Goal: Transaction & Acquisition: Purchase product/service

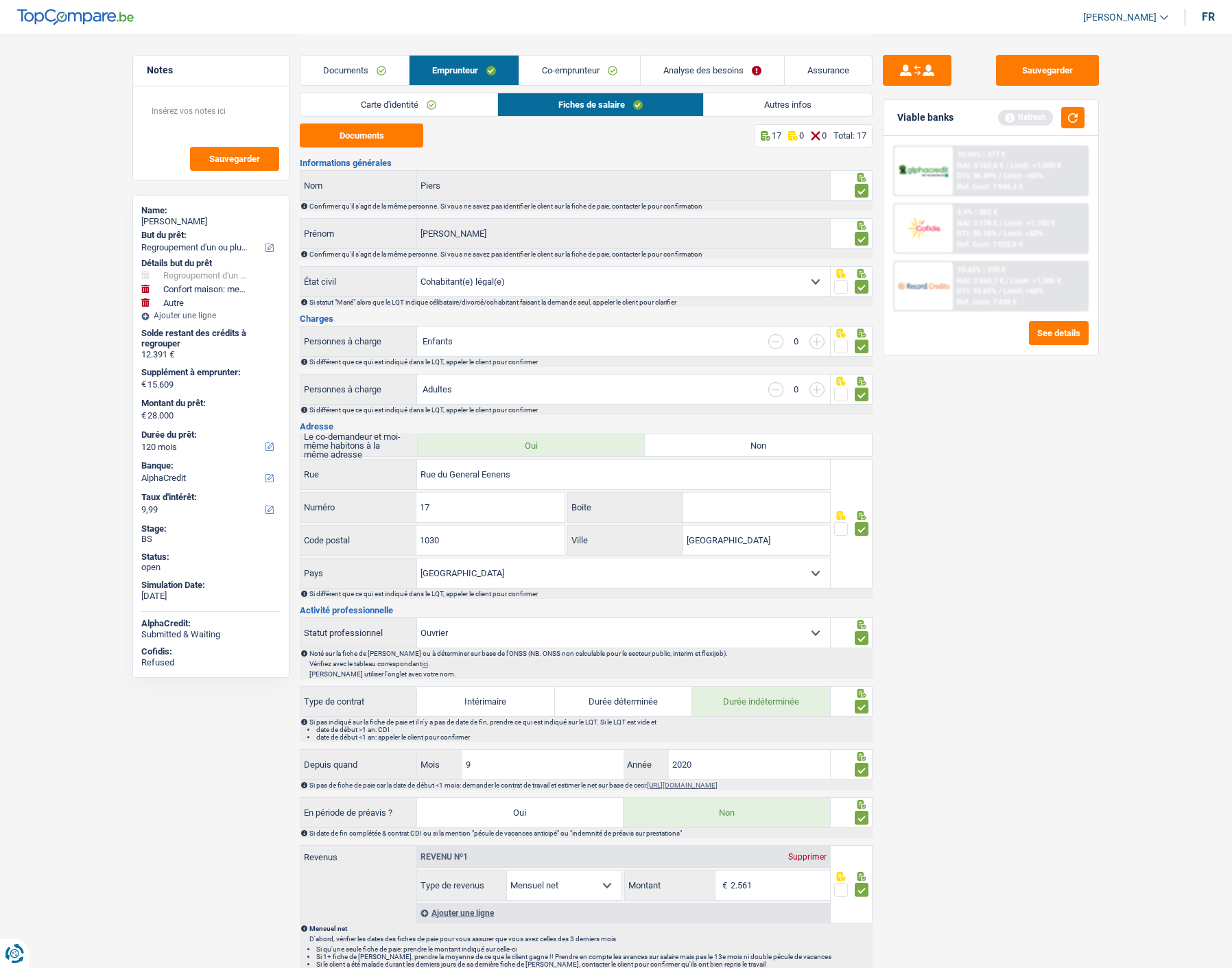
select select "refinancing"
select select "household"
select select "other"
select select "120"
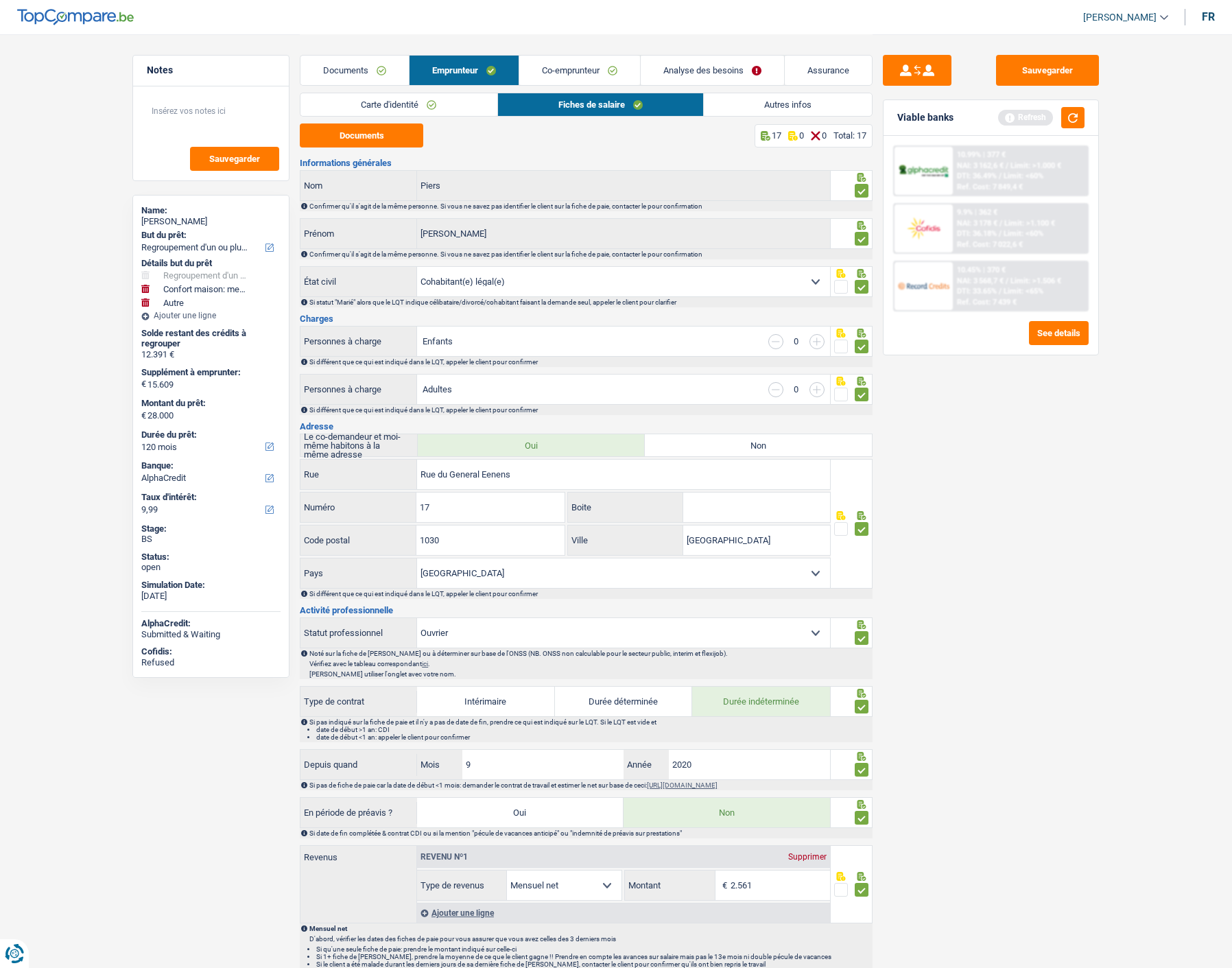
select select "alphacredit"
select select "cohabitation"
select select "BE"
select select "worker"
select select "netSalary"
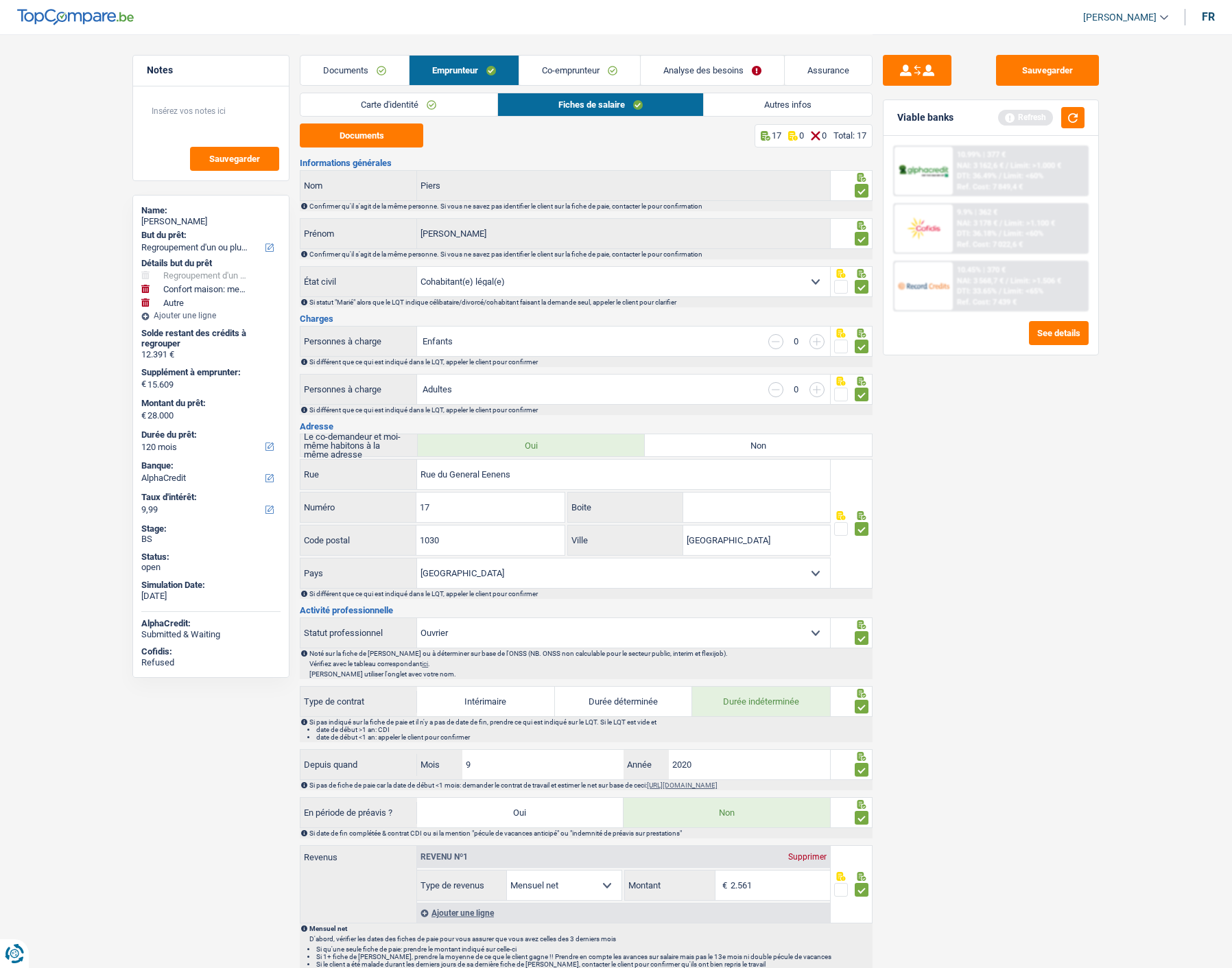
select select "BE"
click at [266, 800] on div "Notes Sauvegarder Name: Maxime Piers But du prêt: Confort maison: meubles, text…" at bounding box center [210, 500] width 177 height 891
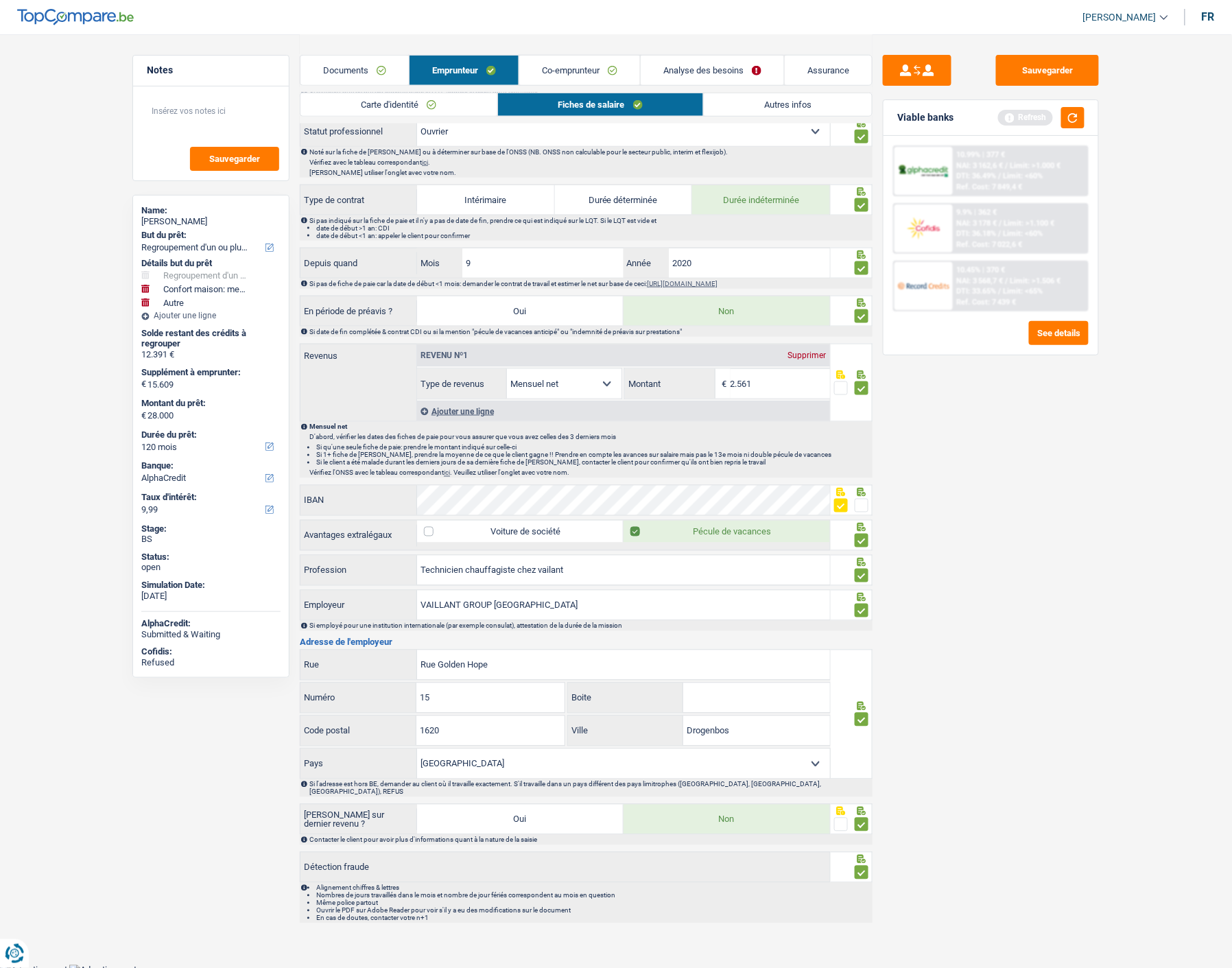
click at [704, 65] on link "Analyse des besoins" at bounding box center [712, 70] width 143 height 29
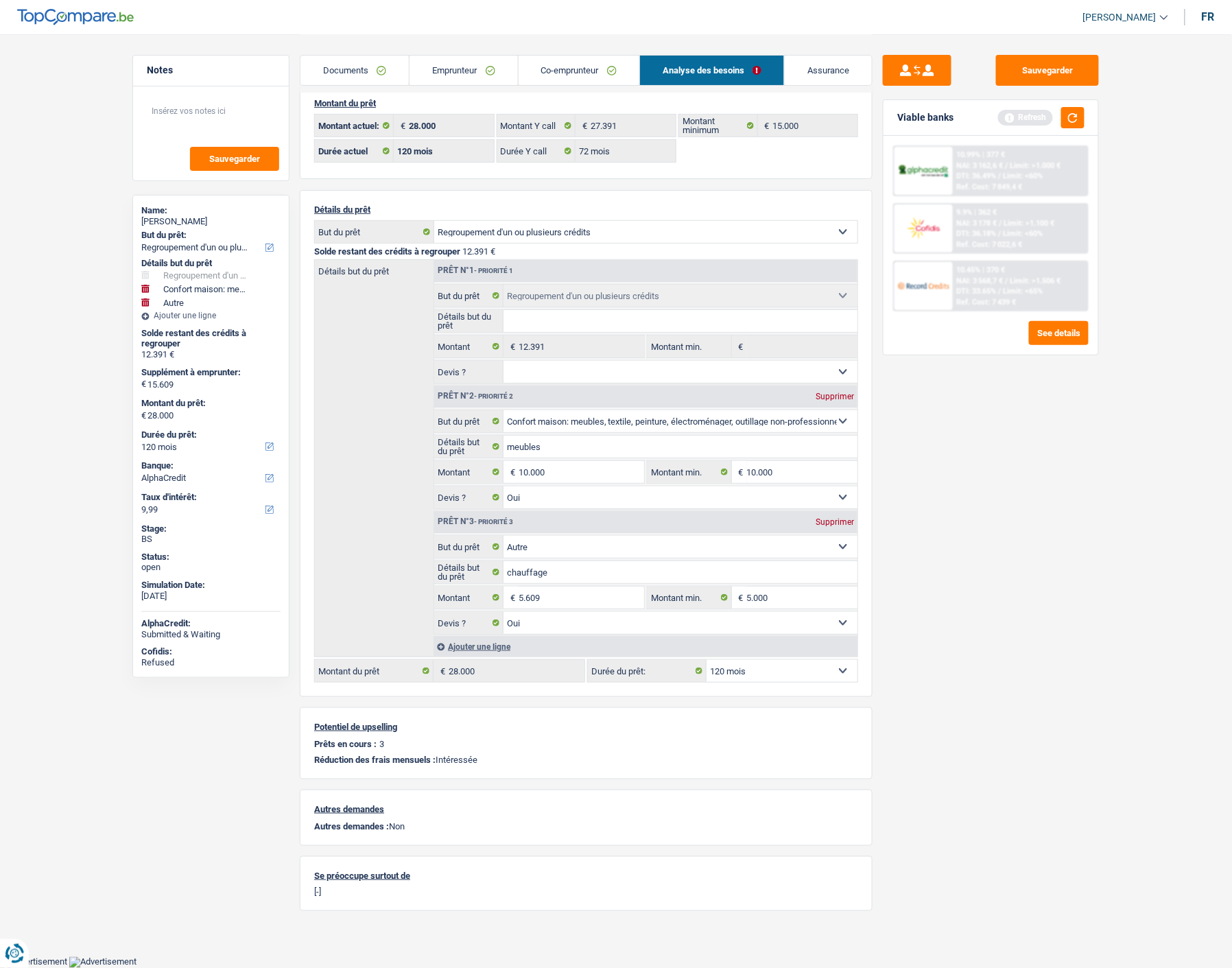
scroll to position [19, 0]
click at [495, 60] on link "Emprunteur" at bounding box center [464, 70] width 108 height 29
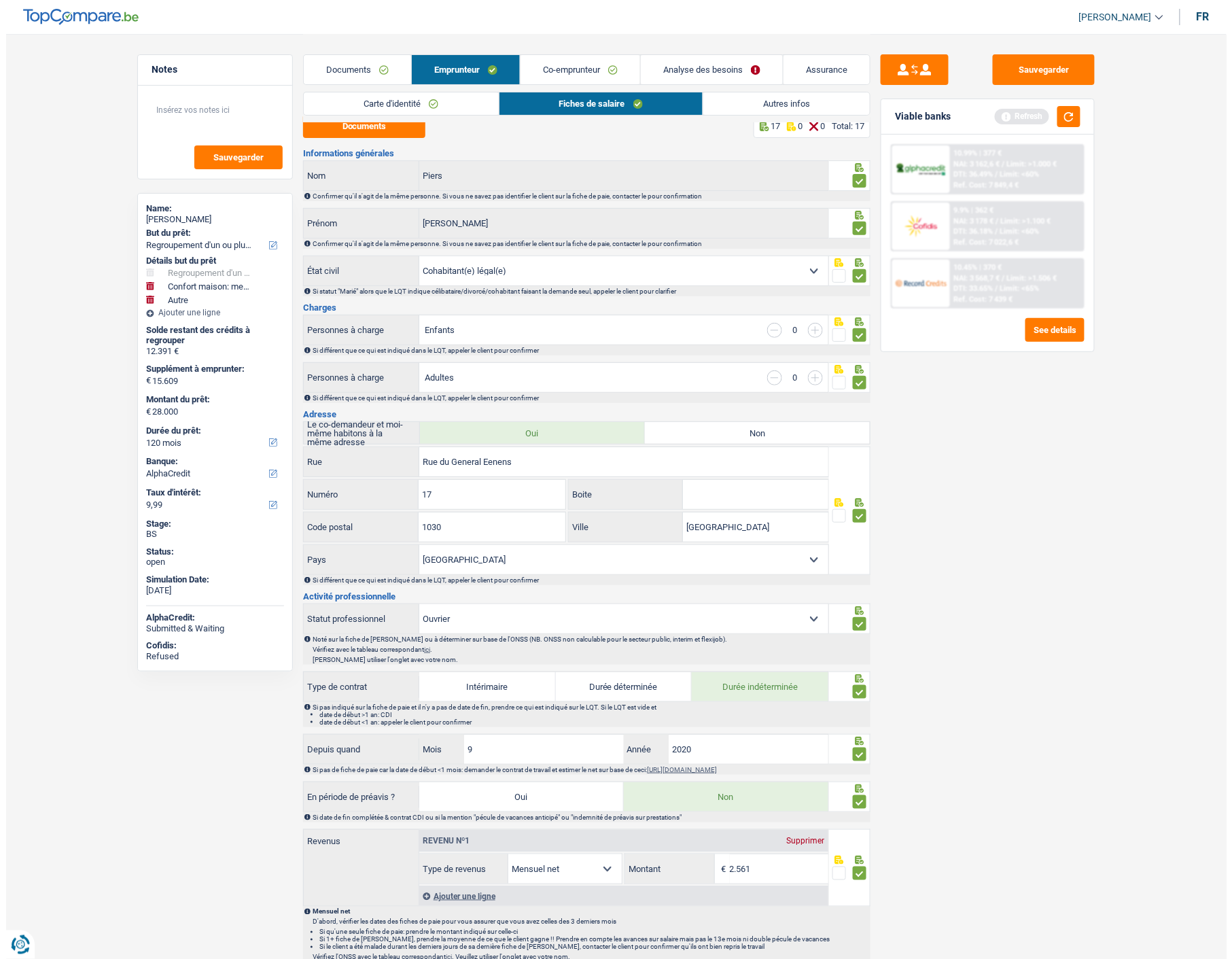
scroll to position [0, 0]
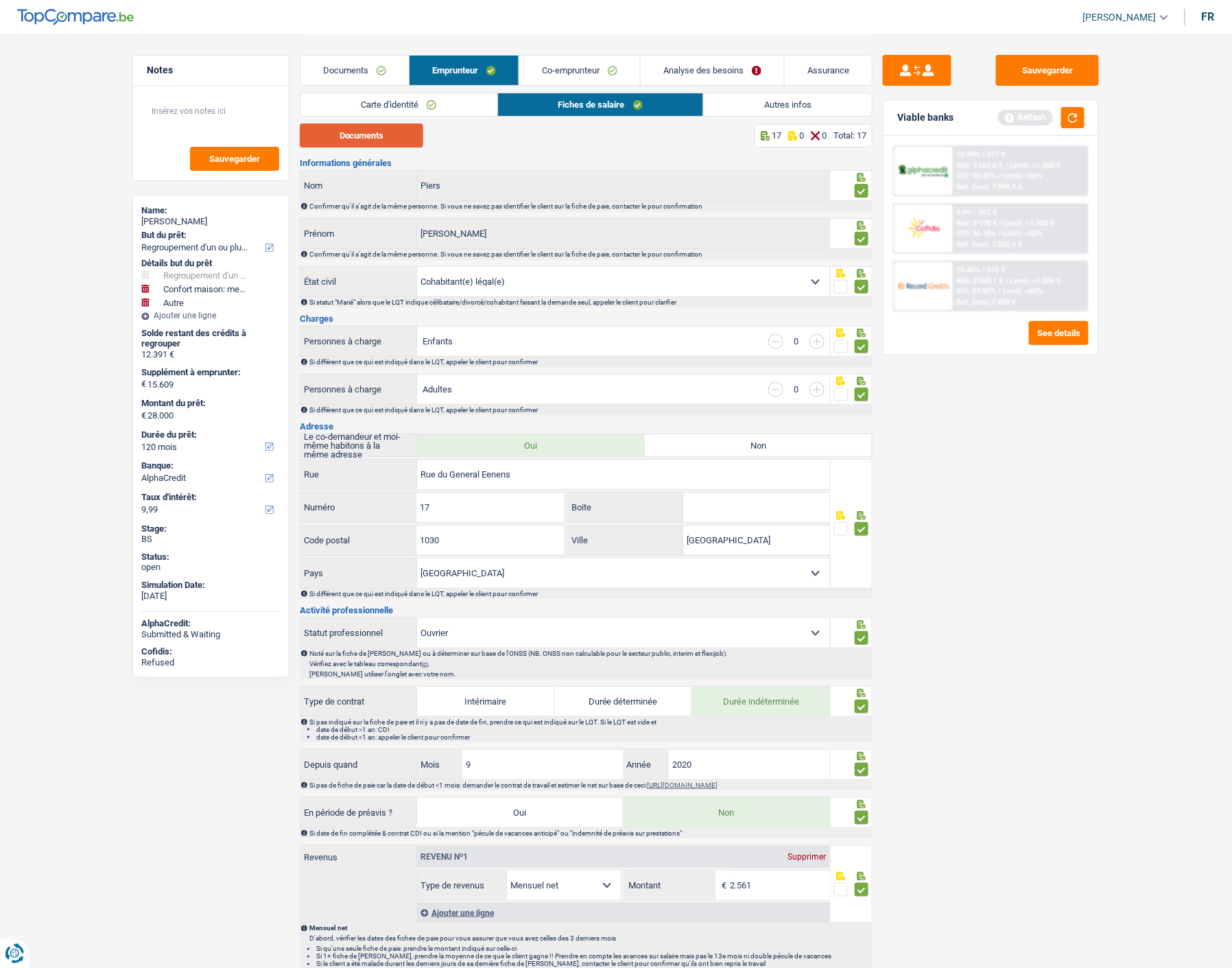
click at [406, 129] on button "Documents" at bounding box center [362, 135] width 123 height 24
click at [373, 98] on link "Carte d'identité" at bounding box center [398, 105] width 196 height 22
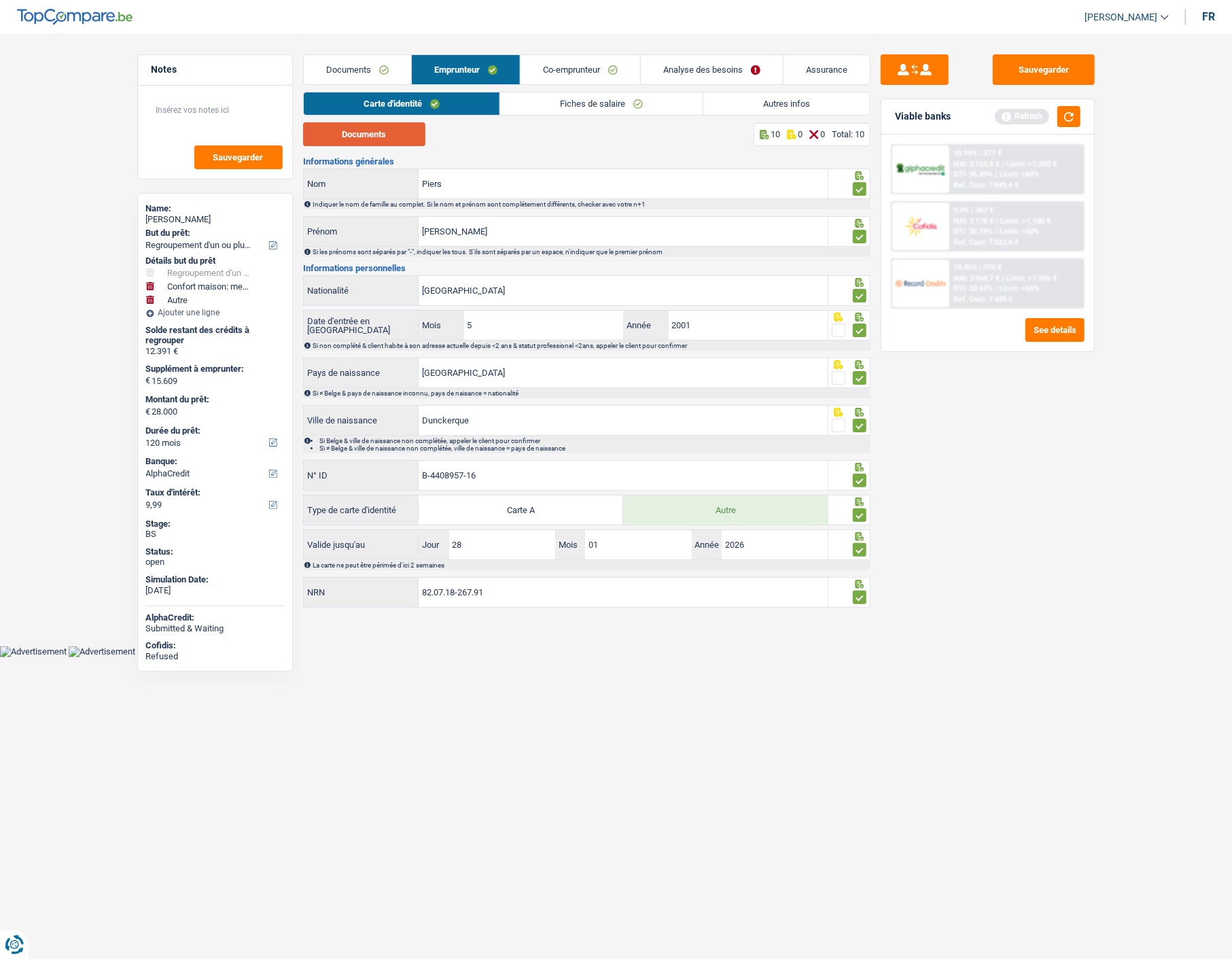
click at [394, 131] on button "Documents" at bounding box center [365, 134] width 122 height 24
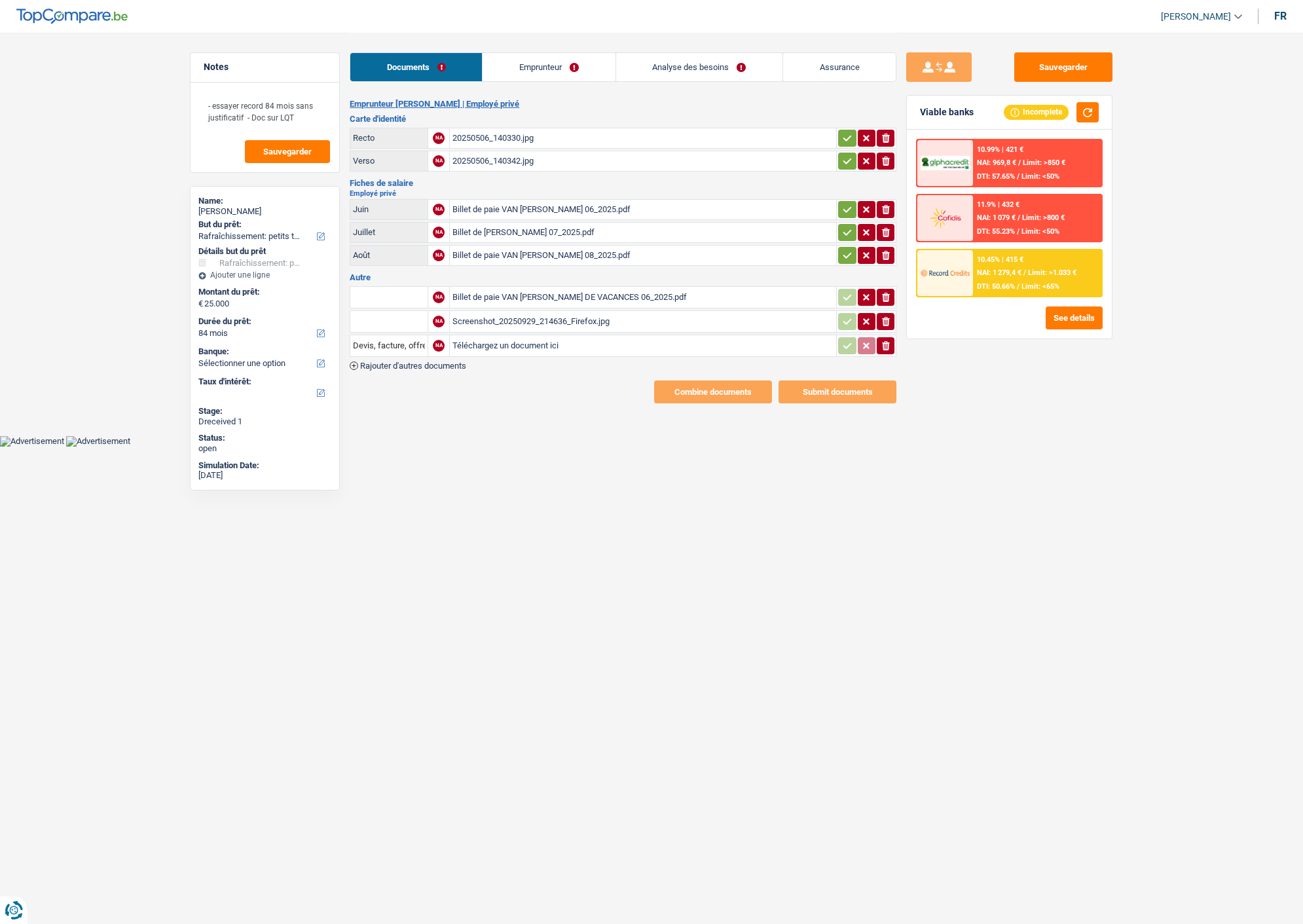
select select "houseOrGarden"
select select "84"
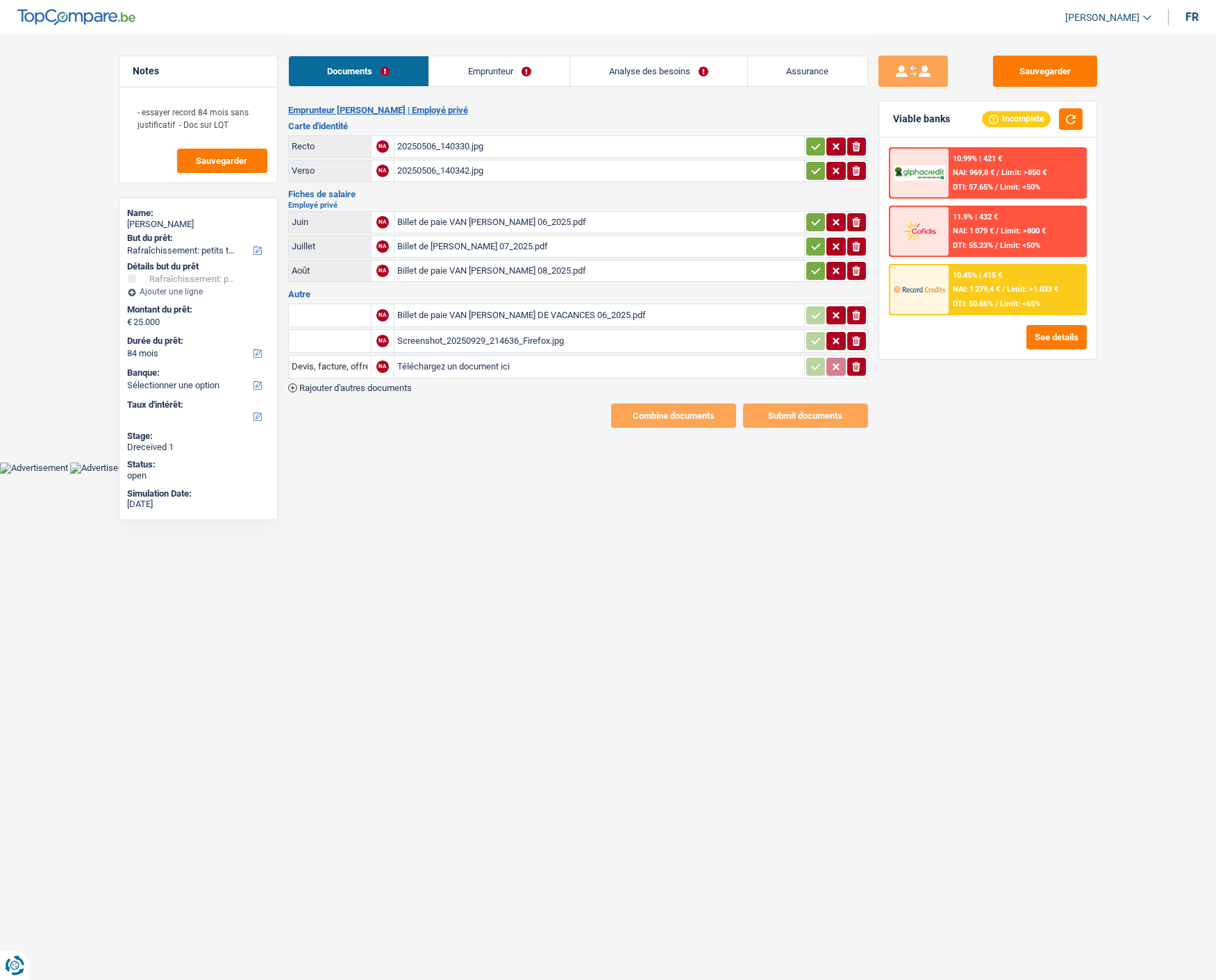
click at [483, 66] on link "Emprunteur" at bounding box center [499, 71] width 141 height 30
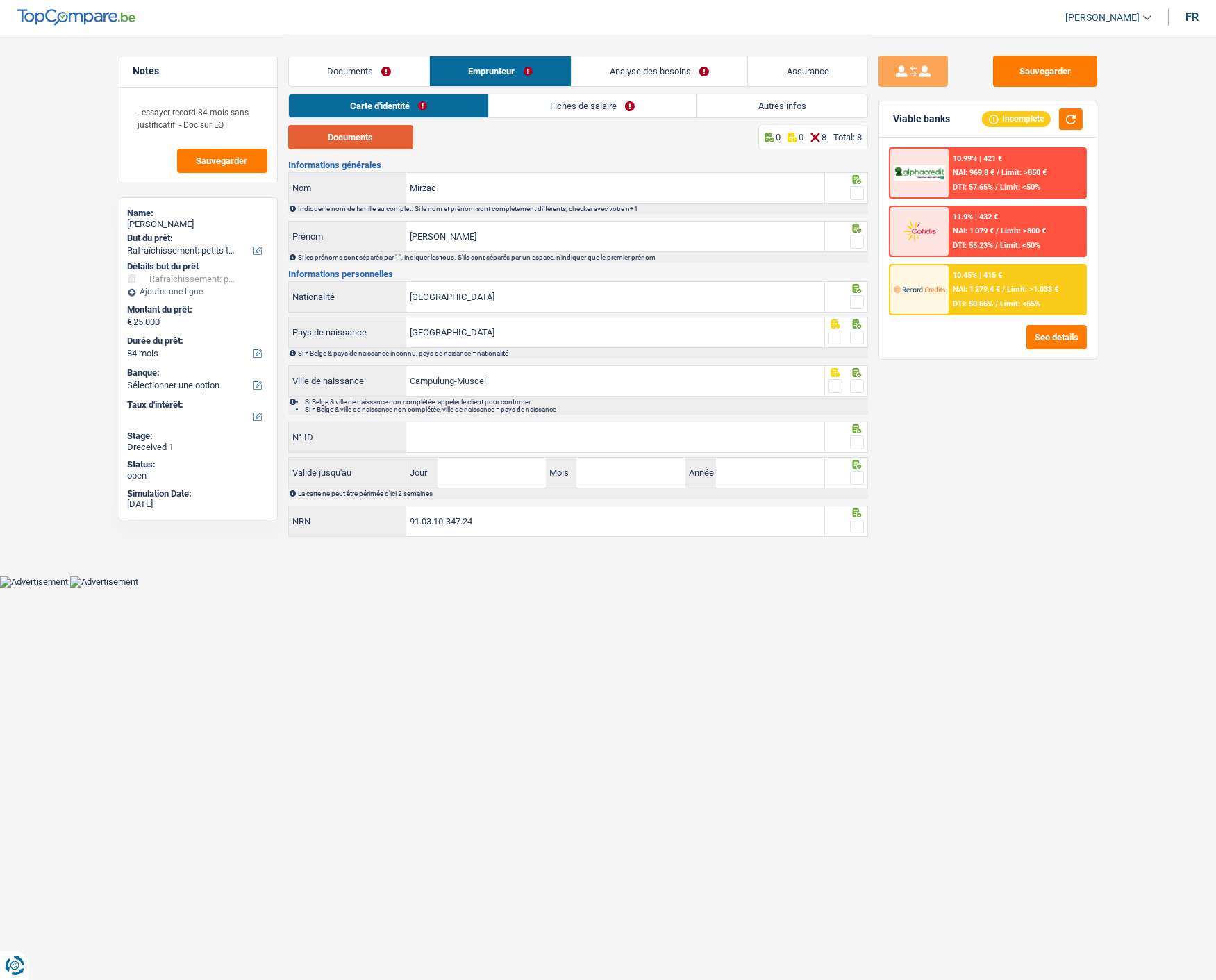
click at [352, 140] on button "Documents" at bounding box center [351, 137] width 125 height 24
drag, startPoint x: 855, startPoint y: 187, endPoint x: 849, endPoint y: 203, distance: 17.1
click at [855, 190] on span at bounding box center [857, 193] width 14 height 14
click at [0, 0] on input "radio" at bounding box center [0, 0] width 0 height 0
click at [847, 234] on fieldset at bounding box center [845, 242] width 36 height 17
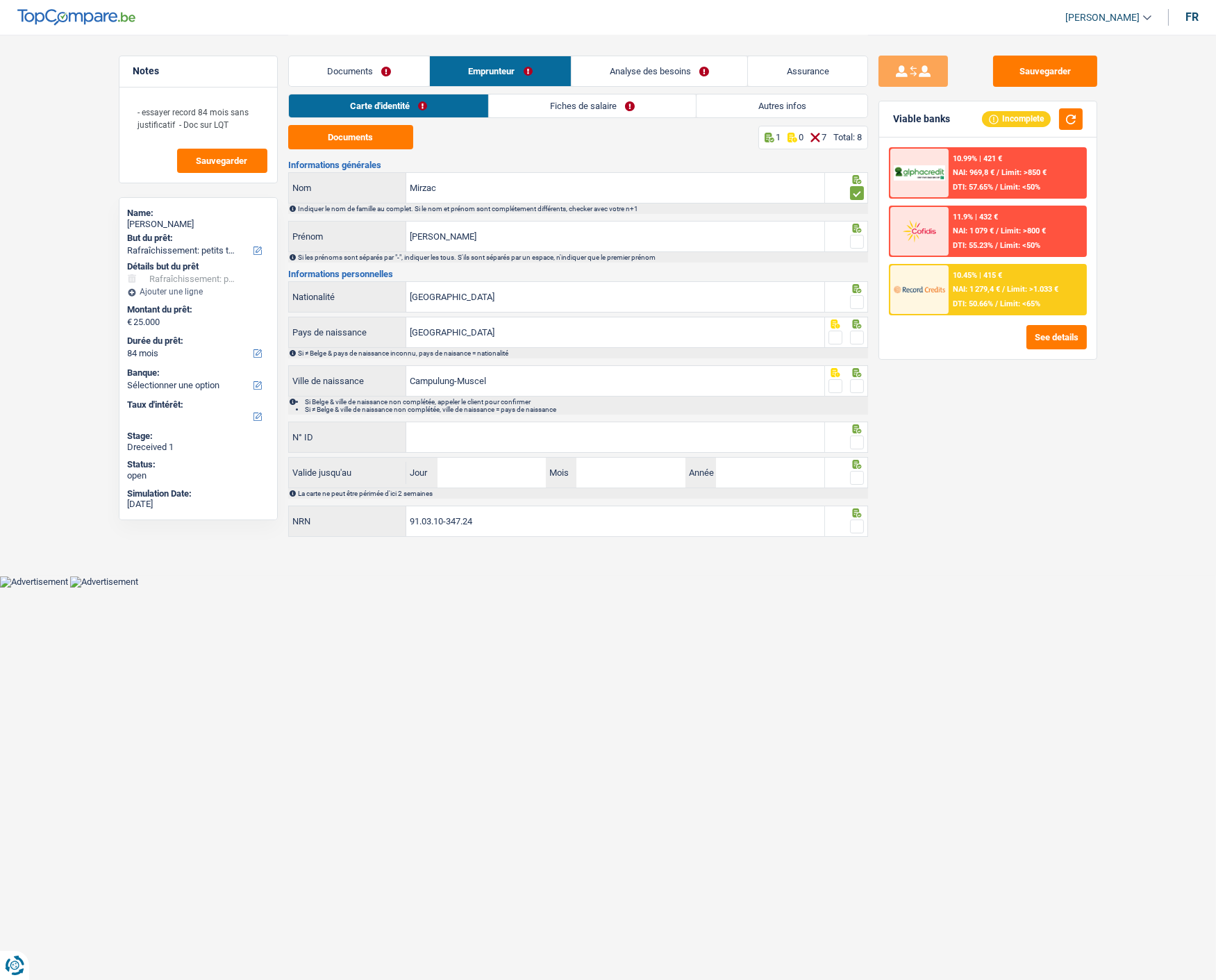
drag, startPoint x: 854, startPoint y: 240, endPoint x: 858, endPoint y: 265, distance: 25.3
click at [854, 245] on span at bounding box center [857, 241] width 14 height 14
click at [0, 0] on input "radio" at bounding box center [0, 0] width 0 height 0
drag, startPoint x: 862, startPoint y: 296, endPoint x: 865, endPoint y: 325, distance: 29.2
click at [859, 306] on span at bounding box center [857, 302] width 14 height 14
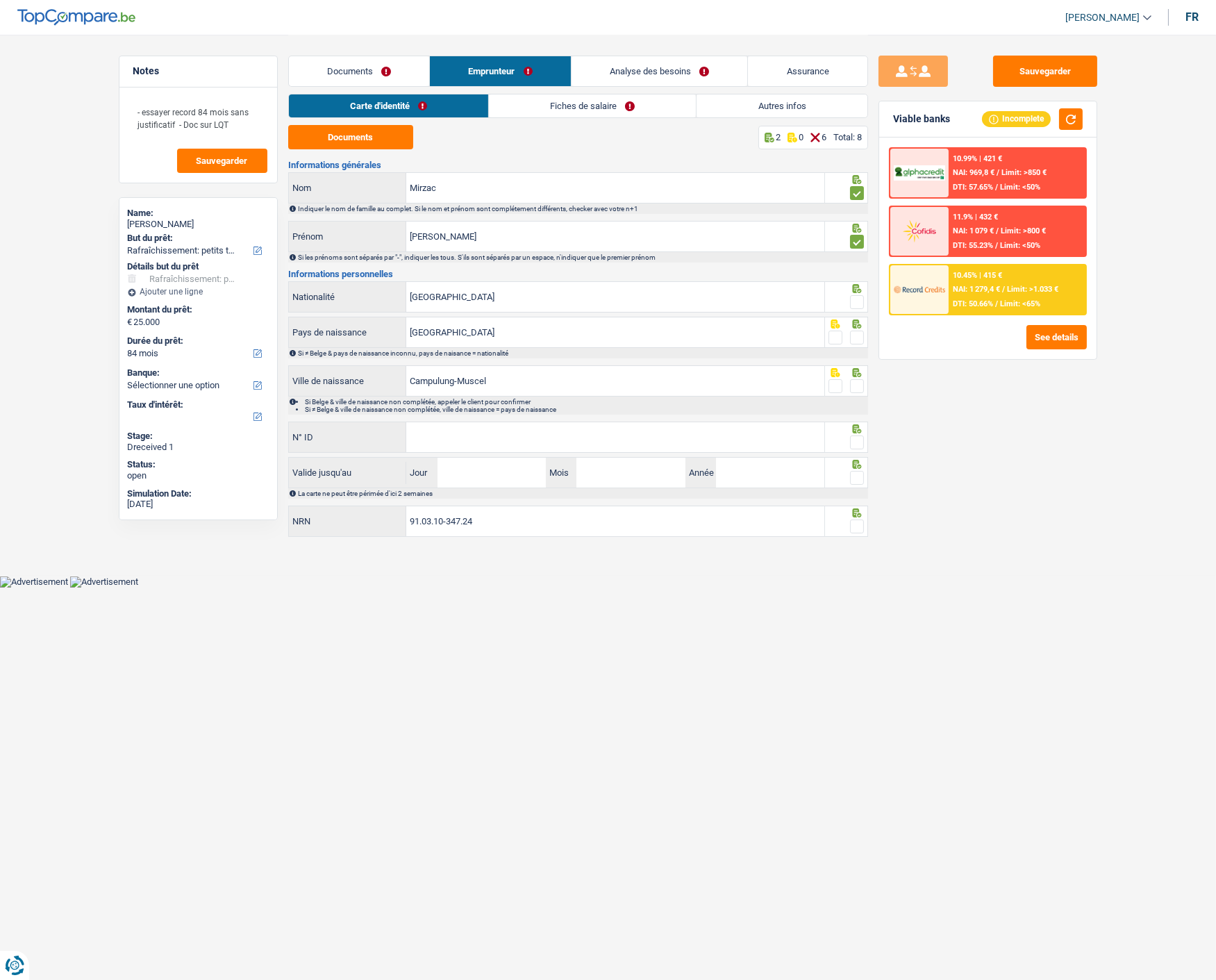
click at [0, 0] on input "radio" at bounding box center [0, 0] width 0 height 0
drag, startPoint x: 855, startPoint y: 334, endPoint x: 677, endPoint y: 390, distance: 186.6
click at [854, 337] on span at bounding box center [857, 338] width 14 height 14
click at [0, 0] on input "radio" at bounding box center [0, 0] width 0 height 0
drag, startPoint x: 857, startPoint y: 384, endPoint x: 813, endPoint y: 404, distance: 48.3
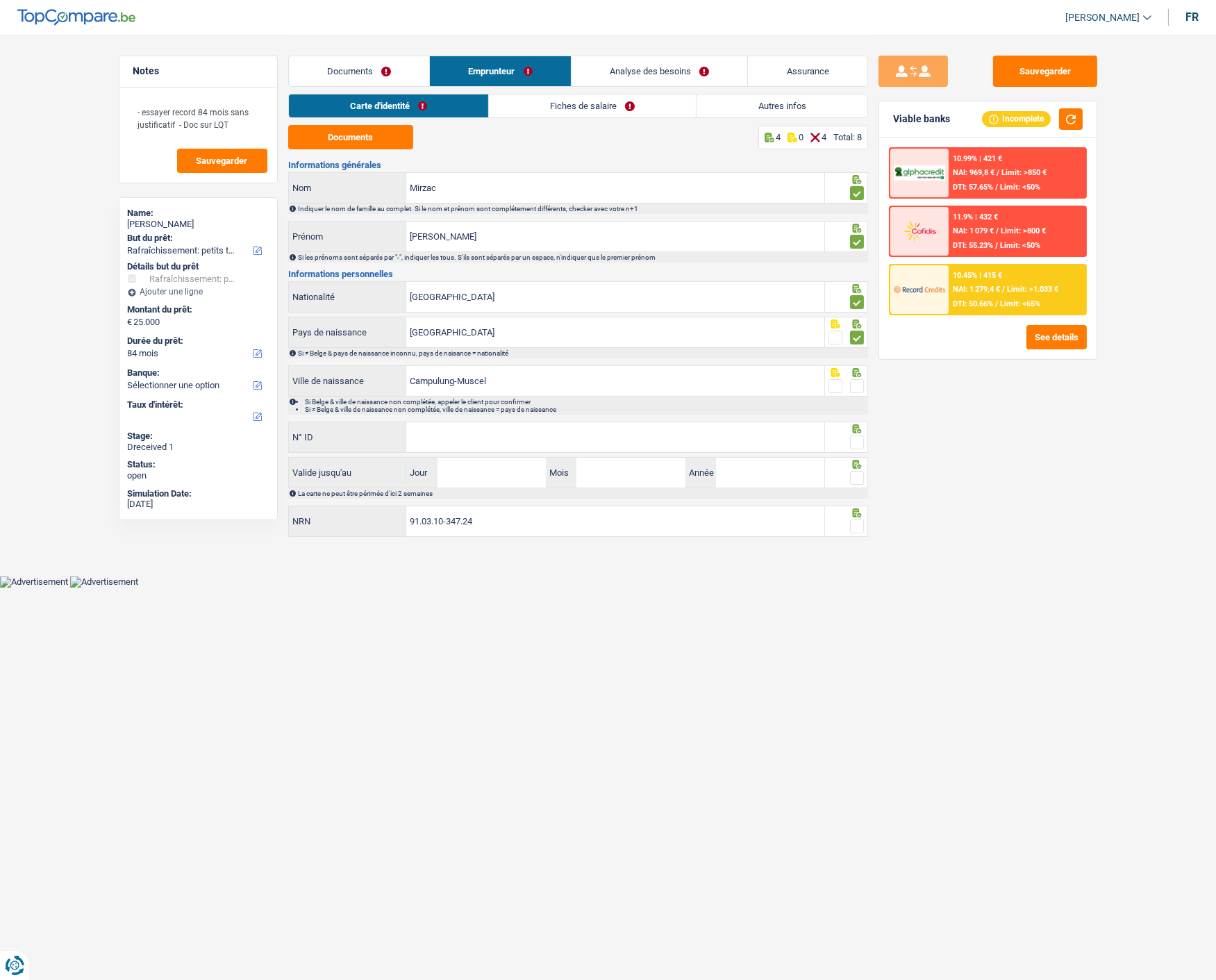
click at [857, 385] on span at bounding box center [857, 386] width 14 height 14
click at [0, 0] on input "radio" at bounding box center [0, 0] width 0 height 0
click at [678, 439] on input "N° ID" at bounding box center [615, 437] width 418 height 30
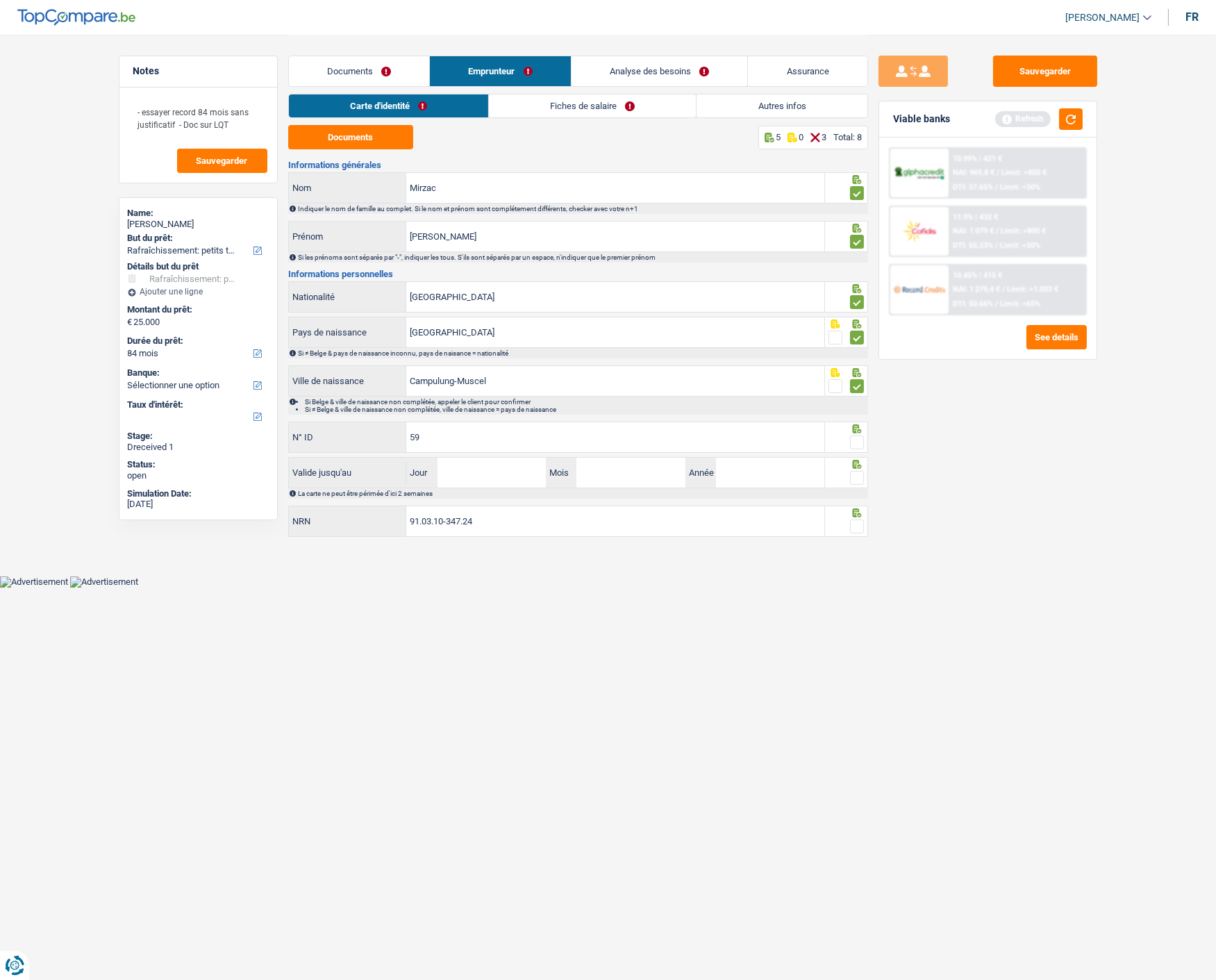
type input "5"
click at [519, 302] on input "[GEOGRAPHIC_DATA]" at bounding box center [615, 297] width 418 height 30
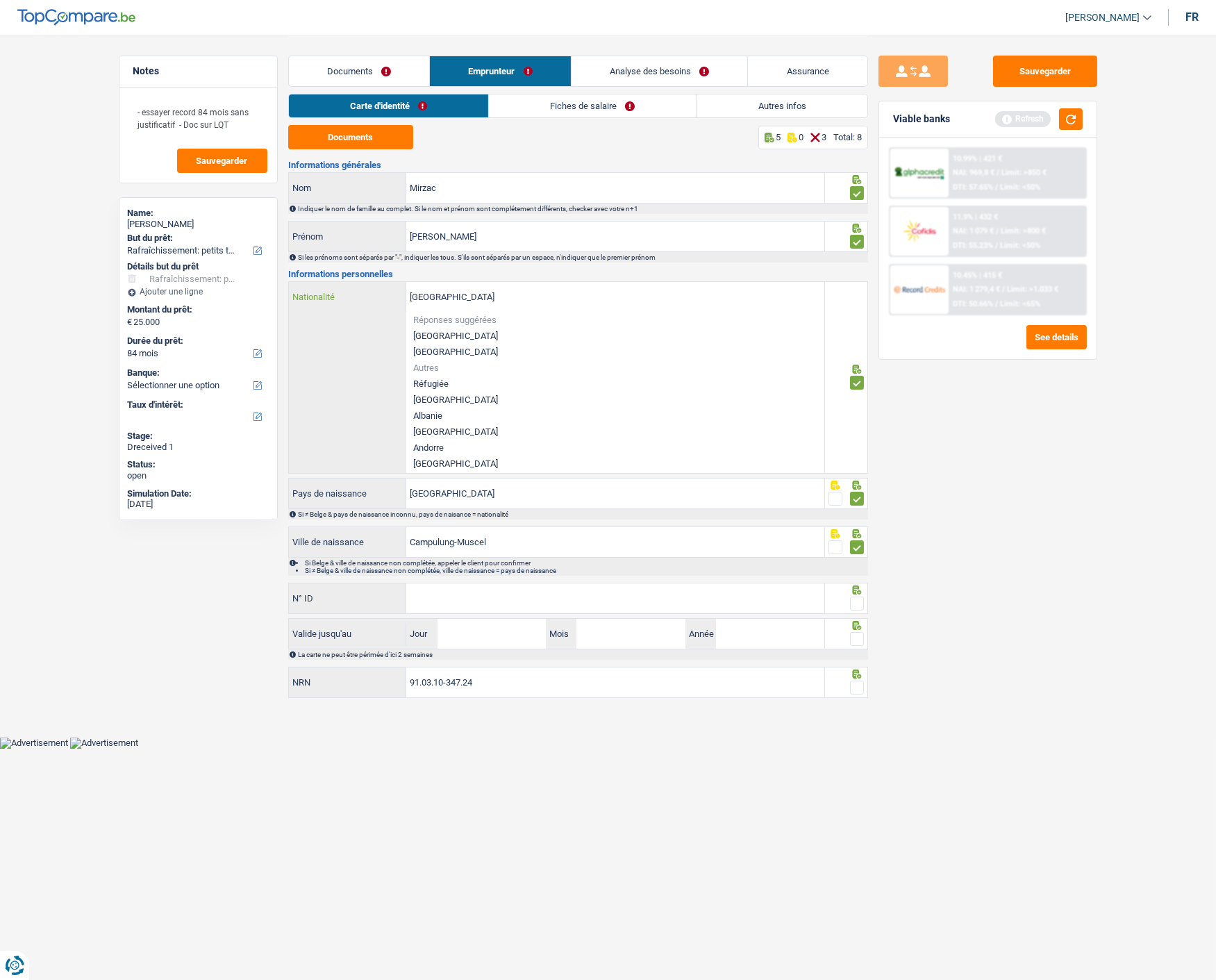
drag, startPoint x: 475, startPoint y: 302, endPoint x: 310, endPoint y: 293, distance: 165.2
click at [310, 293] on div "Belgique Nationalité" at bounding box center [556, 297] width 536 height 30
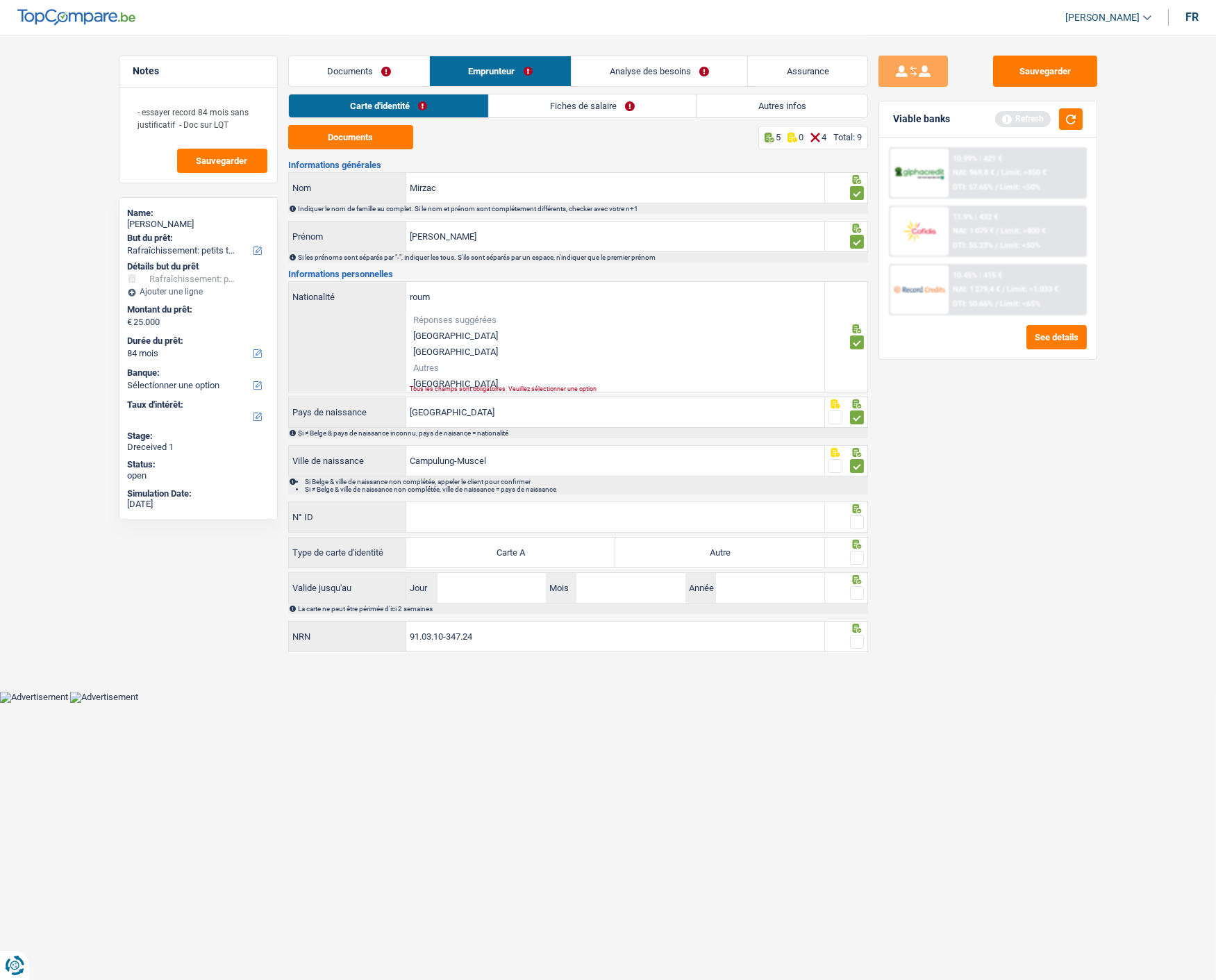
click at [461, 380] on li "Roumanie" at bounding box center [615, 384] width 418 height 16
type input "Roumanie"
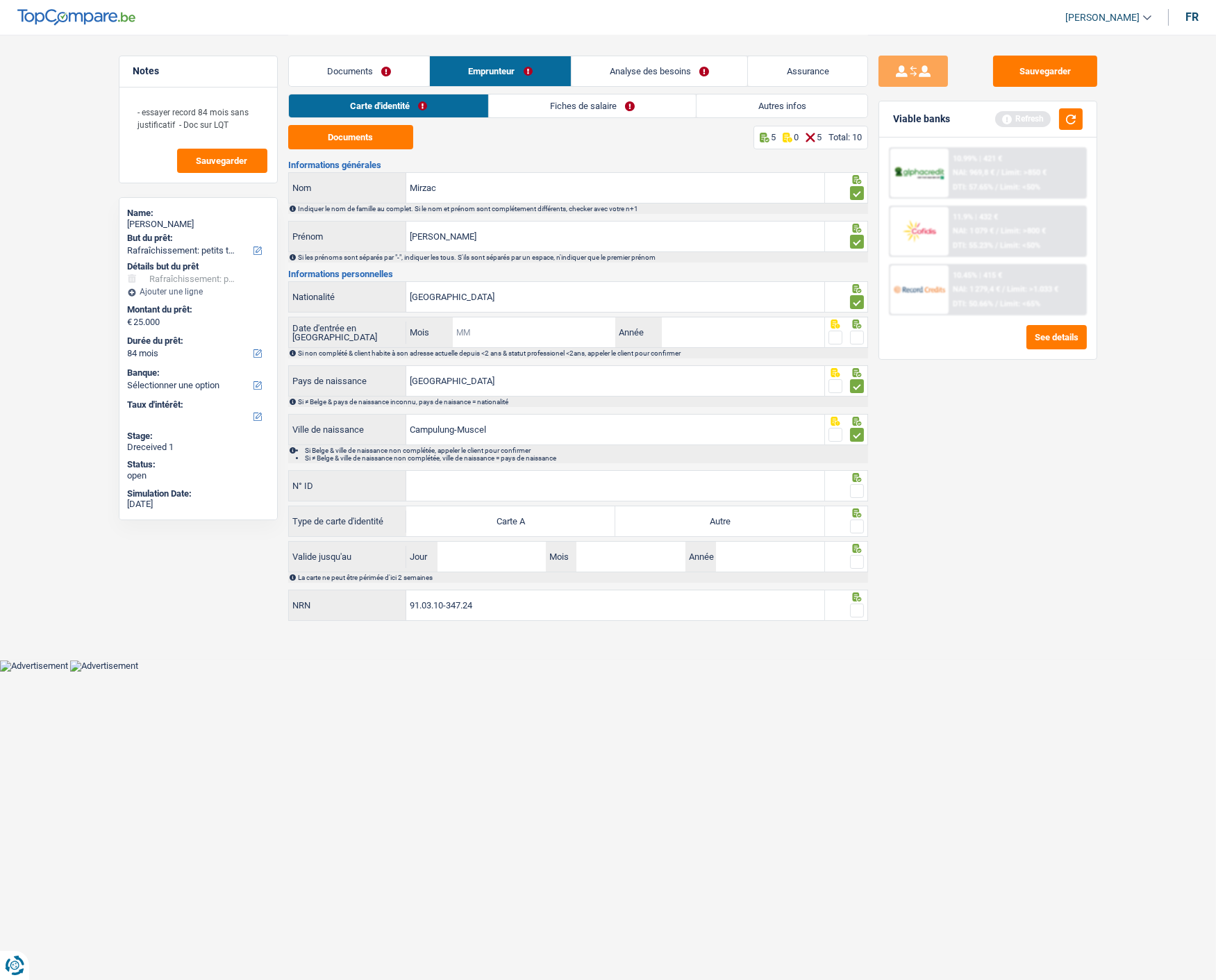
click at [581, 332] on input "Mois" at bounding box center [534, 332] width 163 height 30
type input "05"
type input "2010"
click at [848, 329] on fieldset at bounding box center [845, 338] width 36 height 17
click at [850, 332] on span at bounding box center [857, 338] width 14 height 14
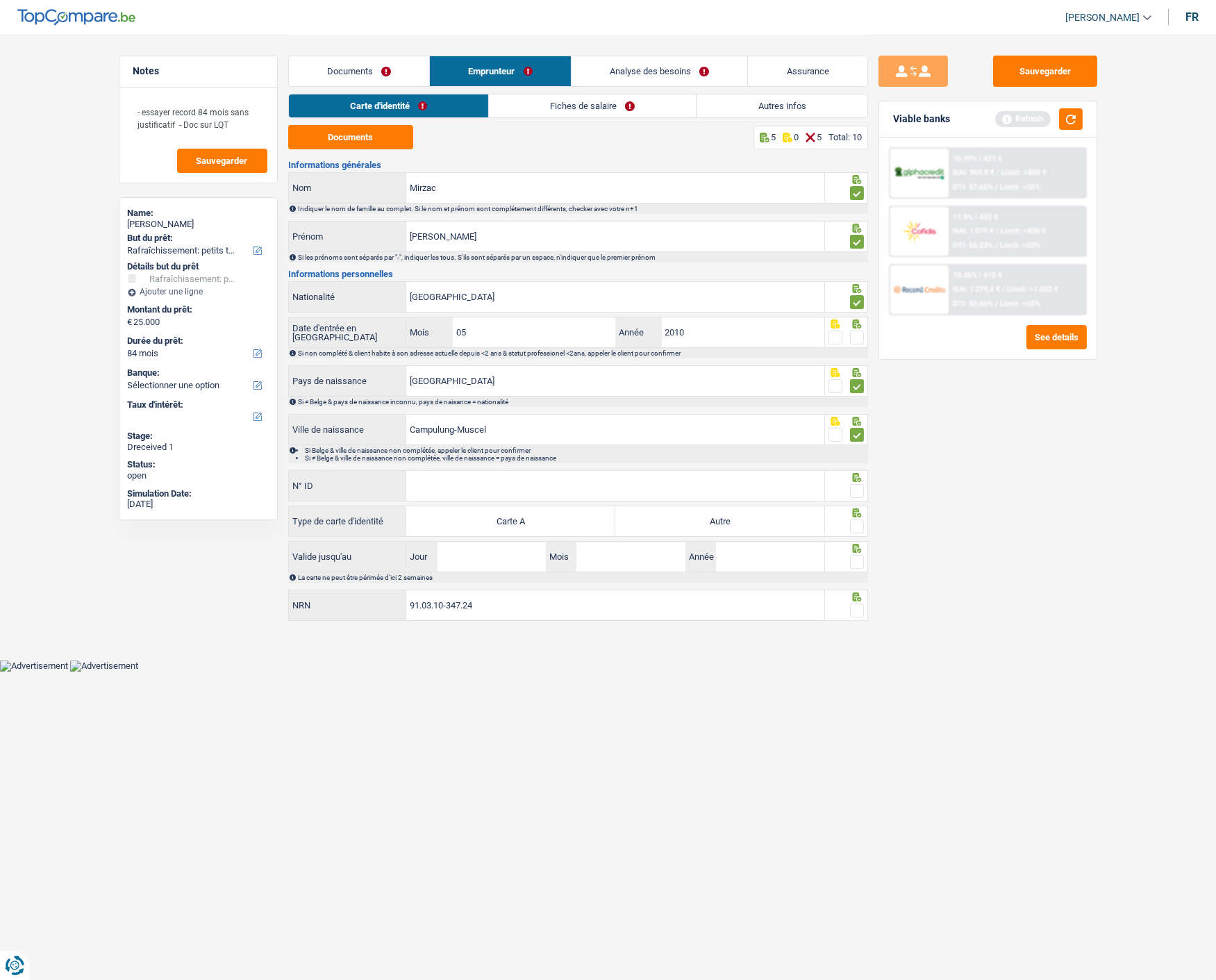
click at [0, 0] on input "radio" at bounding box center [0, 0] width 0 height 0
click at [700, 483] on input "N° ID" at bounding box center [615, 485] width 418 height 30
type input "B-5978141-31"
click at [856, 483] on span at bounding box center [857, 490] width 14 height 14
click at [0, 0] on input "radio" at bounding box center [0, 0] width 0 height 0
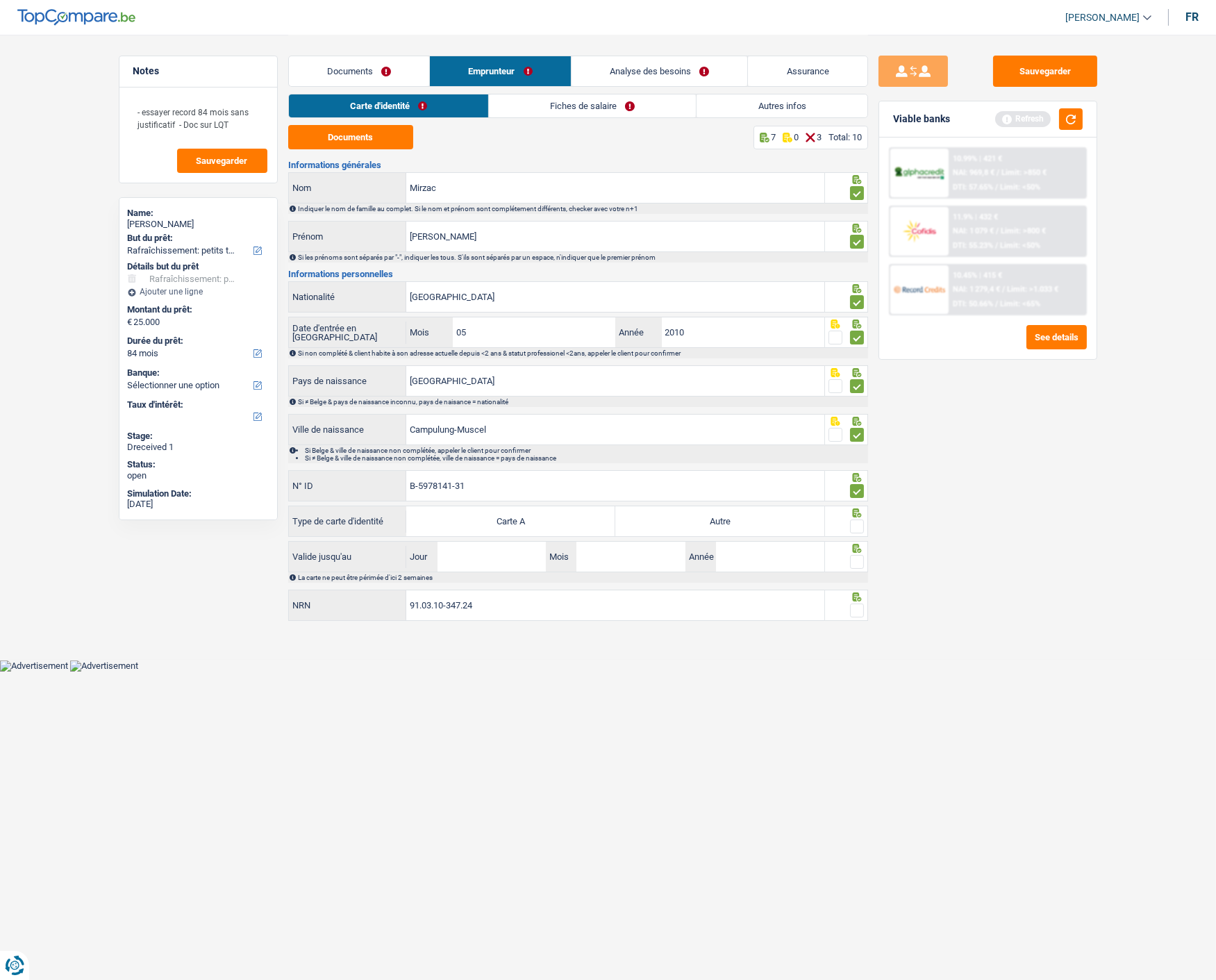
click at [775, 518] on label "Autre" at bounding box center [720, 521] width 209 height 30
click at [775, 518] on input "Autre" at bounding box center [720, 521] width 209 height 30
radio input "true"
click at [854, 524] on span at bounding box center [857, 526] width 14 height 14
click at [0, 0] on input "radio" at bounding box center [0, 0] width 0 height 0
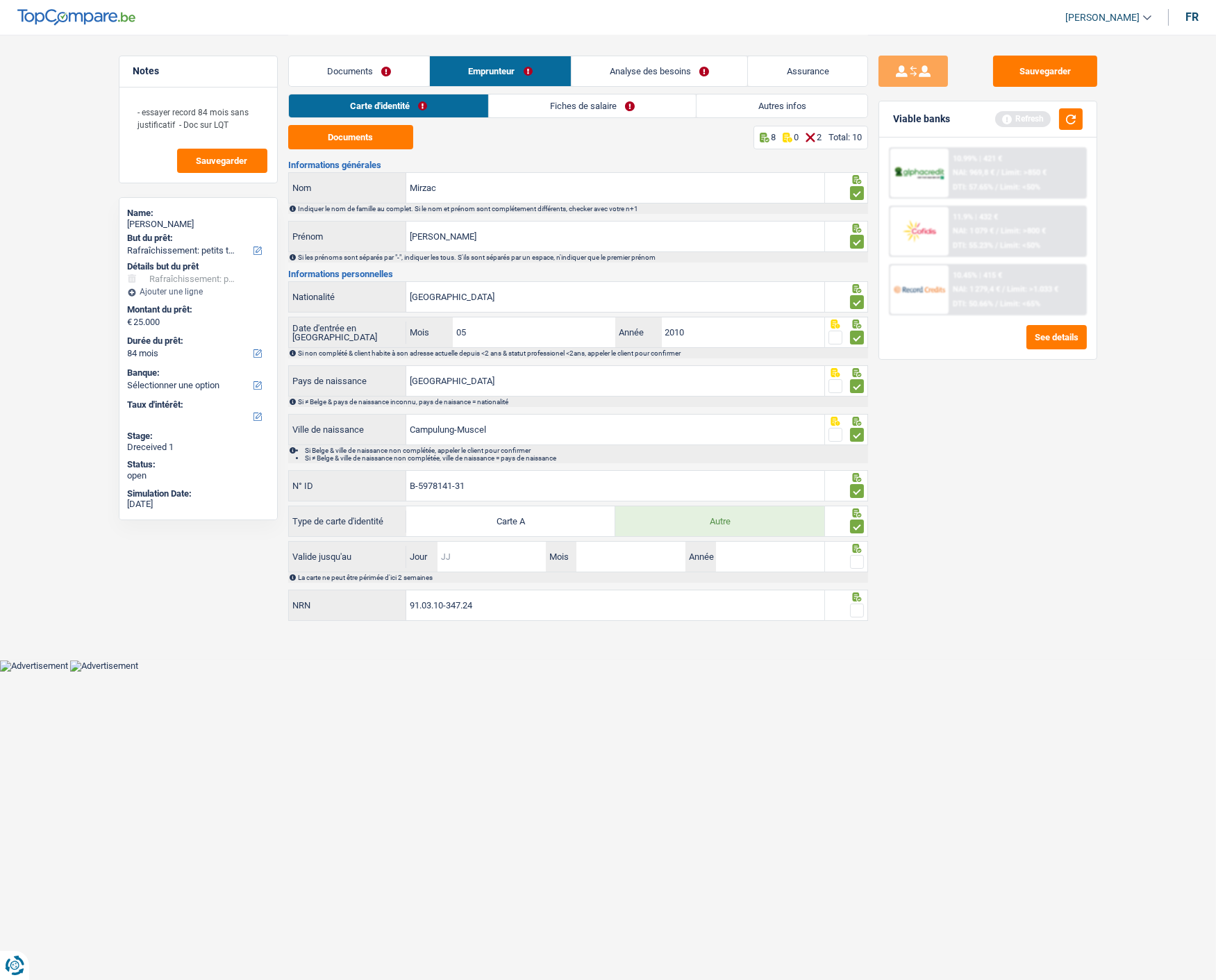
click at [518, 557] on input "Jour" at bounding box center [491, 556] width 108 height 30
type input "04"
type input "05"
type input "2034"
click at [854, 556] on span at bounding box center [857, 562] width 14 height 14
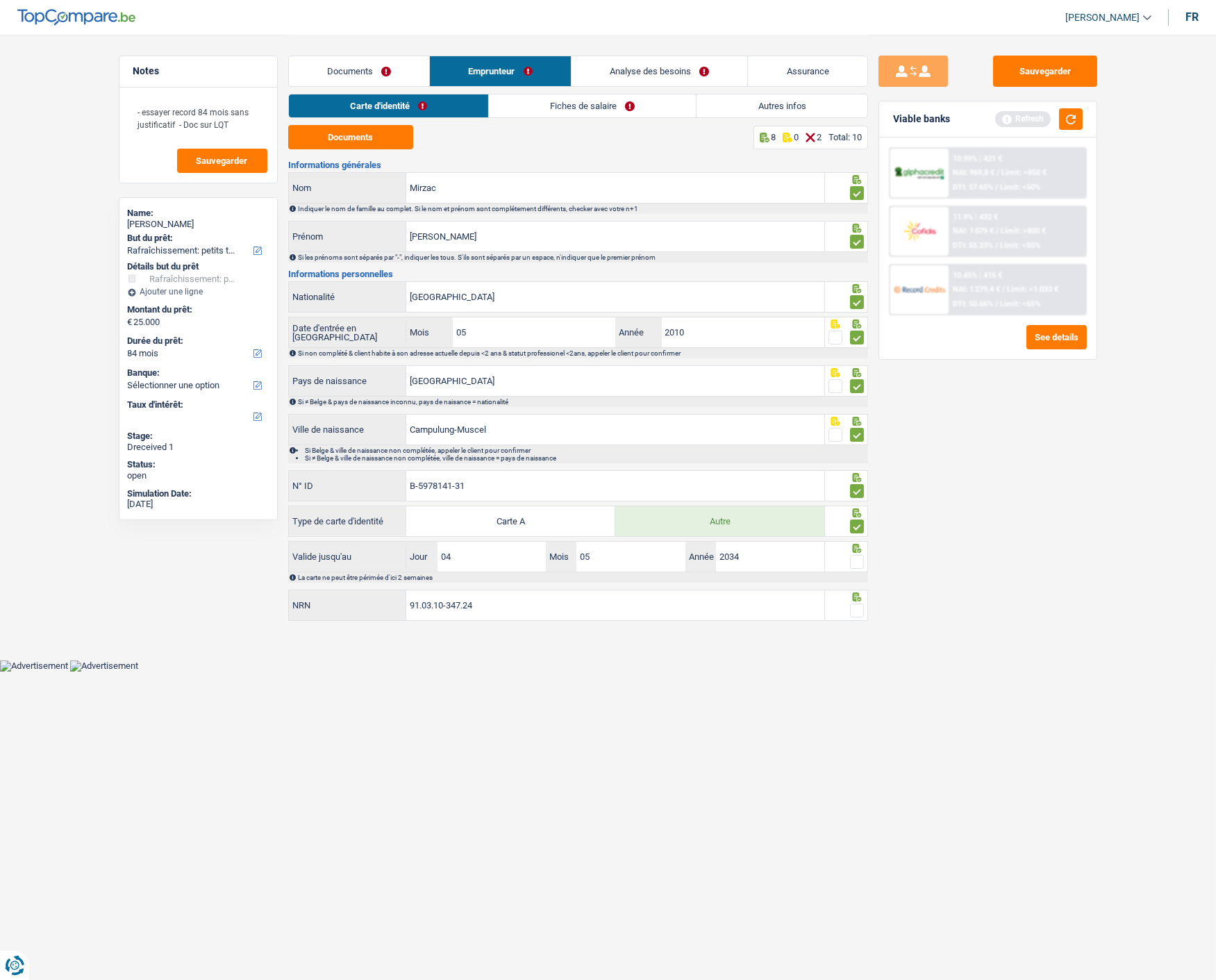
click at [0, 0] on input "radio" at bounding box center [0, 0] width 0 height 0
click at [858, 606] on span at bounding box center [857, 610] width 14 height 14
click at [0, 0] on input "radio" at bounding box center [0, 0] width 0 height 0
click at [615, 109] on link "Fiches de salaire" at bounding box center [593, 106] width 207 height 23
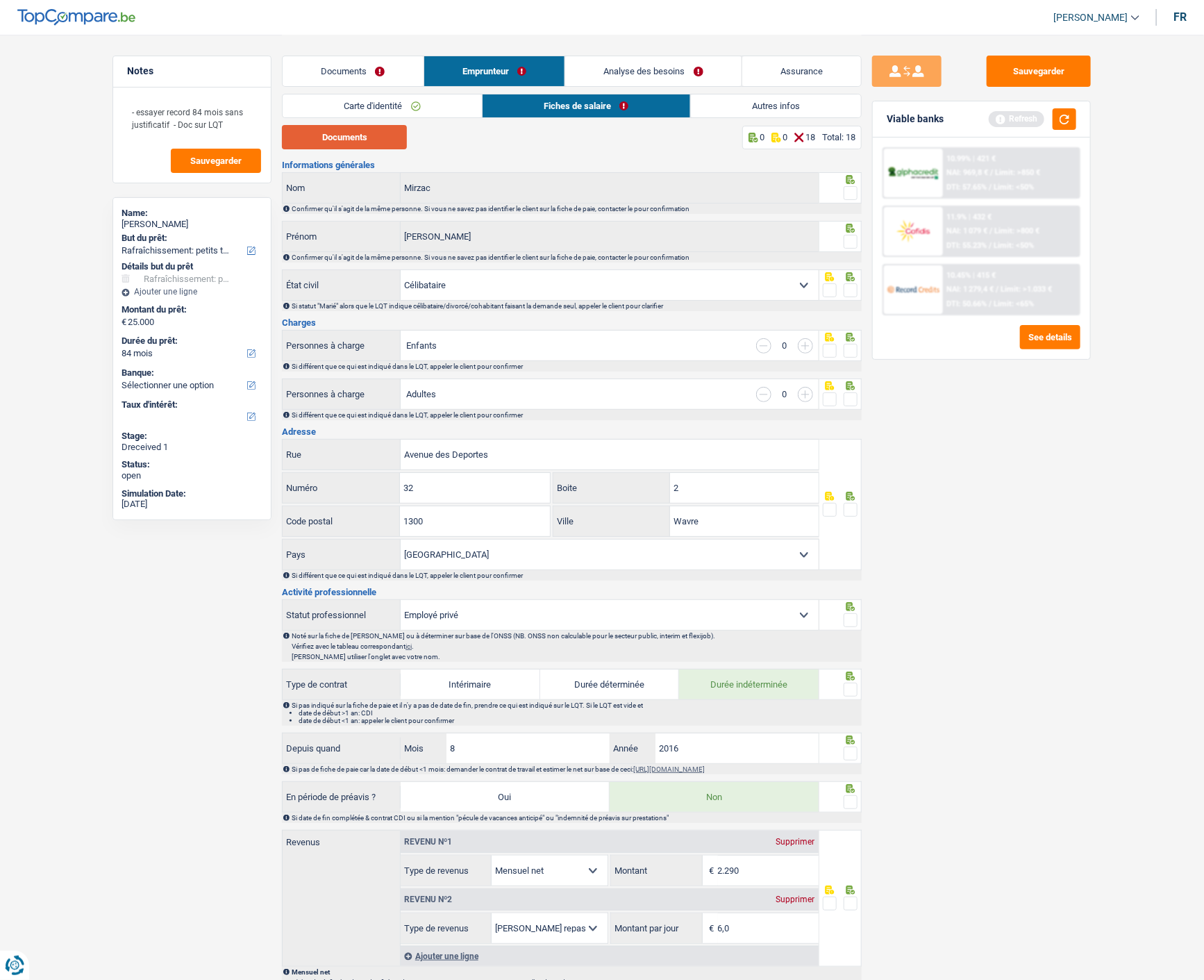
click at [287, 130] on button "Documents" at bounding box center [345, 137] width 125 height 24
drag, startPoint x: 847, startPoint y: 192, endPoint x: 843, endPoint y: 232, distance: 40.2
click at [845, 197] on div at bounding box center [851, 194] width 14 height 17
drag, startPoint x: 852, startPoint y: 237, endPoint x: 845, endPoint y: 203, distance: 34.7
click at [851, 234] on span at bounding box center [851, 241] width 14 height 14
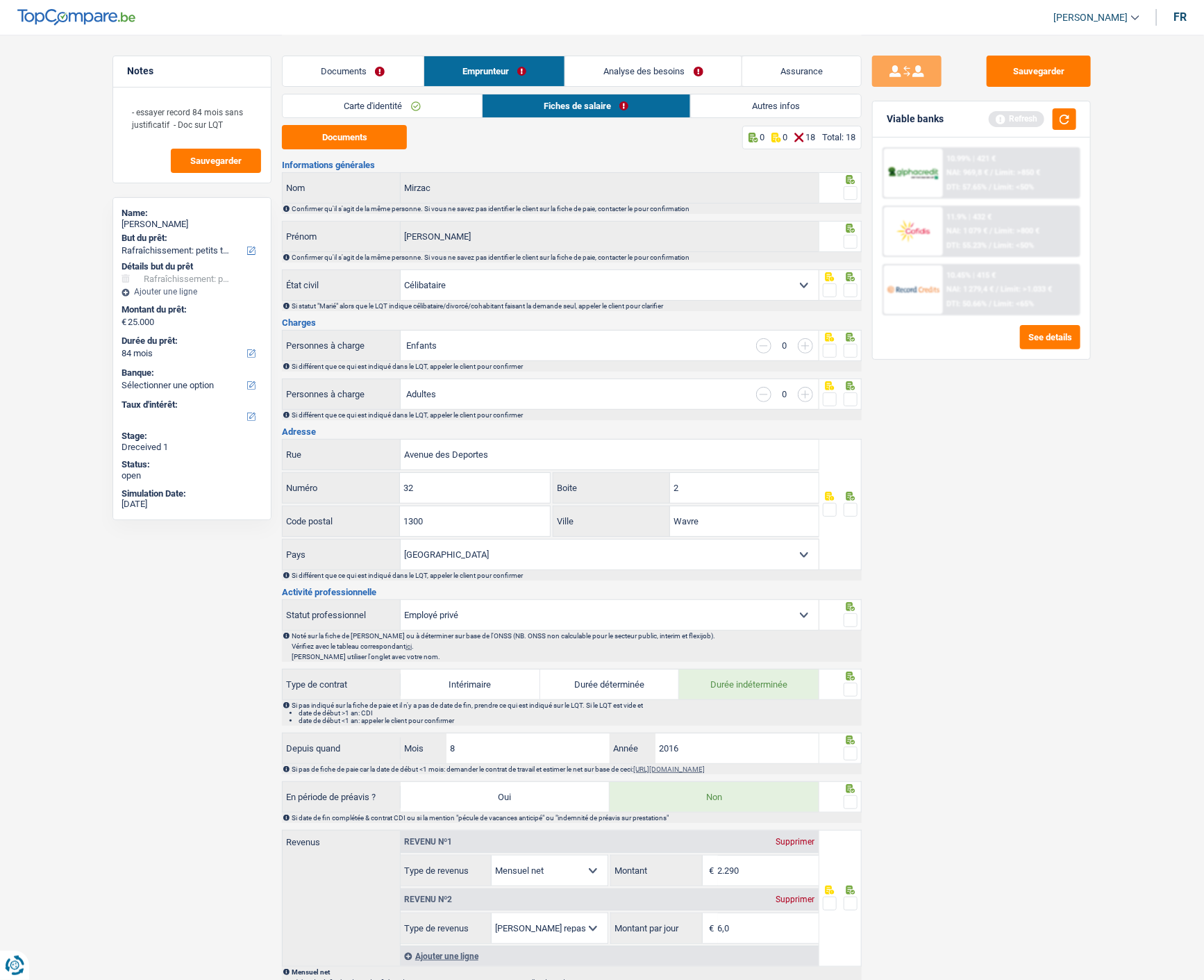
click at [0, 0] on input "radio" at bounding box center [0, 0] width 0 height 0
click at [848, 191] on span at bounding box center [851, 193] width 14 height 14
click at [0, 0] on input "radio" at bounding box center [0, 0] width 0 height 0
click at [844, 286] on span at bounding box center [851, 290] width 14 height 14
click at [0, 0] on input "radio" at bounding box center [0, 0] width 0 height 0
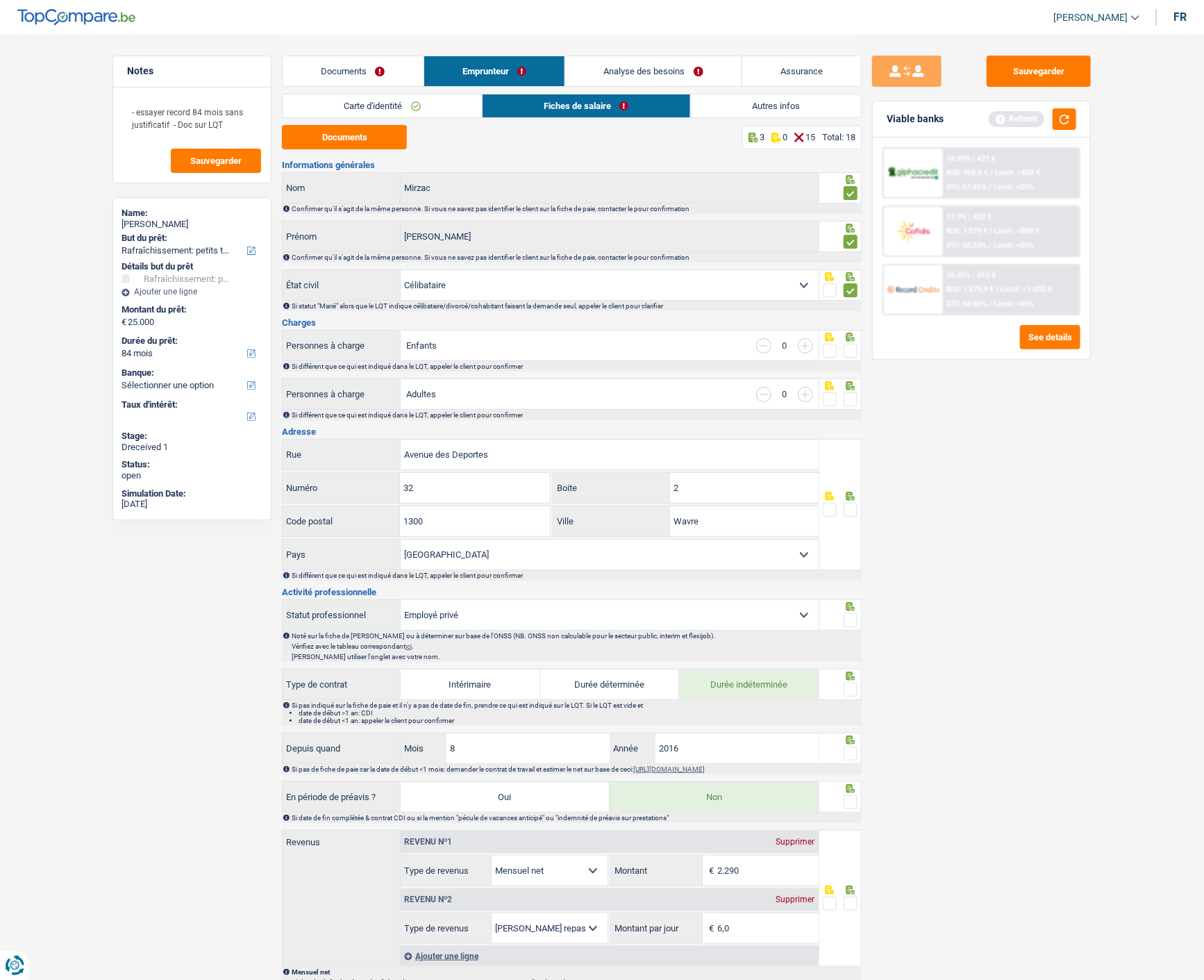
drag, startPoint x: 848, startPoint y: 345, endPoint x: 850, endPoint y: 363, distance: 18.1
click at [848, 345] on span at bounding box center [851, 351] width 14 height 14
click at [0, 0] on input "radio" at bounding box center [0, 0] width 0 height 0
click at [848, 392] on span at bounding box center [851, 399] width 14 height 14
click at [0, 0] on input "radio" at bounding box center [0, 0] width 0 height 0
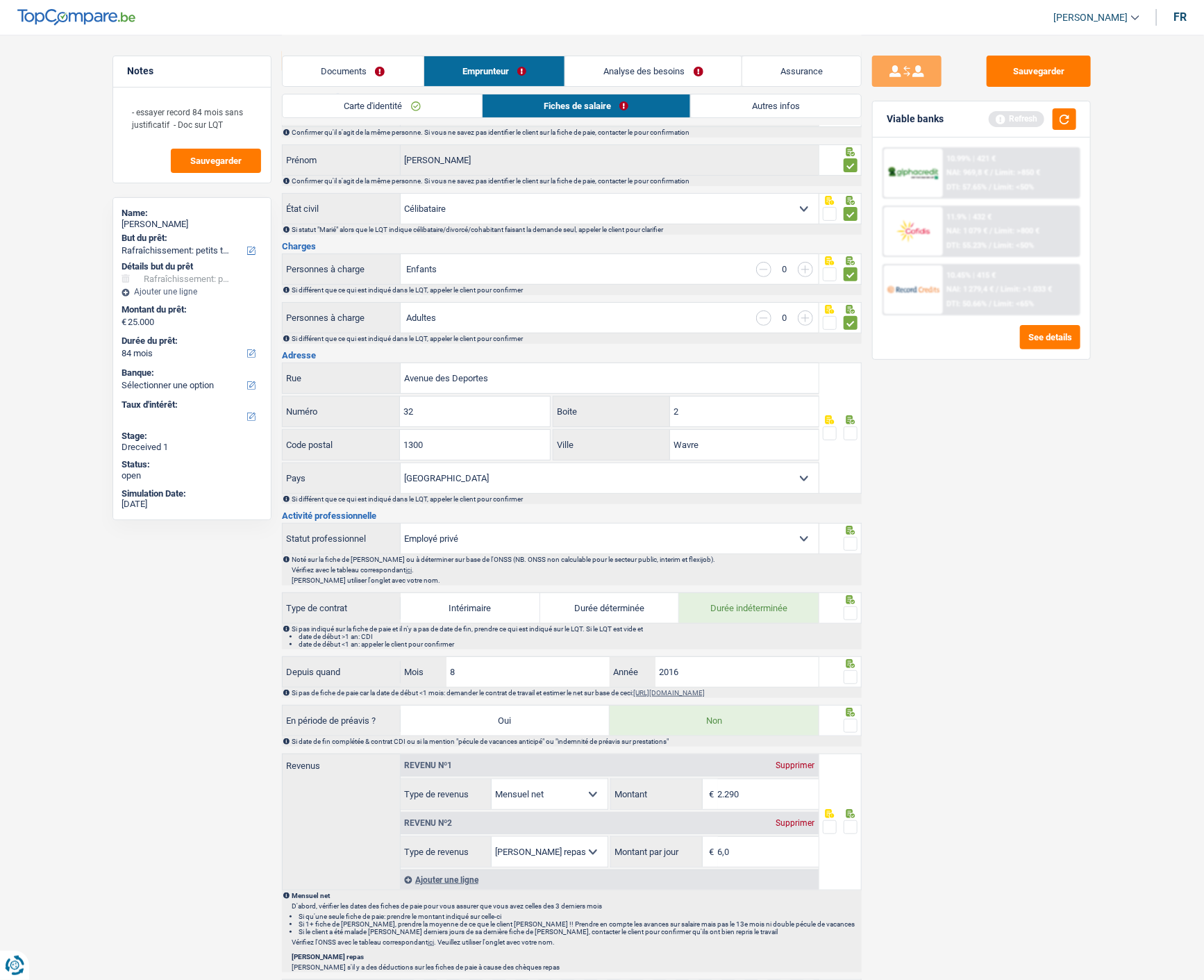
scroll to position [77, 0]
click at [561, 384] on input "Avenue des Deportes" at bounding box center [610, 378] width 418 height 30
drag, startPoint x: 536, startPoint y: 377, endPoint x: 114, endPoint y: 378, distance: 422.0
click at [114, 378] on div "Notes - essayer record 84 mois sans justificatif - Doc sur LQT Sauvegarder Name…" at bounding box center [602, 693] width 1000 height 1471
type input "Rue Provinciale"
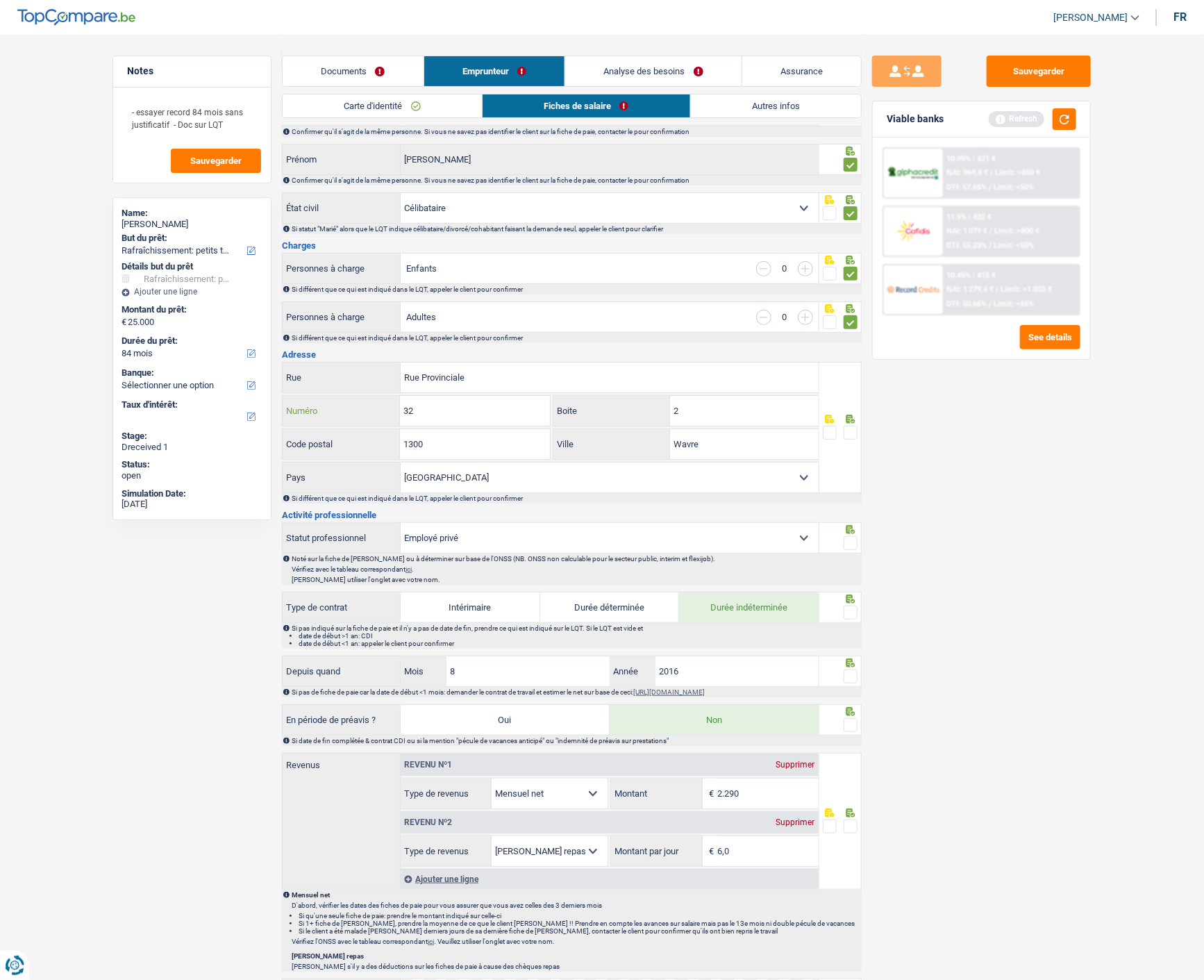
drag, startPoint x: 494, startPoint y: 411, endPoint x: 318, endPoint y: 406, distance: 176.1
click at [318, 406] on div "32 Numéro" at bounding box center [417, 411] width 267 height 30
type input "272"
click at [464, 436] on input "1300" at bounding box center [475, 444] width 149 height 30
type input "1301"
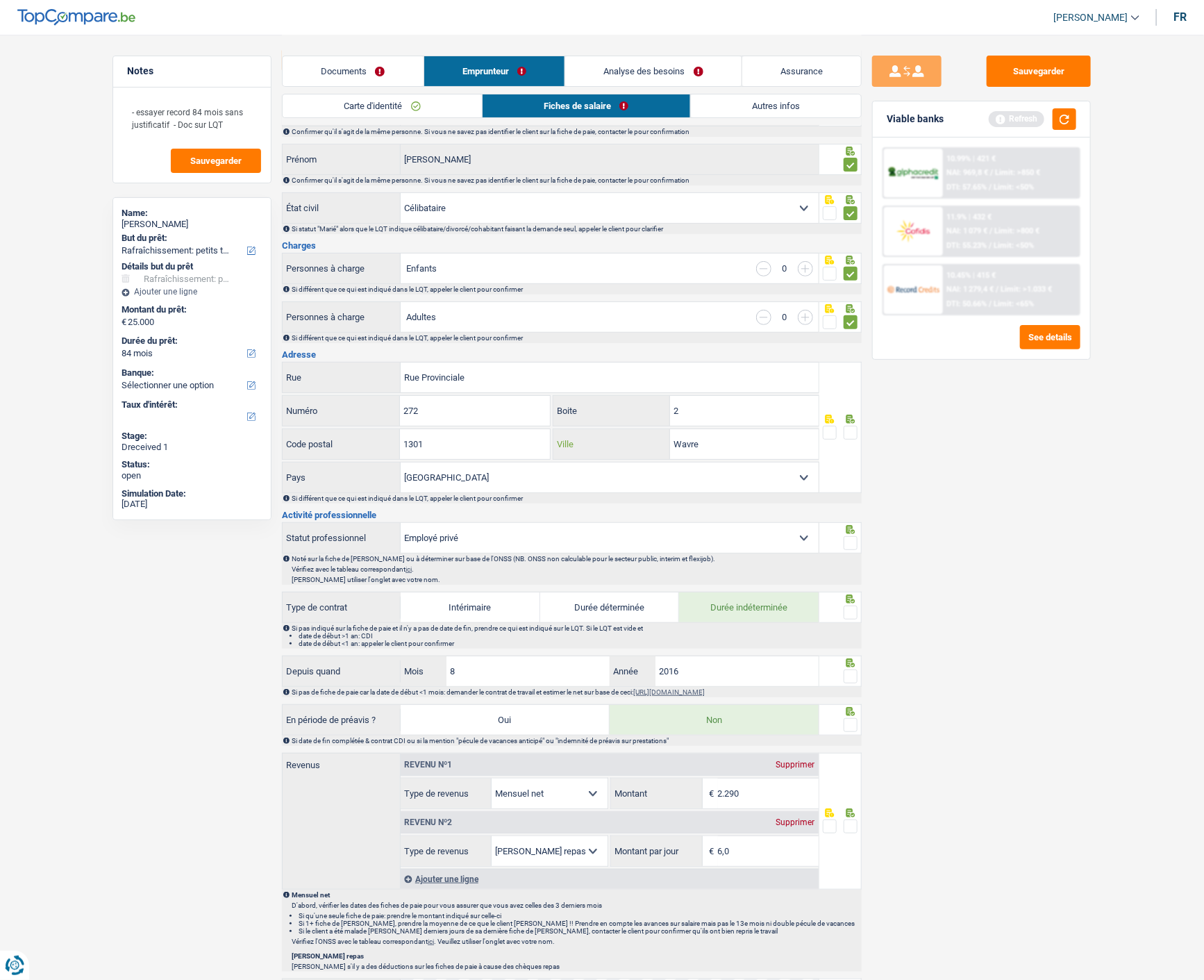
drag, startPoint x: 715, startPoint y: 437, endPoint x: 606, endPoint y: 443, distance: 109.2
click at [606, 443] on div "Wavre Ville" at bounding box center [686, 444] width 266 height 30
type input "Bierges"
drag, startPoint x: 852, startPoint y: 431, endPoint x: 841, endPoint y: 464, distance: 34.8
click at [851, 431] on span at bounding box center [851, 432] width 14 height 14
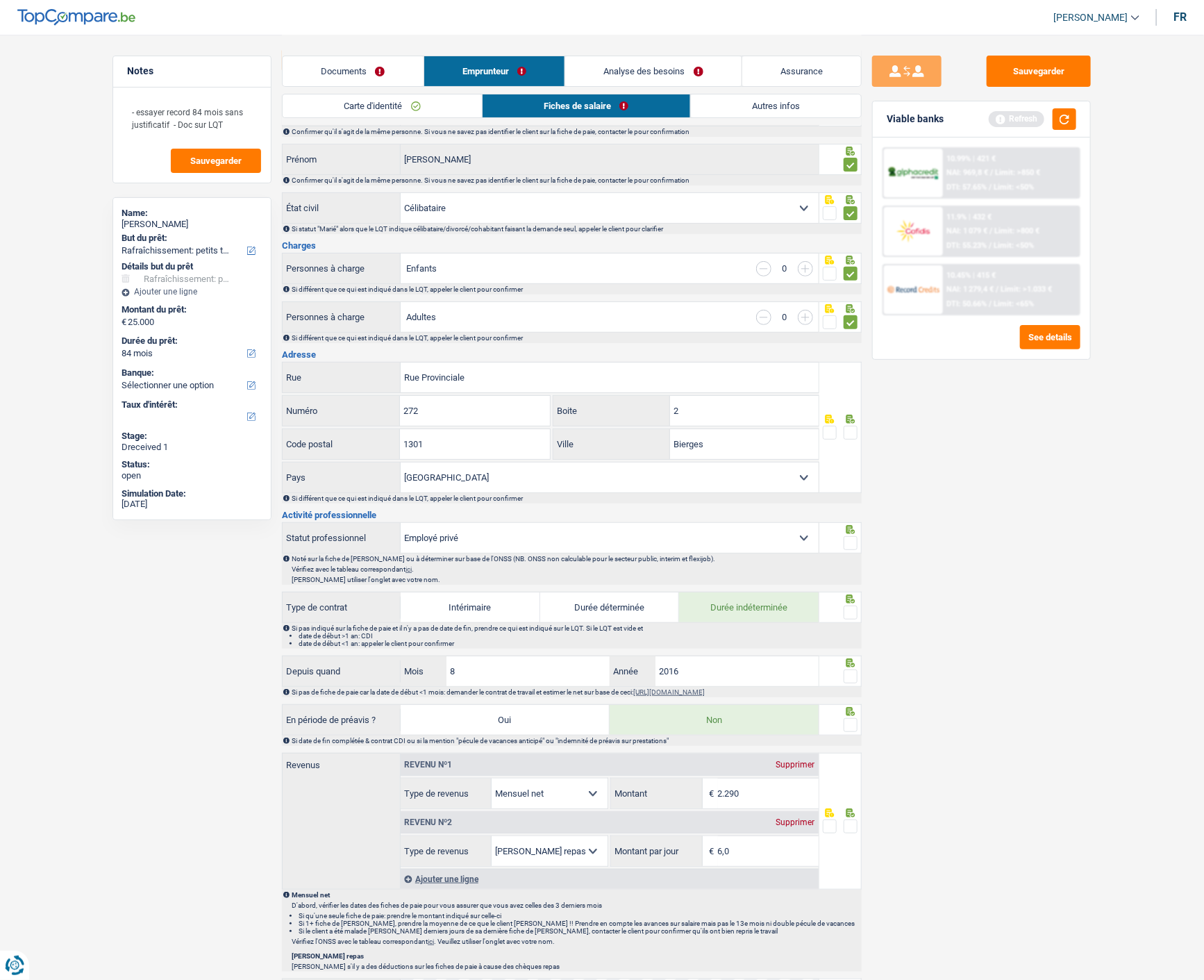
click at [0, 0] on input "radio" at bounding box center [0, 0] width 0 height 0
click at [854, 539] on span at bounding box center [851, 543] width 14 height 14
click at [0, 0] on input "radio" at bounding box center [0, 0] width 0 height 0
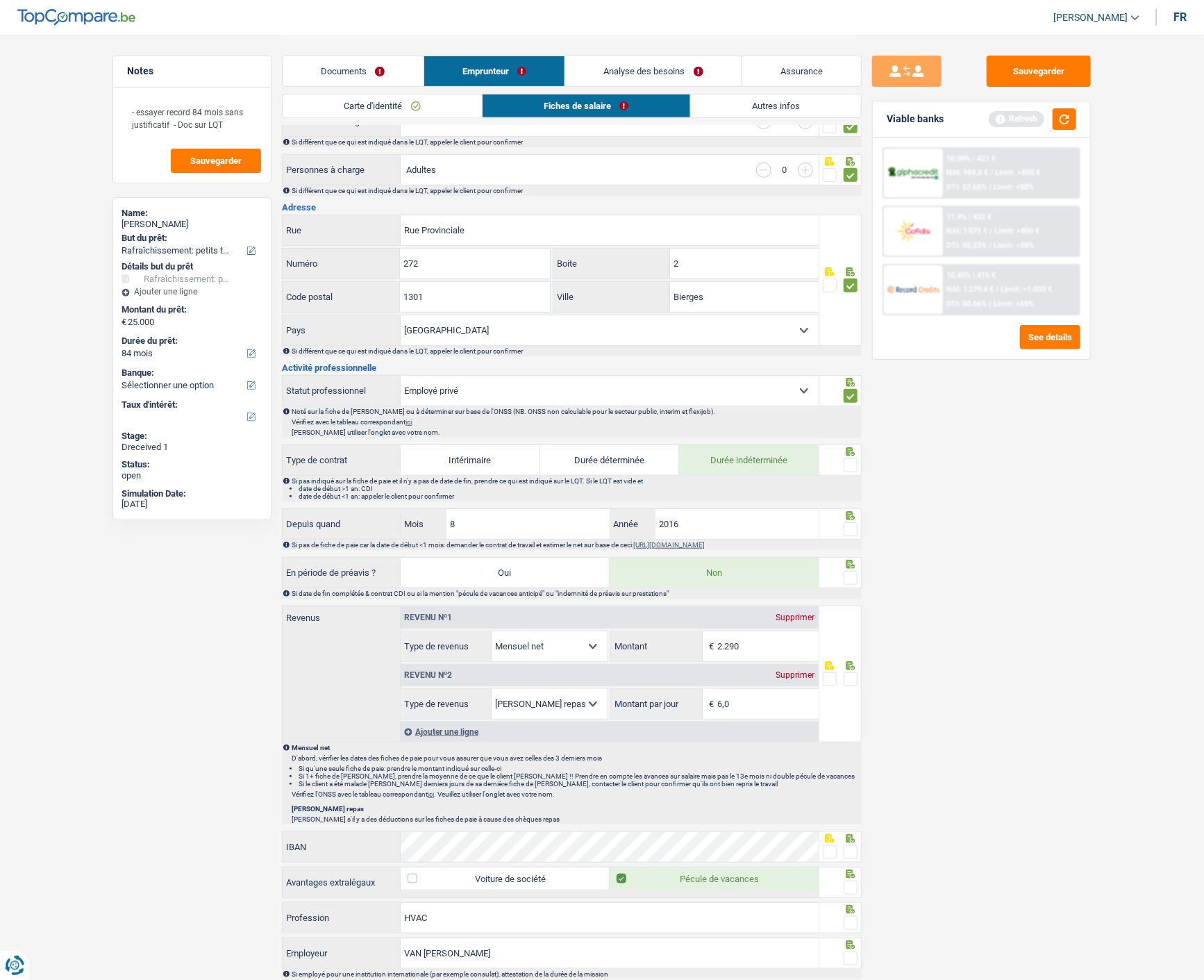
scroll to position [231, 0]
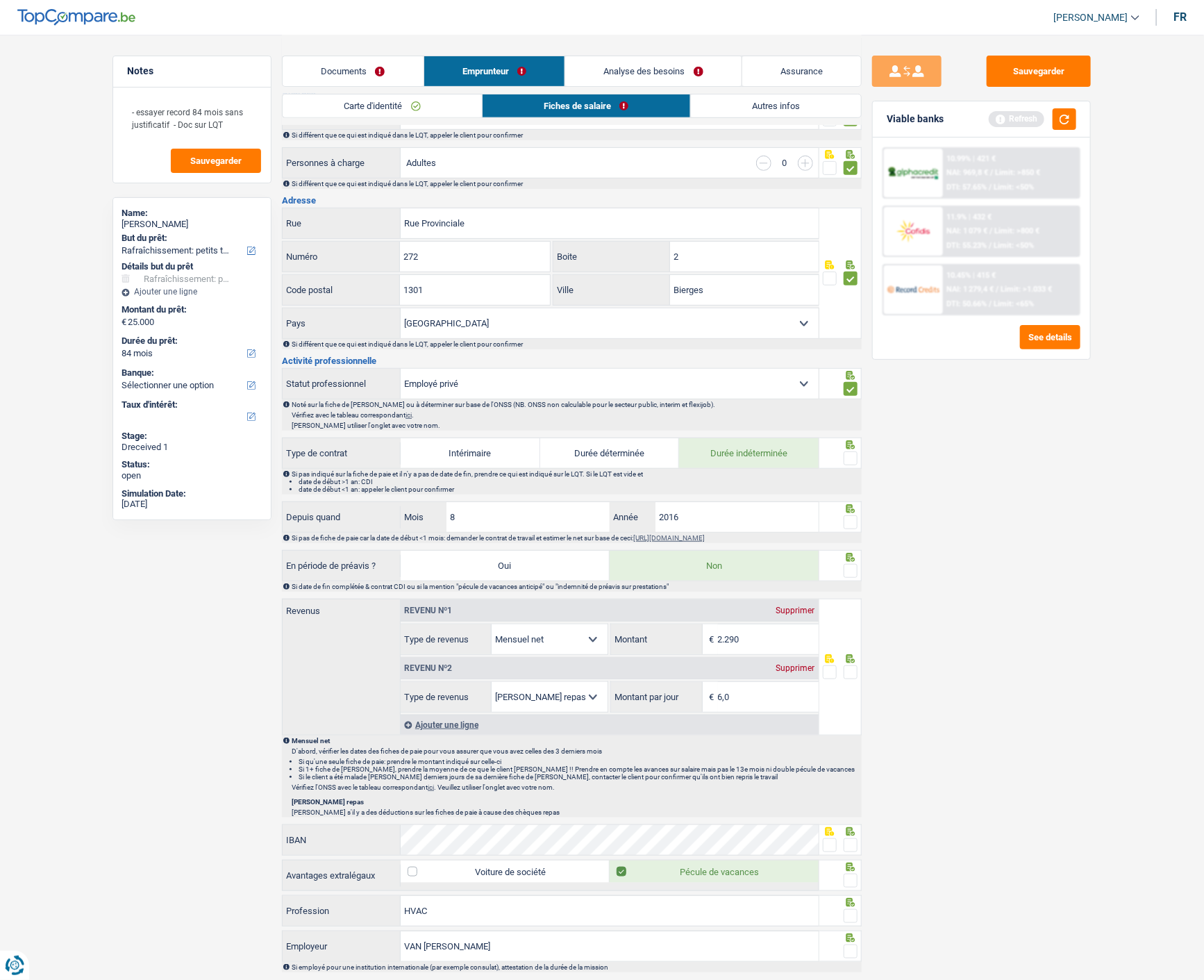
click at [848, 456] on span at bounding box center [851, 458] width 14 height 14
click at [0, 0] on input "radio" at bounding box center [0, 0] width 0 height 0
drag, startPoint x: 848, startPoint y: 511, endPoint x: 851, endPoint y: 521, distance: 10.4
click at [848, 516] on div at bounding box center [851, 523] width 14 height 17
click at [852, 522] on span at bounding box center [851, 522] width 14 height 14
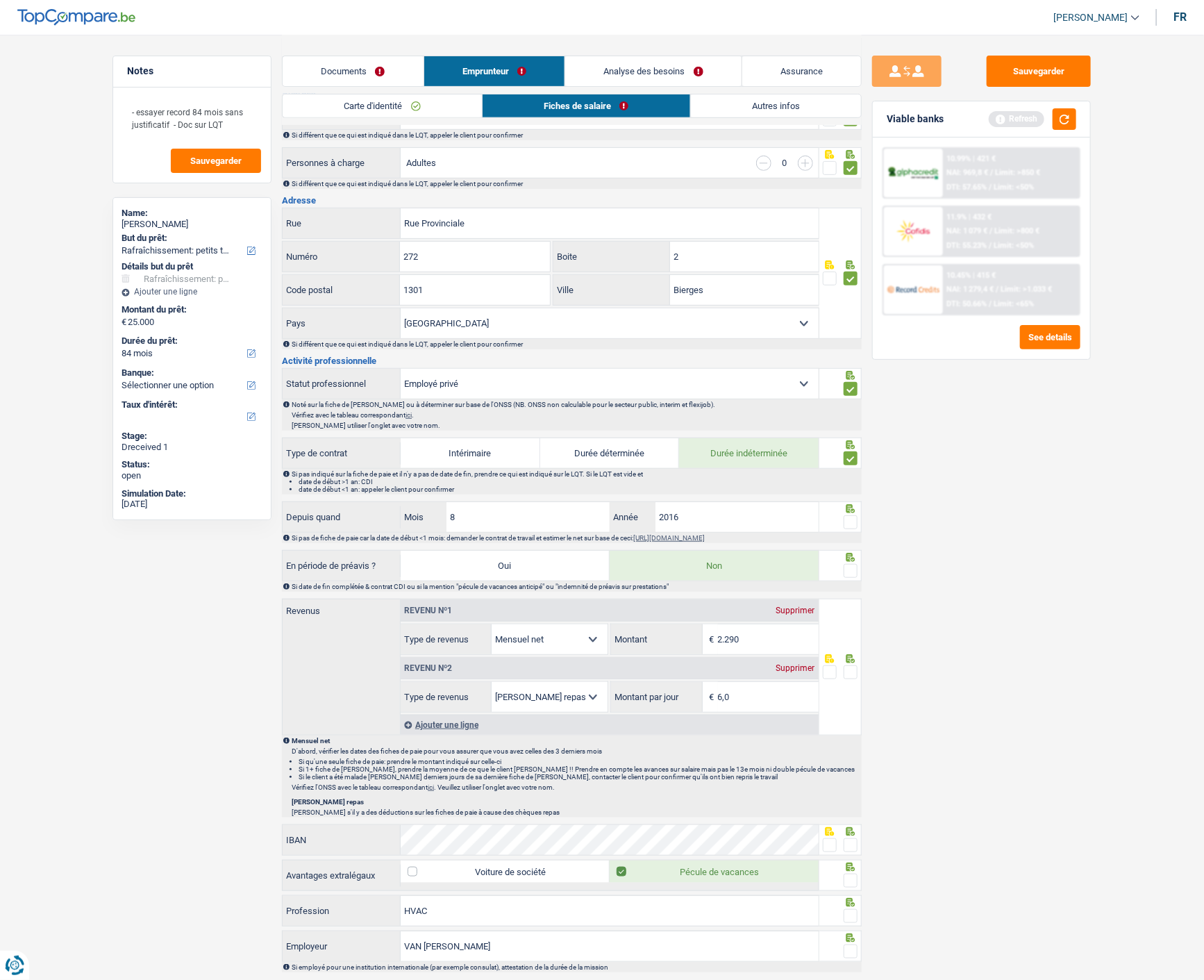
click at [0, 0] on input "radio" at bounding box center [0, 0] width 0 height 0
click at [852, 570] on span at bounding box center [851, 570] width 14 height 14
click at [0, 0] on input "radio" at bounding box center [0, 0] width 0 height 0
click at [786, 629] on input "2.290" at bounding box center [768, 639] width 101 height 30
type input "2.271"
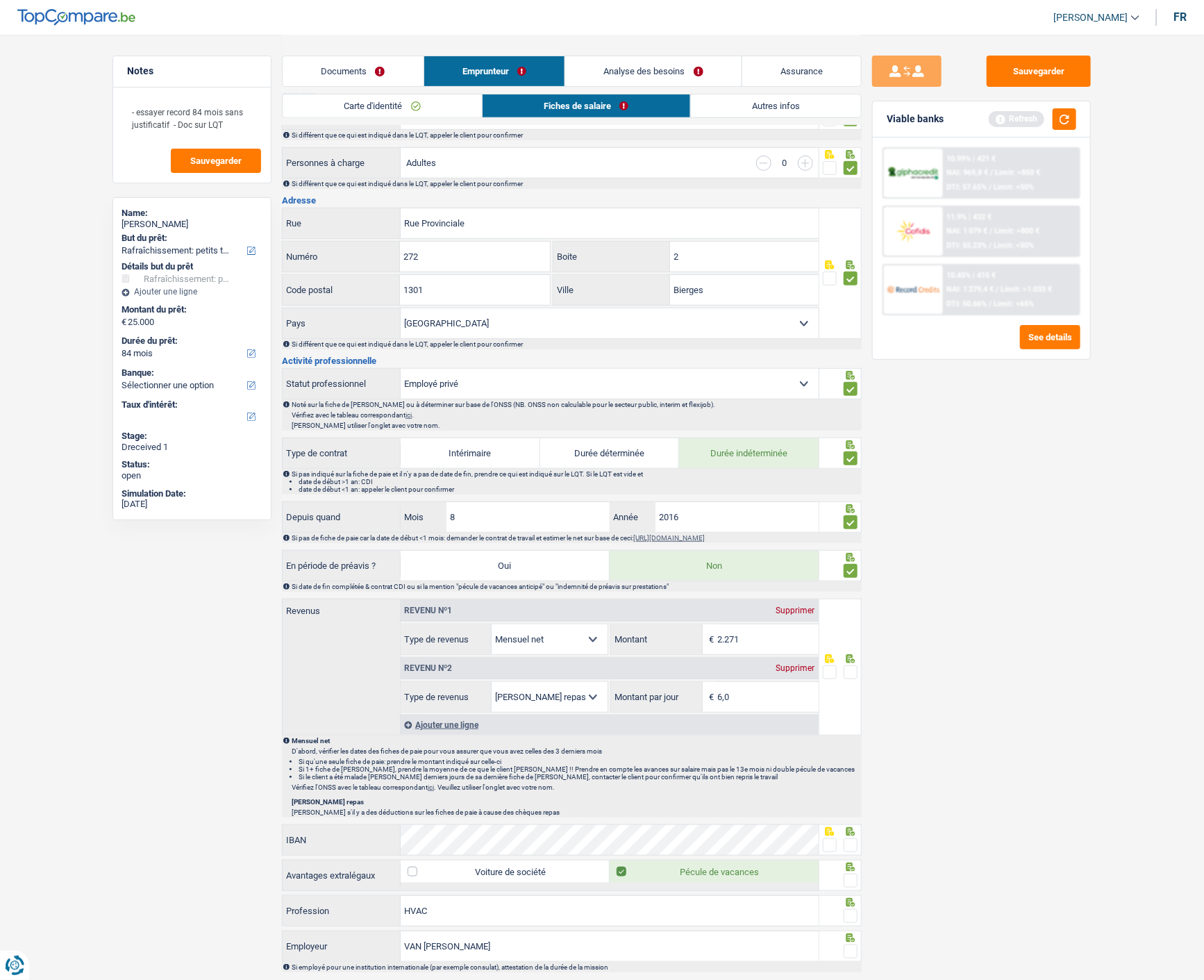
click at [851, 668] on span at bounding box center [851, 672] width 14 height 14
click at [0, 0] on input "radio" at bounding box center [0, 0] width 0 height 0
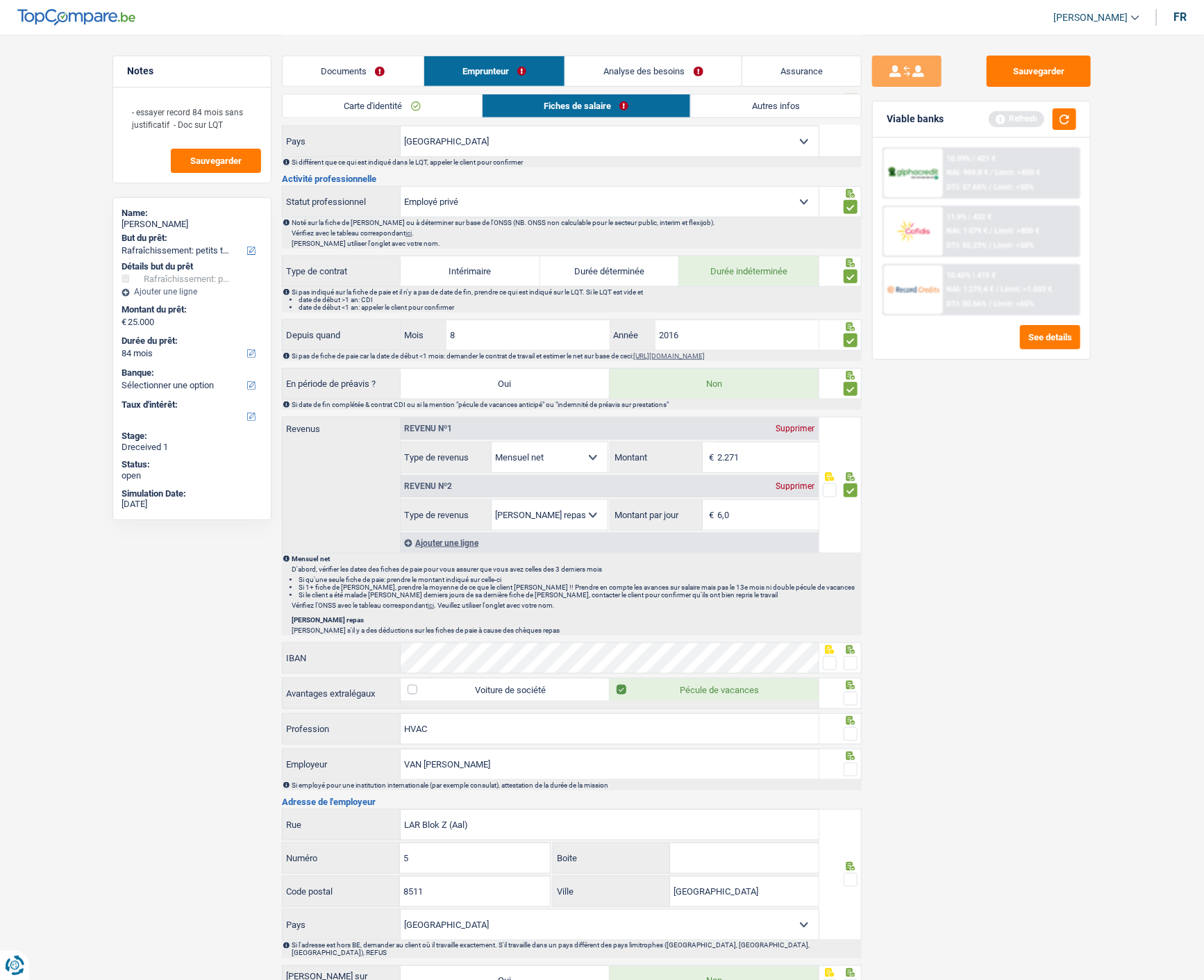
scroll to position [463, 0]
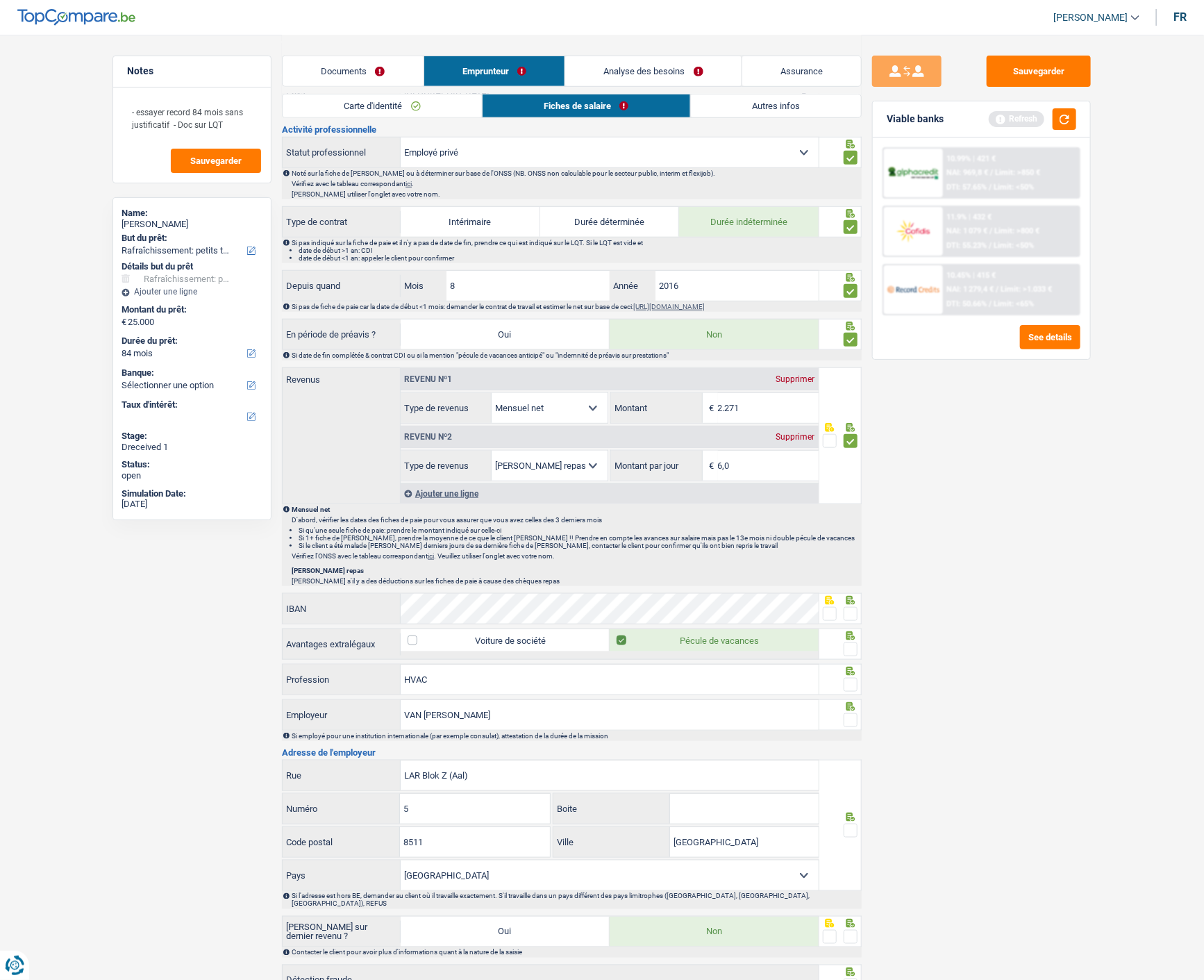
click at [852, 612] on span at bounding box center [851, 614] width 14 height 14
click at [0, 0] on input "radio" at bounding box center [0, 0] width 0 height 0
click at [848, 643] on span at bounding box center [851, 649] width 14 height 14
click at [0, 0] on input "radio" at bounding box center [0, 0] width 0 height 0
drag, startPoint x: 480, startPoint y: 682, endPoint x: 148, endPoint y: 709, distance: 333.1
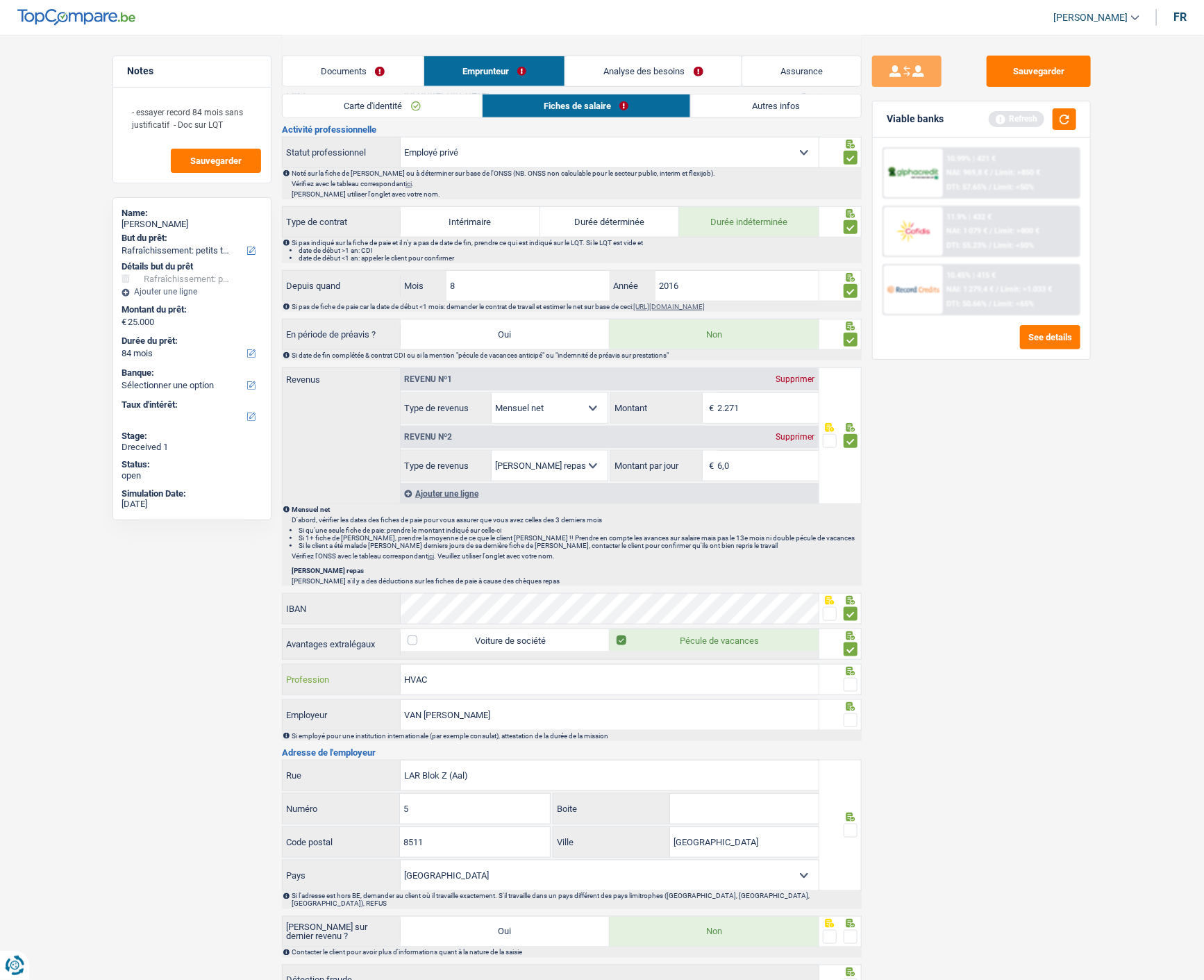
click at [148, 709] on div "Notes - essayer record 84 mois sans justificatif - Doc sur LQT Sauvegarder Name…" at bounding box center [602, 307] width 1000 height 1471
type input "assistant technique"
click at [850, 688] on span at bounding box center [851, 685] width 14 height 14
click at [0, 0] on input "radio" at bounding box center [0, 0] width 0 height 0
click at [852, 720] on span at bounding box center [851, 720] width 14 height 14
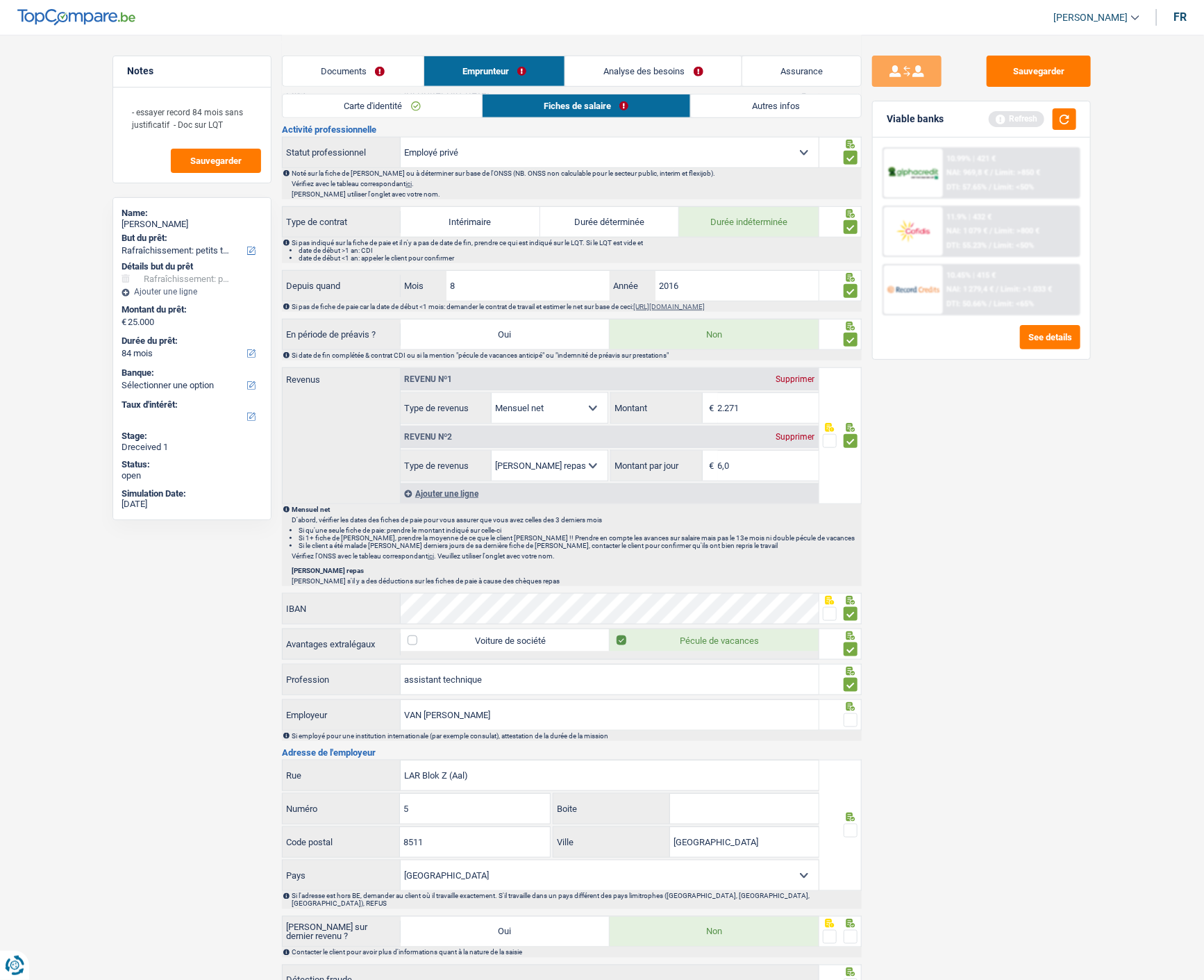
click at [0, 0] on input "radio" at bounding box center [0, 0] width 0 height 0
click at [528, 779] on input "LAR Blok Z (Aal)" at bounding box center [610, 775] width 418 height 30
type input "LAR Blok Z"
click at [848, 825] on span at bounding box center [851, 831] width 14 height 14
click at [0, 0] on input "radio" at bounding box center [0, 0] width 0 height 0
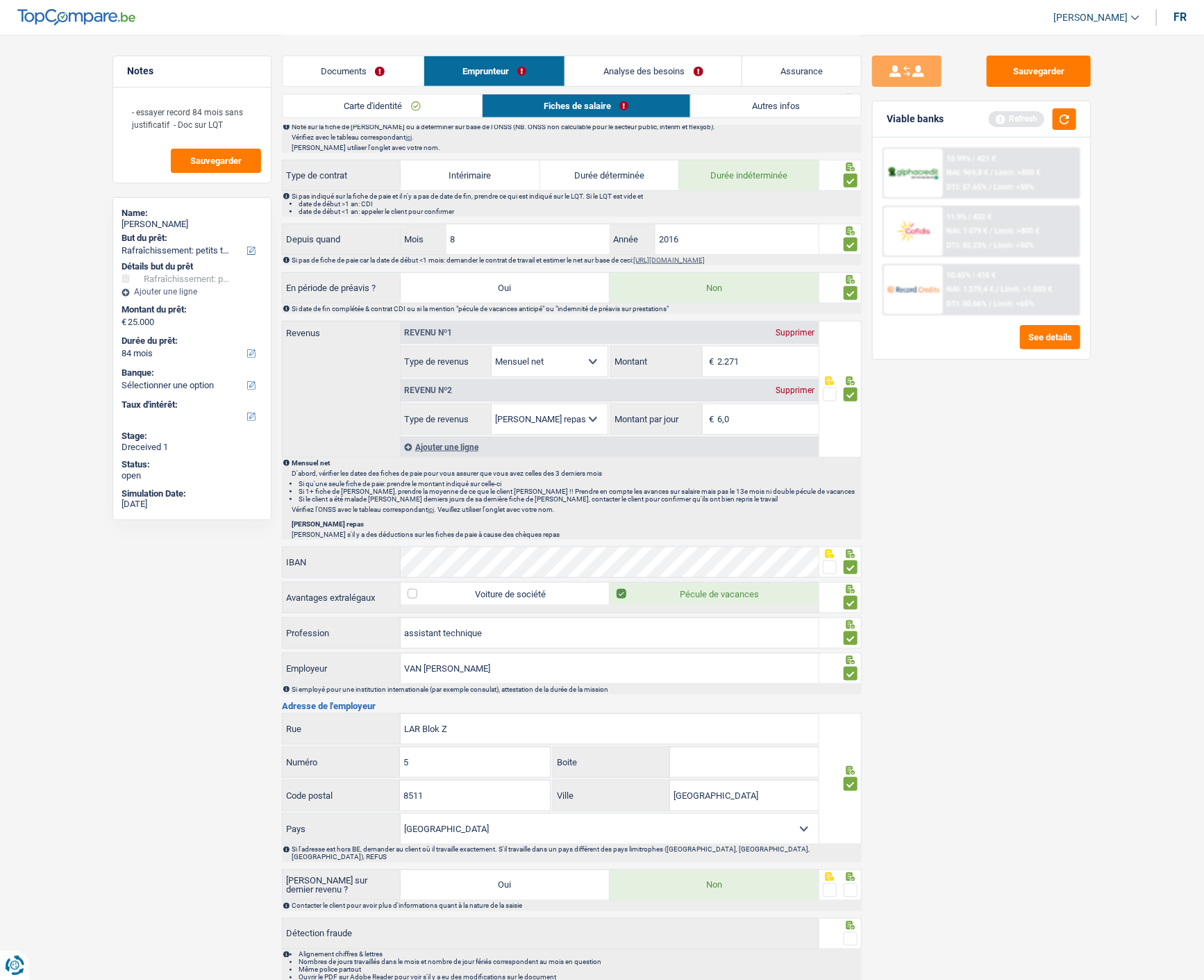
scroll to position [564, 0]
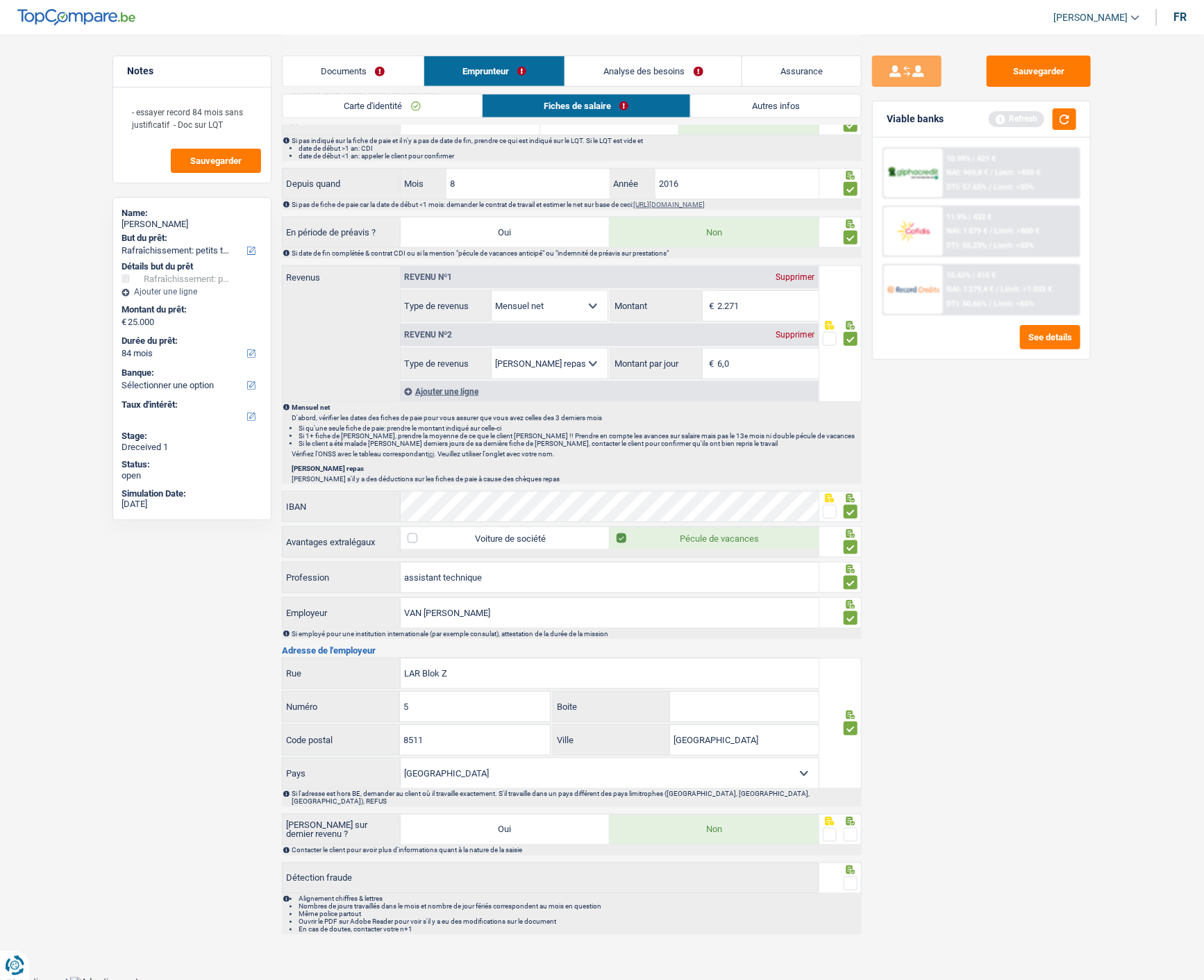
click at [852, 830] on span at bounding box center [851, 834] width 14 height 14
click at [0, 0] on input "radio" at bounding box center [0, 0] width 0 height 0
drag, startPoint x: 851, startPoint y: 876, endPoint x: 845, endPoint y: 857, distance: 19.9
click at [851, 876] on span at bounding box center [851, 883] width 14 height 14
click at [0, 0] on input "radio" at bounding box center [0, 0] width 0 height 0
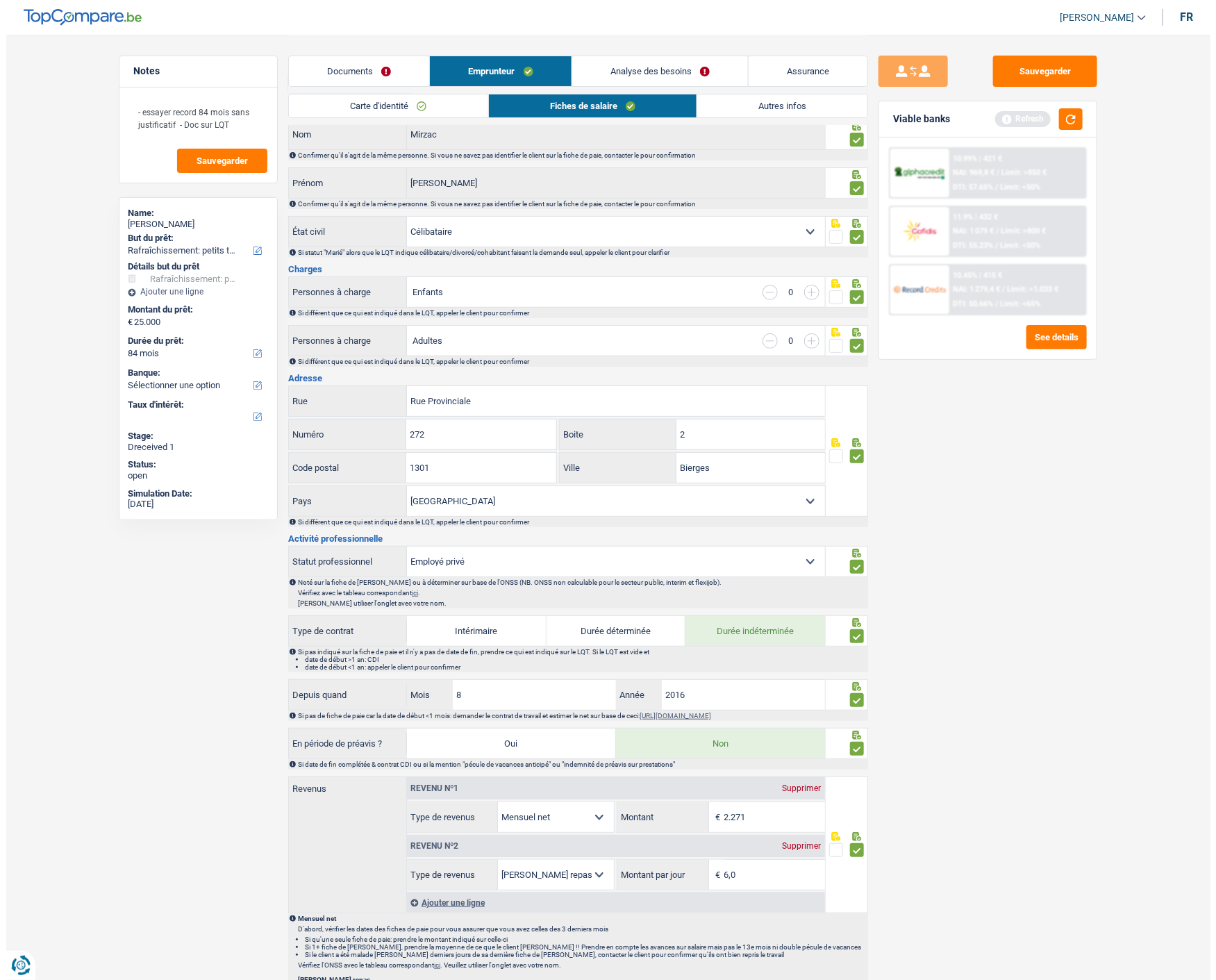
scroll to position [0, 0]
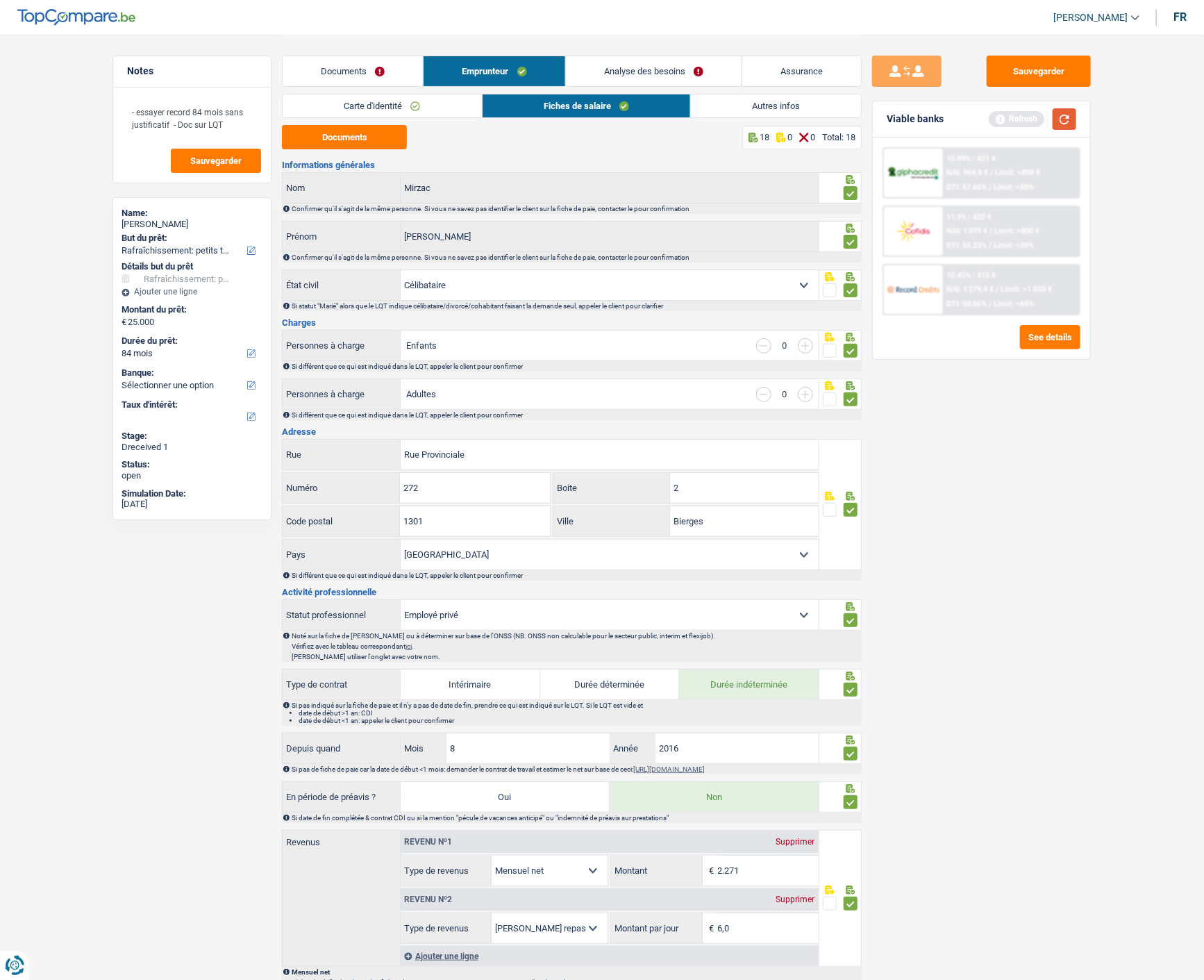
click at [1068, 115] on button "button" at bounding box center [1064, 119] width 23 height 22
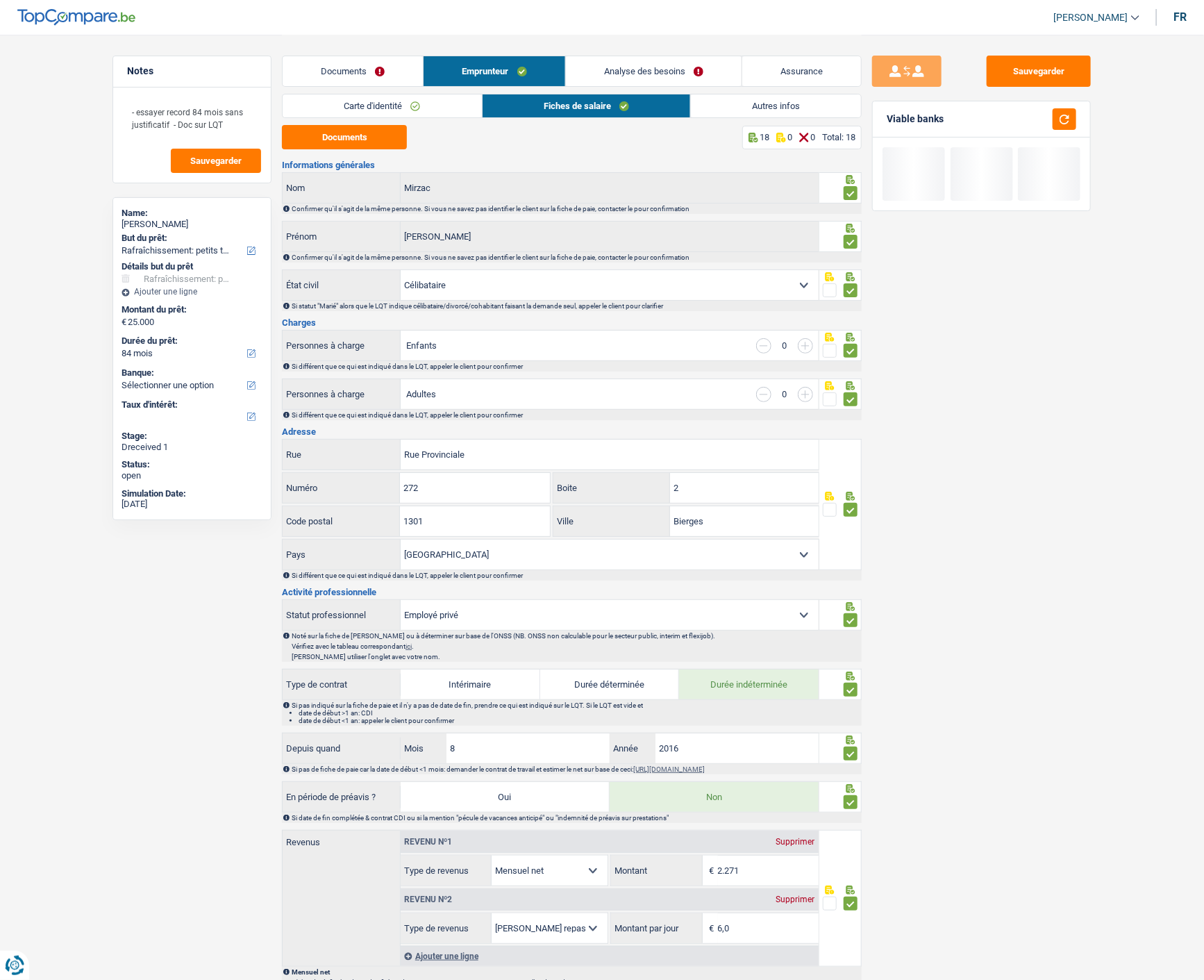
click at [810, 109] on link "Autres infos" at bounding box center [776, 106] width 170 height 23
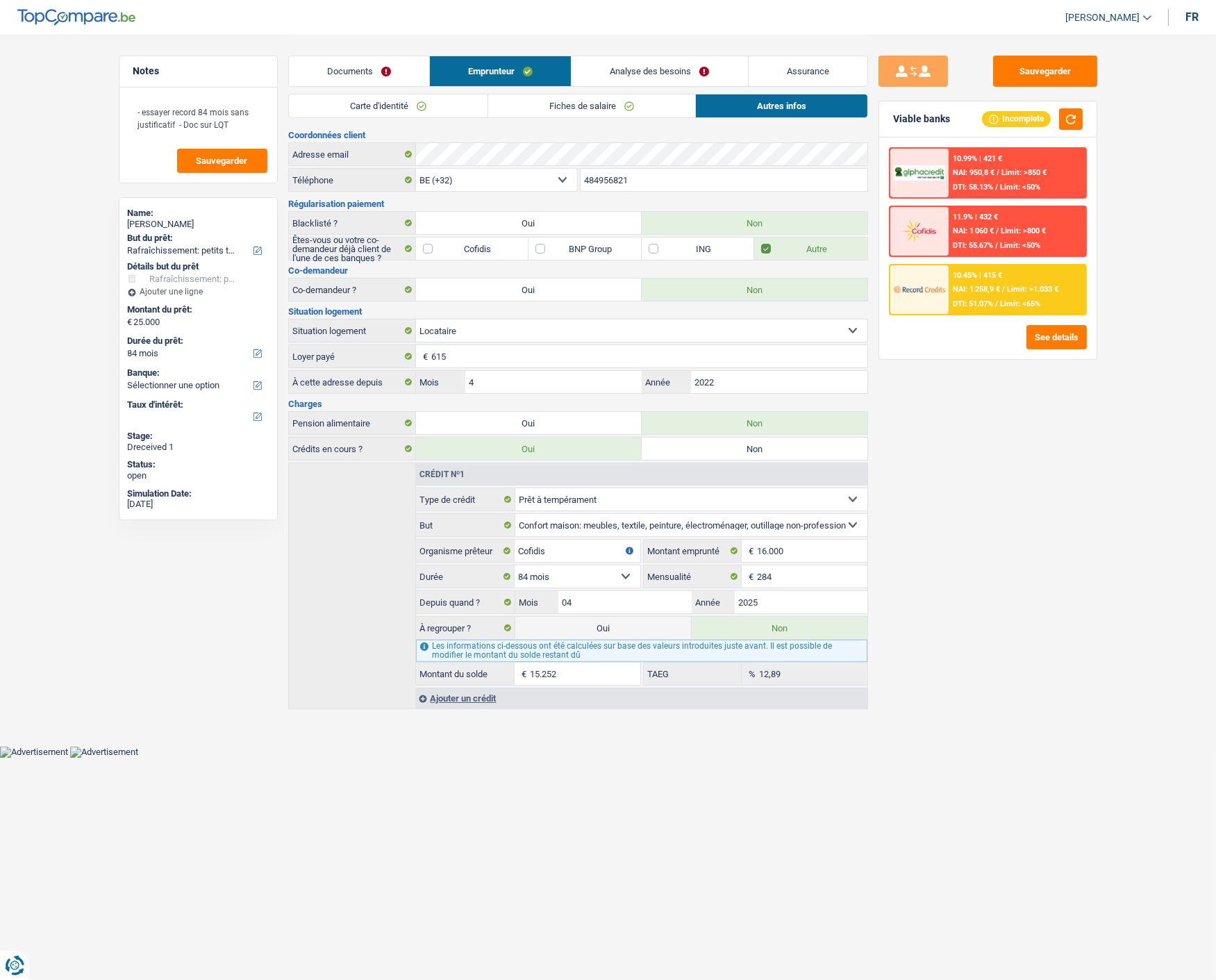
click at [671, 76] on link "Analyse des besoins" at bounding box center [659, 71] width 175 height 30
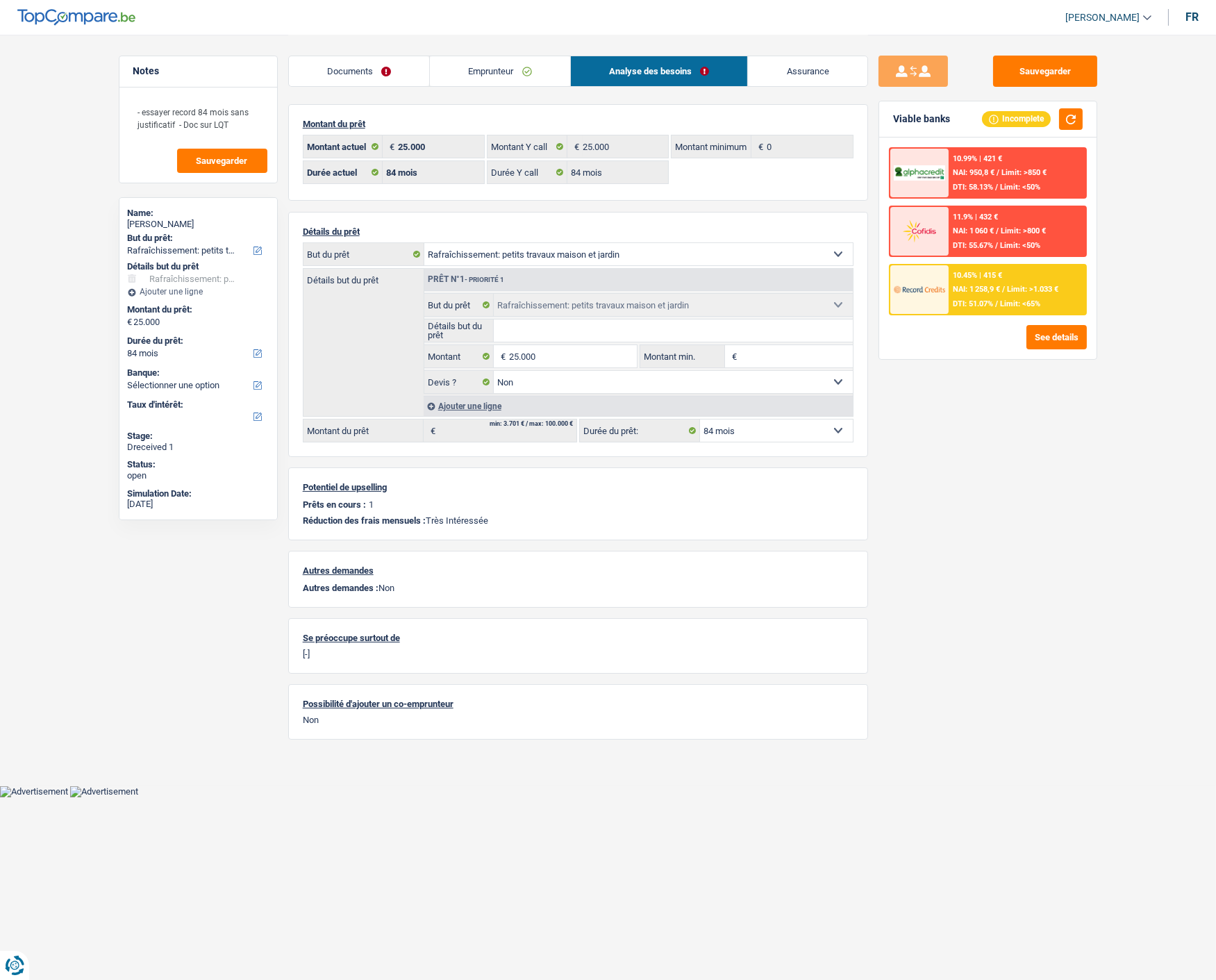
click at [837, 432] on select "12 mois 18 mois 24 mois 30 mois 36 mois 42 mois 48 mois 60 mois 72 mois 84 mois…" at bounding box center [776, 431] width 153 height 23
click at [936, 453] on div "Sauvegarder Viable banks Incomplete 10.99% | 421 € NAI: 950,8 € / Limit: >850 €…" at bounding box center [988, 506] width 240 height 902
click at [1061, 325] on button "See details" at bounding box center [1056, 337] width 61 height 24
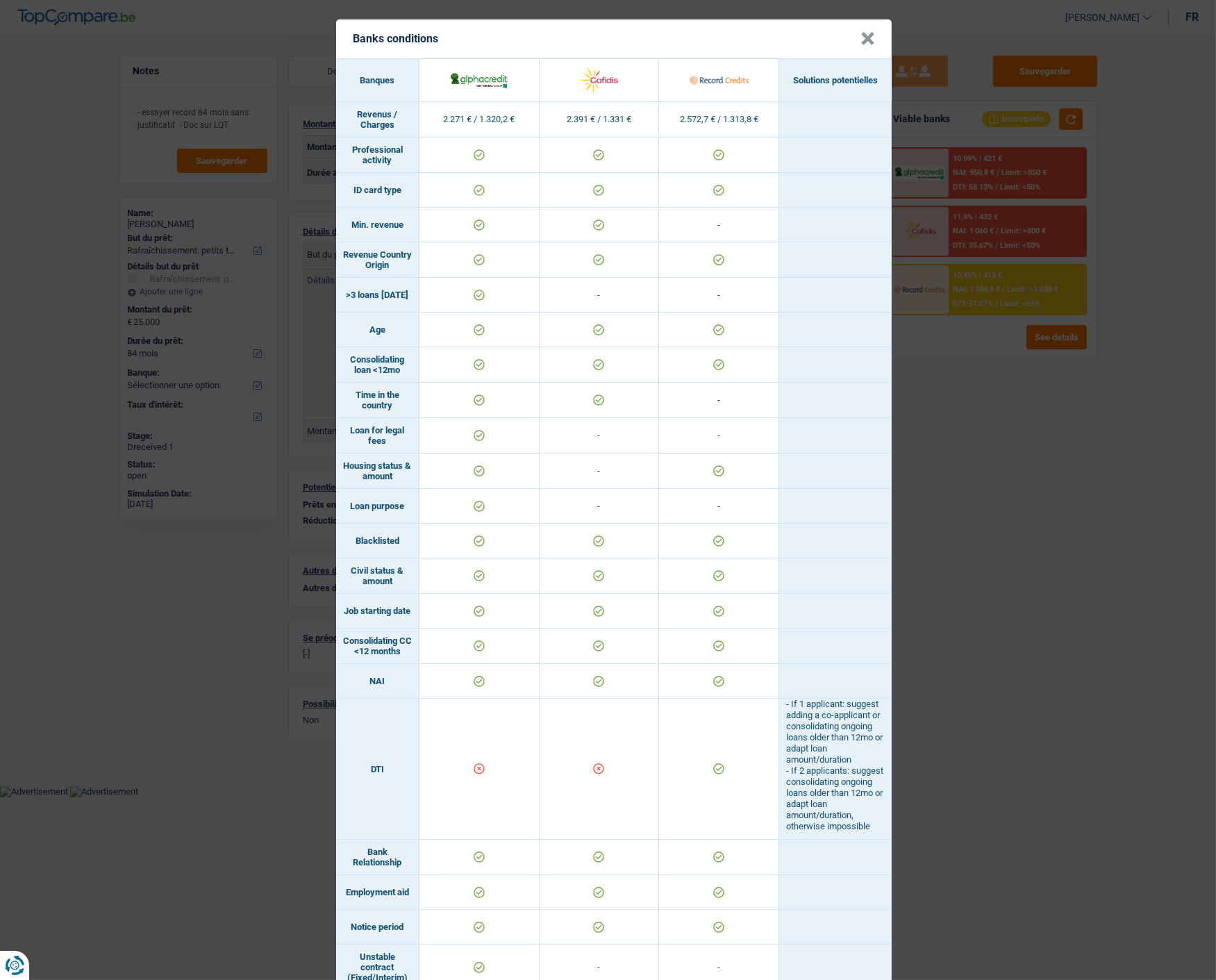
click at [1035, 550] on div "Banks conditions × Banques Solutions potentielles Revenus / Charges 2.271 € / 1…" at bounding box center [608, 490] width 1216 height 980
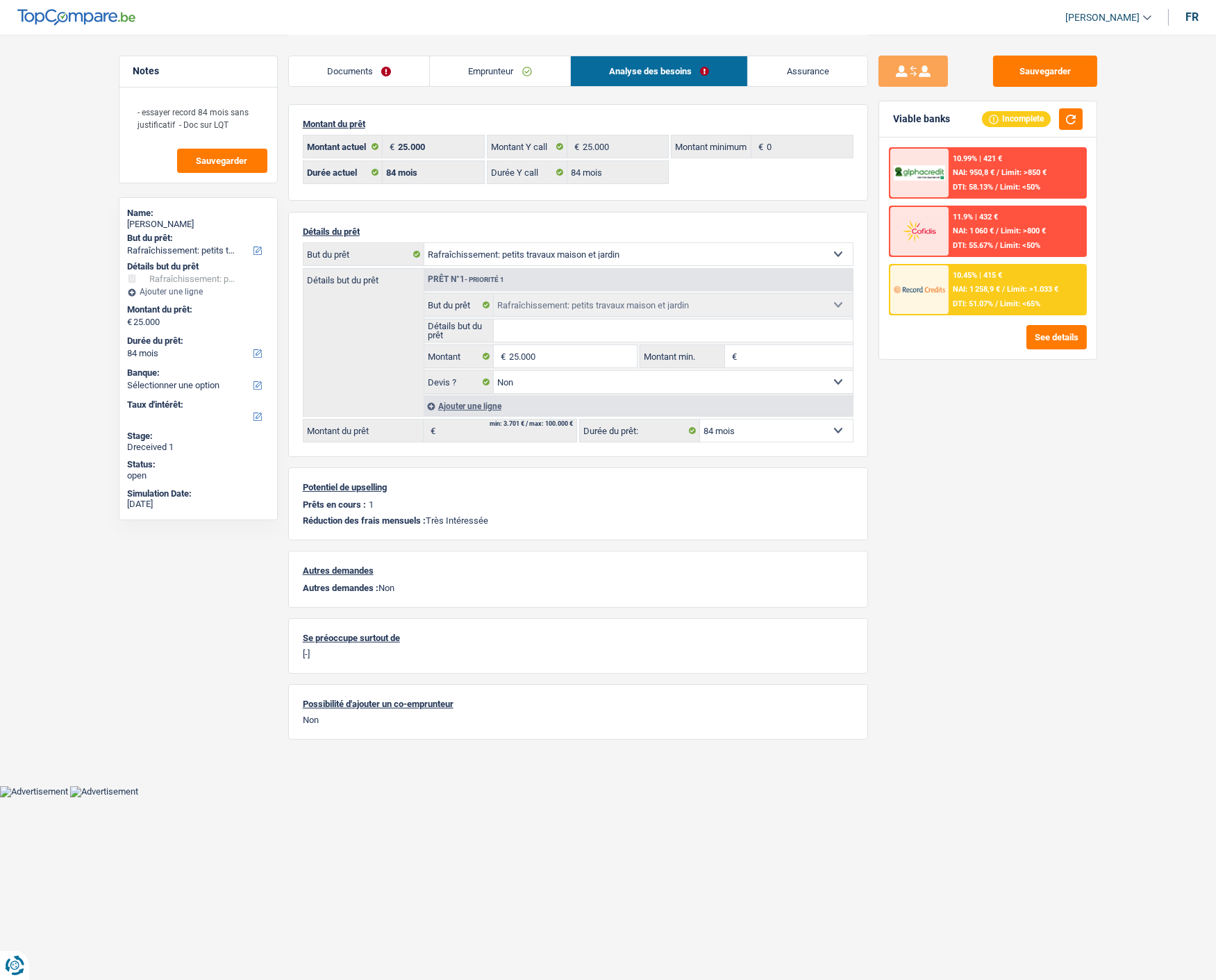
click at [1030, 290] on div "10.45% | 415 € NAI: 1 258,9 € / Limit: >1.033 € DTI: 51.07% / Limit: <65%" at bounding box center [1017, 290] width 137 height 49
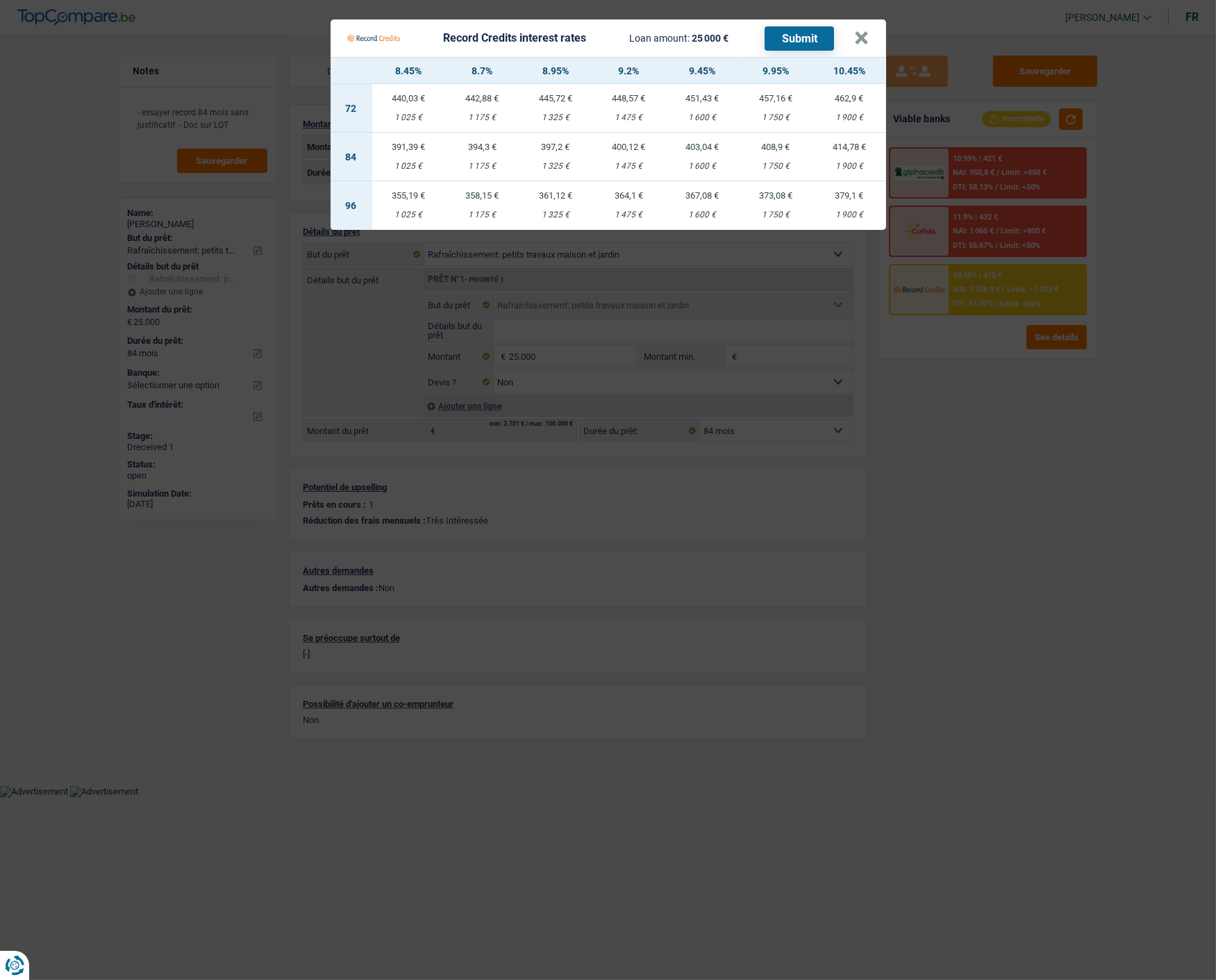
click at [626, 143] on div "400,12 €" at bounding box center [628, 147] width 74 height 9
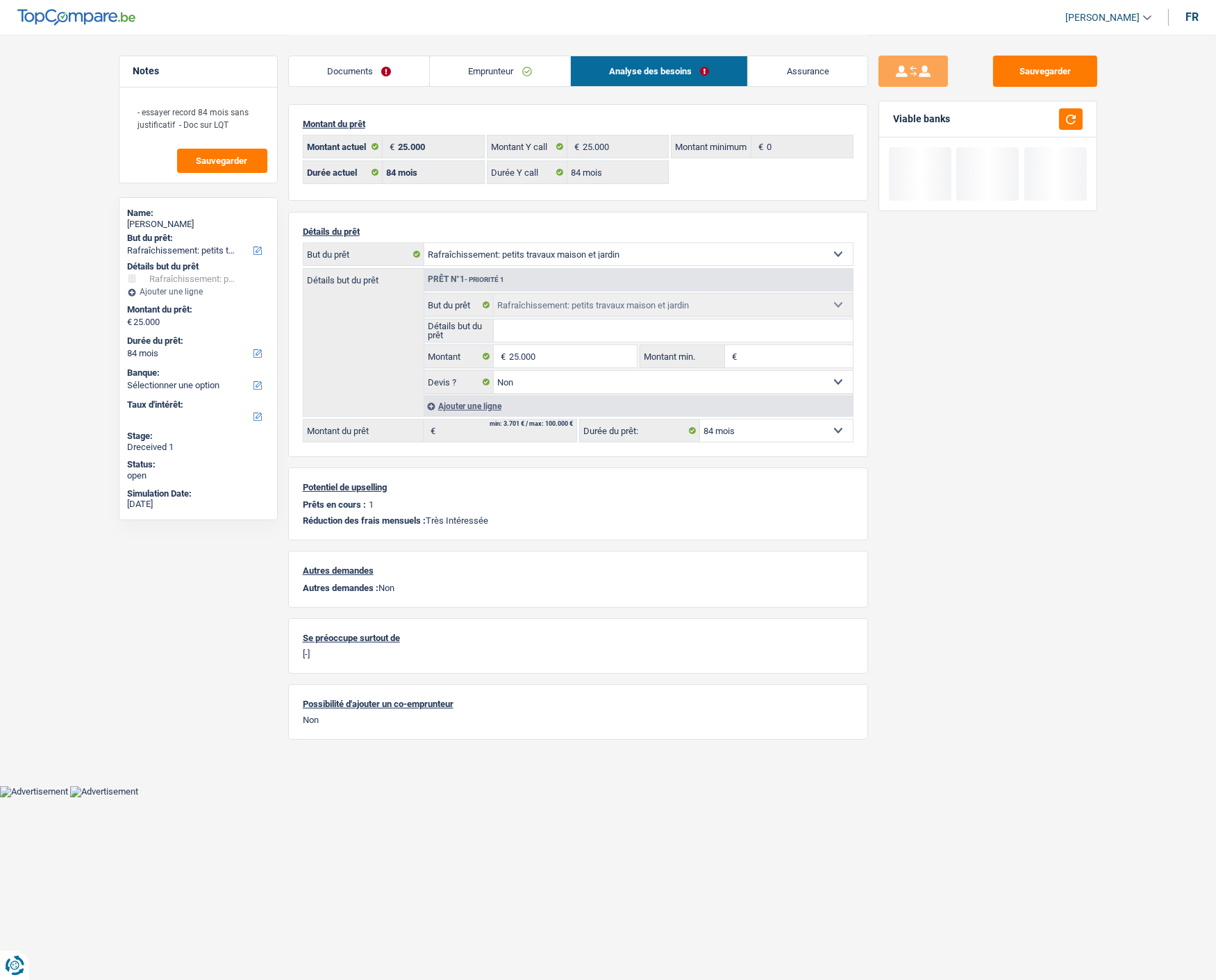
select select "record credits"
type input "9,20"
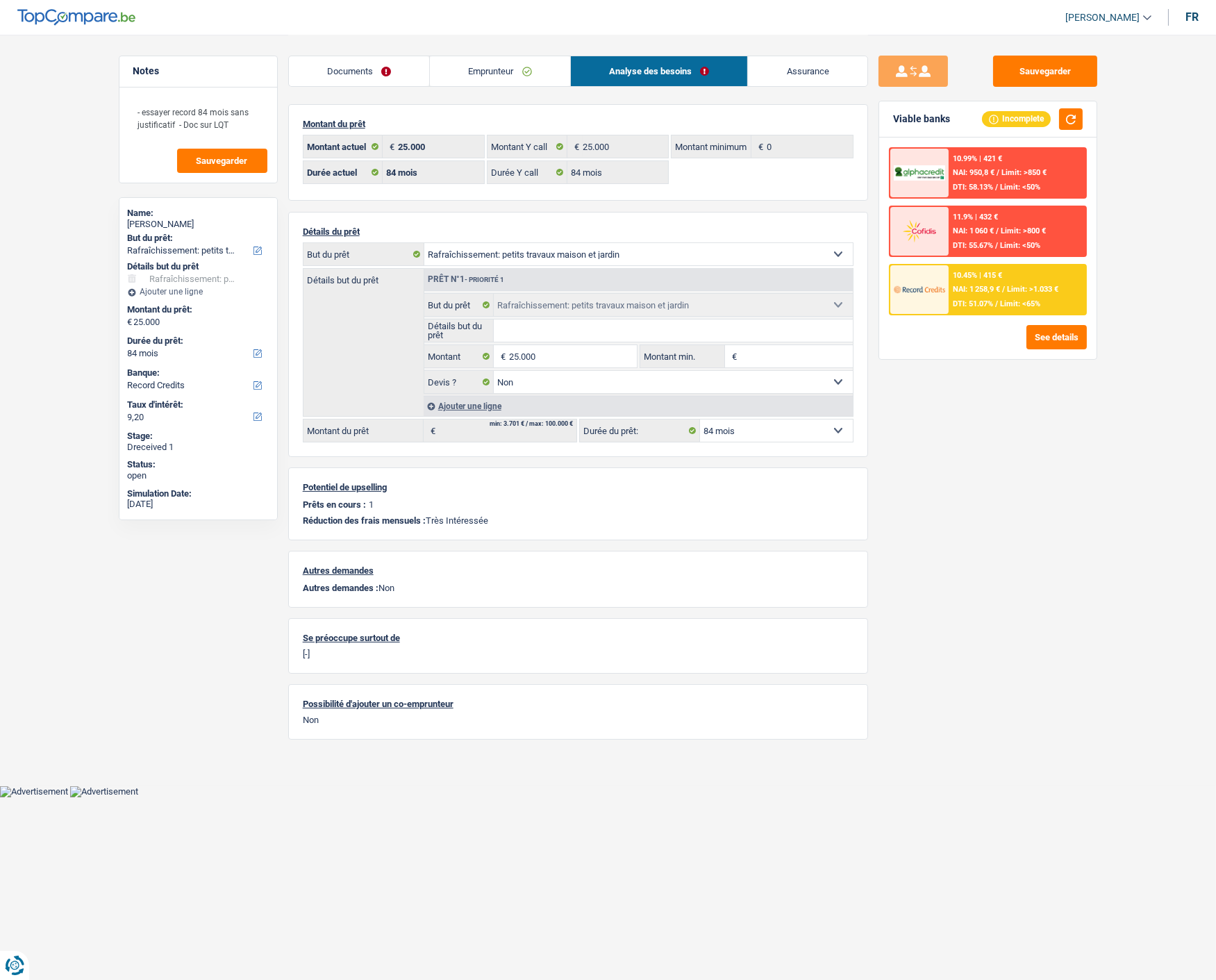
click at [981, 280] on div "10.45% | 415 € NAI: 1 258,9 € / Limit: >1.033 € DTI: 51.07% / Limit: <65%" at bounding box center [1017, 290] width 137 height 49
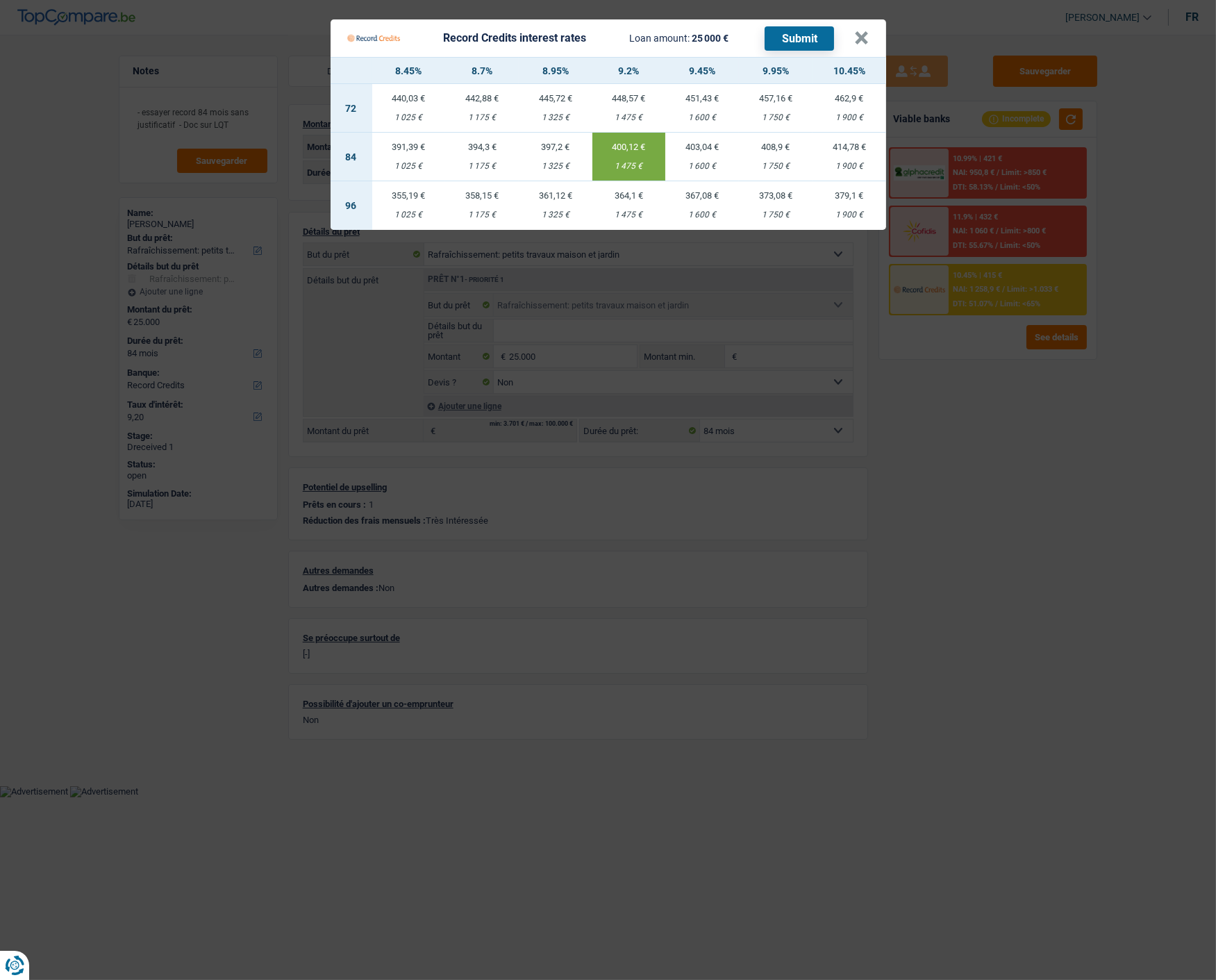
click at [811, 26] on button "Submit" at bounding box center [799, 38] width 69 height 24
click at [864, 31] on button "×" at bounding box center [862, 38] width 15 height 14
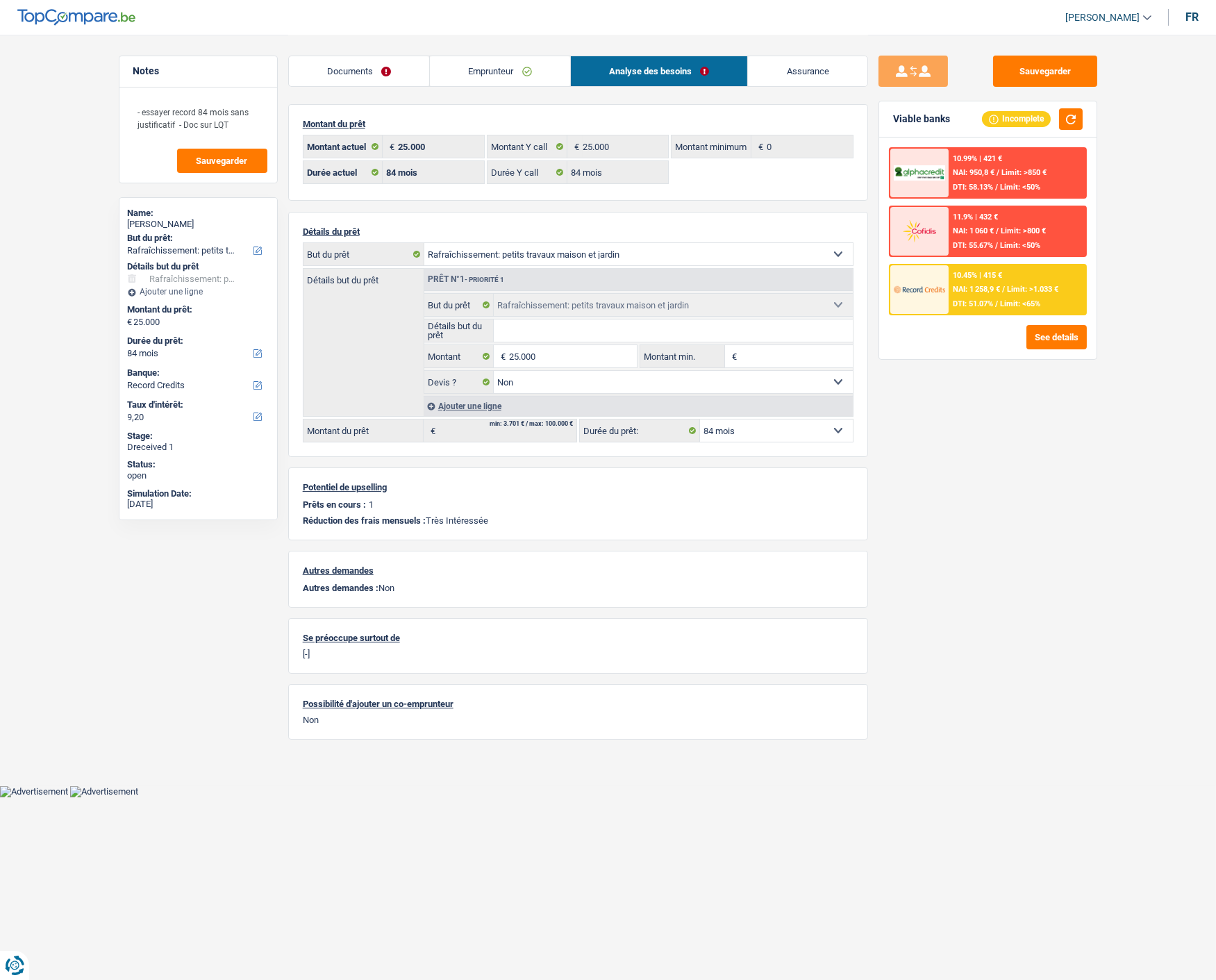
click at [517, 67] on link "Emprunteur" at bounding box center [500, 71] width 141 height 30
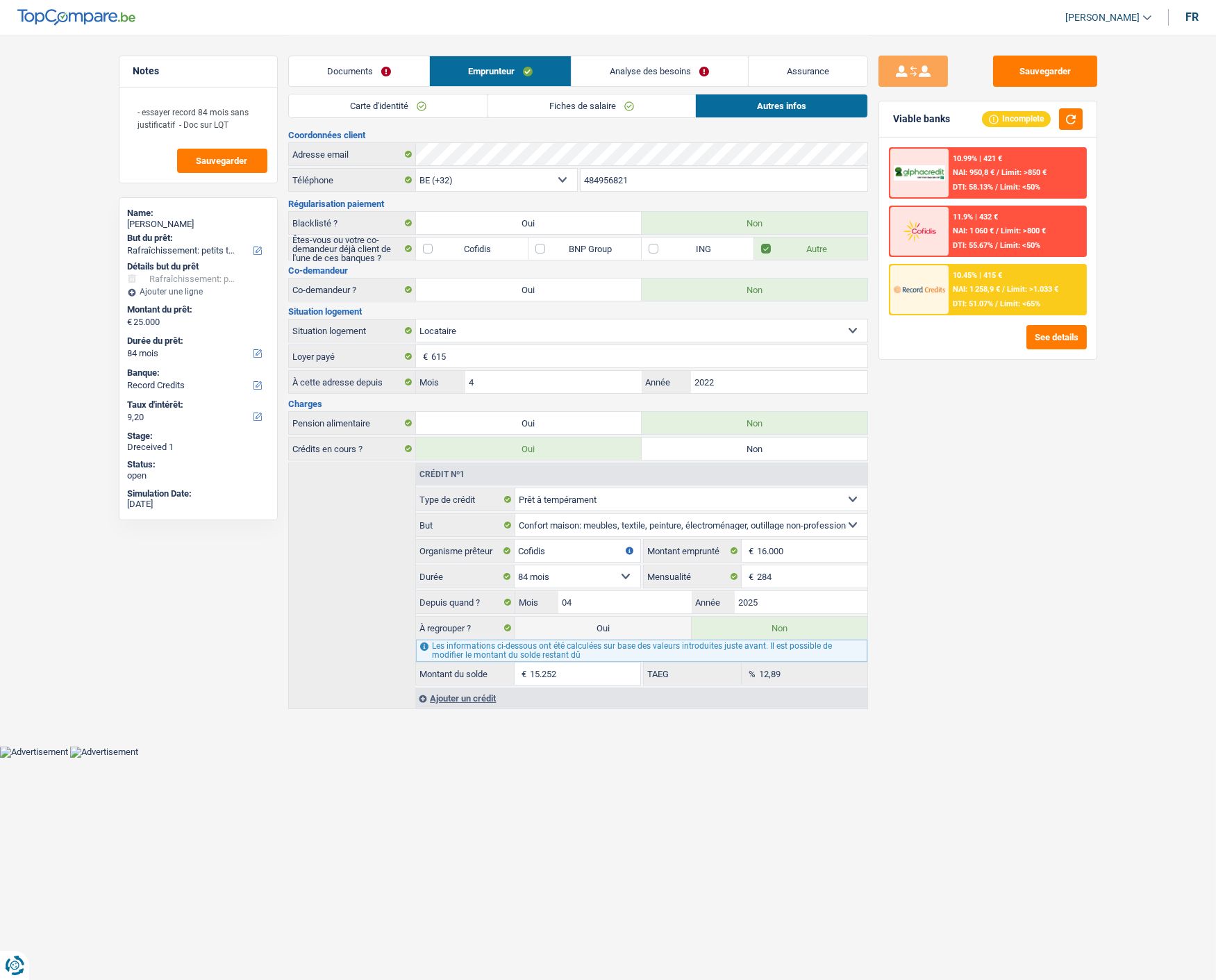
click at [636, 68] on link "Analyse des besoins" at bounding box center [659, 71] width 175 height 30
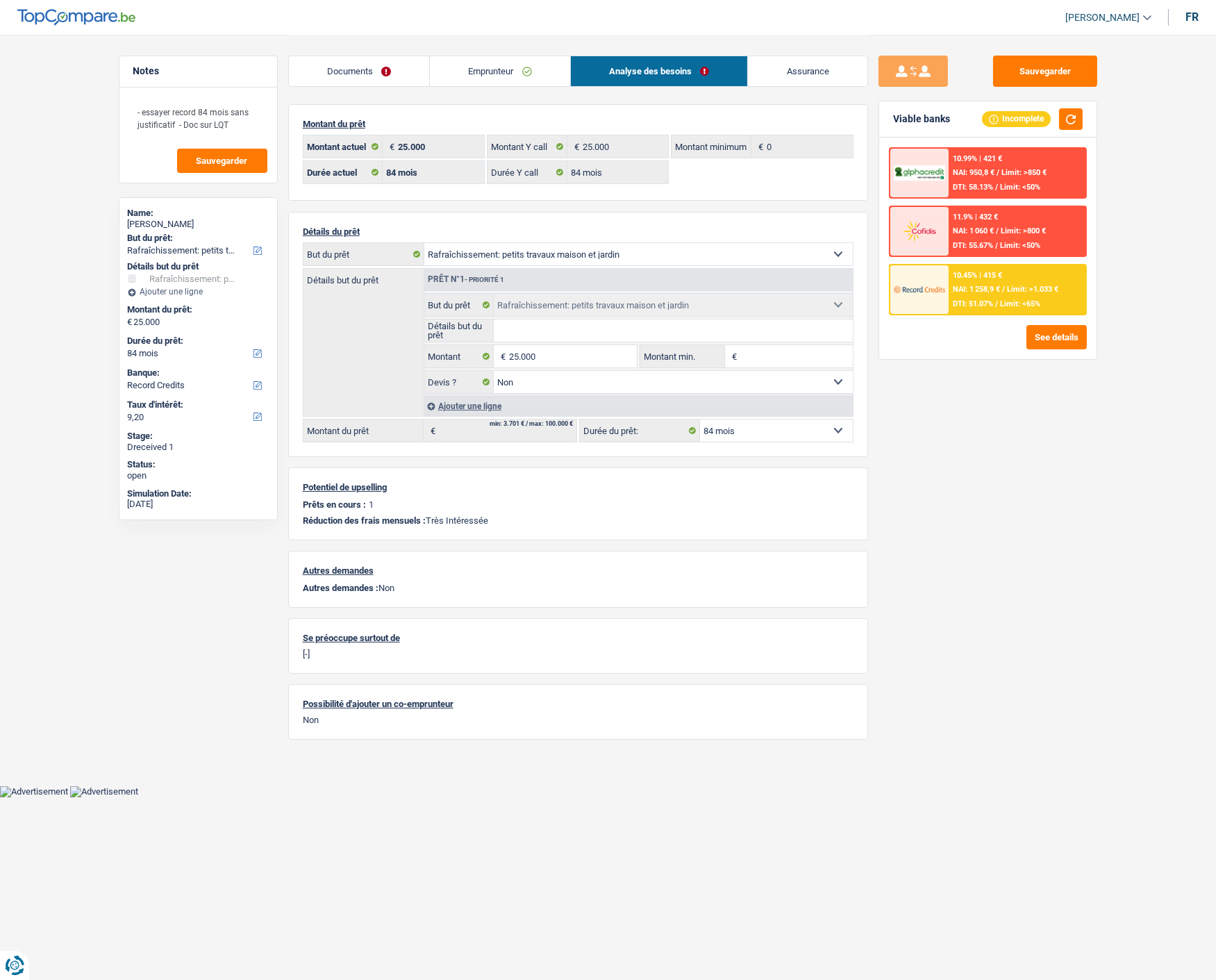
click at [420, 69] on link "Documents" at bounding box center [359, 71] width 141 height 30
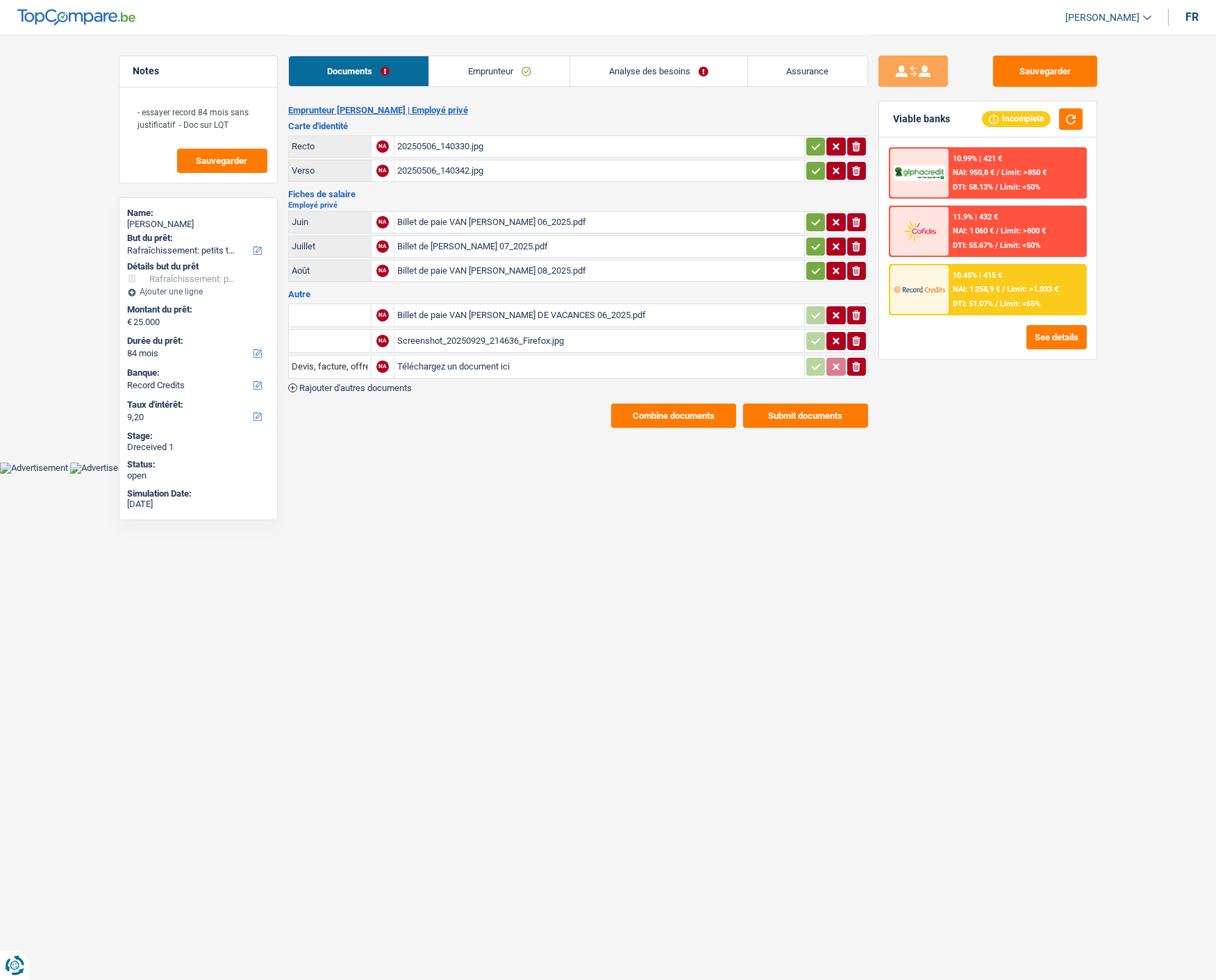
click at [443, 161] on div "20250506_140342.jpg" at bounding box center [600, 171] width 404 height 21
click at [646, 69] on link "Analyse des besoins" at bounding box center [658, 71] width 176 height 30
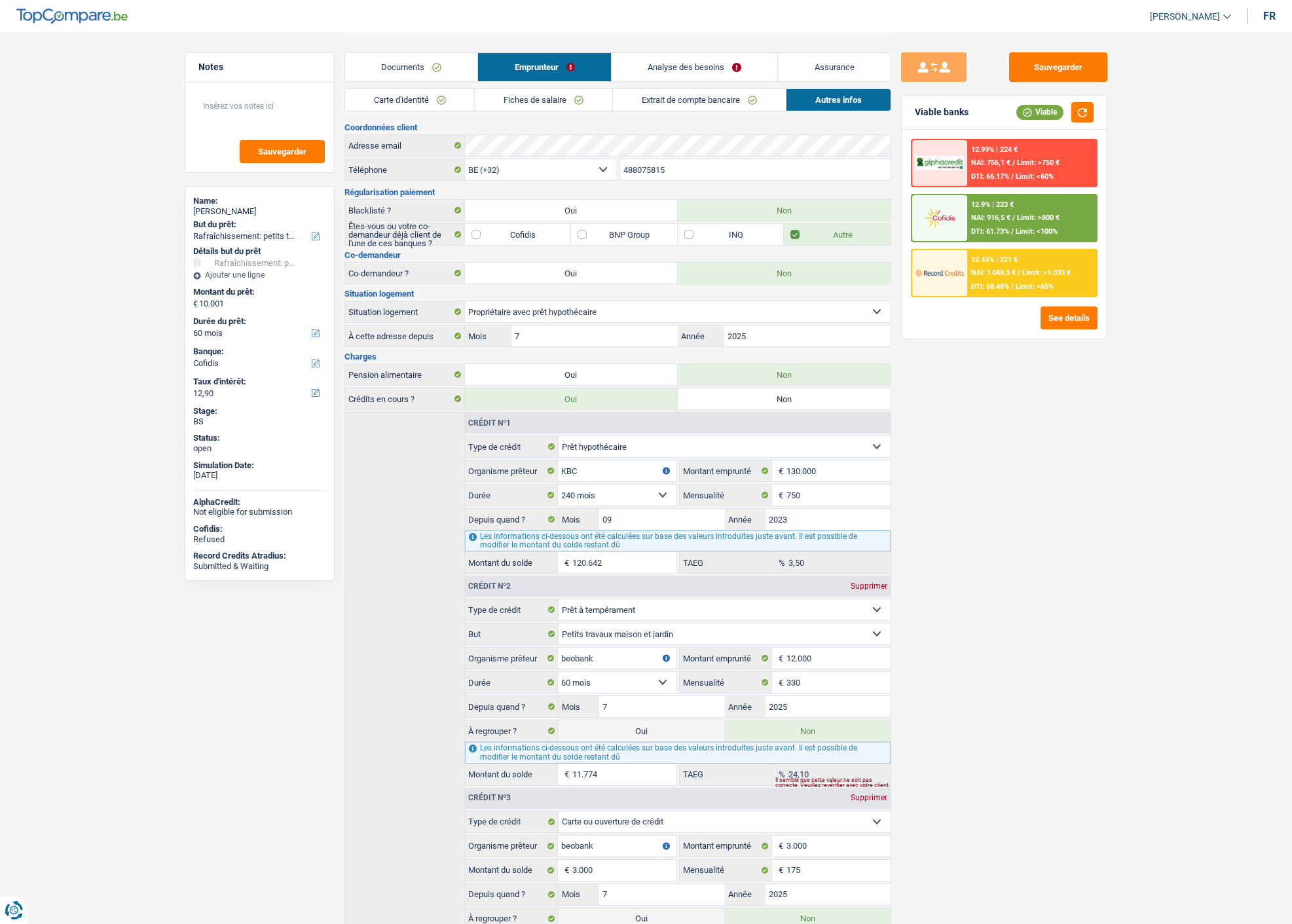
select select "houseOrGarden"
select select "60"
select select "cofidis"
select select "32"
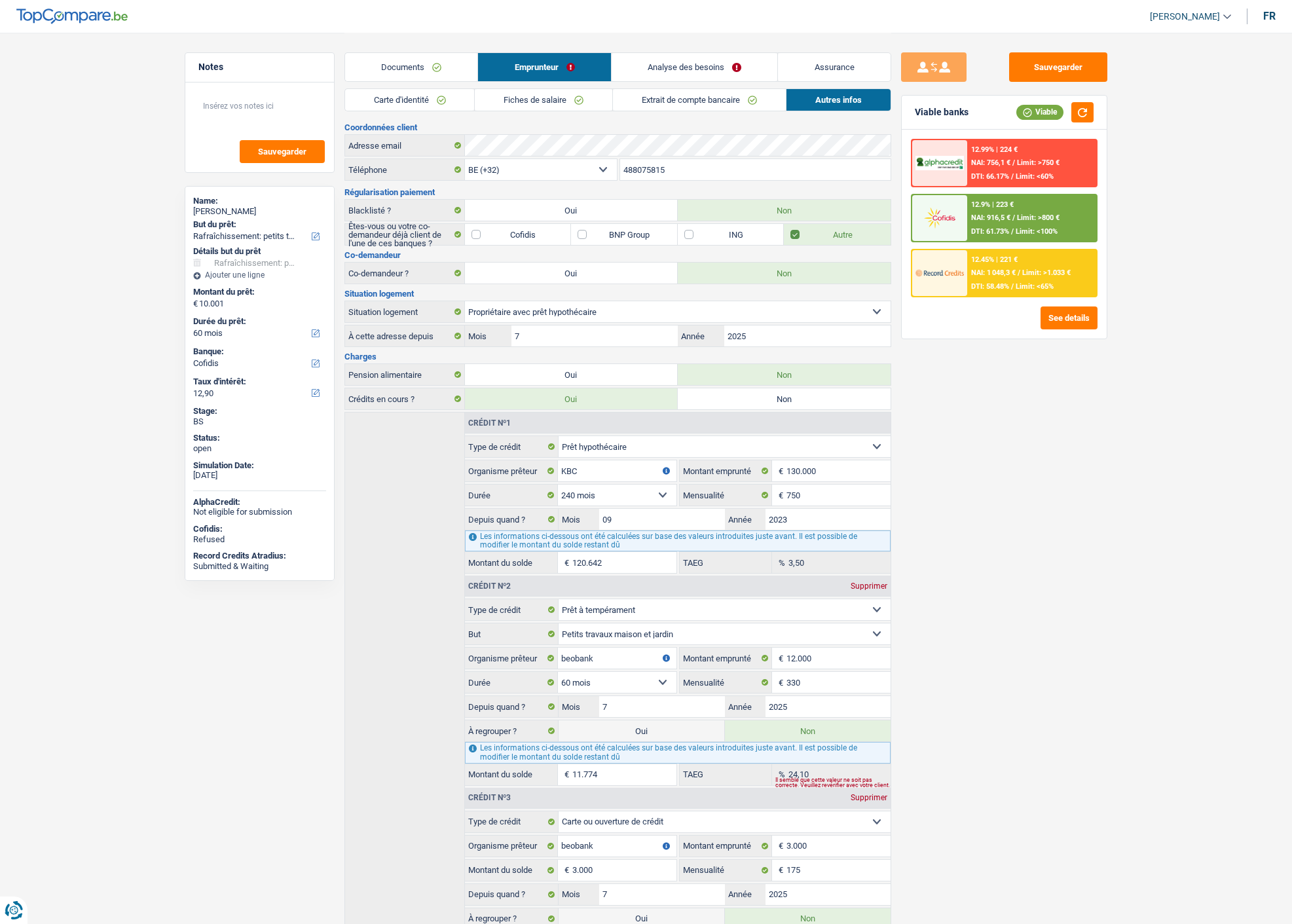
select select "ownerWithMortgage"
select select "mortgage"
select select "240"
select select "personalLoan"
select select "smallWorks"
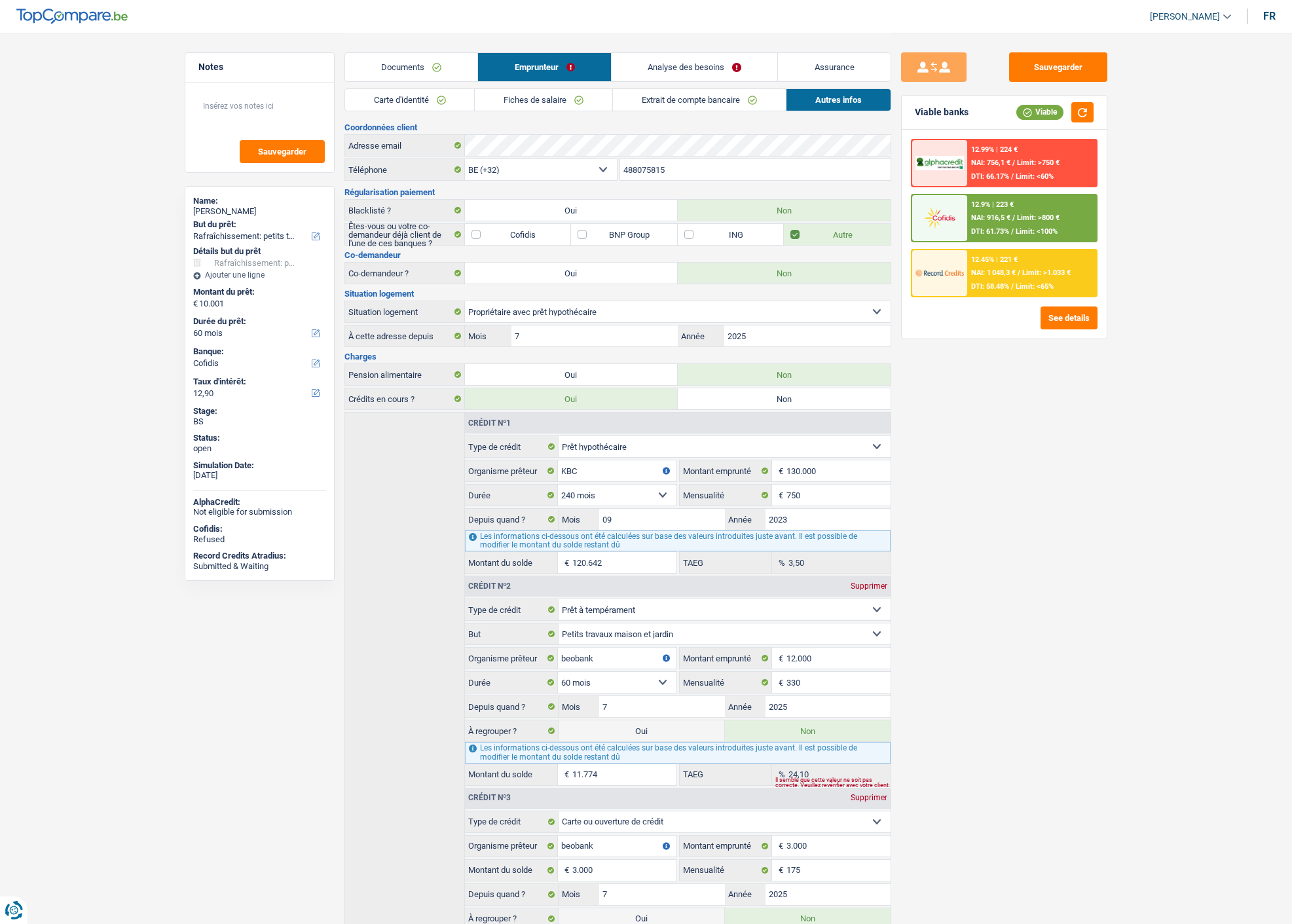
select select "60"
select select "cardOrCredit"
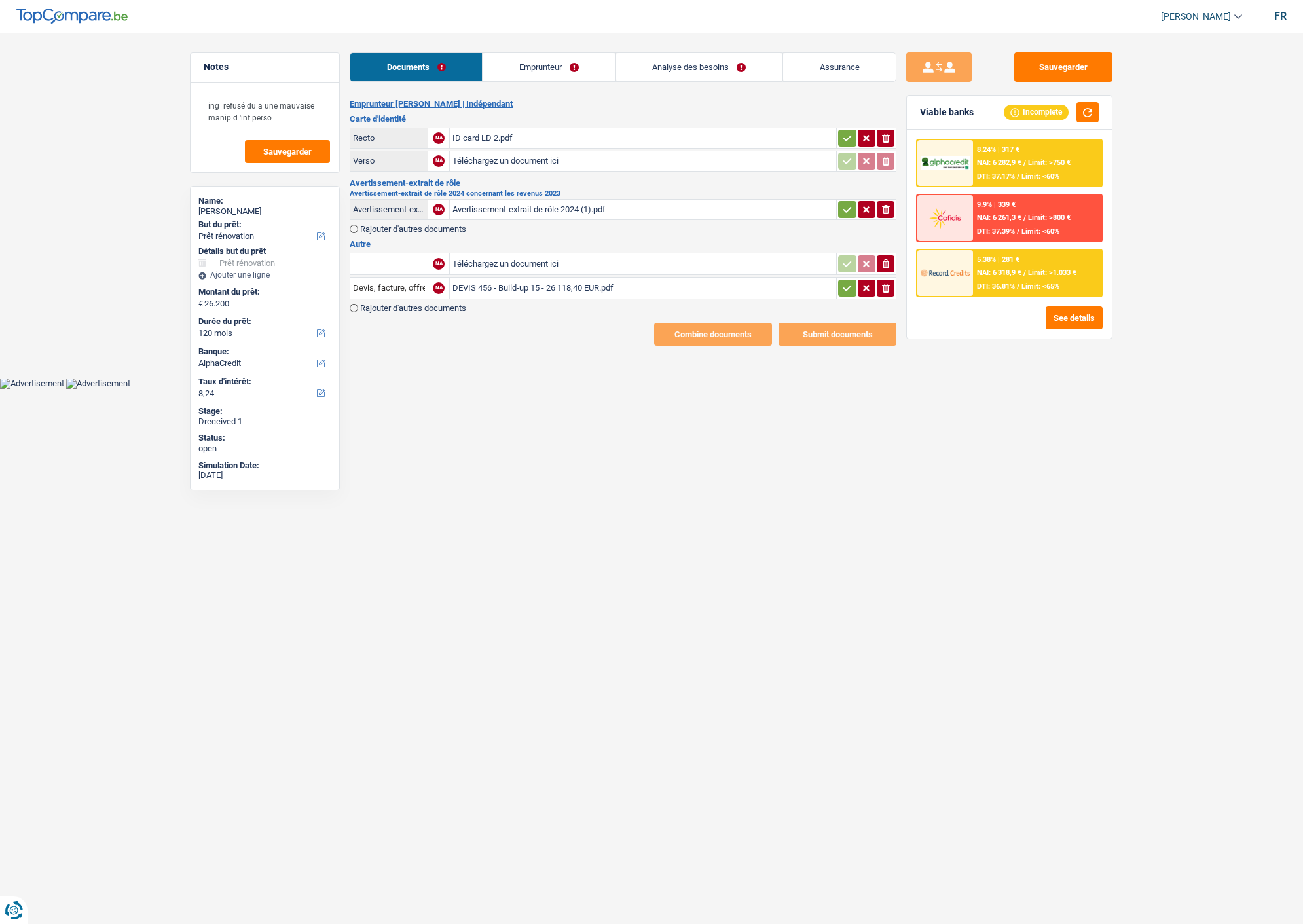
select select "renovation"
select select "120"
select select "alphacredit"
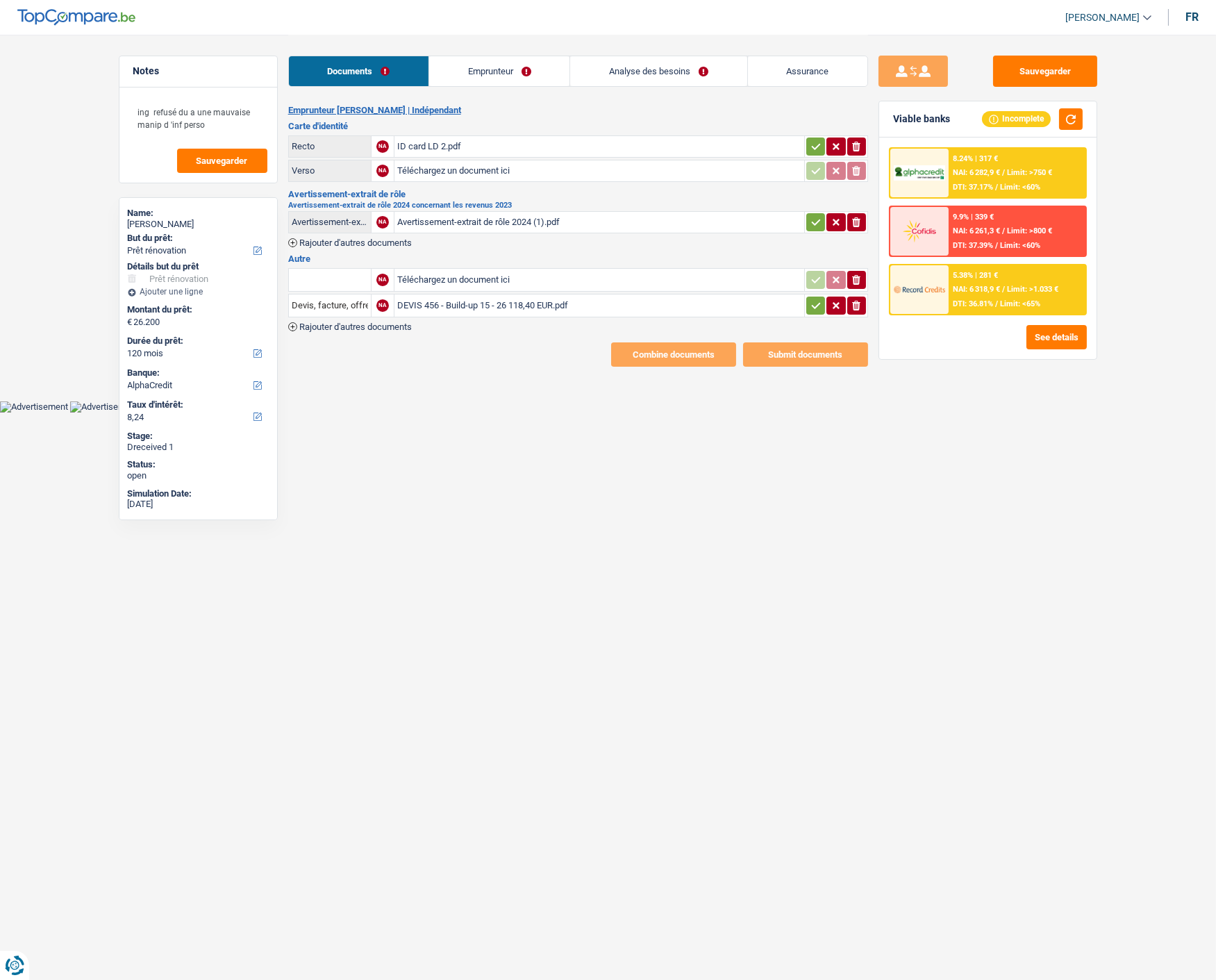
click at [482, 76] on link "Emprunteur" at bounding box center [499, 71] width 141 height 30
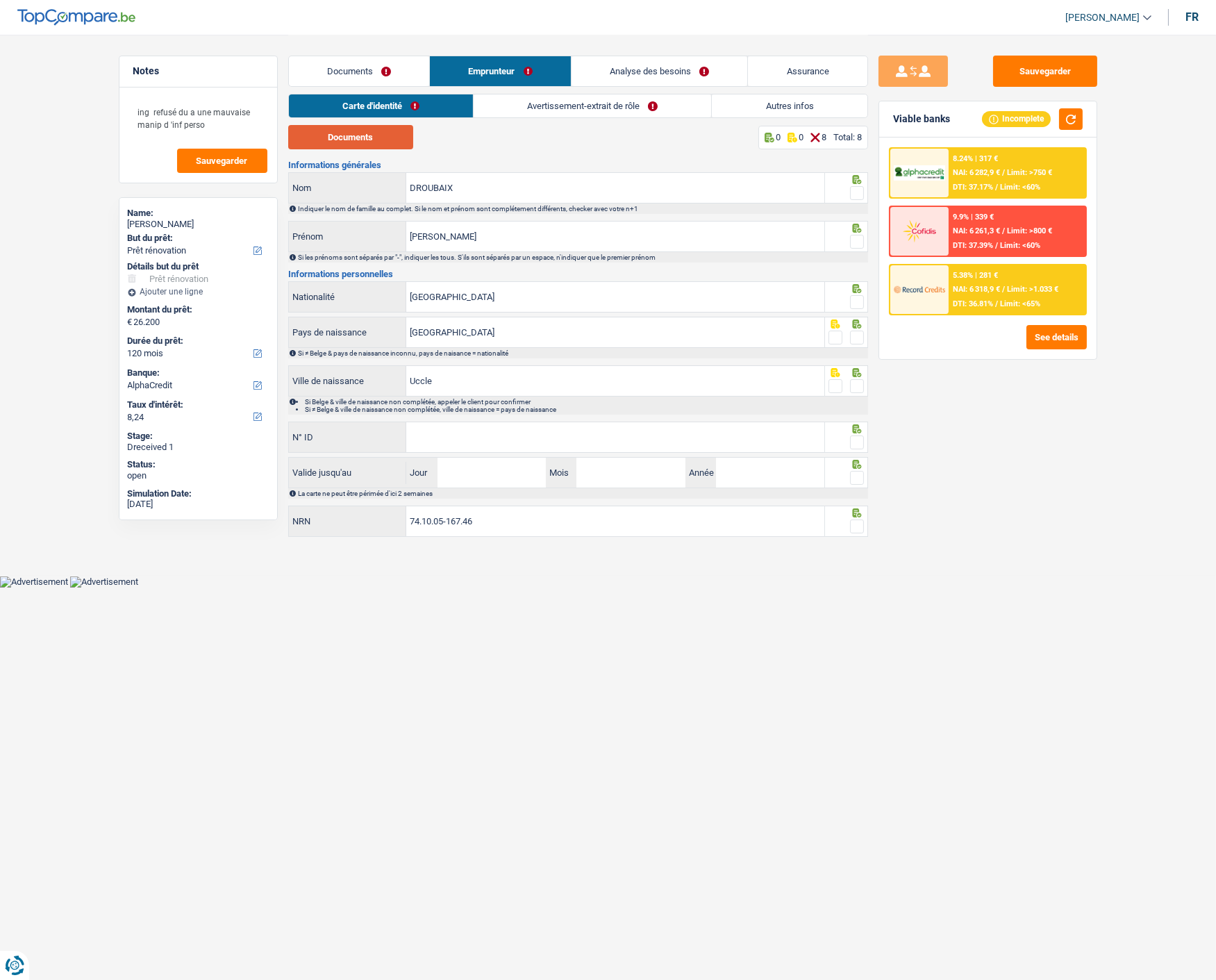
click at [376, 137] on button "Documents" at bounding box center [351, 137] width 125 height 24
drag, startPoint x: 472, startPoint y: 189, endPoint x: 216, endPoint y: 193, distance: 256.0
click at [216, 193] on div "Notes ing refusé du a une mauvaise manip d 'inf perso Sauvegarder Name: LAURENT…" at bounding box center [608, 287] width 1000 height 506
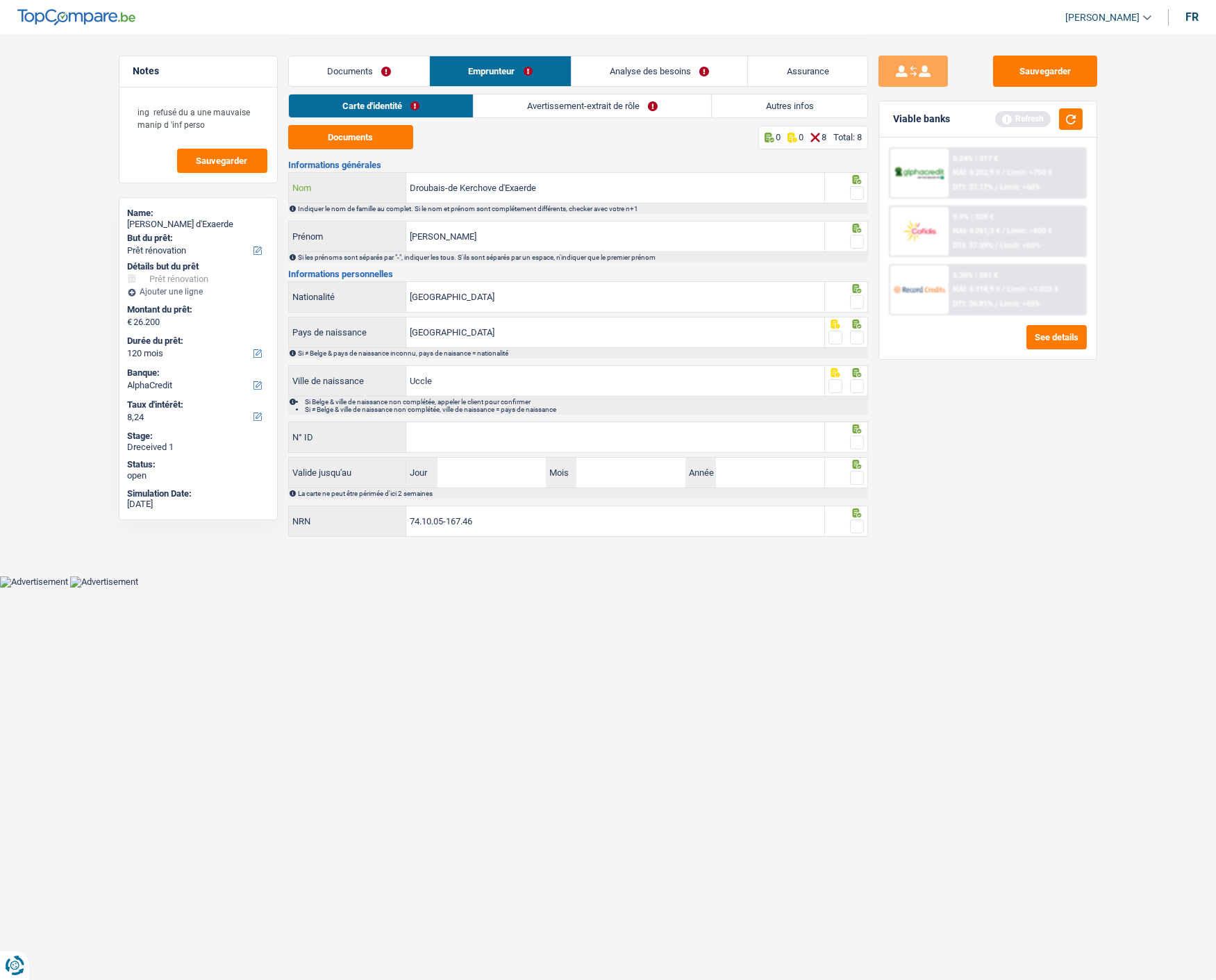
type input "Droubais-de Kerchove d'Exaerde"
click at [565, 102] on link "Avertissement-extrait de rôle" at bounding box center [592, 106] width 238 height 23
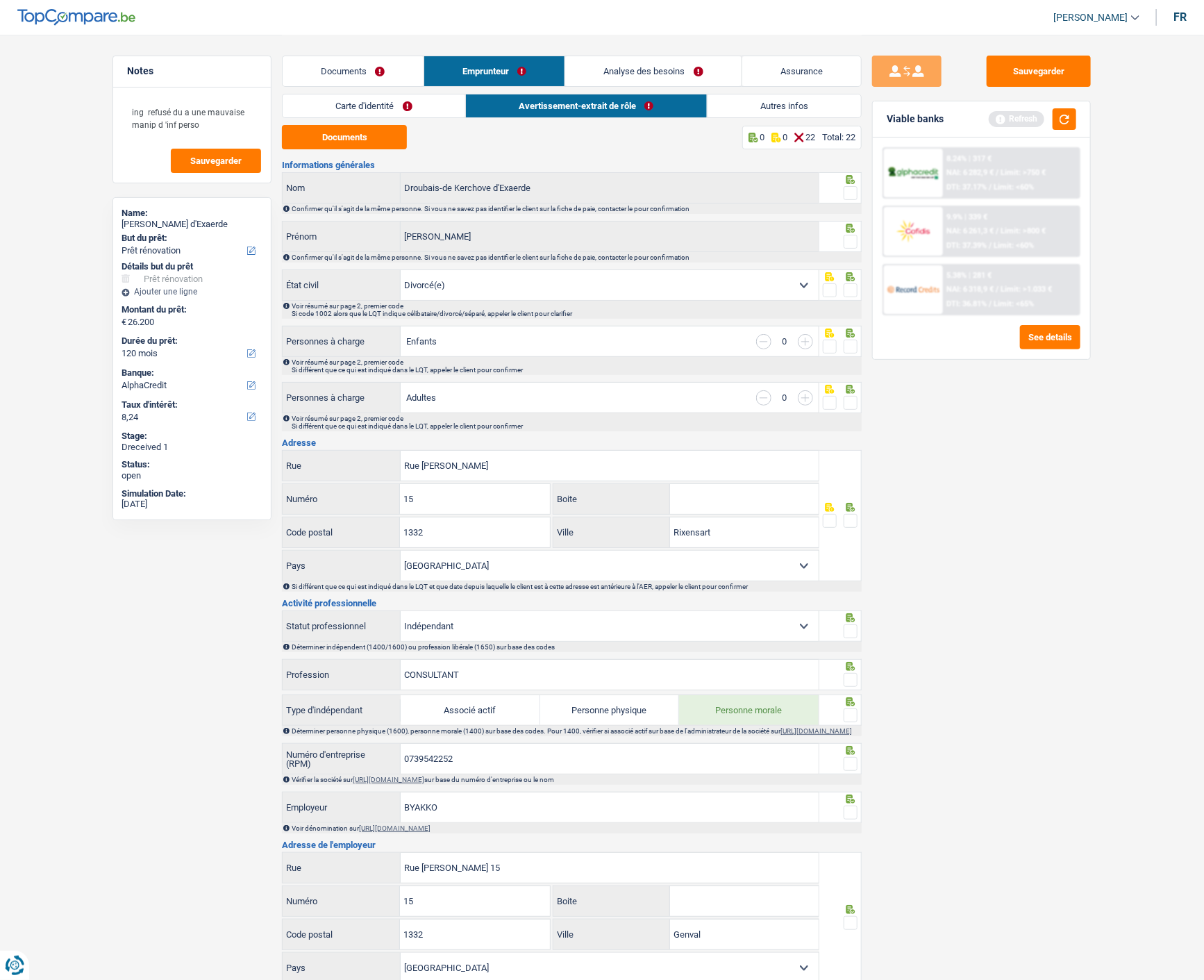
click at [378, 106] on link "Carte d'identité" at bounding box center [374, 106] width 182 height 23
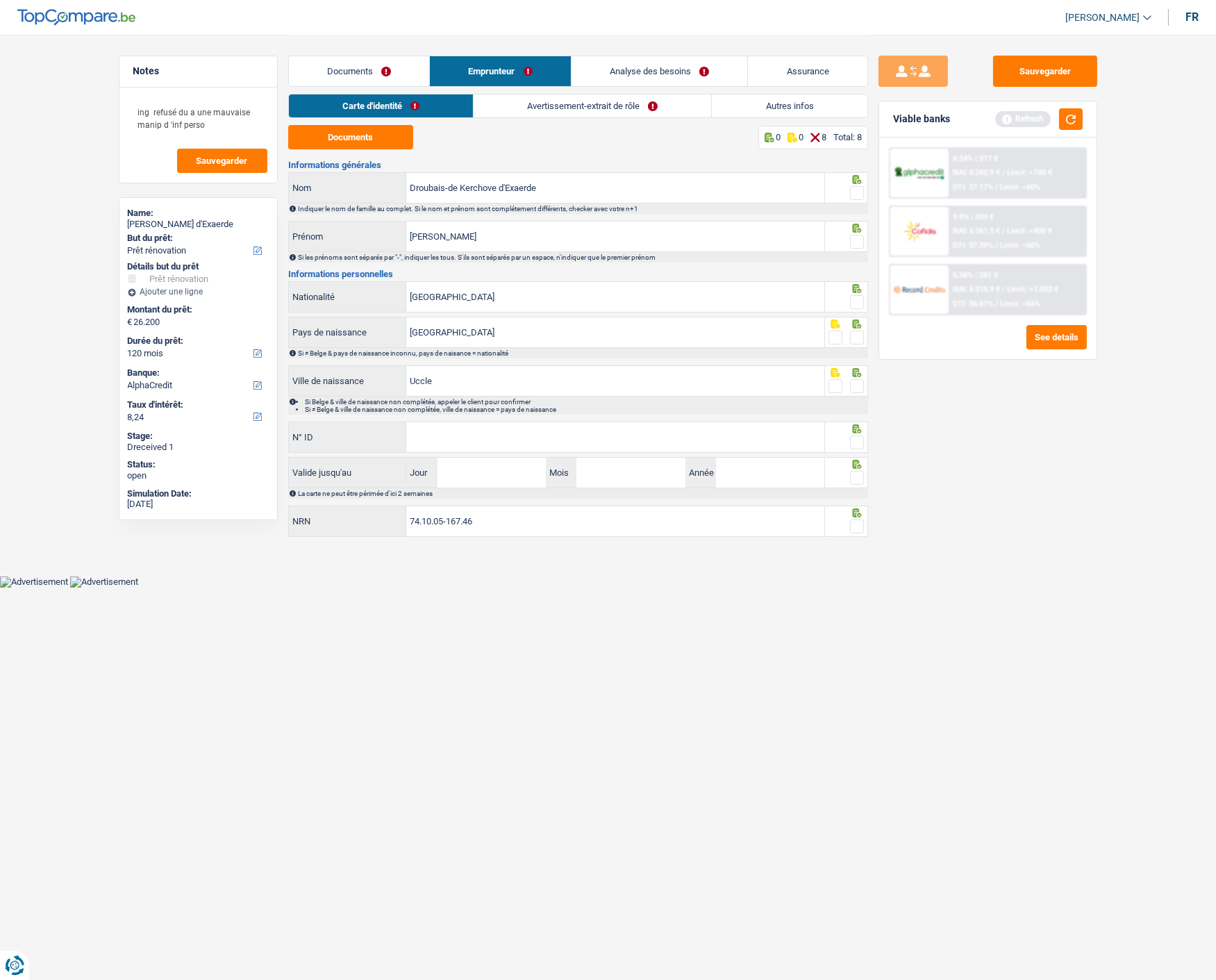
click at [855, 186] on span at bounding box center [857, 193] width 14 height 14
click at [0, 0] on input "radio" at bounding box center [0, 0] width 0 height 0
click at [856, 234] on span at bounding box center [857, 241] width 14 height 14
click at [0, 0] on input "radio" at bounding box center [0, 0] width 0 height 0
drag, startPoint x: 503, startPoint y: 227, endPoint x: 278, endPoint y: 227, distance: 225.0
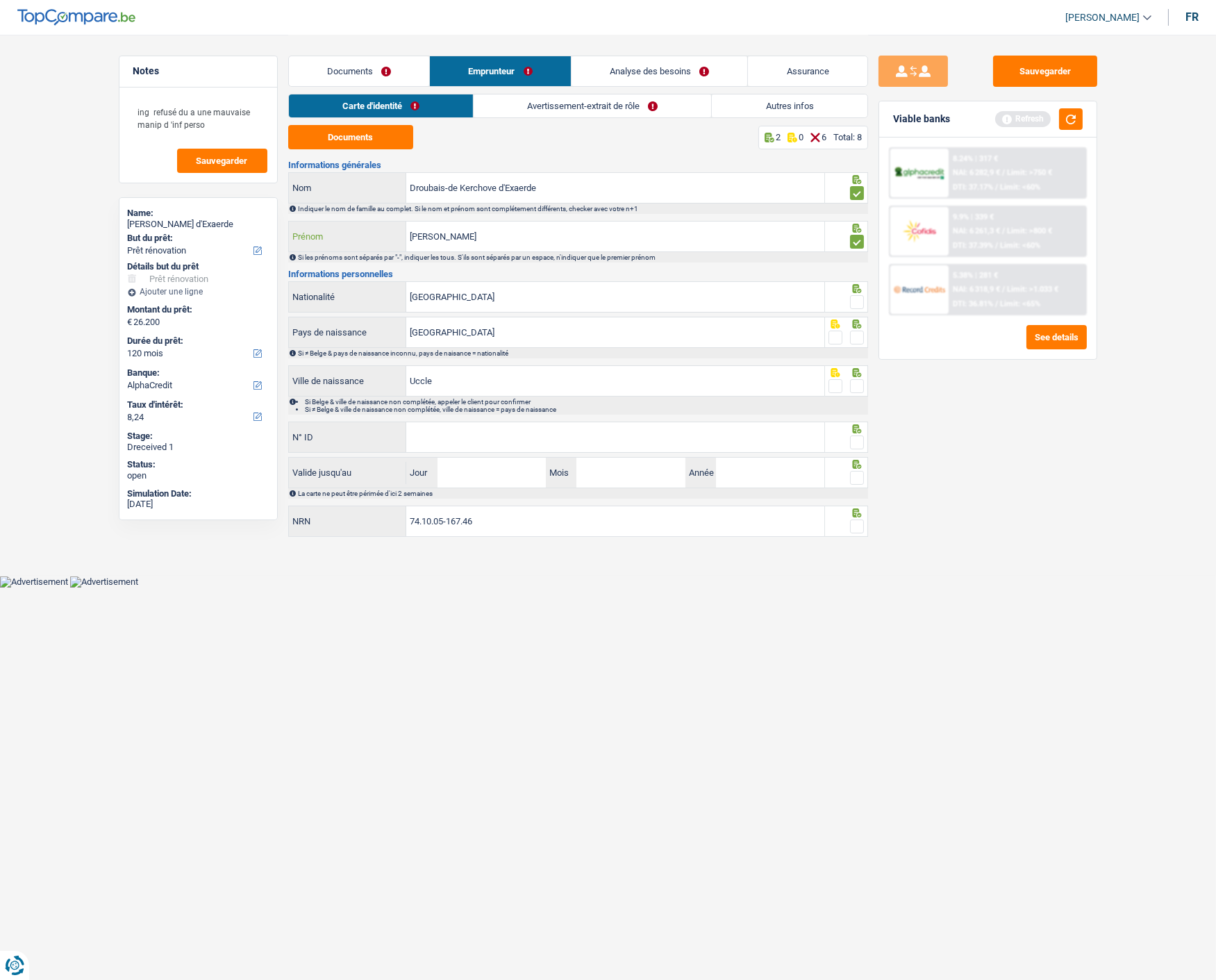
click at [279, 227] on div "Notes ing refusé du a une mauvaise manip d 'inf perso Sauvegarder Name: LAURENT…" at bounding box center [608, 287] width 1000 height 506
type input "Laurent"
click at [857, 295] on span at bounding box center [857, 302] width 14 height 14
click at [0, 0] on input "radio" at bounding box center [0, 0] width 0 height 0
click at [851, 332] on span at bounding box center [857, 338] width 14 height 14
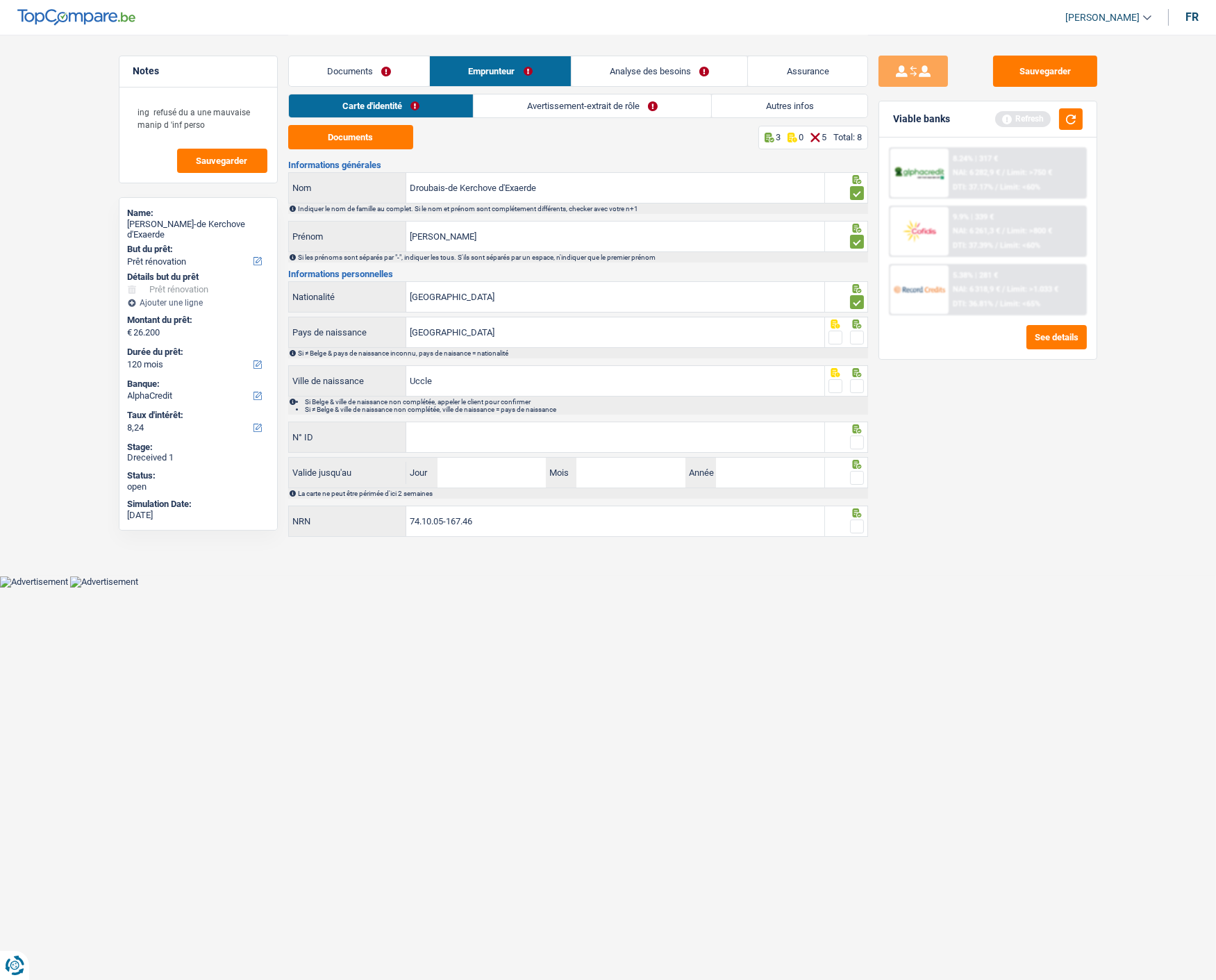
click at [0, 0] on input "radio" at bounding box center [0, 0] width 0 height 0
click at [858, 379] on span at bounding box center [857, 386] width 14 height 14
click at [0, 0] on input "radio" at bounding box center [0, 0] width 0 height 0
click at [608, 432] on input "N° ID" at bounding box center [615, 437] width 418 height 30
type input "595-2203069-23"
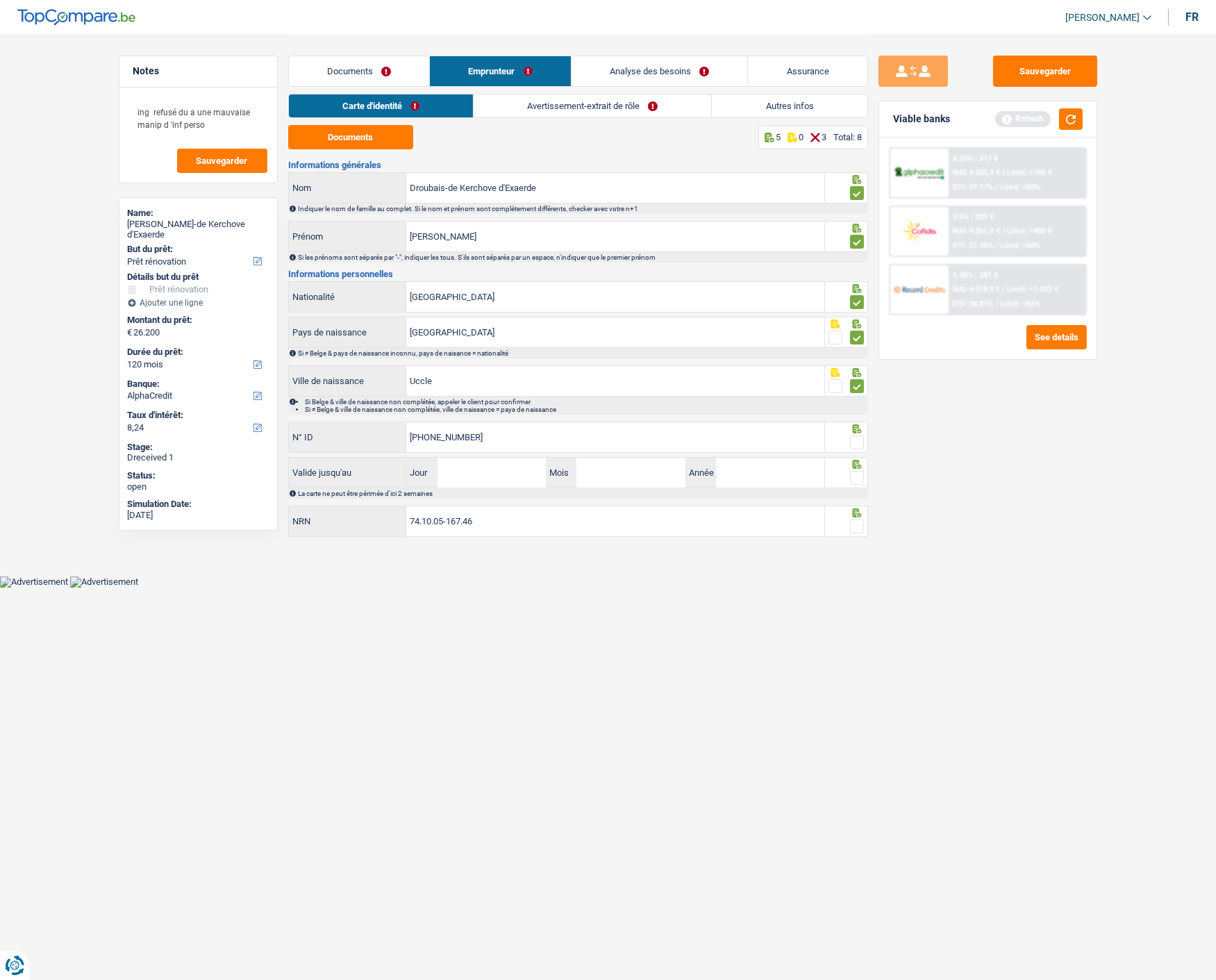
click at [858, 442] on span at bounding box center [857, 443] width 14 height 14
click at [0, 0] on input "radio" at bounding box center [0, 0] width 0 height 0
click at [509, 480] on input "Jour" at bounding box center [491, 472] width 108 height 30
type input "10"
type input "04"
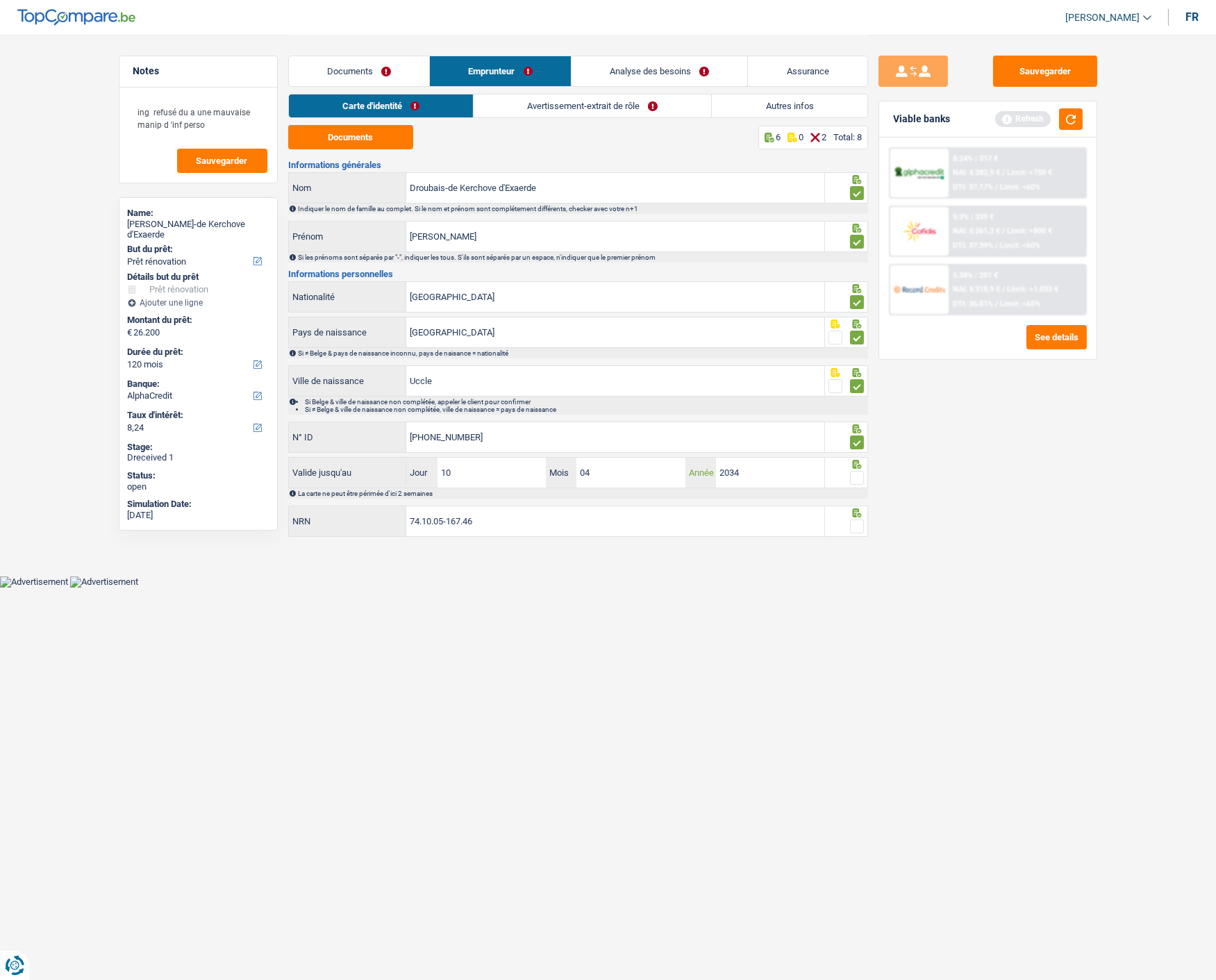
type input "2034"
click at [850, 476] on span at bounding box center [857, 477] width 14 height 14
click at [0, 0] on input "radio" at bounding box center [0, 0] width 0 height 0
click at [855, 522] on span at bounding box center [857, 526] width 14 height 14
click at [0, 0] on input "radio" at bounding box center [0, 0] width 0 height 0
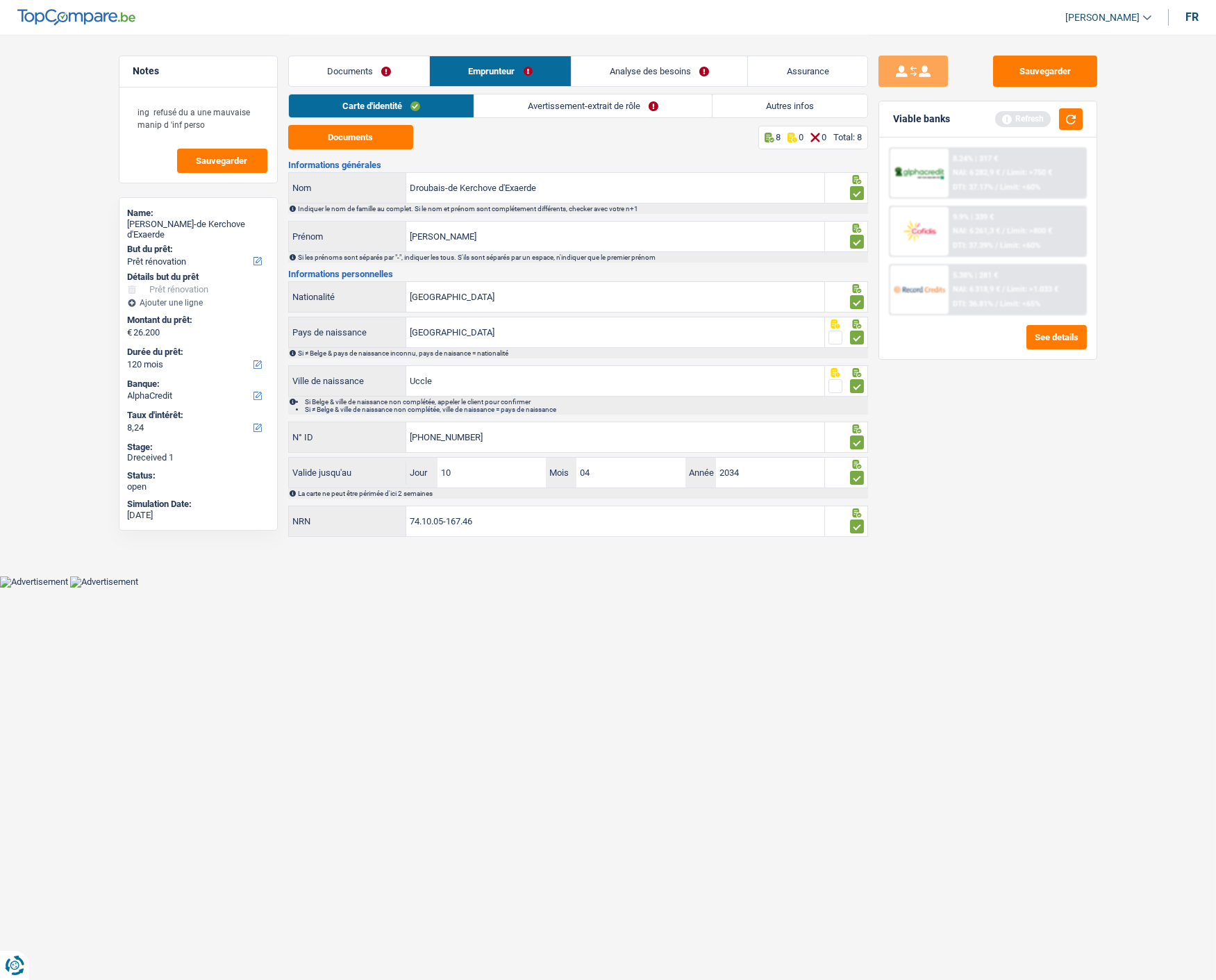
click at [616, 100] on link "Avertissement-extrait de rôle" at bounding box center [593, 106] width 238 height 23
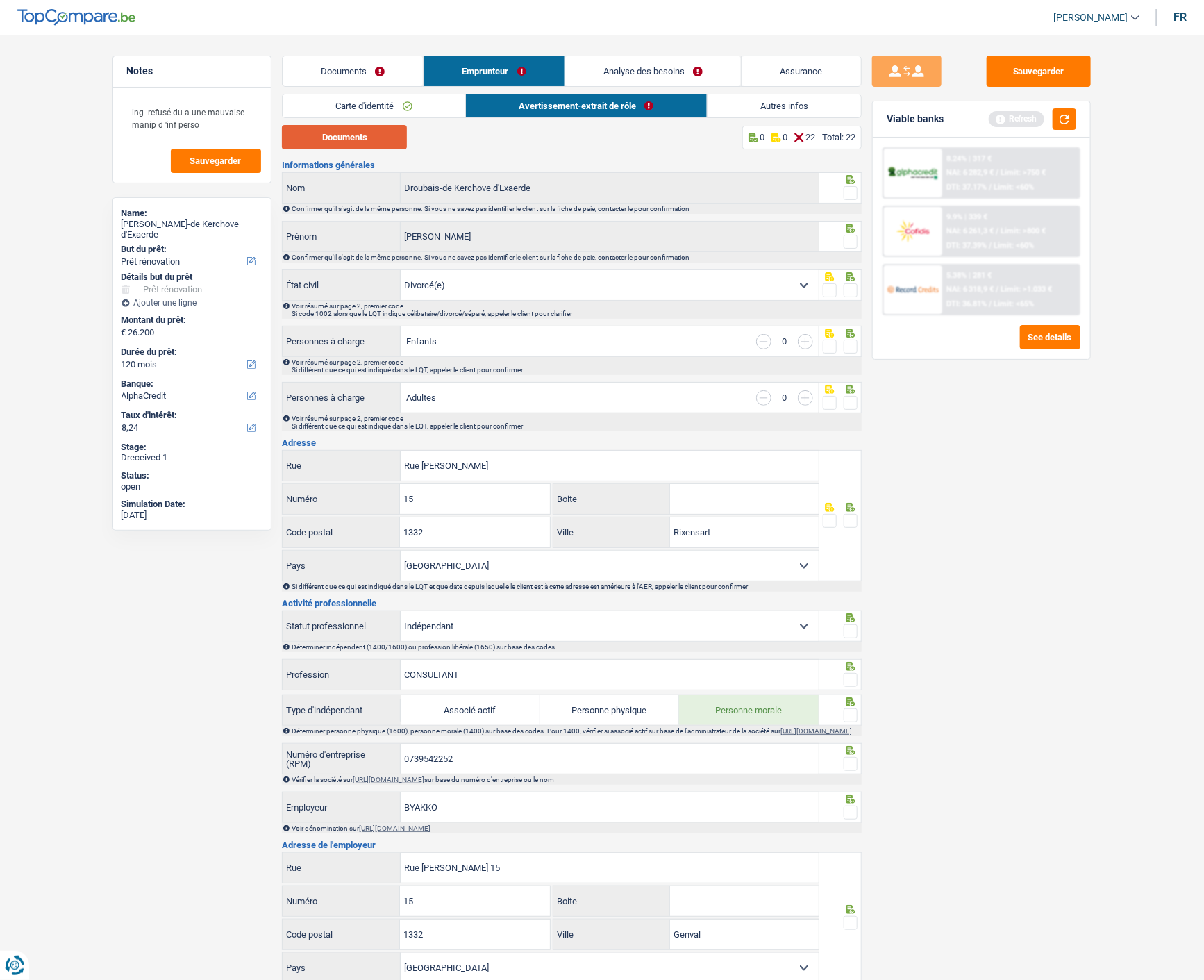
click at [384, 139] on button "Documents" at bounding box center [345, 137] width 125 height 24
drag, startPoint x: 850, startPoint y: 188, endPoint x: 848, endPoint y: 195, distance: 7.3
click at [850, 188] on span at bounding box center [851, 193] width 14 height 14
click at [0, 0] on input "radio" at bounding box center [0, 0] width 0 height 0
click at [848, 234] on span at bounding box center [851, 241] width 14 height 14
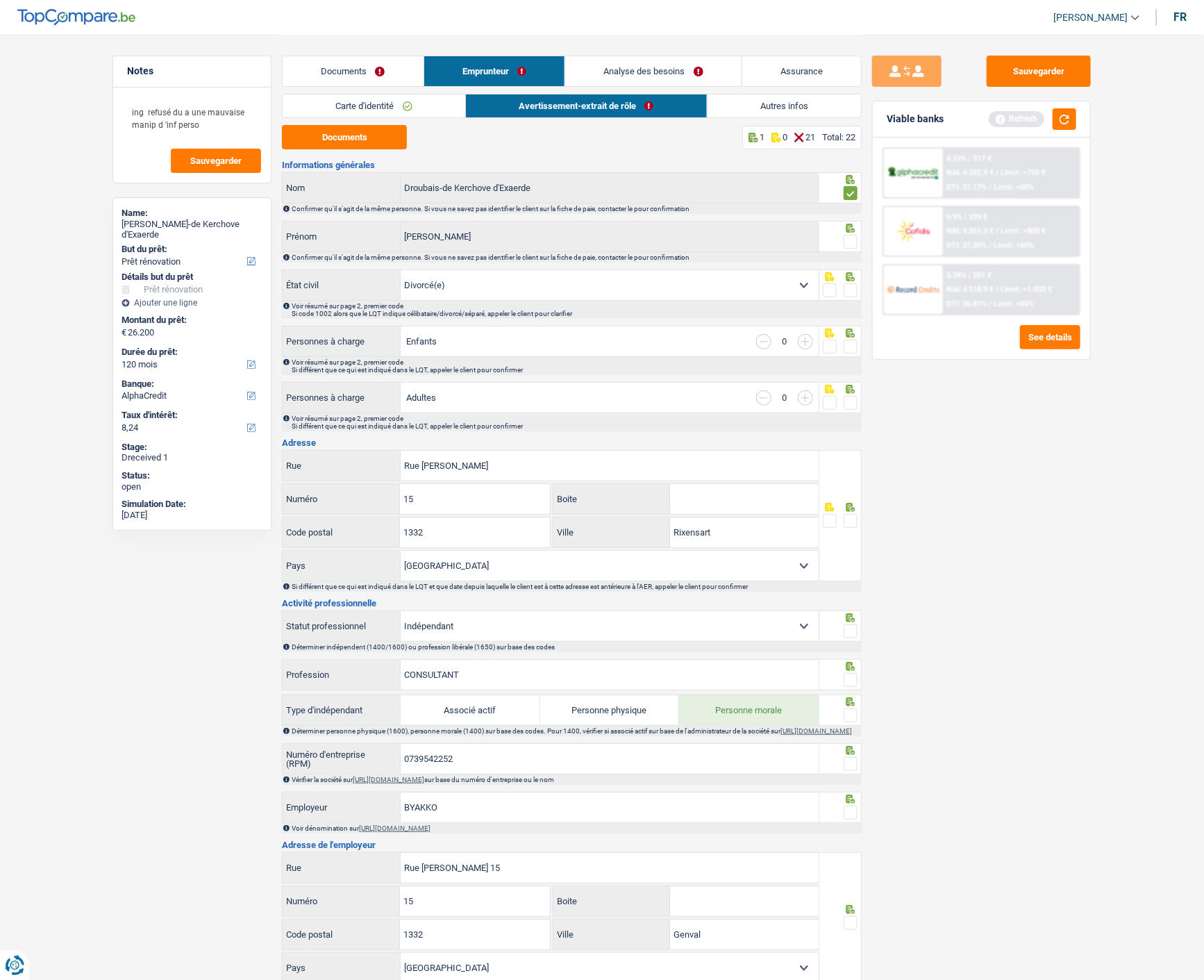
click at [0, 0] on input "radio" at bounding box center [0, 0] width 0 height 0
click at [848, 283] on span at bounding box center [851, 290] width 14 height 14
click at [0, 0] on input "radio" at bounding box center [0, 0] width 0 height 0
click at [845, 342] on span at bounding box center [851, 346] width 14 height 14
click at [0, 0] on input "radio" at bounding box center [0, 0] width 0 height 0
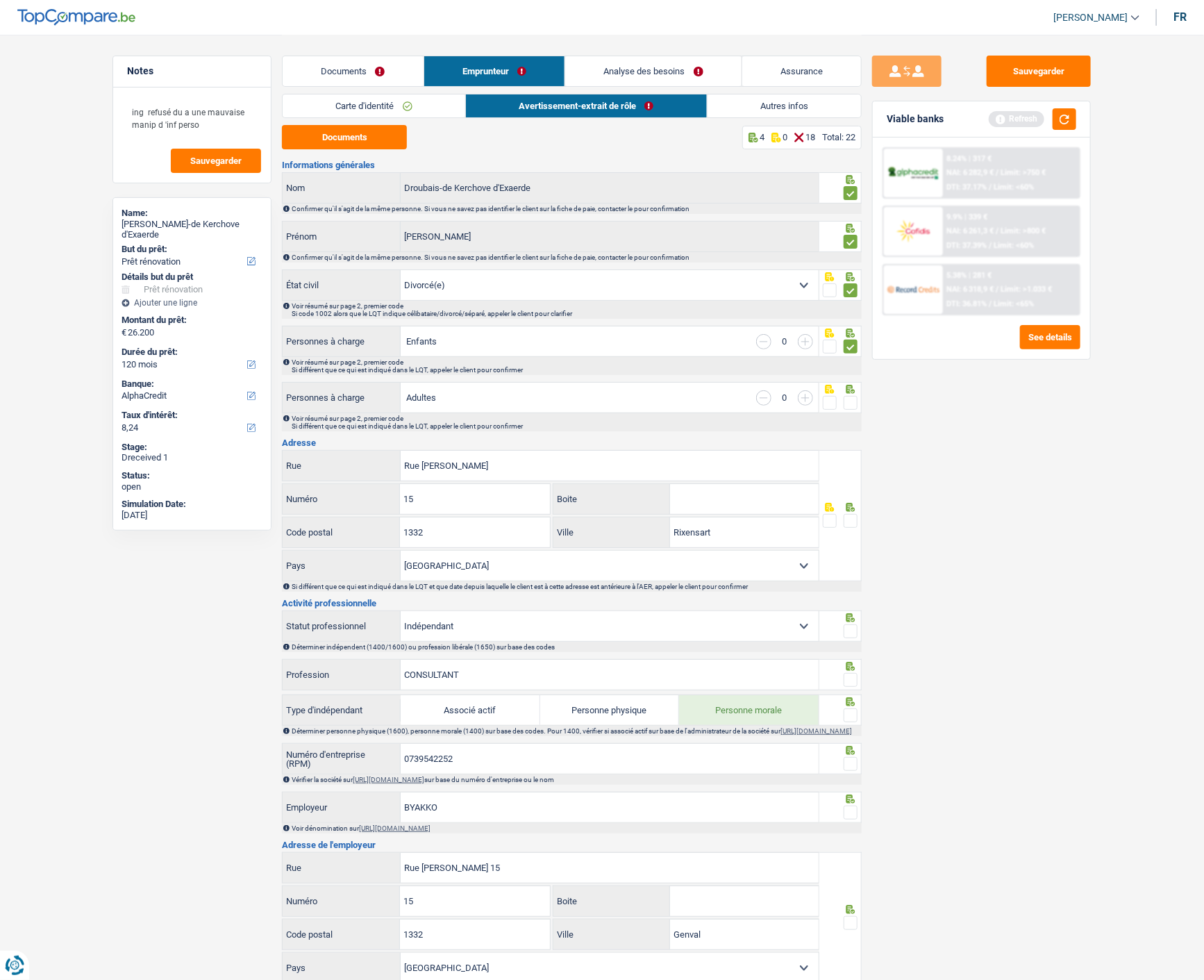
click at [848, 396] on span at bounding box center [851, 403] width 14 height 14
click at [0, 0] on input "radio" at bounding box center [0, 0] width 0 height 0
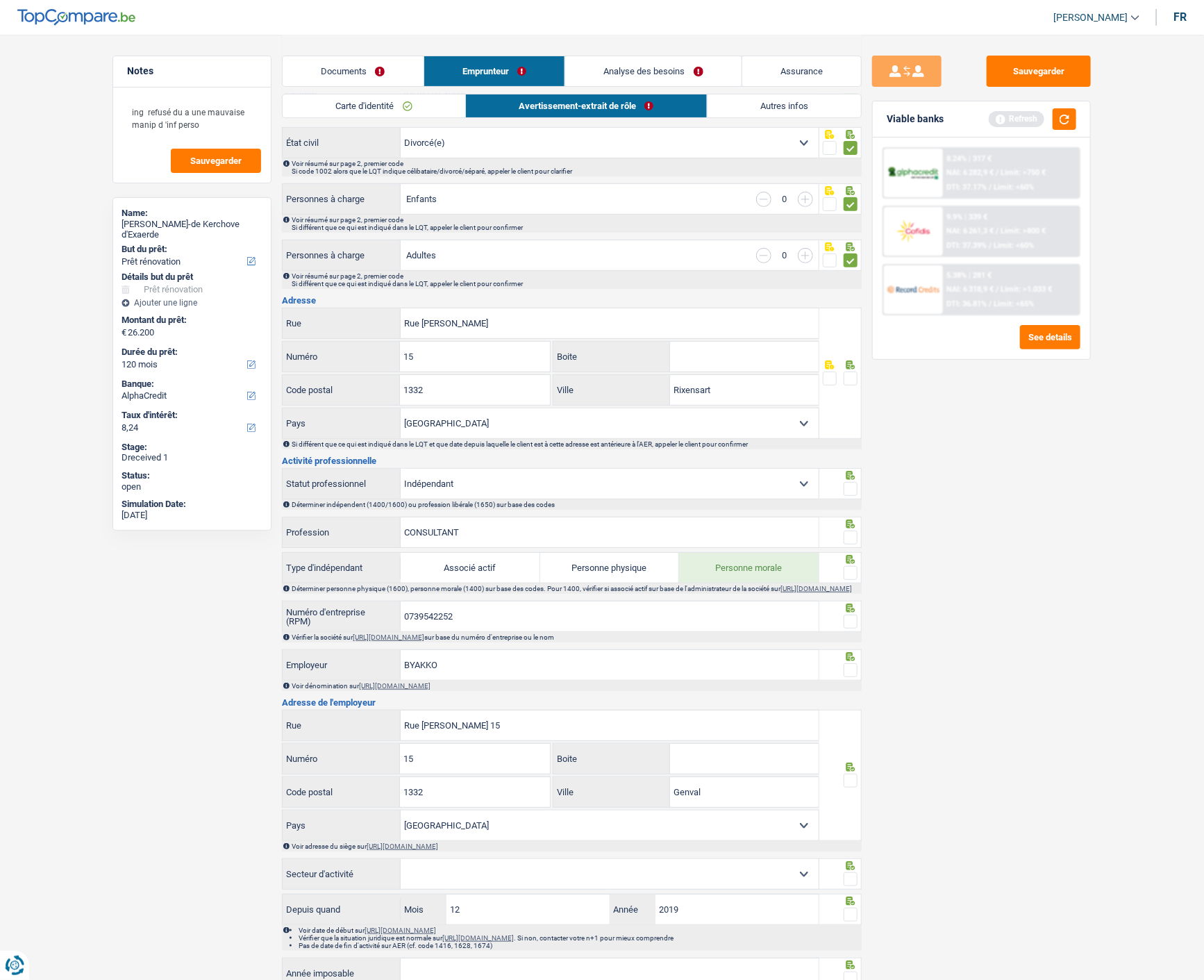
scroll to position [155, 0]
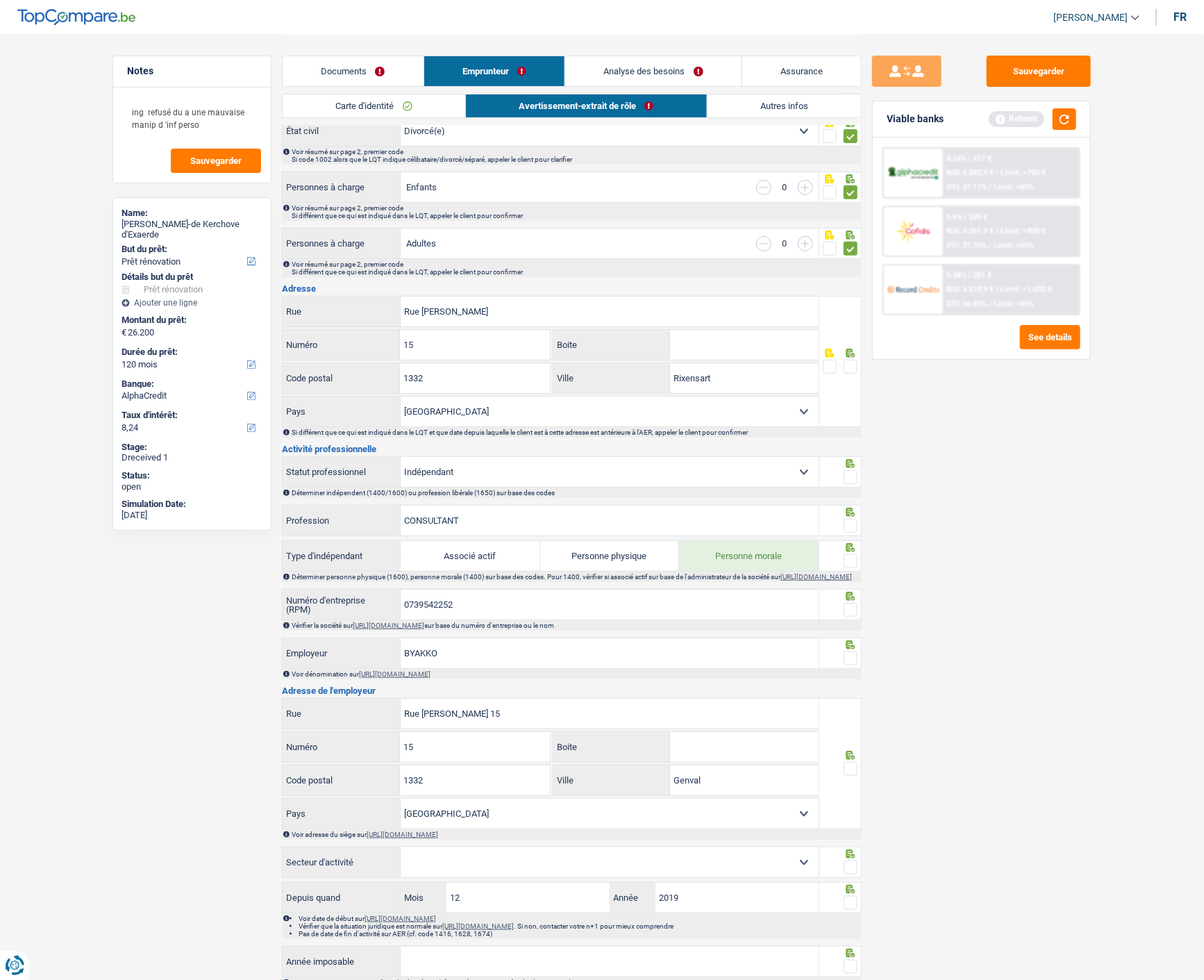
click at [845, 362] on span at bounding box center [851, 366] width 14 height 14
click at [0, 0] on input "radio" at bounding box center [0, 0] width 0 height 0
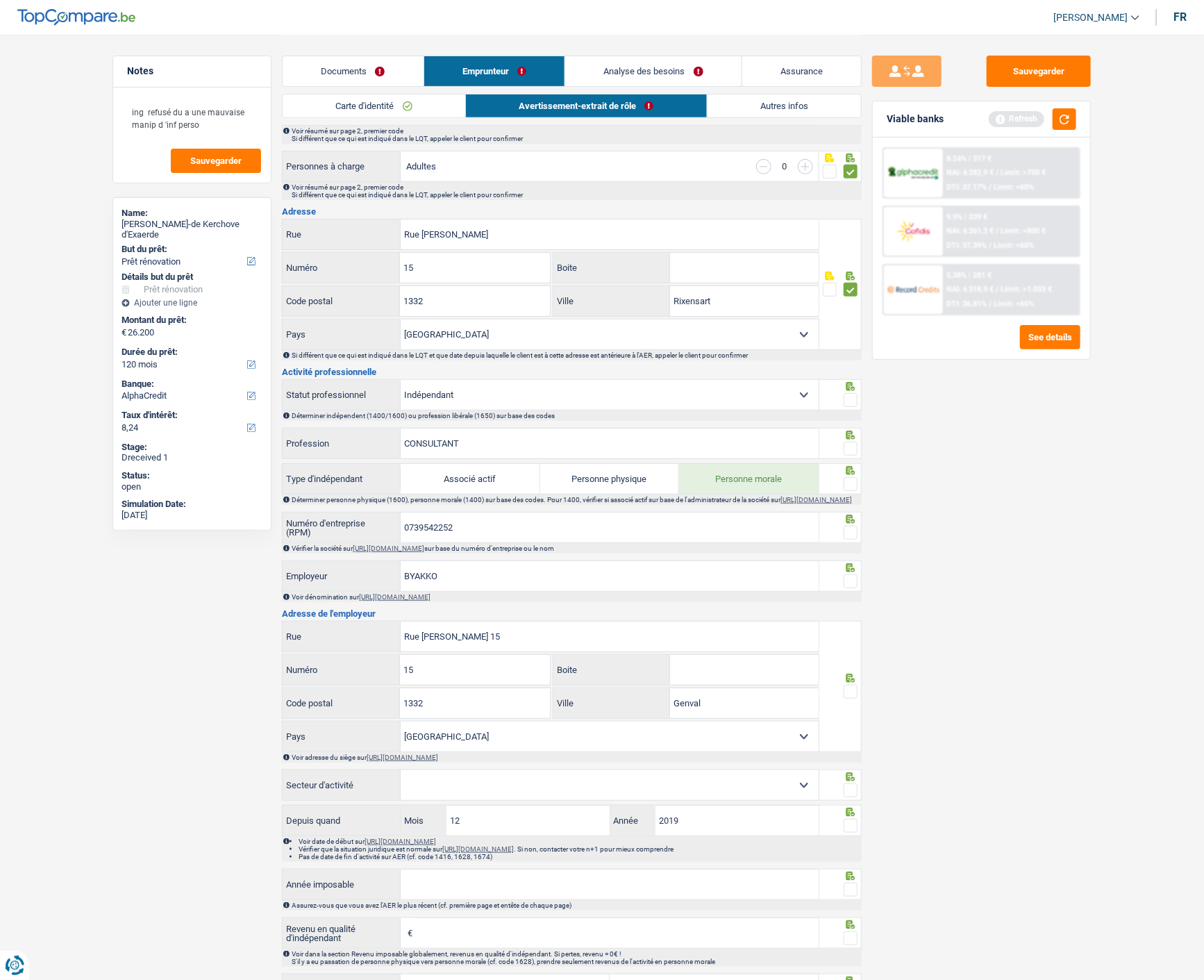
click at [851, 394] on span at bounding box center [851, 400] width 14 height 14
click at [0, 0] on input "radio" at bounding box center [0, 0] width 0 height 0
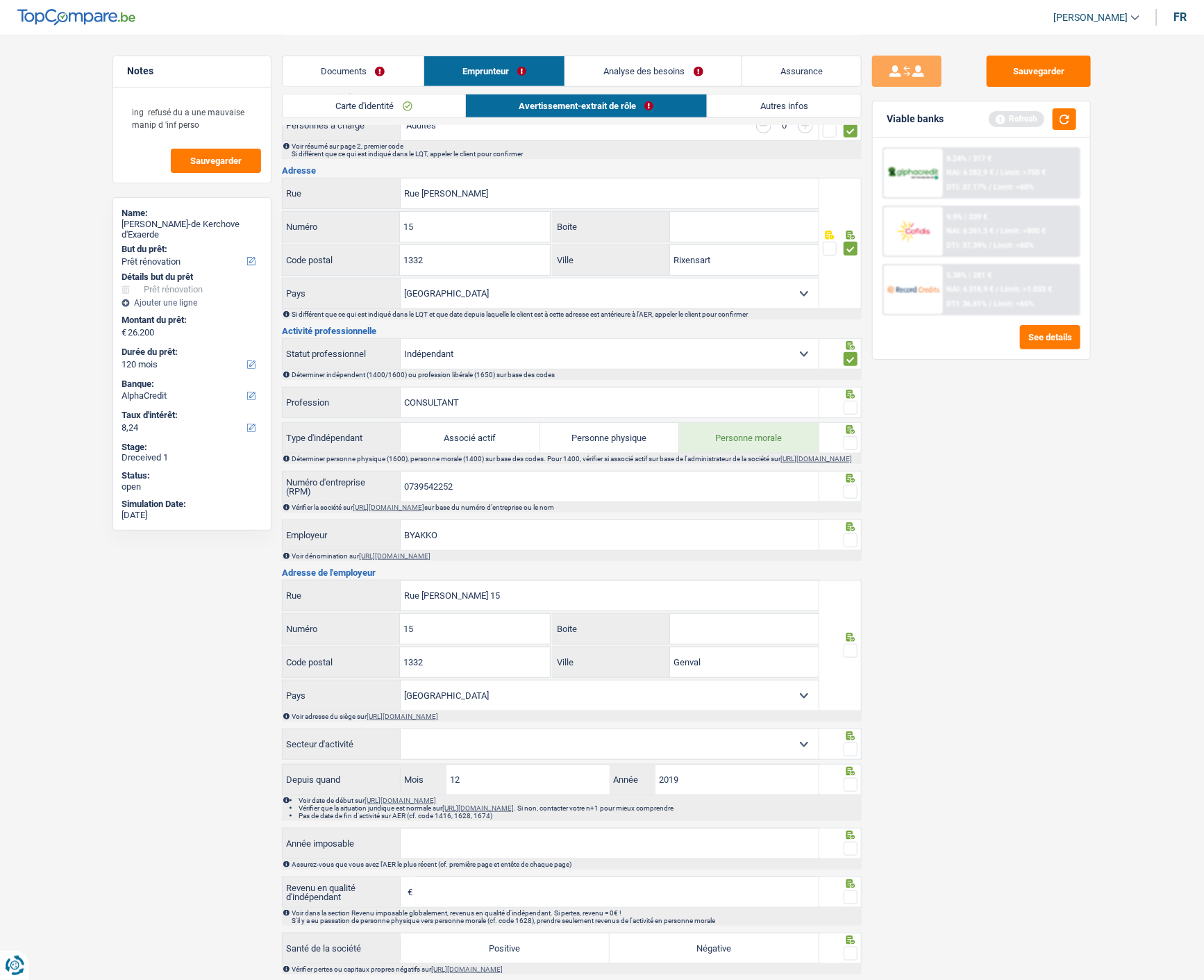
scroll to position [308, 0]
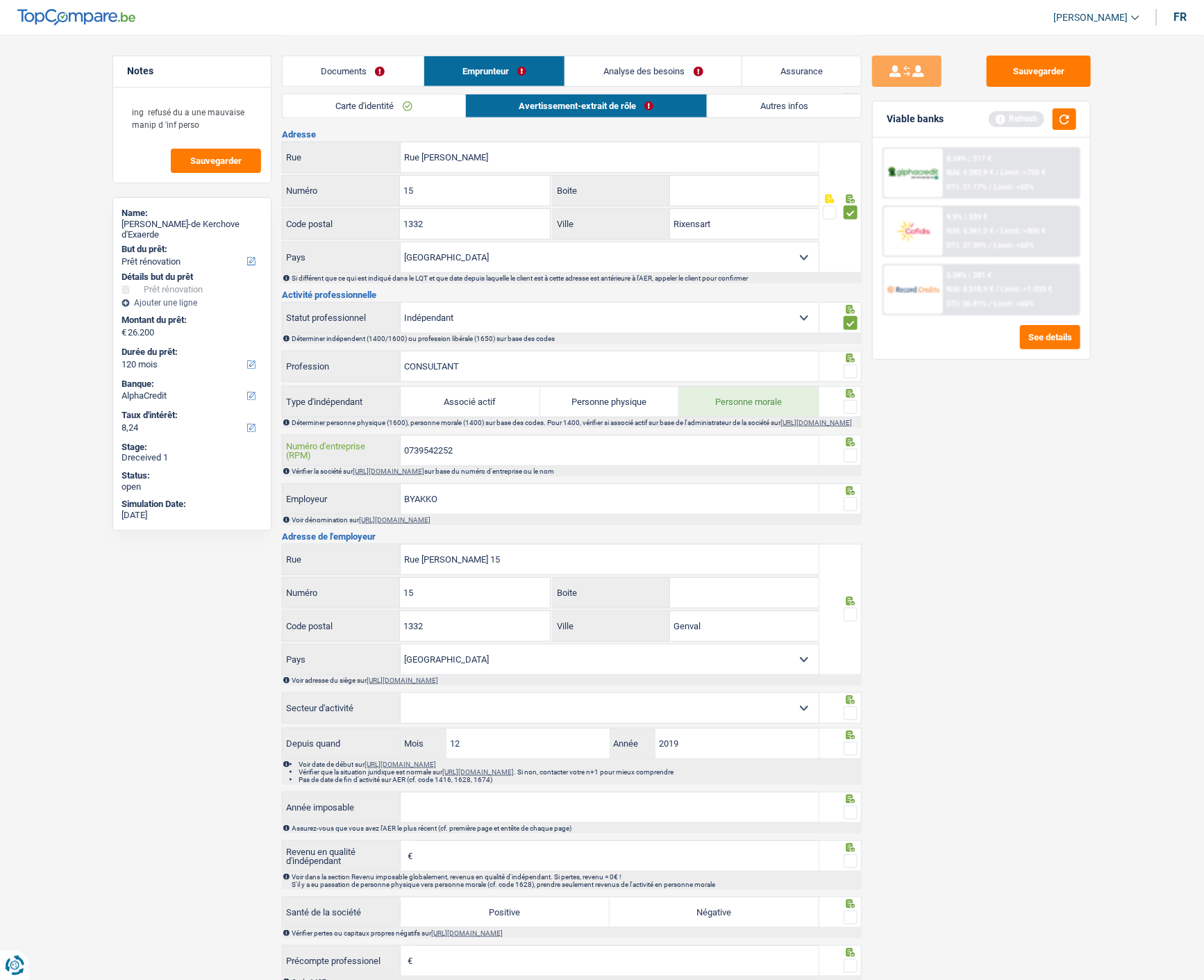
click at [488, 463] on input "0739542252" at bounding box center [610, 451] width 418 height 30
click at [490, 463] on input "0739542252" at bounding box center [610, 451] width 418 height 30
click at [424, 475] on link "https://kbopub.economie.fgov.be/kbopub/zoeknummerform.html" at bounding box center [388, 470] width 71 height 8
click at [845, 366] on span at bounding box center [851, 372] width 14 height 14
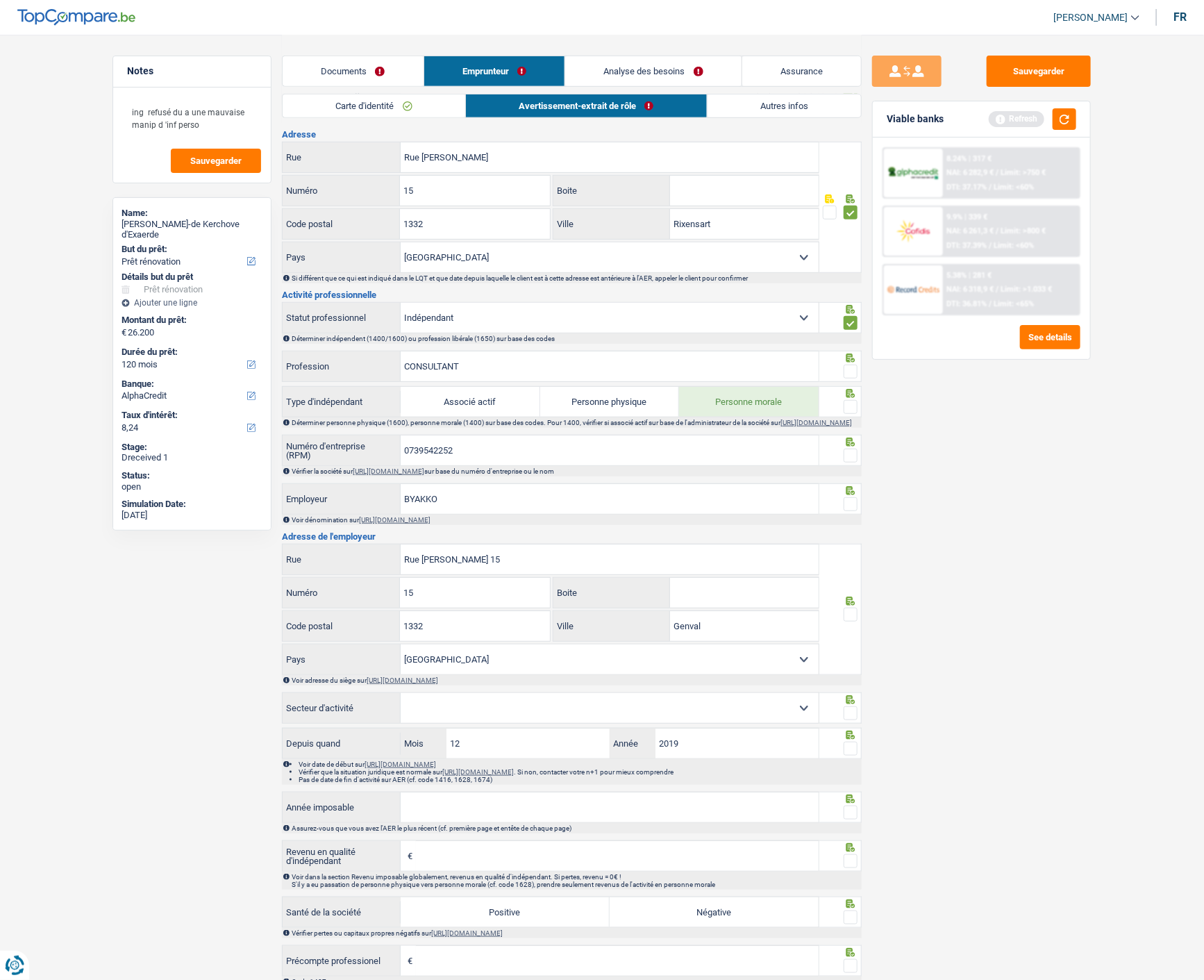
click at [0, 0] on input "radio" at bounding box center [0, 0] width 0 height 0
click at [858, 404] on div at bounding box center [841, 402] width 43 height 31
click at [851, 403] on span at bounding box center [851, 407] width 14 height 14
click at [0, 0] on input "radio" at bounding box center [0, 0] width 0 height 0
click at [852, 456] on span at bounding box center [851, 456] width 14 height 14
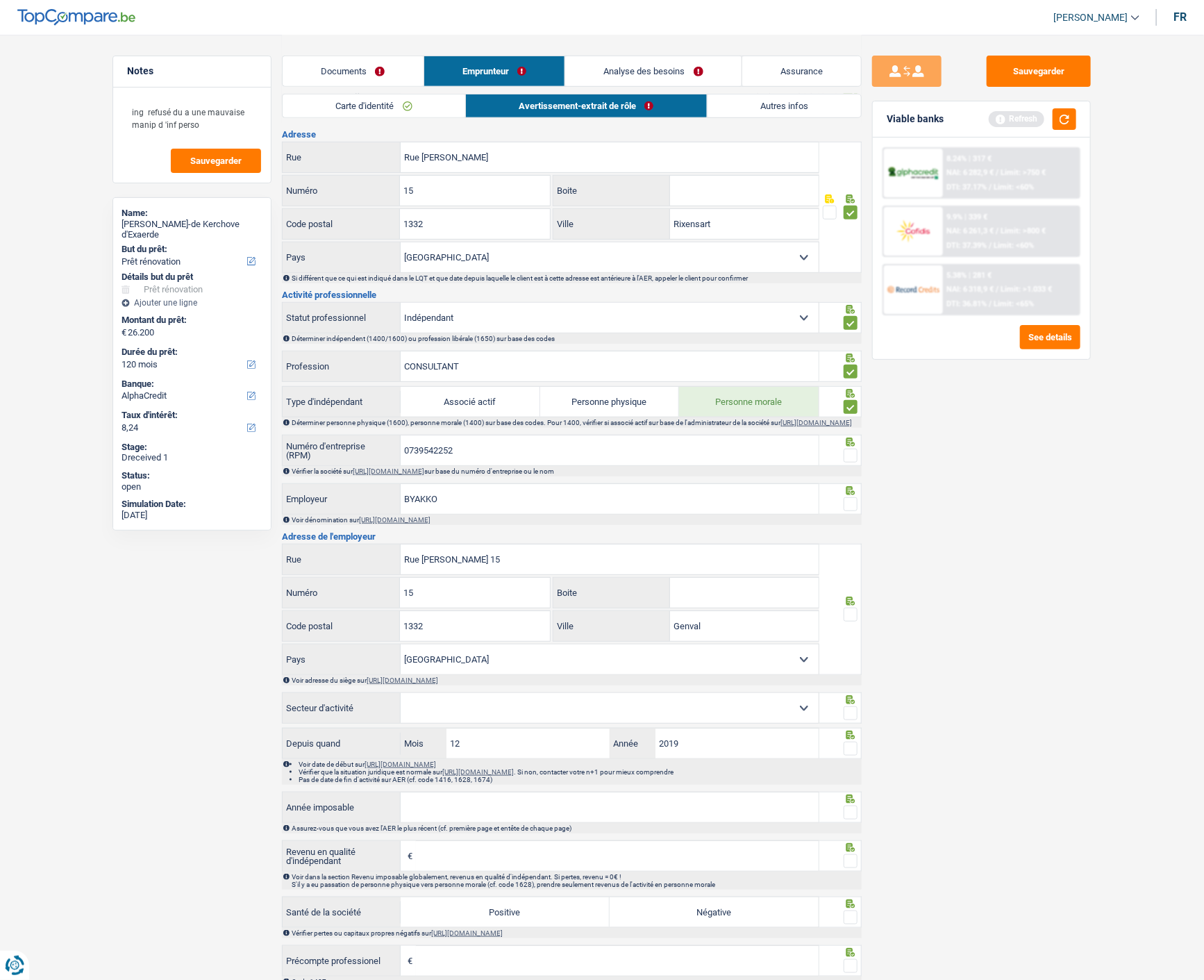
click at [0, 0] on input "radio" at bounding box center [0, 0] width 0 height 0
click at [850, 510] on span at bounding box center [851, 504] width 14 height 14
click at [0, 0] on input "radio" at bounding box center [0, 0] width 0 height 0
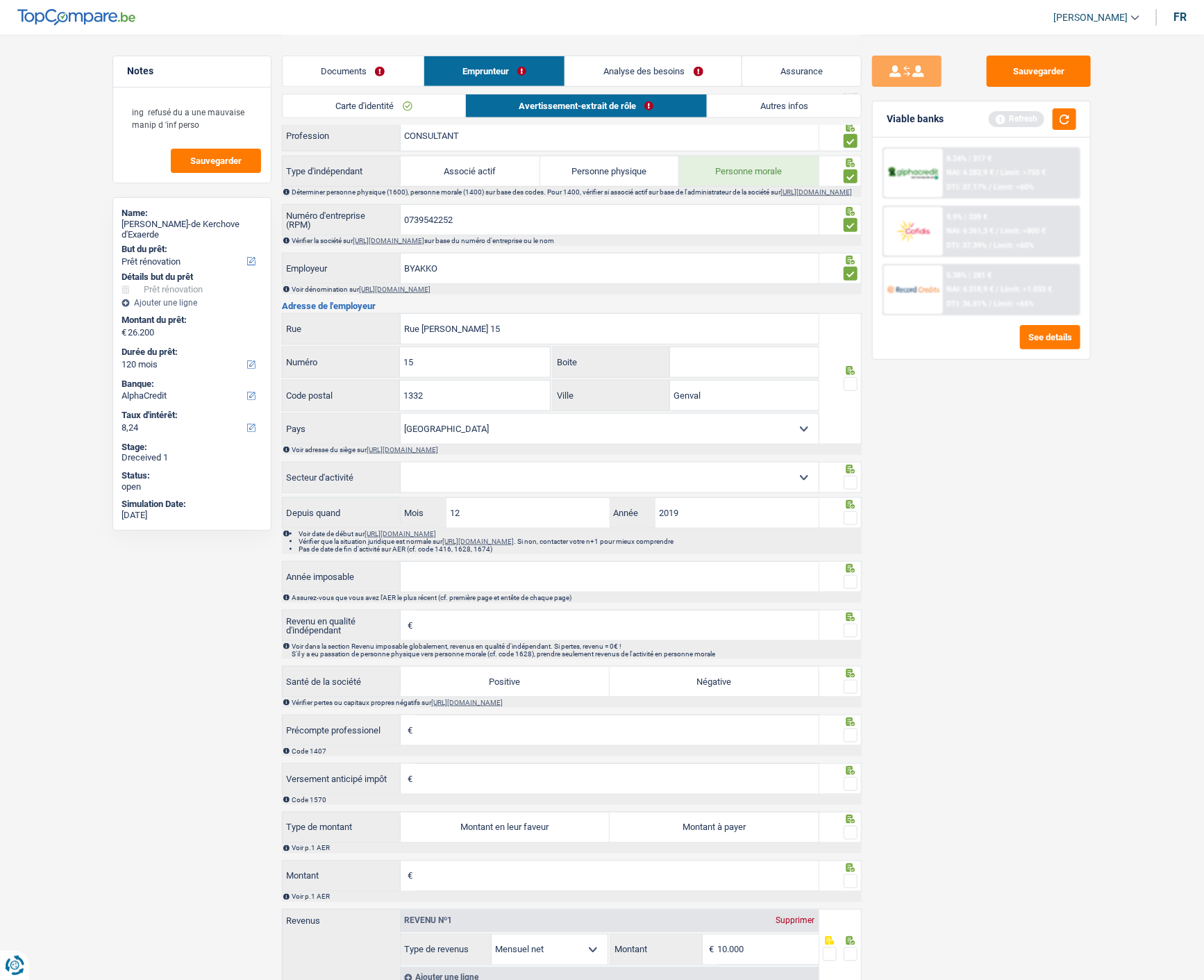
scroll to position [539, 0]
click at [855, 384] on span at bounding box center [851, 384] width 14 height 14
click at [0, 0] on input "radio" at bounding box center [0, 0] width 0 height 0
click at [773, 483] on select "Agriculture/Pêche Industrie Horeca Courier/Fitness/Taxi Construction Banques/As…" at bounding box center [610, 477] width 418 height 30
select select "smallCompanies"
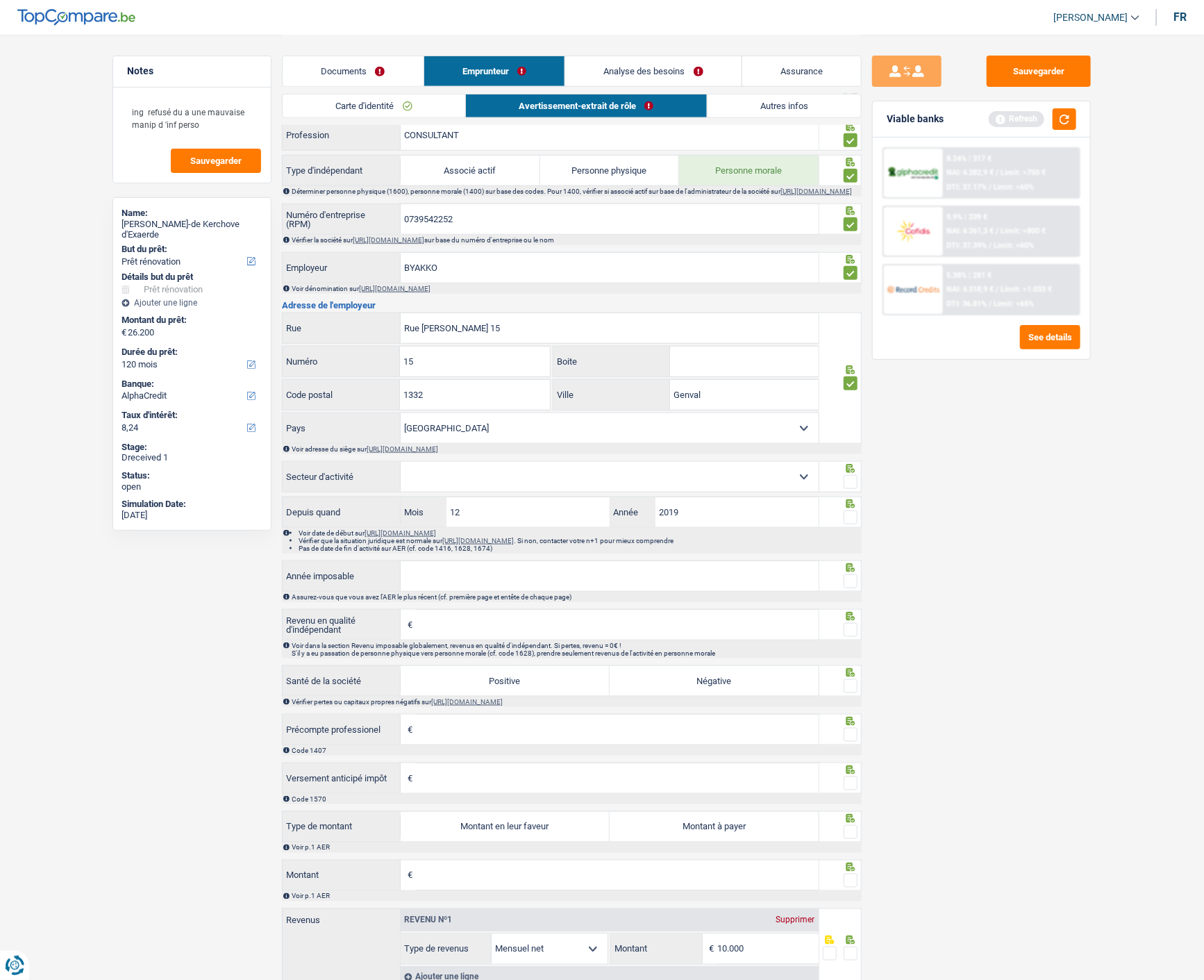
click at [401, 468] on select "Agriculture/Pêche Industrie Horeca Courier/Fitness/Taxi Construction Banques/As…" at bounding box center [610, 477] width 418 height 30
click at [848, 489] on span at bounding box center [851, 482] width 14 height 14
click at [0, 0] on input "radio" at bounding box center [0, 0] width 0 height 0
click at [852, 524] on span at bounding box center [851, 517] width 14 height 14
click at [0, 0] on input "radio" at bounding box center [0, 0] width 0 height 0
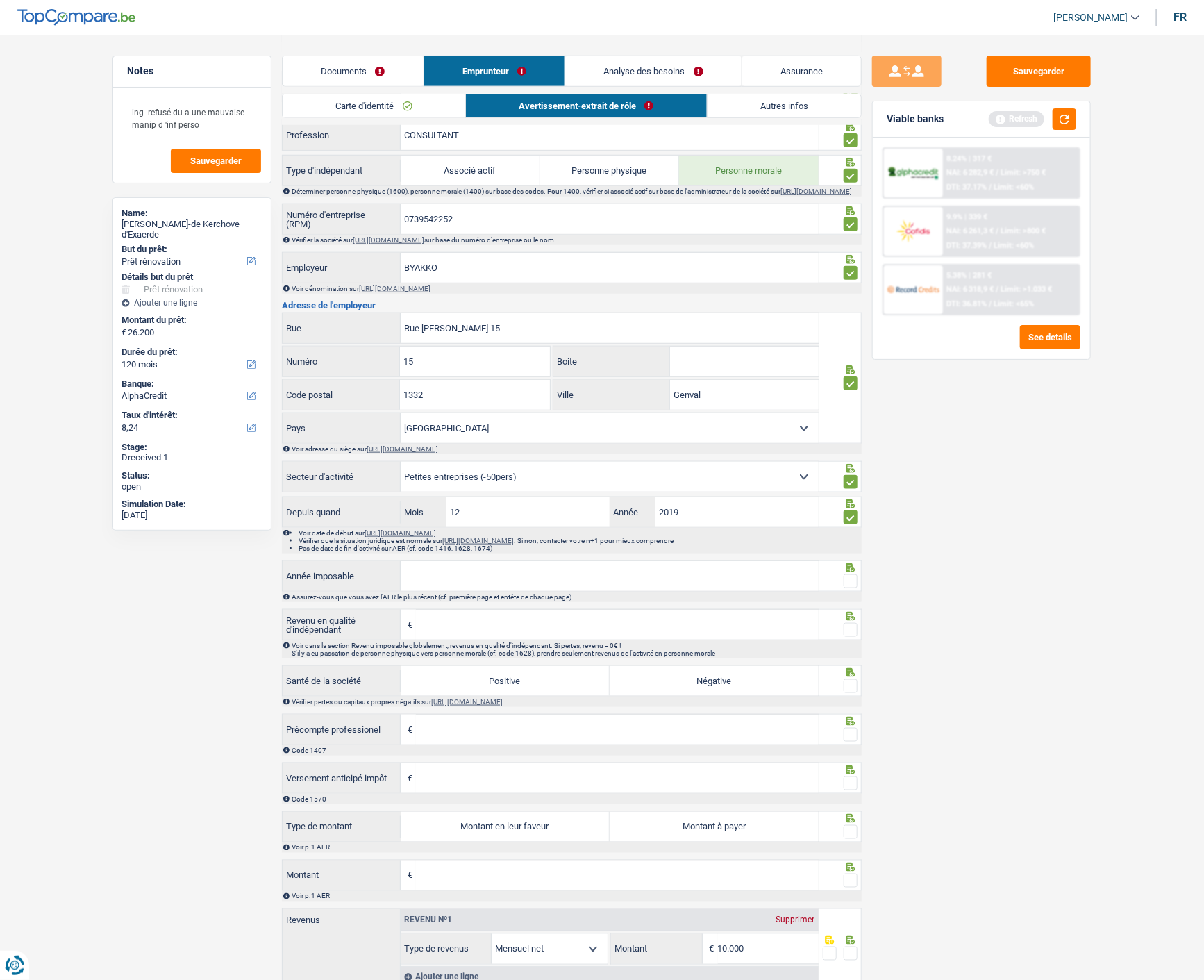
click at [716, 582] on input "Année imposable" at bounding box center [610, 576] width 418 height 30
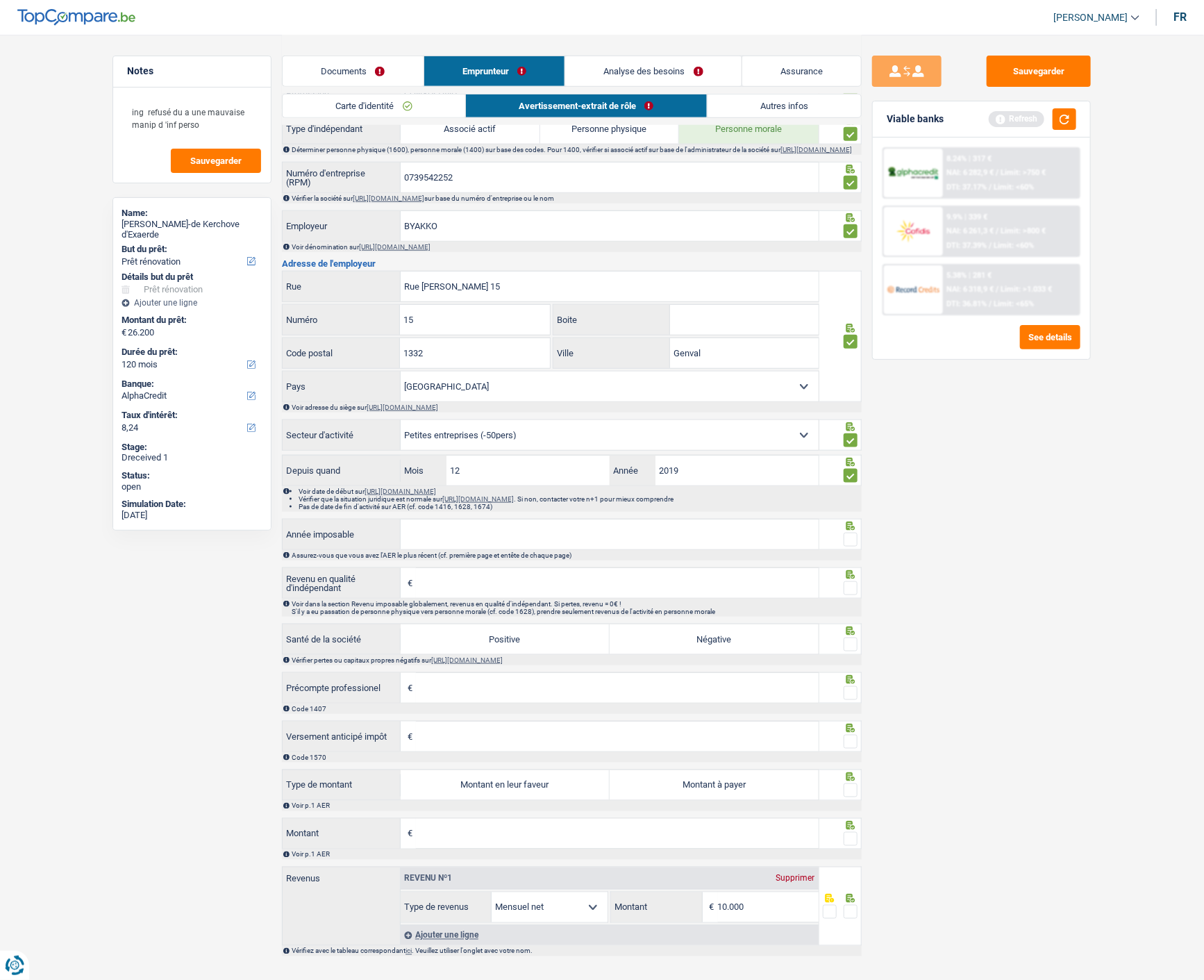
scroll to position [619, 0]
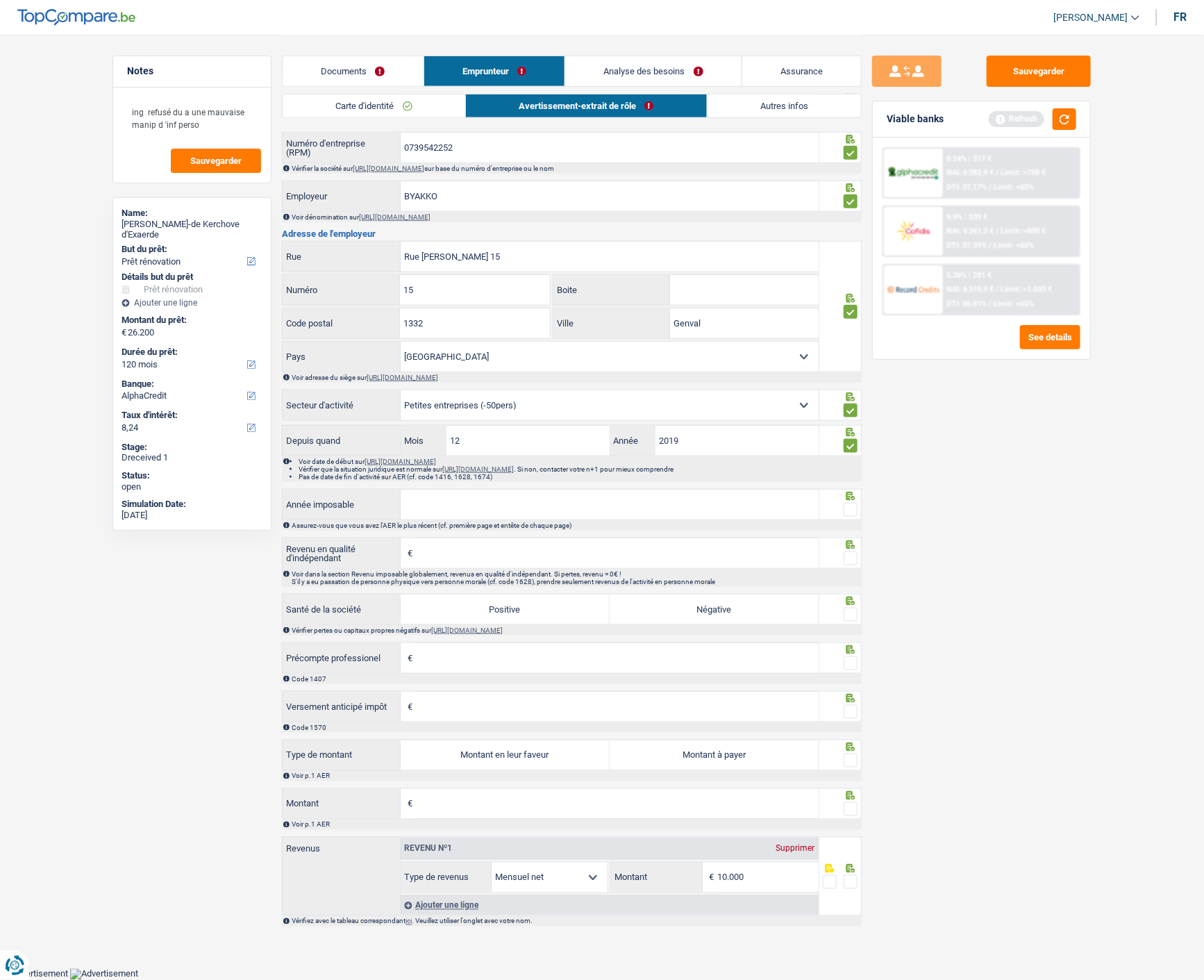
click at [483, 516] on input "Année imposable" at bounding box center [610, 504] width 418 height 30
type input "2023"
click at [847, 501] on div at bounding box center [851, 510] width 14 height 17
click at [847, 510] on span at bounding box center [851, 510] width 14 height 14
click at [0, 0] on input "radio" at bounding box center [0, 0] width 0 height 0
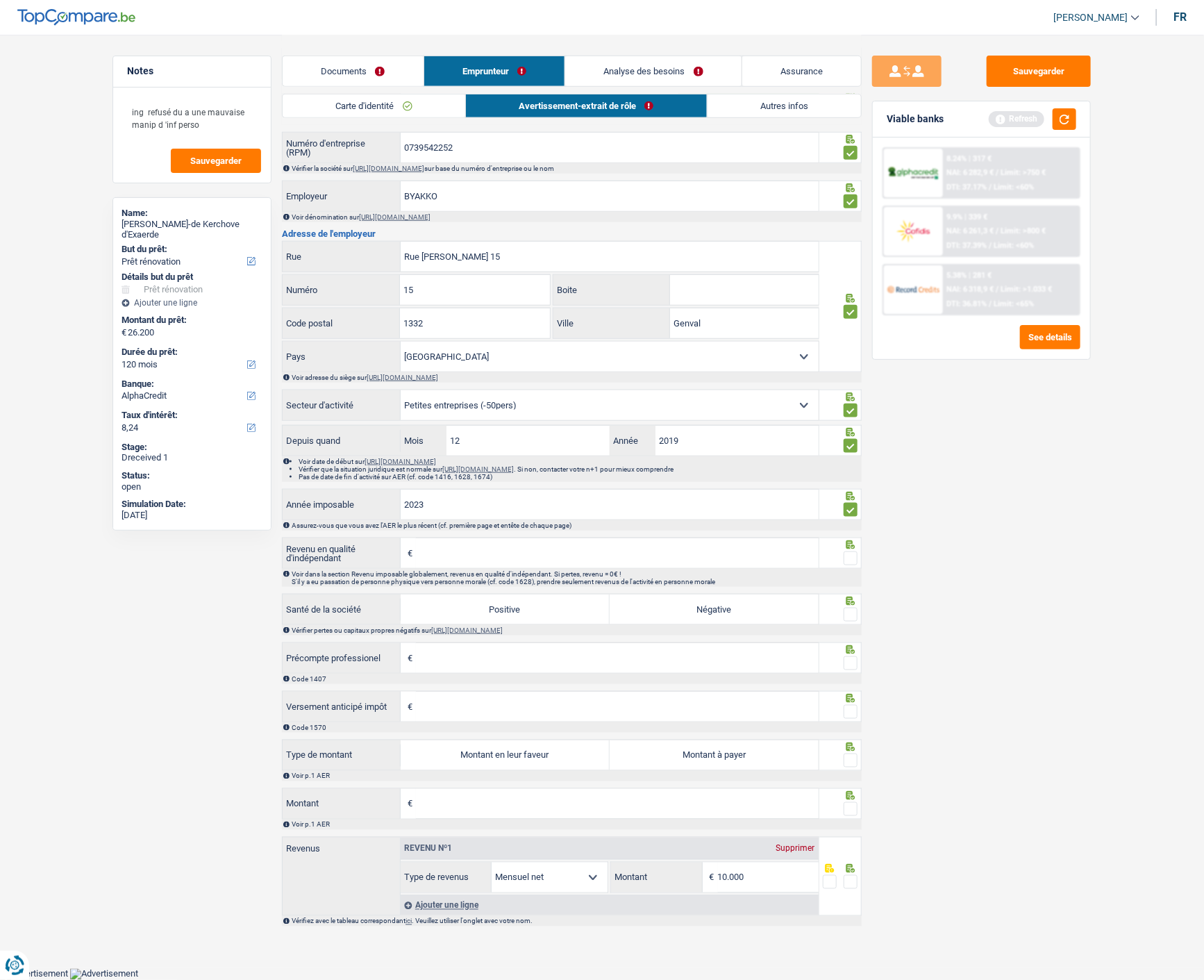
click at [727, 556] on input "Revenu en qualité d'indépendant" at bounding box center [617, 553] width 403 height 30
click at [528, 560] on input "Revenu en qualité d'indépendant" at bounding box center [617, 553] width 403 height 30
type input "43.120"
click at [849, 557] on span at bounding box center [851, 558] width 14 height 14
click at [0, 0] on input "radio" at bounding box center [0, 0] width 0 height 0
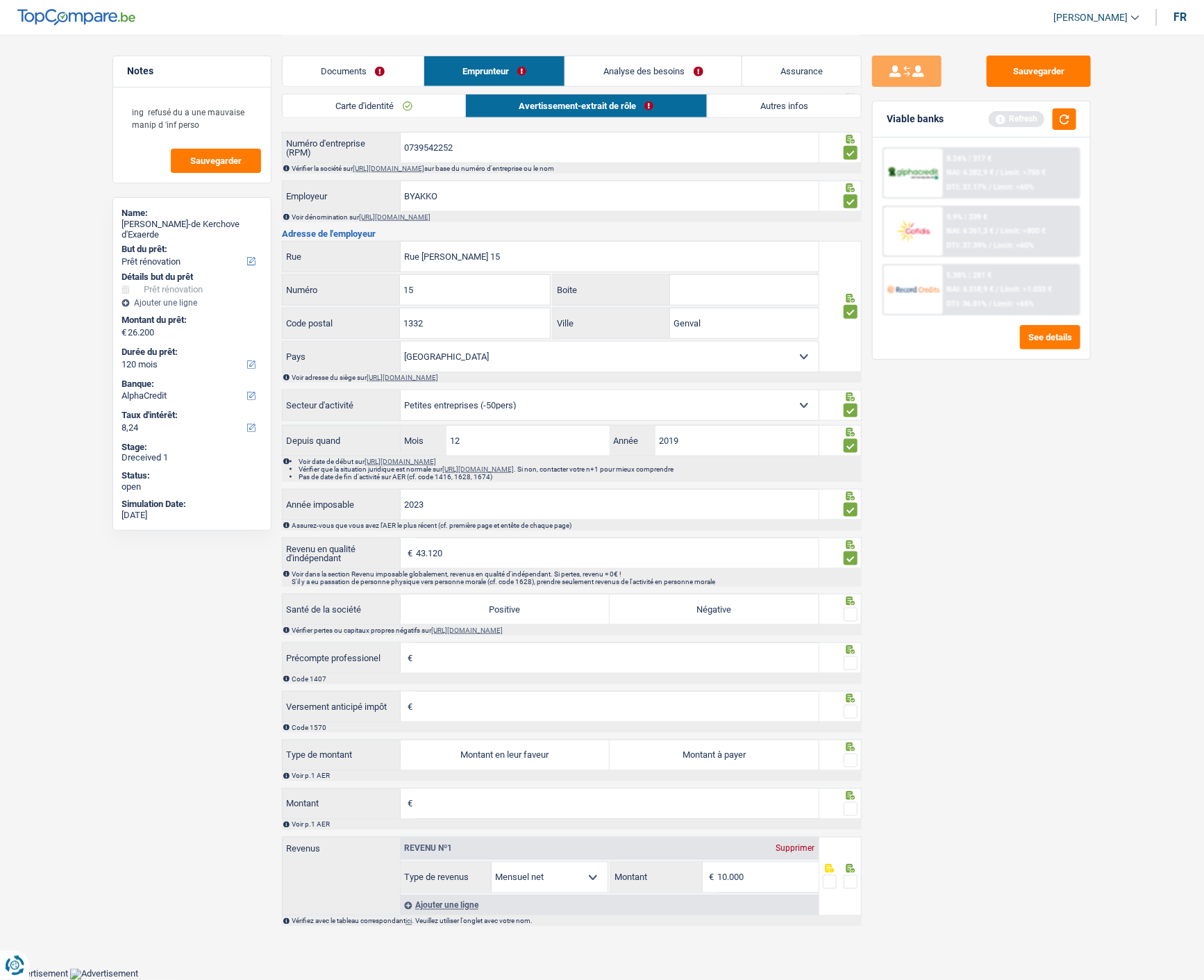
click at [521, 602] on label "Positive" at bounding box center [505, 609] width 209 height 30
click at [521, 602] on input "Positive" at bounding box center [505, 609] width 209 height 30
radio input "true"
drag, startPoint x: 854, startPoint y: 613, endPoint x: 815, endPoint y: 632, distance: 43.4
click at [854, 614] on span at bounding box center [851, 615] width 14 height 14
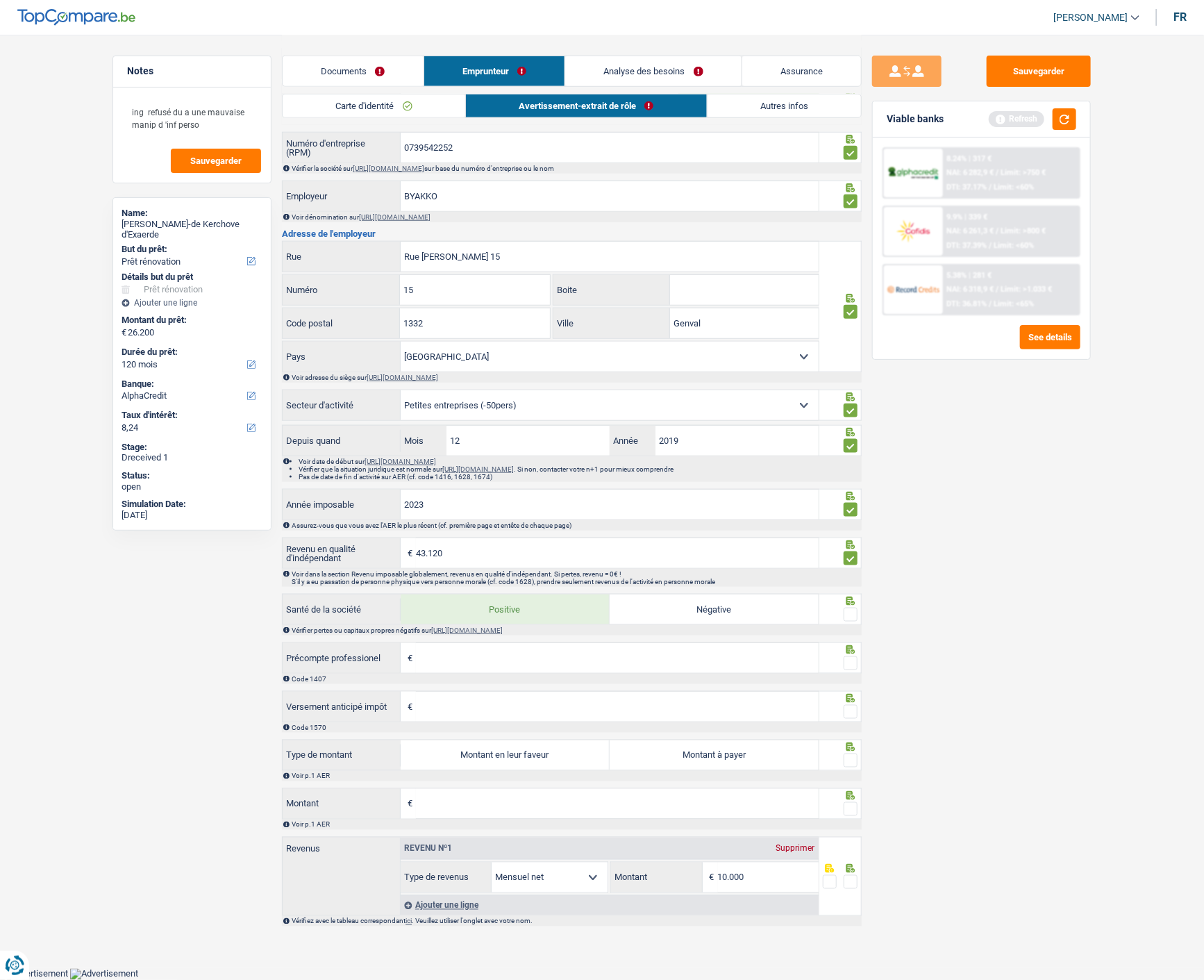
click at [0, 0] on input "radio" at bounding box center [0, 0] width 0 height 0
click at [854, 664] on span at bounding box center [851, 663] width 14 height 14
click at [0, 0] on input "radio" at bounding box center [0, 0] width 0 height 0
click at [850, 710] on span at bounding box center [851, 712] width 14 height 14
click at [0, 0] on input "radio" at bounding box center [0, 0] width 0 height 0
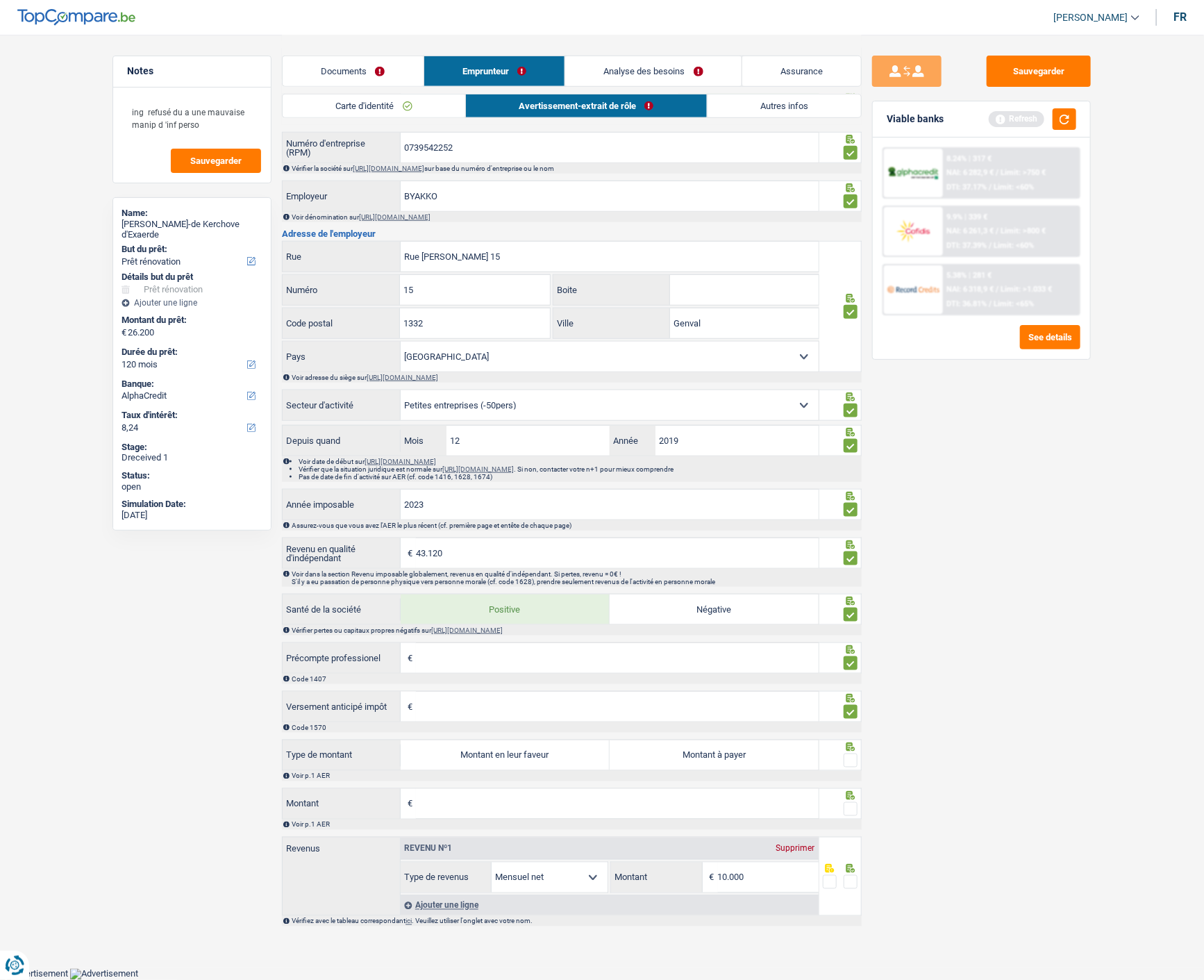
click at [711, 759] on label "Montant à payer" at bounding box center [714, 755] width 209 height 30
click at [711, 759] on input "Montant à payer" at bounding box center [714, 755] width 209 height 30
radio input "true"
type input "3.593"
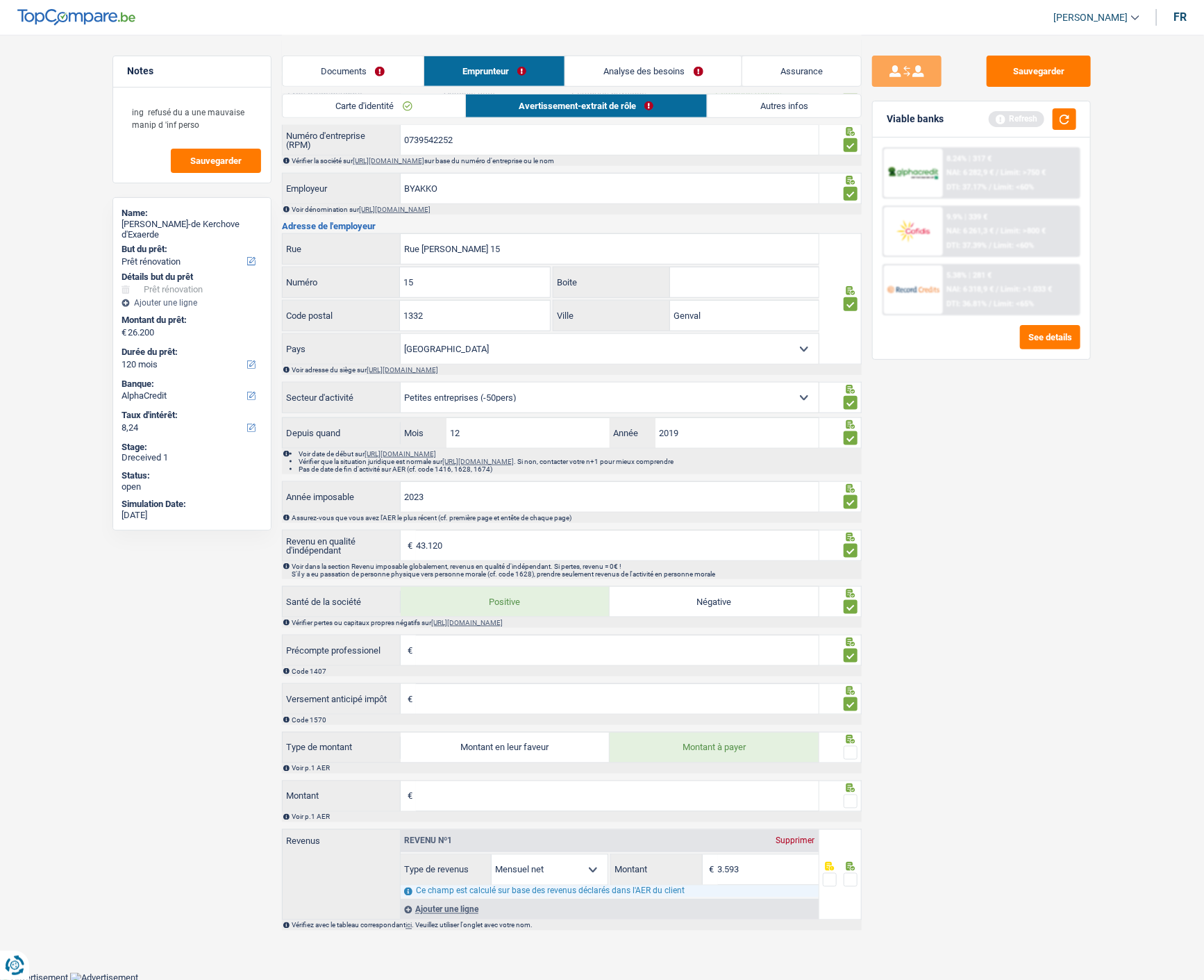
click at [837, 760] on fieldset at bounding box center [840, 753] width 36 height 17
click at [848, 759] on span at bounding box center [851, 753] width 14 height 14
click at [0, 0] on input "radio" at bounding box center [0, 0] width 0 height 0
click at [563, 811] on input "Montant" at bounding box center [617, 796] width 403 height 30
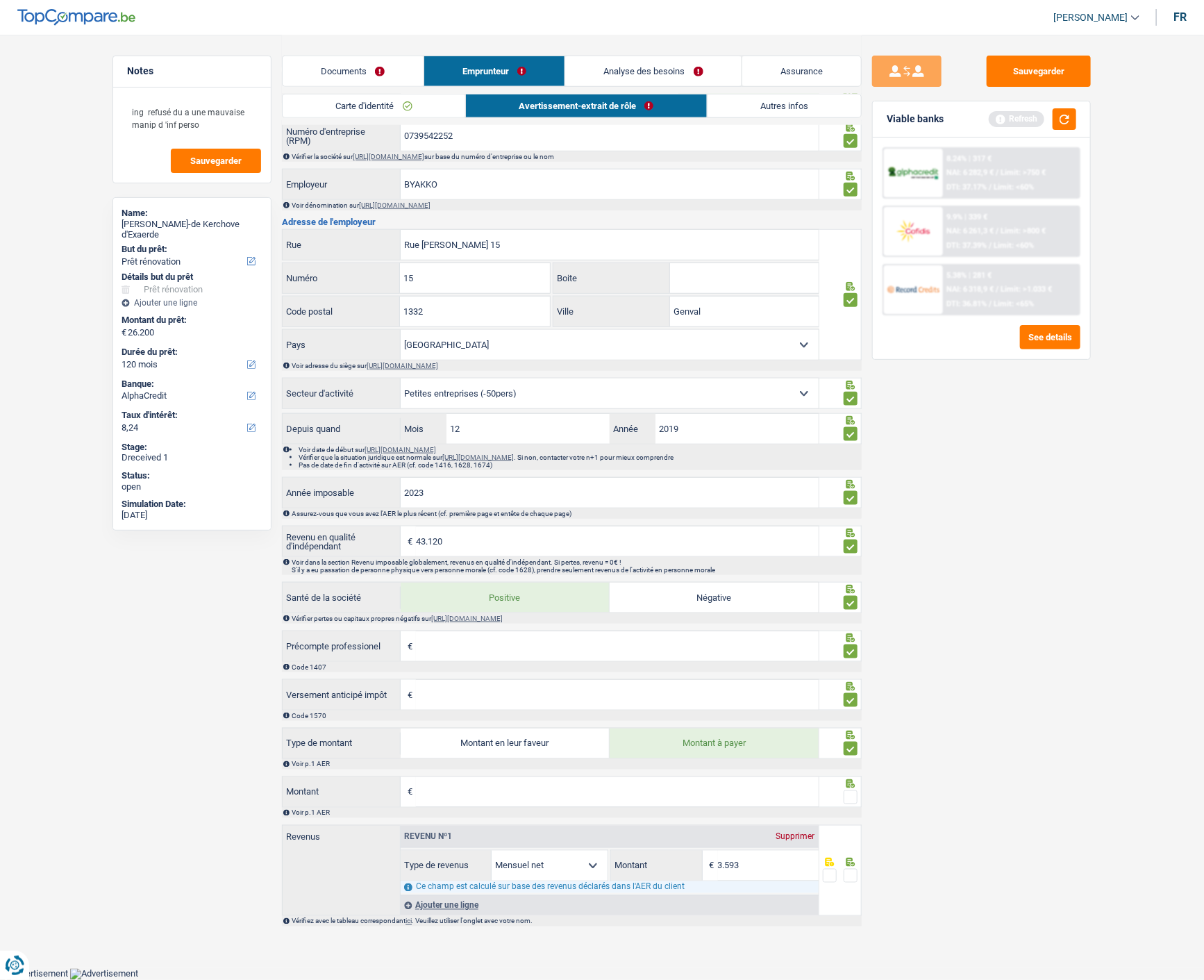
scroll to position [630, 0]
type input "2.998"
type input "3.344"
click at [852, 799] on span at bounding box center [851, 797] width 14 height 14
click at [0, 0] on input "radio" at bounding box center [0, 0] width 0 height 0
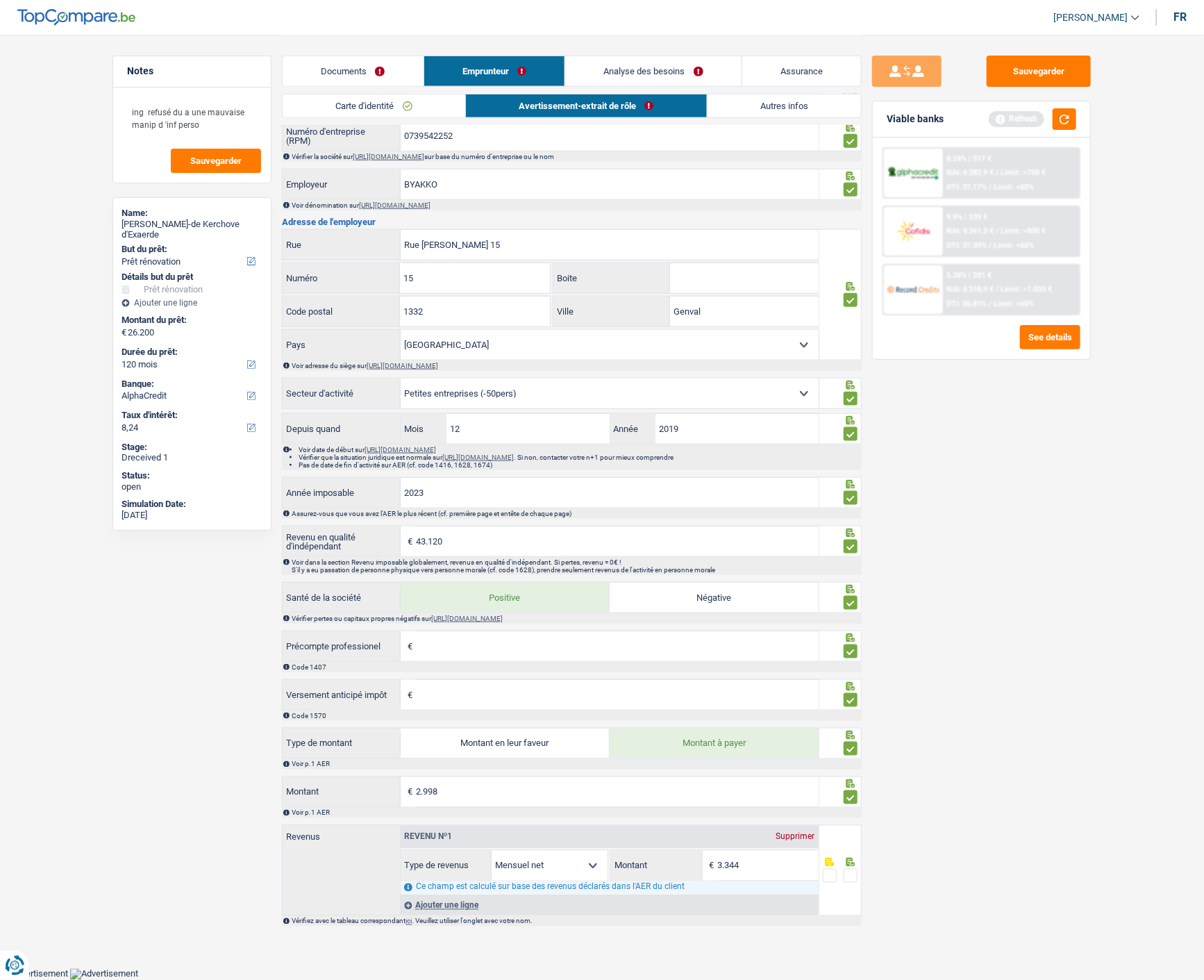
click at [849, 876] on span at bounding box center [851, 876] width 14 height 14
click at [0, 0] on input "radio" at bounding box center [0, 0] width 0 height 0
click at [760, 102] on link "Autres infos" at bounding box center [784, 106] width 154 height 23
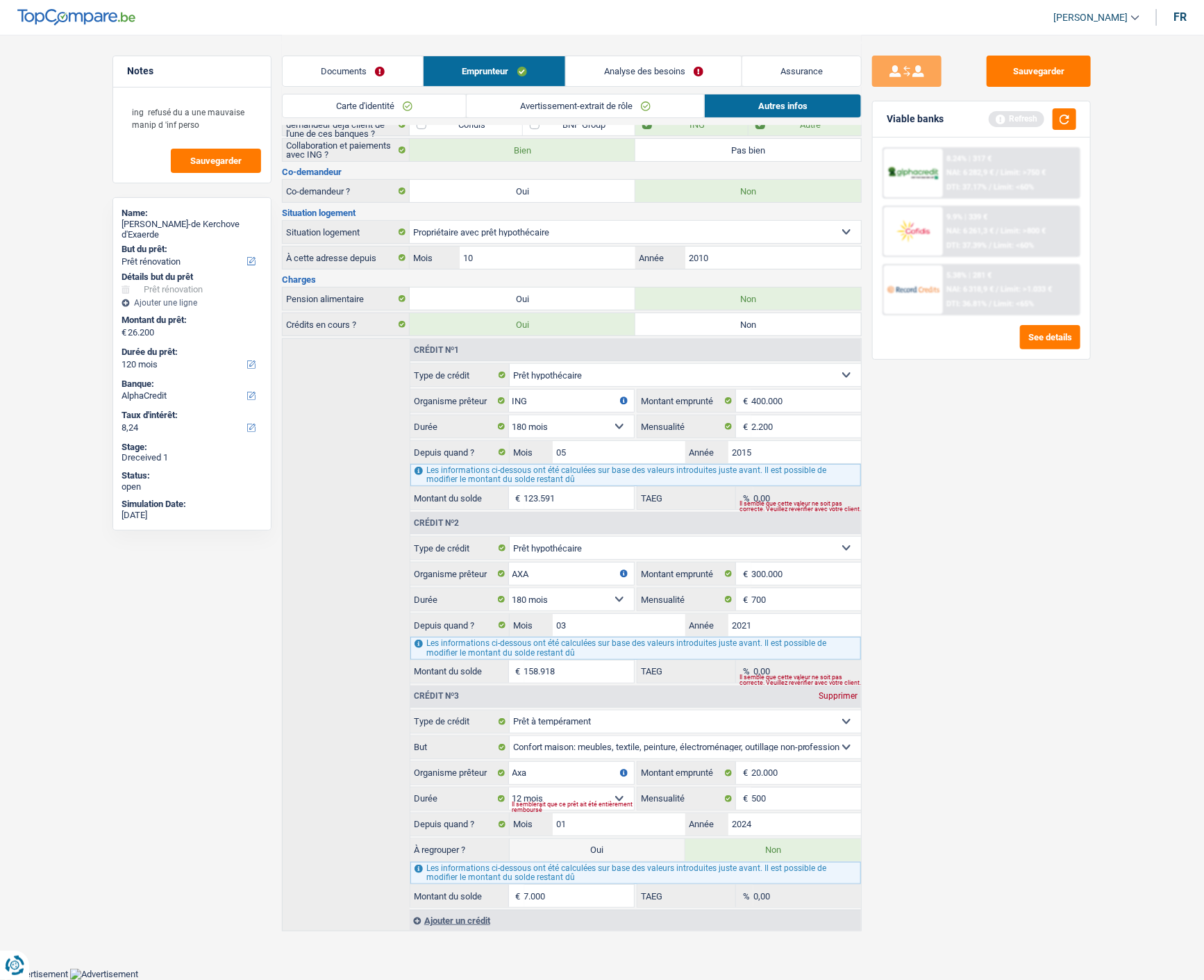
scroll to position [121, 0]
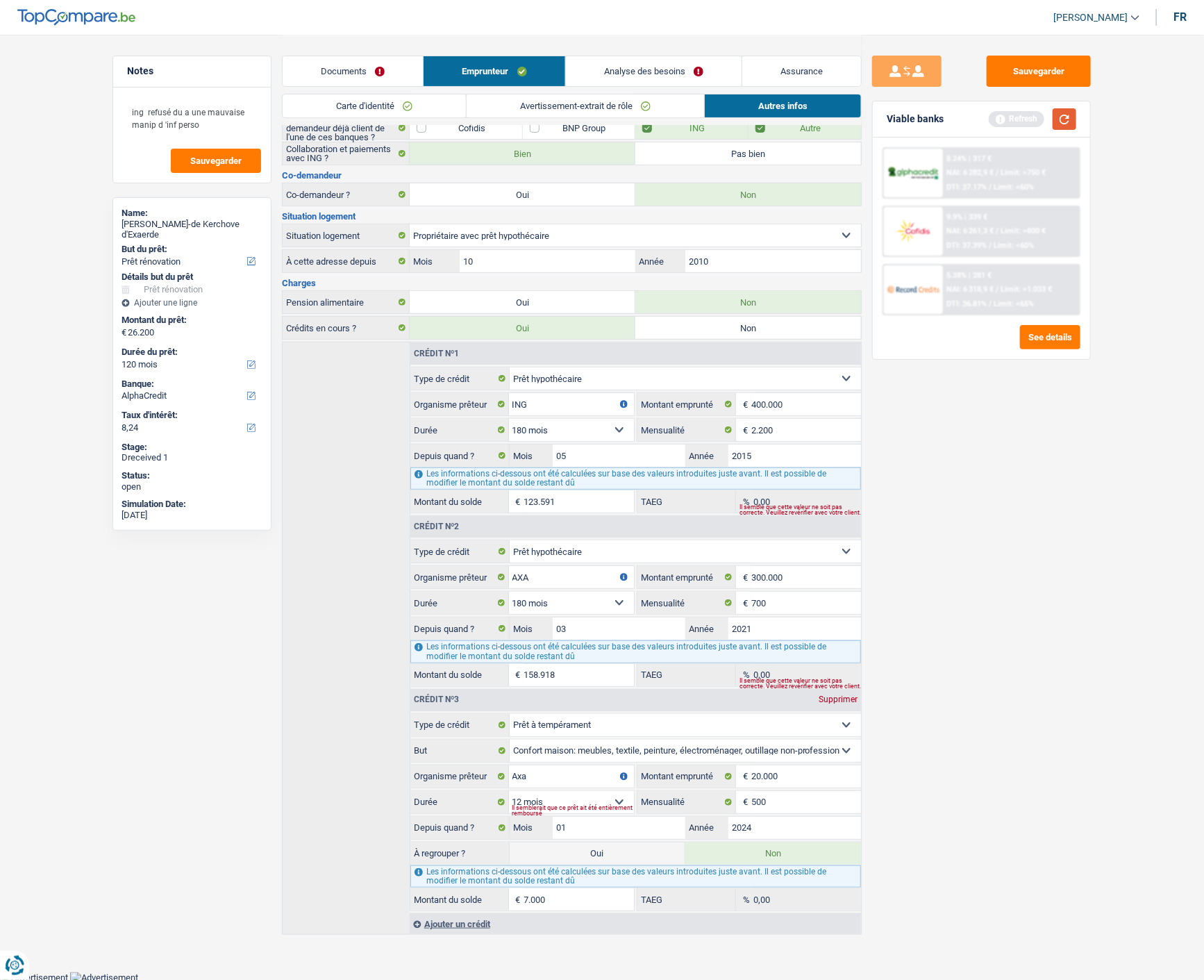
click at [1060, 116] on button "button" at bounding box center [1064, 119] width 23 height 22
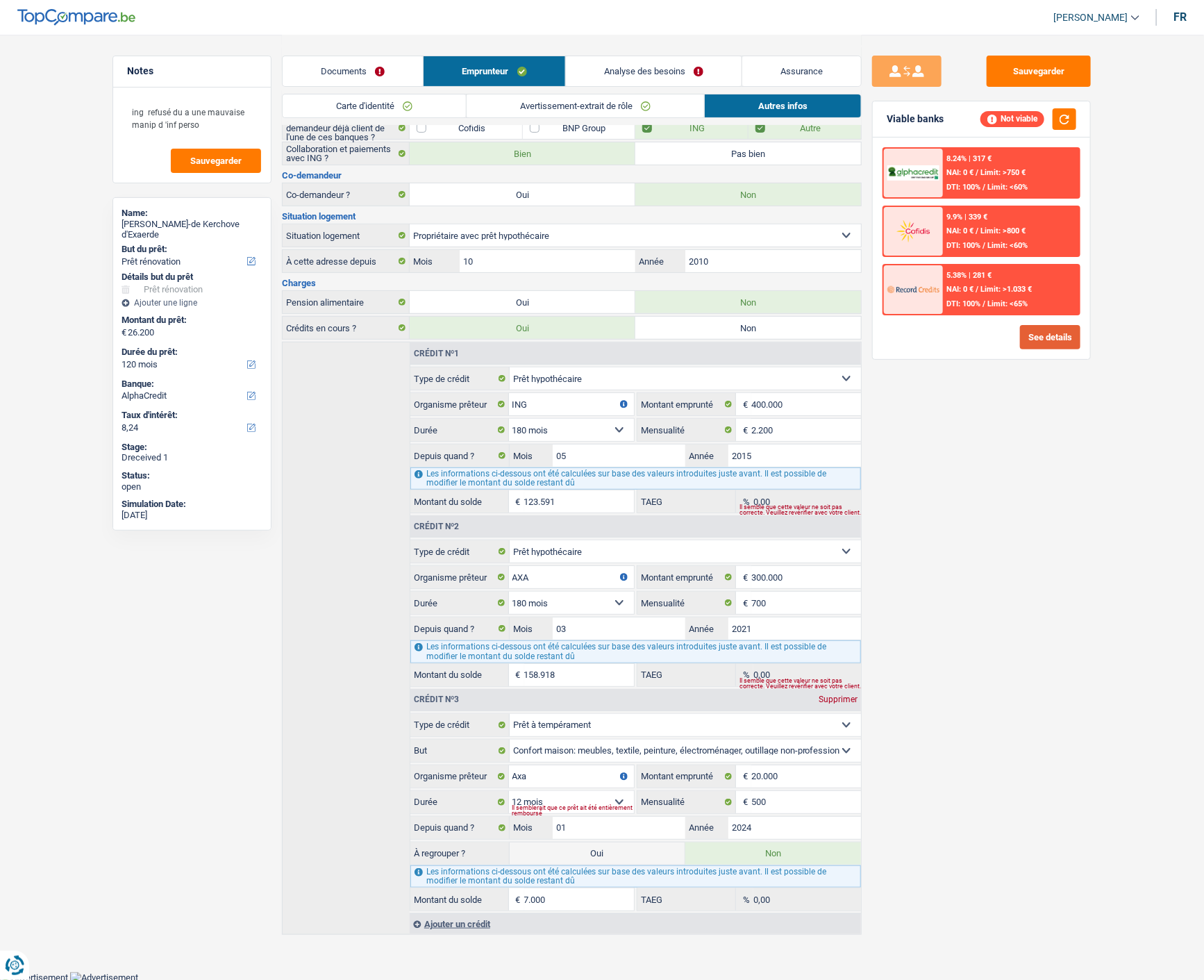
click at [1038, 339] on button "See details" at bounding box center [1050, 337] width 61 height 24
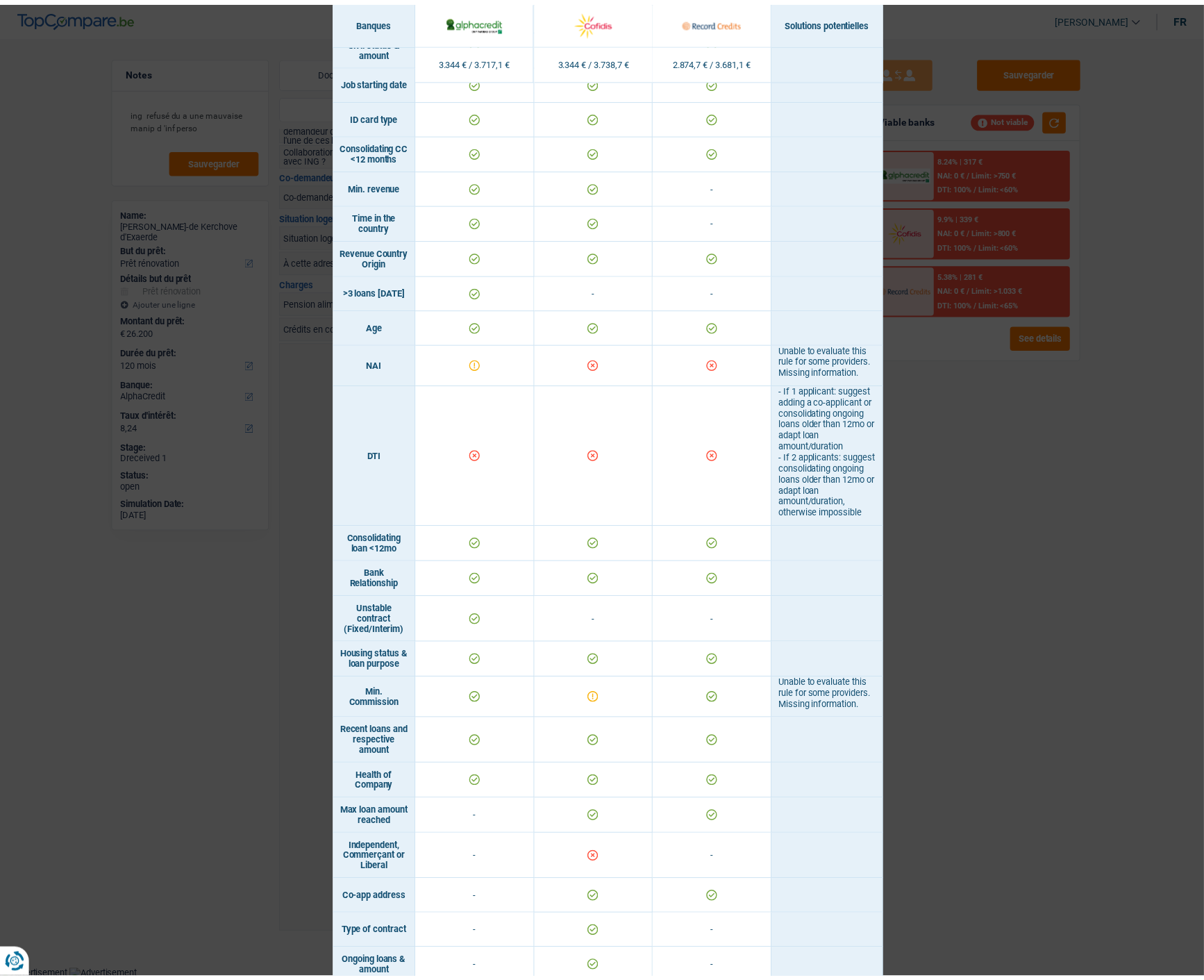
scroll to position [308, 0]
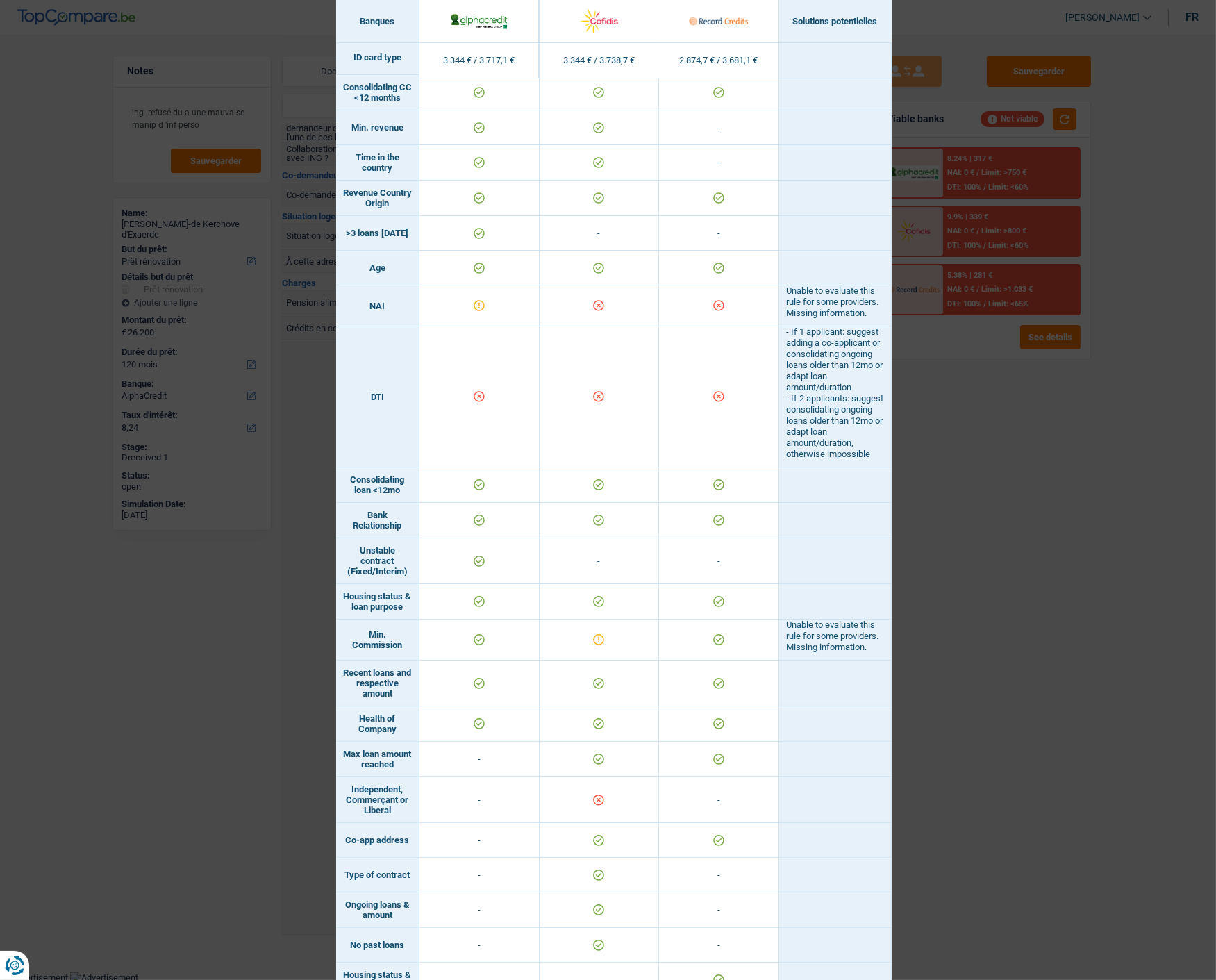
click at [975, 508] on div "Banks conditions × Banques Solutions potentielles Revenus / Charges 3.344 € / 3…" at bounding box center [608, 490] width 1216 height 980
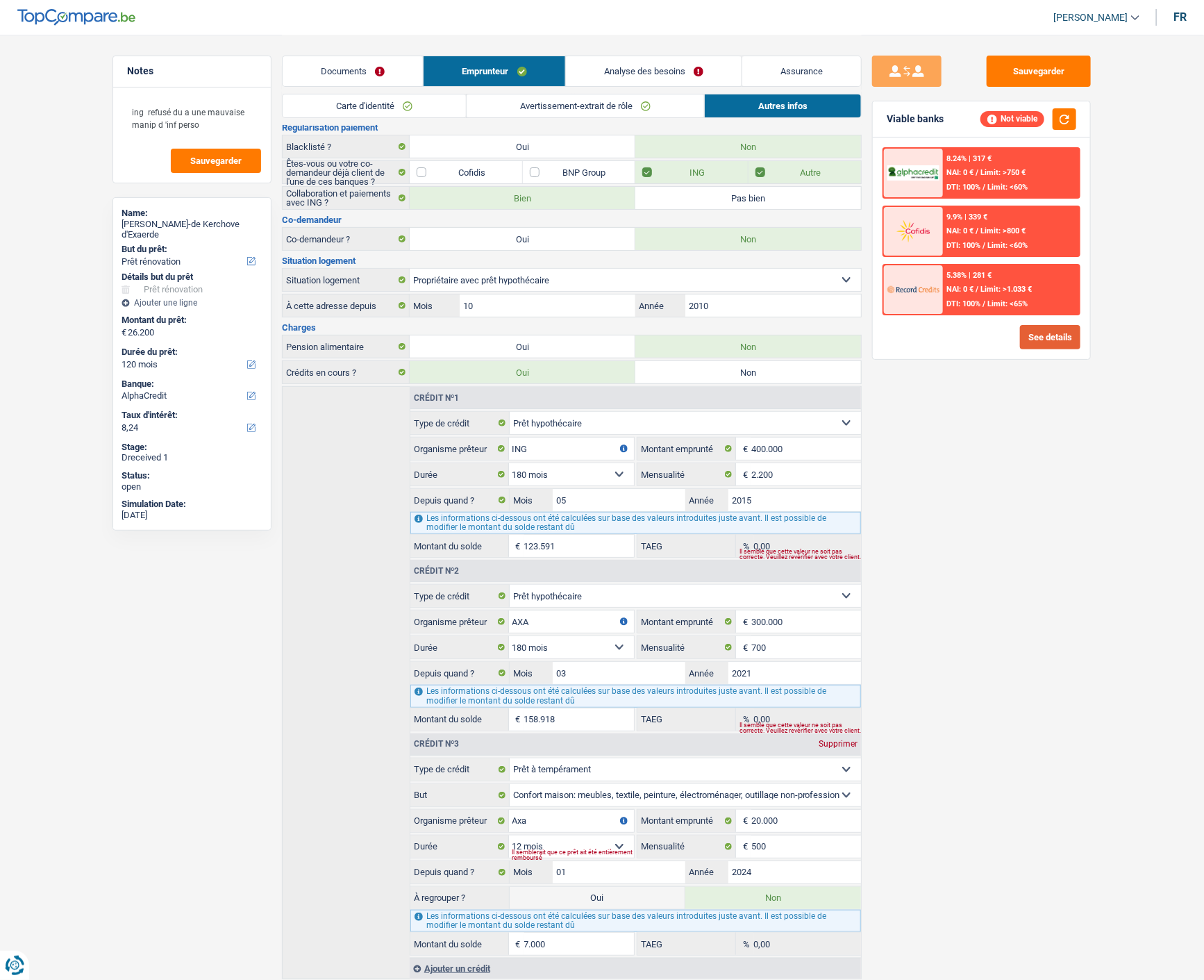
scroll to position [0, 0]
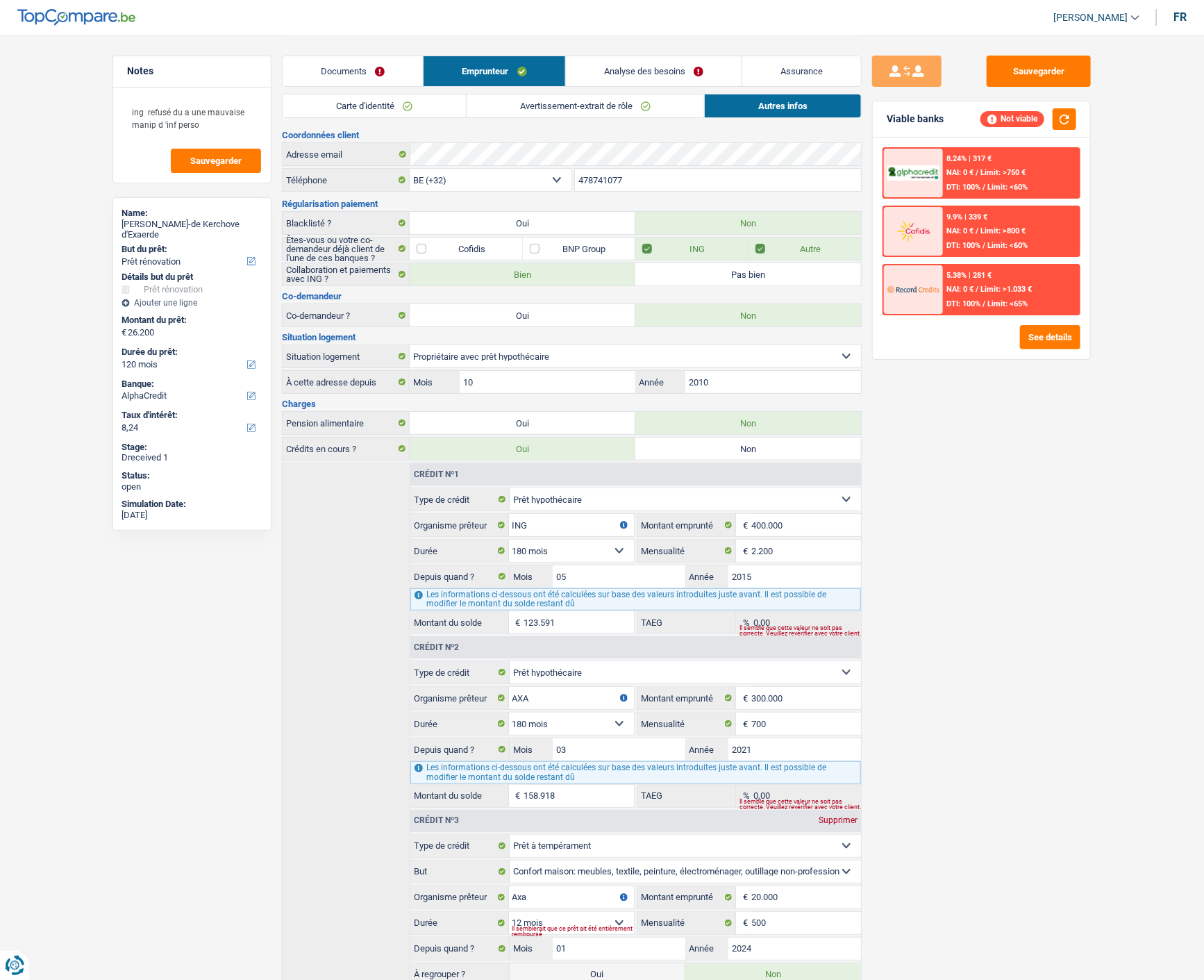
click at [675, 67] on link "Analyse des besoins" at bounding box center [654, 71] width 175 height 30
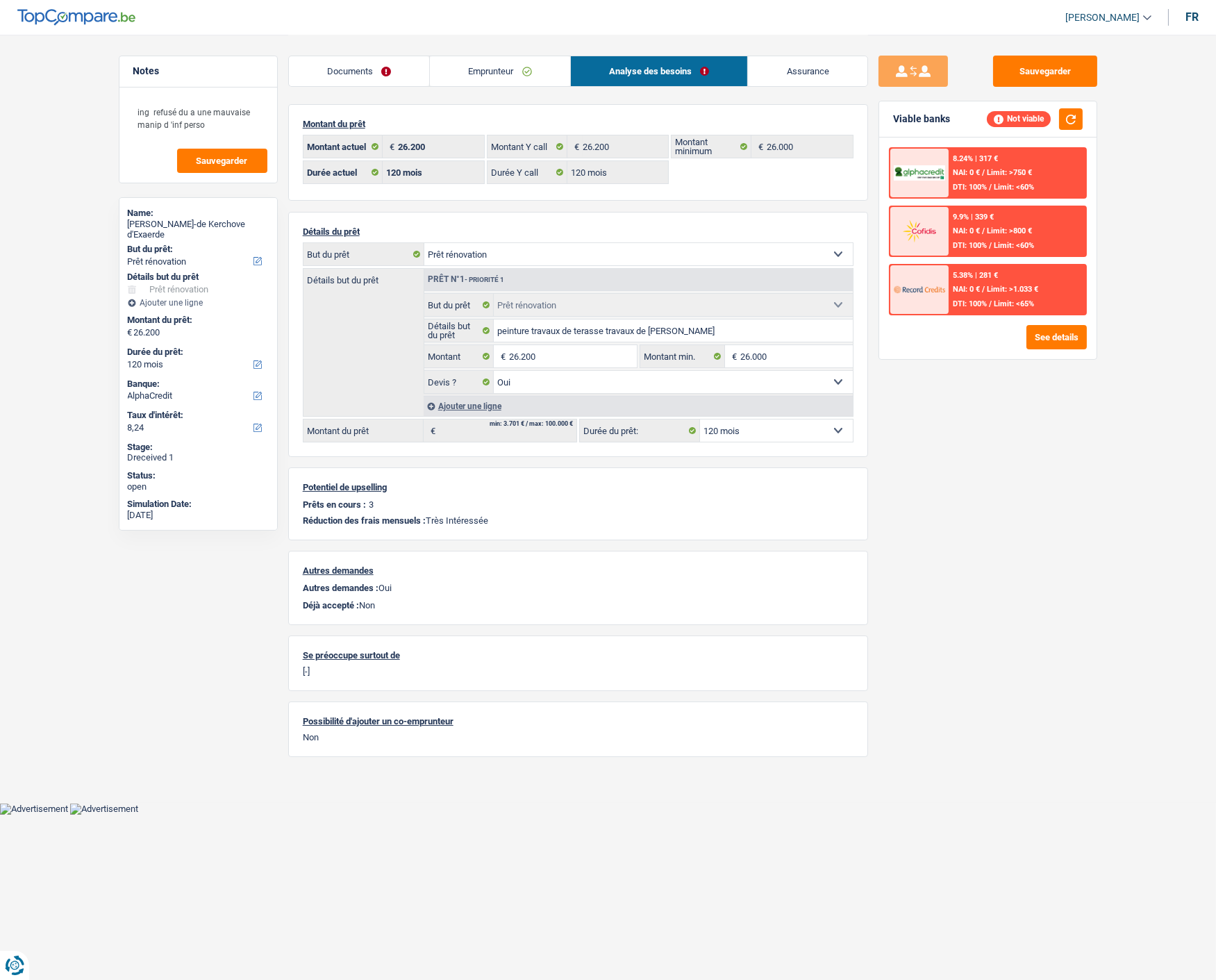
click at [525, 81] on link "Emprunteur" at bounding box center [500, 71] width 141 height 30
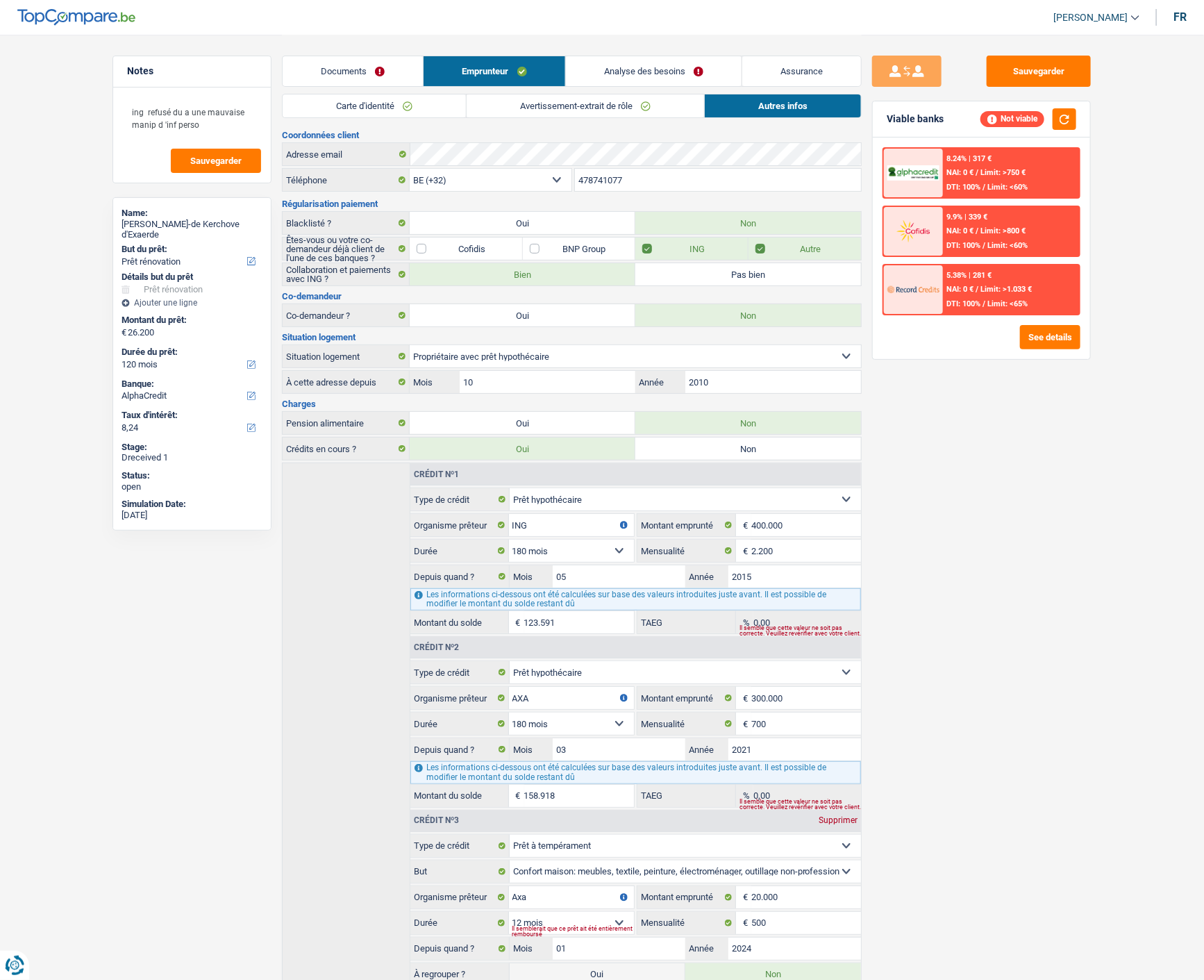
click at [584, 102] on link "Avertissement-extrait de rôle" at bounding box center [585, 106] width 238 height 23
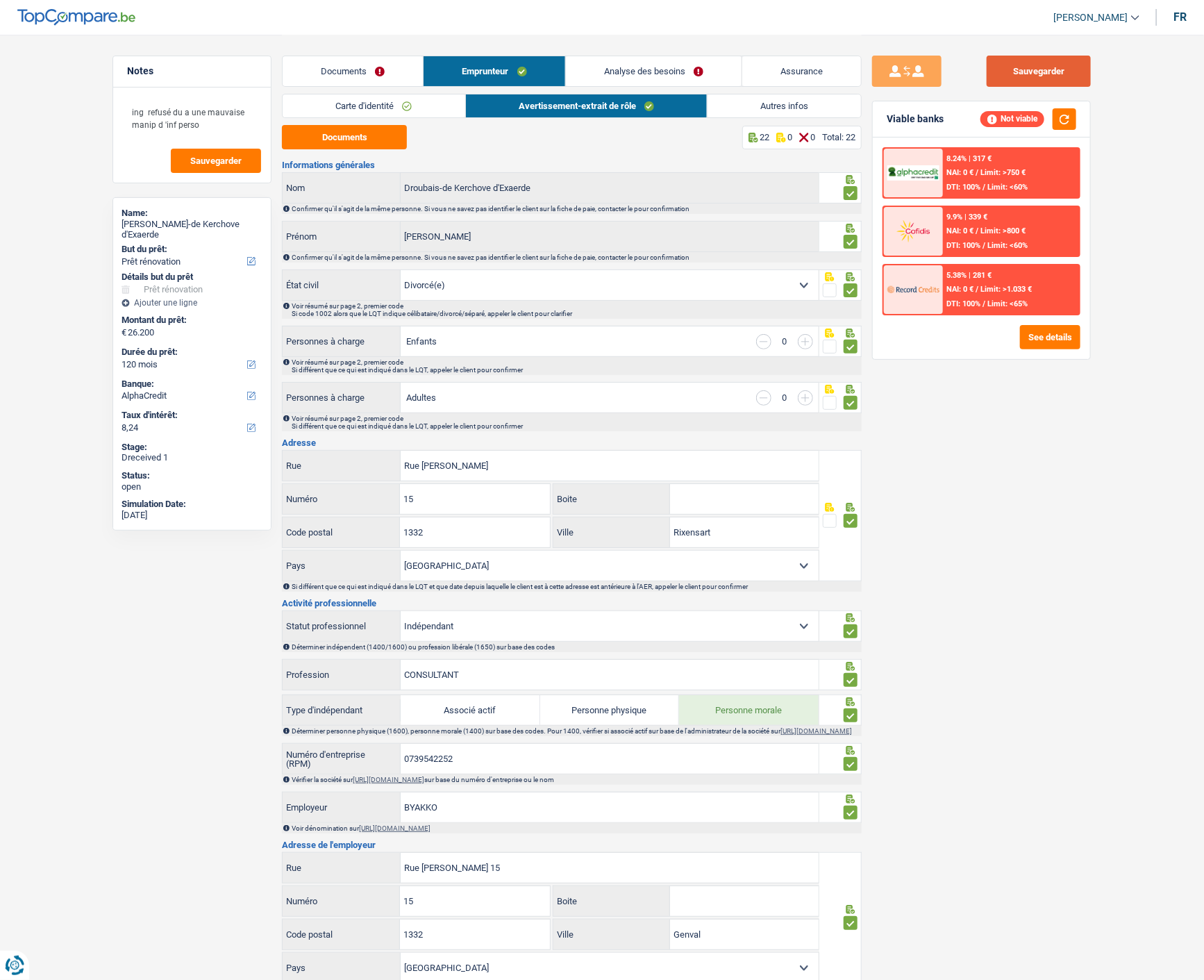
click at [1012, 71] on button "Sauvegarder" at bounding box center [1039, 71] width 104 height 31
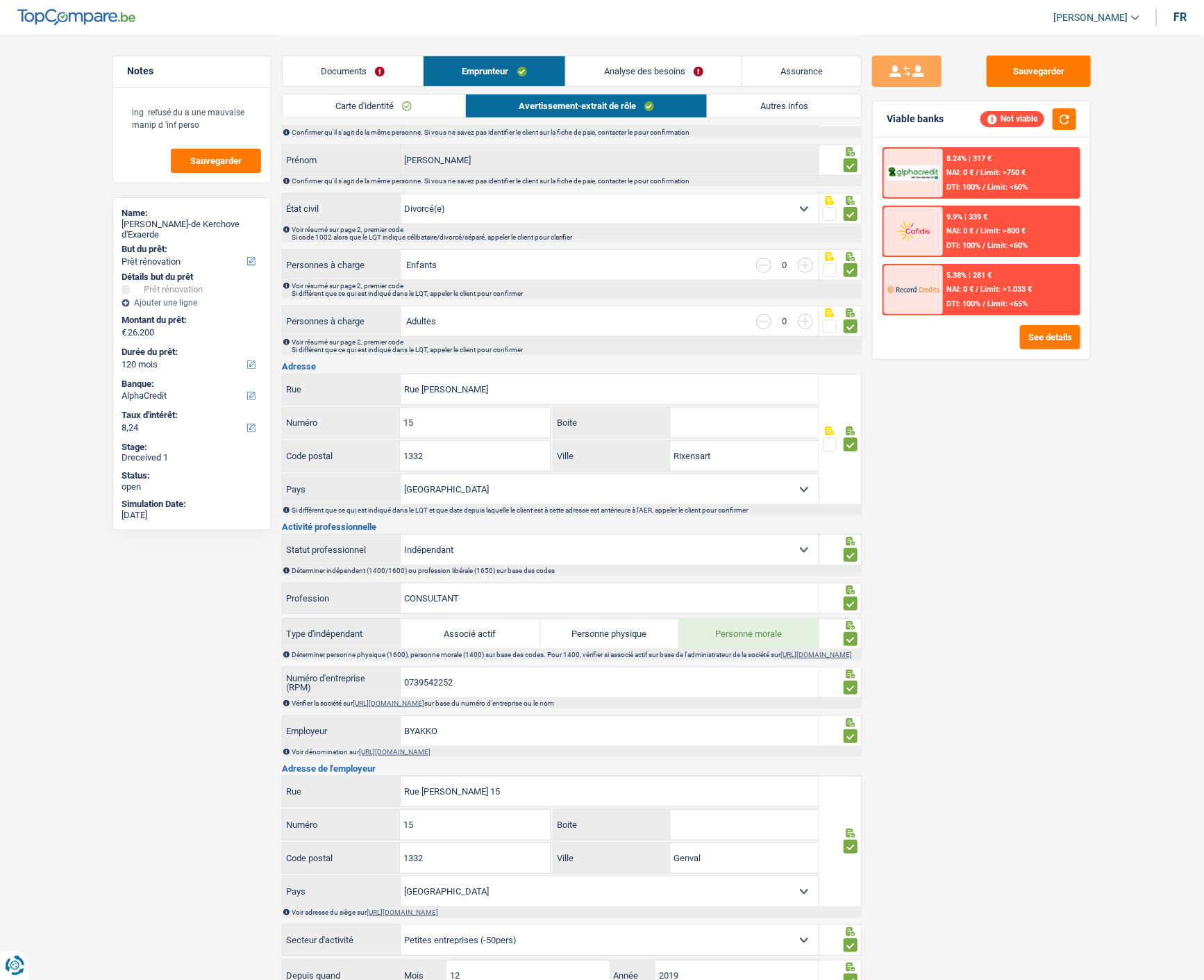
scroll to position [616, 0]
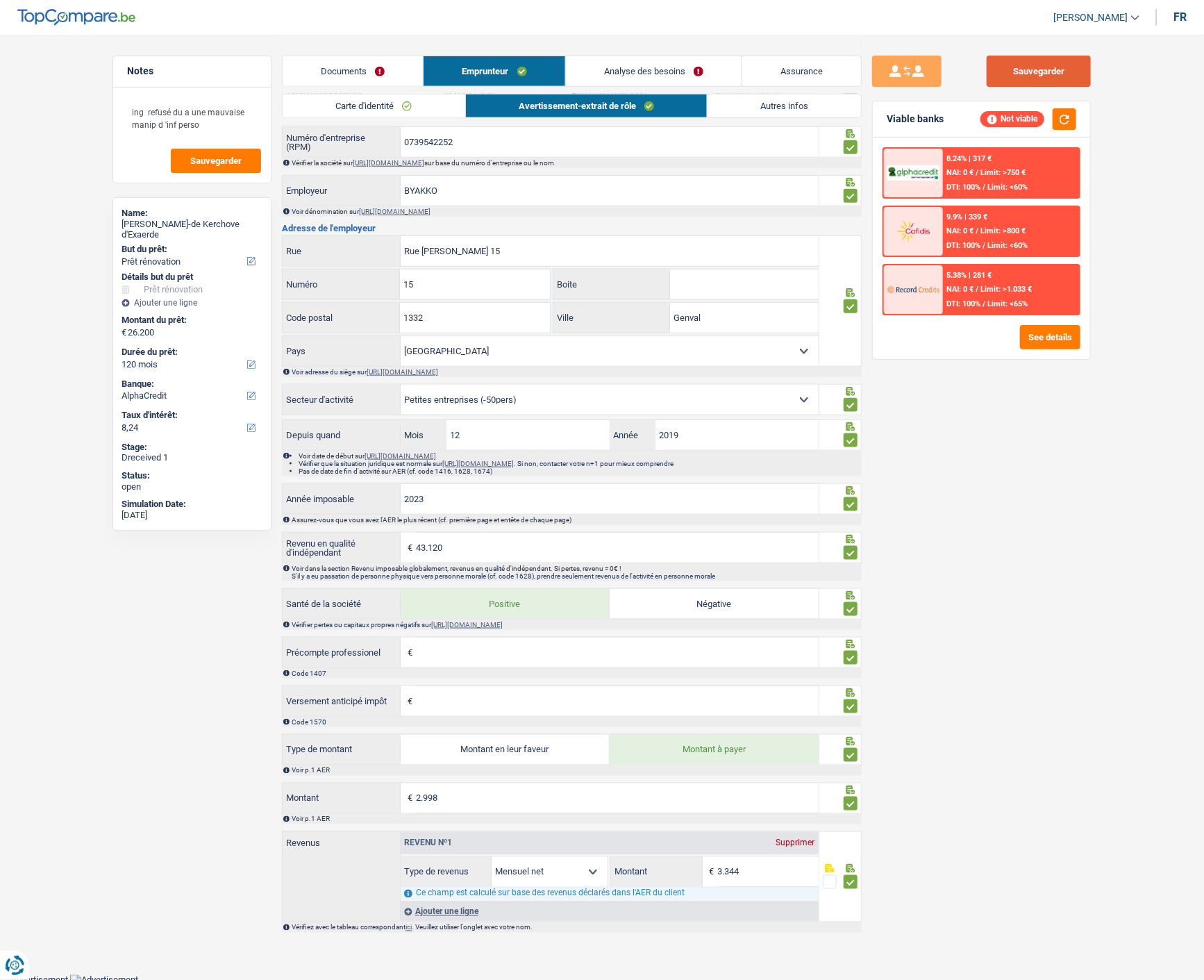
click at [1029, 69] on button "Sauvegarder" at bounding box center [1039, 71] width 104 height 31
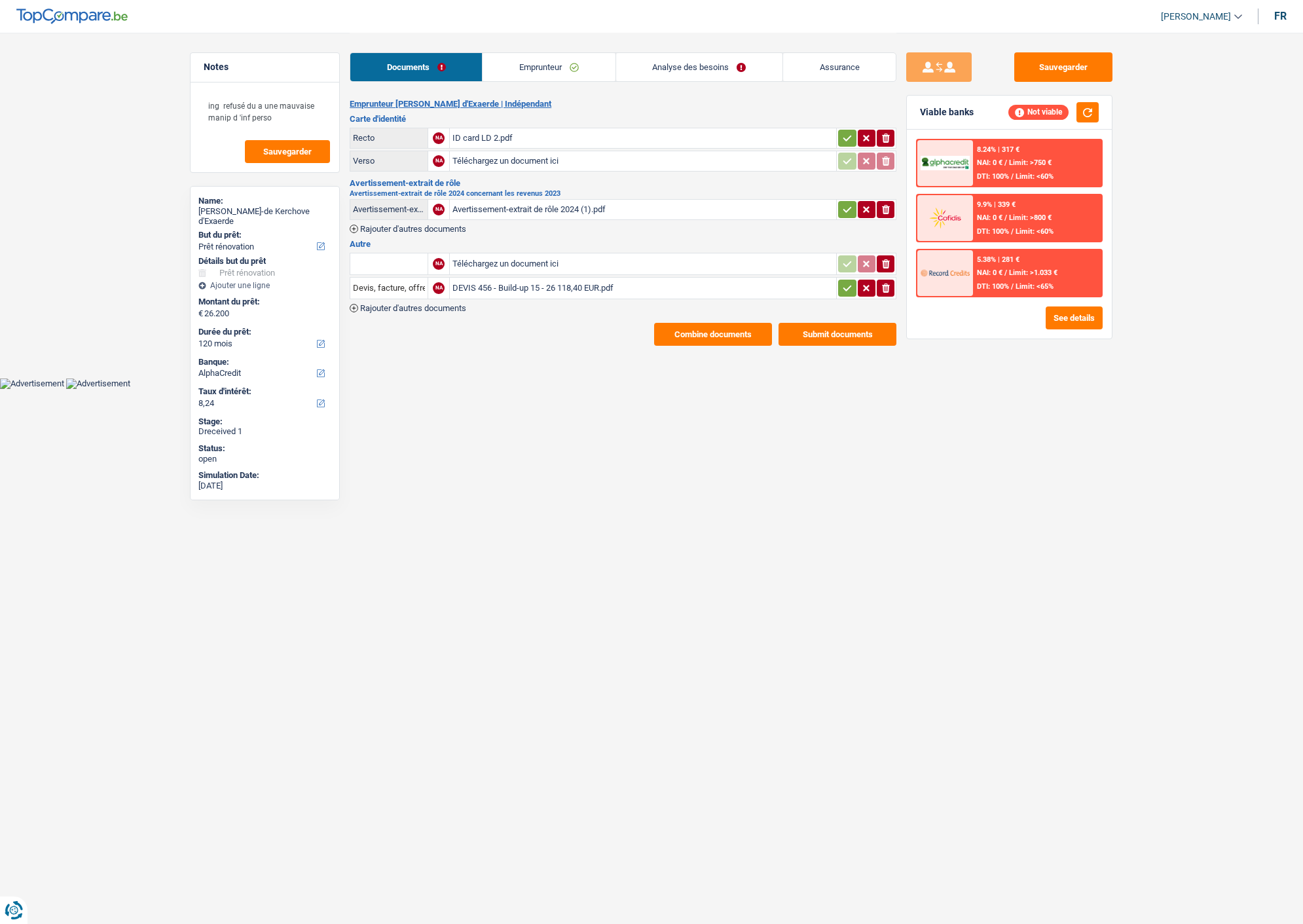
select select "renovation"
select select "120"
select select "alphacredit"
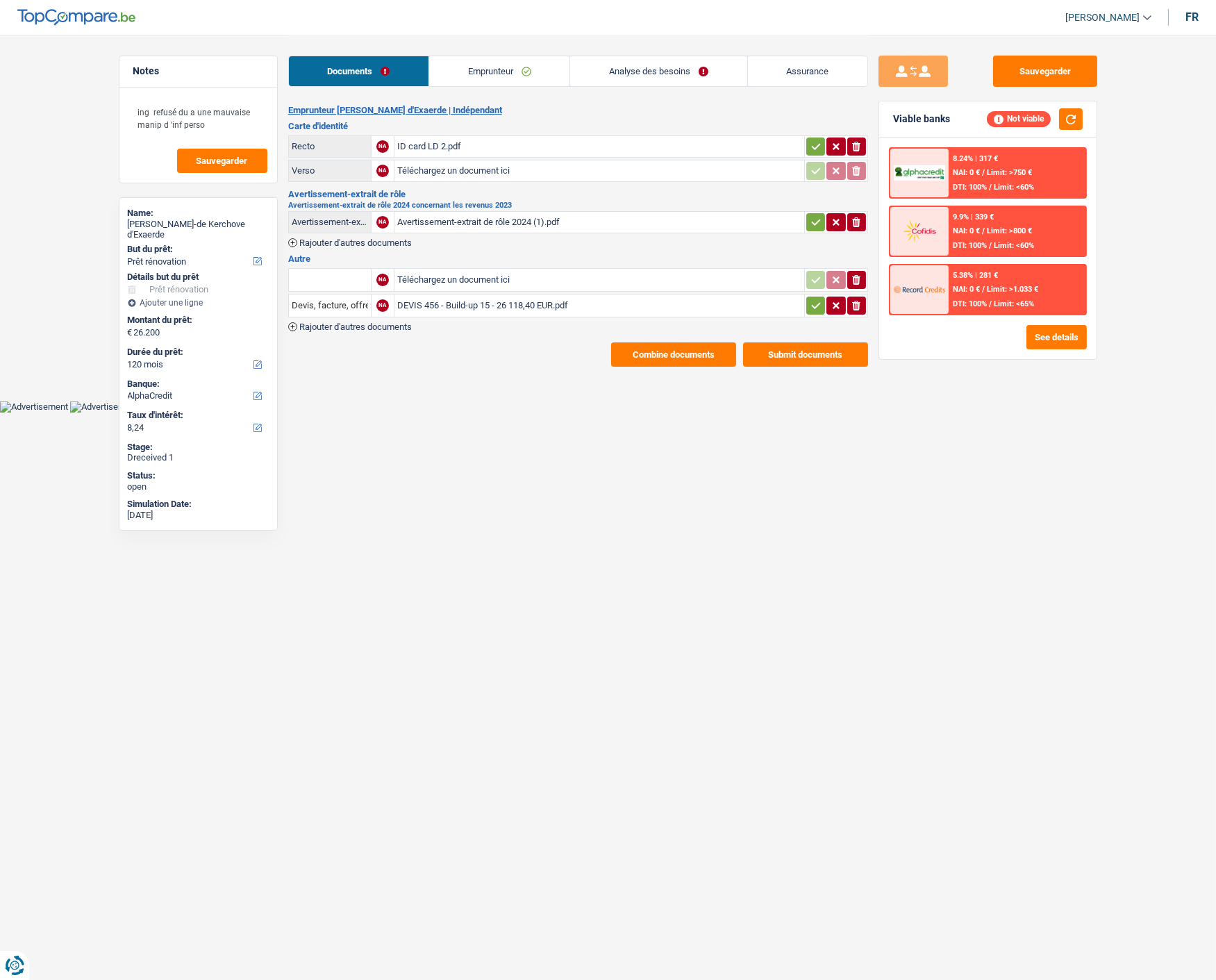
click at [811, 299] on icon "button" at bounding box center [815, 306] width 11 height 14
click at [501, 68] on link "Emprunteur" at bounding box center [499, 71] width 141 height 30
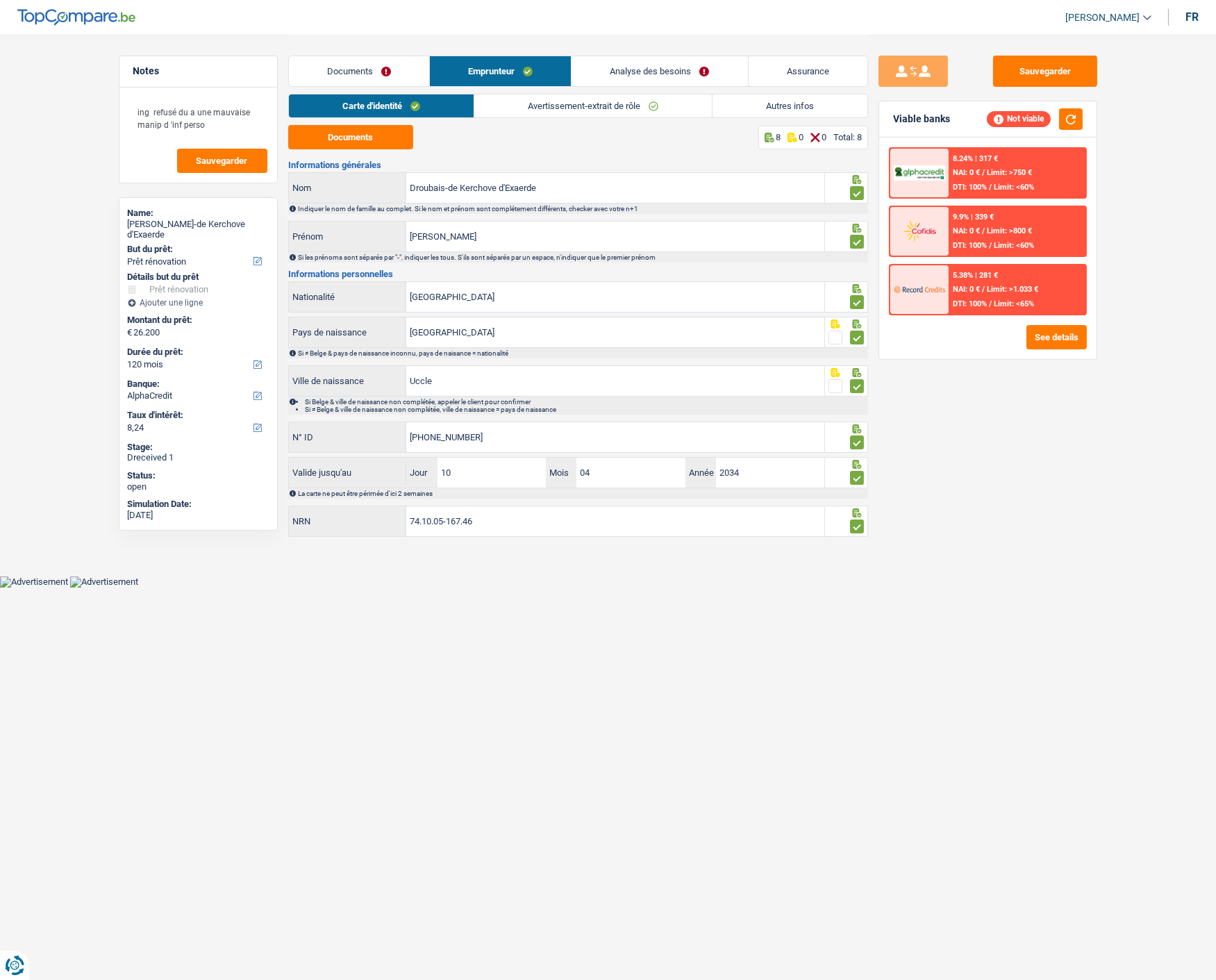
click at [615, 108] on link "Avertissement-extrait de rôle" at bounding box center [593, 106] width 238 height 23
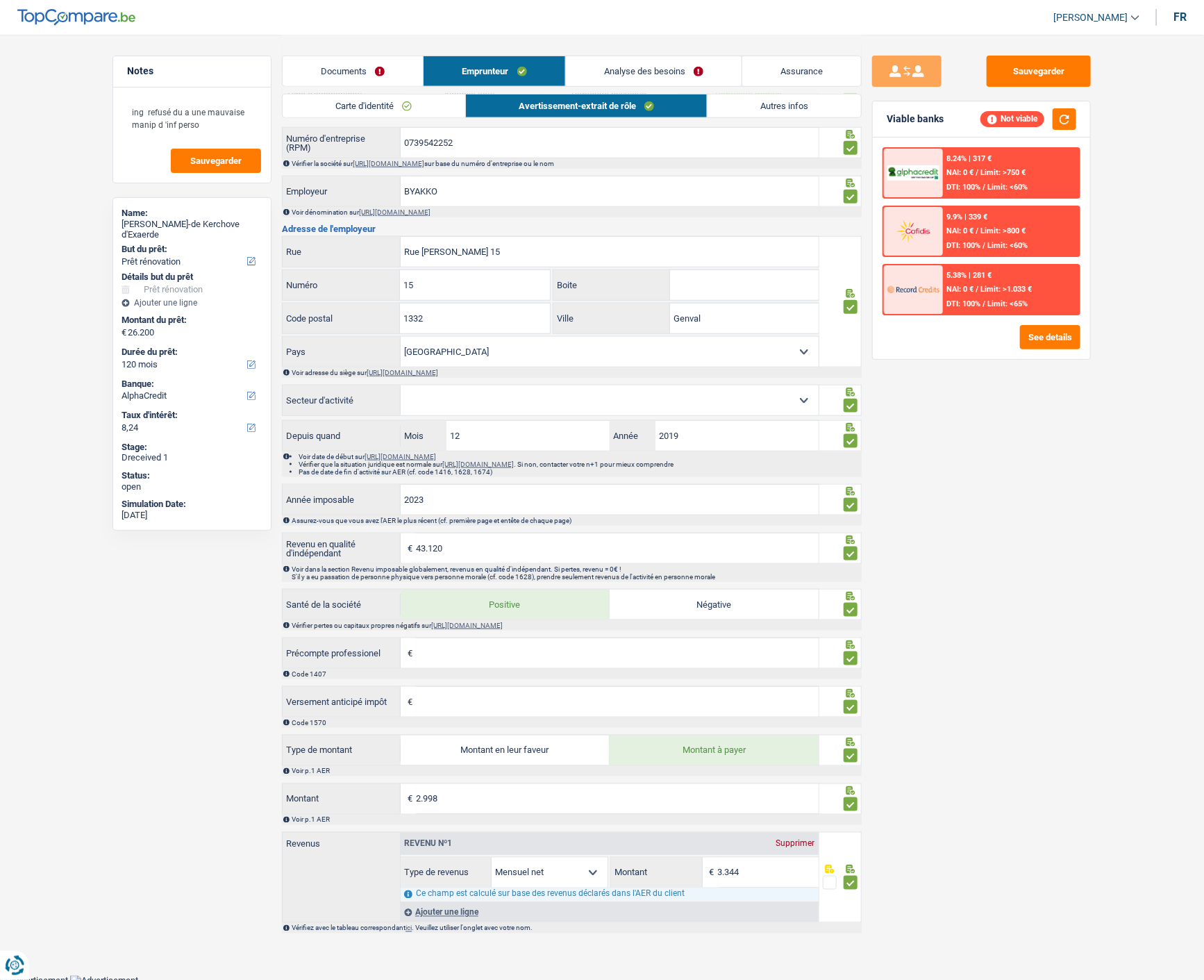
scroll to position [630, 0]
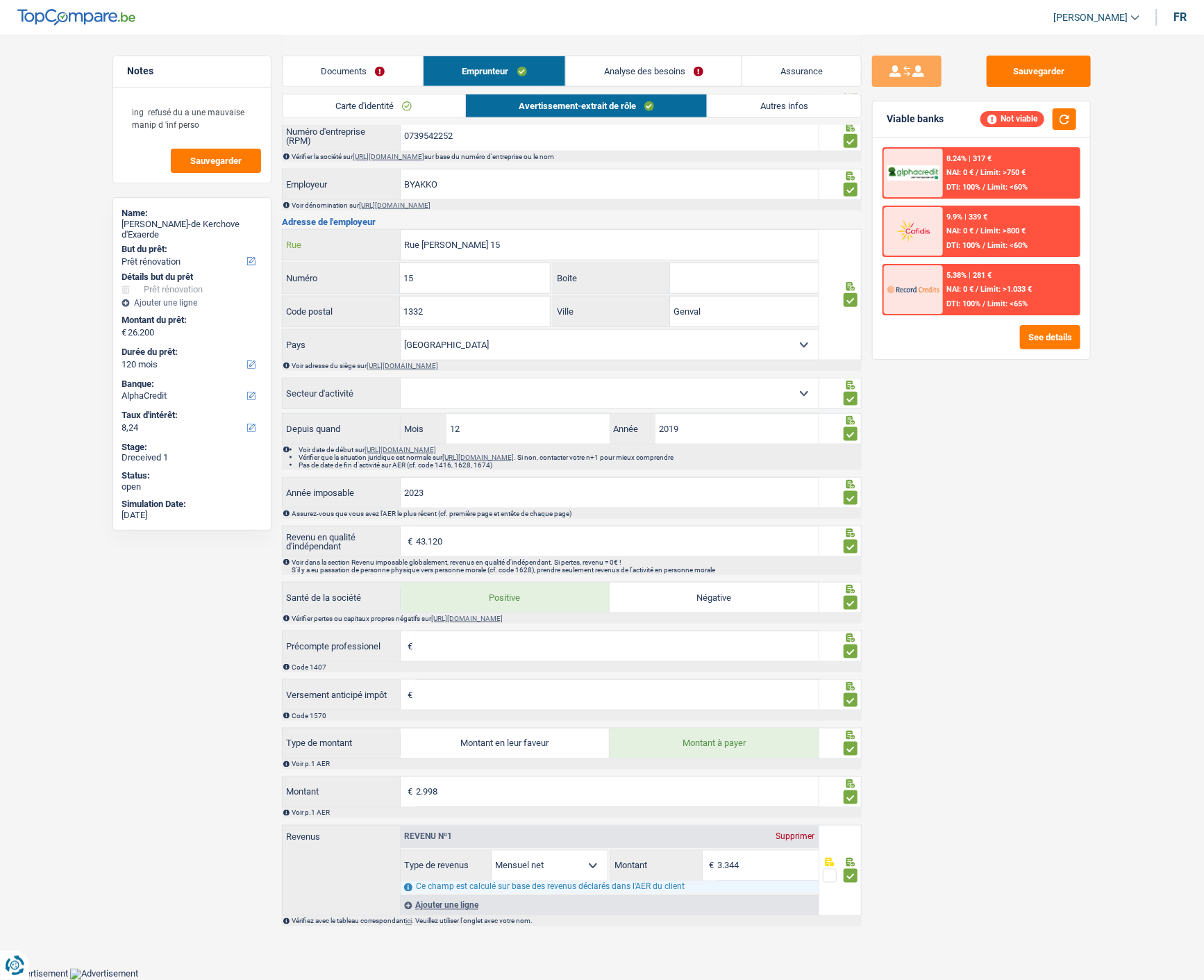
click at [553, 243] on input "Rue Joseph Desmet 15" at bounding box center [610, 245] width 418 height 30
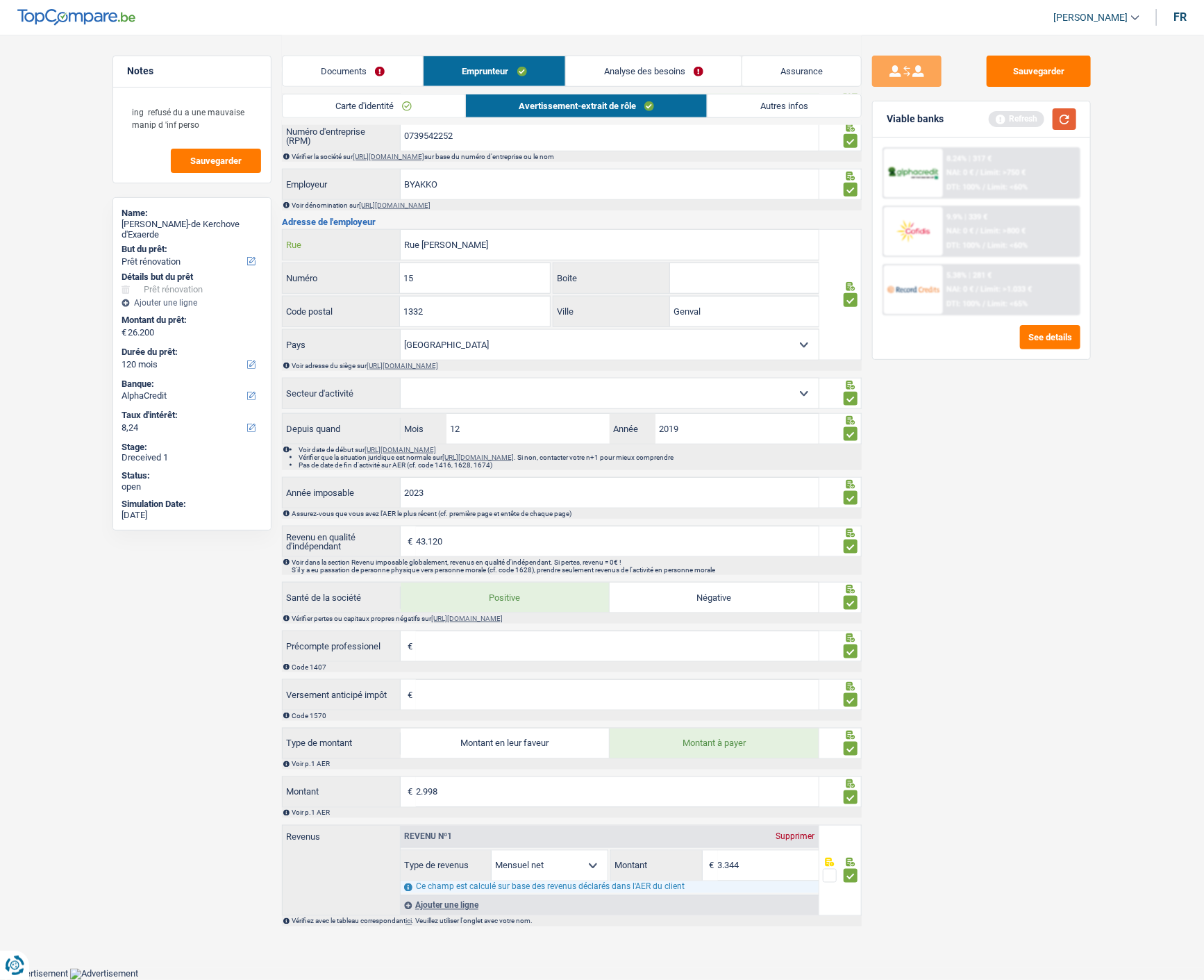
type input "Rue Joseph Desmet"
click at [1056, 122] on button "button" at bounding box center [1064, 119] width 23 height 22
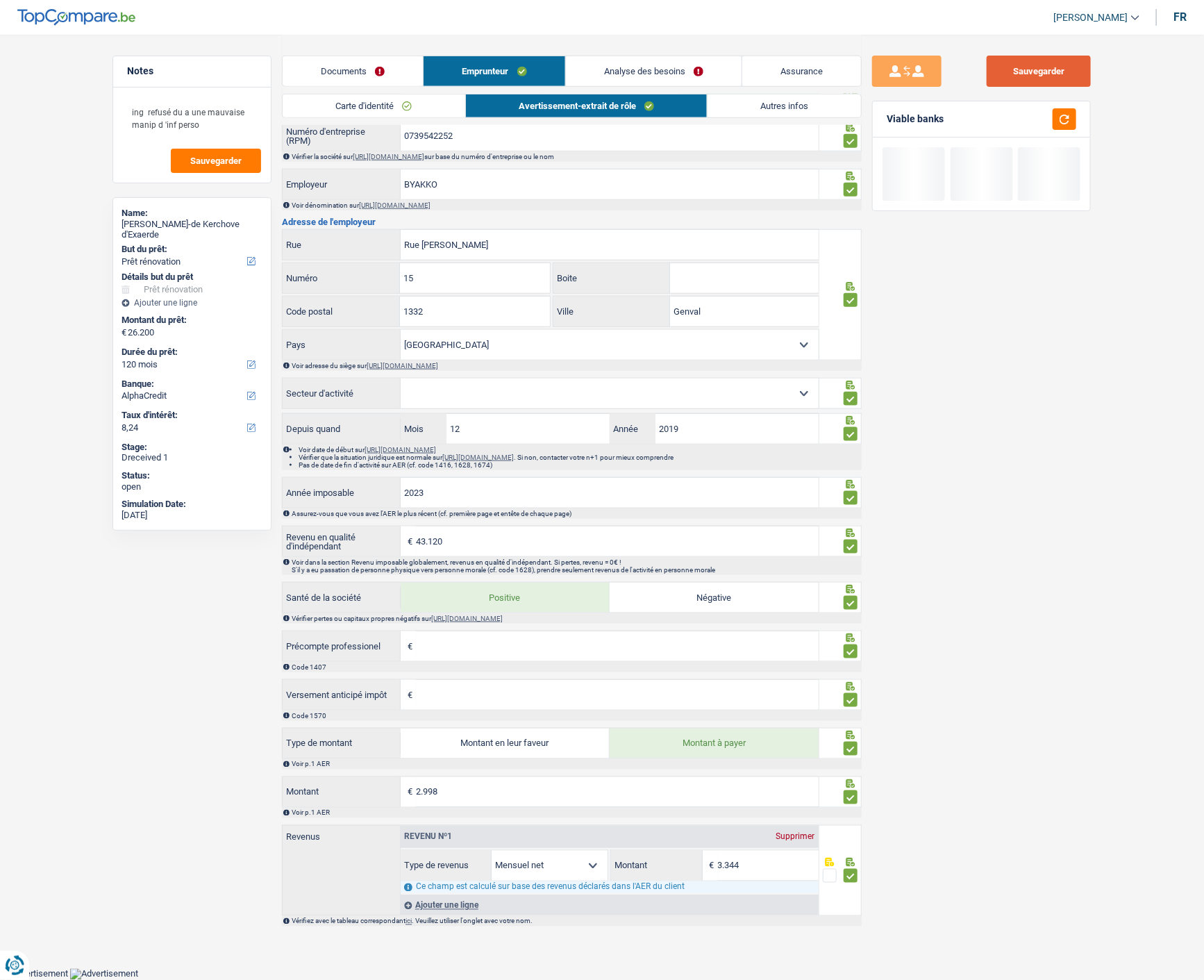
click at [1030, 76] on button "Sauvegarder" at bounding box center [1039, 71] width 104 height 31
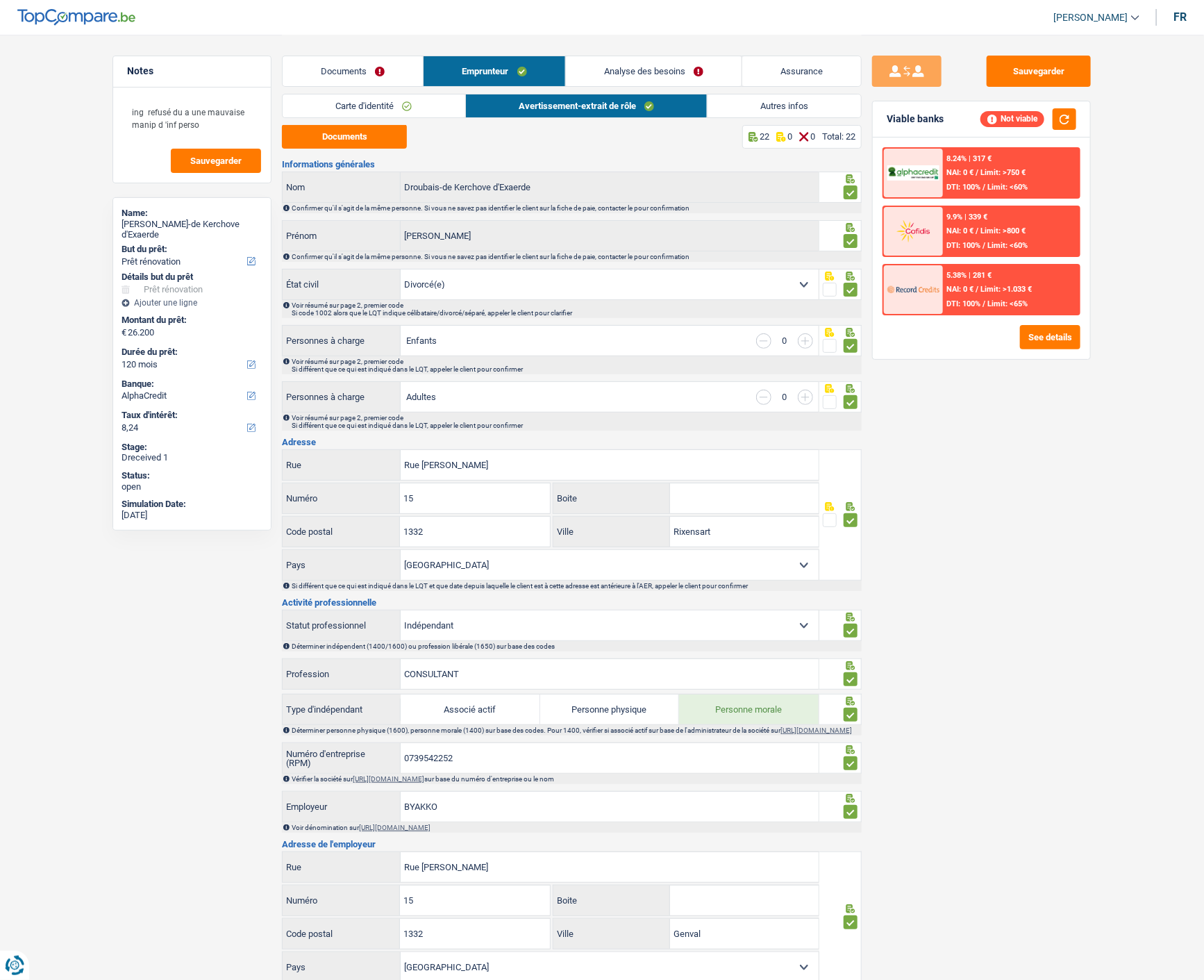
scroll to position [0, 0]
click at [696, 76] on link "Analyse des besoins" at bounding box center [654, 71] width 175 height 30
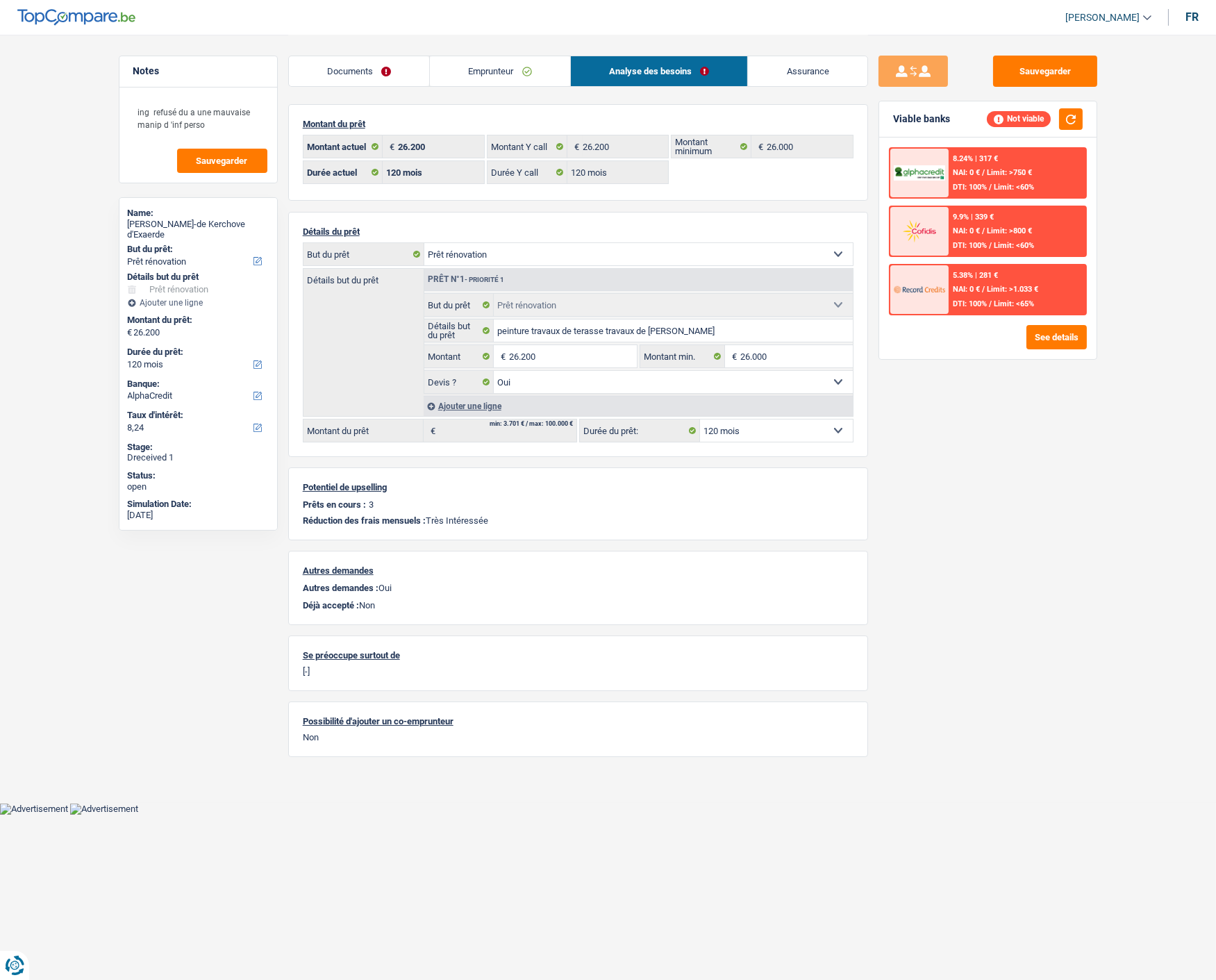
click at [529, 58] on link "Emprunteur" at bounding box center [500, 71] width 141 height 30
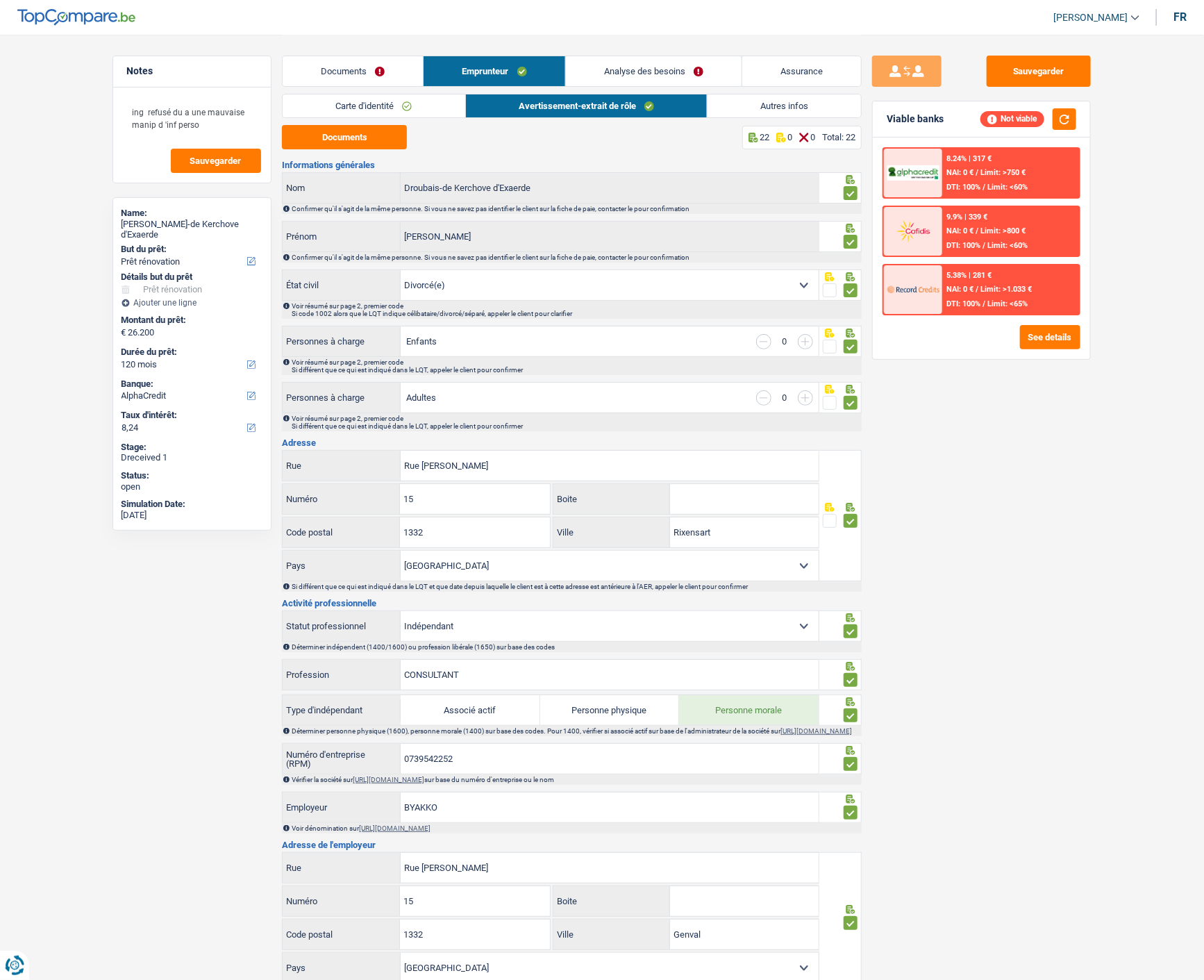
click at [768, 95] on link "Autres infos" at bounding box center [784, 106] width 154 height 23
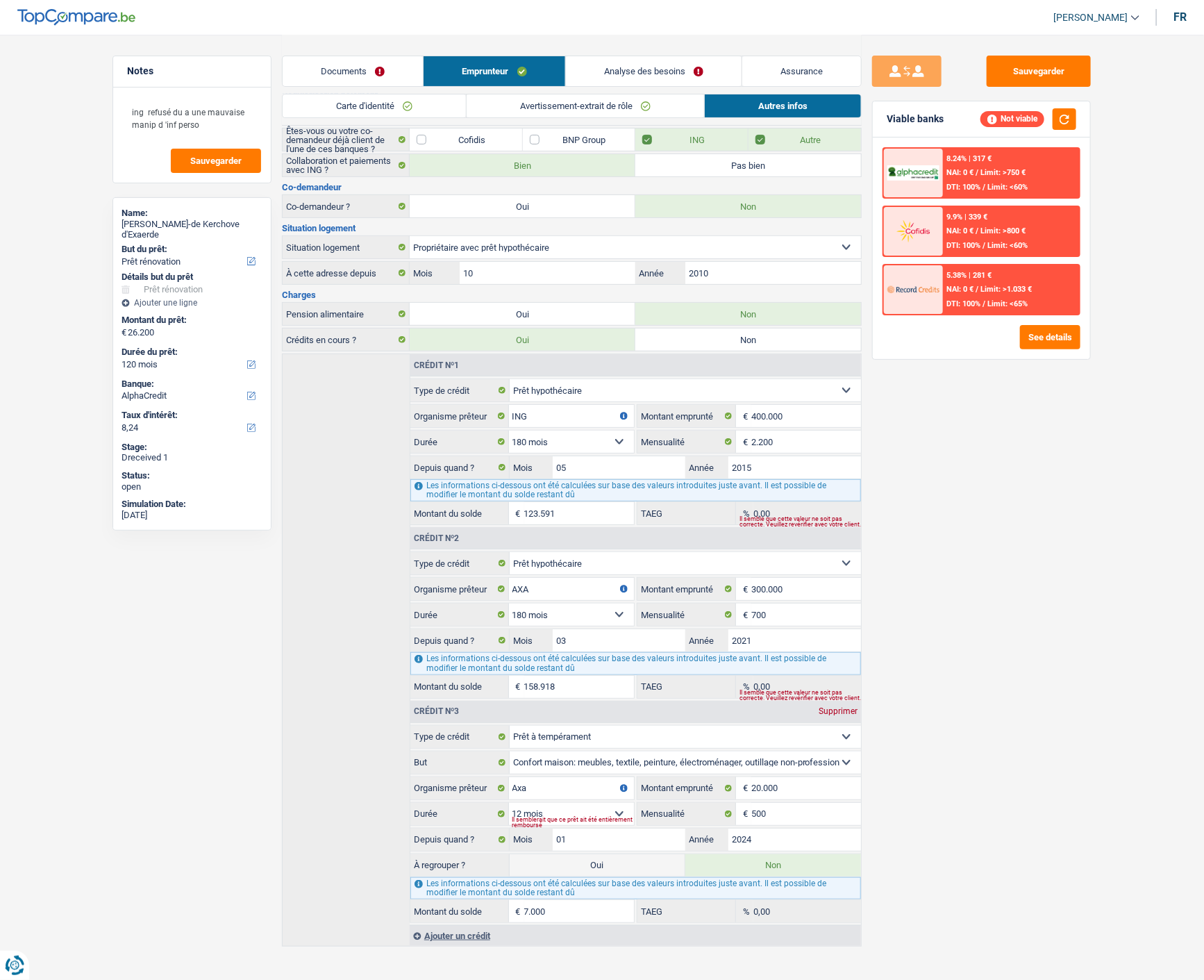
scroll to position [121, 0]
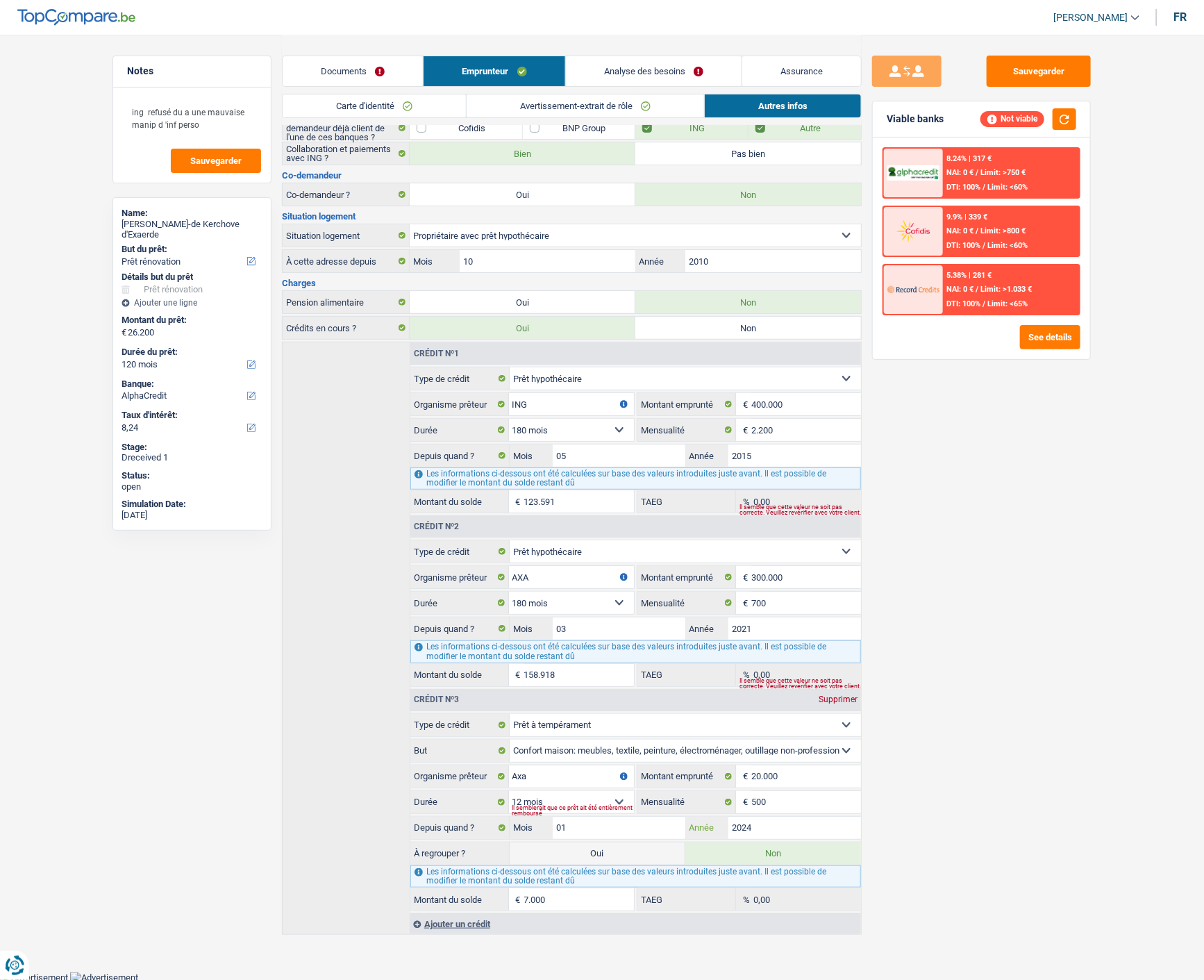
click at [779, 824] on input "2024" at bounding box center [794, 828] width 133 height 23
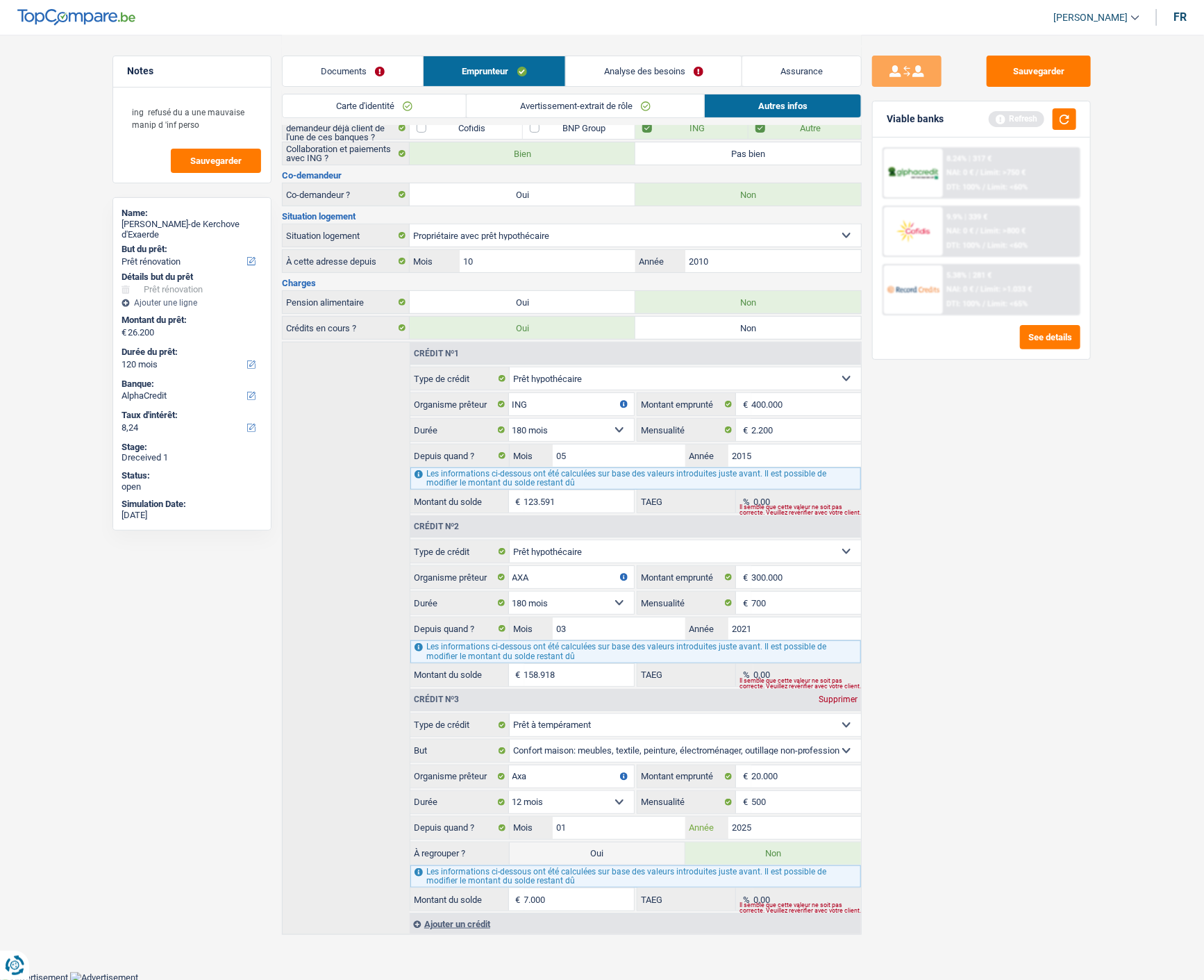
type input "2025"
type input "2.092"
click at [939, 818] on div "Sauvegarder Viable banks Refresh 8.24% | 317 € NAI: 0 € / Limit: >750 € DTI: 10…" at bounding box center [982, 506] width 240 height 902
click at [1063, 122] on button "button" at bounding box center [1064, 119] width 23 height 22
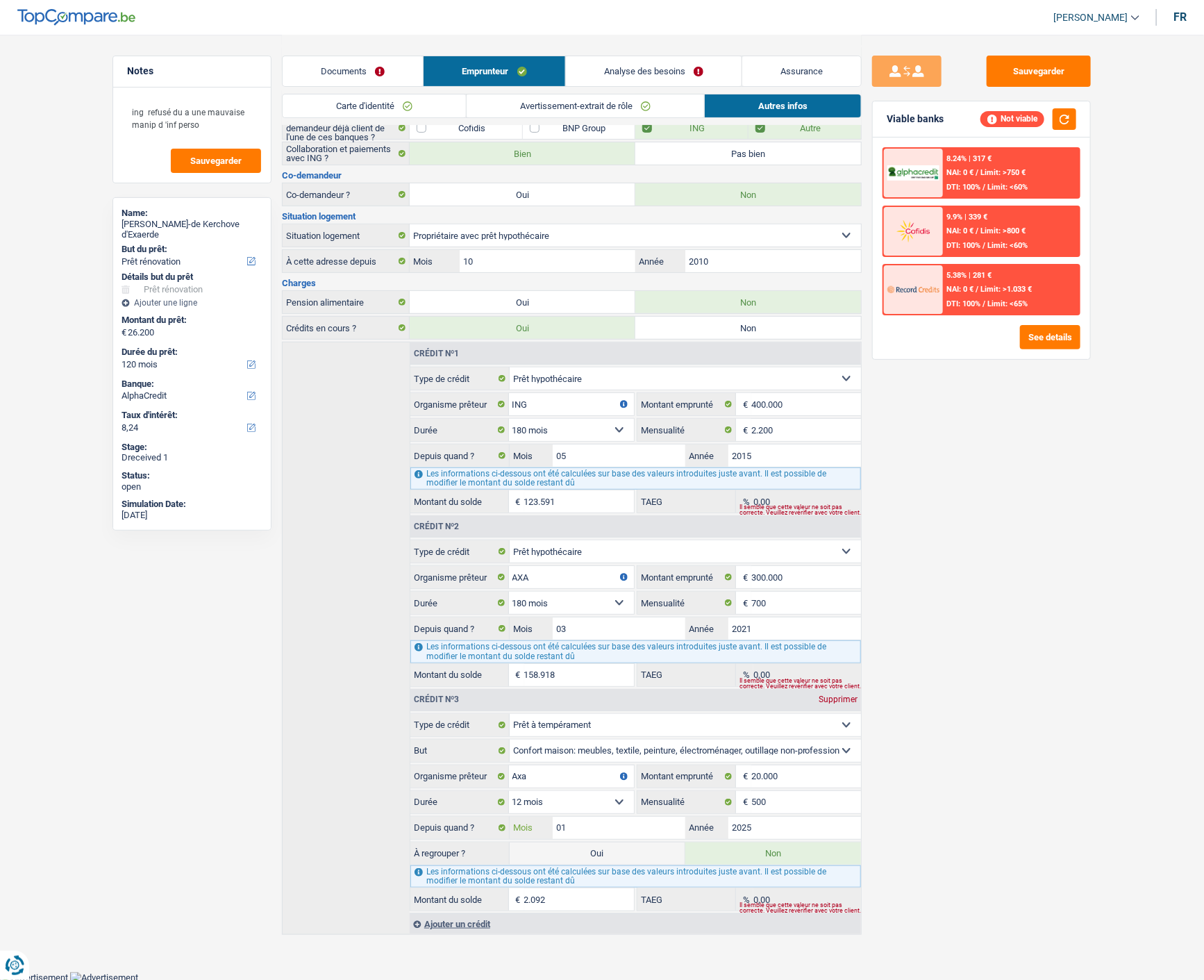
click at [615, 819] on input "01" at bounding box center [619, 828] width 133 height 23
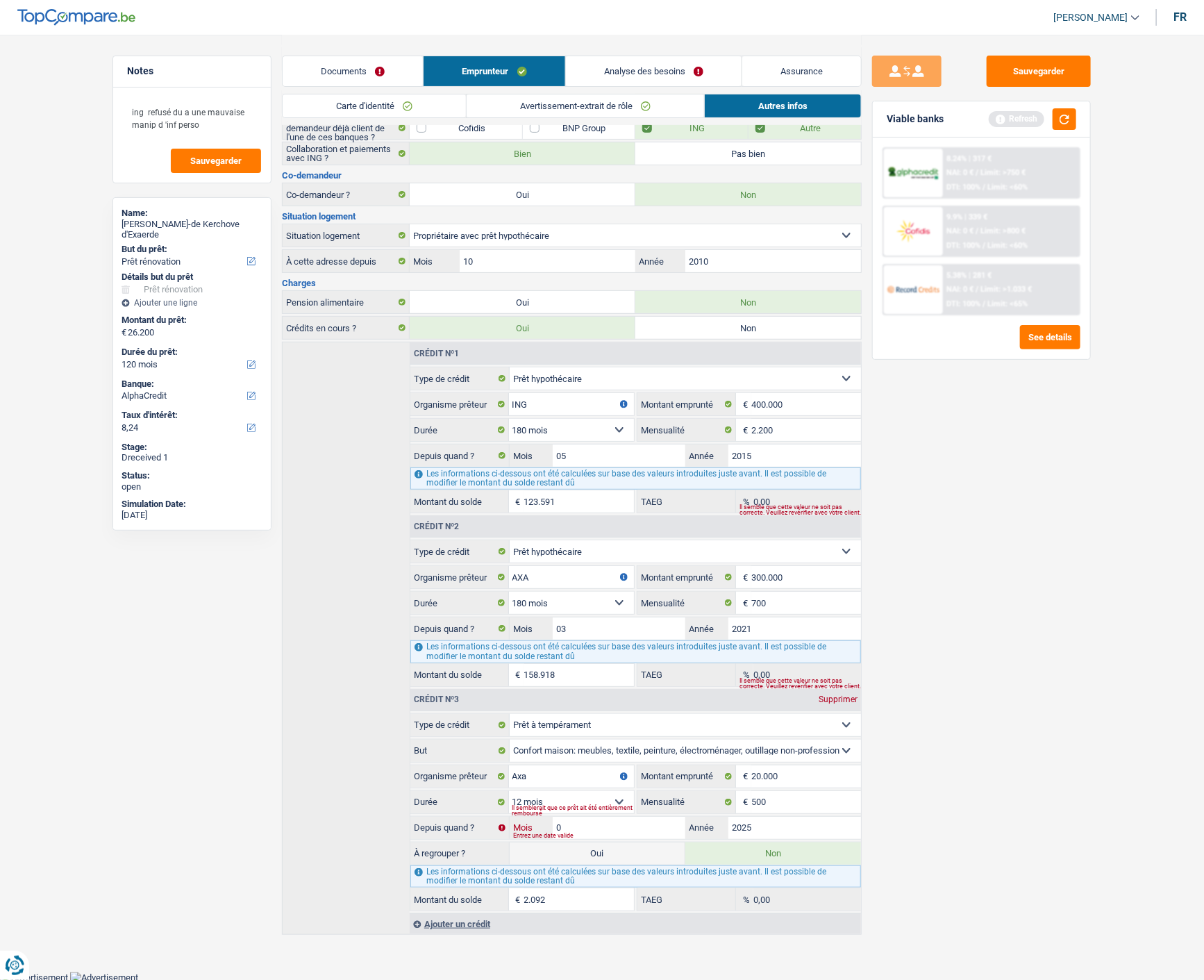
type input "07"
type input "11.018"
click at [1054, 121] on button "button" at bounding box center [1064, 119] width 23 height 22
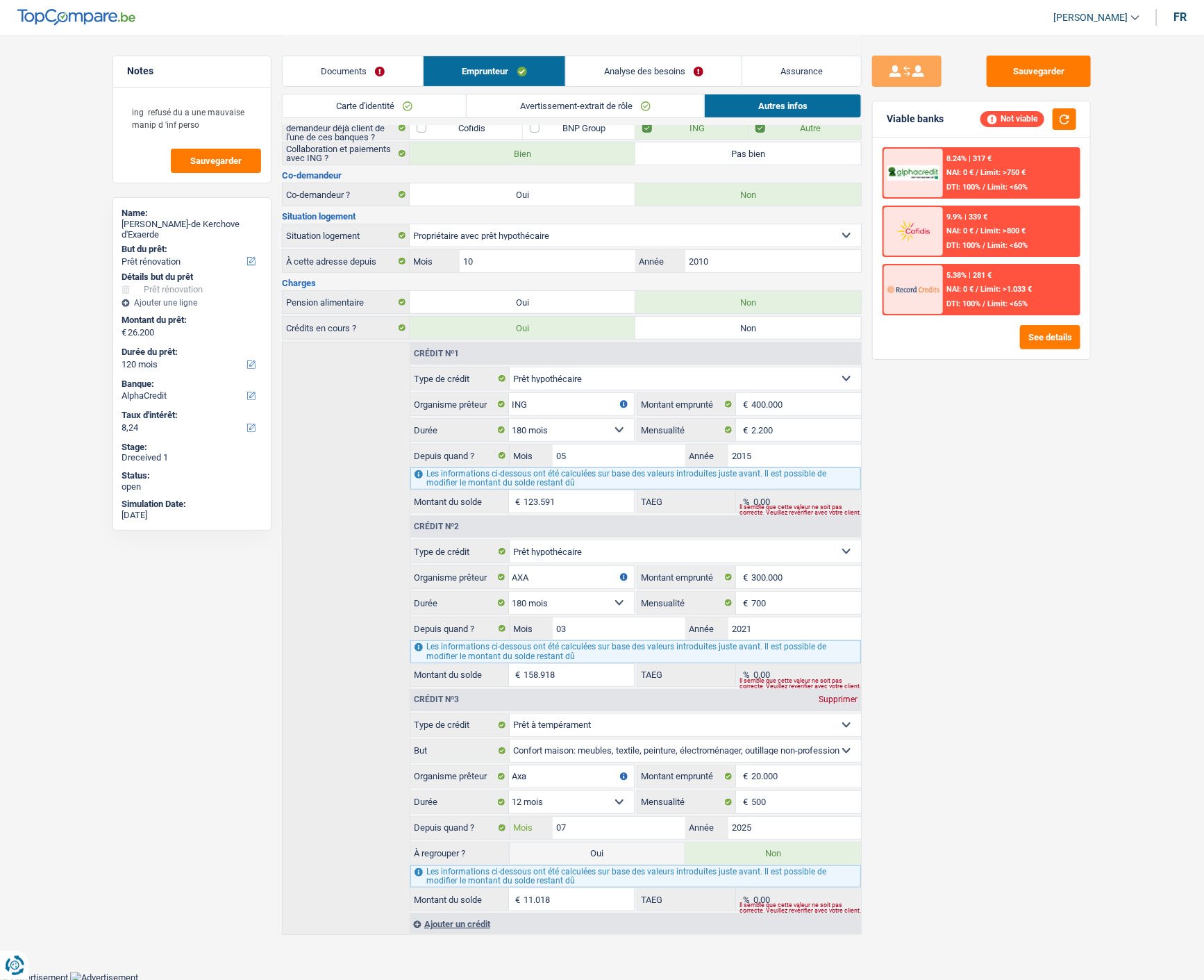
click at [622, 824] on input "07" at bounding box center [619, 828] width 133 height 23
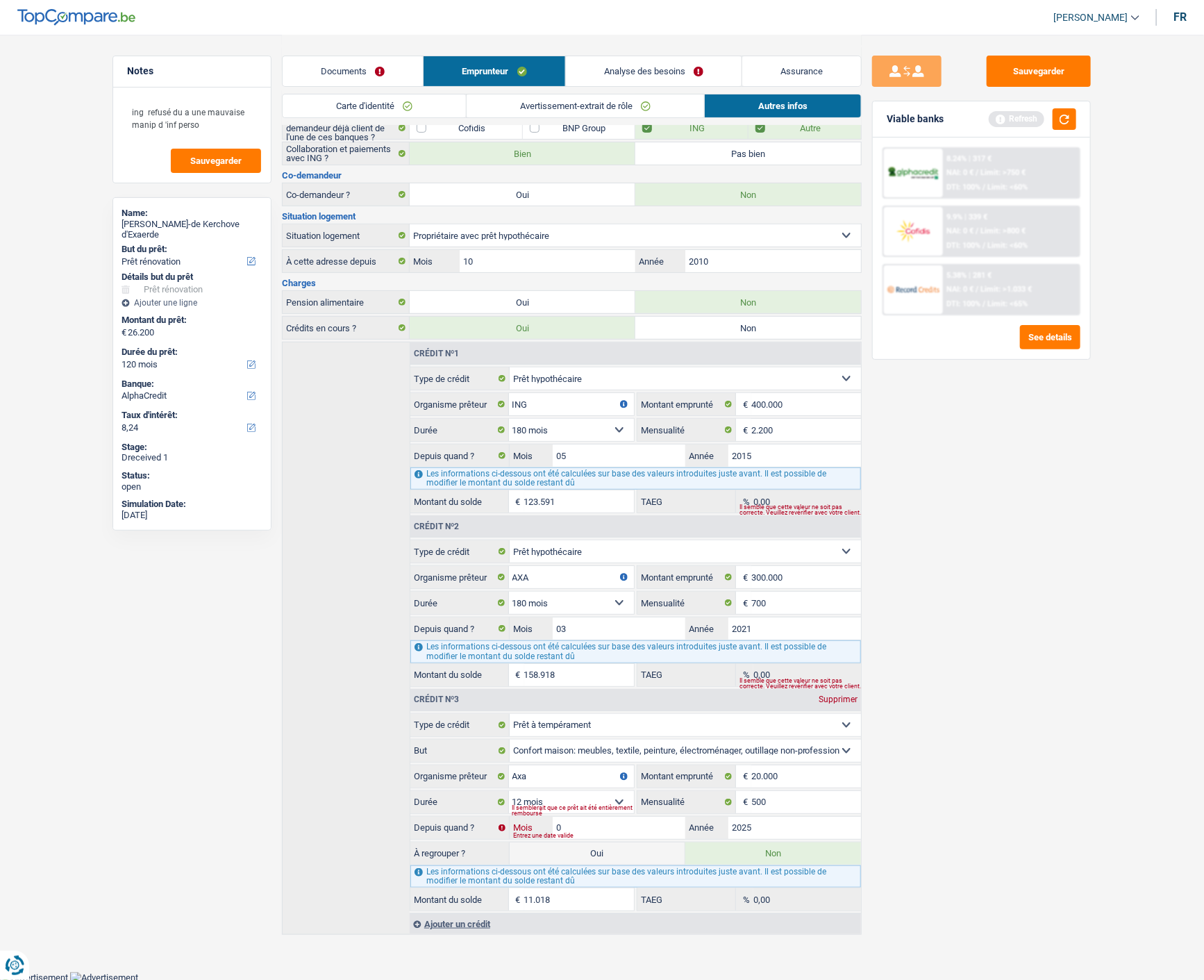
type input "01"
type input "2.092"
type input "2024"
type input "1"
drag, startPoint x: 938, startPoint y: 762, endPoint x: 931, endPoint y: 738, distance: 25.0
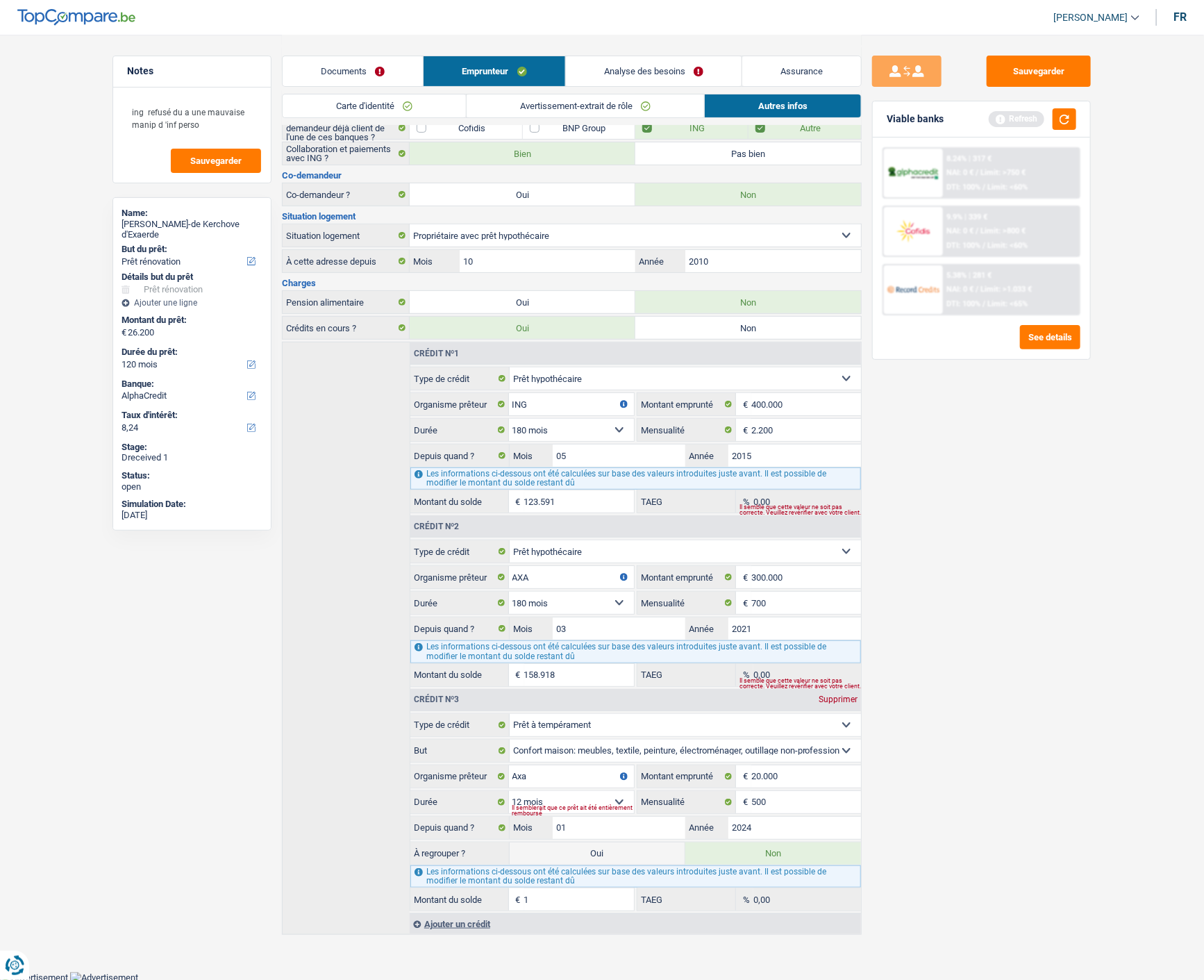
click at [938, 757] on div "Sauvegarder Viable banks Refresh 8.24% | 317 € NAI: 0 € / Limit: >750 € DTI: 10…" at bounding box center [982, 506] width 240 height 902
click at [1008, 650] on div "Sauvegarder Viable banks Refresh 8.24% | 317 € NAI: 0 € / Limit: >750 € DTI: 10…" at bounding box center [982, 506] width 240 height 902
click at [577, 893] on input "1" at bounding box center [579, 899] width 109 height 23
click at [801, 832] on input "2024" at bounding box center [794, 828] width 133 height 23
type input "2025"
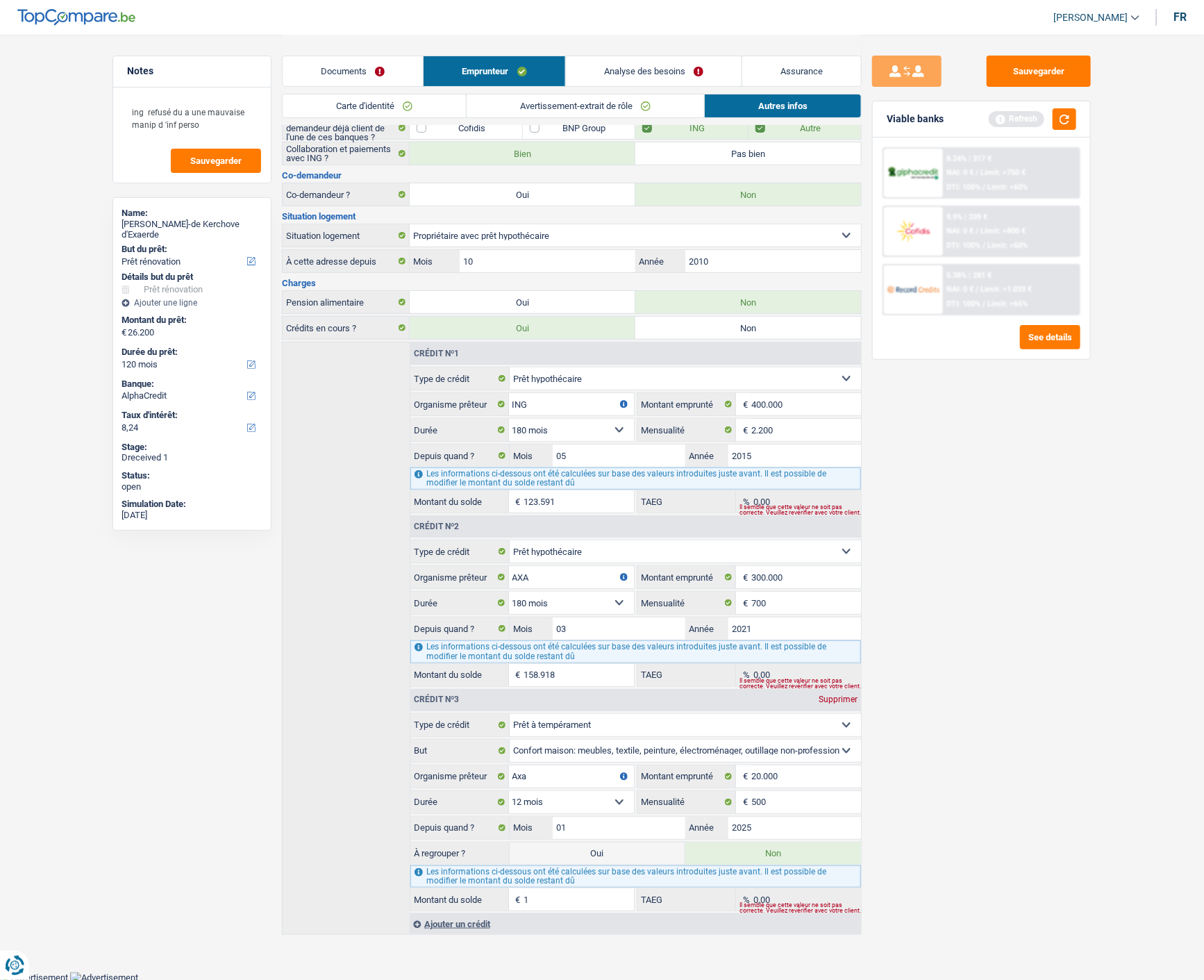
type input "2.092"
click at [764, 827] on input "2025" at bounding box center [794, 828] width 133 height 23
type input "2024"
type input "1"
click at [609, 913] on div "Ajouter un crédit" at bounding box center [635, 924] width 451 height 21
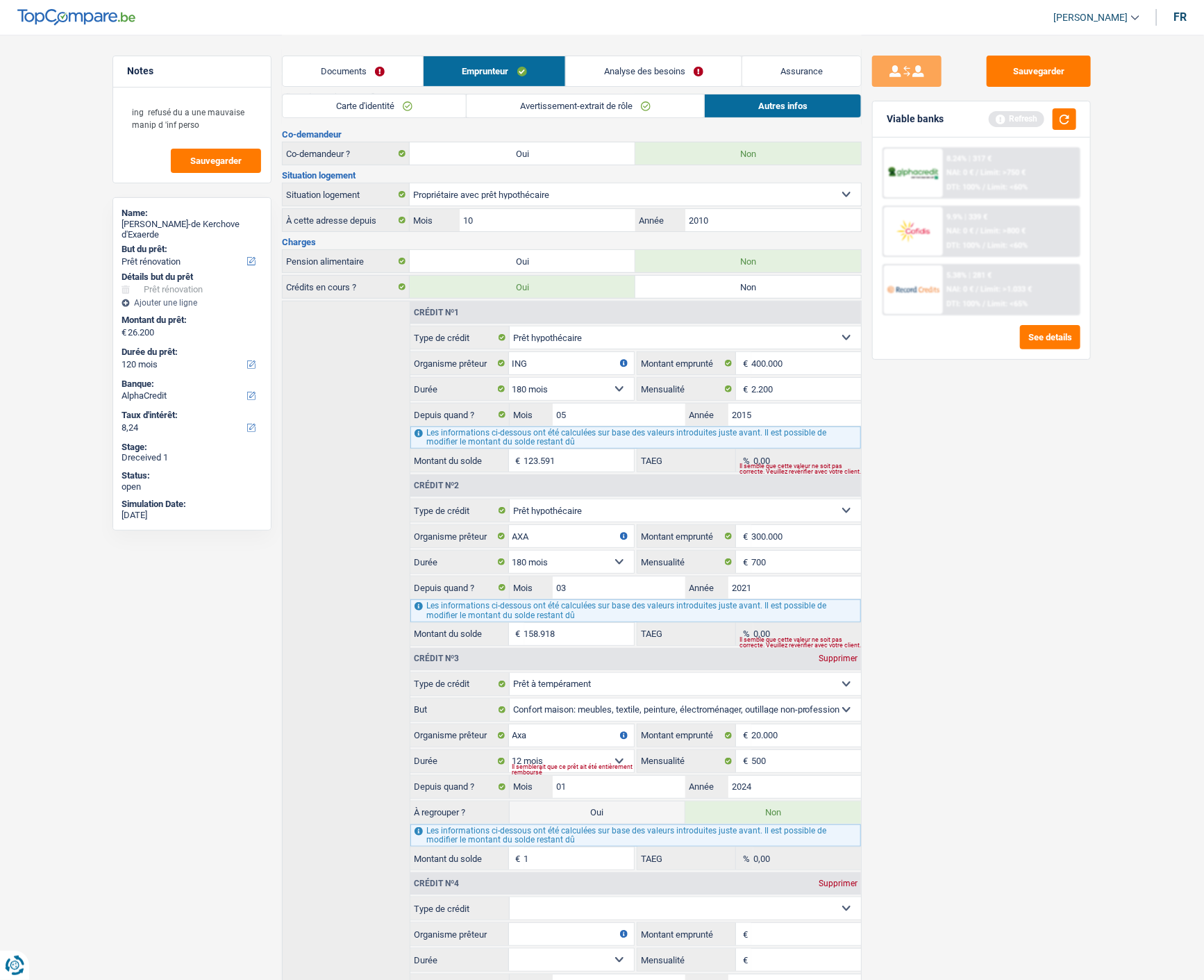
scroll to position [198, 0]
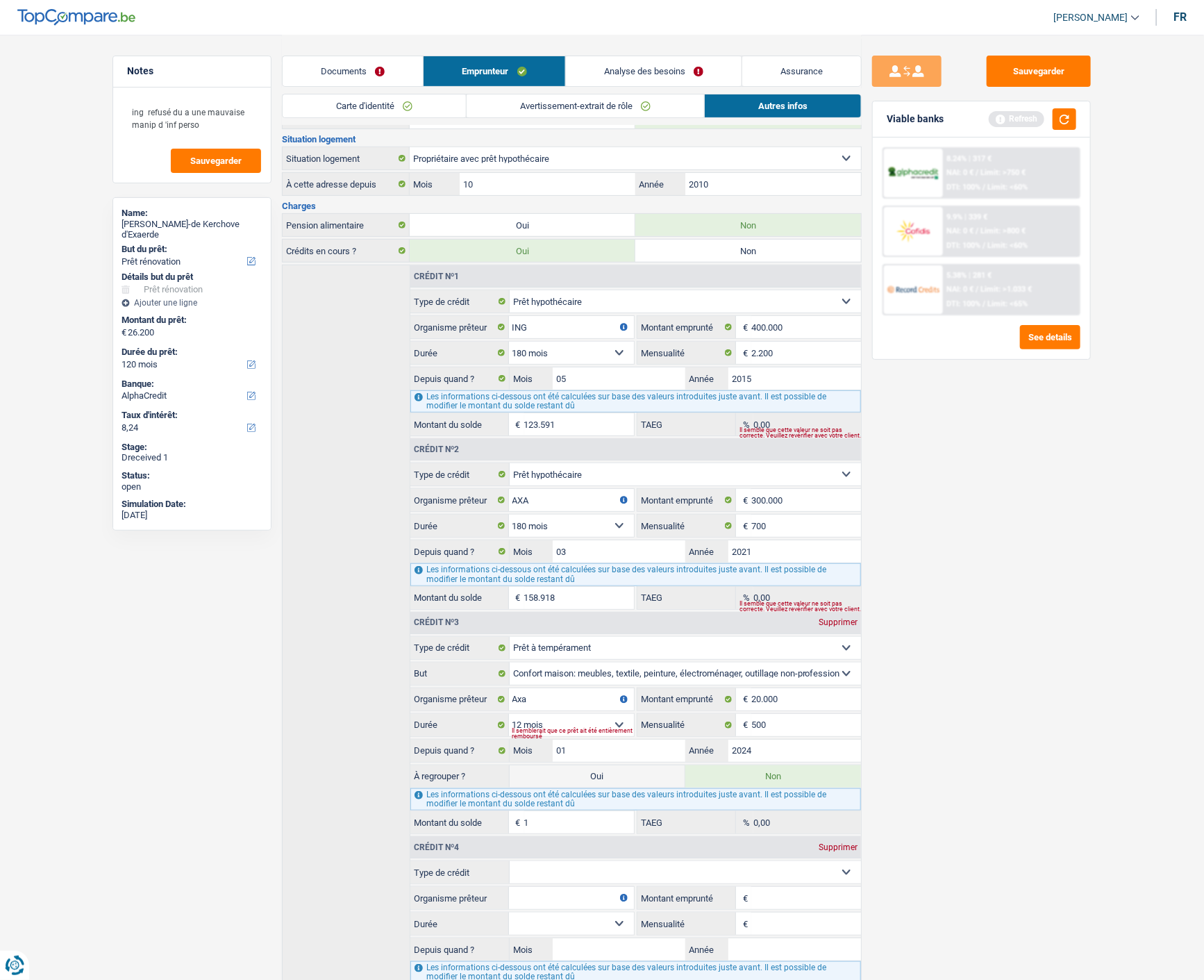
click at [841, 843] on div "Supprimer" at bounding box center [838, 847] width 46 height 9
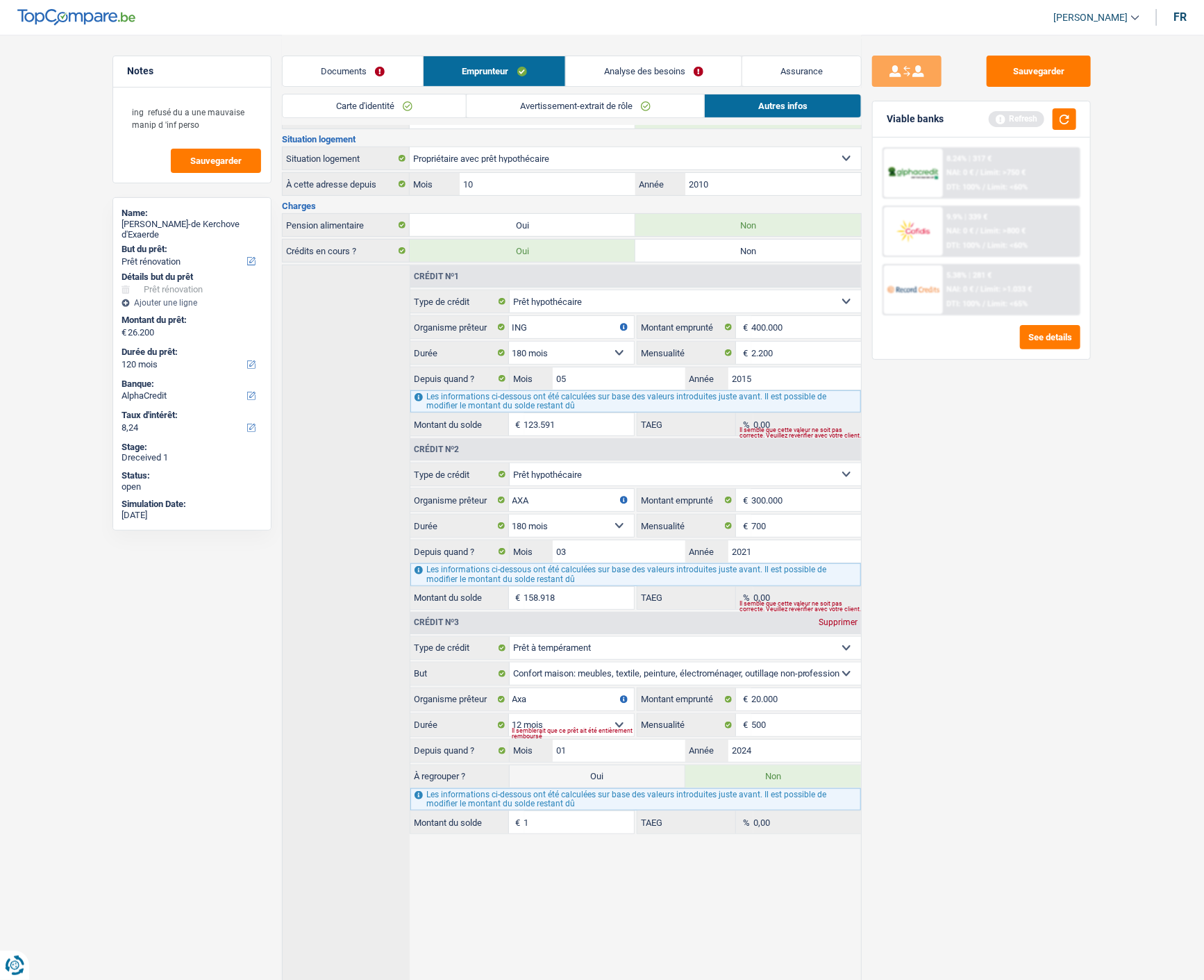
scroll to position [121, 0]
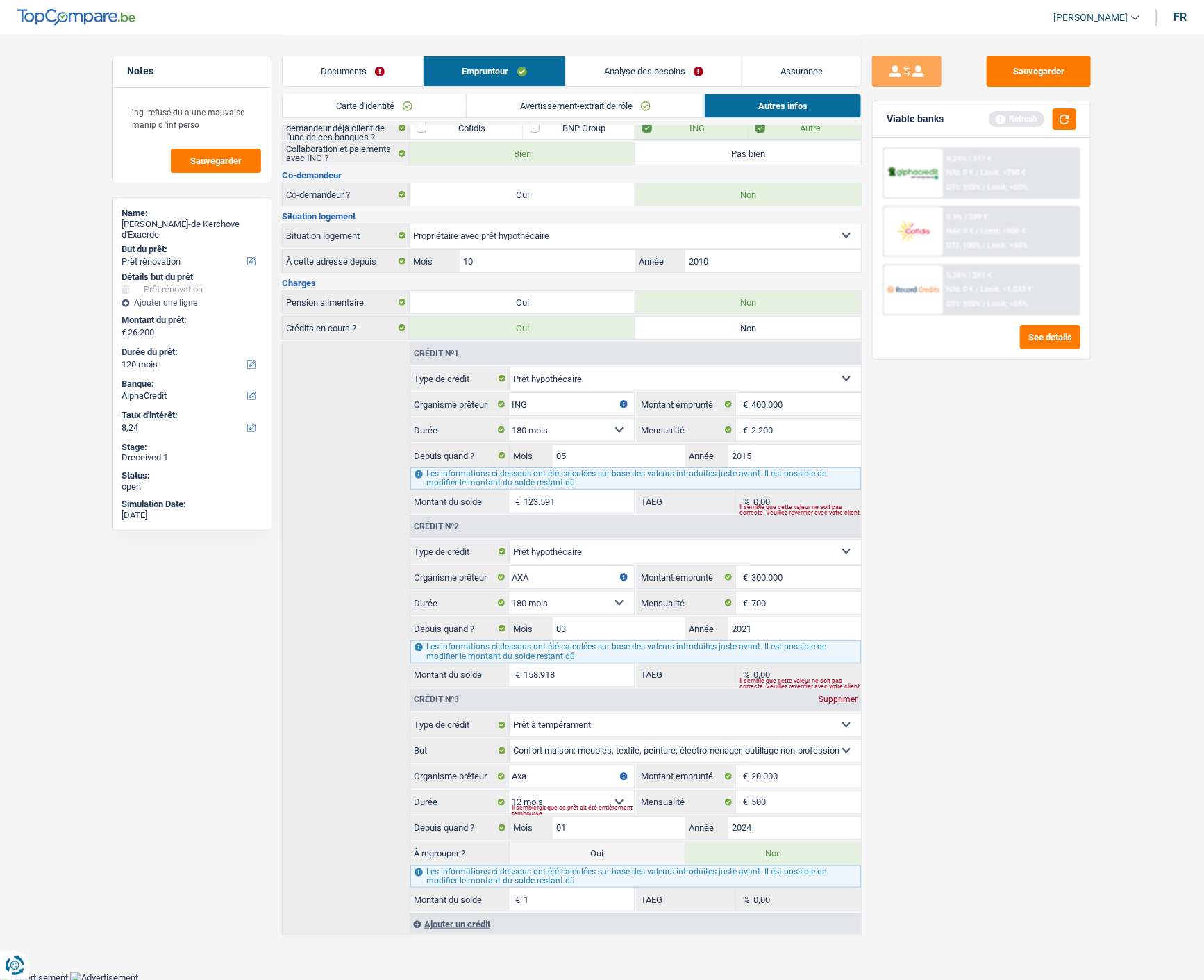
click at [841, 695] on div "Supprimer" at bounding box center [838, 700] width 46 height 9
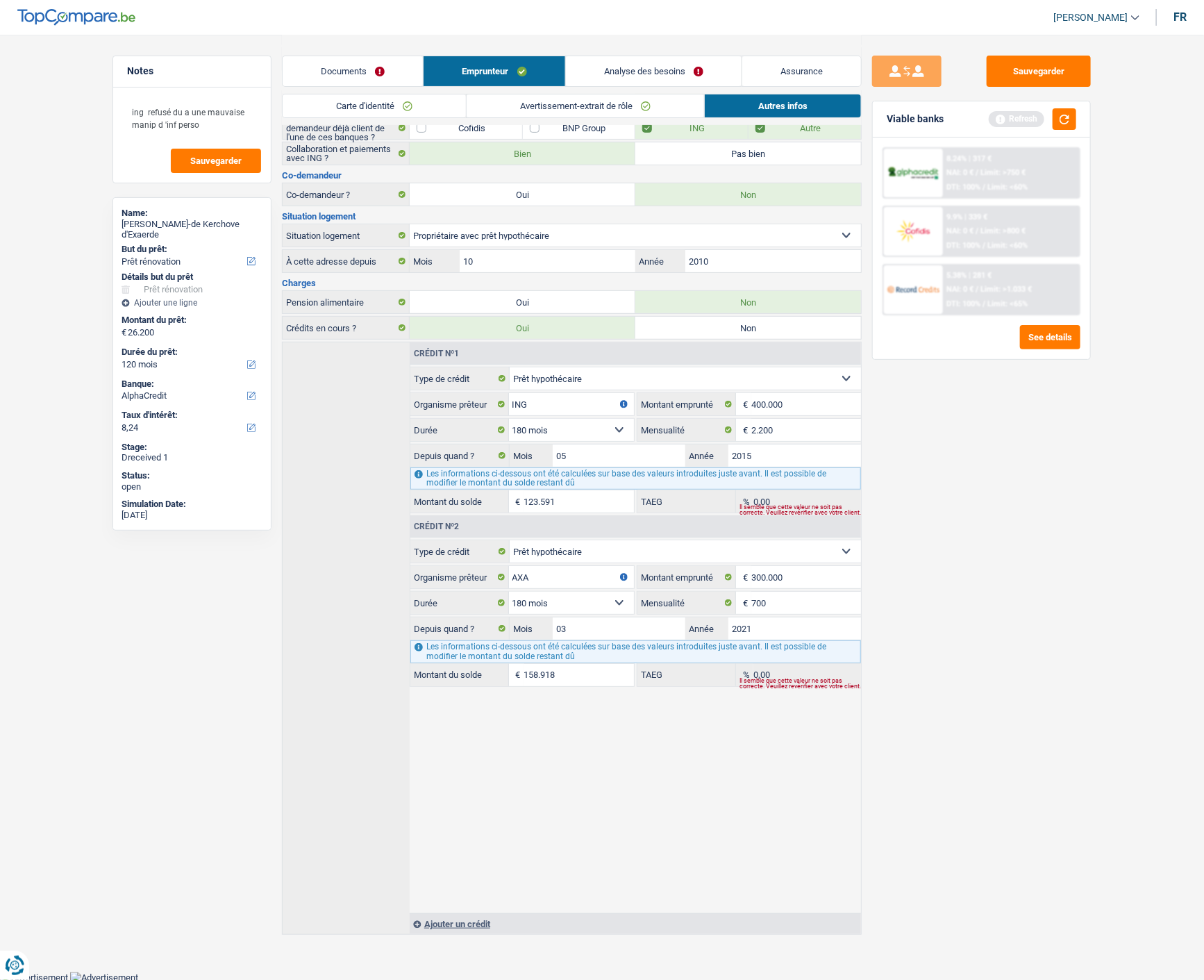
scroll to position [0, 0]
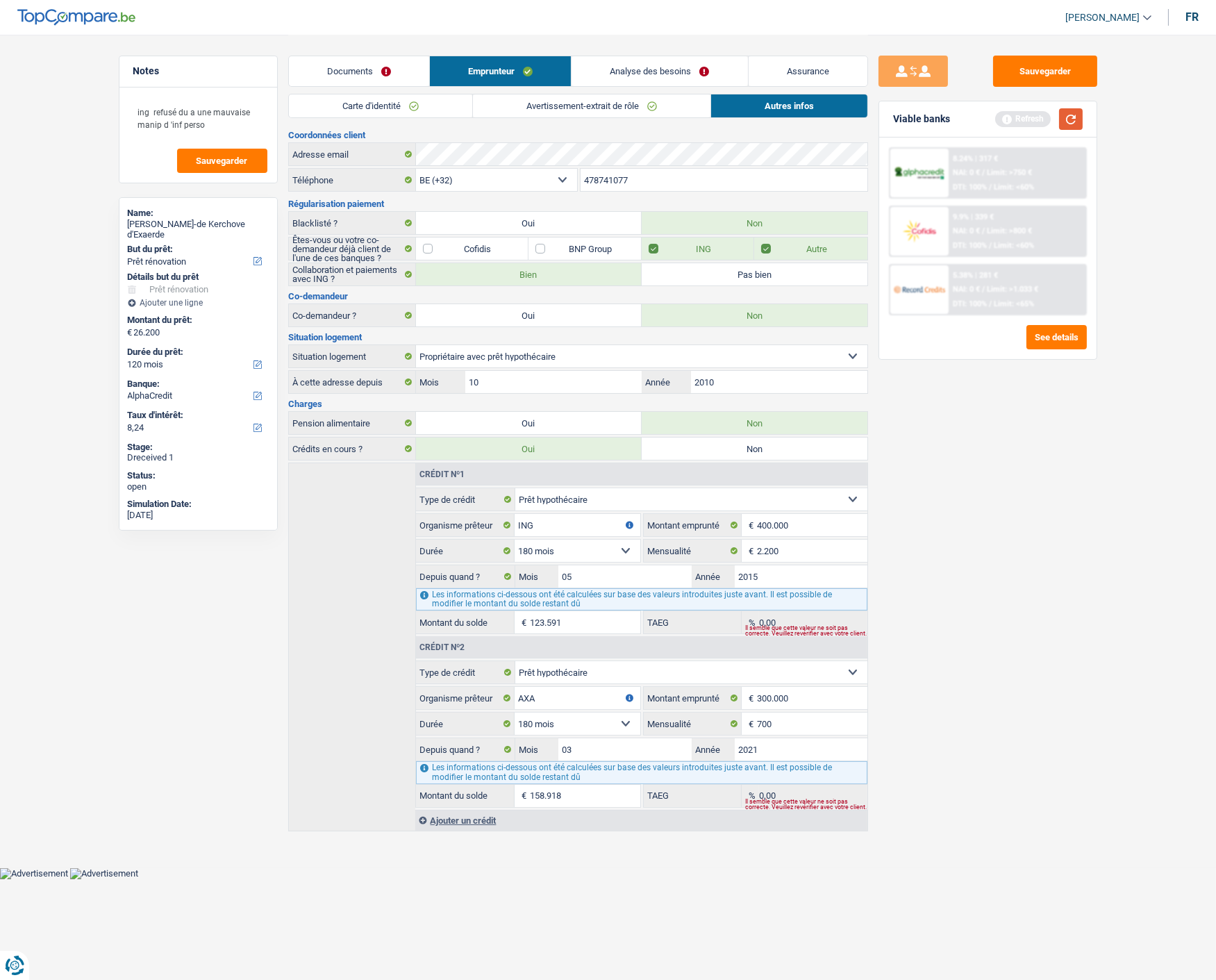
click at [1079, 112] on button "button" at bounding box center [1070, 119] width 23 height 22
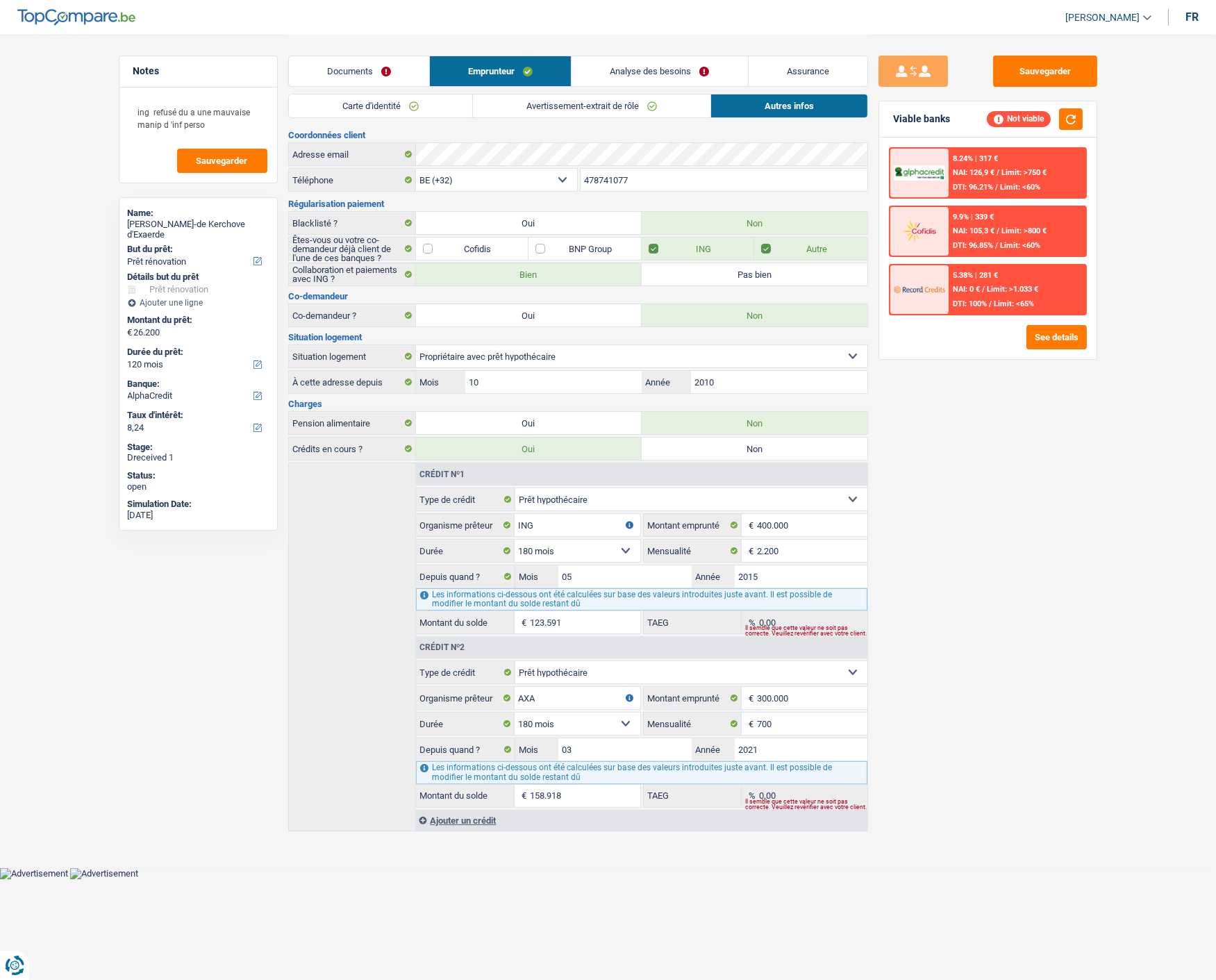
click at [480, 811] on div "Ajouter un crédit" at bounding box center [641, 820] width 451 height 21
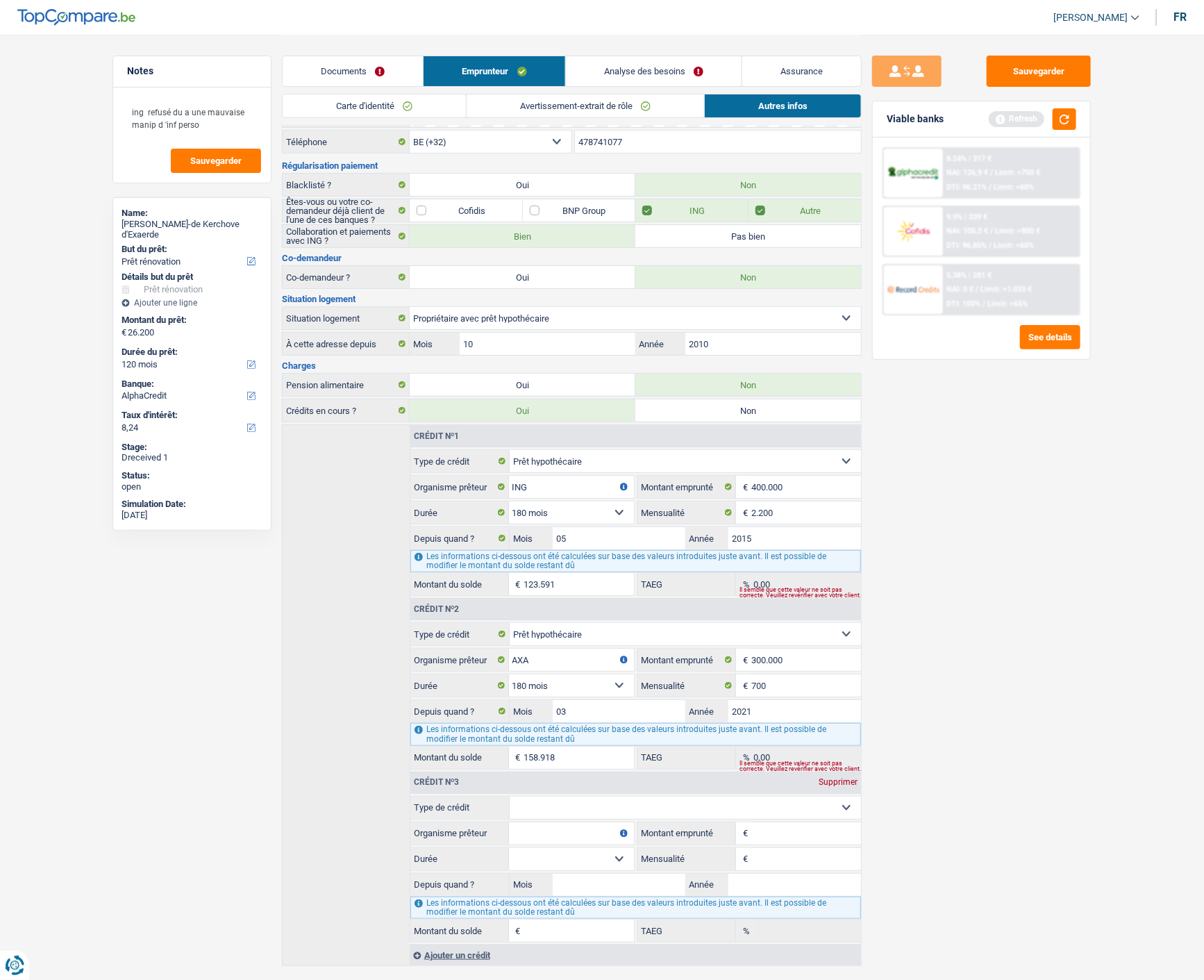
scroll to position [69, 0]
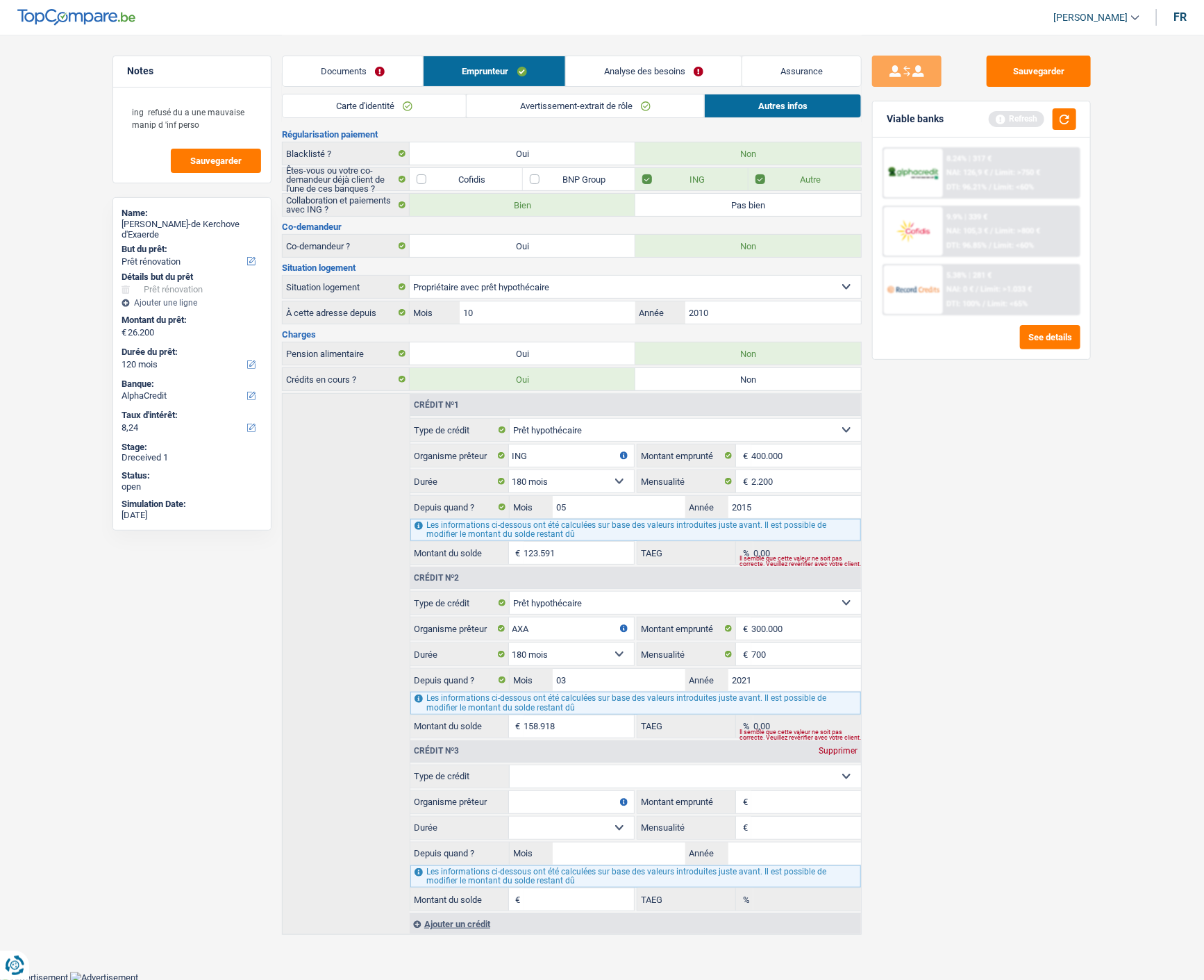
click at [753, 779] on select "Carte ou ouverture de crédit Prêt hypothécaire Vente à tempérament Prêt à tempé…" at bounding box center [686, 776] width 352 height 23
select select "personalLoan"
type input "0"
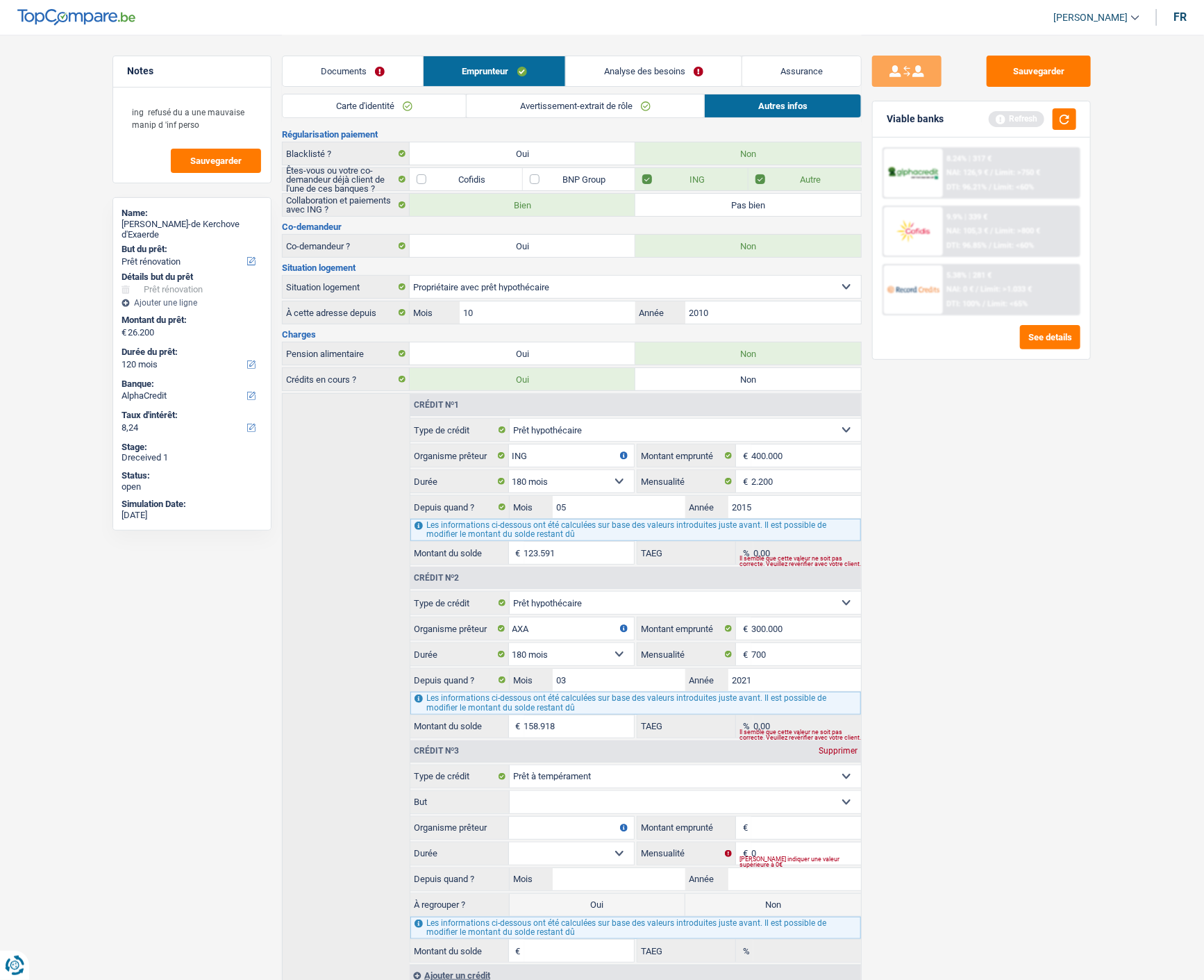
click at [563, 803] on select "Confort maison: meubles, textile, peinture, électroménager, outillage non-profe…" at bounding box center [686, 802] width 352 height 23
select select "homeFurnishingOrRelocation"
click at [510, 791] on select "Confort maison: meubles, textile, peinture, électroménager, outillage non-profe…" at bounding box center [686, 802] width 352 height 23
click at [526, 823] on input "Organisme prêteur" at bounding box center [571, 828] width 125 height 23
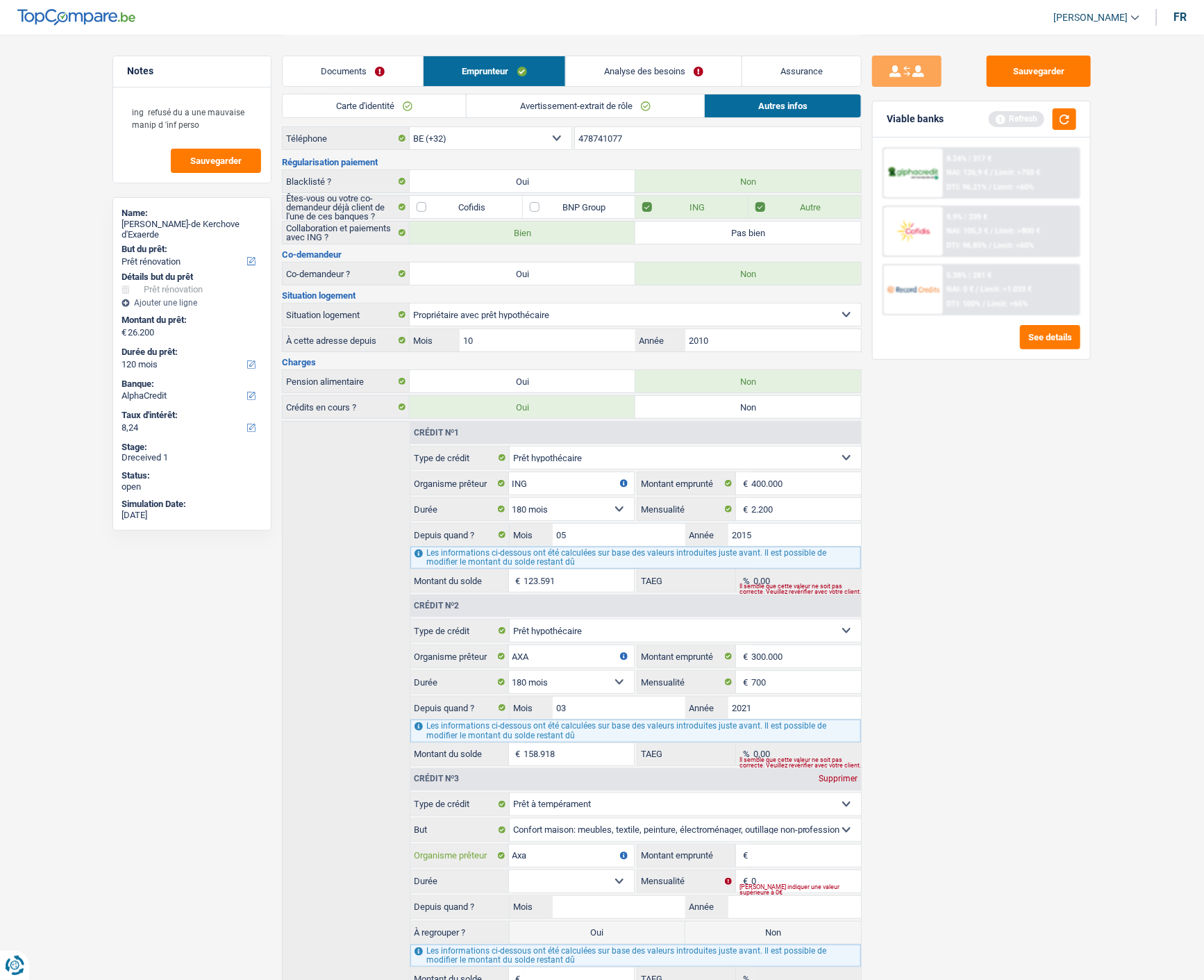
scroll to position [121, 0]
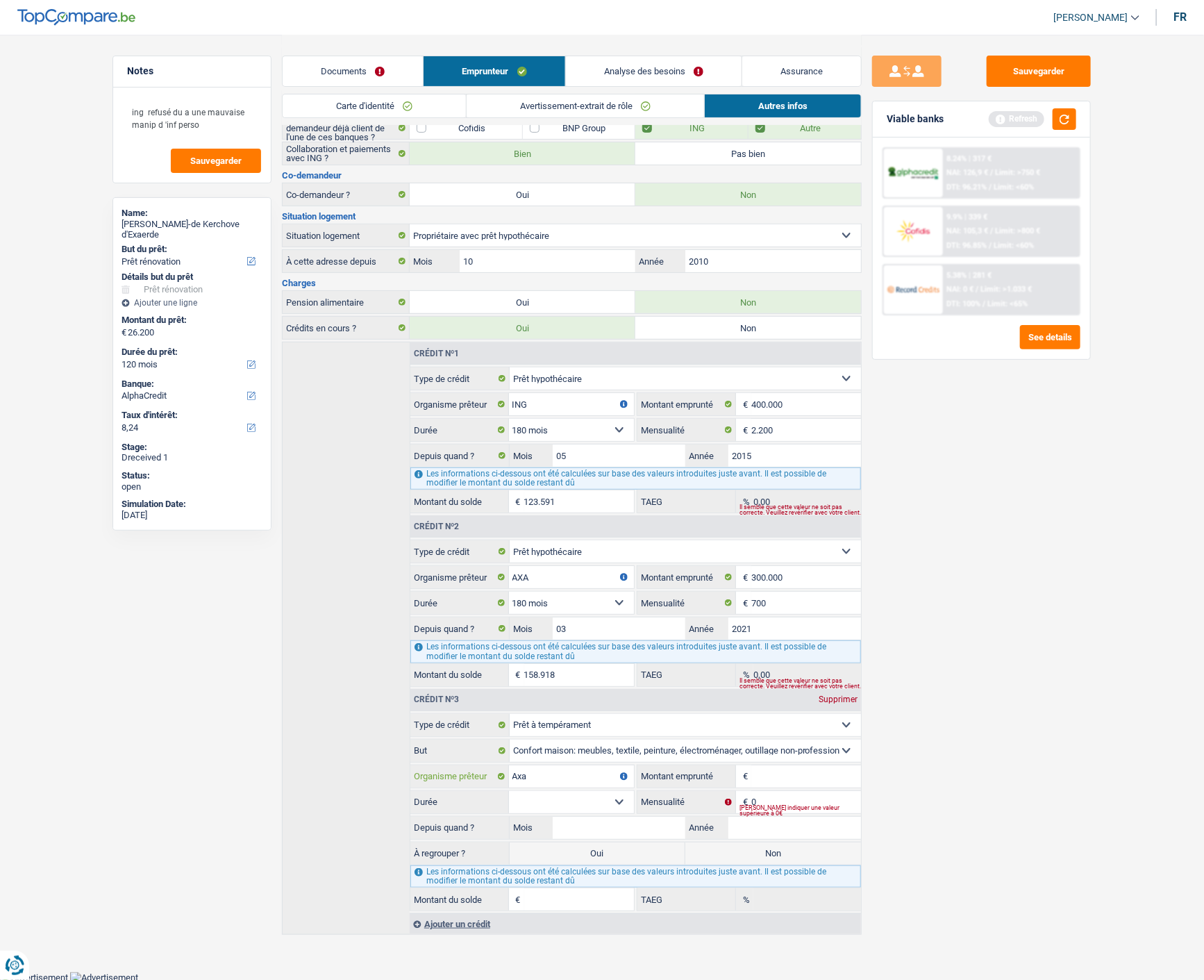
type input "Axa"
click at [786, 768] on input "Montant emprunté" at bounding box center [806, 776] width 109 height 23
type input "20.000"
click at [779, 799] on input "0" at bounding box center [806, 802] width 109 height 23
type input "500"
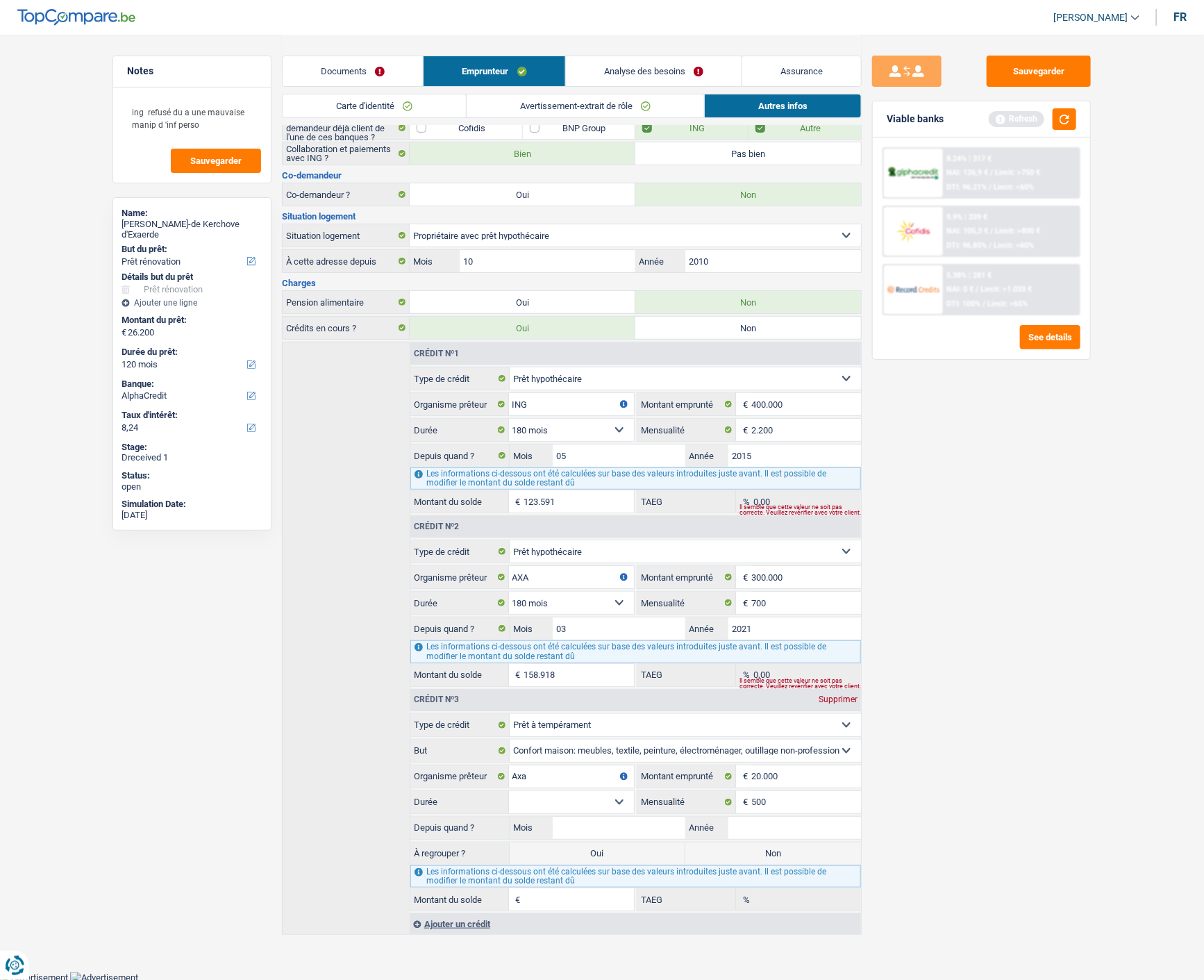
click at [602, 795] on select "12 mois 18 mois 24 mois 30 mois 36 mois 42 mois 48 mois 60 mois 72 mois 84 mois…" at bounding box center [571, 802] width 125 height 23
select select "12"
click at [509, 791] on select "12 mois 18 mois 24 mois 30 mois 36 mois 42 mois 48 mois 60 mois 72 mois 84 mois…" at bounding box center [571, 802] width 125 height 23
click at [598, 799] on select "12 mois 18 mois 24 mois 30 mois 36 mois 42 mois 48 mois 60 mois 72 mois 84 mois…" at bounding box center [571, 802] width 125 height 23
click at [597, 822] on input "Mois" at bounding box center [619, 828] width 133 height 23
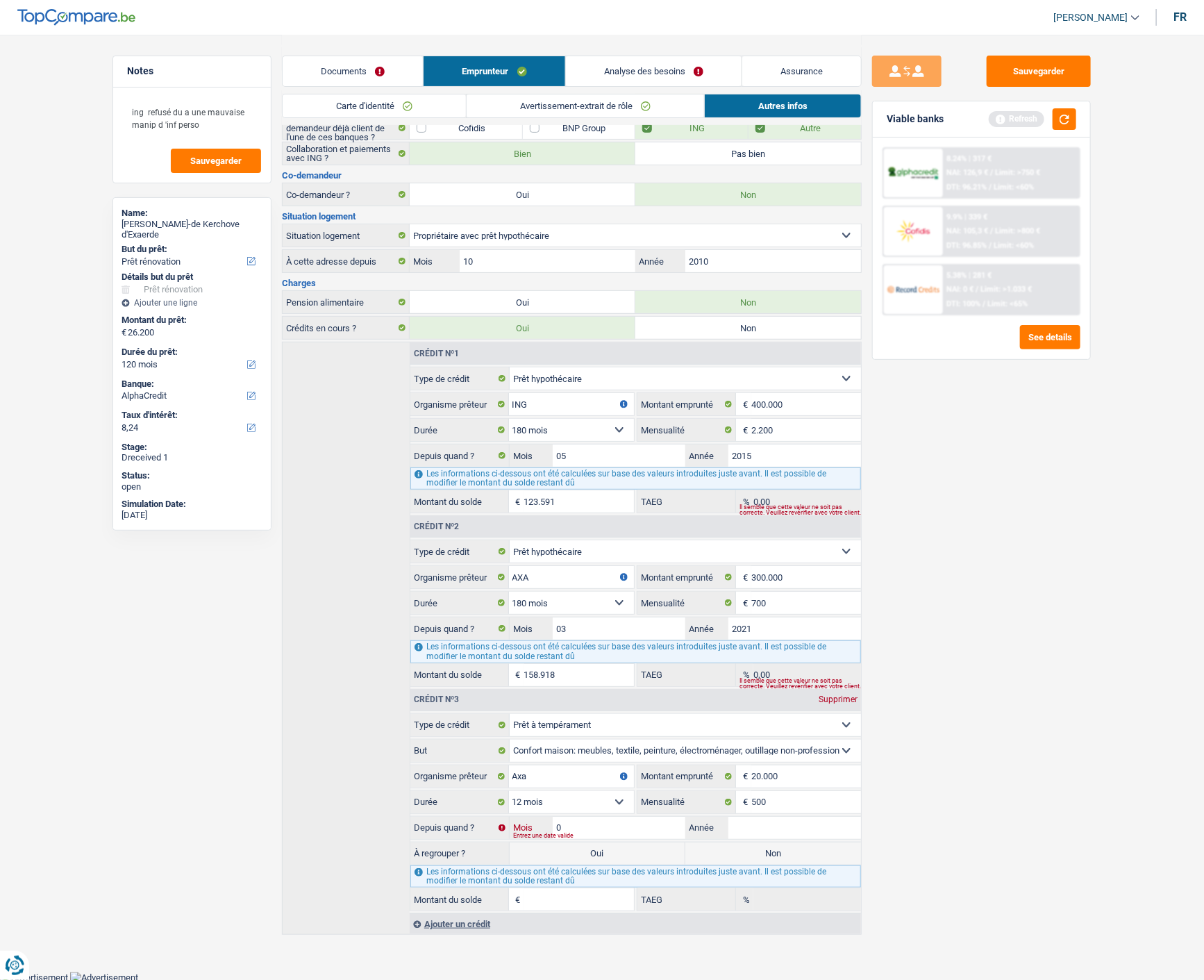
type input "01"
type input "2024"
type input "1"
type input "0,00"
click at [599, 898] on input "1" at bounding box center [579, 899] width 109 height 23
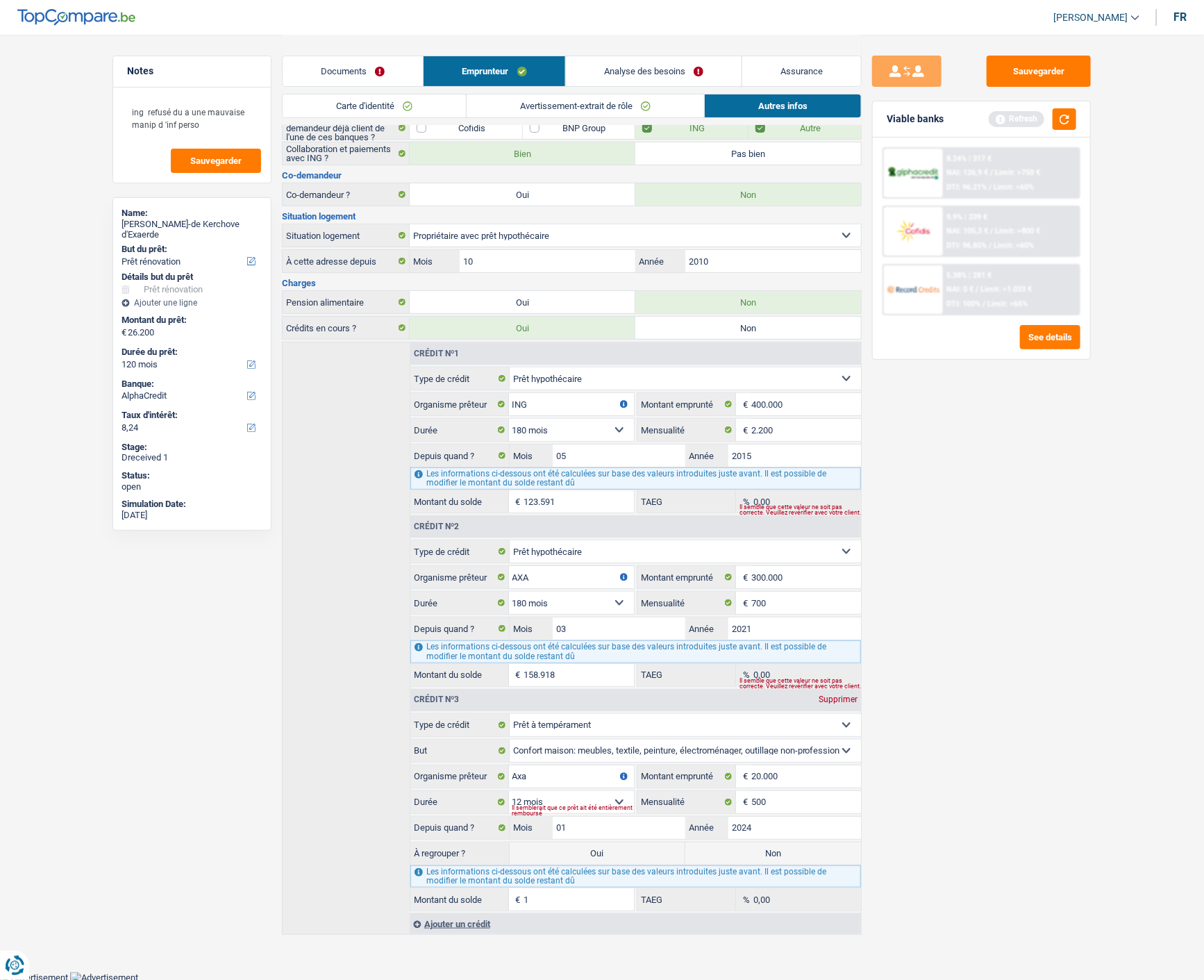
click at [1056, 758] on div "Sauvegarder Viable banks Refresh 8.24% | 317 € NAI: 126,9 € / Limit: >750 € DTI…" at bounding box center [982, 506] width 240 height 902
click at [785, 793] on input "500" at bounding box center [806, 802] width 109 height 23
type input "5"
type input "150"
click at [1063, 111] on button "button" at bounding box center [1064, 119] width 23 height 22
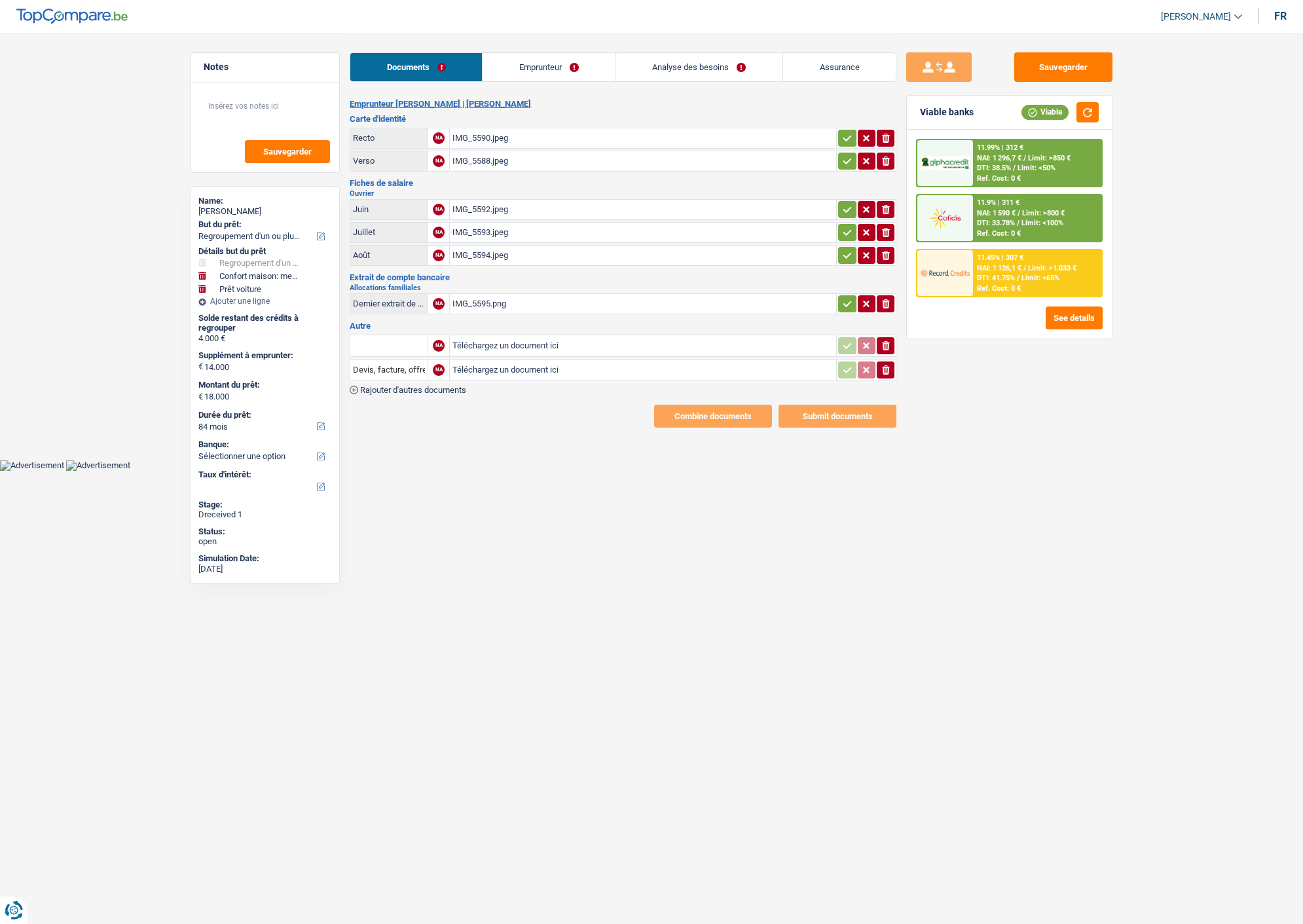
select select "refinancing"
select select "household"
select select "car"
select select "84"
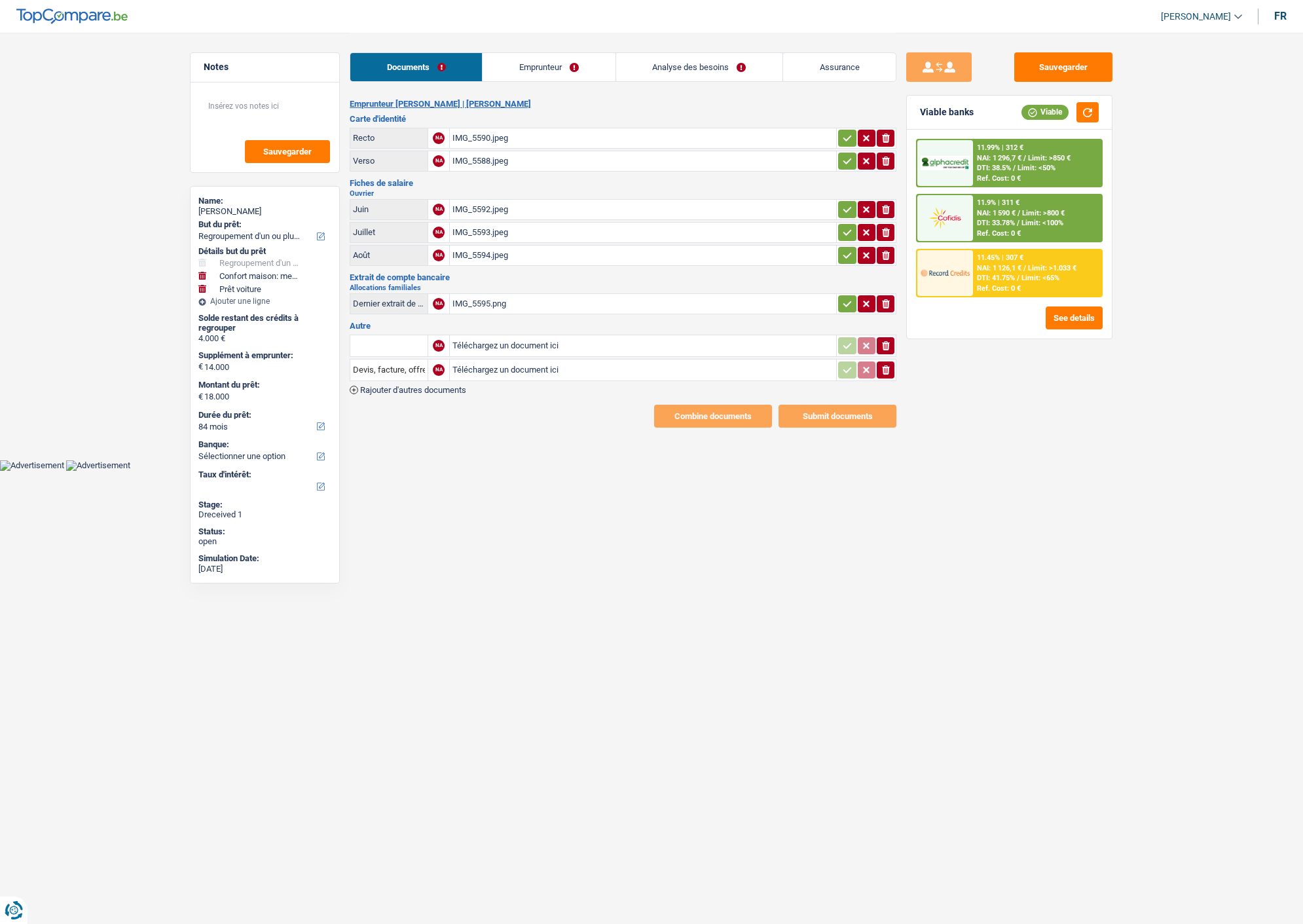
click at [842, 132] on icon "button" at bounding box center [847, 138] width 11 height 13
click at [845, 155] on icon "button" at bounding box center [847, 161] width 11 height 13
click at [846, 206] on icon "button" at bounding box center [847, 209] width 8 height 6
click at [512, 70] on link "Emprunteur" at bounding box center [548, 67] width 133 height 28
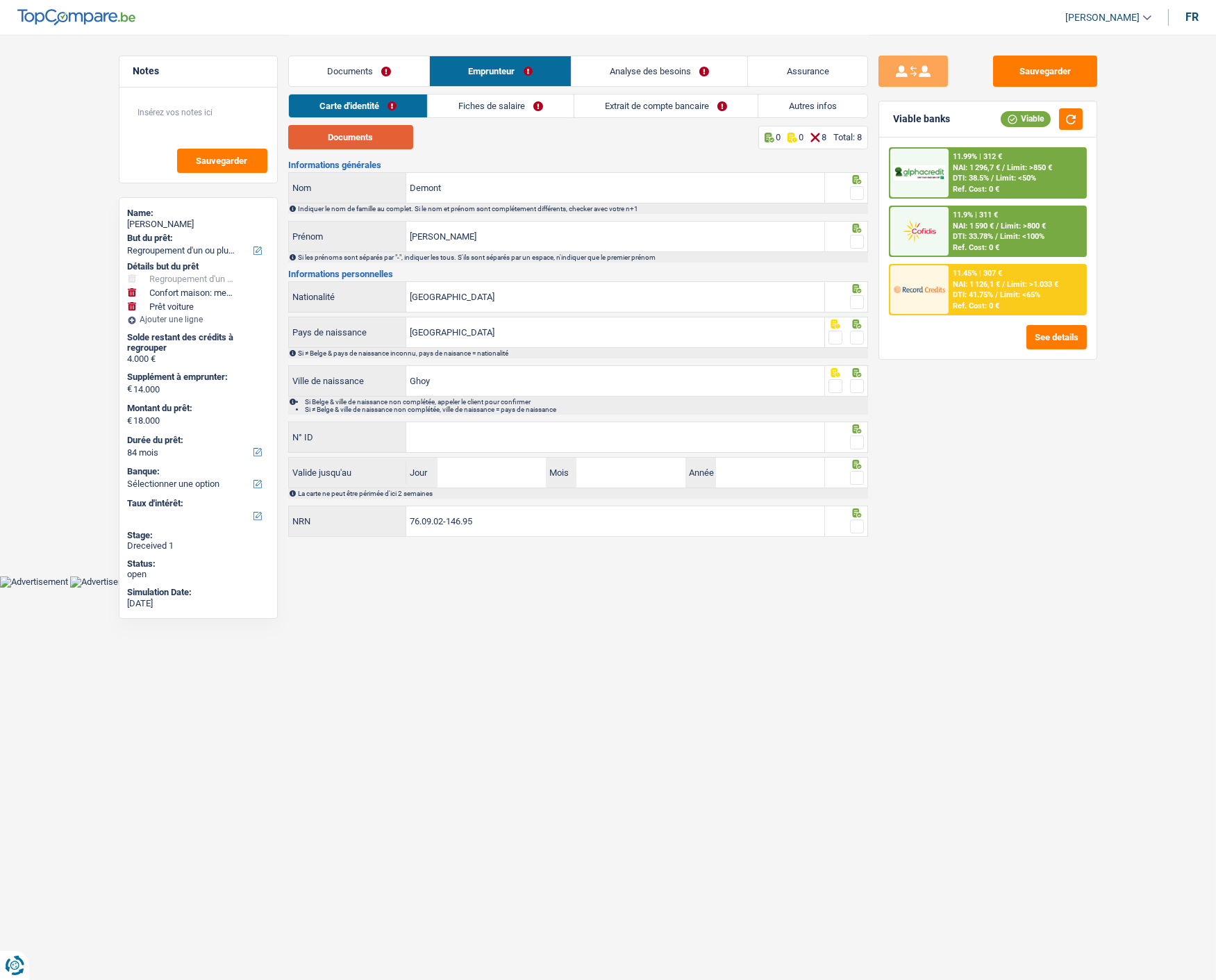
click at [368, 139] on button "Documents" at bounding box center [351, 137] width 125 height 24
click at [858, 189] on span at bounding box center [857, 193] width 14 height 14
click at [0, 0] on input "radio" at bounding box center [0, 0] width 0 height 0
drag, startPoint x: 854, startPoint y: 238, endPoint x: 848, endPoint y: 286, distance: 48.4
click at [855, 243] on span at bounding box center [857, 241] width 14 height 14
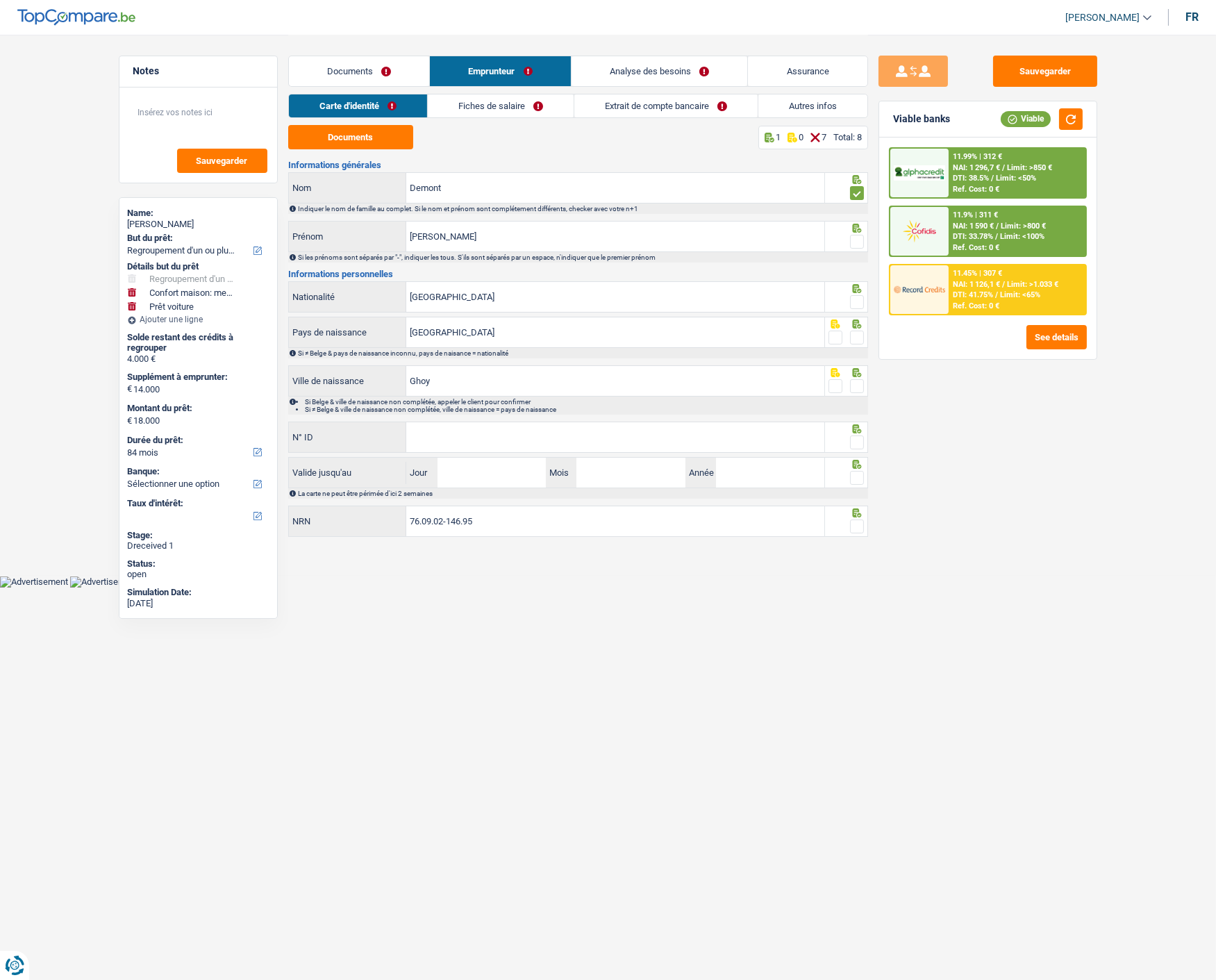
click at [0, 0] on input "radio" at bounding box center [0, 0] width 0 height 0
drag, startPoint x: 855, startPoint y: 301, endPoint x: 851, endPoint y: 311, distance: 10.8
click at [854, 308] on div at bounding box center [857, 302] width 14 height 17
click at [851, 336] on span at bounding box center [857, 338] width 14 height 14
click at [0, 0] on input "radio" at bounding box center [0, 0] width 0 height 0
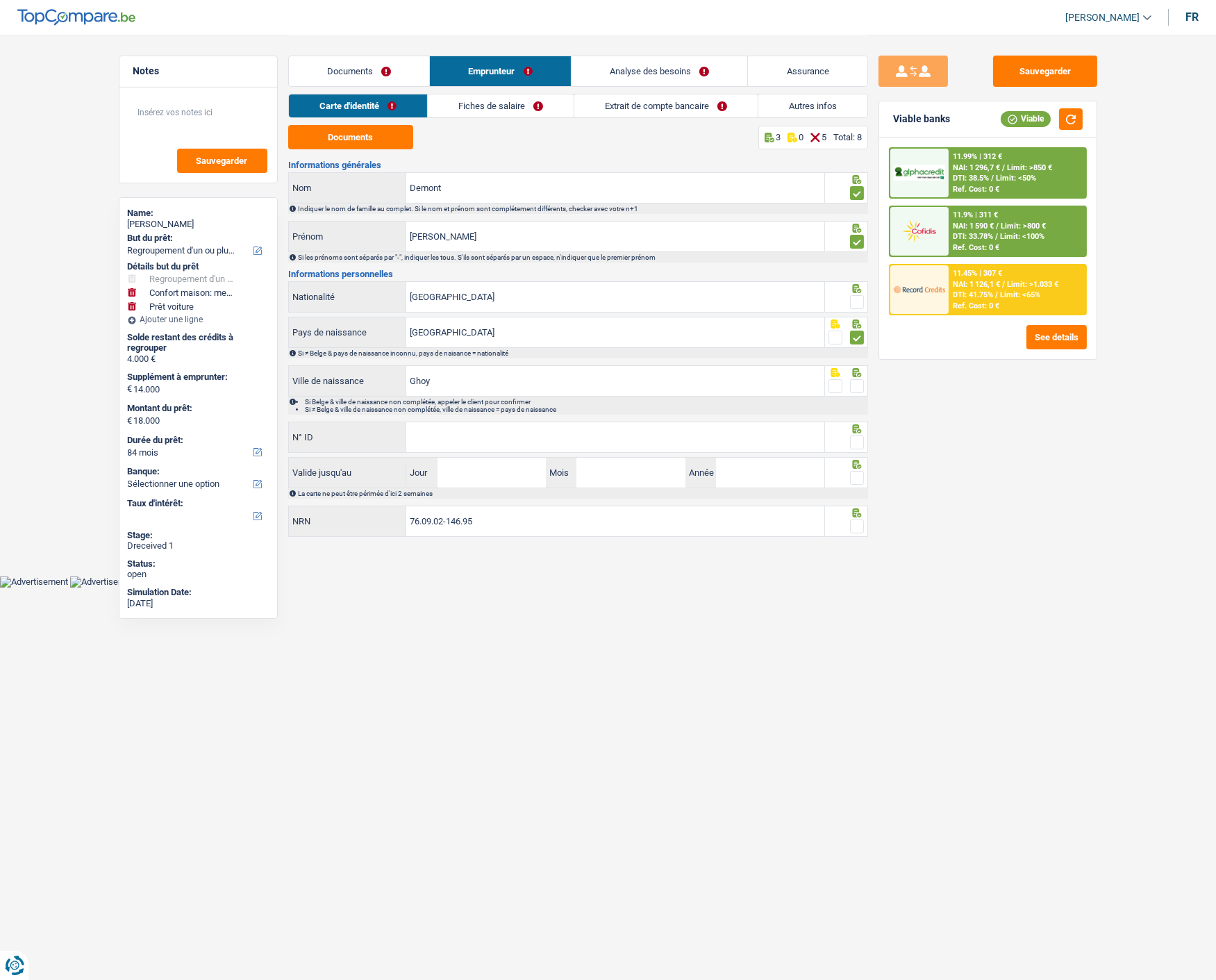
click at [852, 306] on span at bounding box center [857, 302] width 14 height 14
click at [0, 0] on input "radio" at bounding box center [0, 0] width 0 height 0
drag, startPoint x: 775, startPoint y: 387, endPoint x: 297, endPoint y: 359, distance: 478.8
click at [297, 359] on div "Informations générales Demont Nom Indiquer le nom de famille au complet. Si le …" at bounding box center [578, 350] width 580 height 378
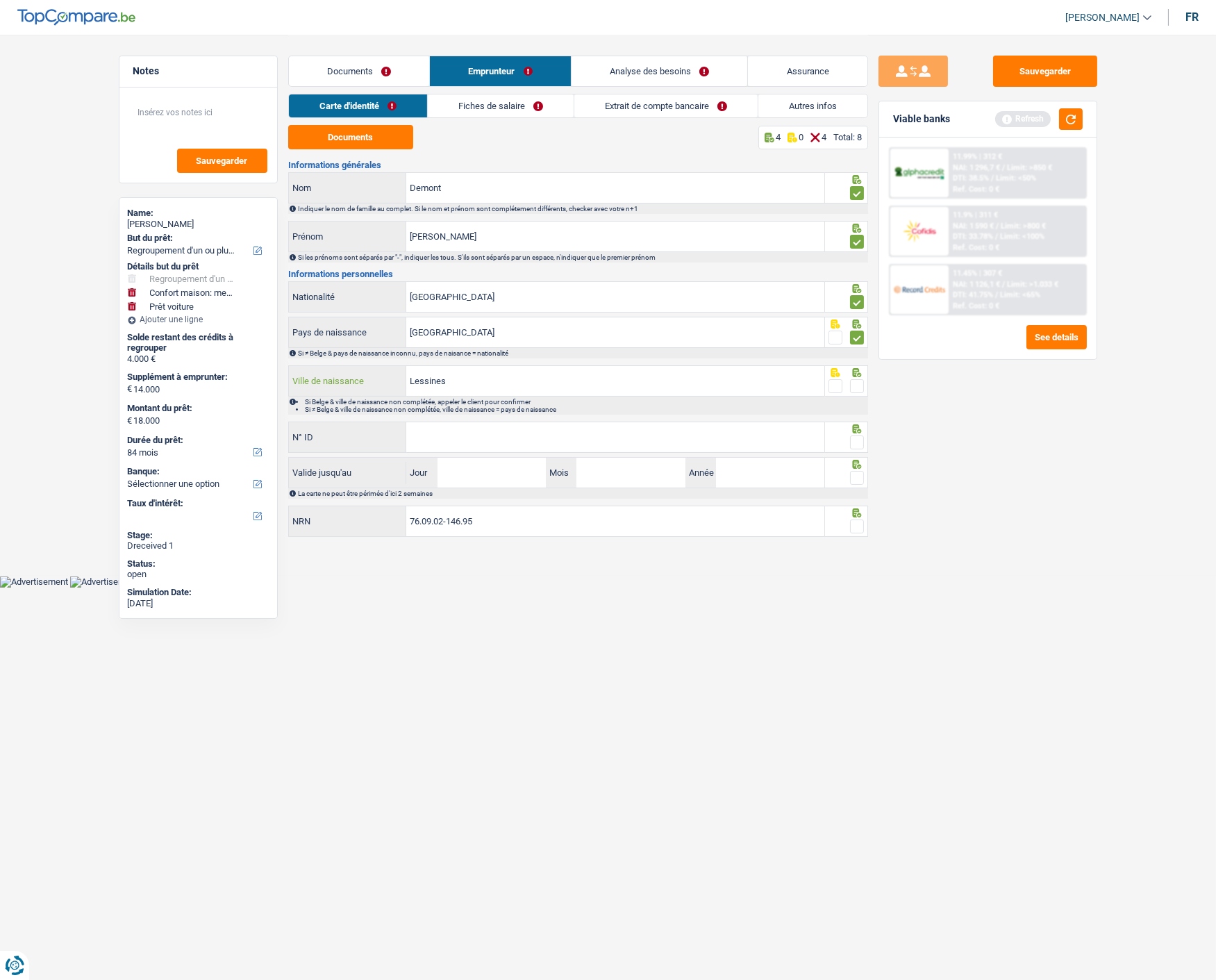
type input "Lessines"
click at [856, 385] on span at bounding box center [857, 386] width 14 height 14
click at [0, 0] on input "radio" at bounding box center [0, 0] width 0 height 0
click at [783, 435] on input "N° ID" at bounding box center [615, 437] width 418 height 30
type input "[PHONE_NUMBER]"
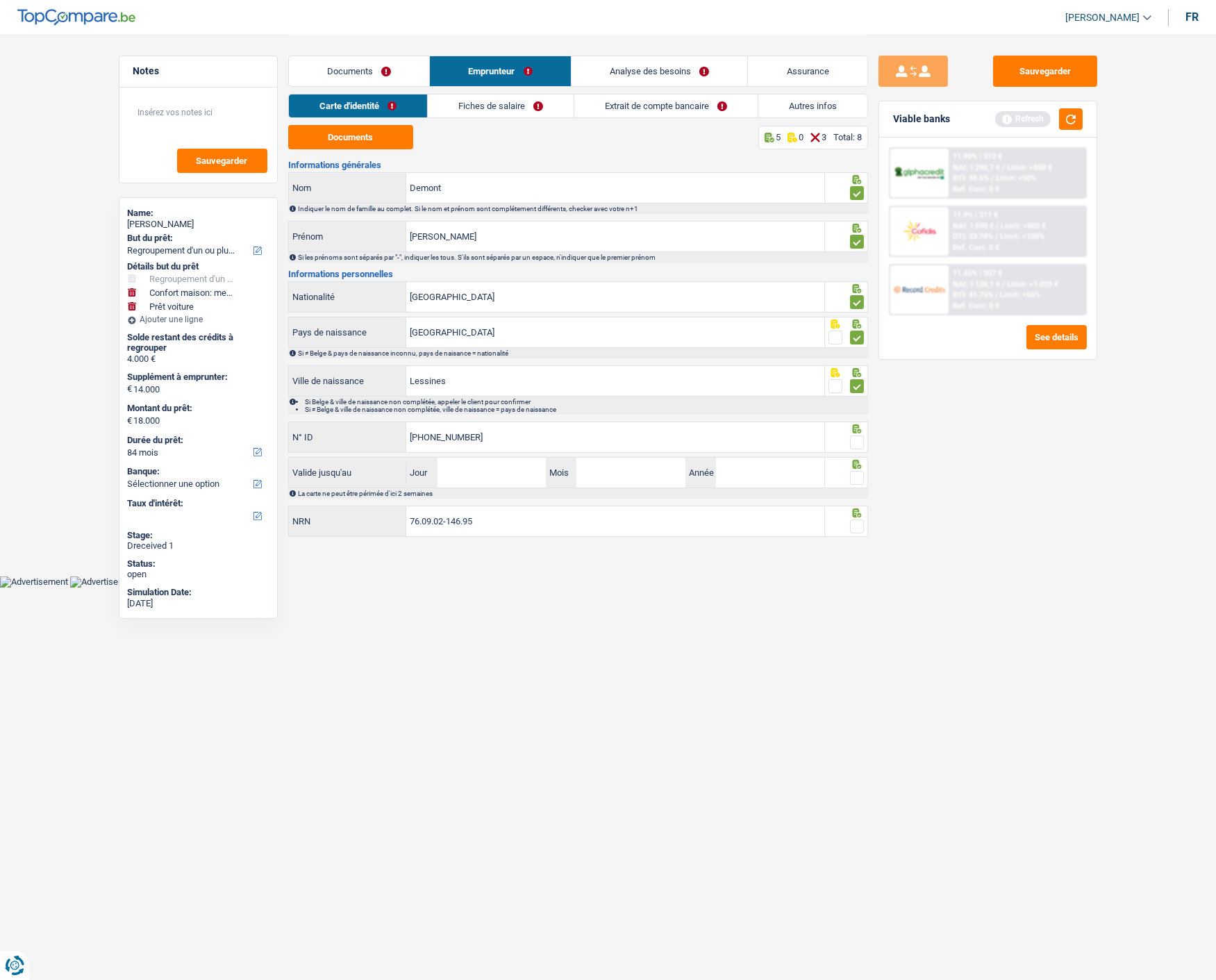
drag, startPoint x: 850, startPoint y: 437, endPoint x: 701, endPoint y: 473, distance: 153.3
click at [850, 438] on span at bounding box center [857, 443] width 14 height 14
click at [0, 0] on input "radio" at bounding box center [0, 0] width 0 height 0
click at [522, 477] on input "Jour" at bounding box center [491, 472] width 108 height 30
type input "07"
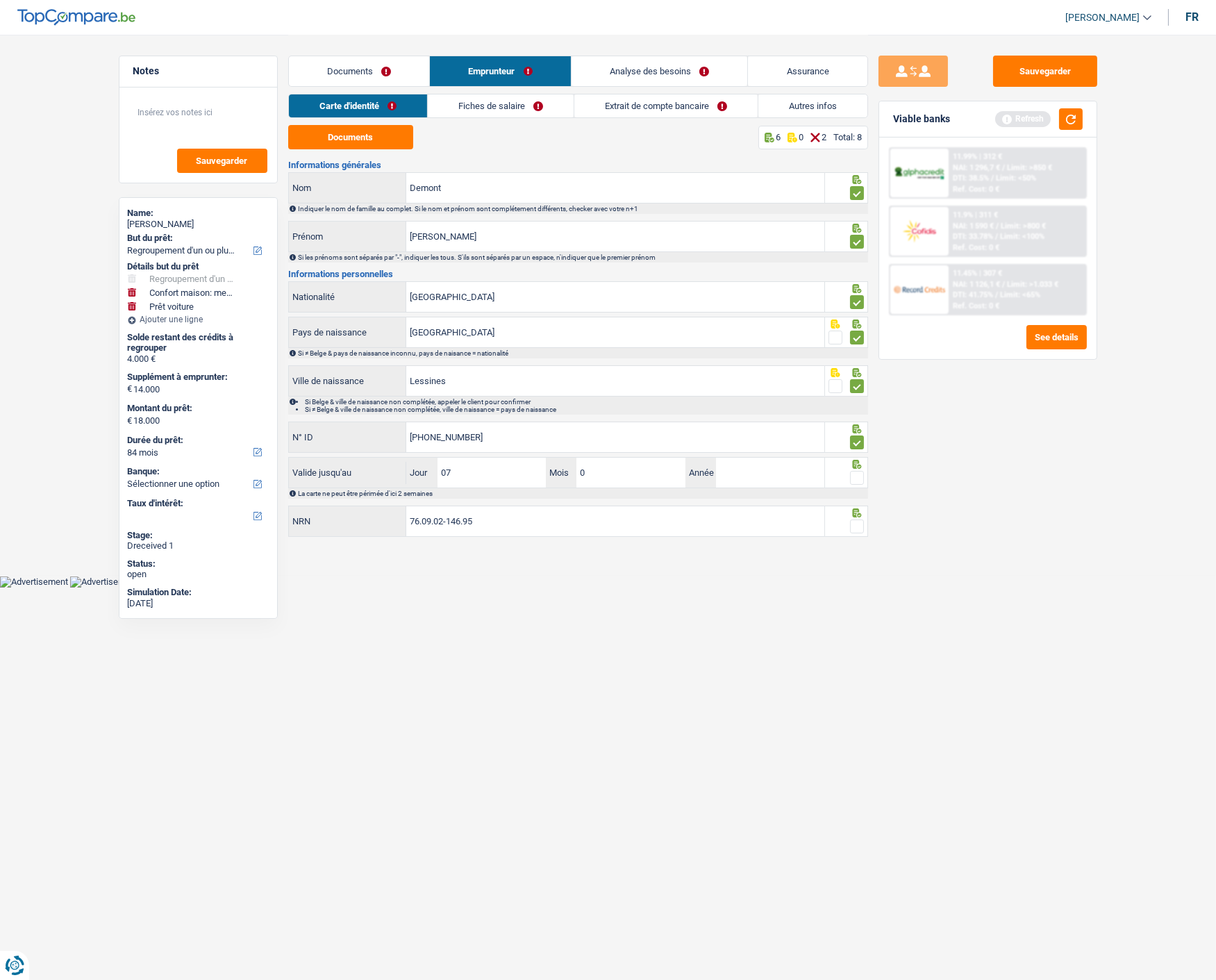
type input "03"
type input "2028"
click at [852, 475] on span at bounding box center [857, 477] width 14 height 14
click at [0, 0] on input "radio" at bounding box center [0, 0] width 0 height 0
click at [856, 522] on span at bounding box center [857, 526] width 14 height 14
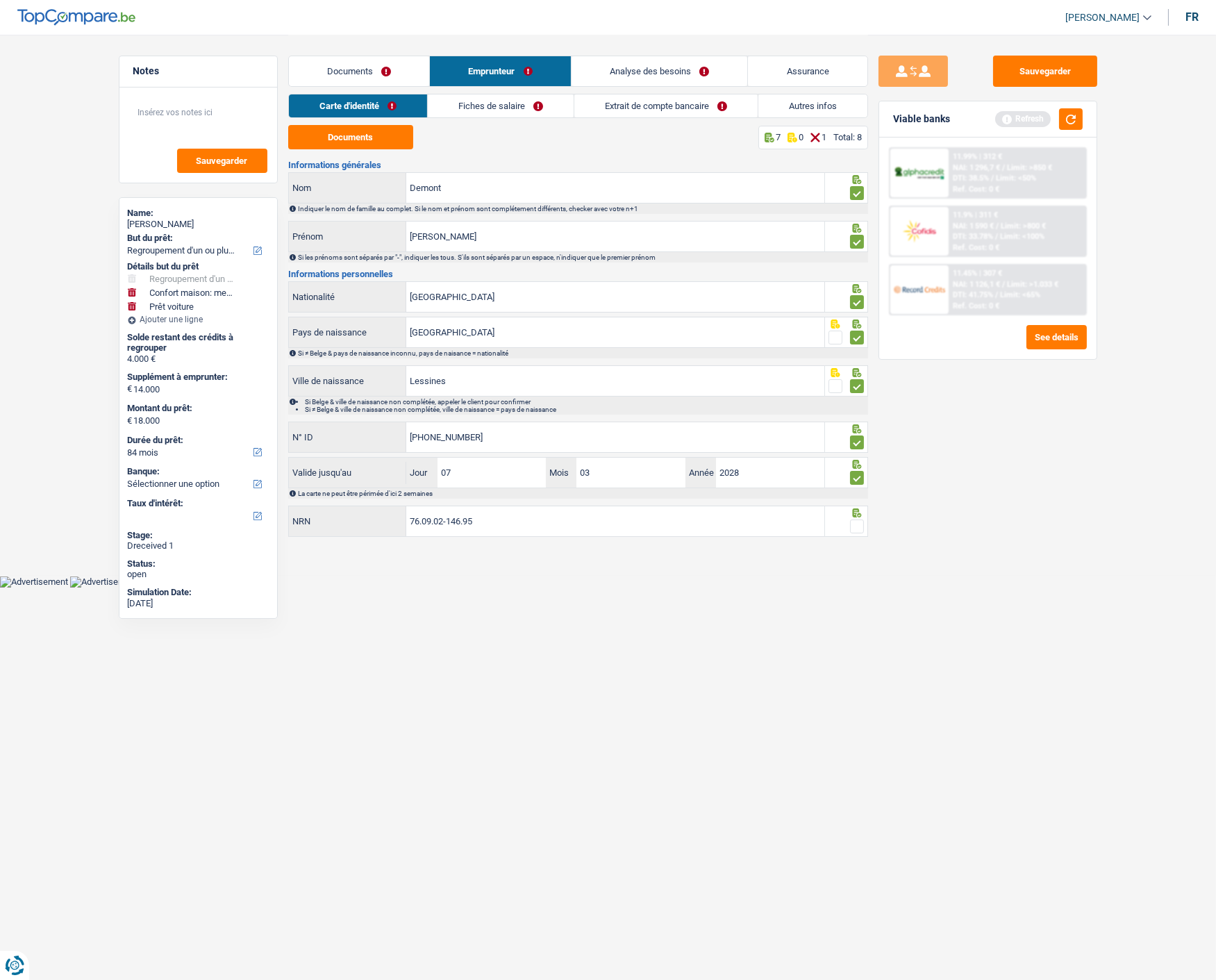
click at [0, 0] on input "radio" at bounding box center [0, 0] width 0 height 0
click at [524, 95] on link "Fiches de salaire" at bounding box center [501, 106] width 146 height 23
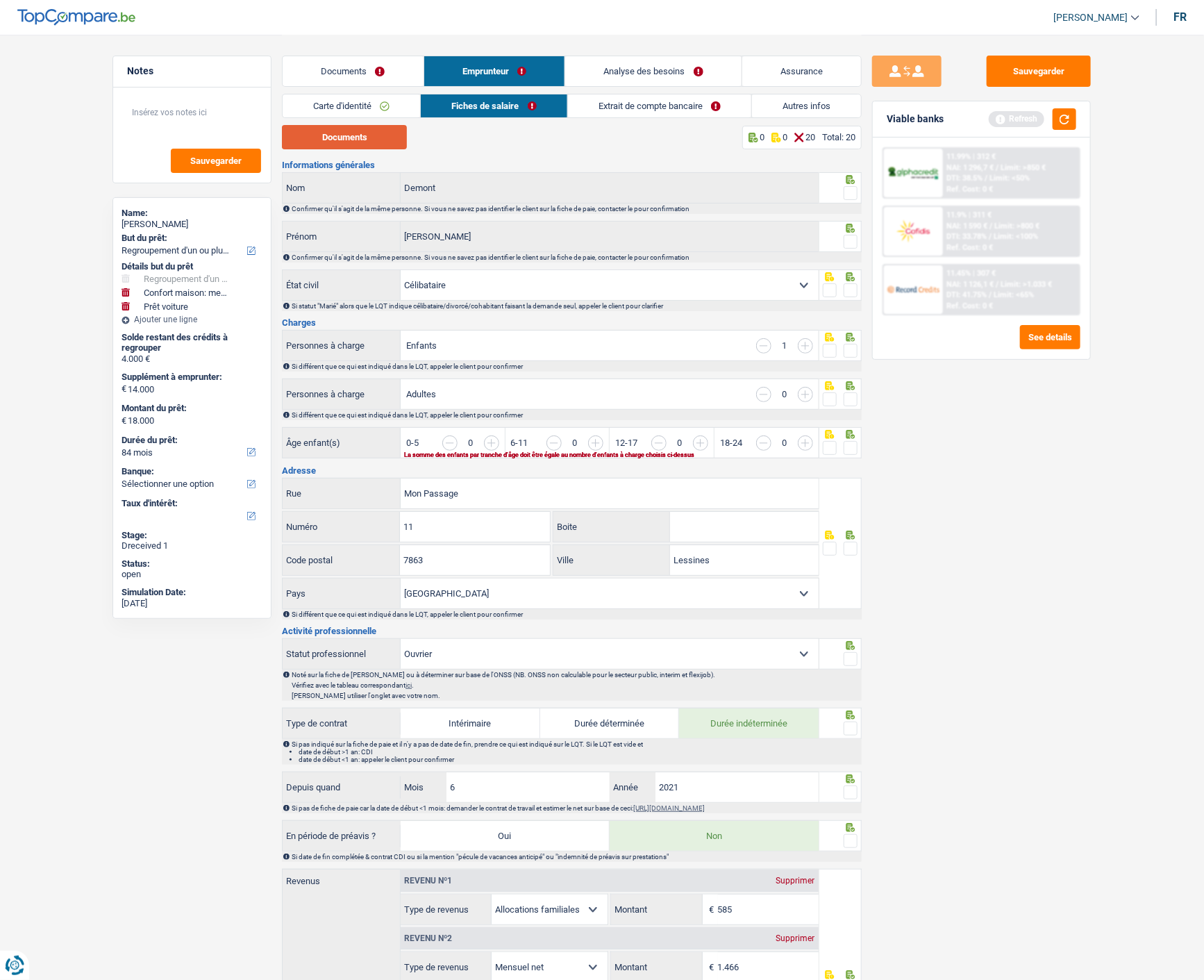
click at [384, 136] on button "Documents" at bounding box center [345, 137] width 125 height 24
click at [852, 191] on span at bounding box center [851, 193] width 14 height 14
click at [0, 0] on input "radio" at bounding box center [0, 0] width 0 height 0
click at [848, 239] on span at bounding box center [851, 241] width 14 height 14
click at [0, 0] on input "radio" at bounding box center [0, 0] width 0 height 0
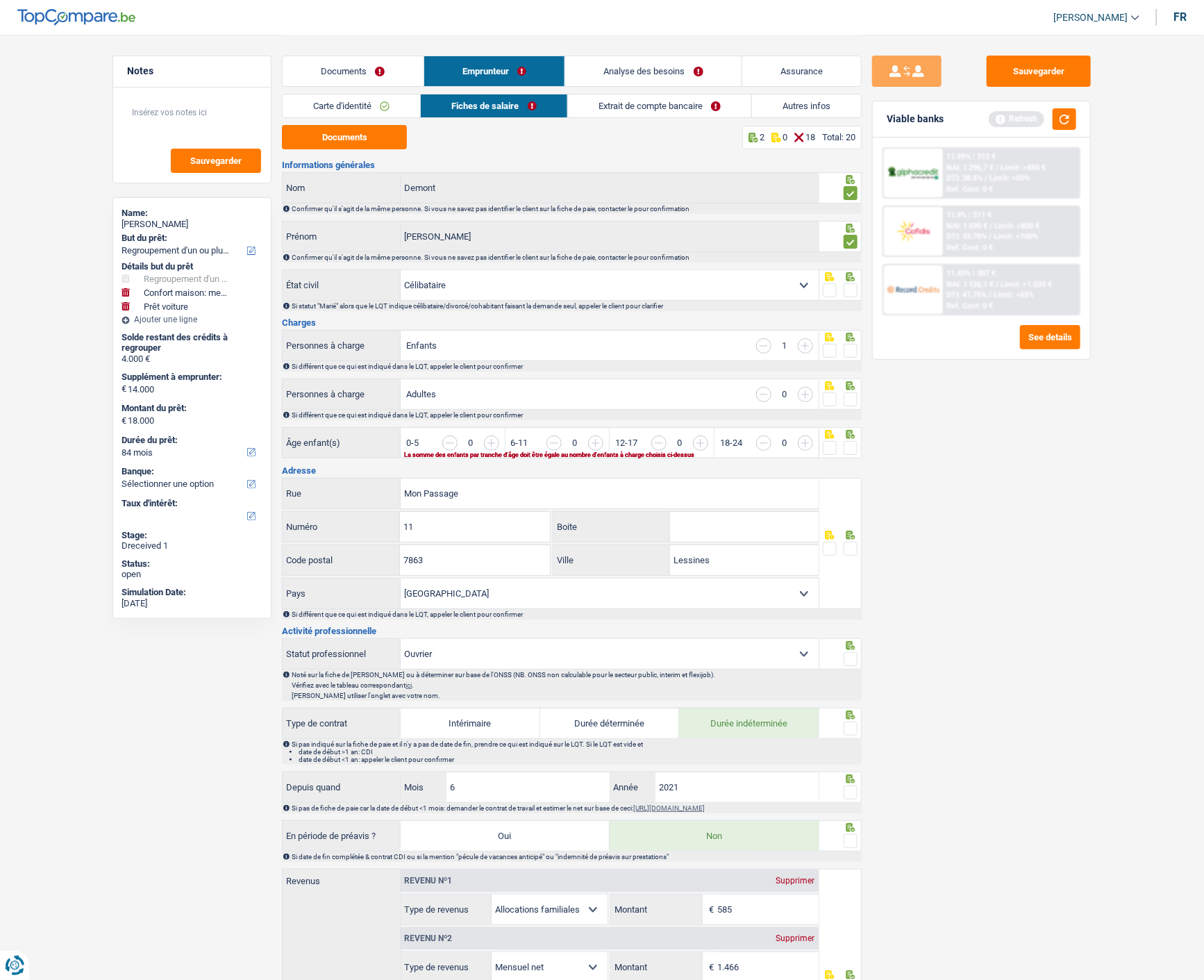
click at [845, 286] on span at bounding box center [851, 290] width 14 height 14
click at [0, 0] on input "radio" at bounding box center [0, 0] width 0 height 0
click at [847, 344] on span at bounding box center [851, 351] width 14 height 14
click at [0, 0] on input "radio" at bounding box center [0, 0] width 0 height 0
click at [851, 398] on span at bounding box center [851, 399] width 14 height 14
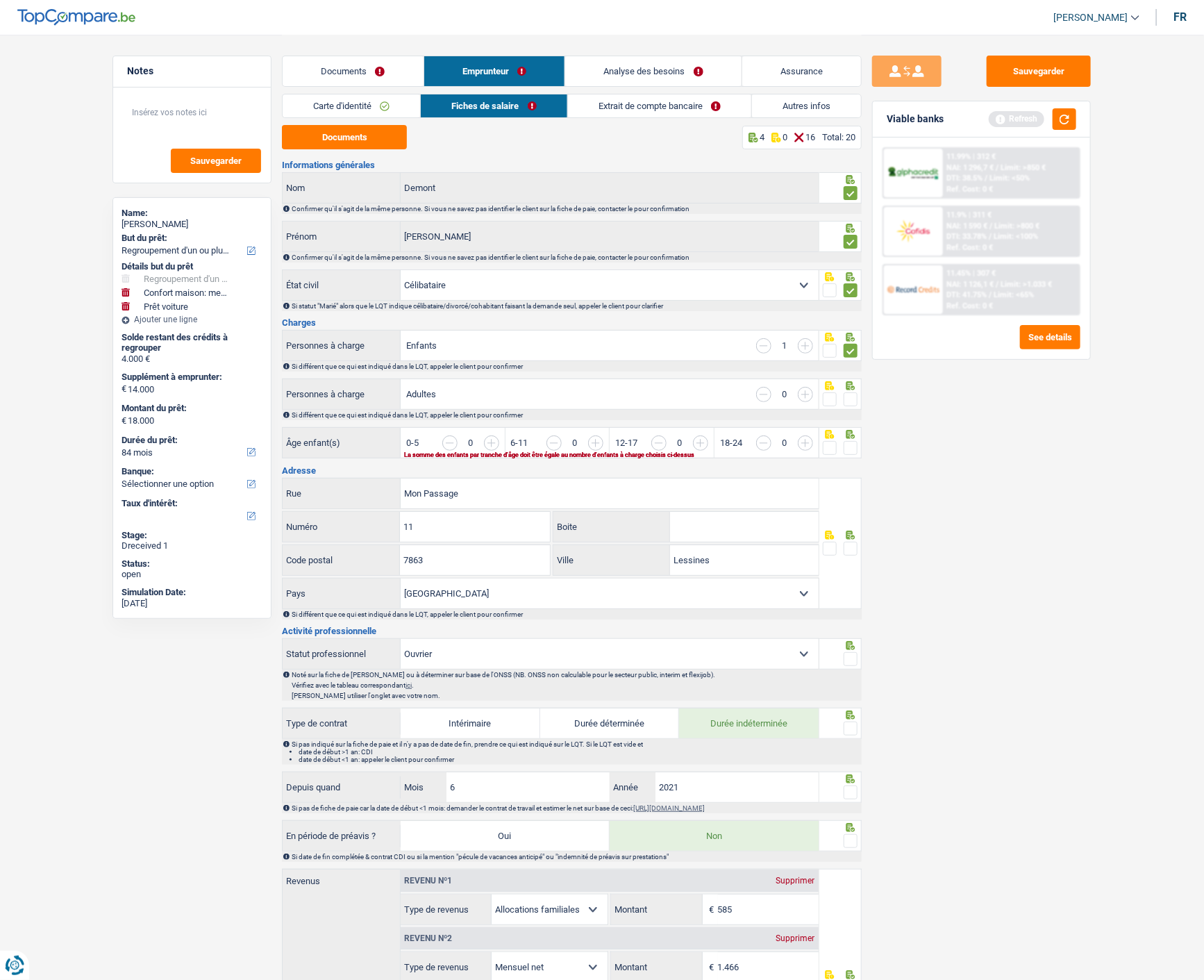
click at [0, 0] on input "radio" at bounding box center [0, 0] width 0 height 0
click at [800, 436] on input "button" at bounding box center [1065, 451] width 536 height 30
click at [831, 444] on span at bounding box center [830, 448] width 14 height 14
click at [0, 0] on input "radio" at bounding box center [0, 0] width 0 height 0
click at [845, 546] on span at bounding box center [851, 549] width 14 height 14
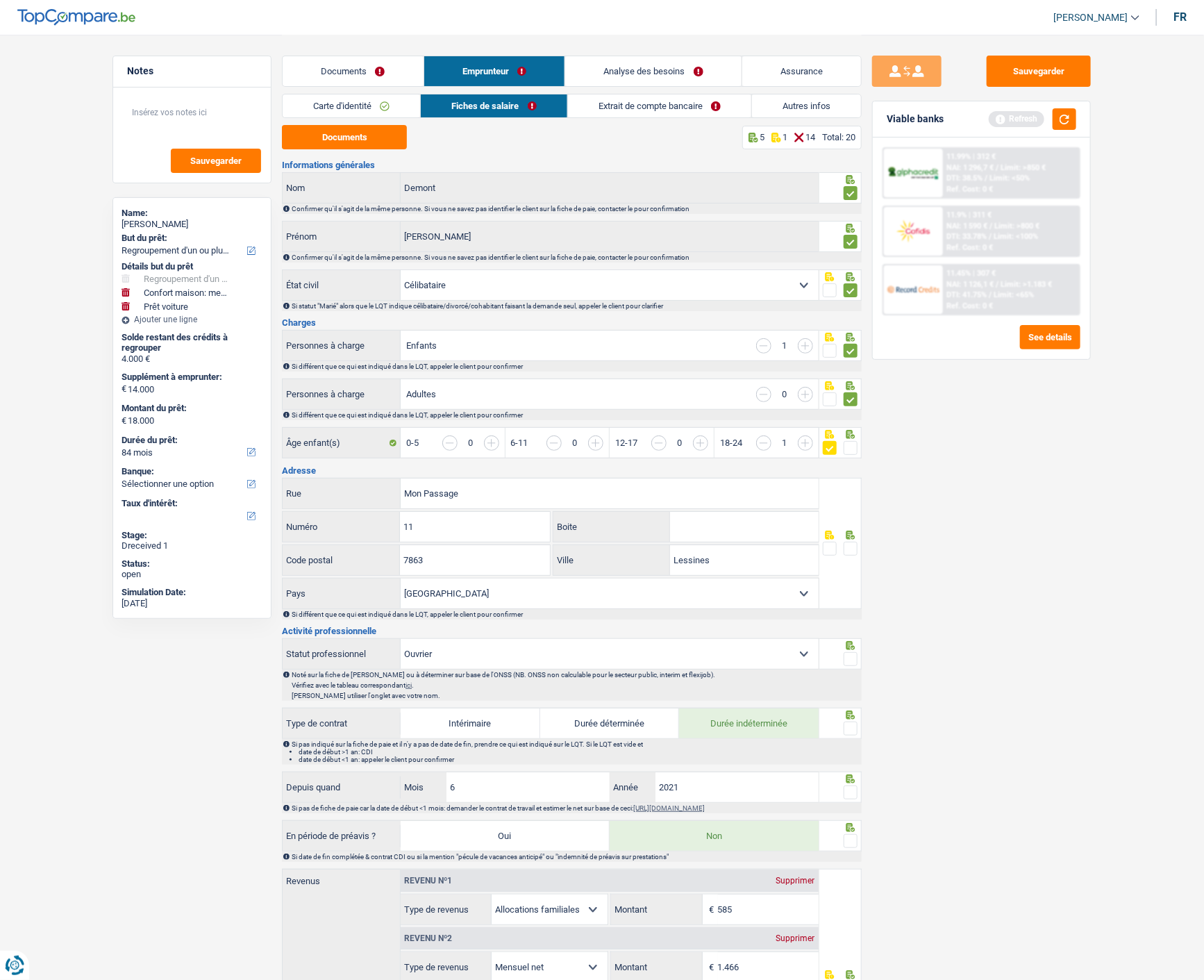
click at [0, 0] on input "radio" at bounding box center [0, 0] width 0 height 0
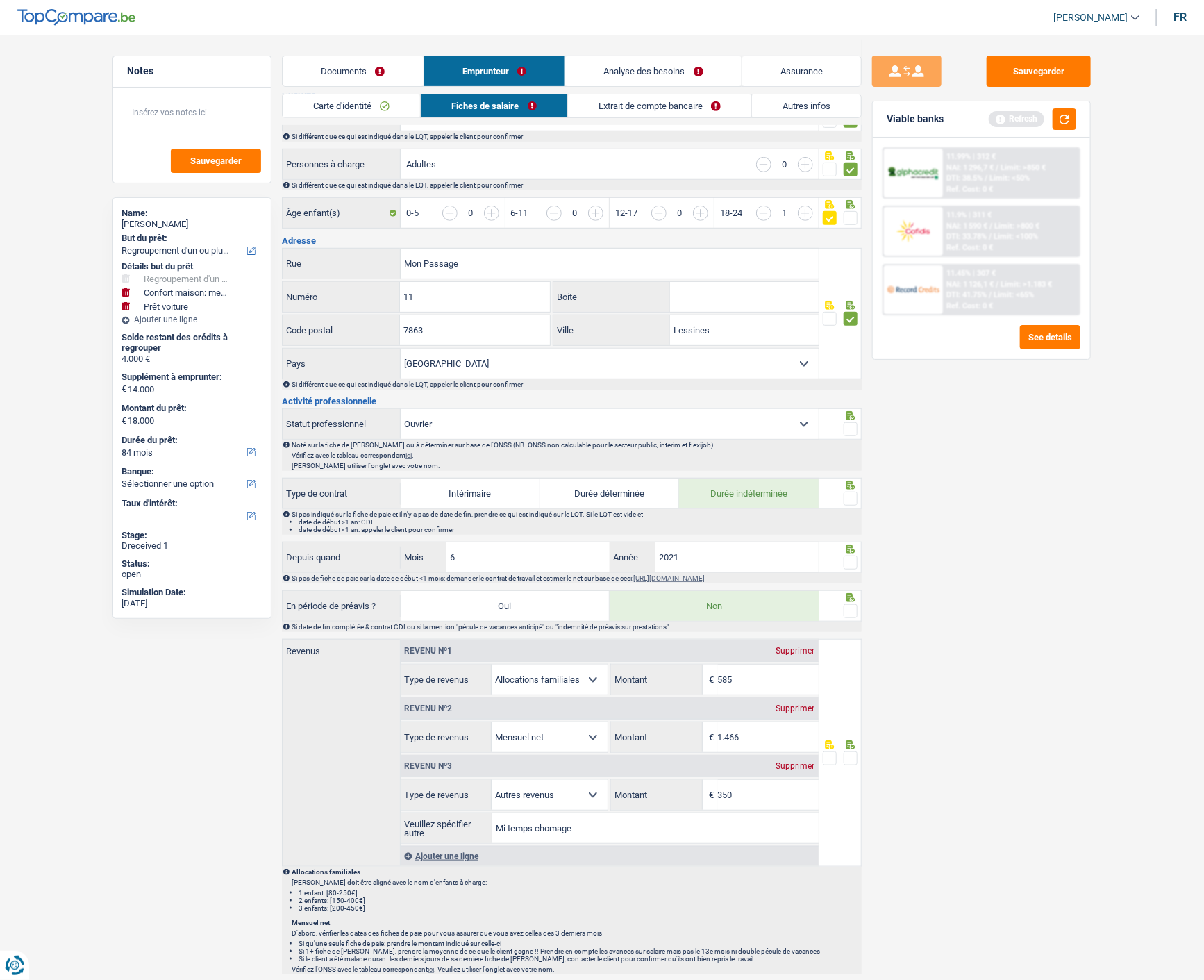
scroll to position [231, 0]
click at [845, 421] on span at bounding box center [851, 428] width 14 height 14
click at [0, 0] on input "radio" at bounding box center [0, 0] width 0 height 0
click at [854, 490] on span at bounding box center [851, 497] width 14 height 14
click at [0, 0] on input "radio" at bounding box center [0, 0] width 0 height 0
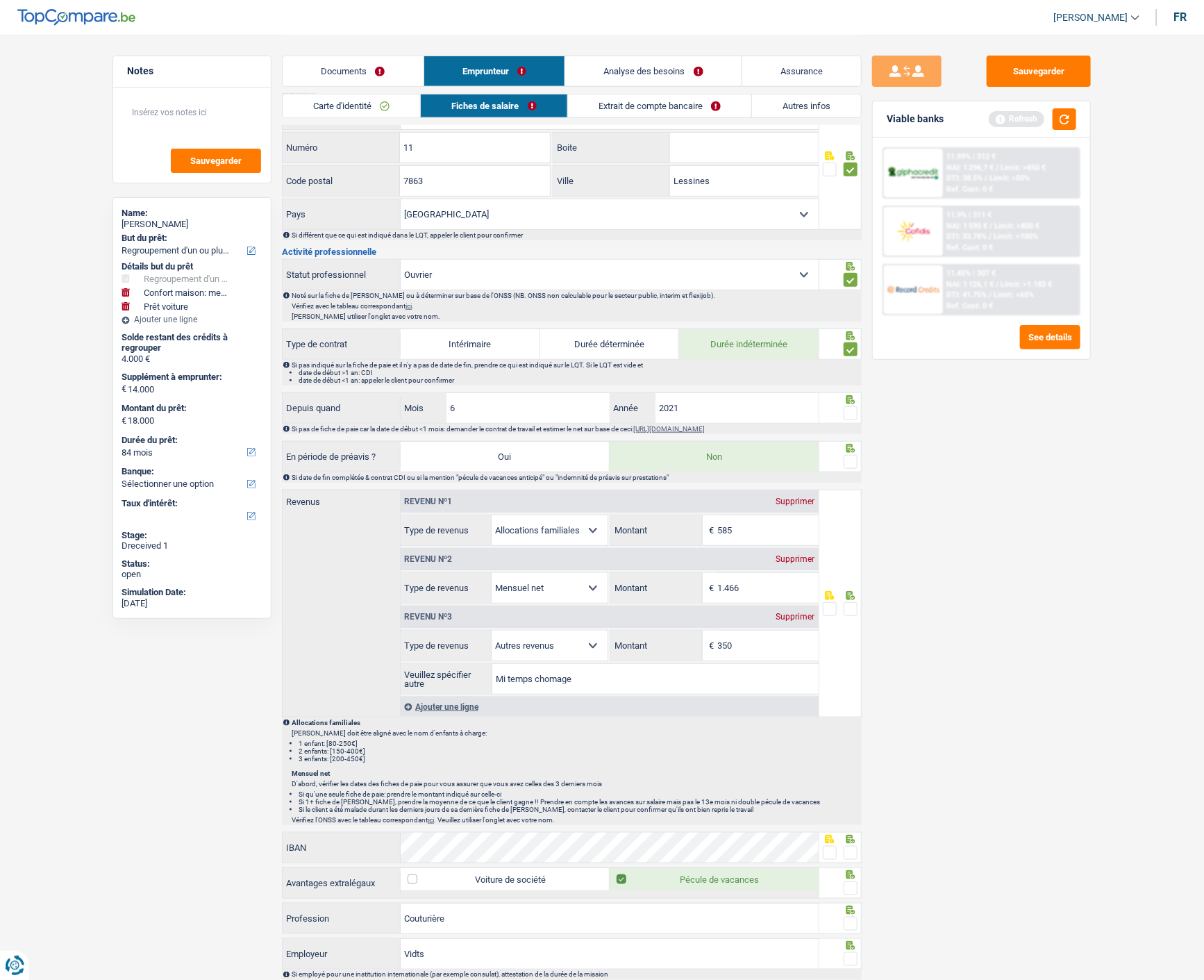
scroll to position [385, 0]
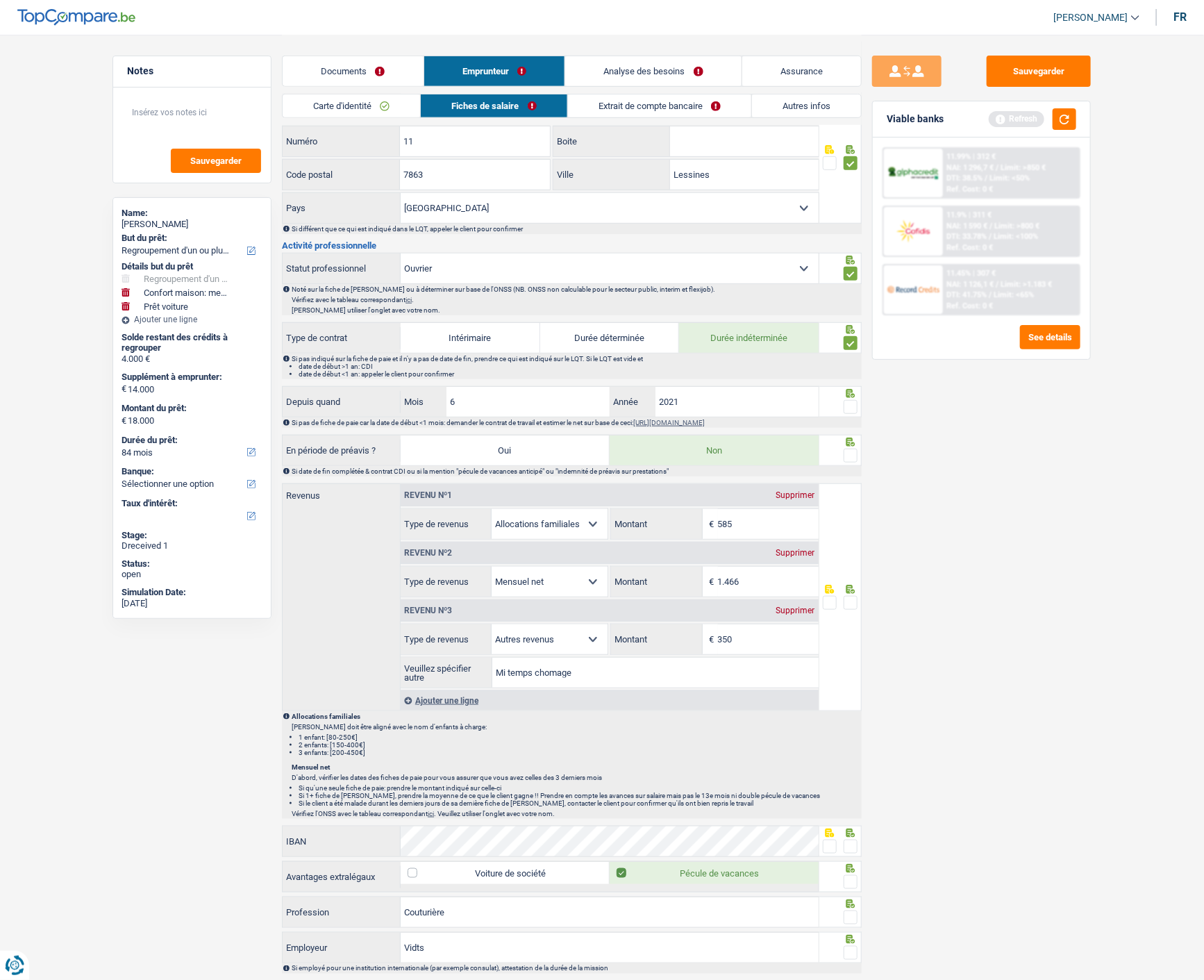
click at [848, 404] on span at bounding box center [851, 407] width 14 height 14
click at [0, 0] on input "radio" at bounding box center [0, 0] width 0 height 0
click at [851, 450] on span at bounding box center [851, 456] width 14 height 14
click at [0, 0] on input "radio" at bounding box center [0, 0] width 0 height 0
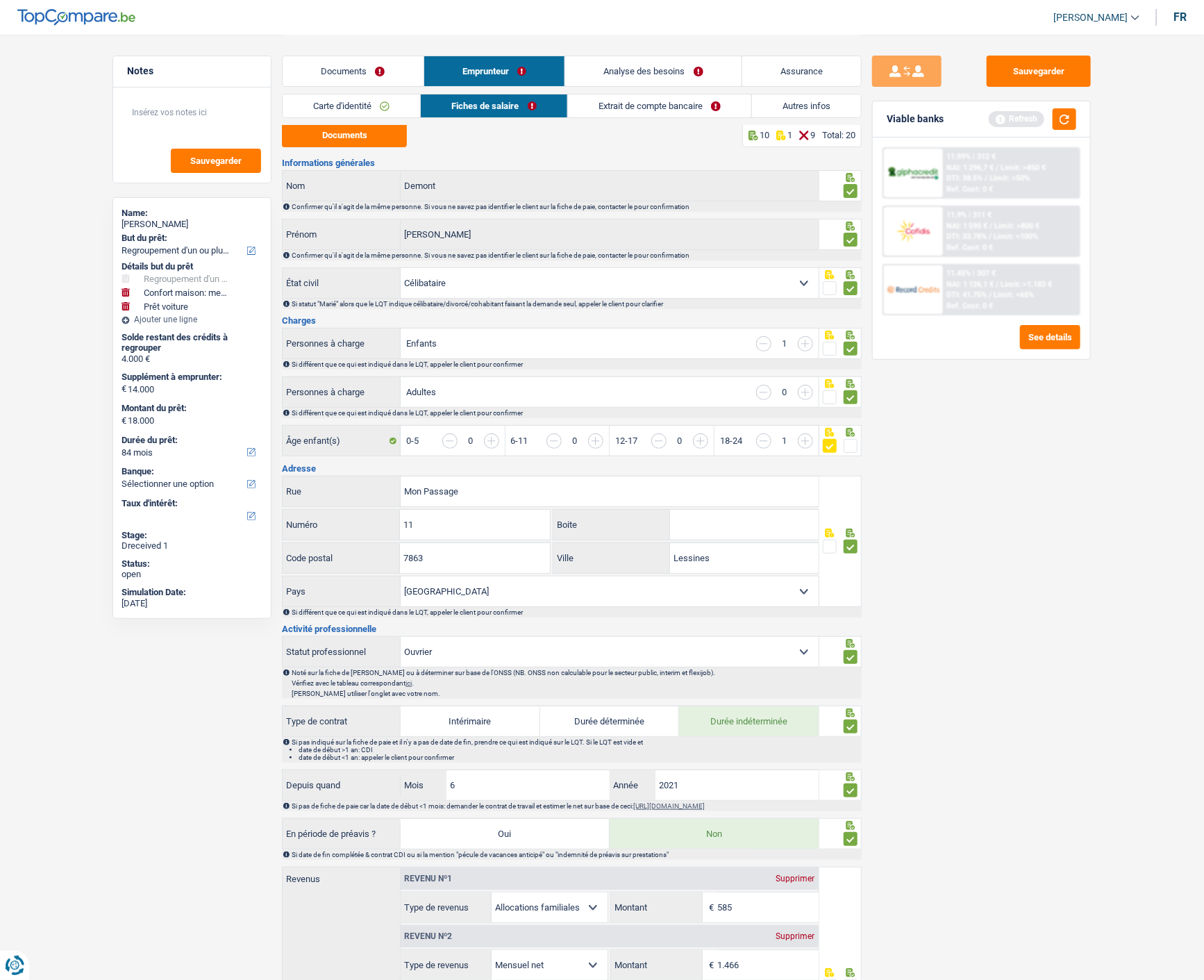
scroll to position [0, 0]
click at [386, 71] on link "Documents" at bounding box center [353, 71] width 141 height 30
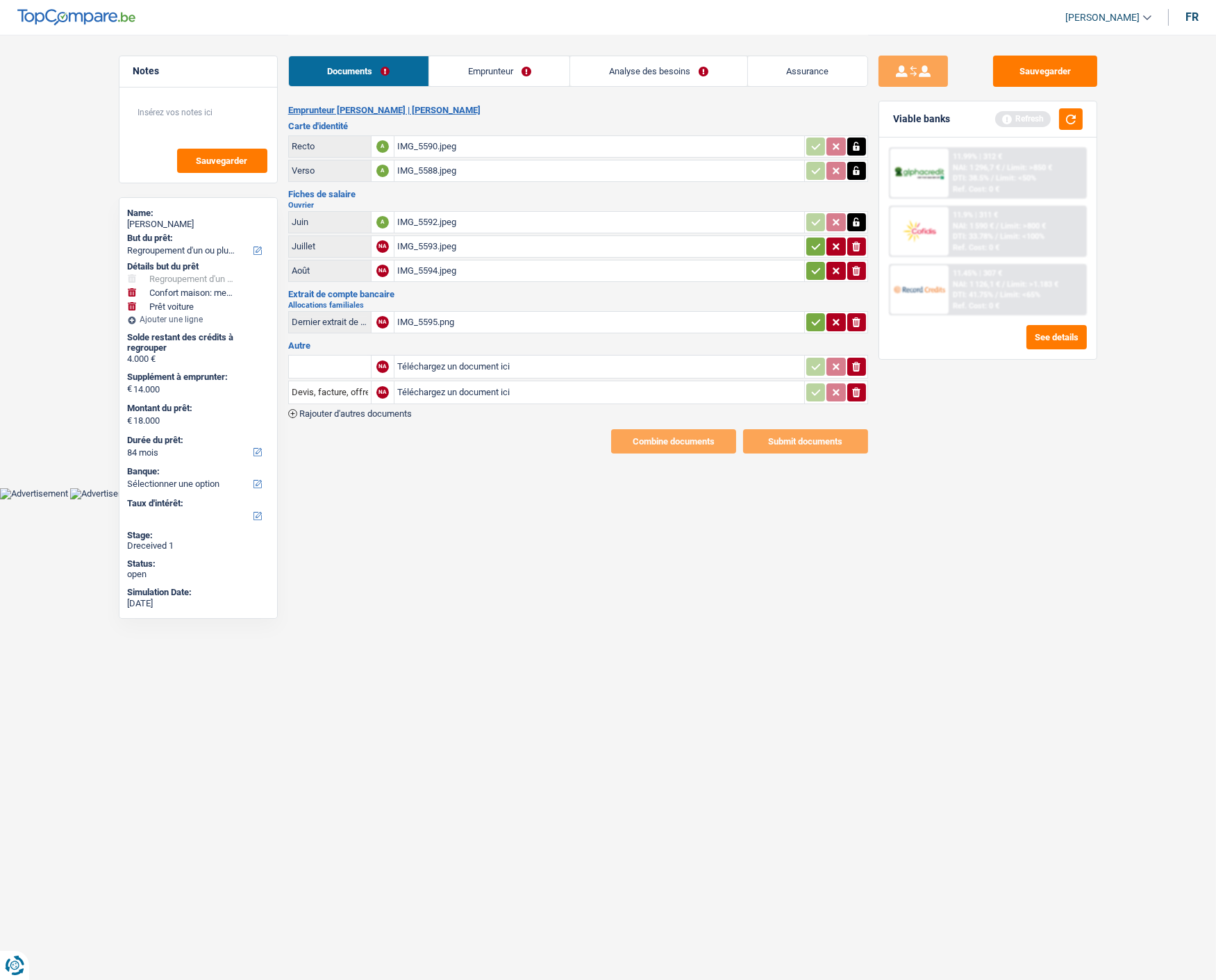
click at [501, 67] on link "Emprunteur" at bounding box center [499, 71] width 141 height 30
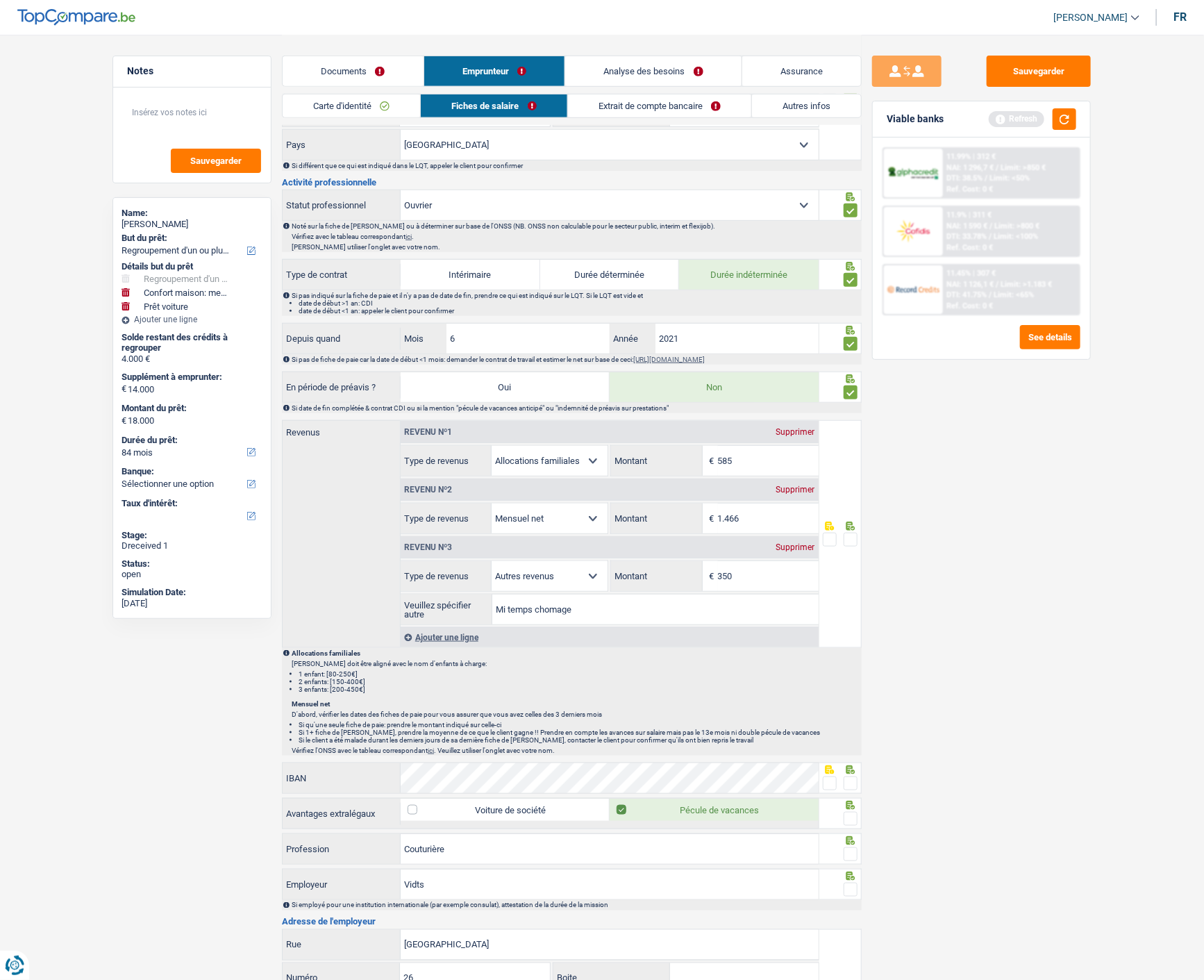
scroll to position [463, 0]
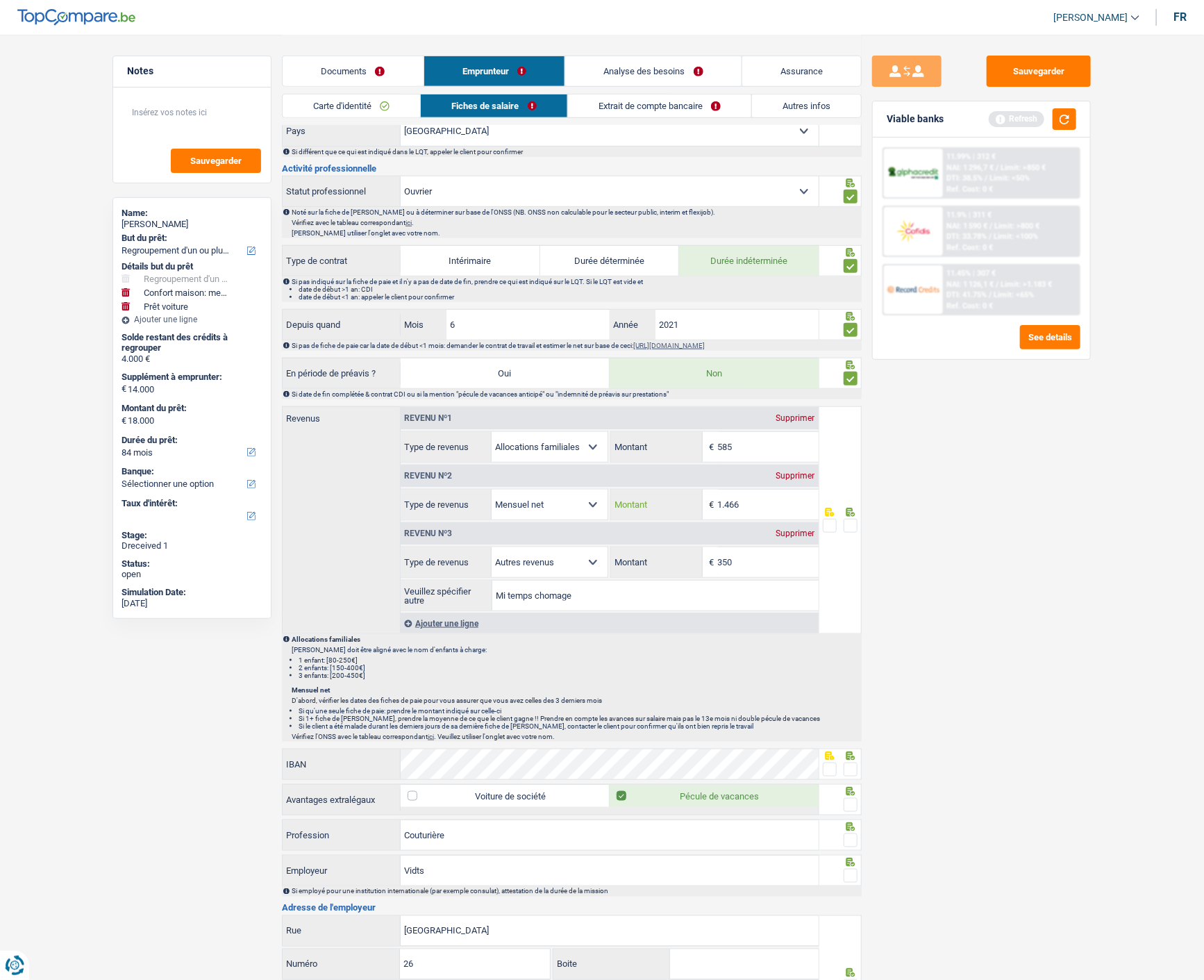
drag, startPoint x: 779, startPoint y: 502, endPoint x: 693, endPoint y: 510, distance: 86.4
click at [693, 510] on div "1.466 € Montant" at bounding box center [714, 504] width 207 height 30
type input "1.596"
click at [855, 522] on span at bounding box center [851, 525] width 14 height 14
click at [0, 0] on input "radio" at bounding box center [0, 0] width 0 height 0
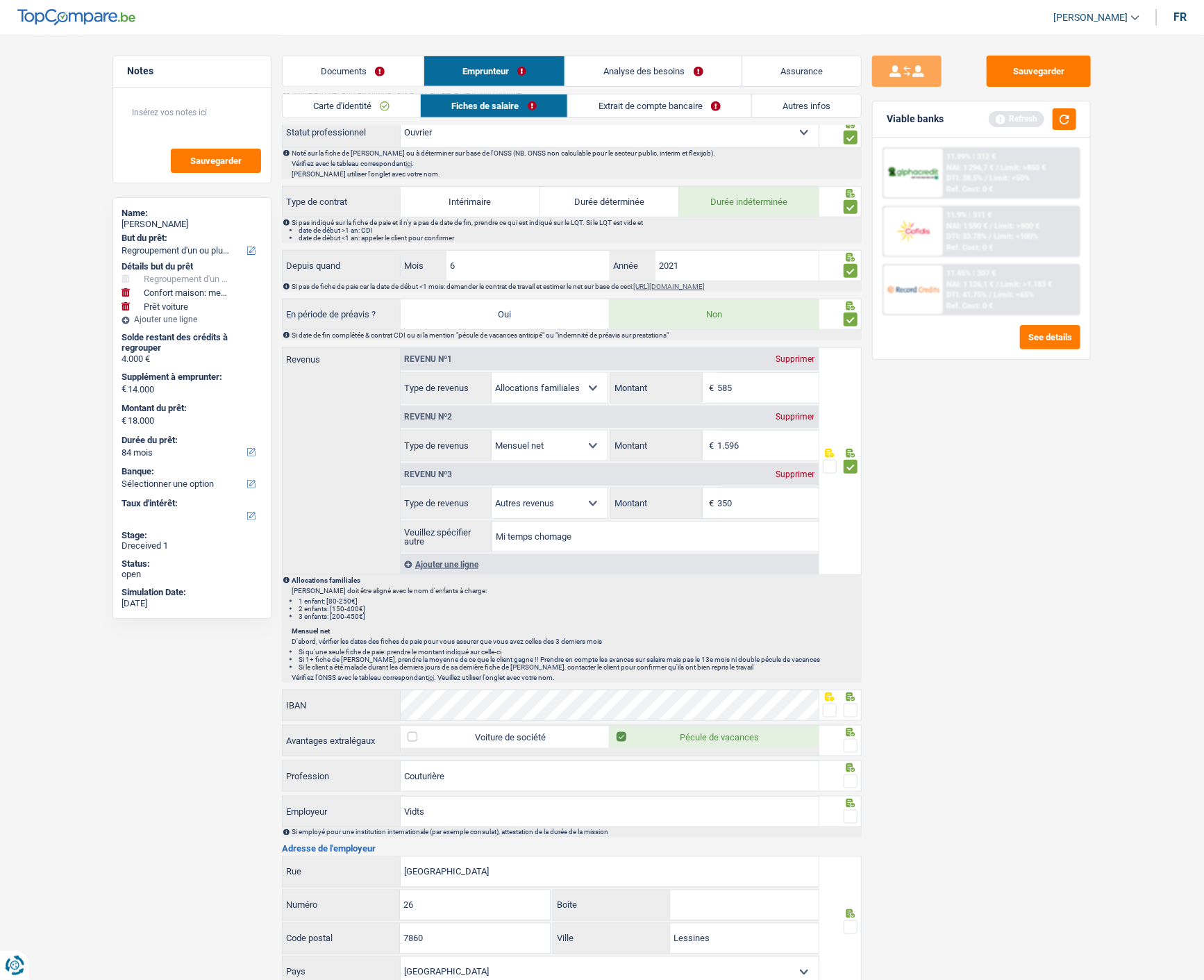
scroll to position [694, 0]
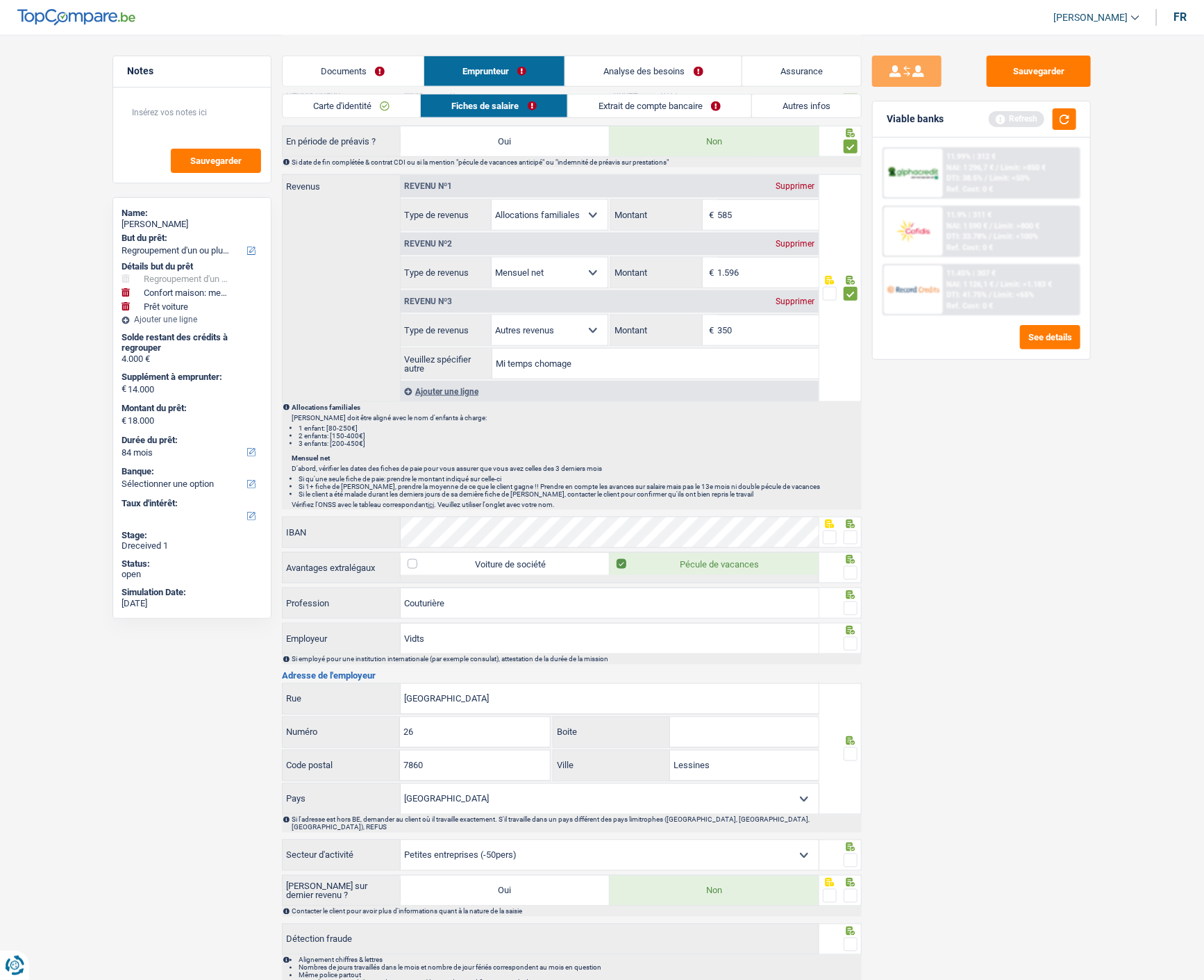
click at [852, 537] on span at bounding box center [851, 537] width 14 height 14
click at [0, 0] on input "radio" at bounding box center [0, 0] width 0 height 0
click at [848, 570] on span at bounding box center [851, 573] width 14 height 14
click at [0, 0] on input "radio" at bounding box center [0, 0] width 0 height 0
click at [855, 606] on span at bounding box center [851, 608] width 14 height 14
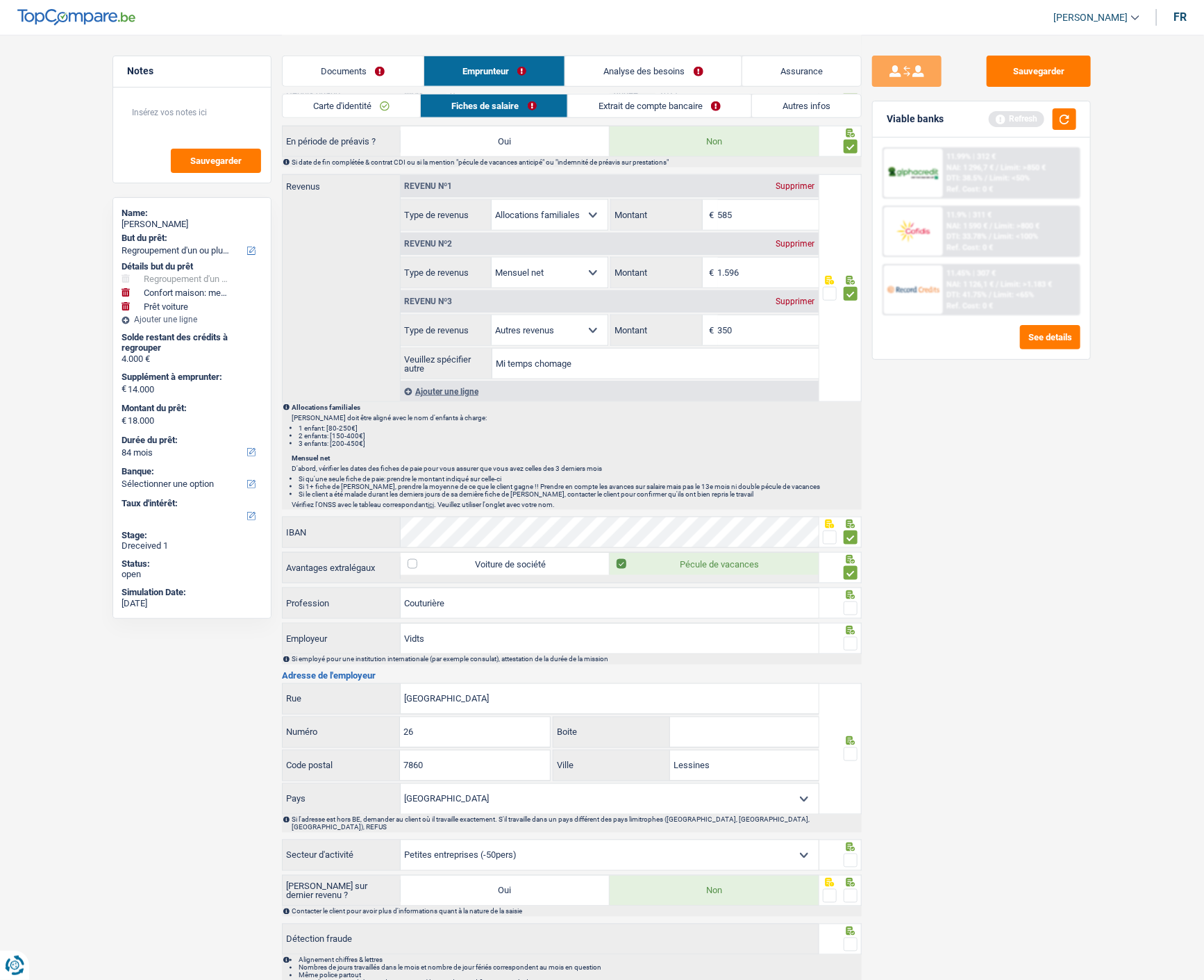
click at [0, 0] on input "radio" at bounding box center [0, 0] width 0 height 0
click at [848, 644] on span at bounding box center [851, 643] width 14 height 14
click at [0, 0] on input "radio" at bounding box center [0, 0] width 0 height 0
click at [848, 754] on span at bounding box center [851, 754] width 14 height 14
click at [0, 0] on input "radio" at bounding box center [0, 0] width 0 height 0
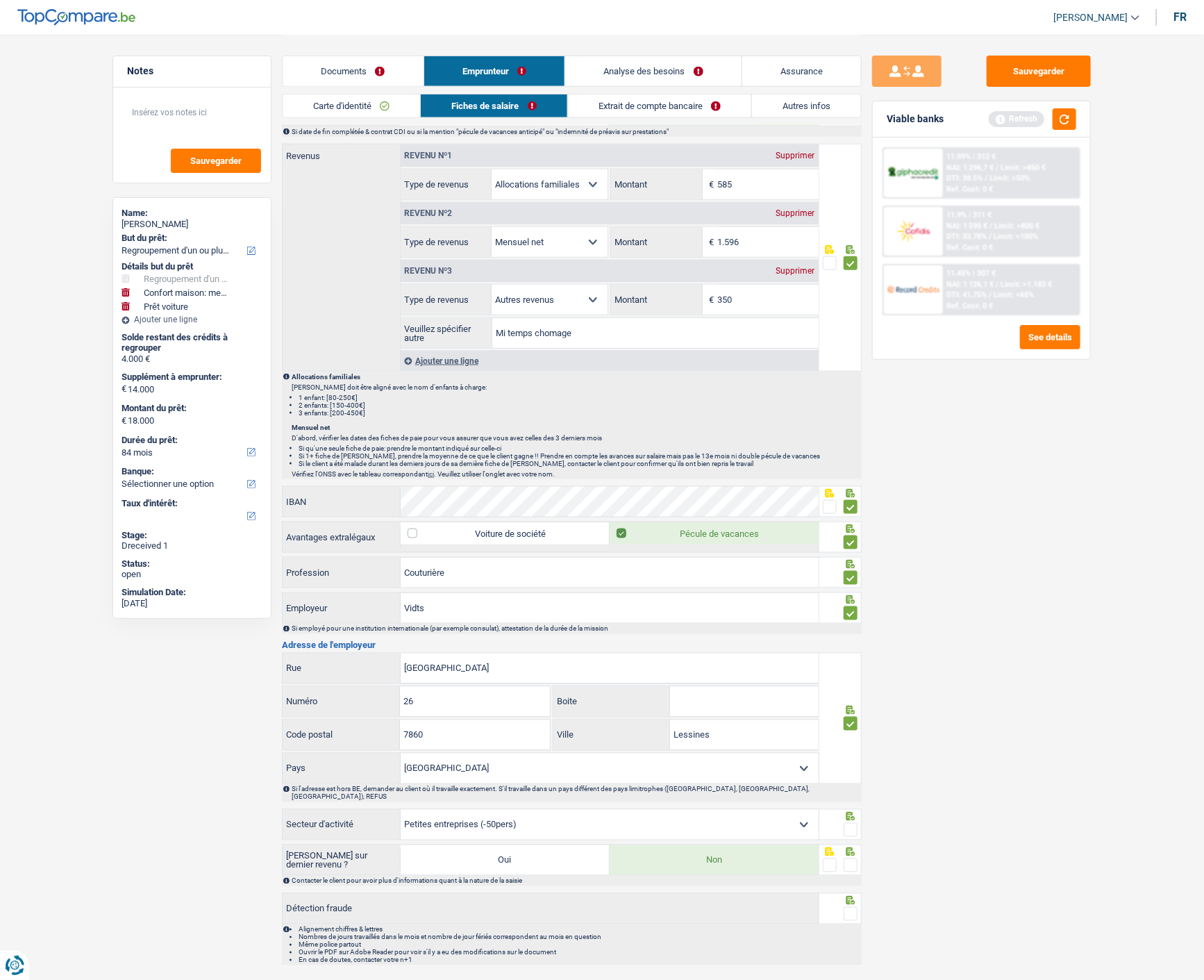
scroll to position [754, 0]
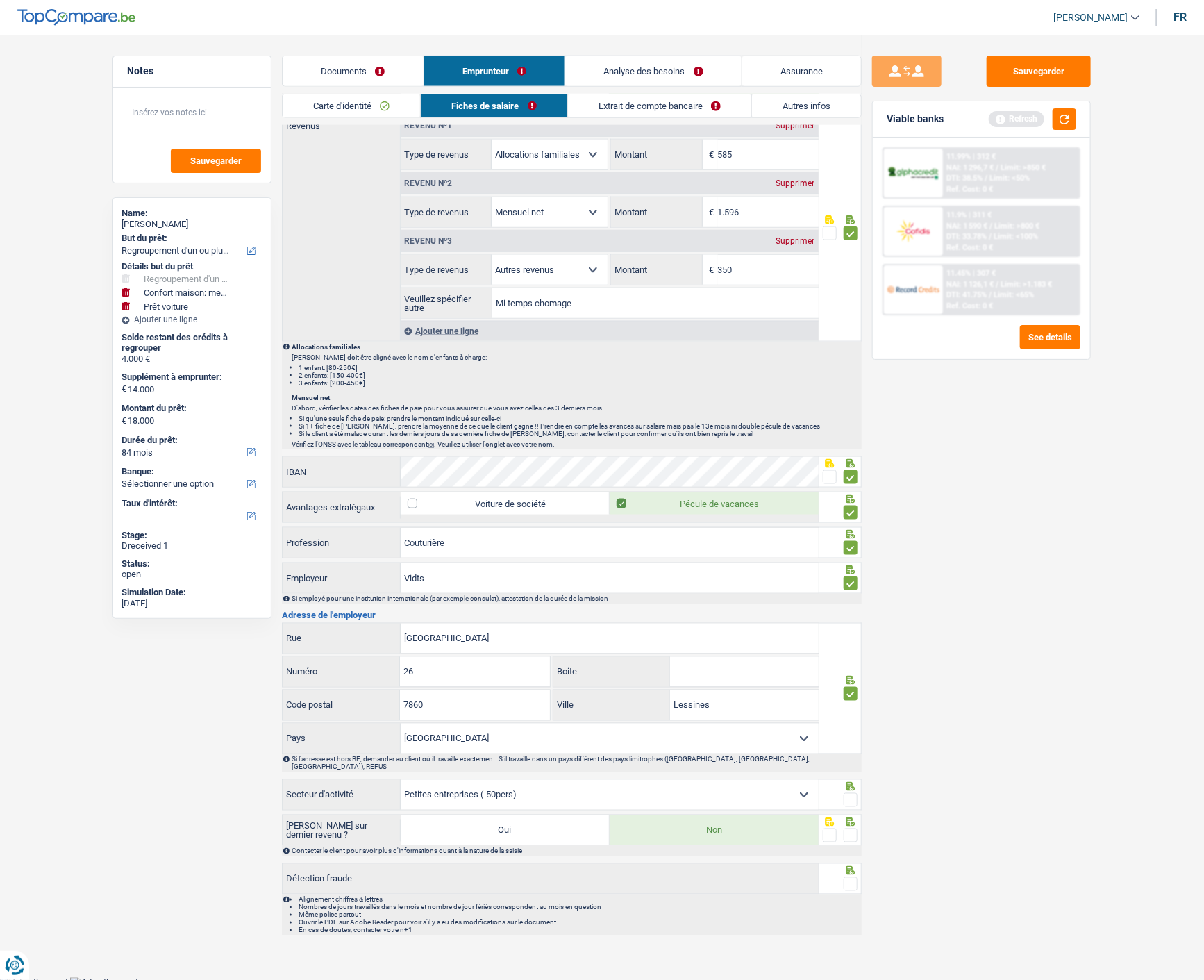
click at [847, 782] on icon at bounding box center [851, 786] width 9 height 9
click at [845, 793] on span at bounding box center [851, 799] width 14 height 14
click at [0, 0] on input "radio" at bounding box center [0, 0] width 0 height 0
click at [848, 828] on span at bounding box center [851, 835] width 14 height 14
click at [0, 0] on input "radio" at bounding box center [0, 0] width 0 height 0
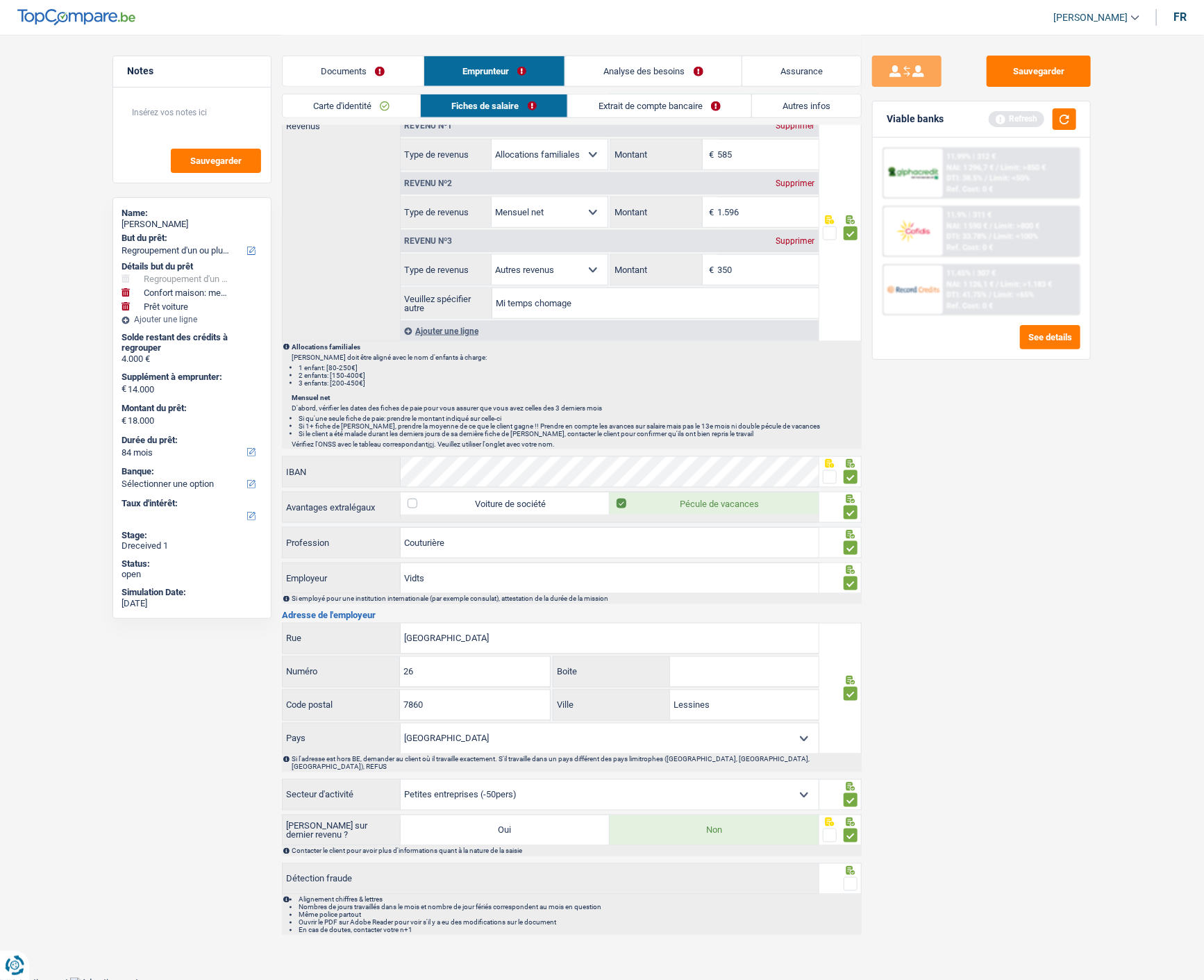
click at [850, 877] on span at bounding box center [851, 884] width 14 height 14
click at [0, 0] on input "radio" at bounding box center [0, 0] width 0 height 0
click at [677, 109] on link "Extrait de compte bancaire" at bounding box center [659, 106] width 183 height 23
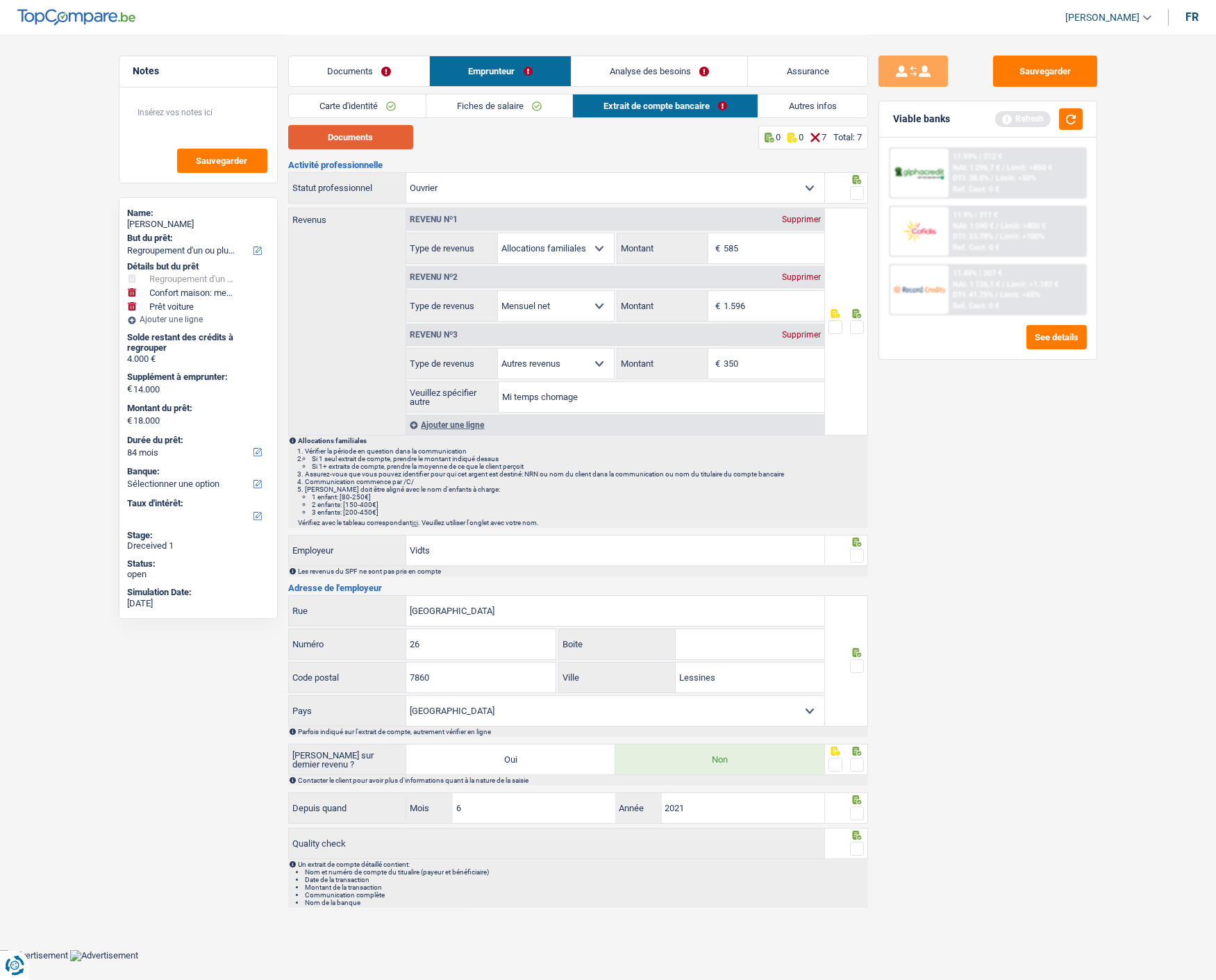
click at [363, 141] on button "Documents" at bounding box center [351, 137] width 125 height 24
click at [859, 189] on span at bounding box center [857, 193] width 14 height 14
click at [0, 0] on input "radio" at bounding box center [0, 0] width 0 height 0
click at [851, 324] on span at bounding box center [857, 327] width 14 height 14
click at [0, 0] on input "radio" at bounding box center [0, 0] width 0 height 0
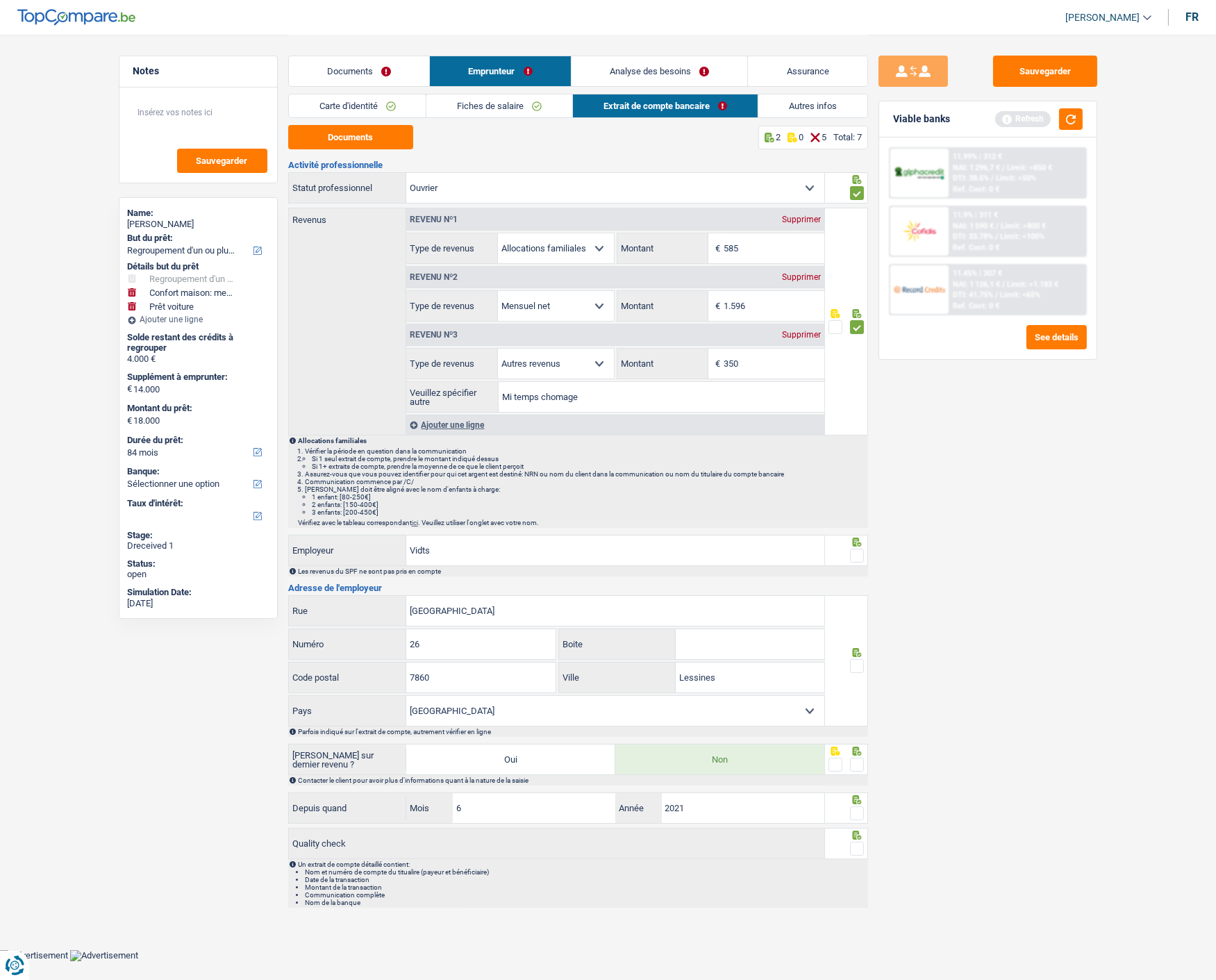
click at [848, 553] on fieldset at bounding box center [845, 556] width 36 height 17
click at [851, 552] on span at bounding box center [857, 556] width 14 height 14
click at [0, 0] on input "radio" at bounding box center [0, 0] width 0 height 0
click at [858, 662] on span at bounding box center [857, 666] width 14 height 14
click at [0, 0] on input "radio" at bounding box center [0, 0] width 0 height 0
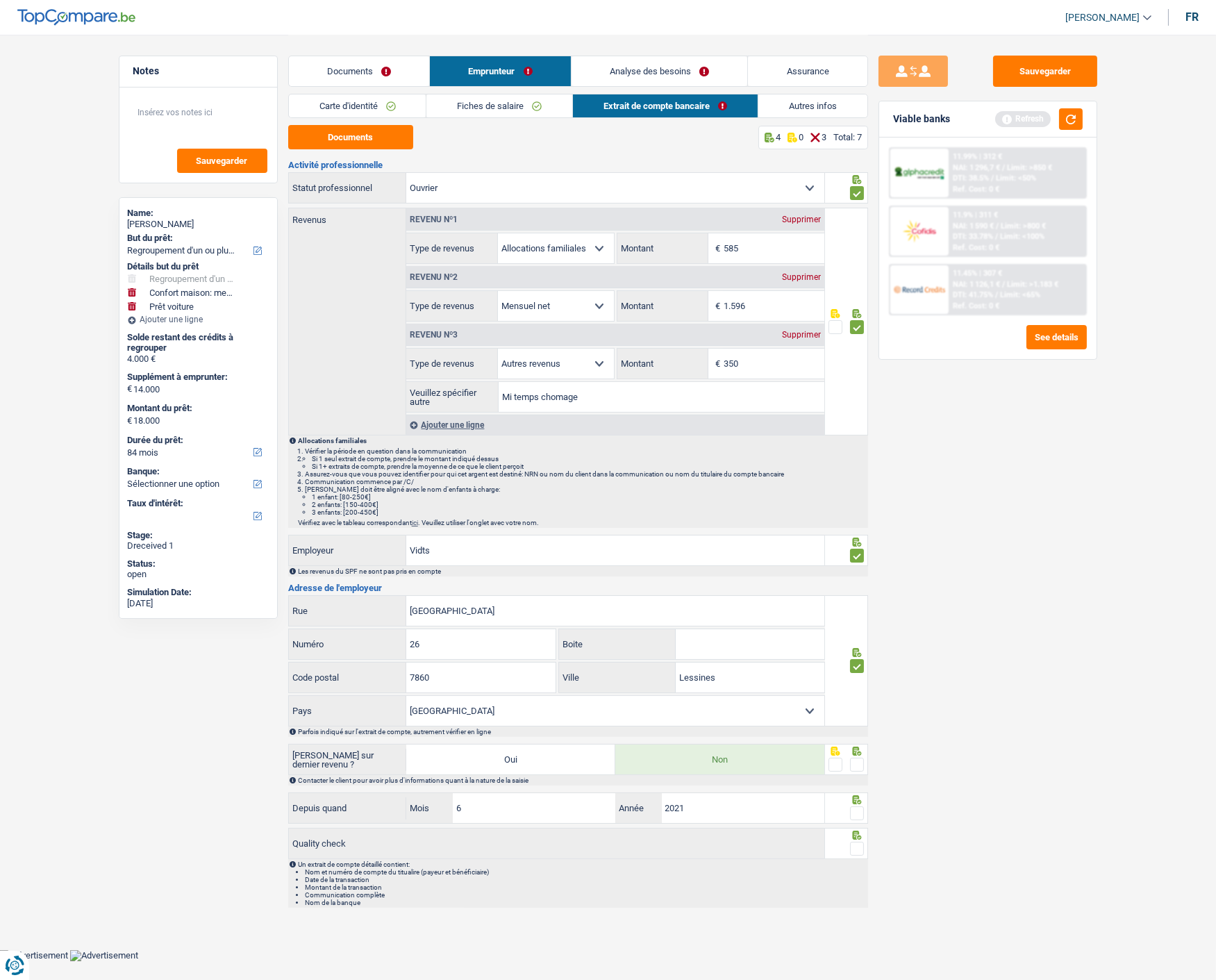
click at [864, 761] on div at bounding box center [846, 760] width 43 height 31
click at [858, 765] on span at bounding box center [857, 765] width 14 height 14
click at [0, 0] on input "radio" at bounding box center [0, 0] width 0 height 0
click at [470, 95] on link "Fiches de salaire" at bounding box center [499, 106] width 146 height 23
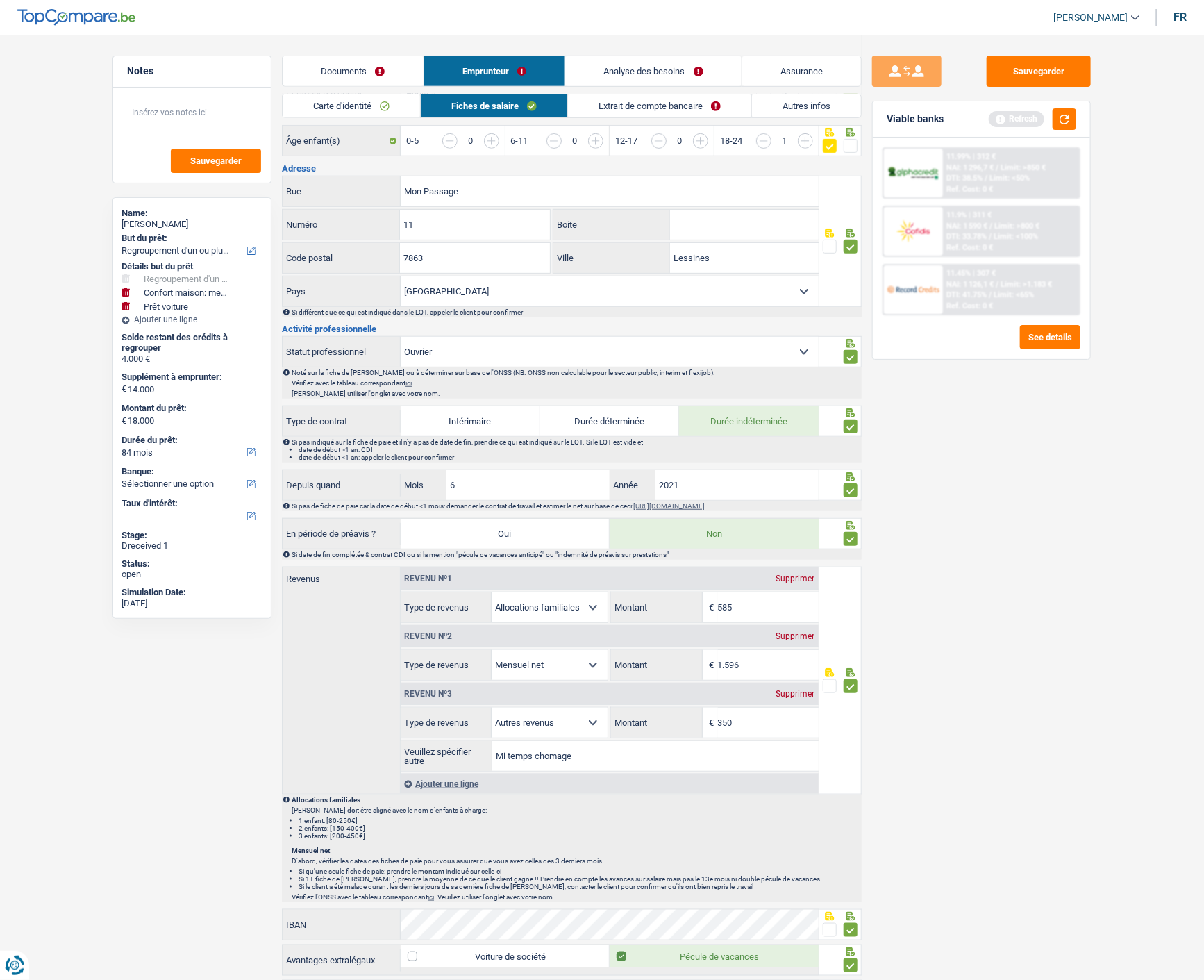
scroll to position [215, 0]
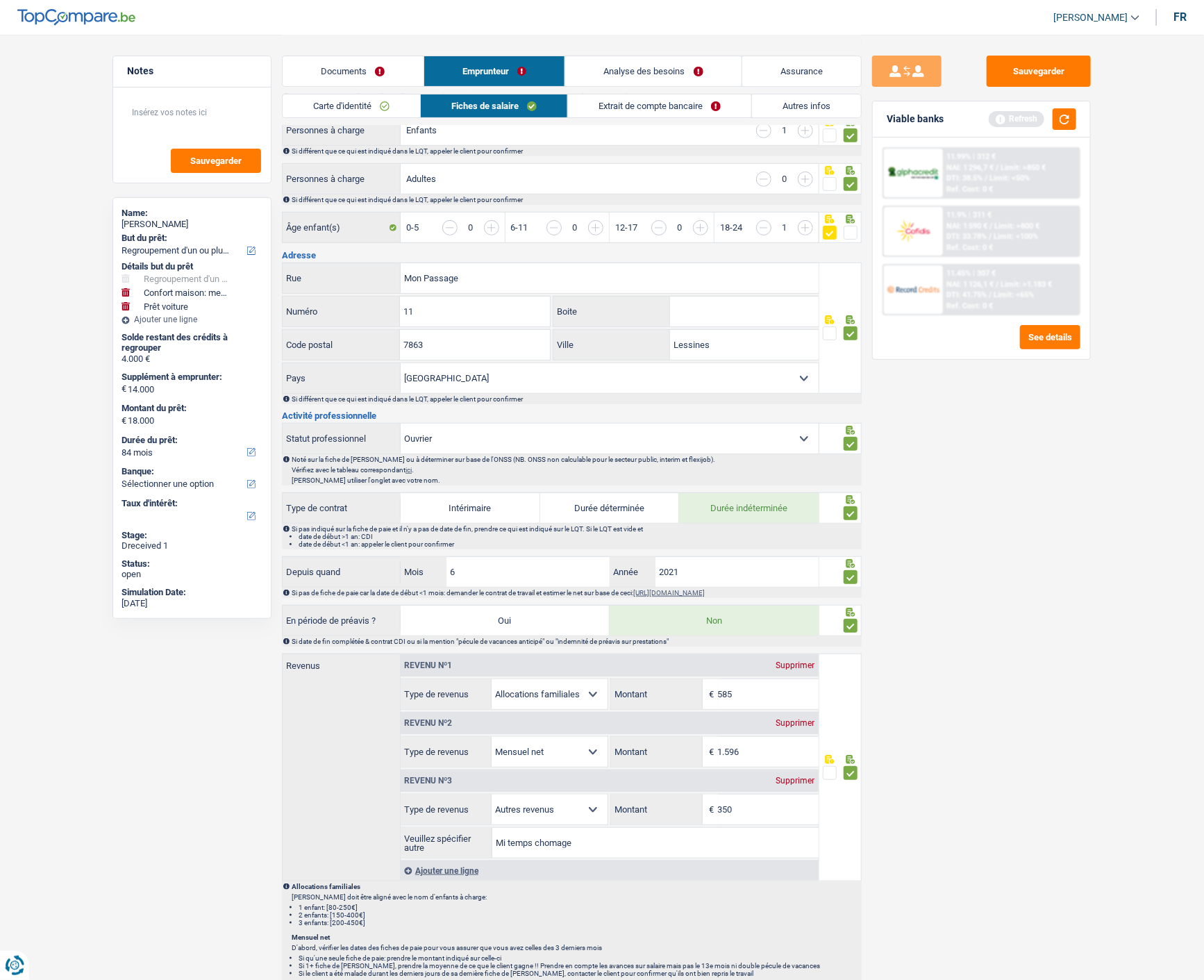
click at [692, 100] on link "Extrait de compte bancaire" at bounding box center [659, 106] width 183 height 23
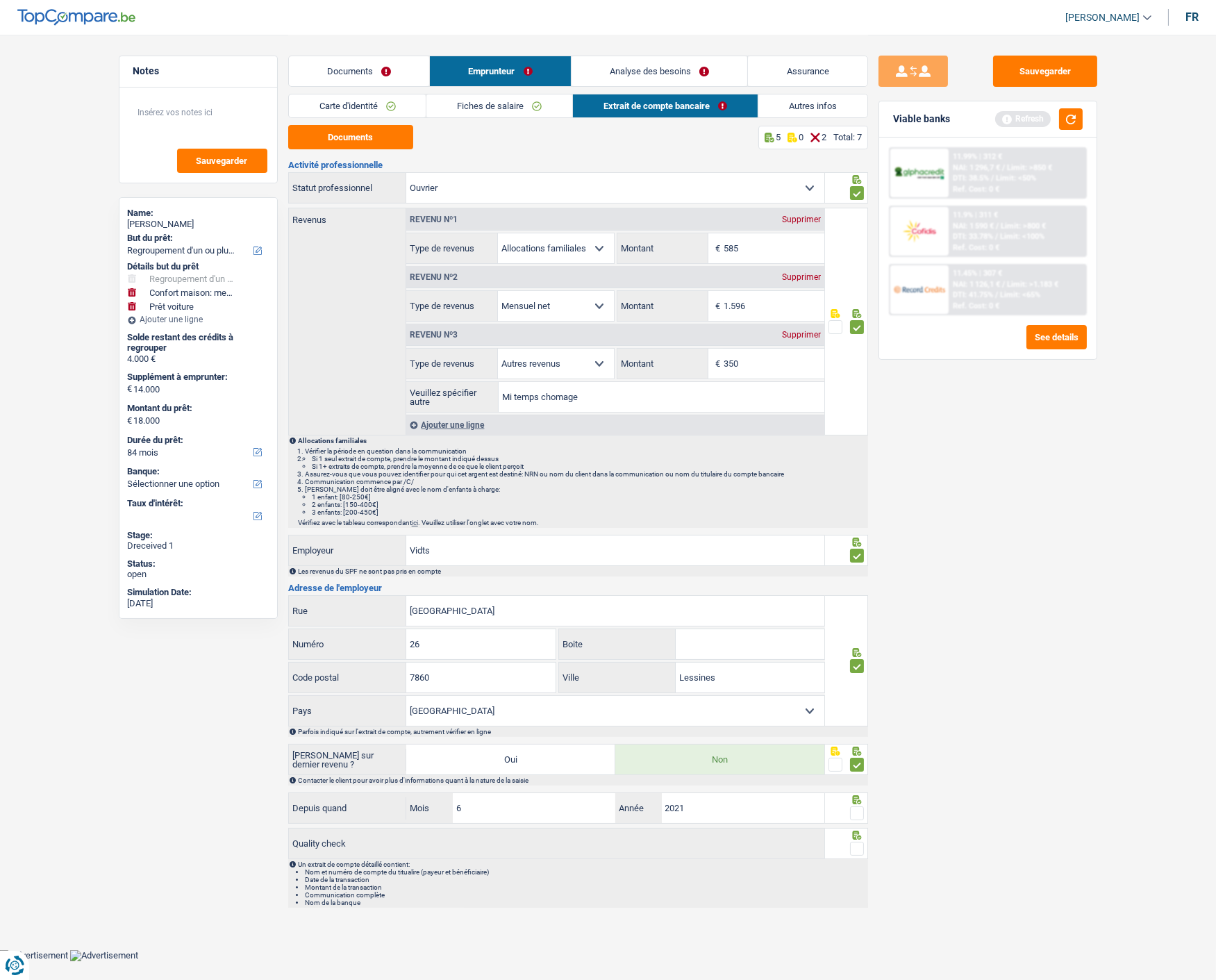
drag, startPoint x: 854, startPoint y: 810, endPoint x: 841, endPoint y: 834, distance: 27.3
click at [851, 810] on span at bounding box center [857, 813] width 14 height 14
click at [0, 0] on input "radio" at bounding box center [0, 0] width 0 height 0
click at [857, 845] on span at bounding box center [857, 848] width 14 height 14
click at [0, 0] on input "radio" at bounding box center [0, 0] width 0 height 0
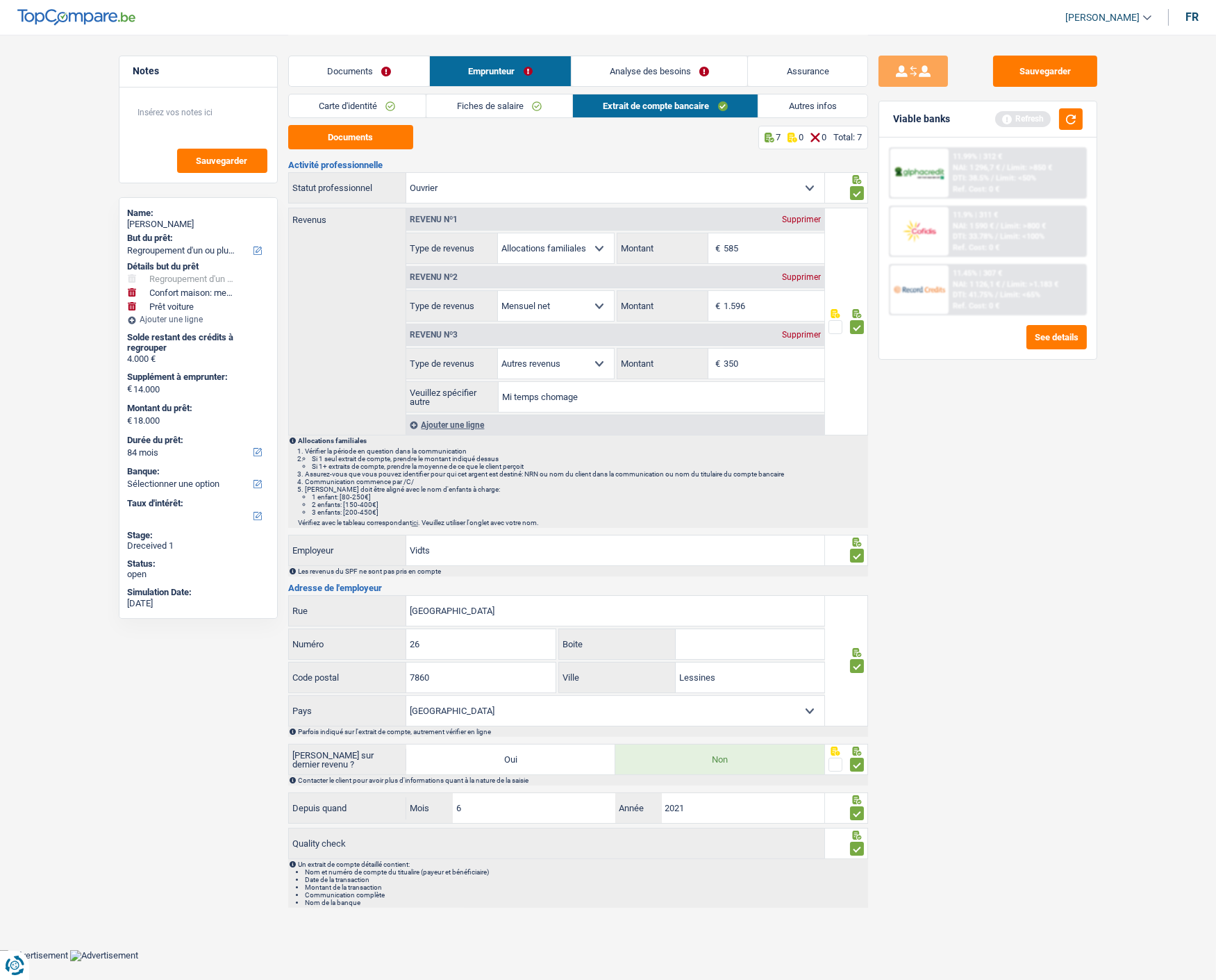
click at [817, 102] on link "Autres infos" at bounding box center [812, 106] width 109 height 23
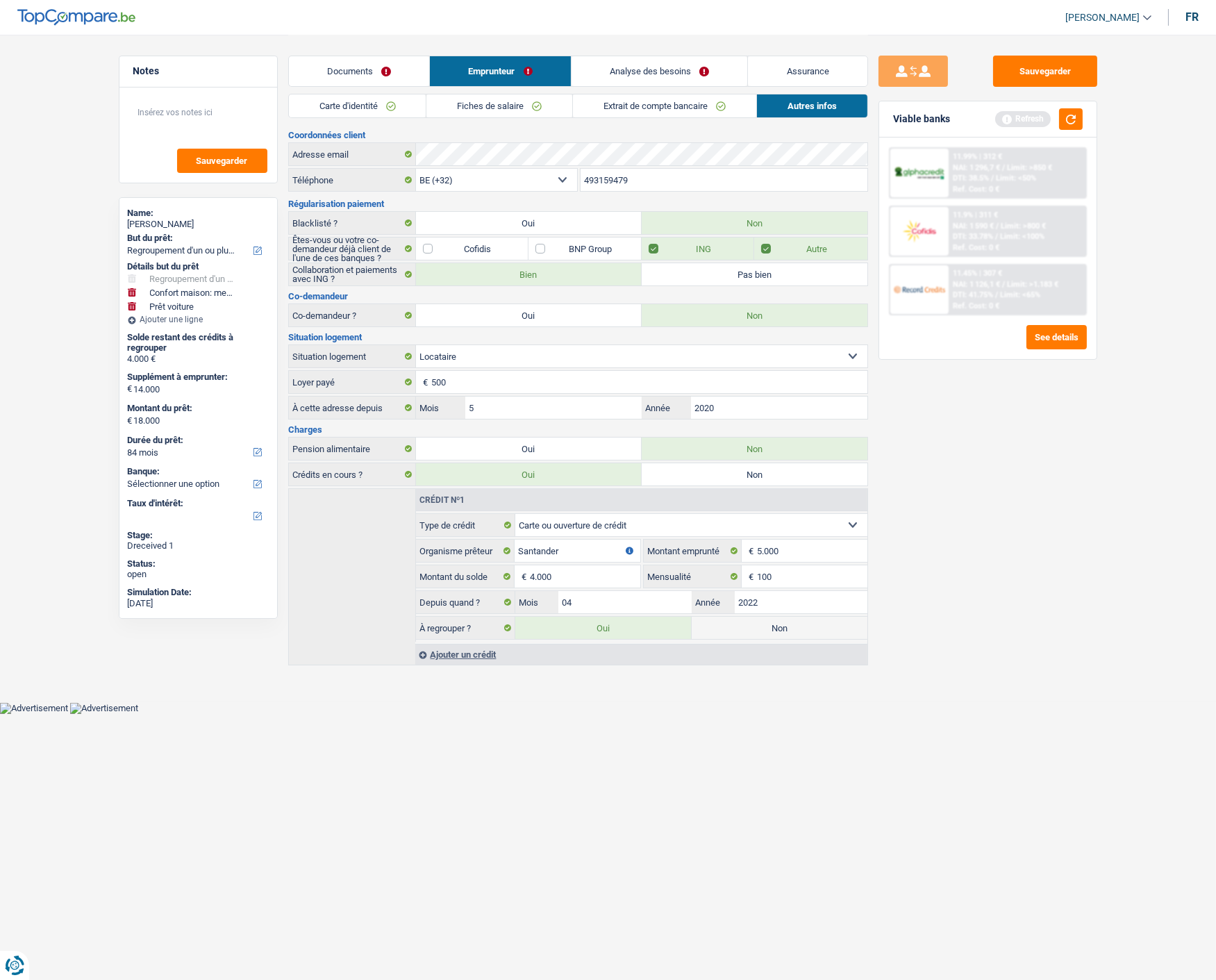
click at [709, 67] on link "Analyse des besoins" at bounding box center [659, 71] width 176 height 30
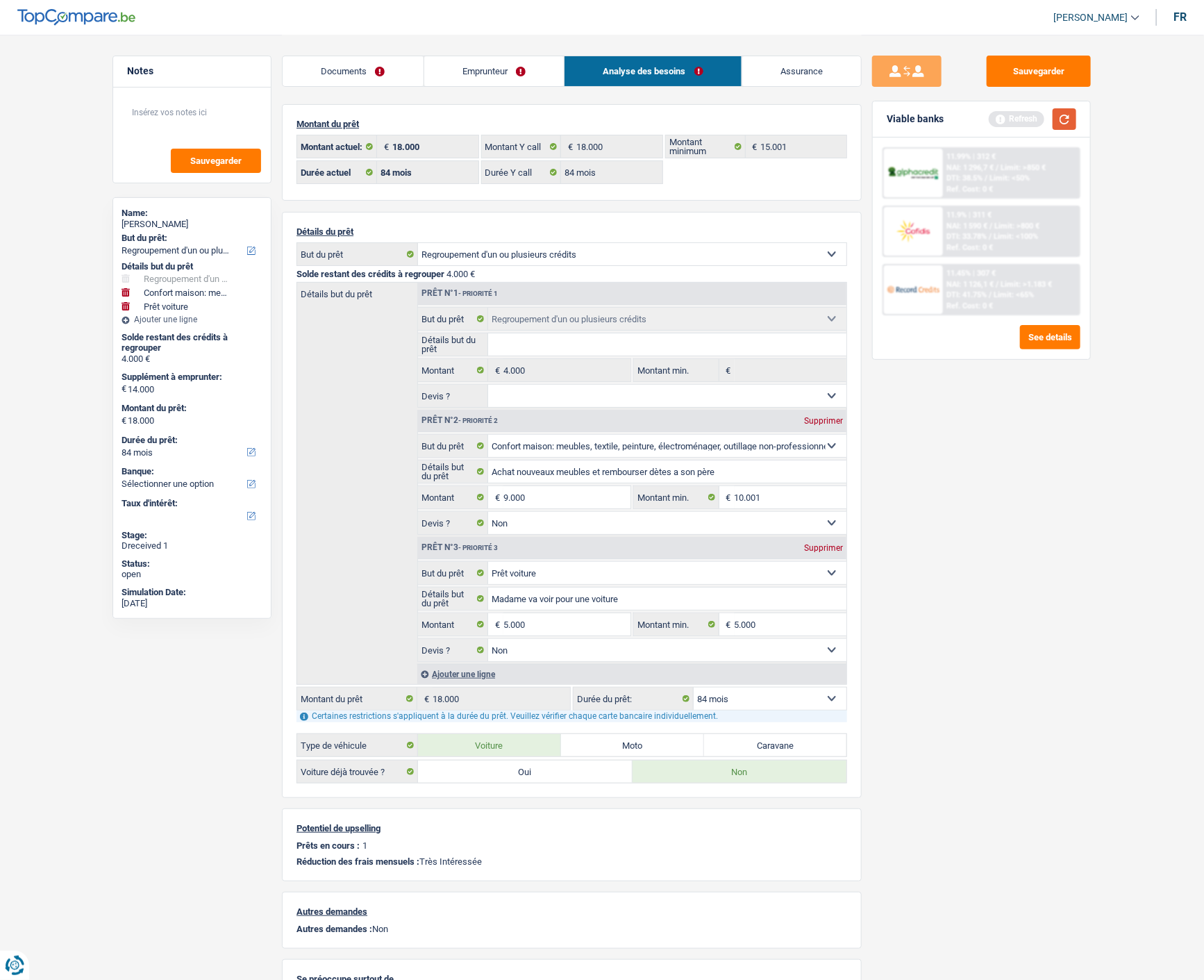
click at [1076, 115] on button "button" at bounding box center [1064, 119] width 23 height 22
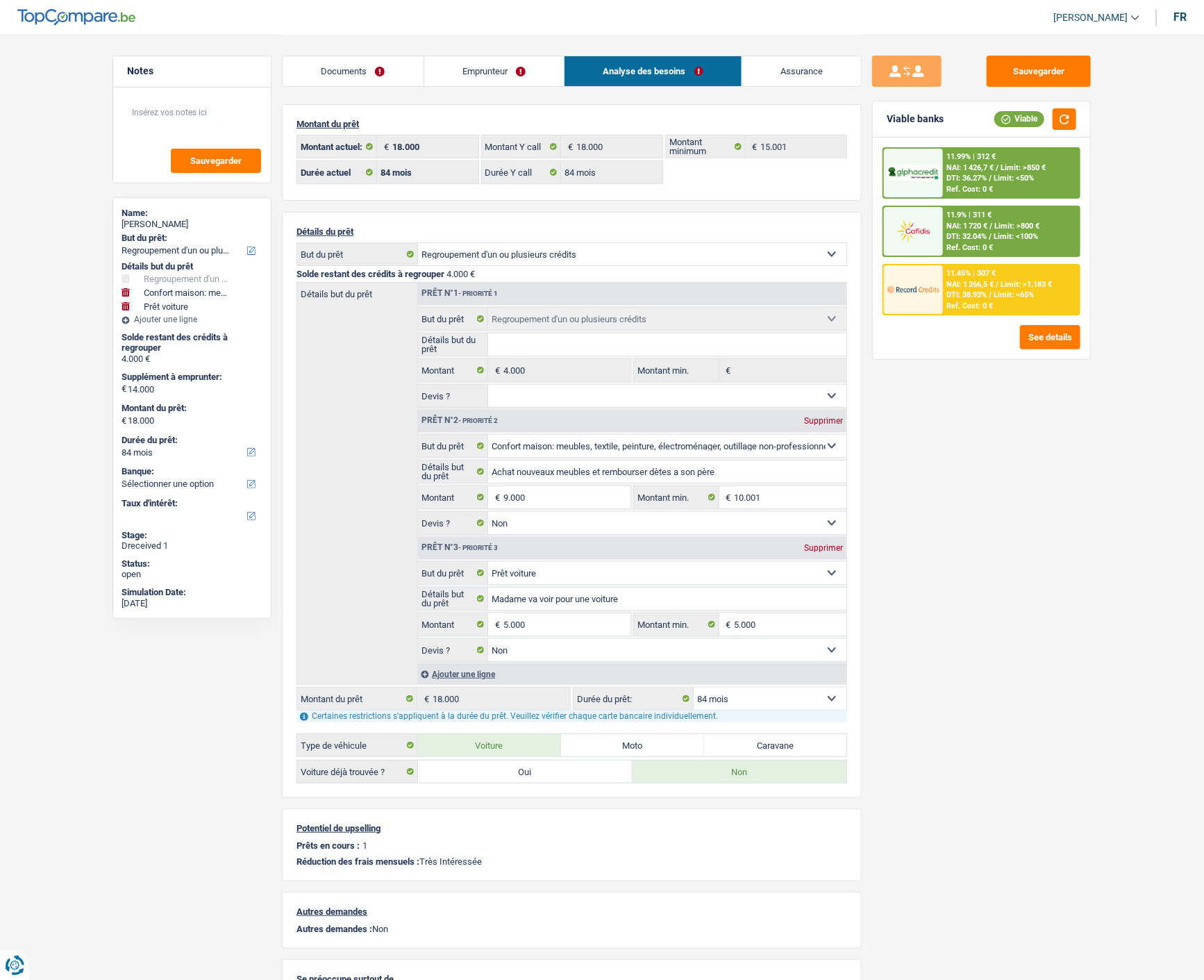
click at [983, 286] on div "11.45% | 307 € NAI: 1 266,5 € / Limit: >1.183 € DTI: 38.93% / Limit: <65% Ref. …" at bounding box center [1011, 290] width 137 height 49
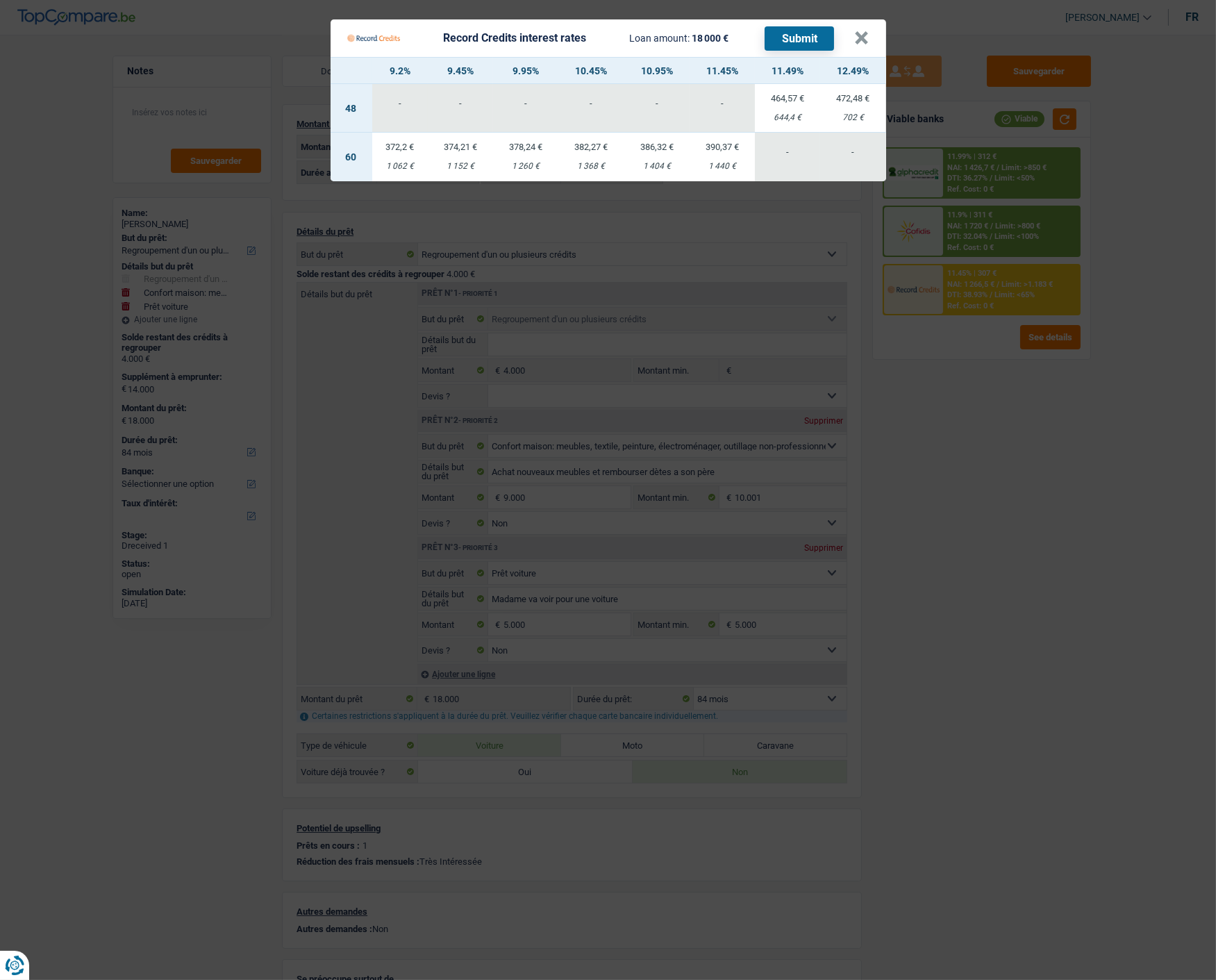
click at [466, 144] on td "374,21 € 1 152 €" at bounding box center [460, 157] width 65 height 49
select select "60"
select select "record credits"
type input "9,45"
select select "60"
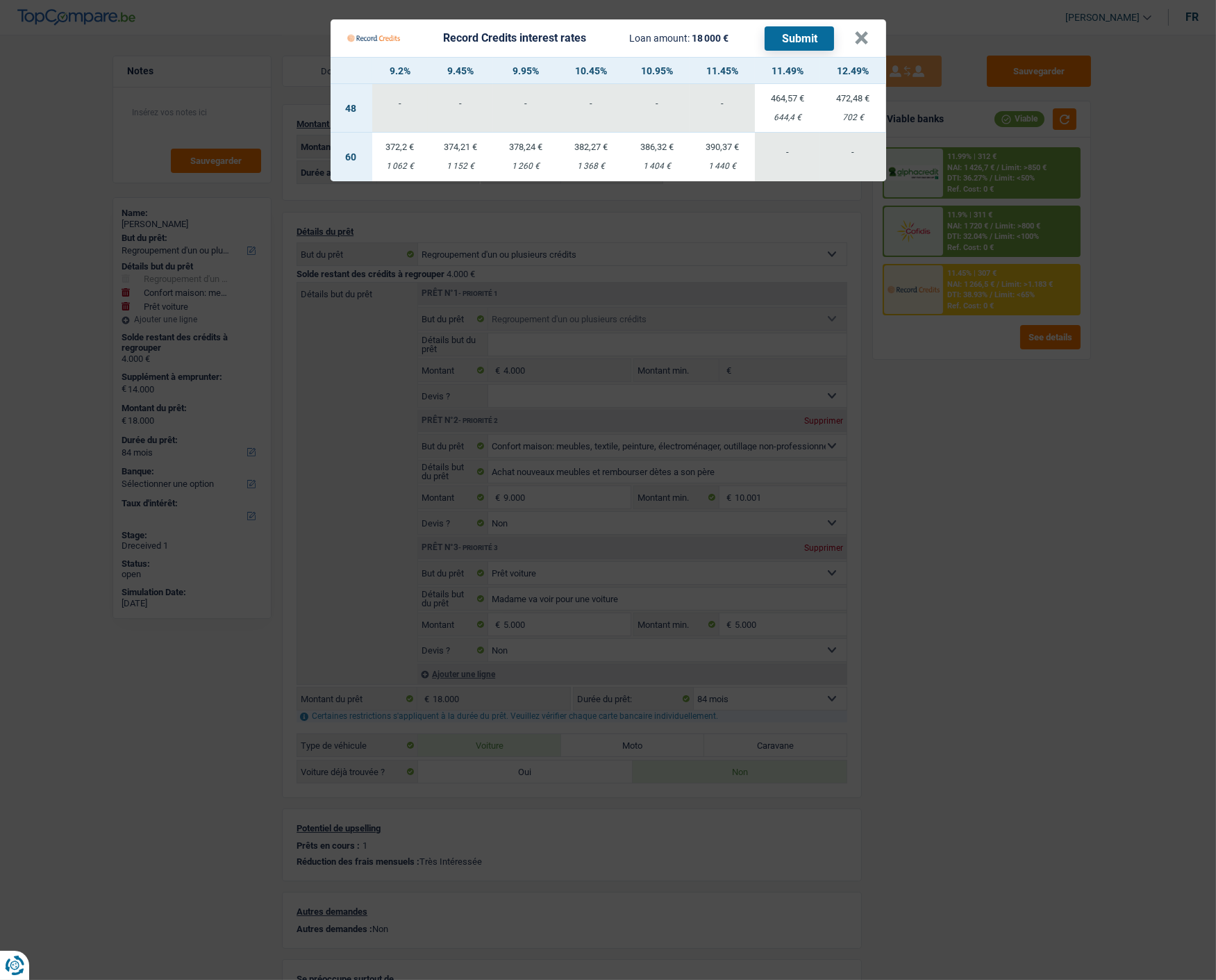
select select "60"
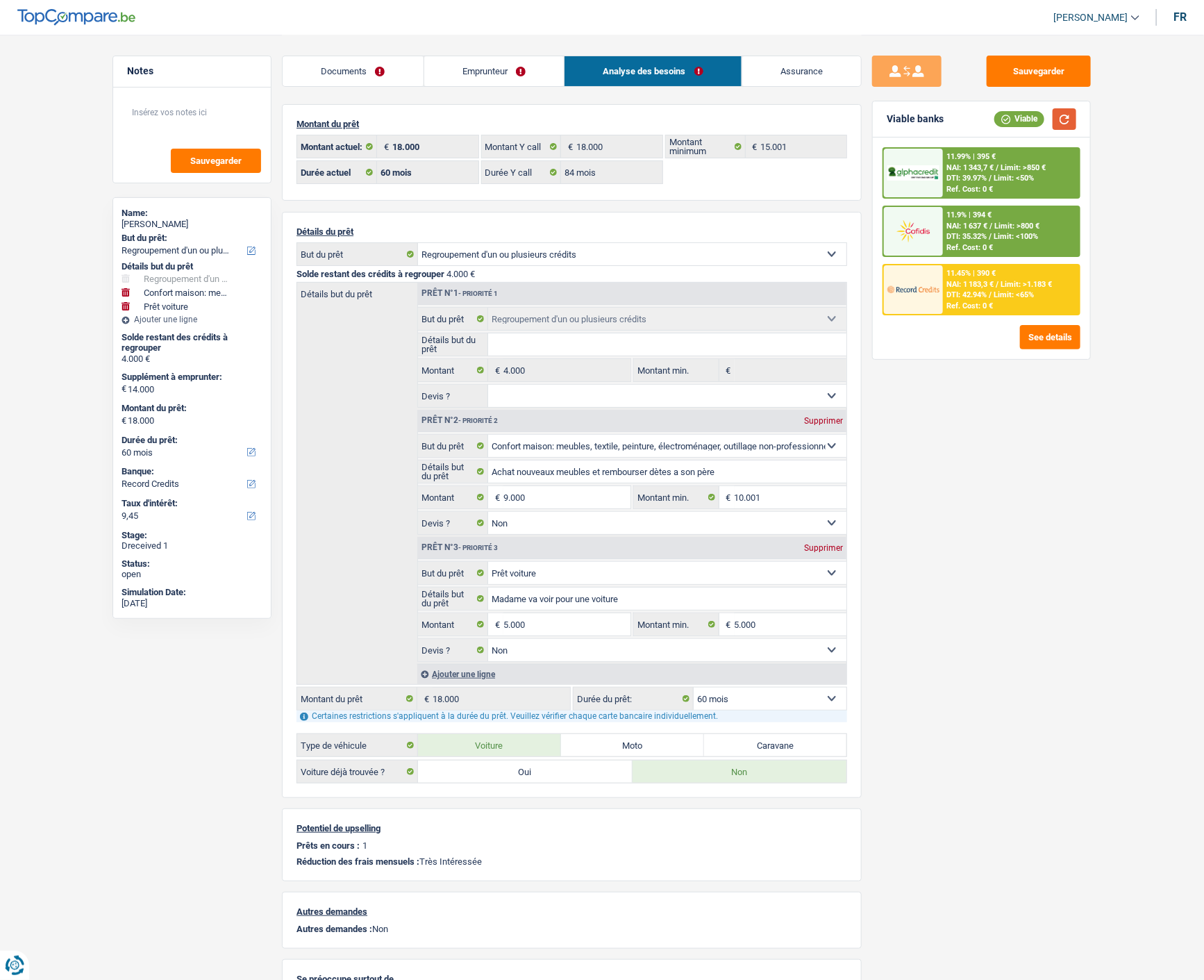
click at [1067, 122] on button "button" at bounding box center [1064, 119] width 23 height 22
click at [944, 281] on div "11.45% | 390 € NAI: 1 183,3 € / Limit: >1.183 € DTI: 42.94% / Limit: <65% Ref. …" at bounding box center [1011, 290] width 137 height 49
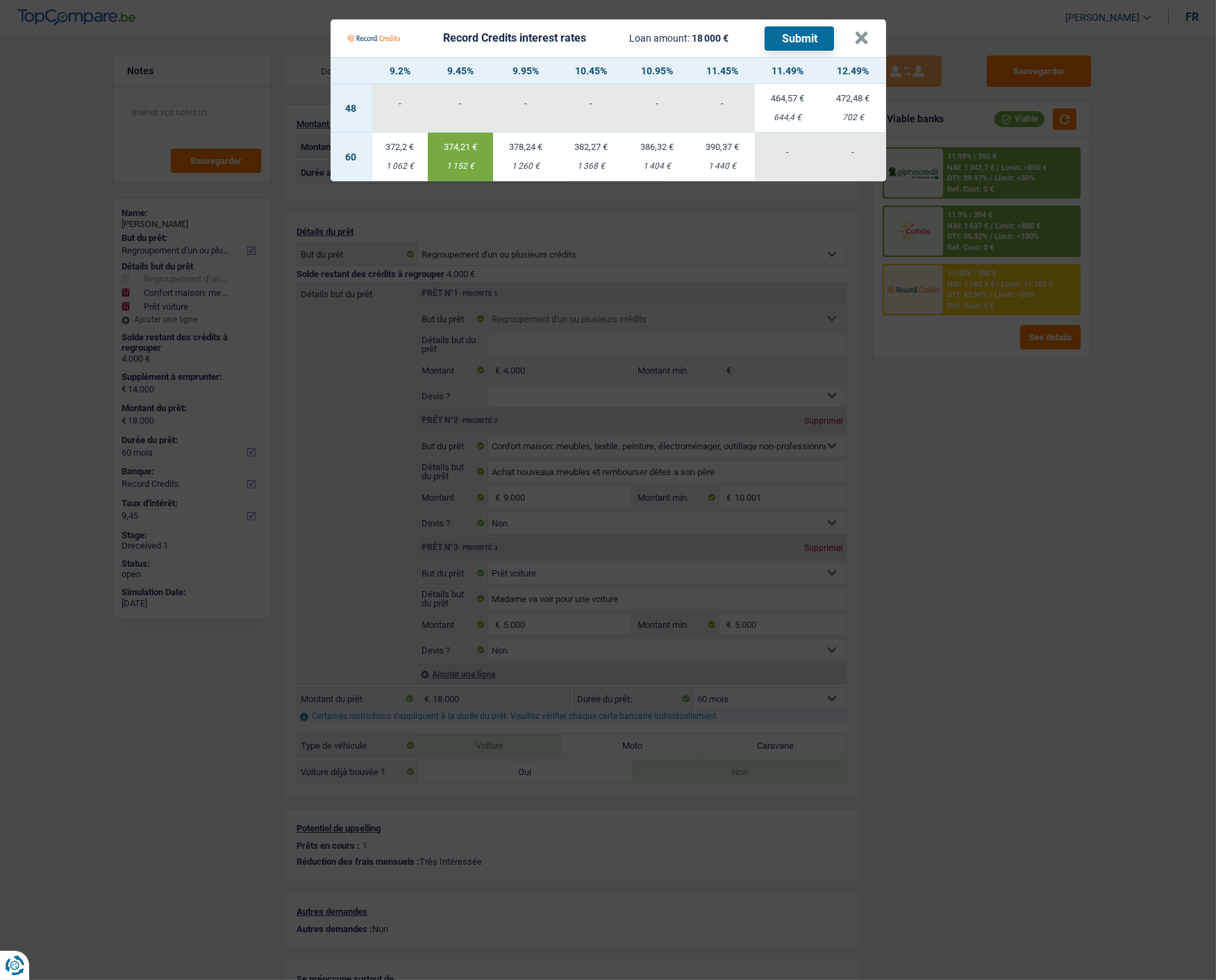
click at [807, 30] on button "Submit" at bounding box center [799, 38] width 69 height 24
click at [869, 31] on button "×" at bounding box center [862, 38] width 15 height 14
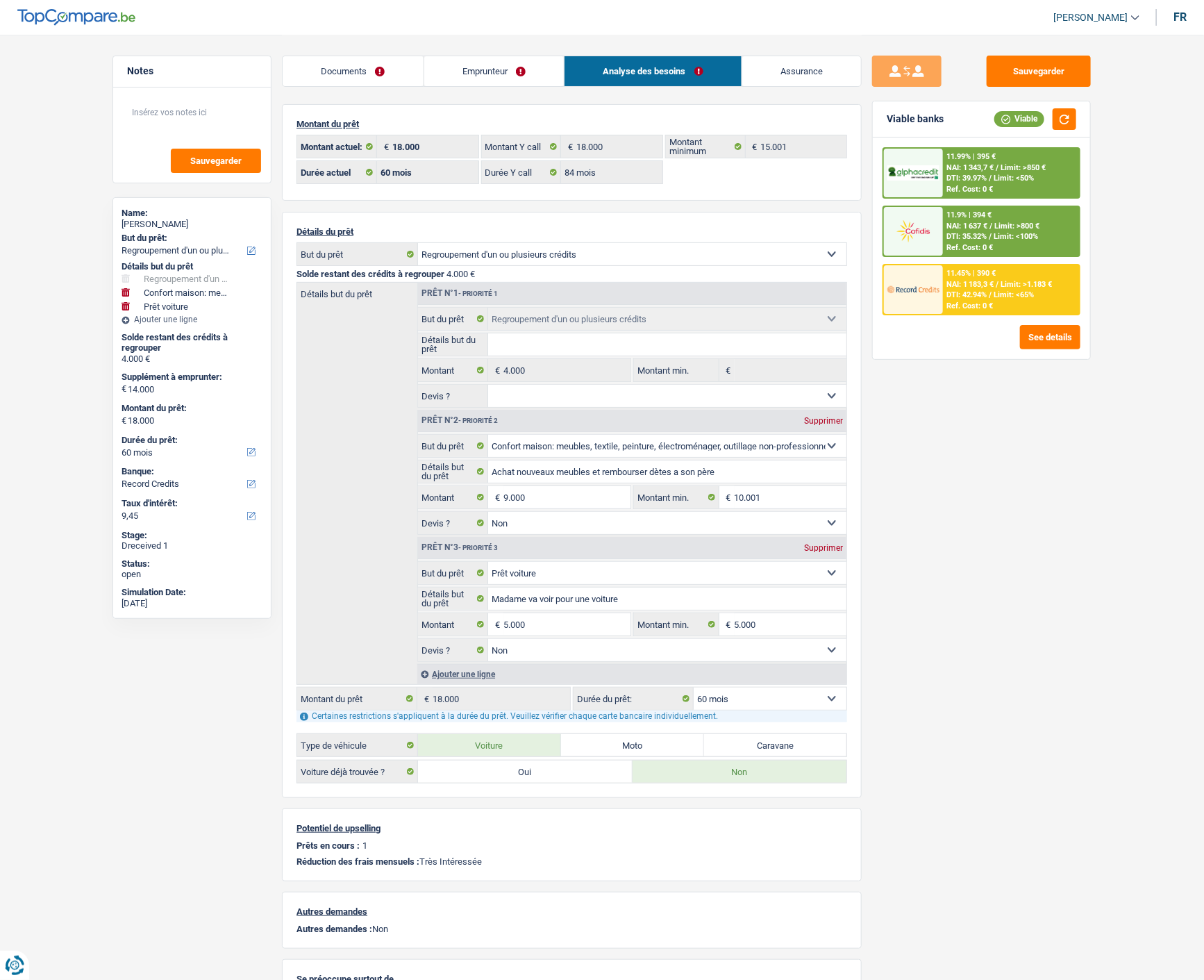
click at [1059, 214] on div "11.9% | 394 € NAI: 1 637 € / Limit: >800 € DTI: 35.32% / Limit: <100% Ref. Cost…" at bounding box center [1011, 231] width 137 height 49
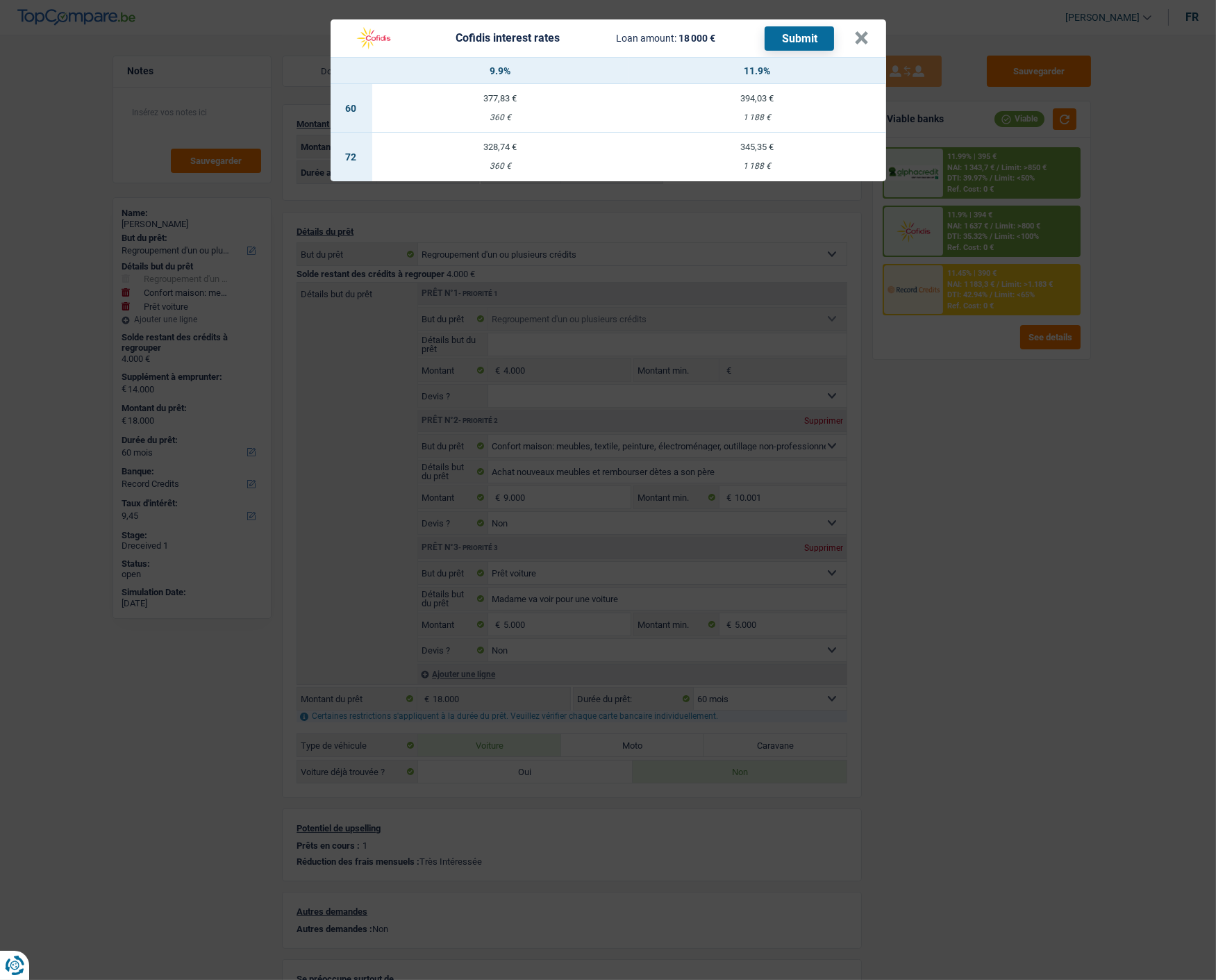
click at [491, 144] on td "328,74 € 360 €" at bounding box center [501, 157] width 257 height 49
select select "72"
select select "cofidis"
type input "9,90"
select select "72"
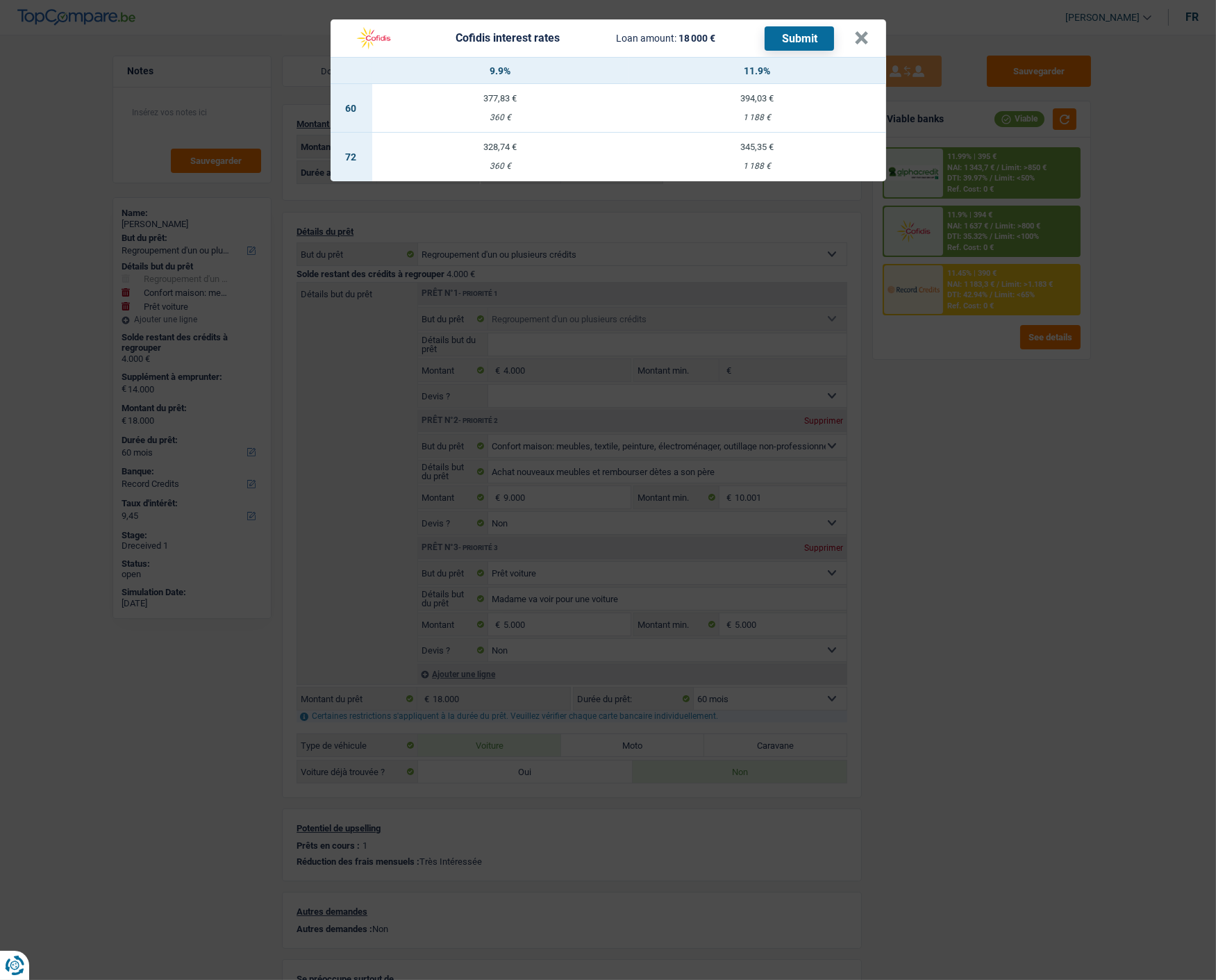
select select "72"
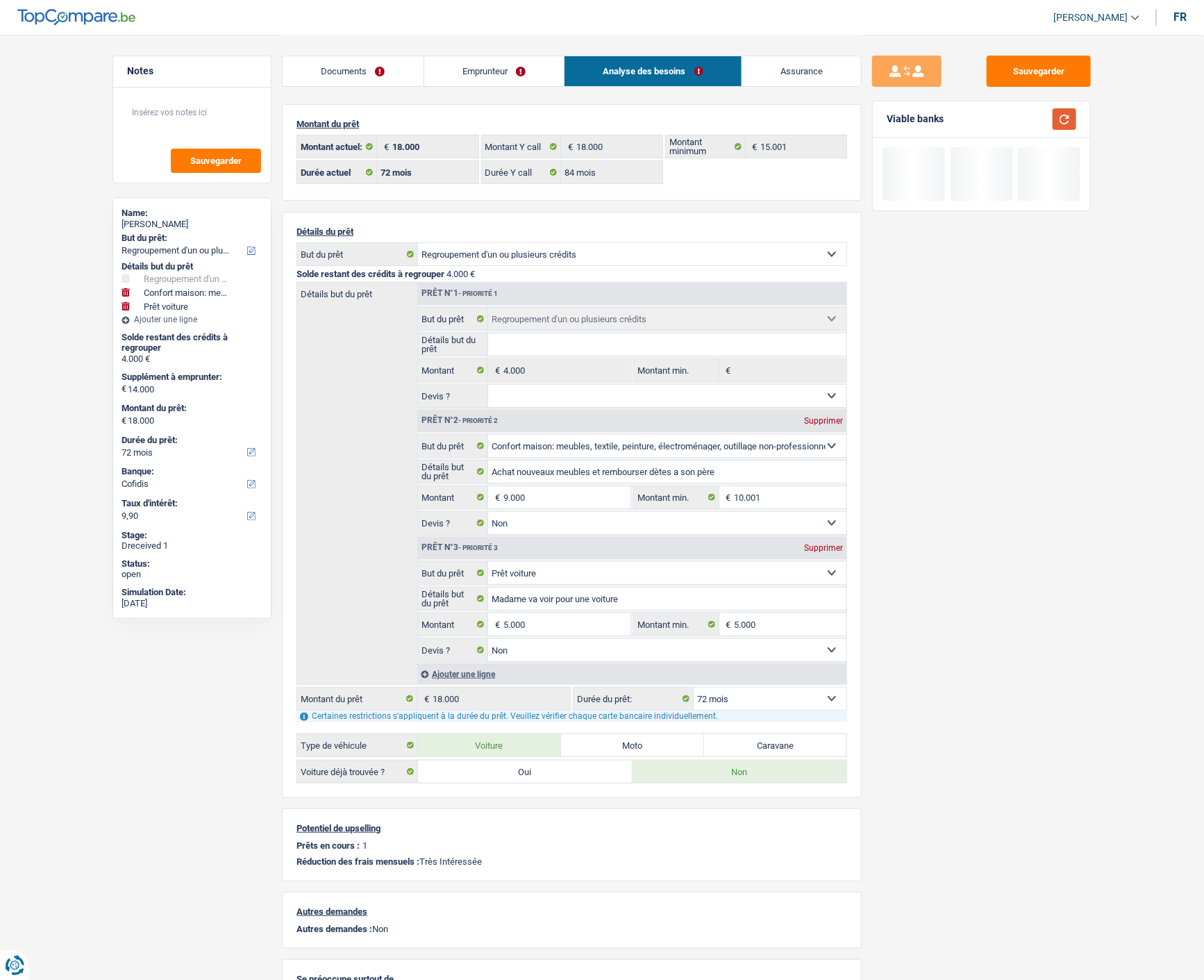
click at [1063, 122] on button "button" at bounding box center [1064, 119] width 23 height 22
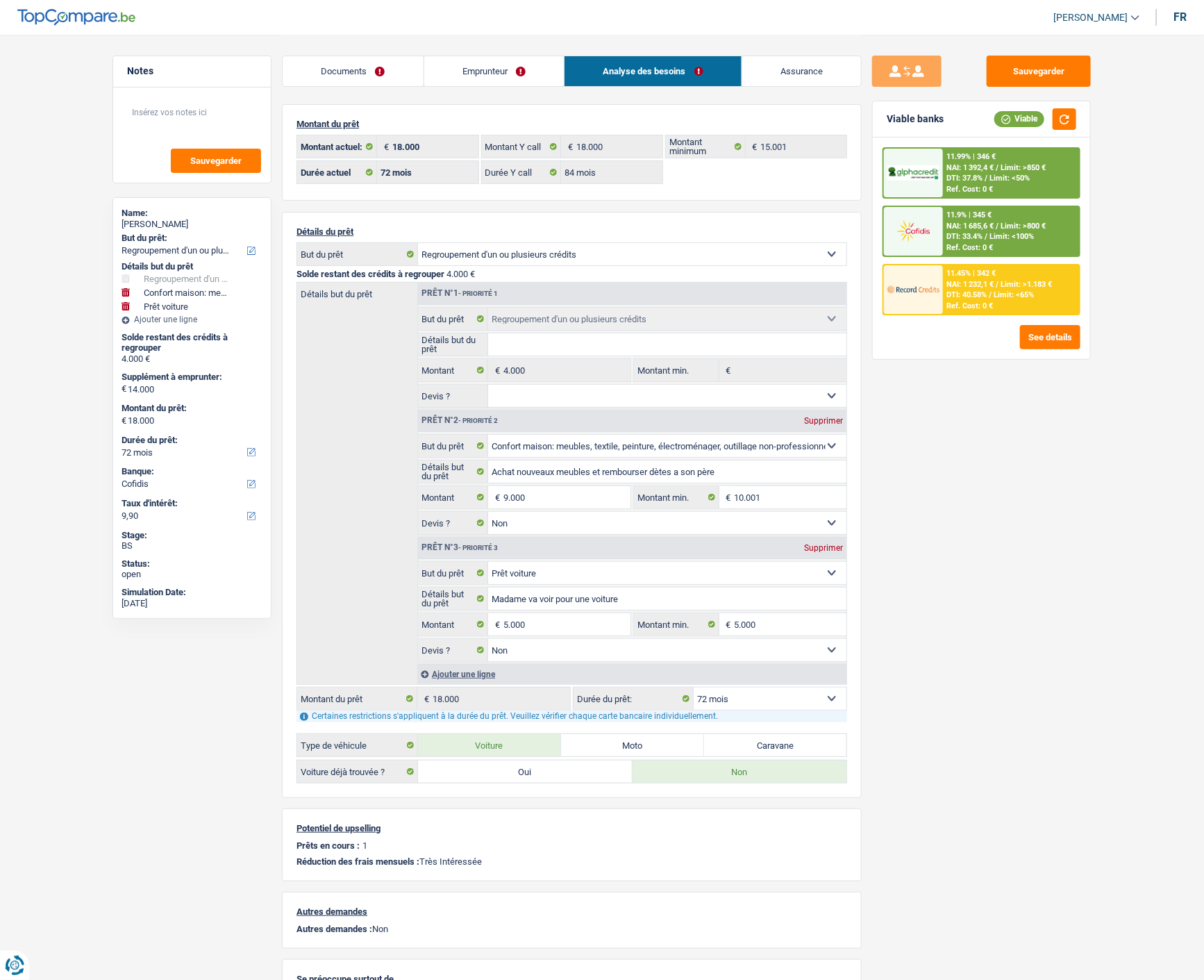
click at [1010, 238] on div "11.9% | 345 € NAI: 1 685,6 € / Limit: >800 € DTI: 33.4% / Limit: <100% Ref. Cos…" at bounding box center [1011, 231] width 137 height 49
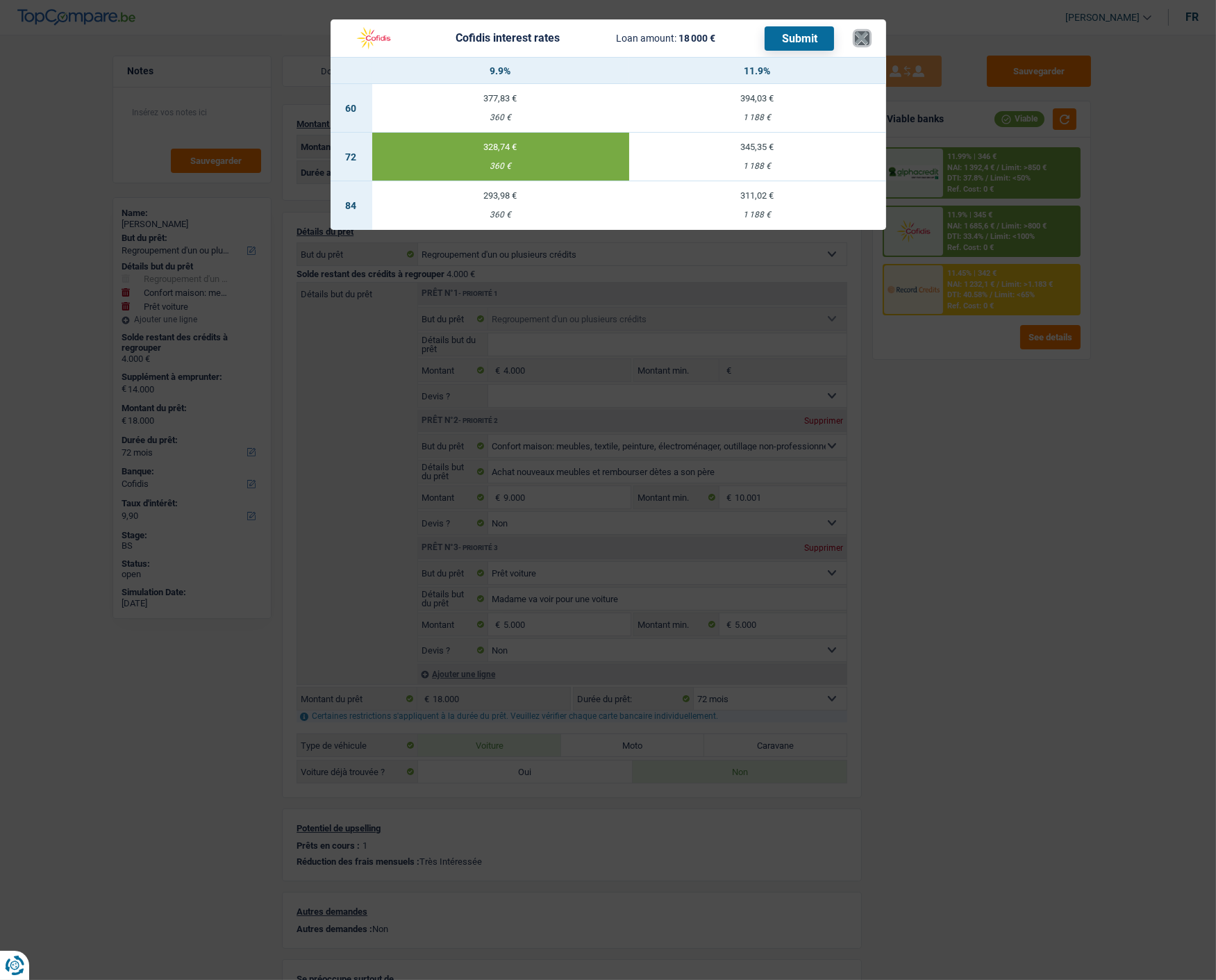
click at [862, 31] on button "×" at bounding box center [862, 38] width 15 height 14
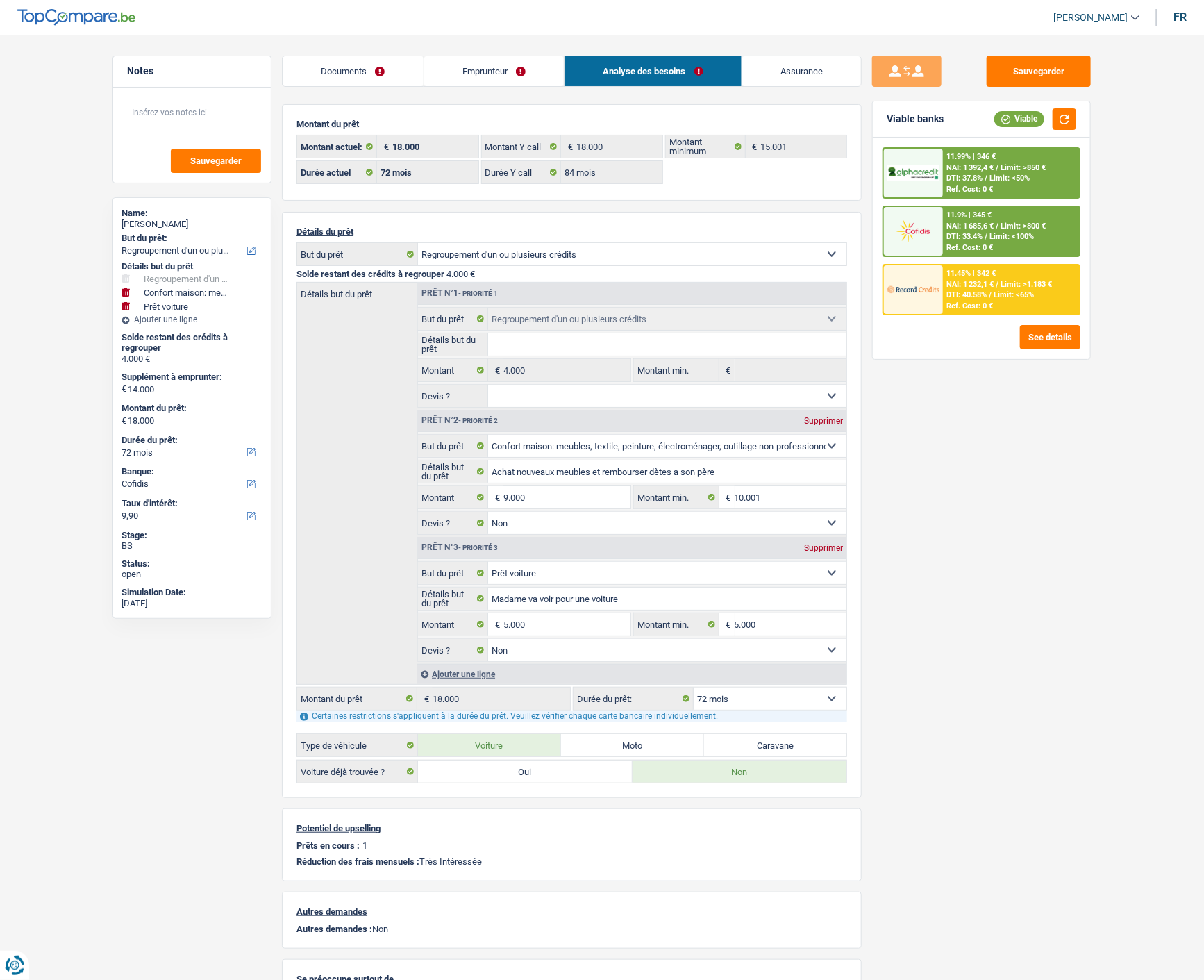
click at [951, 233] on span "DTI: 33.4%" at bounding box center [965, 236] width 36 height 9
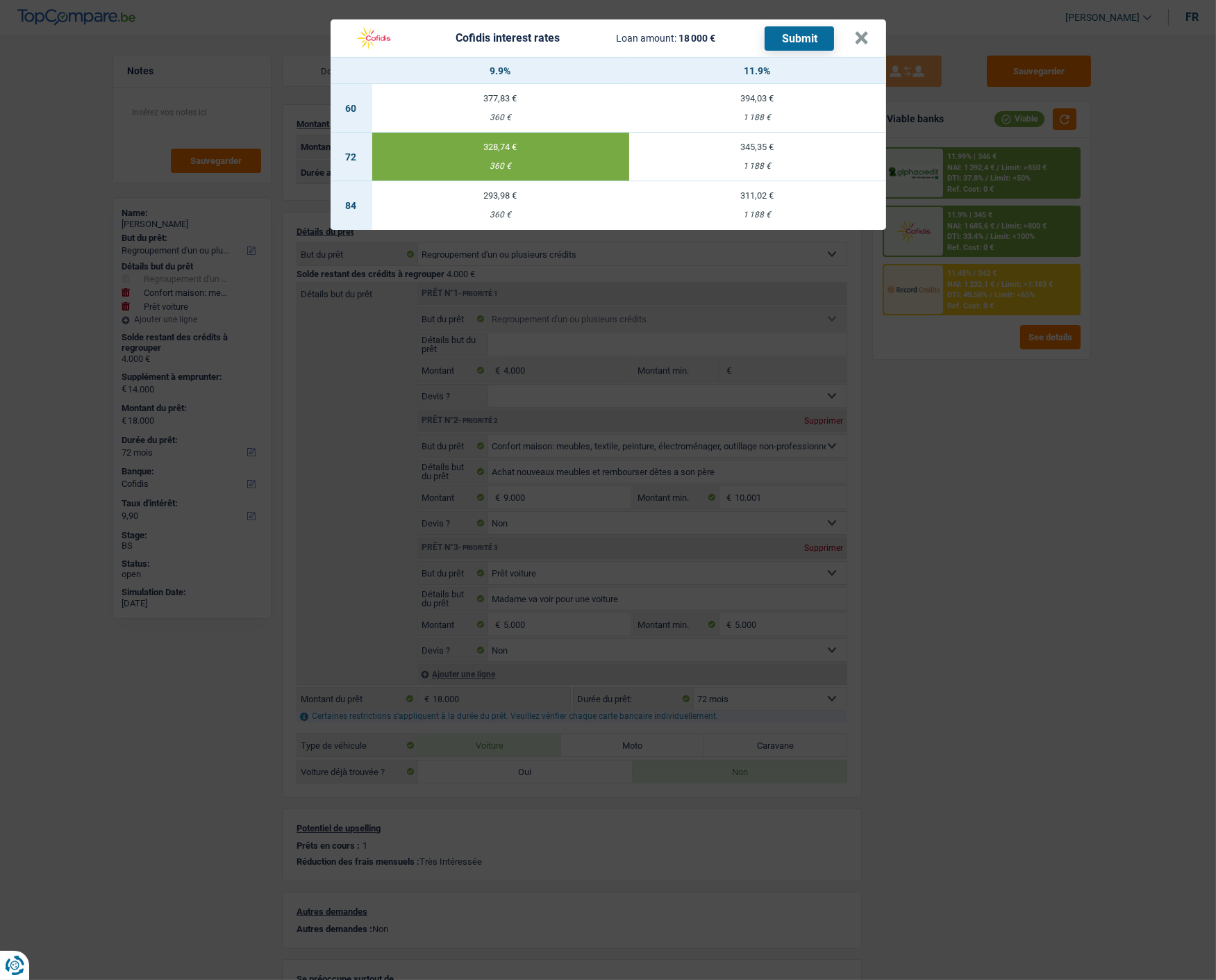
click at [782, 196] on td "311,02 € 1 188 €" at bounding box center [758, 206] width 257 height 49
select select "84"
type input "11,90"
select select "84"
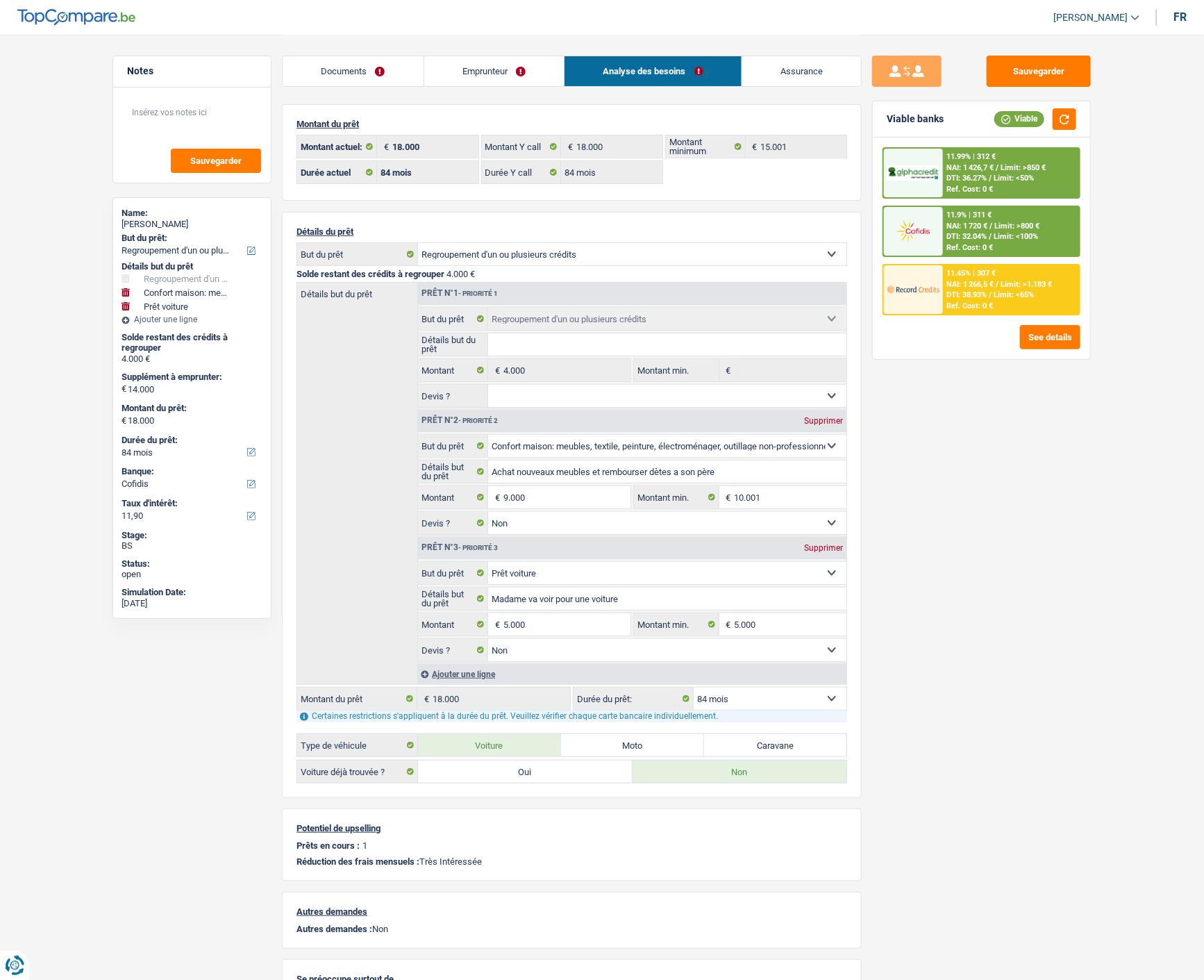
click at [972, 243] on div "Ref. Cost: 0 €" at bounding box center [970, 247] width 47 height 9
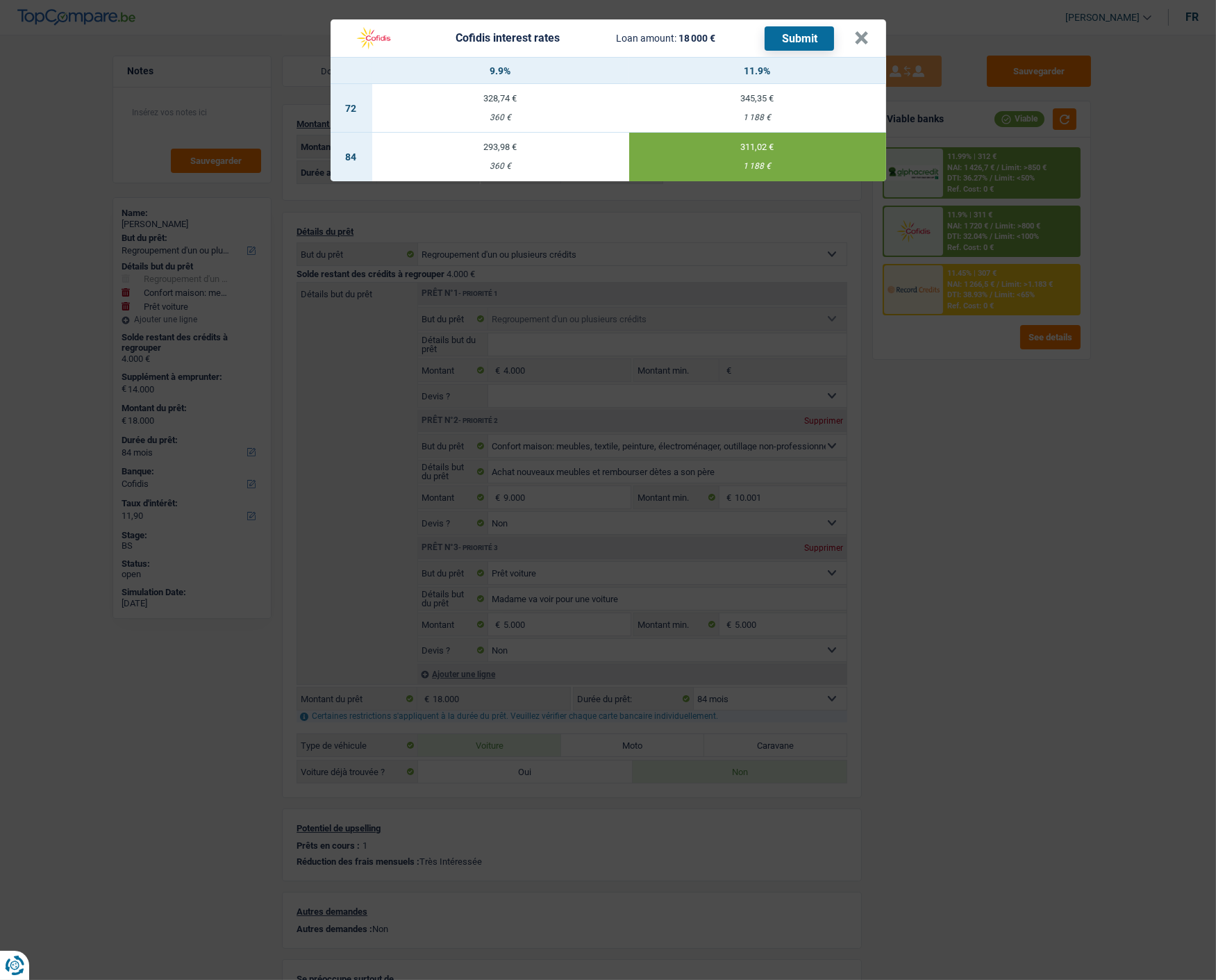
click at [806, 30] on button "Submit" at bounding box center [799, 38] width 69 height 24
drag, startPoint x: 858, startPoint y: 23, endPoint x: 861, endPoint y: 31, distance: 8.5
click at [862, 31] on button "×" at bounding box center [862, 38] width 15 height 14
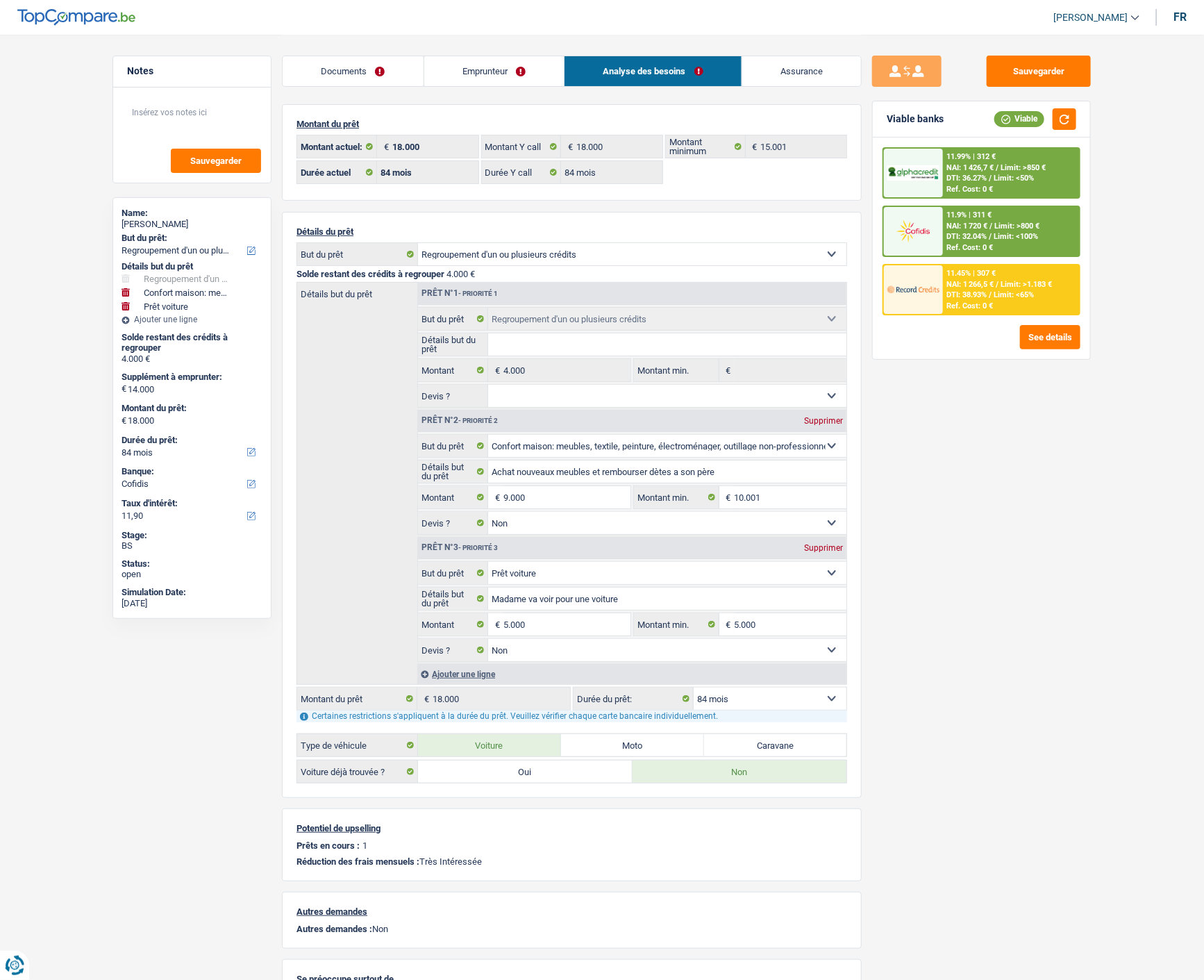
click at [355, 75] on link "Documents" at bounding box center [353, 71] width 141 height 30
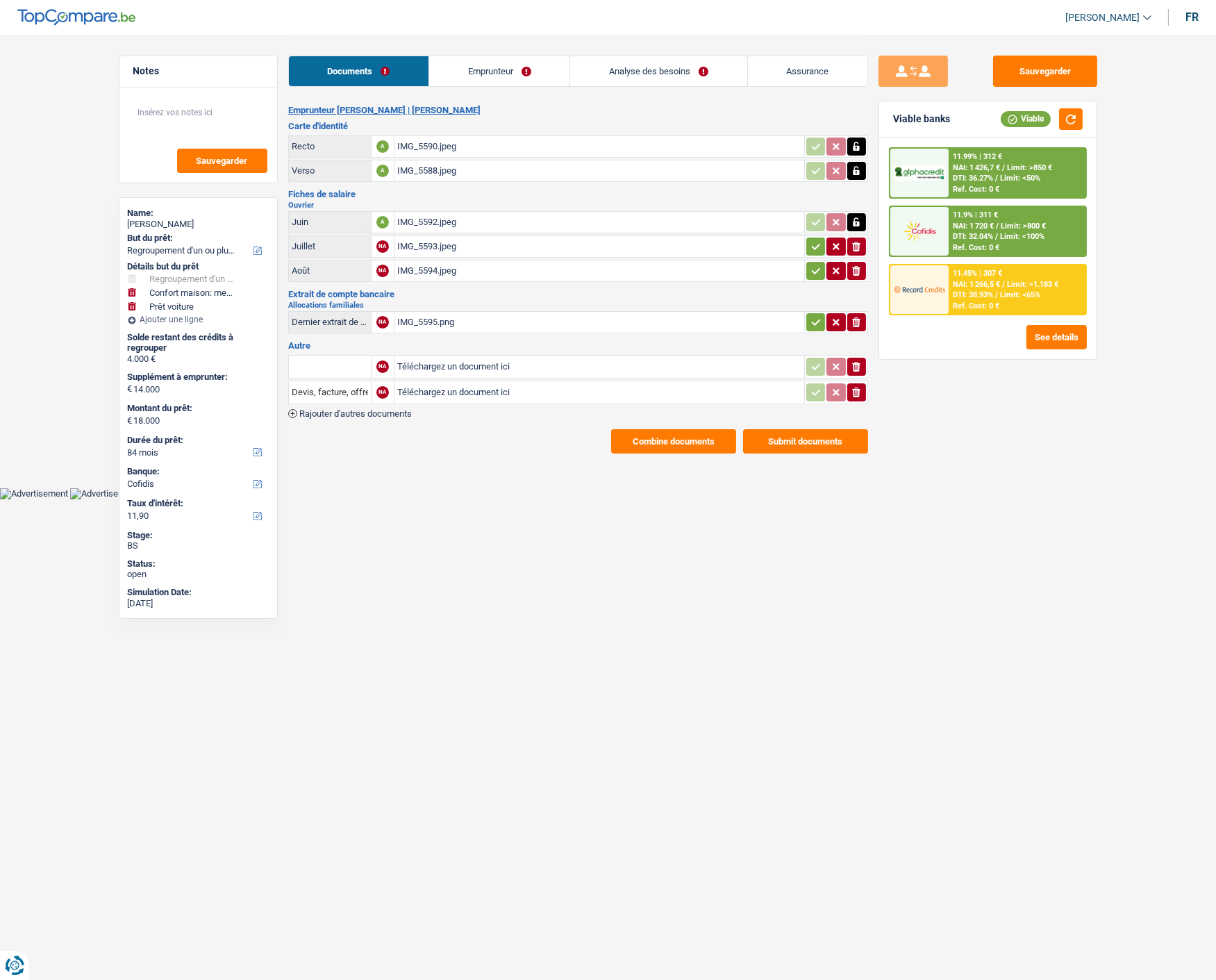
click at [783, 429] on button "Submit documents" at bounding box center [805, 441] width 125 height 24
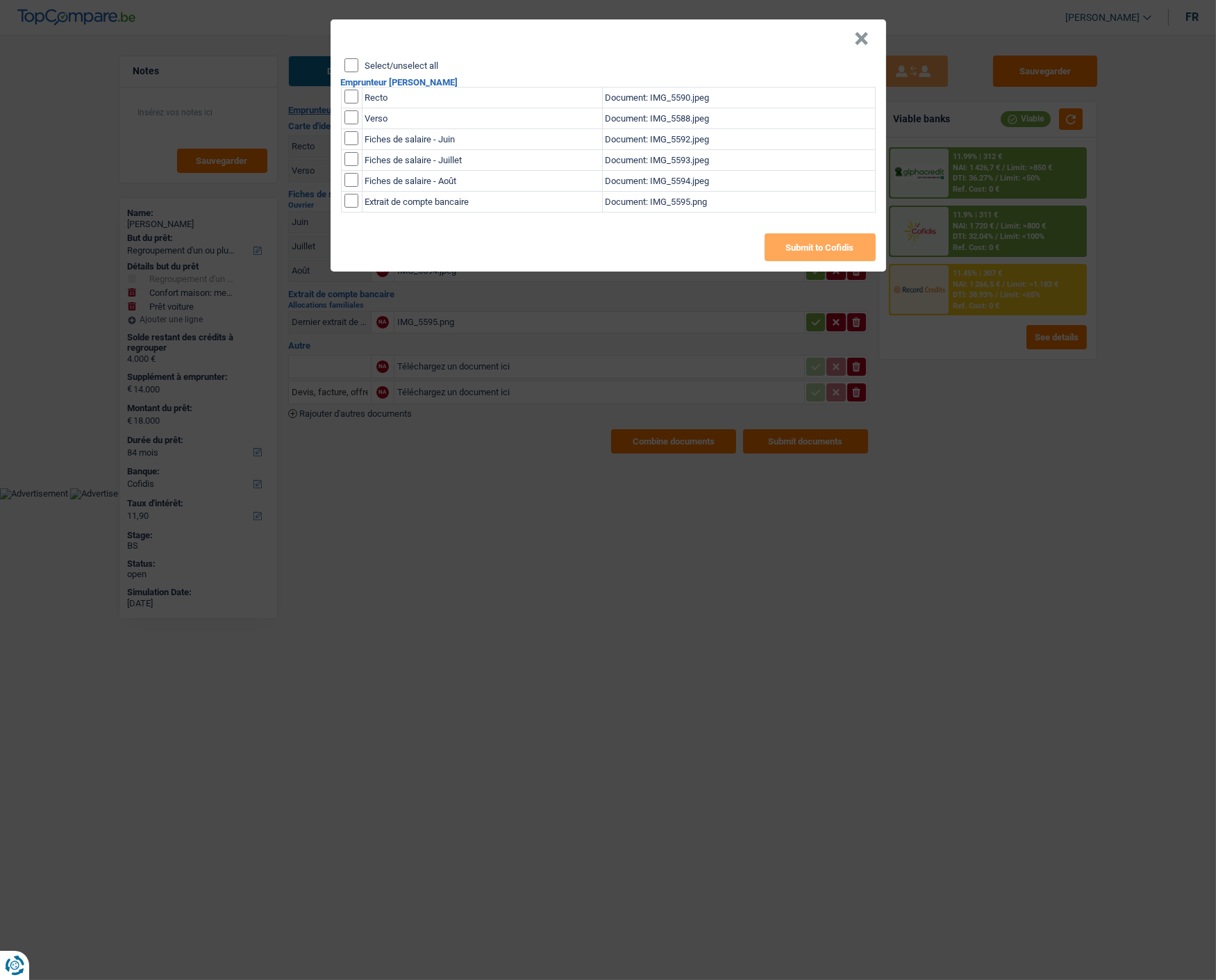
drag, startPoint x: 352, startPoint y: 60, endPoint x: 365, endPoint y: 75, distance: 19.8
click at [354, 62] on input "Select/unselect all" at bounding box center [352, 65] width 14 height 14
checkbox input "true"
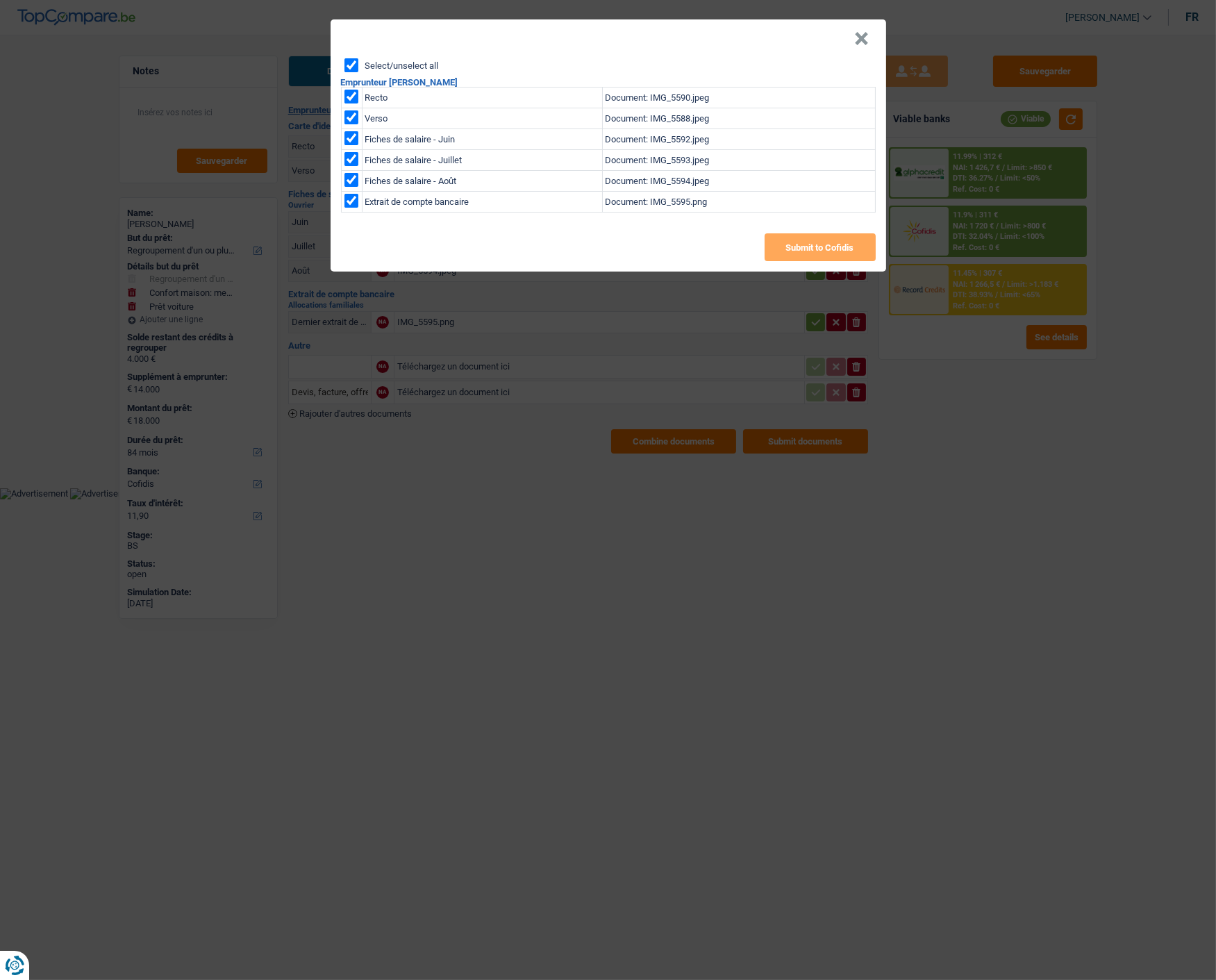
checkbox input "true"
click at [792, 233] on button "Submit to Cofidis" at bounding box center [820, 247] width 111 height 28
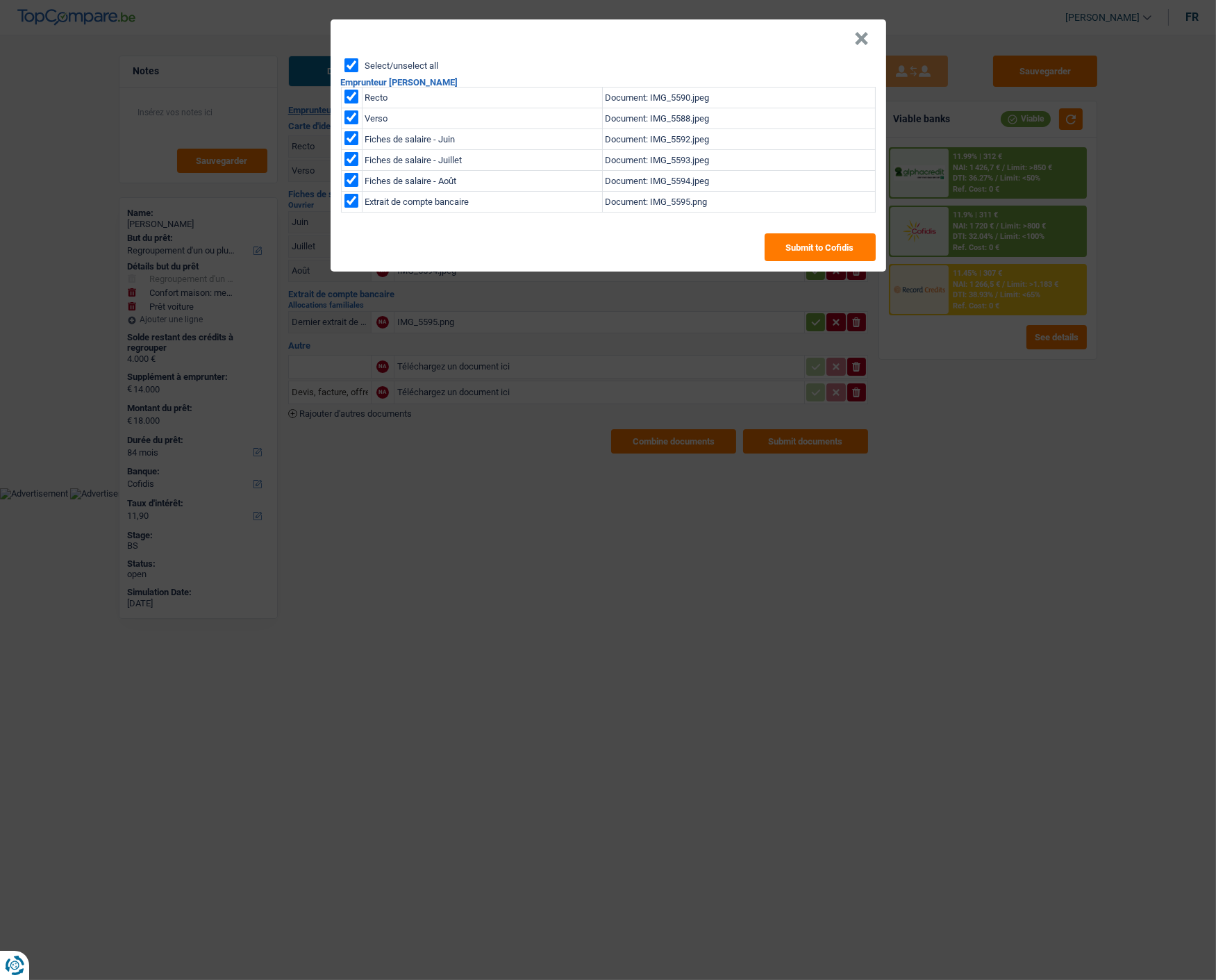
click at [863, 33] on button "×" at bounding box center [862, 39] width 15 height 14
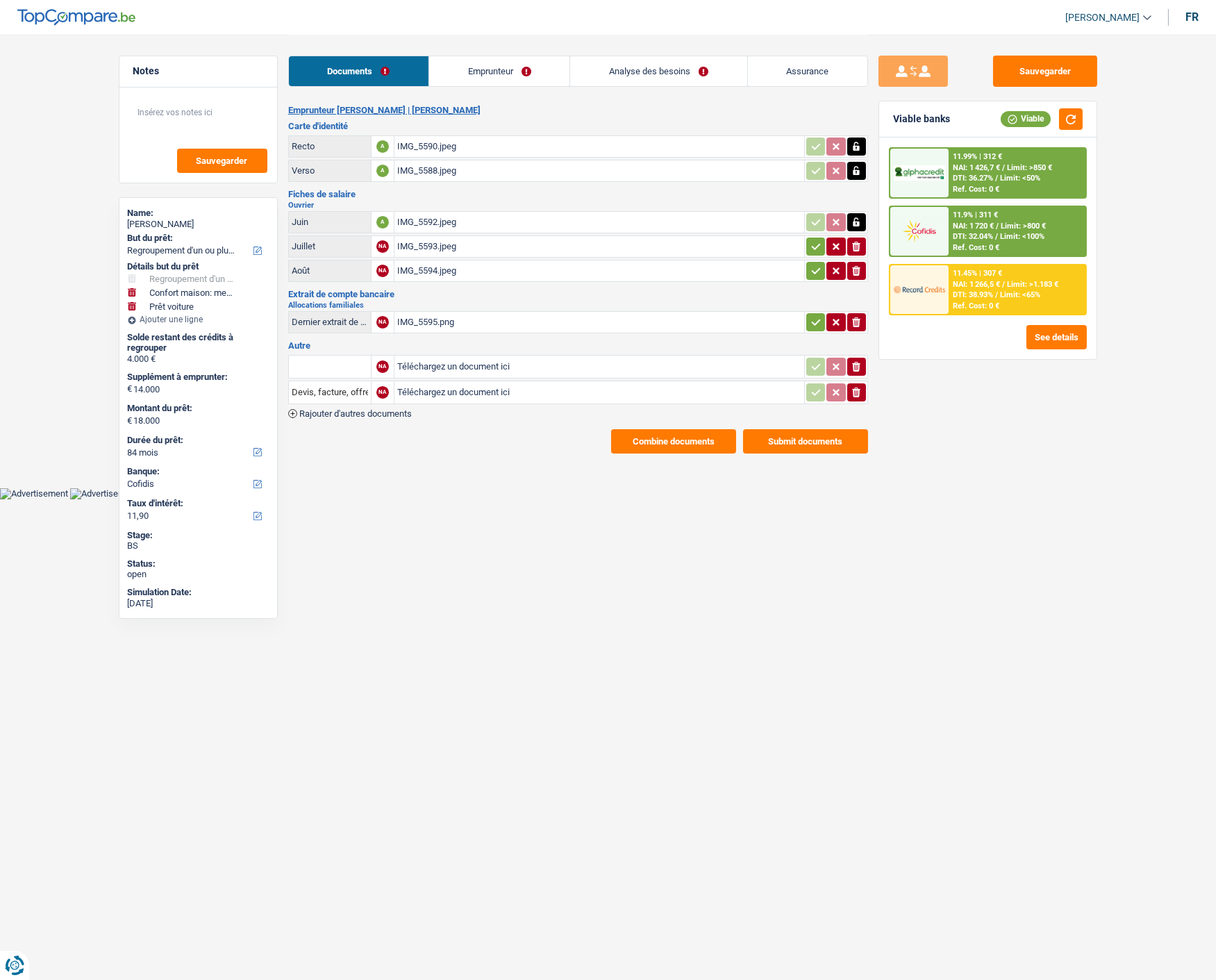
click at [1001, 176] on span "Limit: <50%" at bounding box center [1020, 178] width 40 height 9
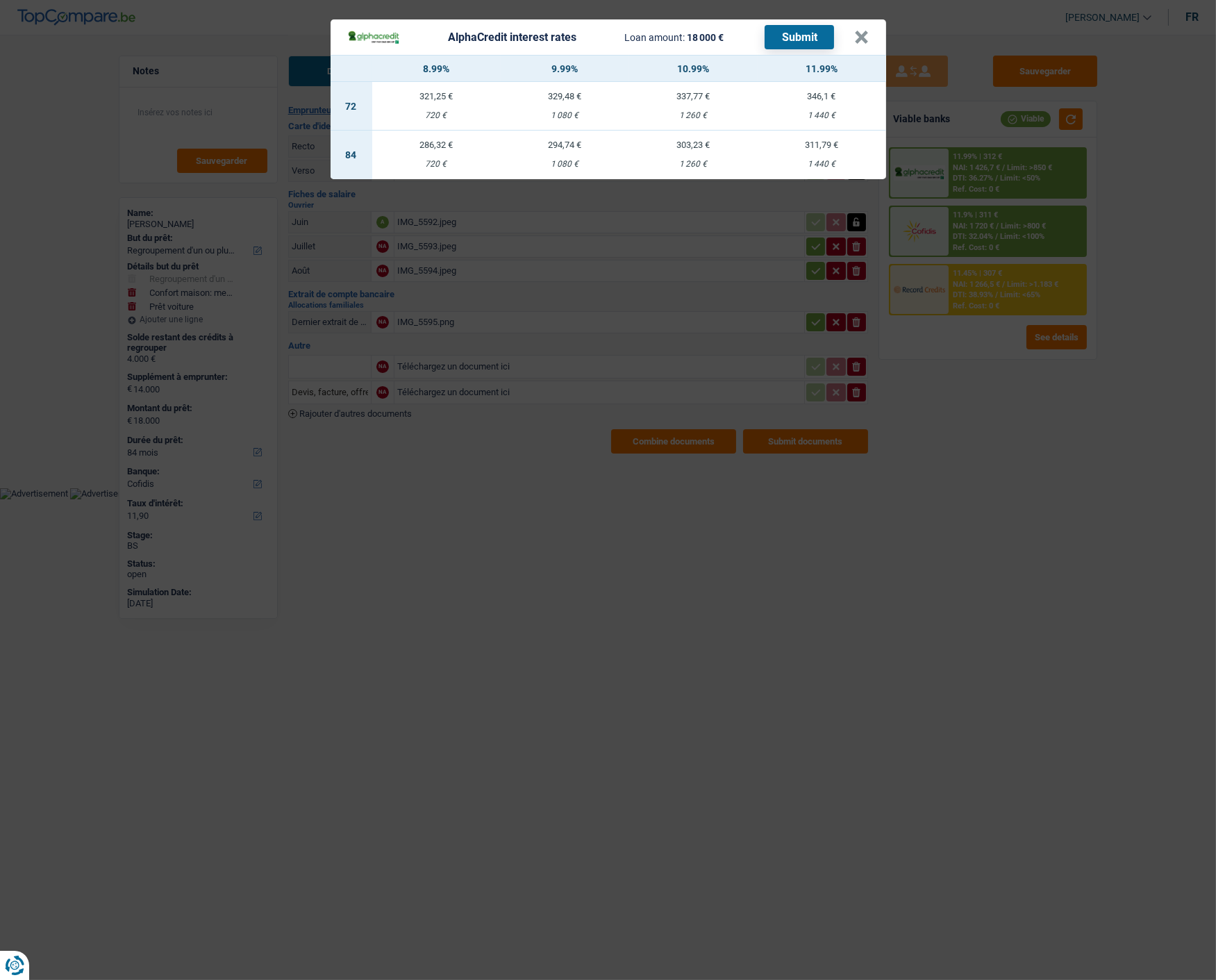
click at [565, 141] on div "294,74 €" at bounding box center [565, 145] width 128 height 9
select select "alphacredit"
type input "9,99"
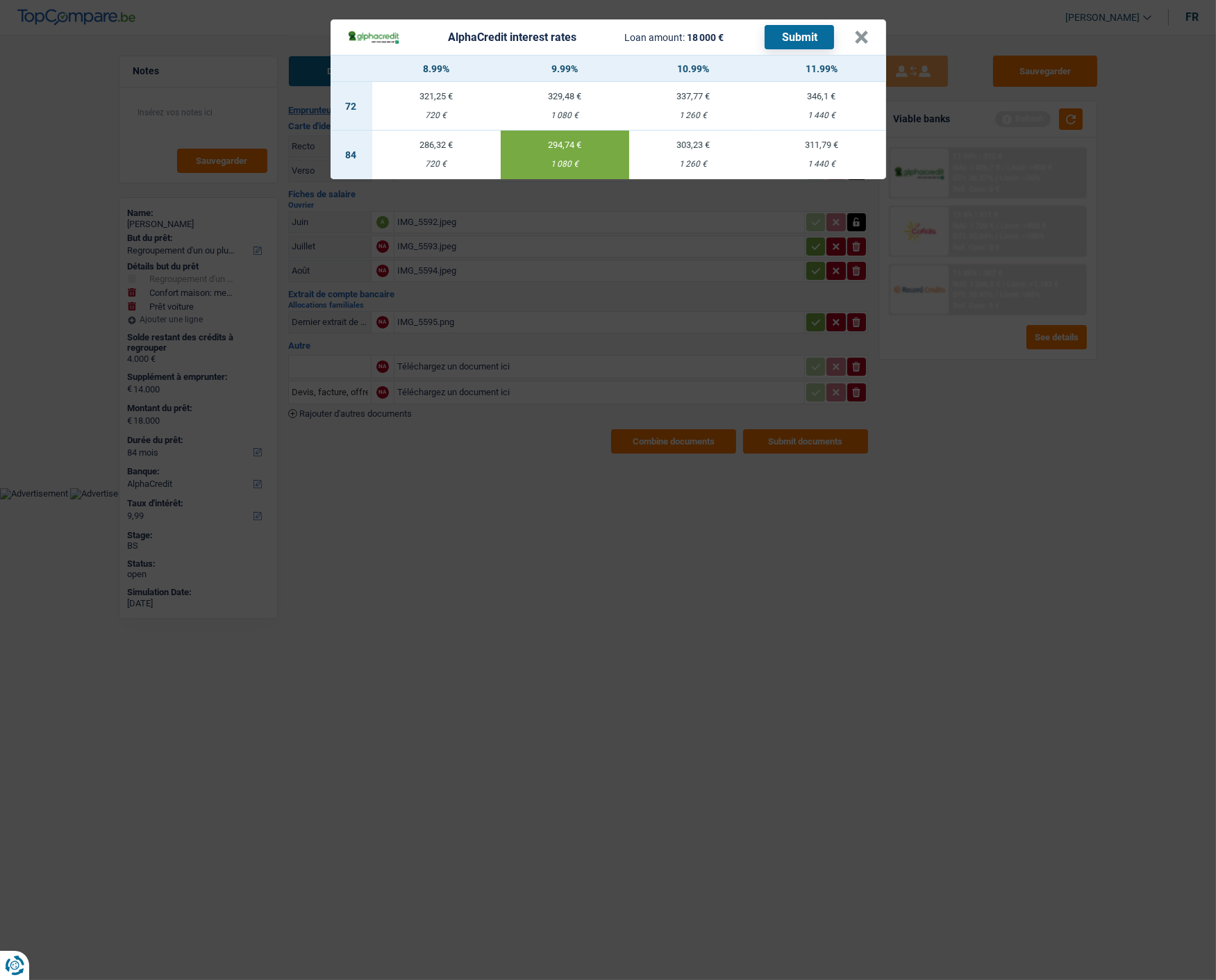
click at [796, 25] on button "Submit" at bounding box center [799, 37] width 69 height 24
click at [869, 30] on button "×" at bounding box center [862, 37] width 15 height 14
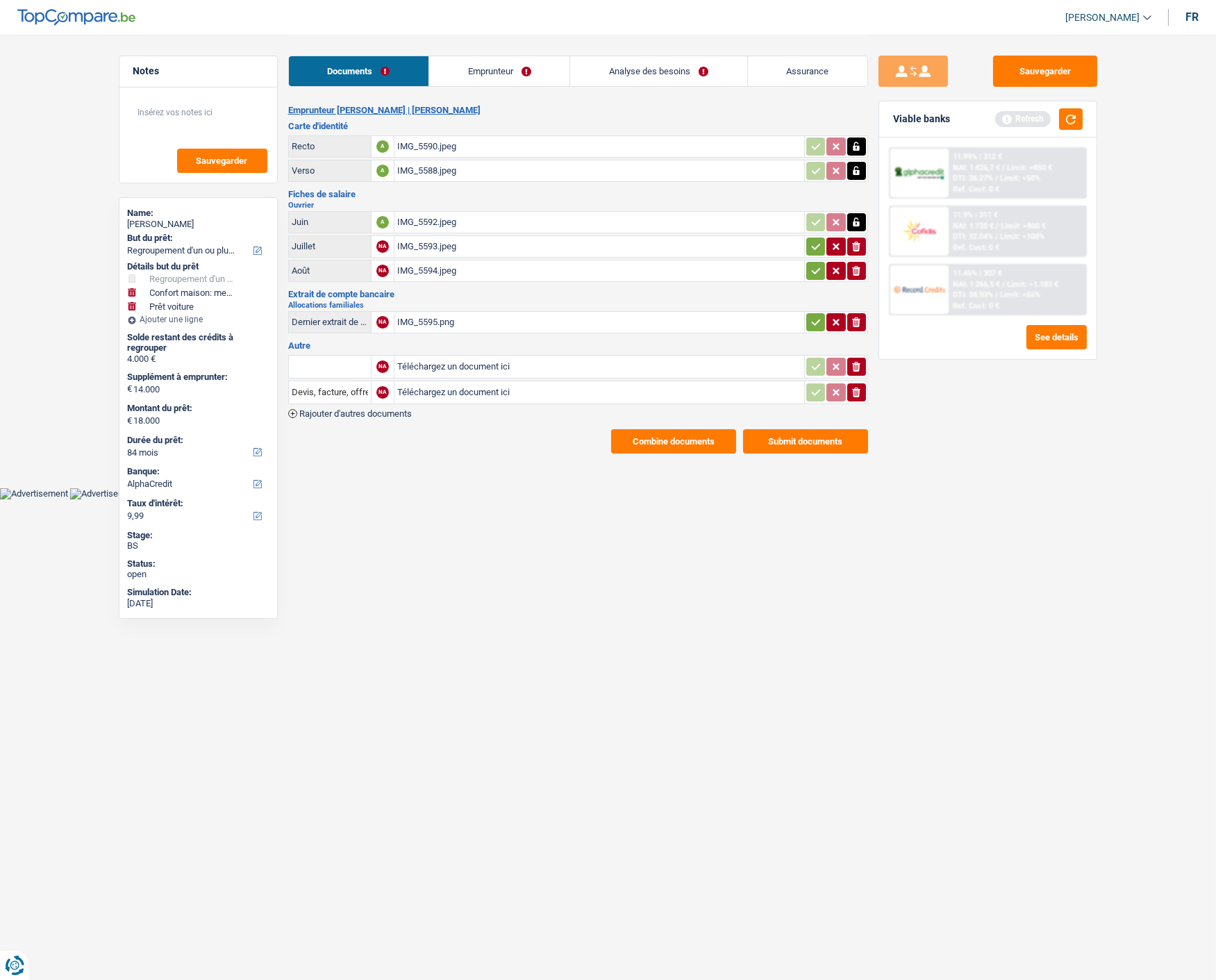
click at [667, 71] on link "Analyse des besoins" at bounding box center [658, 71] width 176 height 30
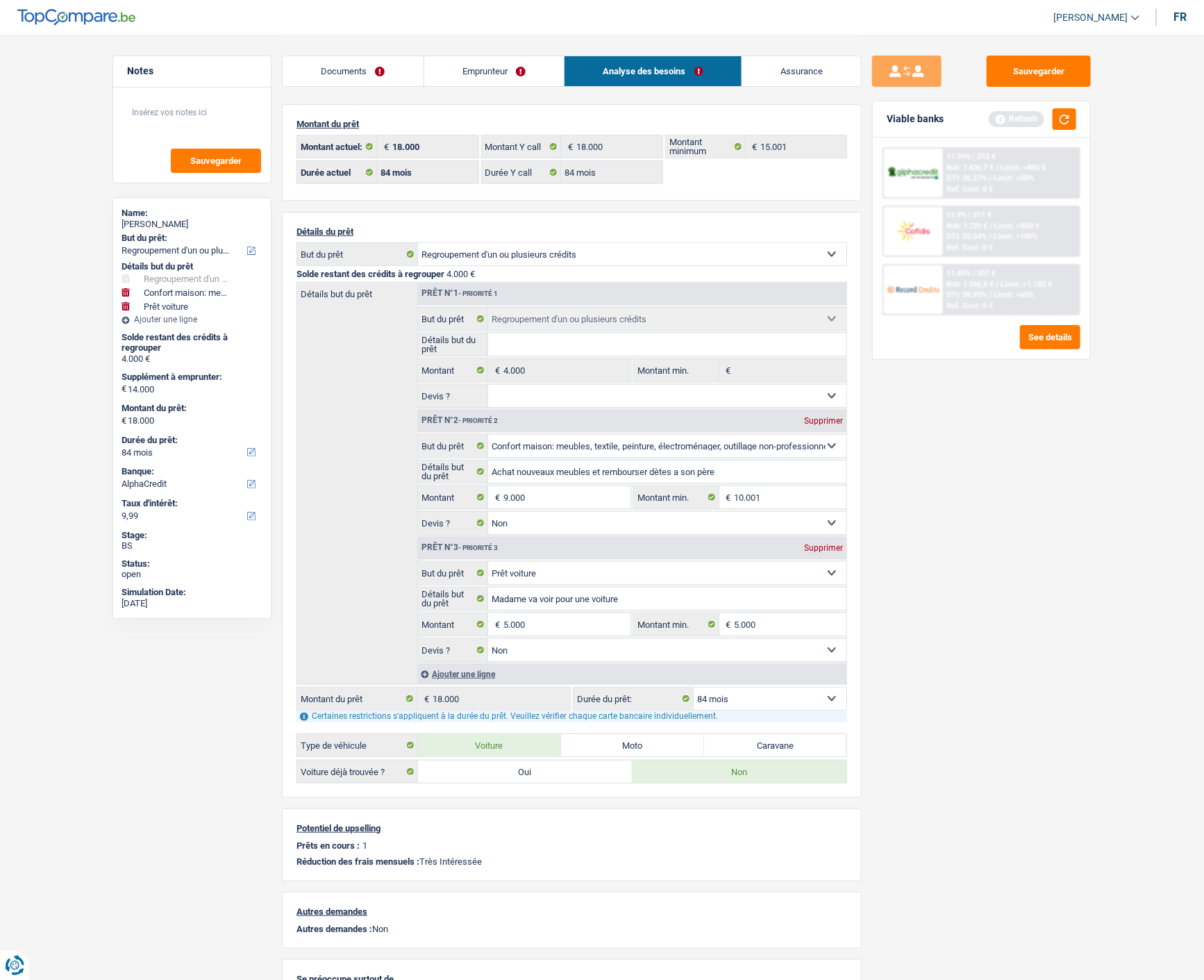
click at [525, 75] on link "Emprunteur" at bounding box center [495, 71] width 141 height 30
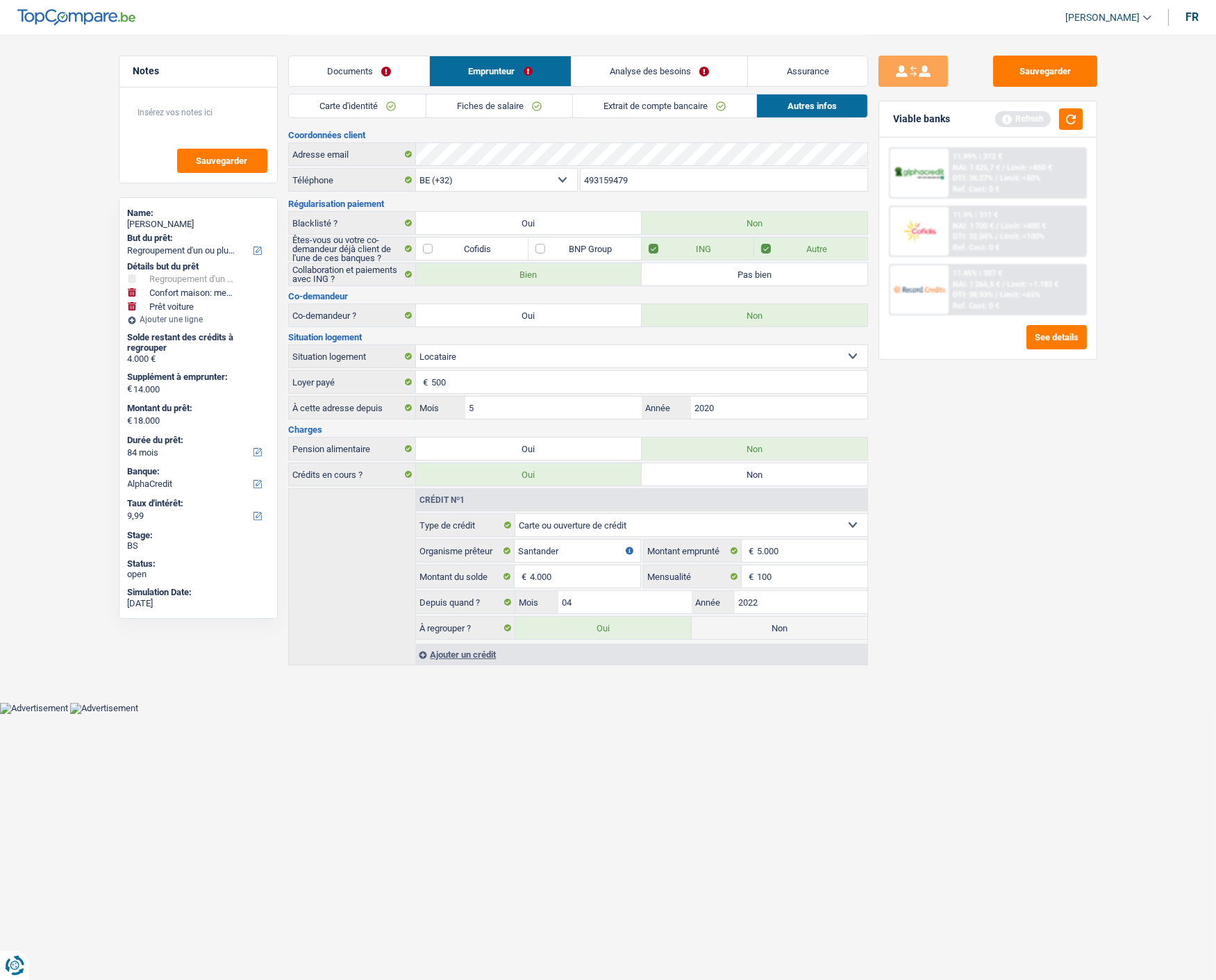
click at [619, 104] on link "Extrait de compte bancaire" at bounding box center [664, 106] width 183 height 23
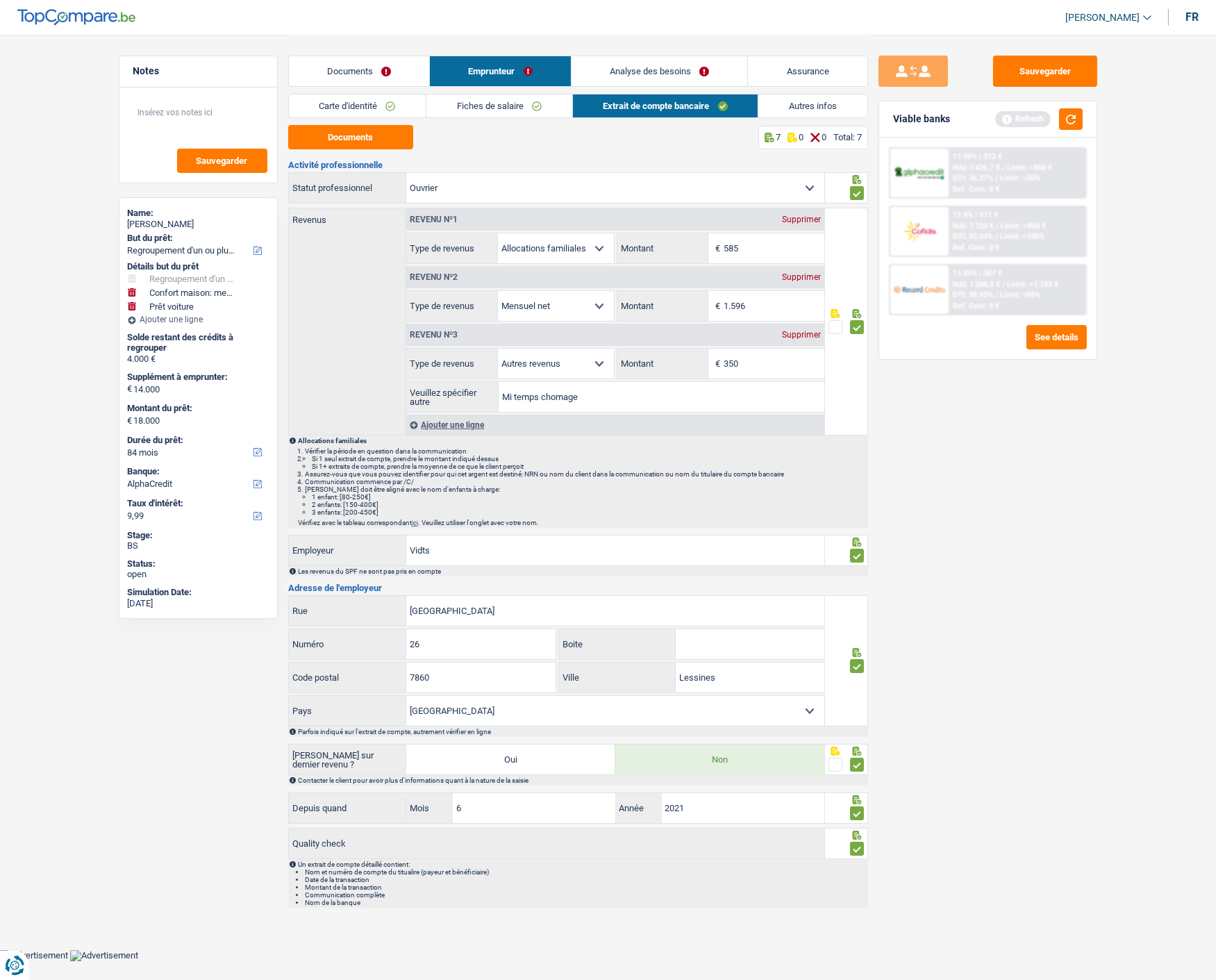
click at [525, 95] on link "Fiches de salaire" at bounding box center [499, 106] width 146 height 23
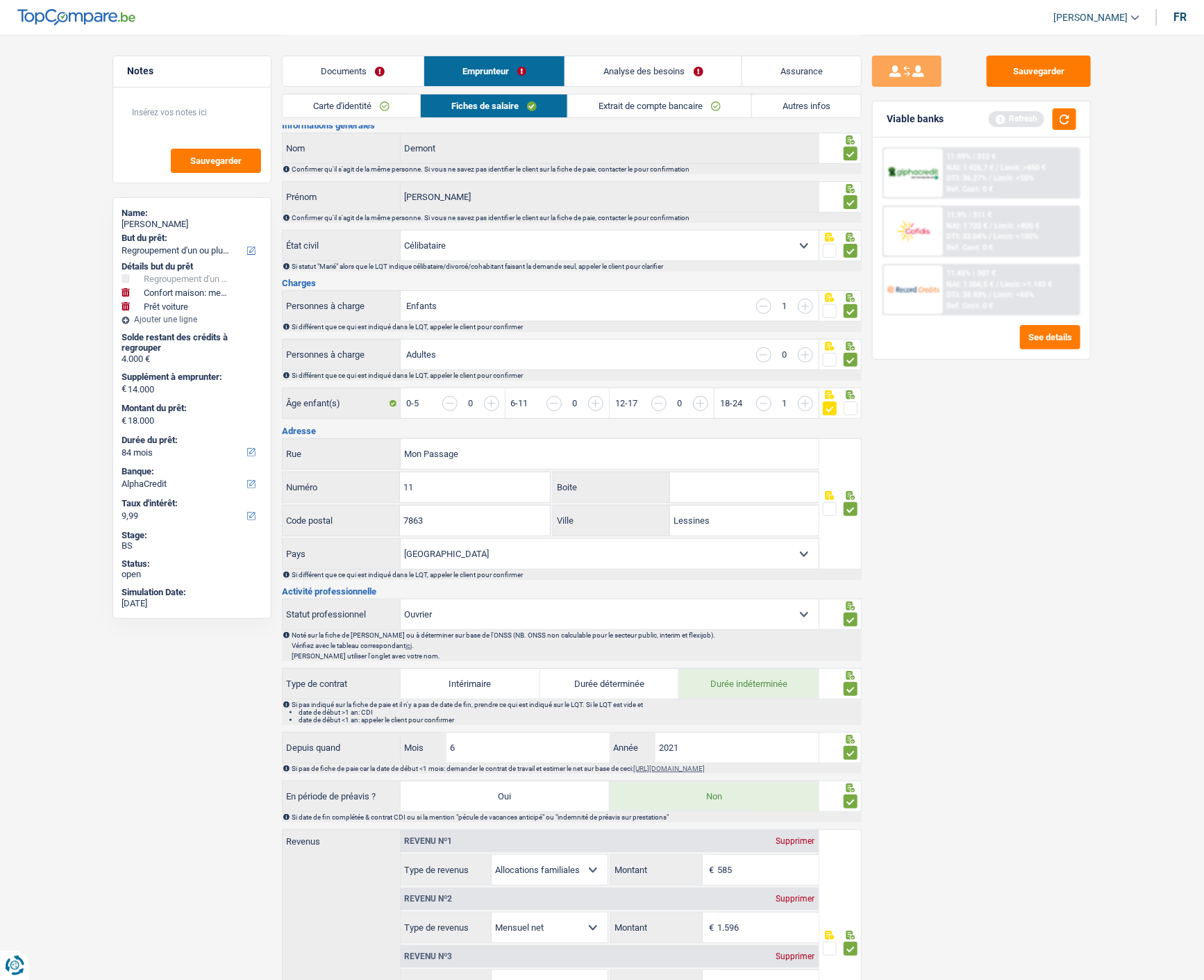
scroll to position [77, 0]
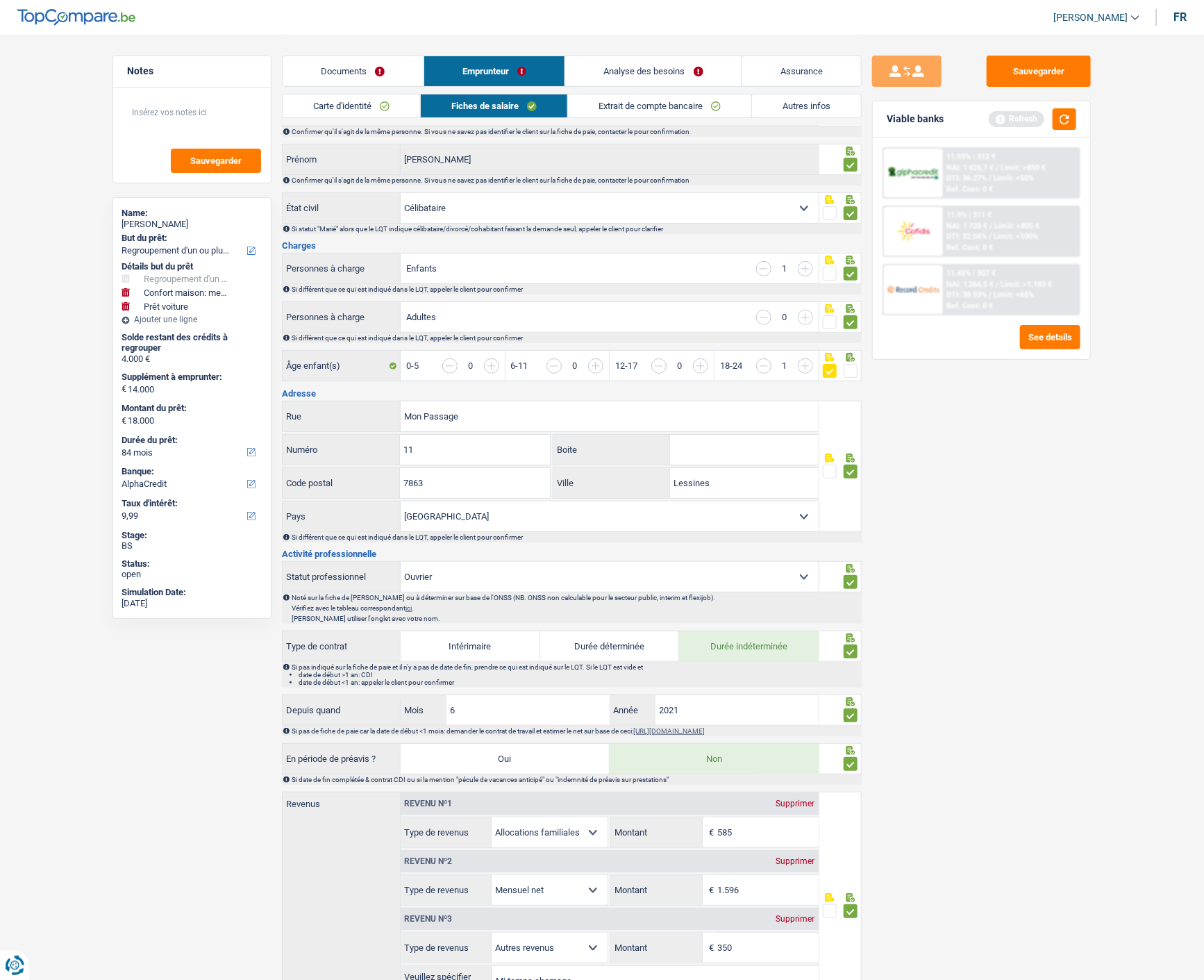
click at [363, 75] on link "Documents" at bounding box center [353, 71] width 141 height 30
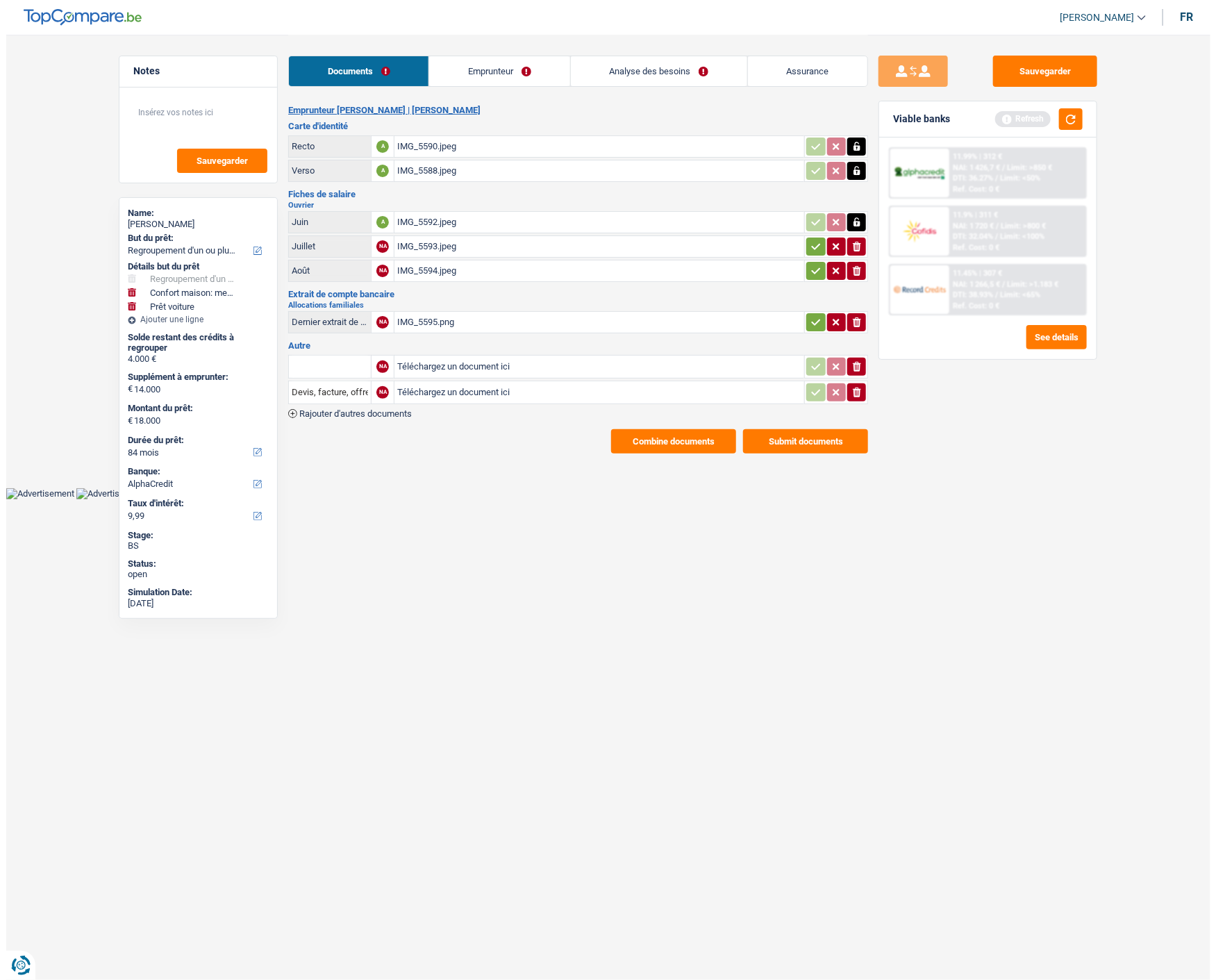
scroll to position [0, 0]
click at [687, 429] on button "Combine documents" at bounding box center [674, 441] width 125 height 24
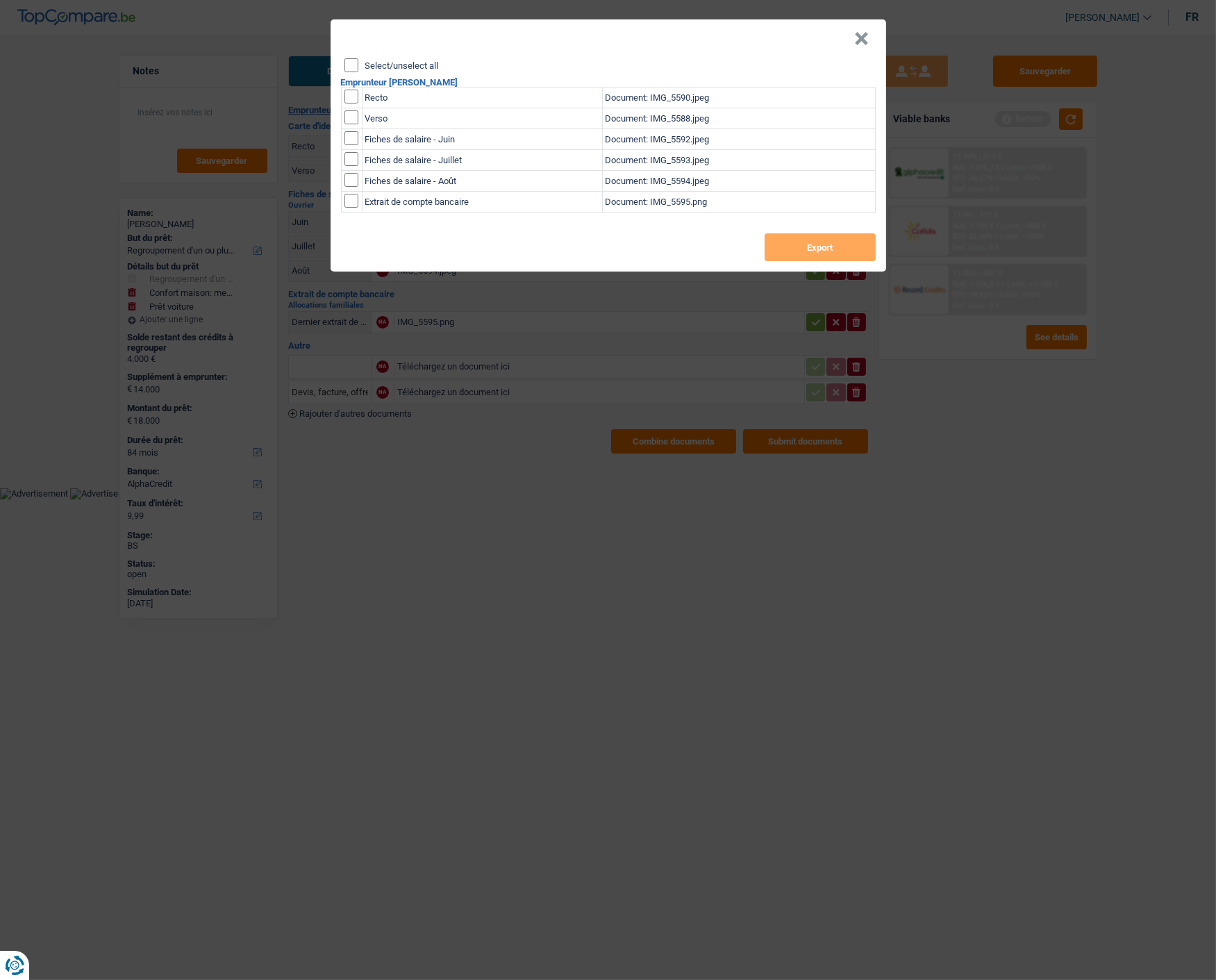
click at [350, 58] on input "Select/unselect all" at bounding box center [352, 65] width 14 height 14
checkbox input "true"
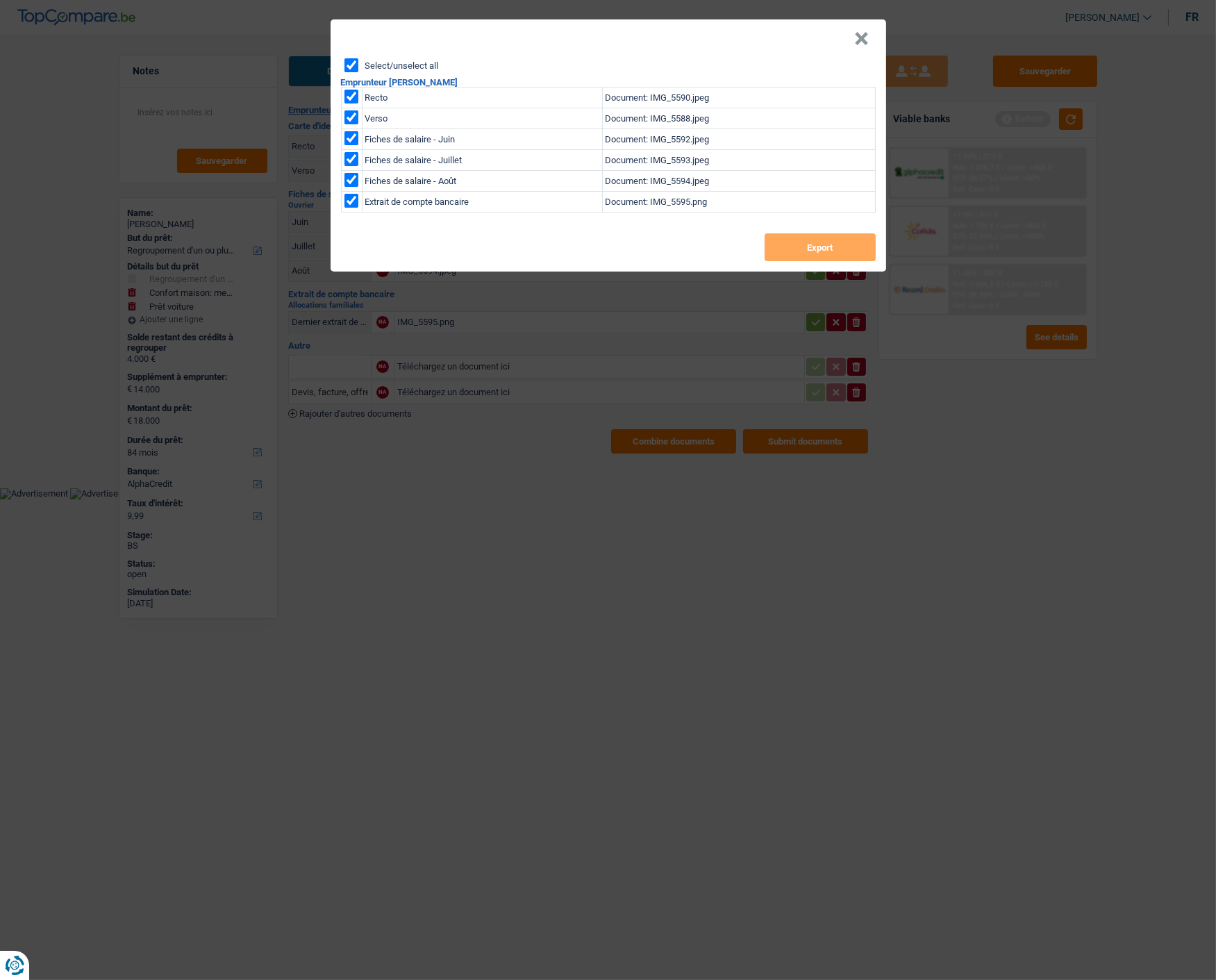
checkbox input "true"
click at [838, 233] on button "Export" at bounding box center [820, 247] width 111 height 28
click at [766, 38] on header "×" at bounding box center [608, 38] width 555 height 39
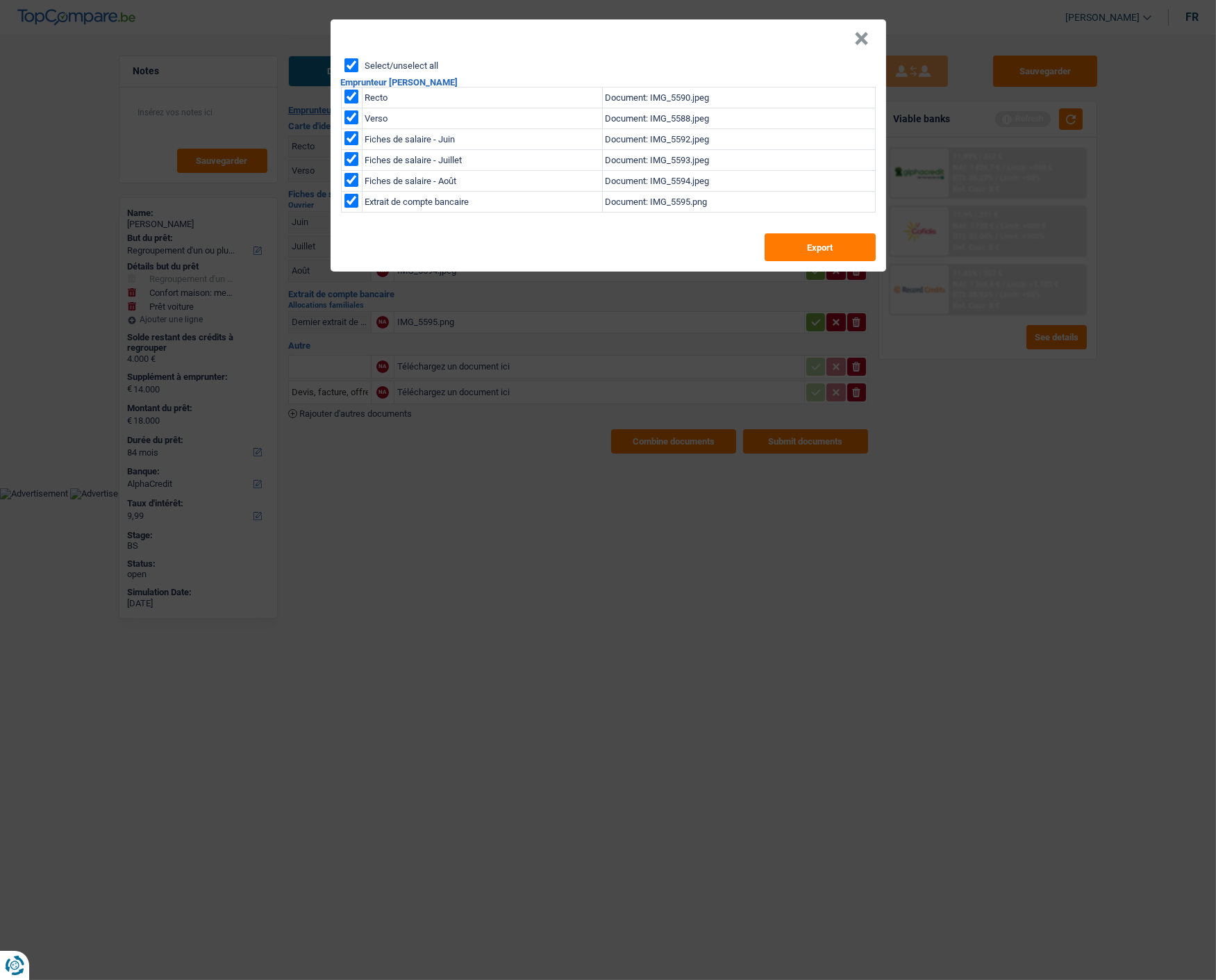
click at [859, 32] on button "×" at bounding box center [862, 39] width 15 height 14
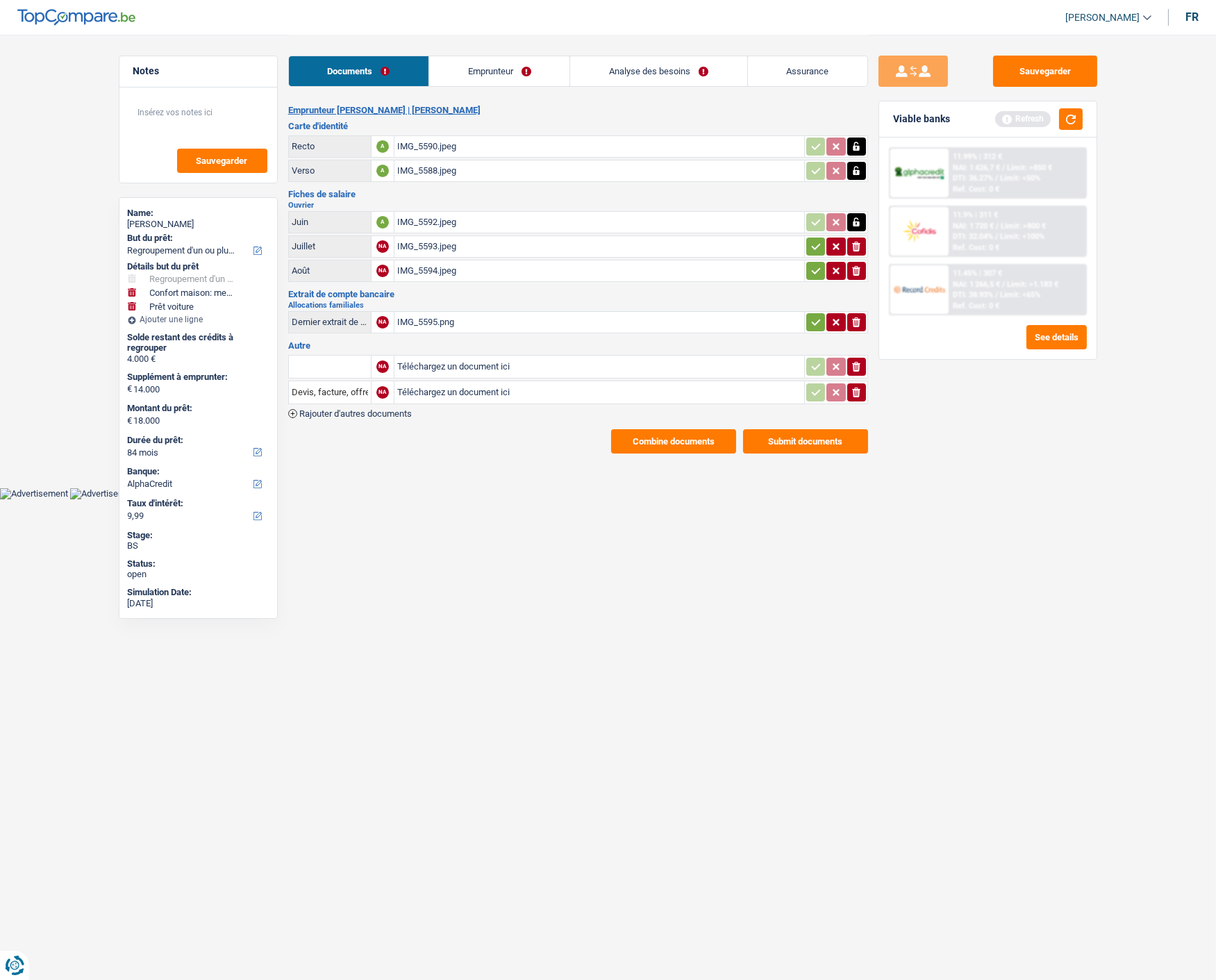
click at [678, 73] on link "Analyse des besoins" at bounding box center [658, 71] width 176 height 30
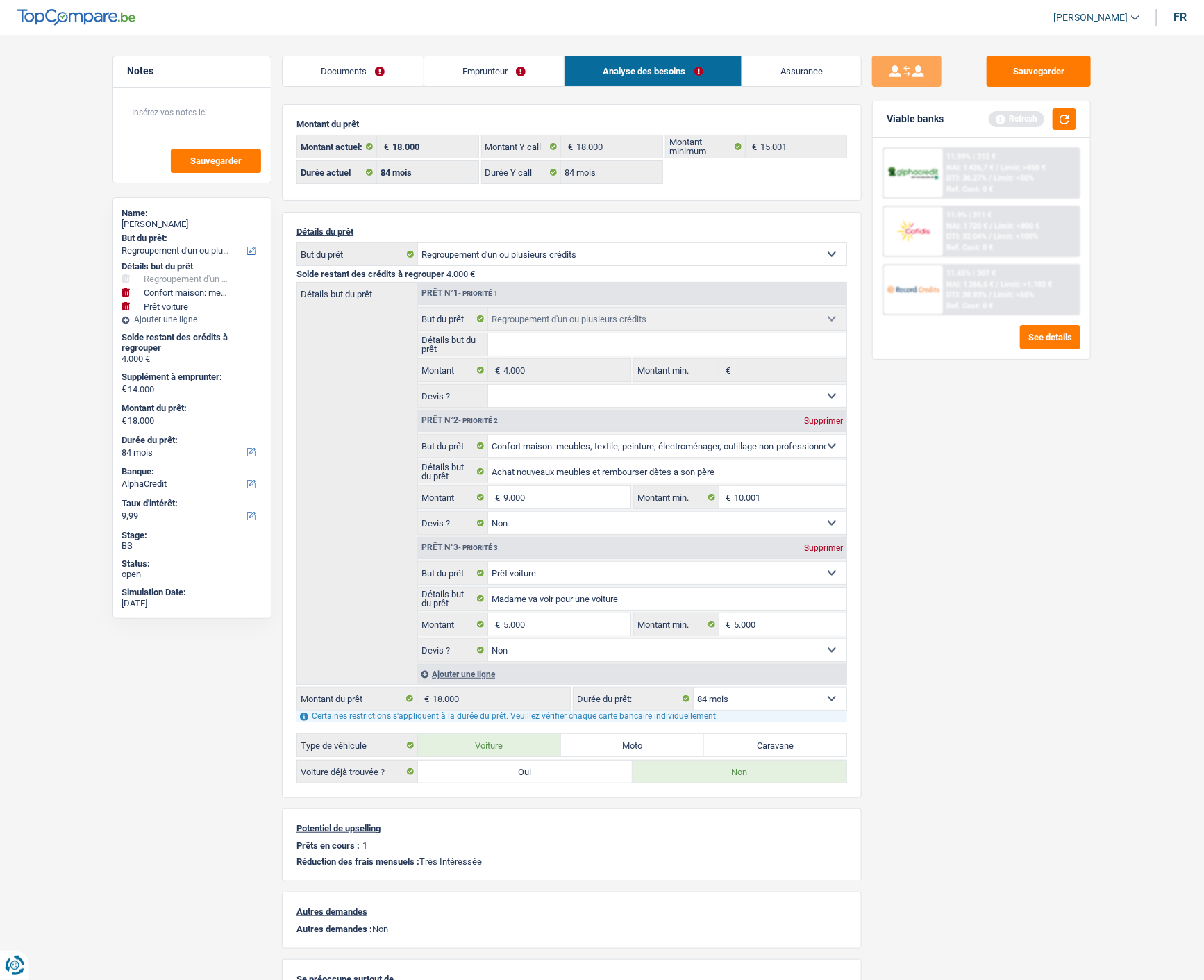
drag, startPoint x: 490, startPoint y: 73, endPoint x: 543, endPoint y: 115, distance: 67.6
click at [490, 73] on link "Emprunteur" at bounding box center [495, 71] width 141 height 30
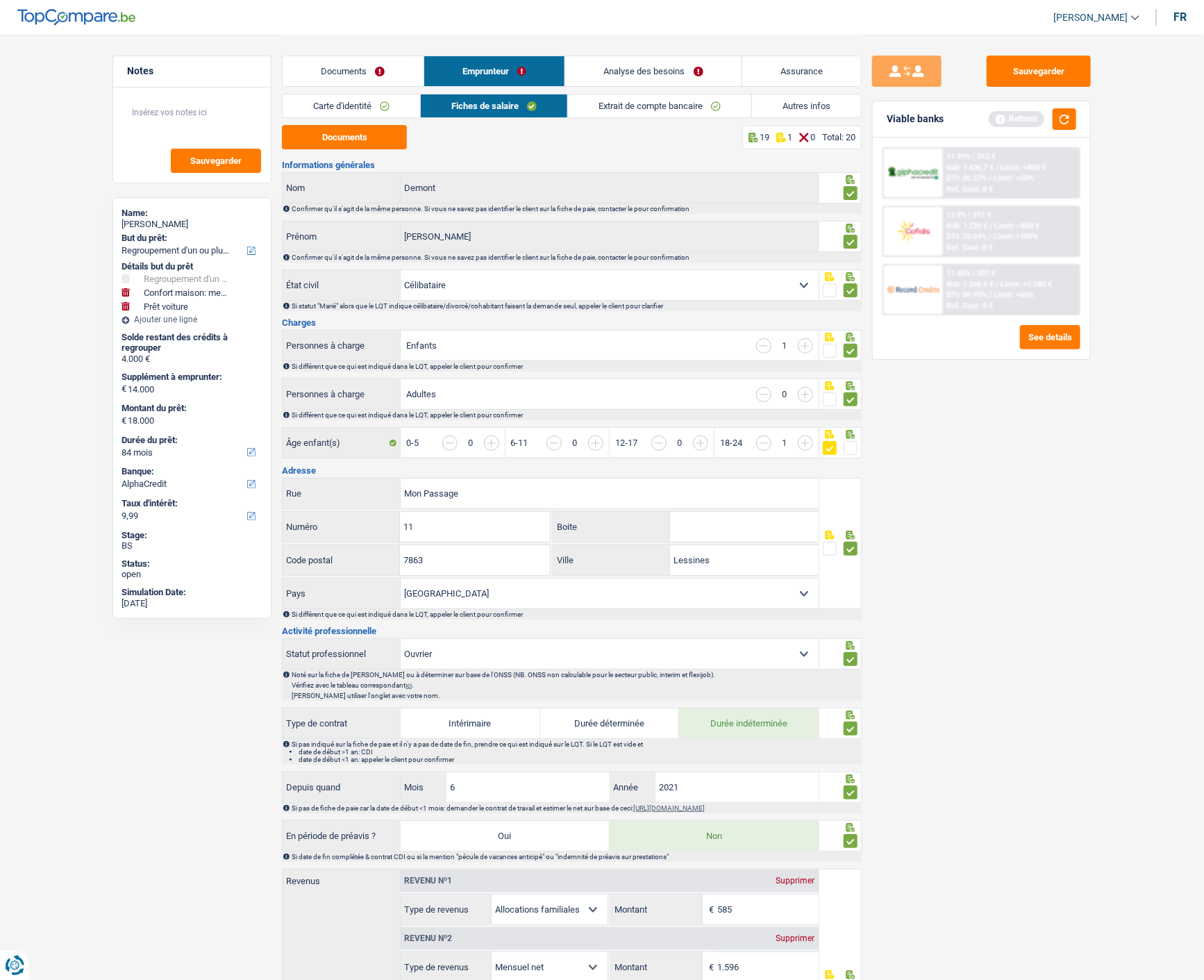
click at [806, 99] on link "Autres infos" at bounding box center [806, 106] width 109 height 23
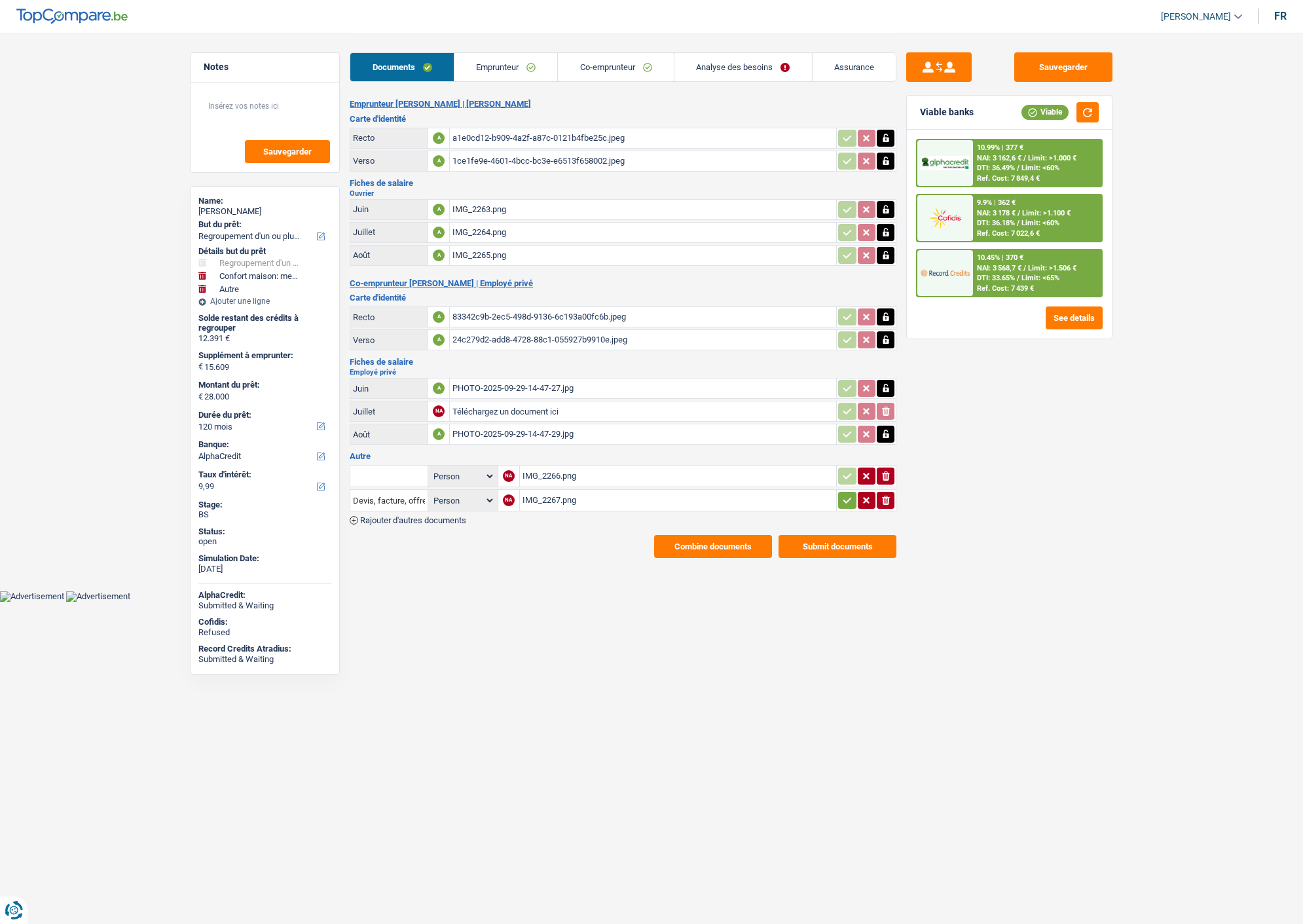
select select "refinancing"
select select "household"
select select "other"
select select "120"
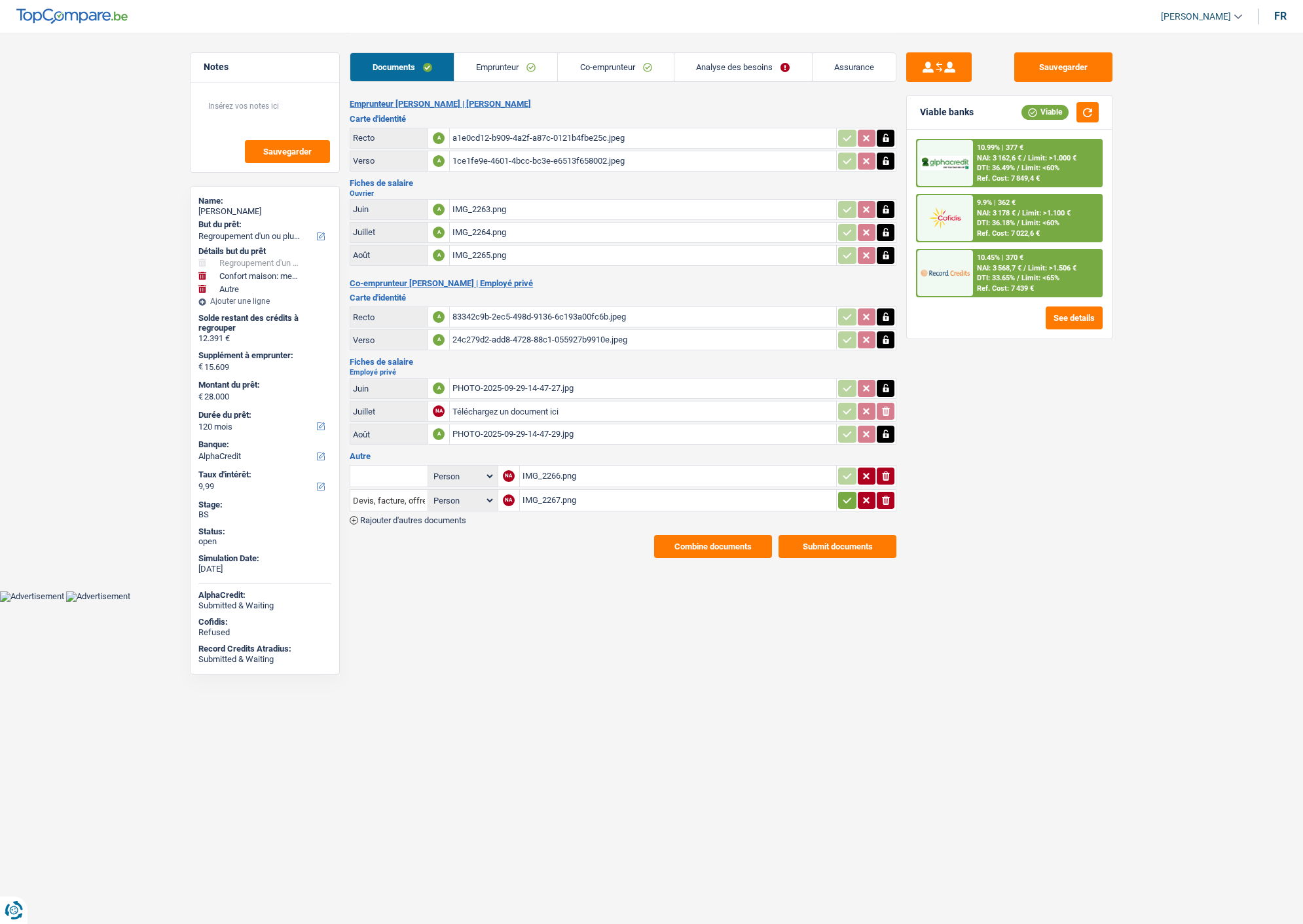
select select "alphacredit"
select select "120"
select select "72"
select select "refinancing"
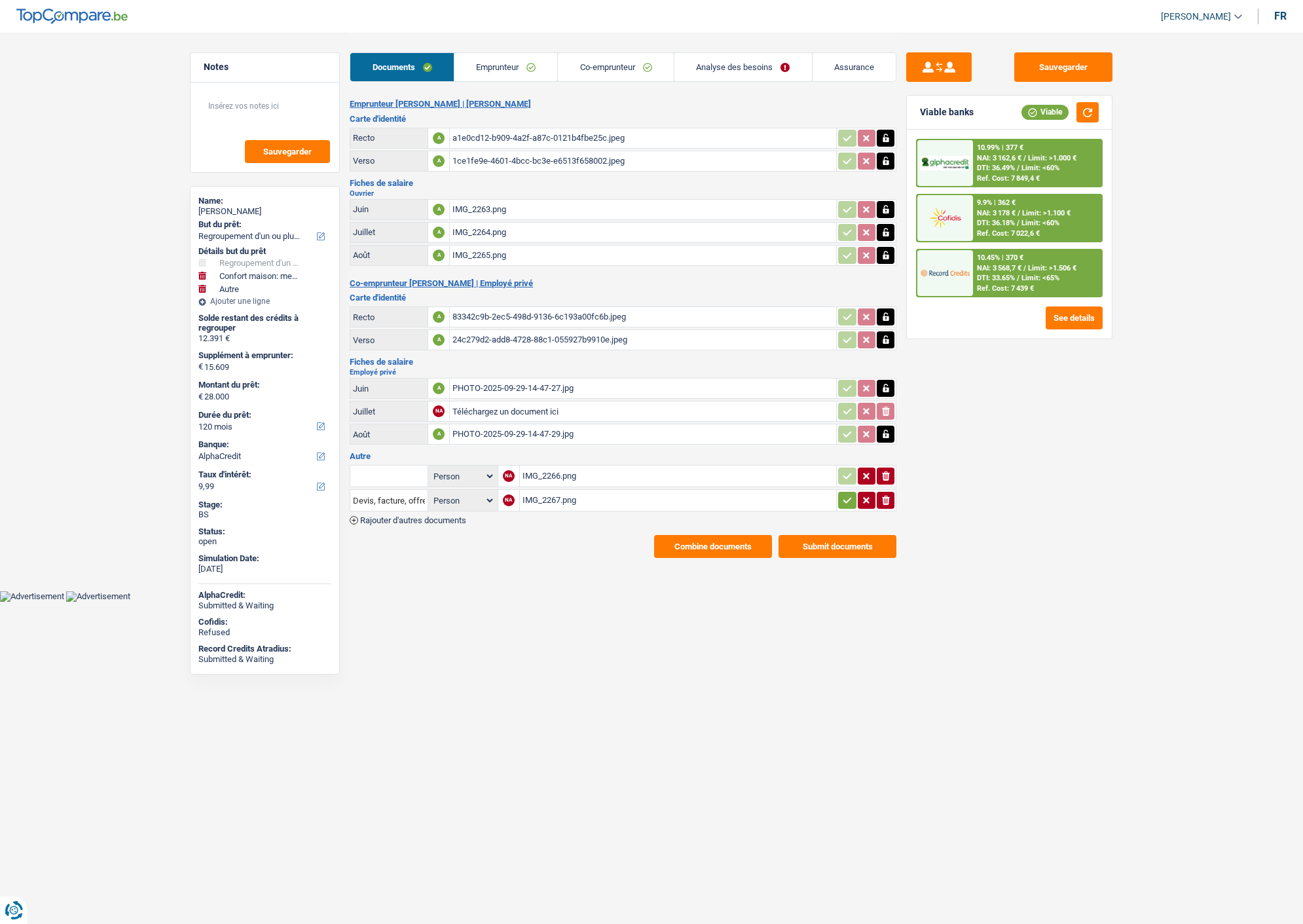
select select "household"
select select "yes"
select select "other"
select select "yes"
select select "120"
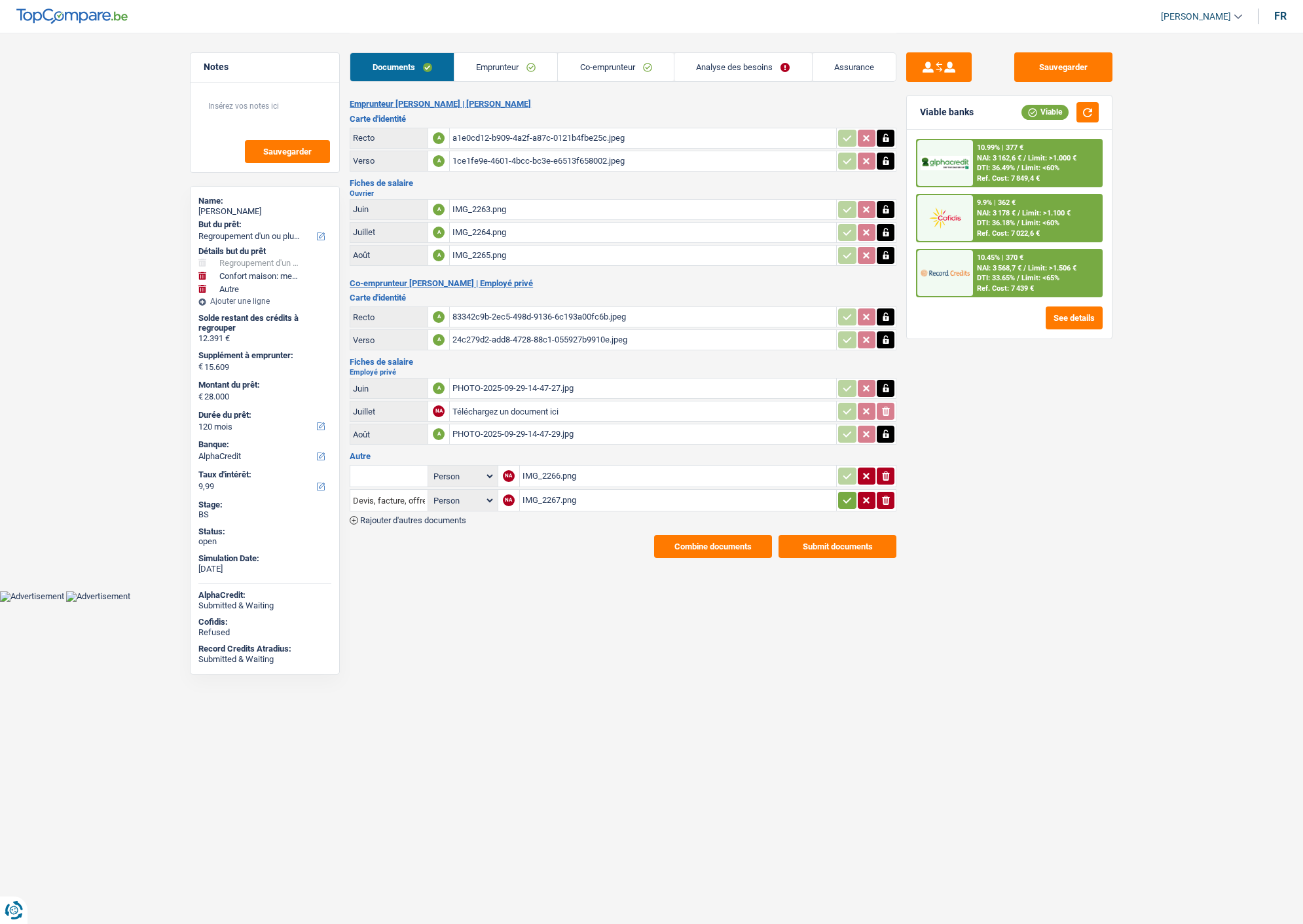
click at [705, 69] on link "Analyse des besoins" at bounding box center [743, 67] width 138 height 28
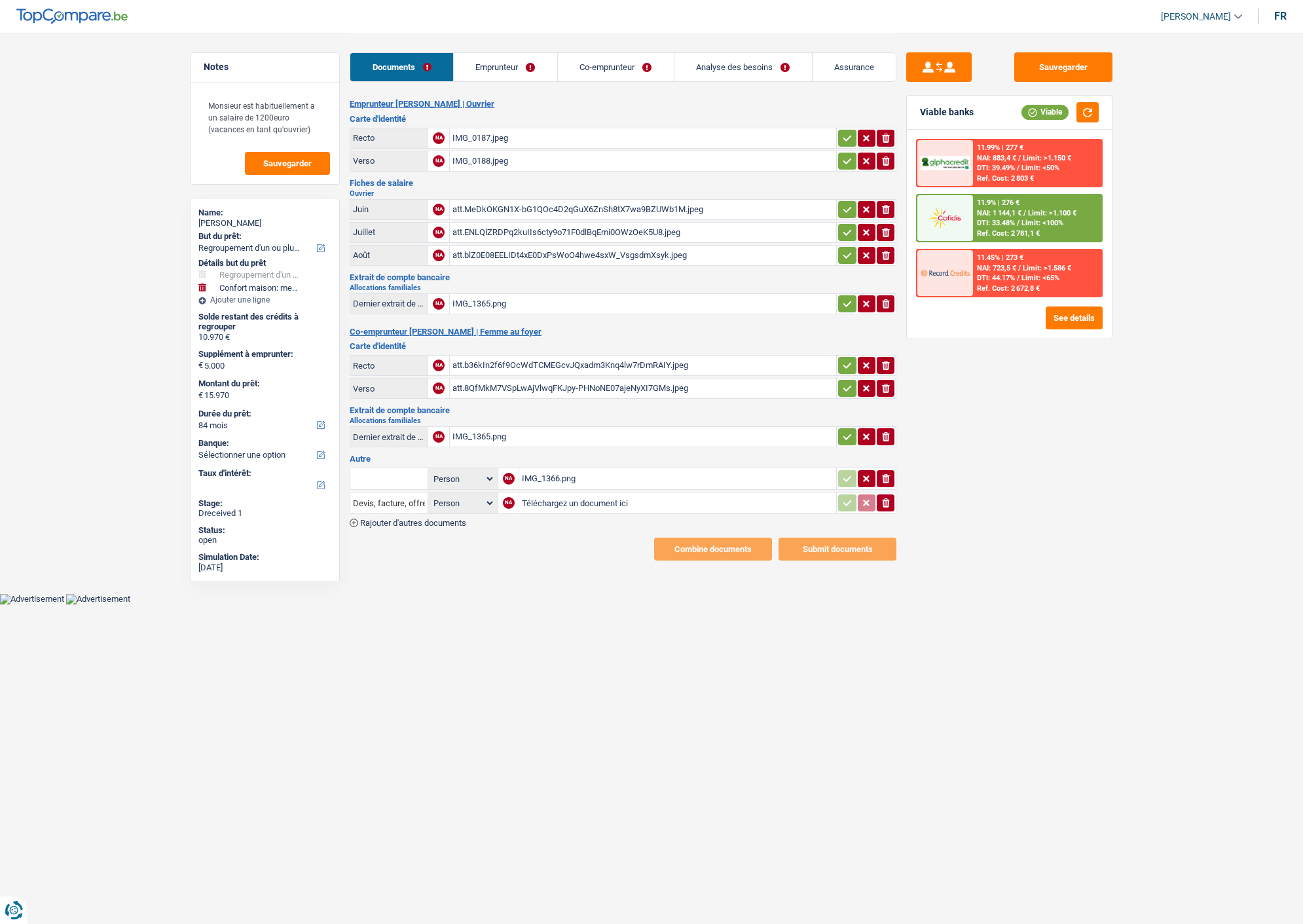
select select "refinancing"
select select "household"
select select "84"
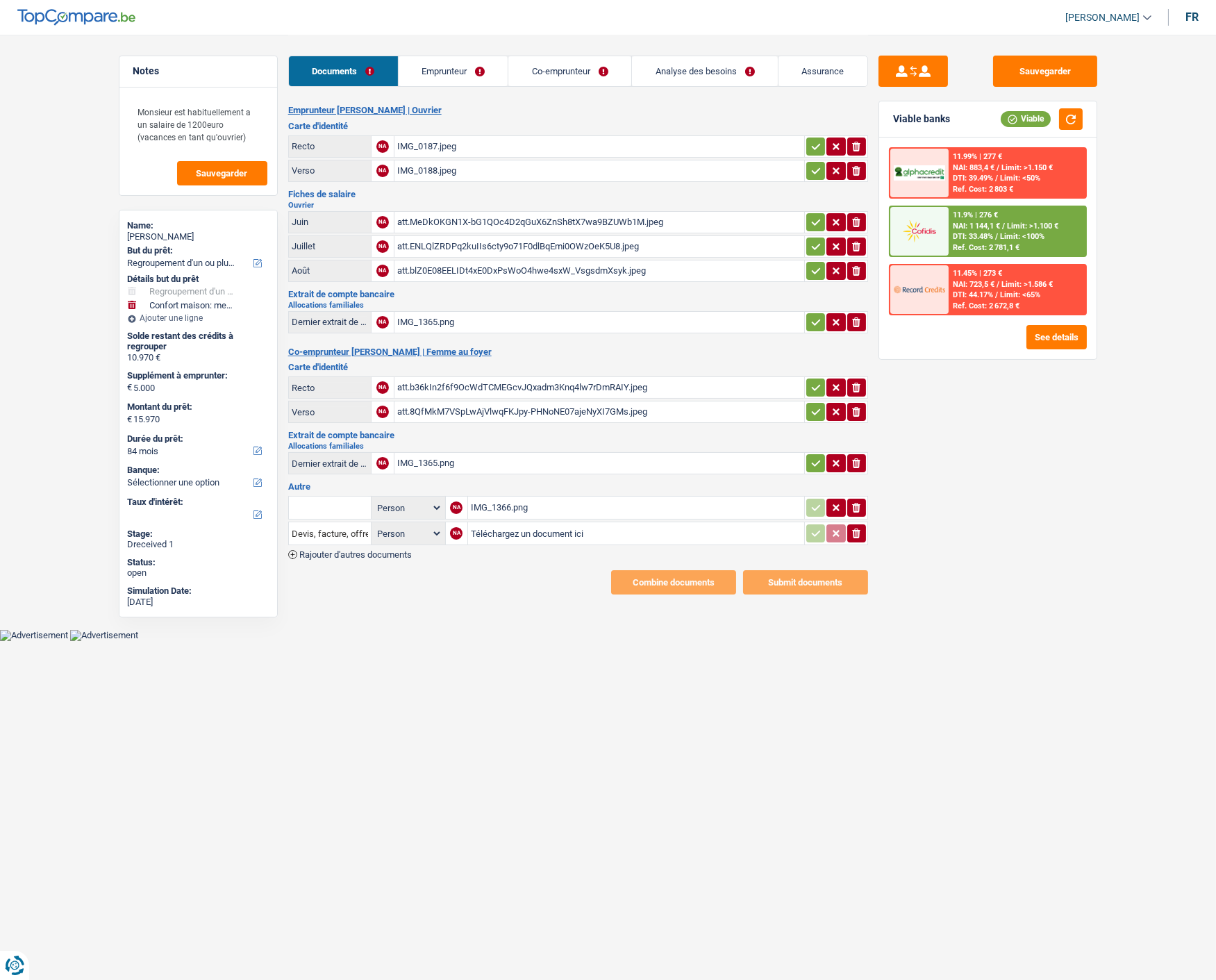
click at [467, 72] on link "Emprunteur" at bounding box center [453, 71] width 109 height 30
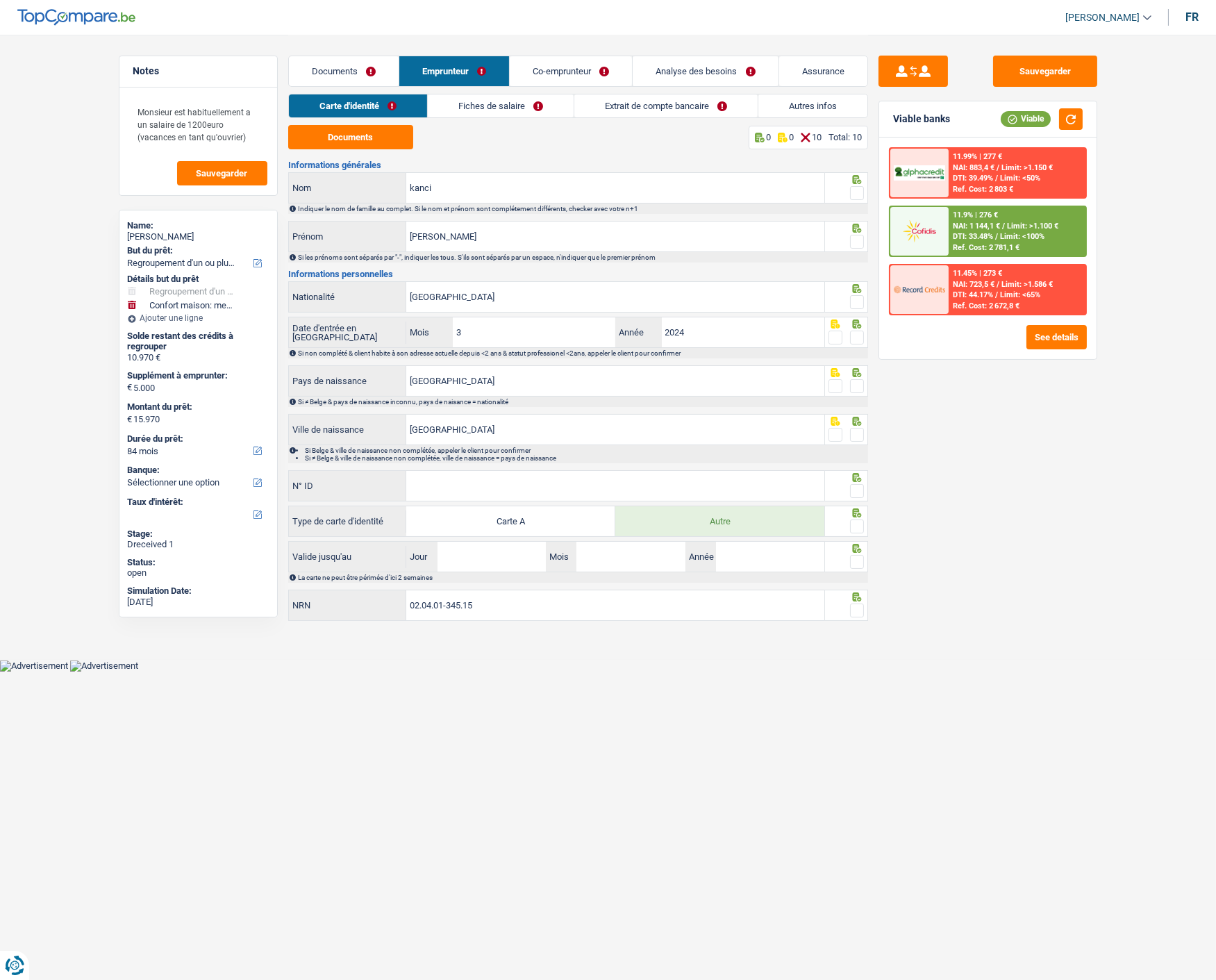
click at [716, 71] on link "Analyse des besoins" at bounding box center [705, 71] width 145 height 30
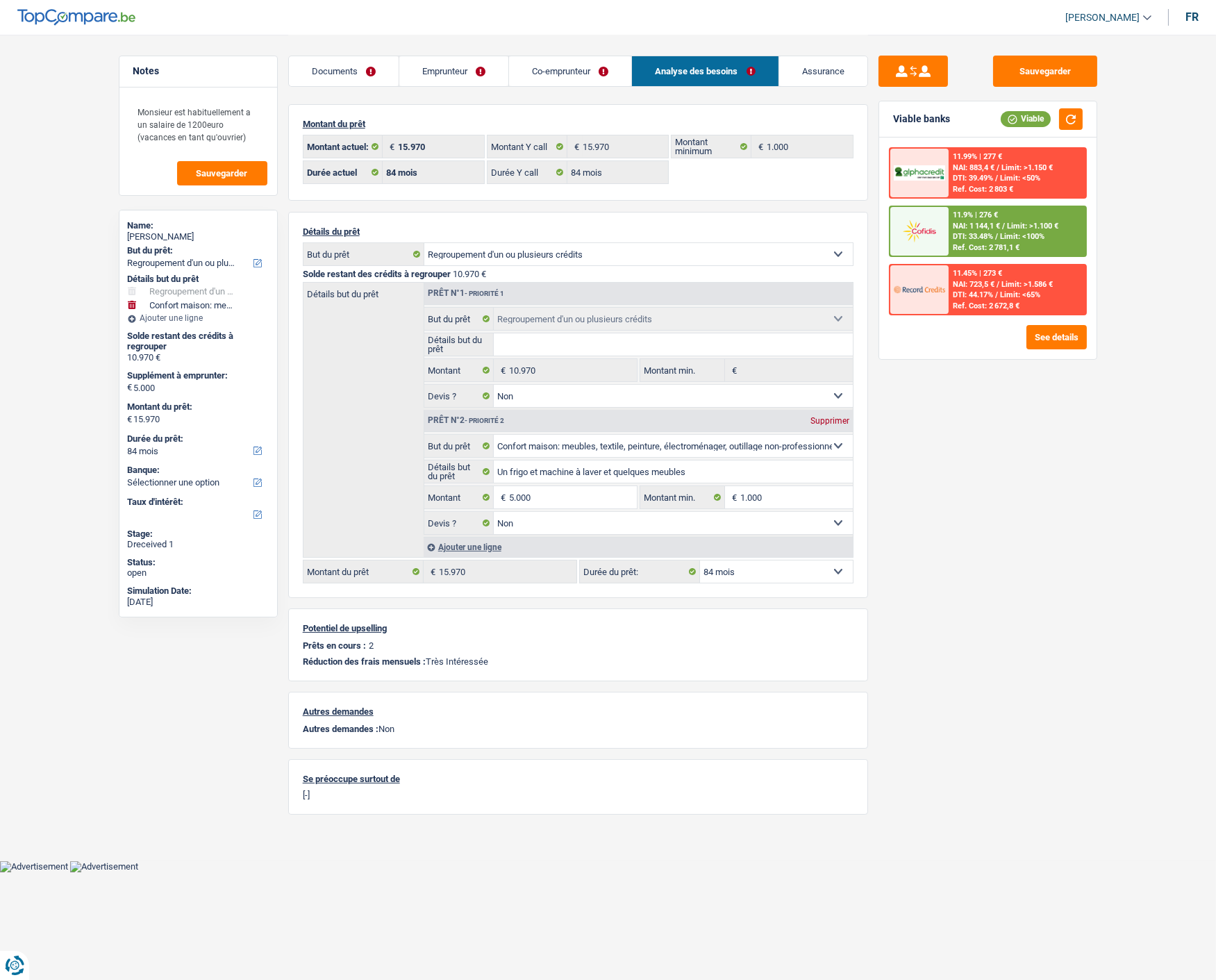
click at [342, 61] on link "Documents" at bounding box center [344, 71] width 109 height 30
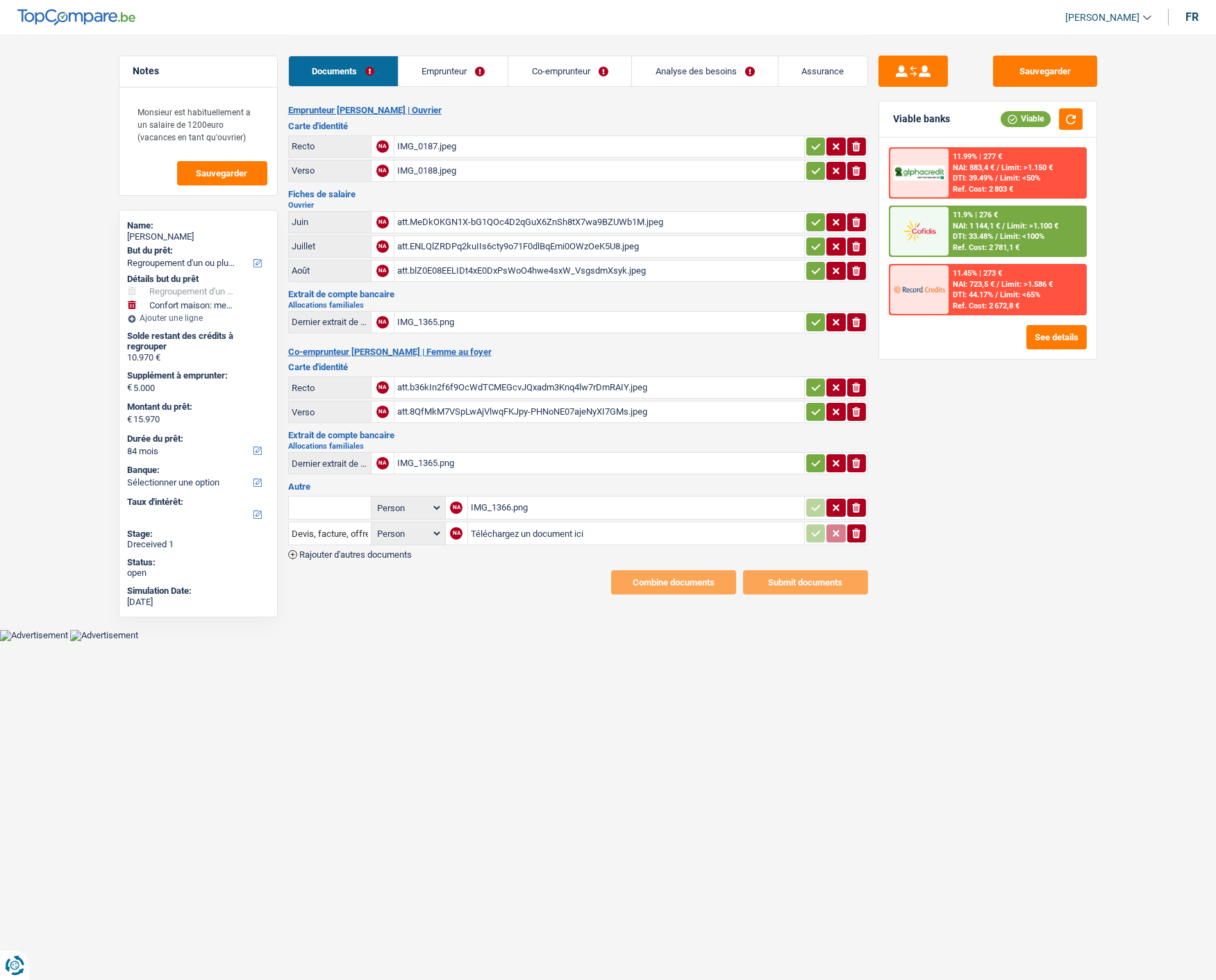
click at [452, 64] on link "Emprunteur" at bounding box center [453, 71] width 109 height 30
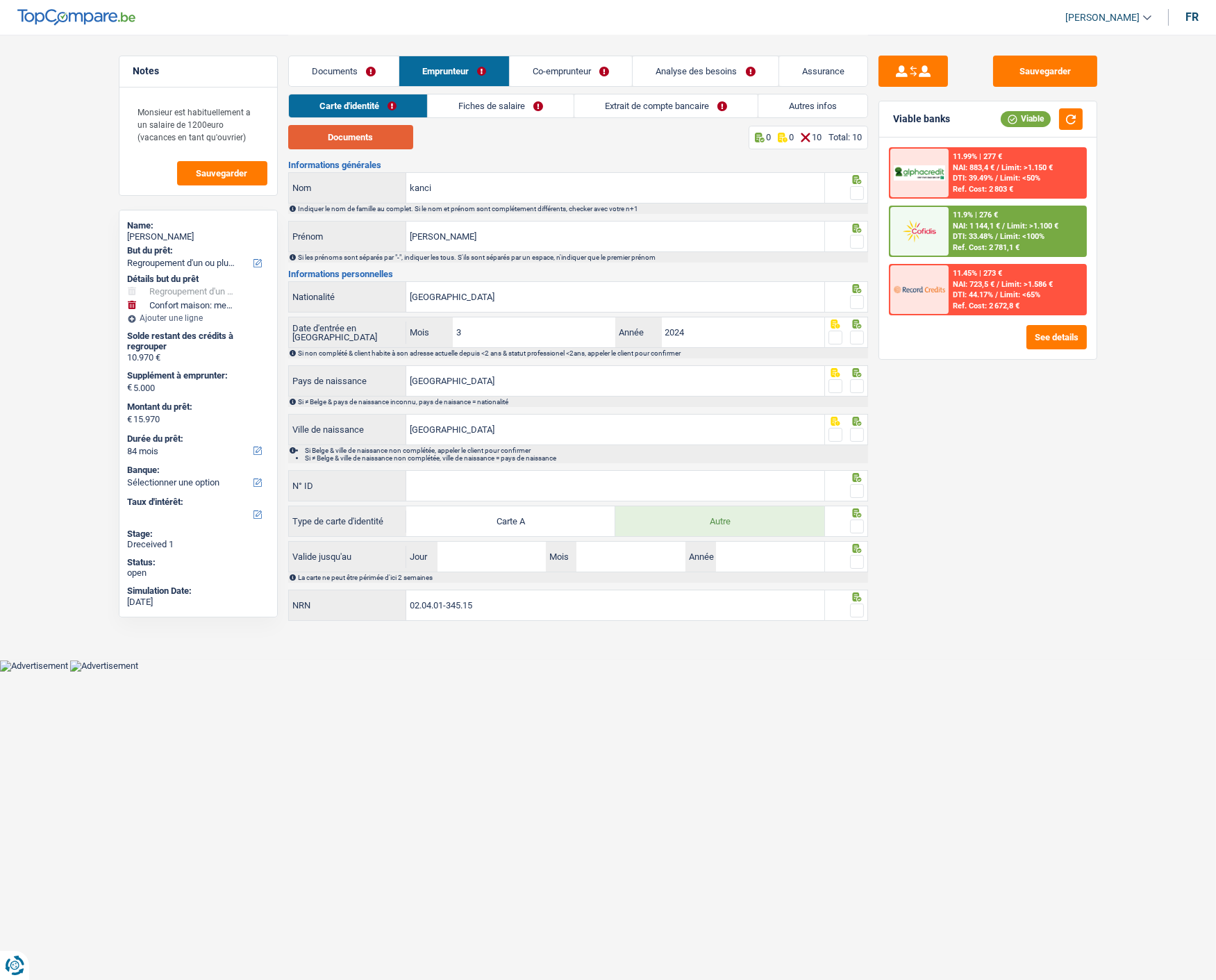
click at [371, 130] on button "Documents" at bounding box center [351, 137] width 125 height 24
click at [856, 189] on span at bounding box center [857, 193] width 14 height 14
click at [0, 0] on input "radio" at bounding box center [0, 0] width 0 height 0
click at [855, 239] on span at bounding box center [857, 241] width 14 height 14
click at [0, 0] on input "radio" at bounding box center [0, 0] width 0 height 0
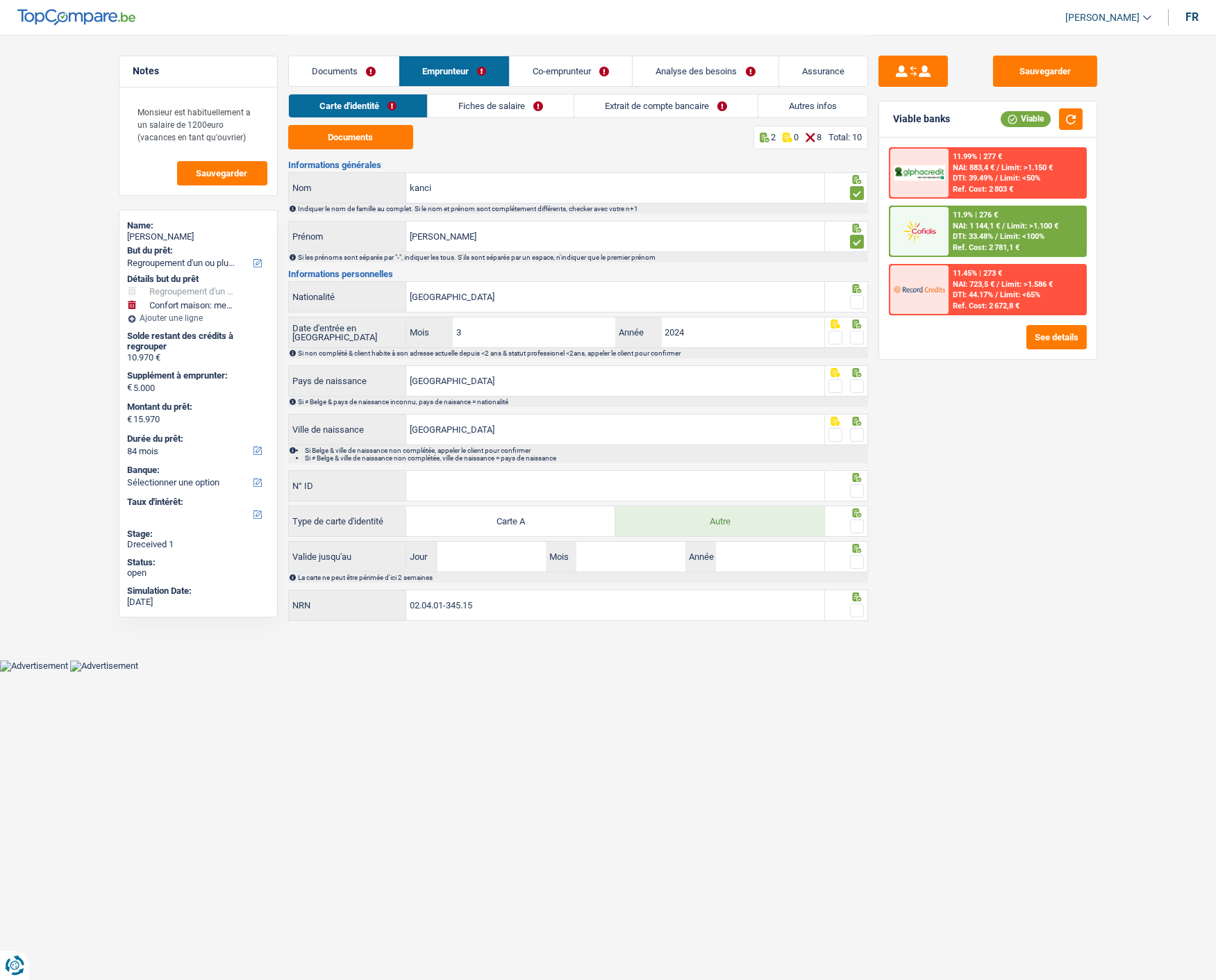
click at [855, 300] on span at bounding box center [857, 302] width 14 height 14
click at [0, 0] on input "radio" at bounding box center [0, 0] width 0 height 0
click at [854, 332] on span at bounding box center [857, 338] width 14 height 14
click at [0, 0] on input "radio" at bounding box center [0, 0] width 0 height 0
click at [858, 386] on span at bounding box center [857, 386] width 14 height 14
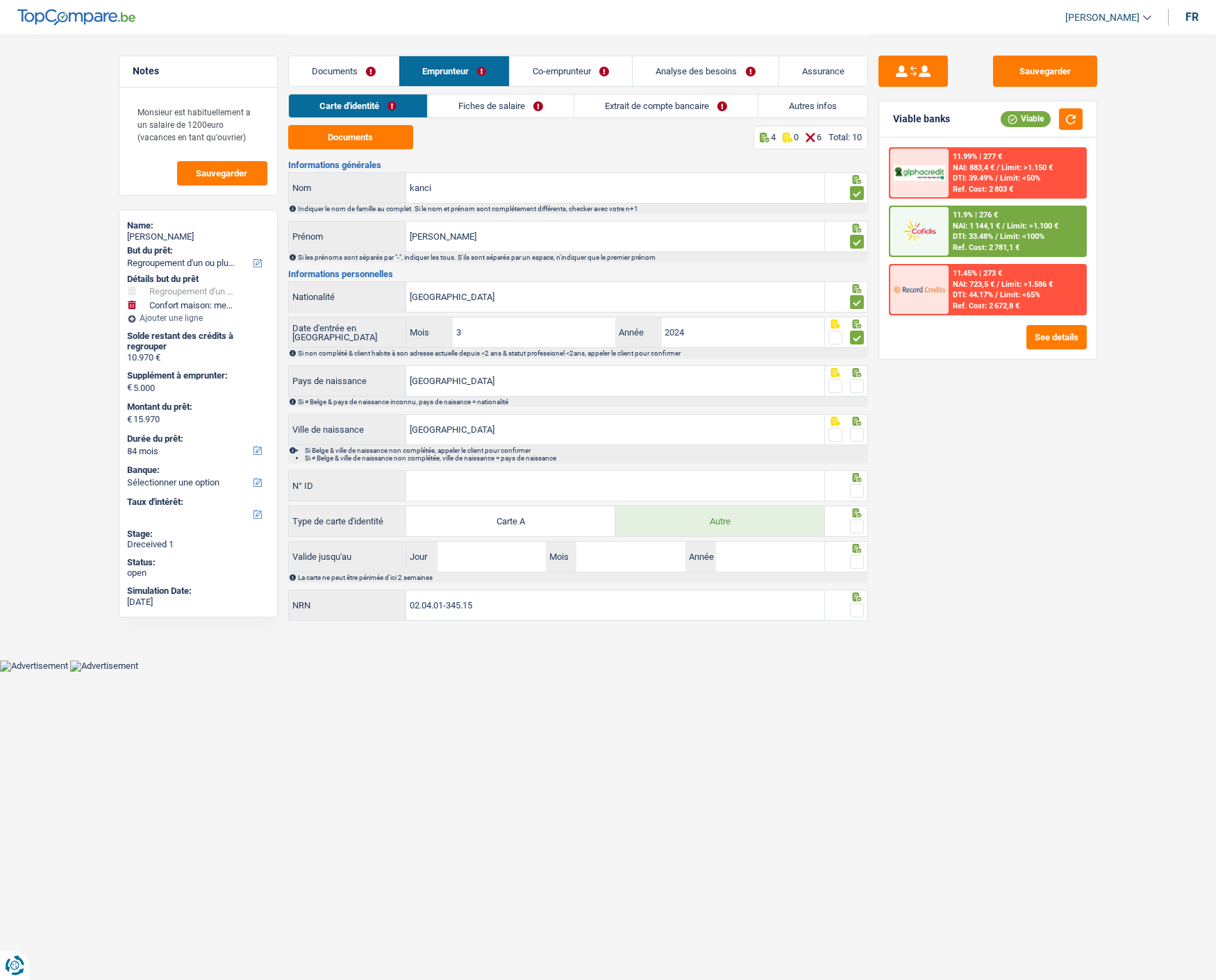
click at [0, 0] on input "radio" at bounding box center [0, 0] width 0 height 0
click at [1035, 329] on button "See details" at bounding box center [1056, 337] width 61 height 24
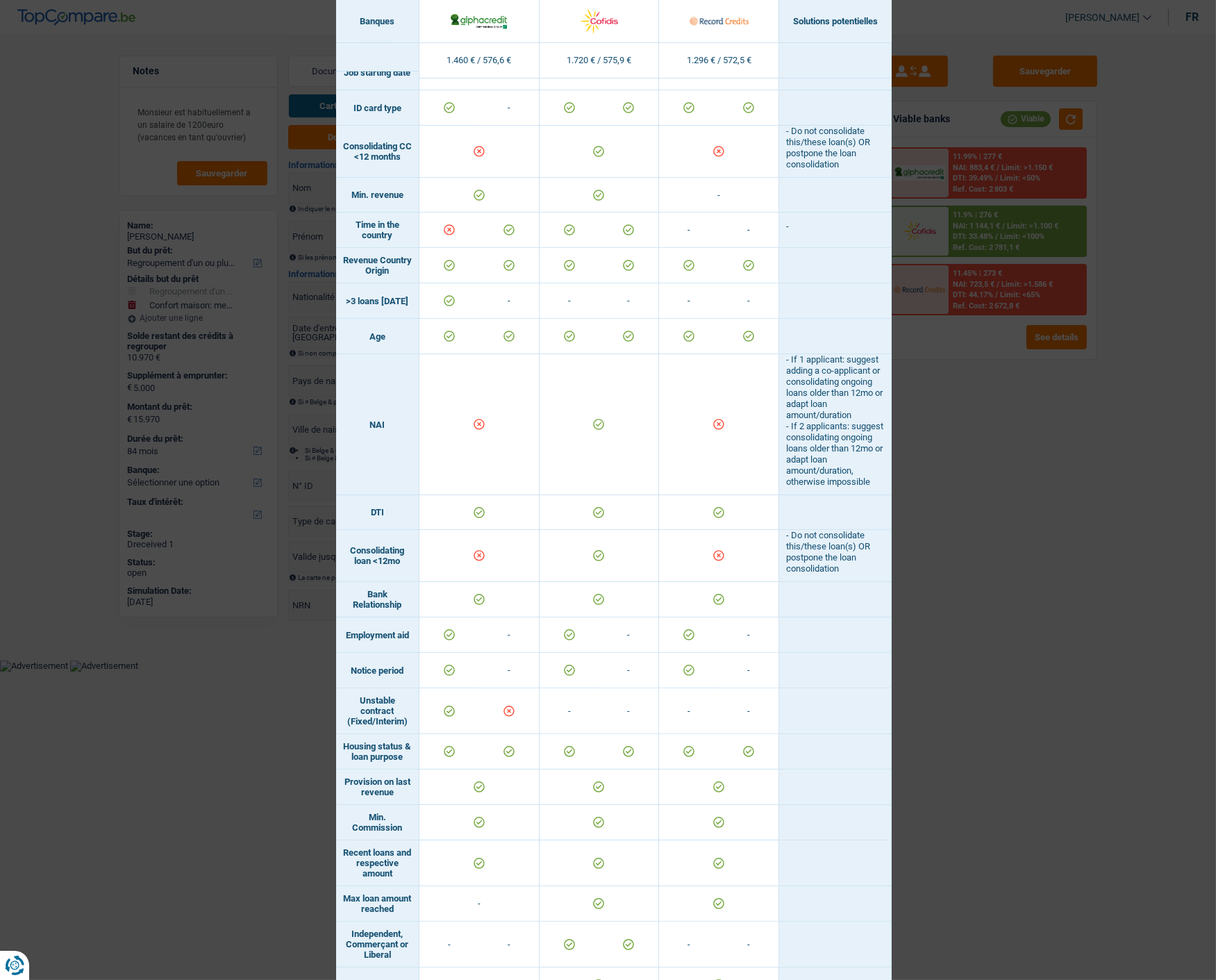
scroll to position [560, 0]
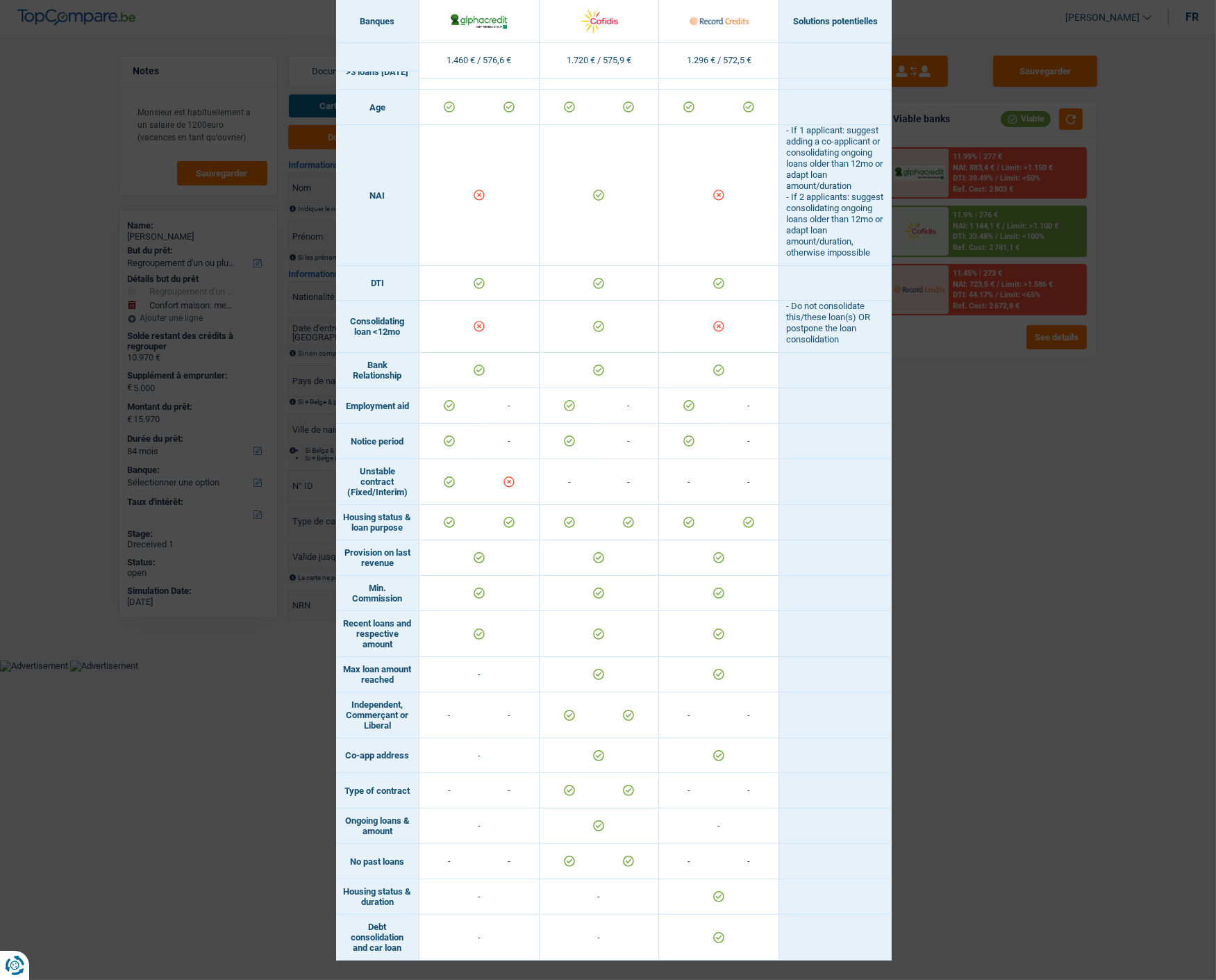
click at [969, 568] on div "Banks conditions × Banques Solutions potentielles Revenus / Charges 1.460 € / 5…" at bounding box center [608, 490] width 1216 height 980
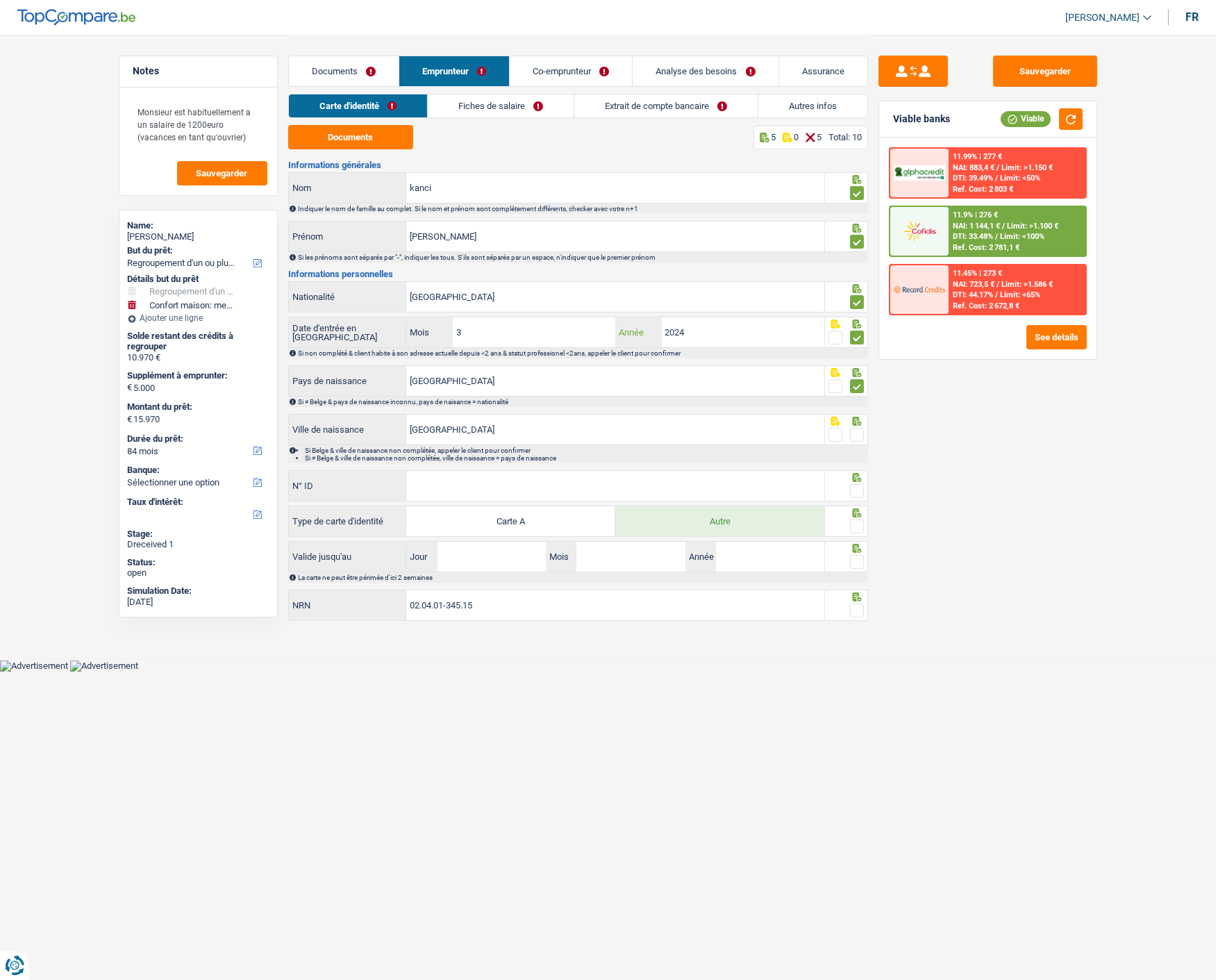
click at [723, 336] on input "2024" at bounding box center [743, 332] width 163 height 30
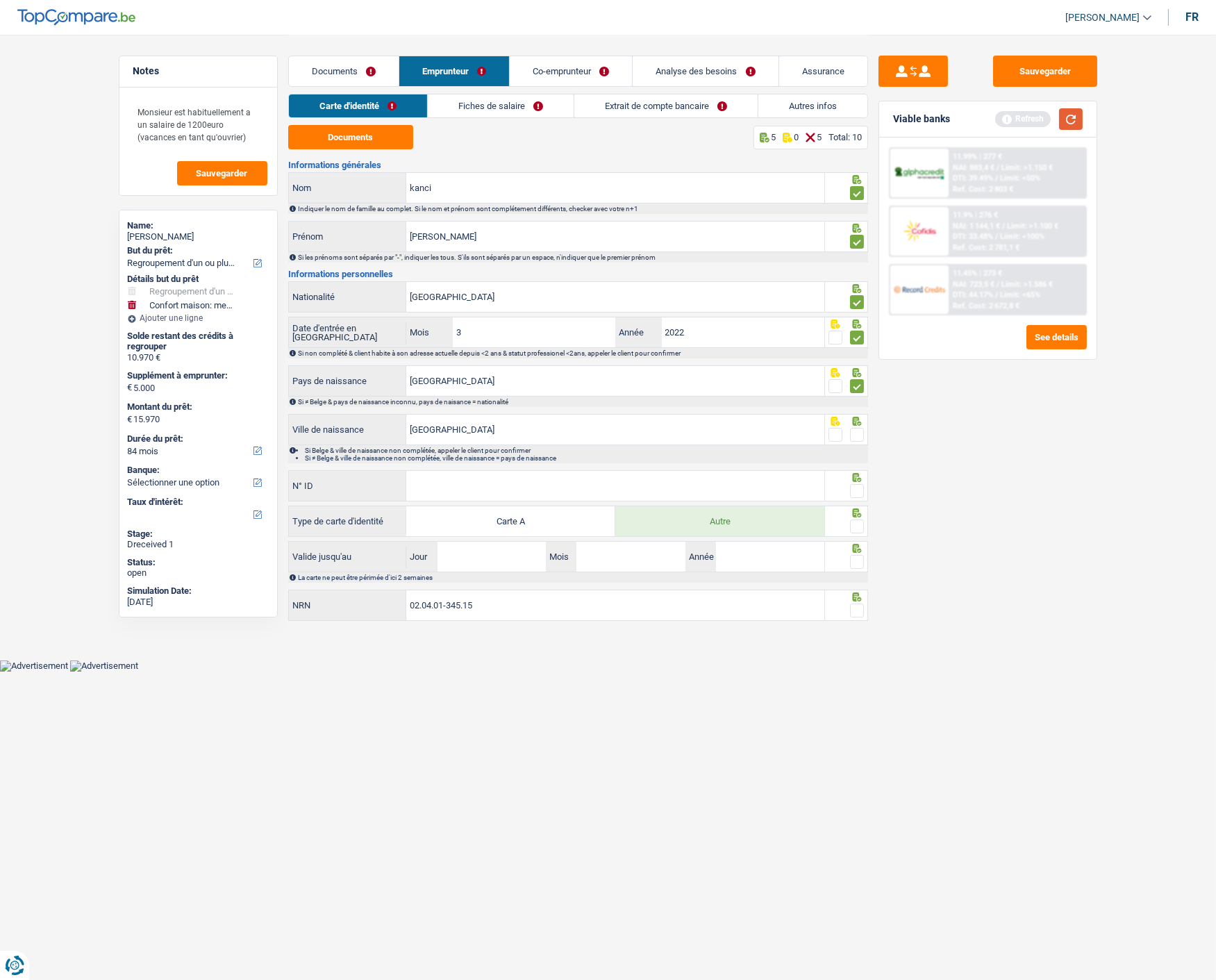
click at [1068, 119] on button "button" at bounding box center [1070, 119] width 23 height 22
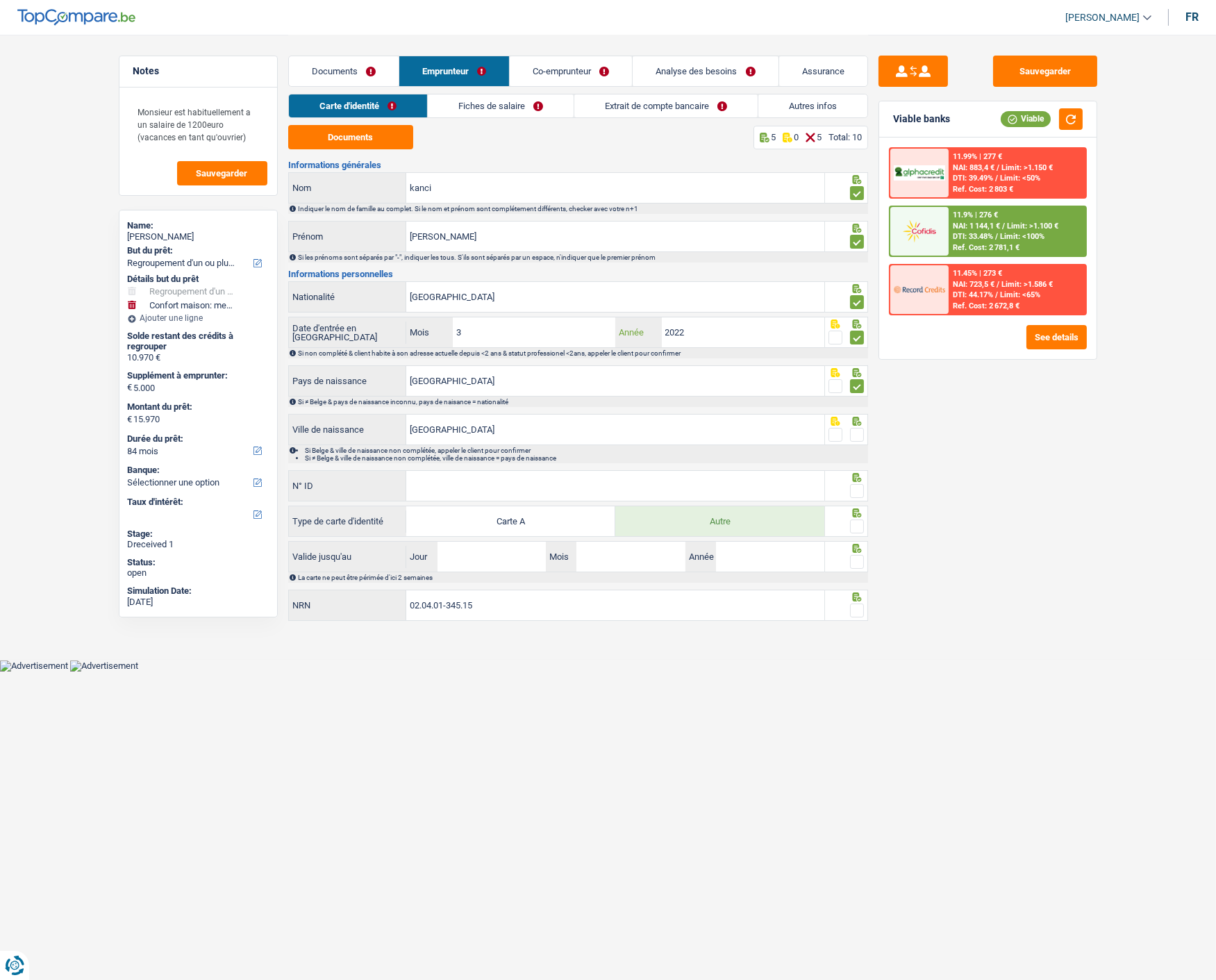
click at [740, 336] on input "2022" at bounding box center [743, 332] width 163 height 30
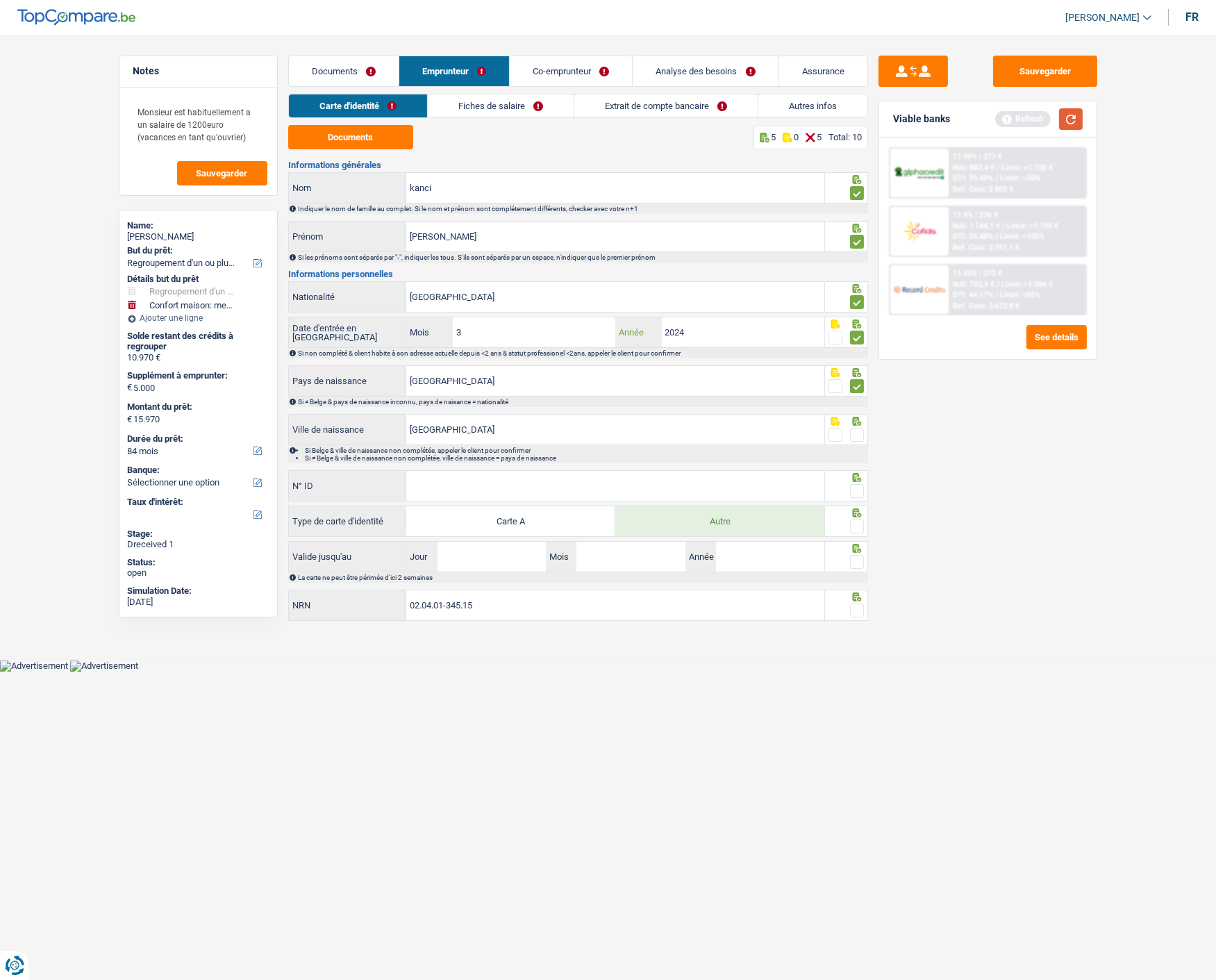
type input "2024"
click at [1074, 122] on button "button" at bounding box center [1070, 119] width 23 height 22
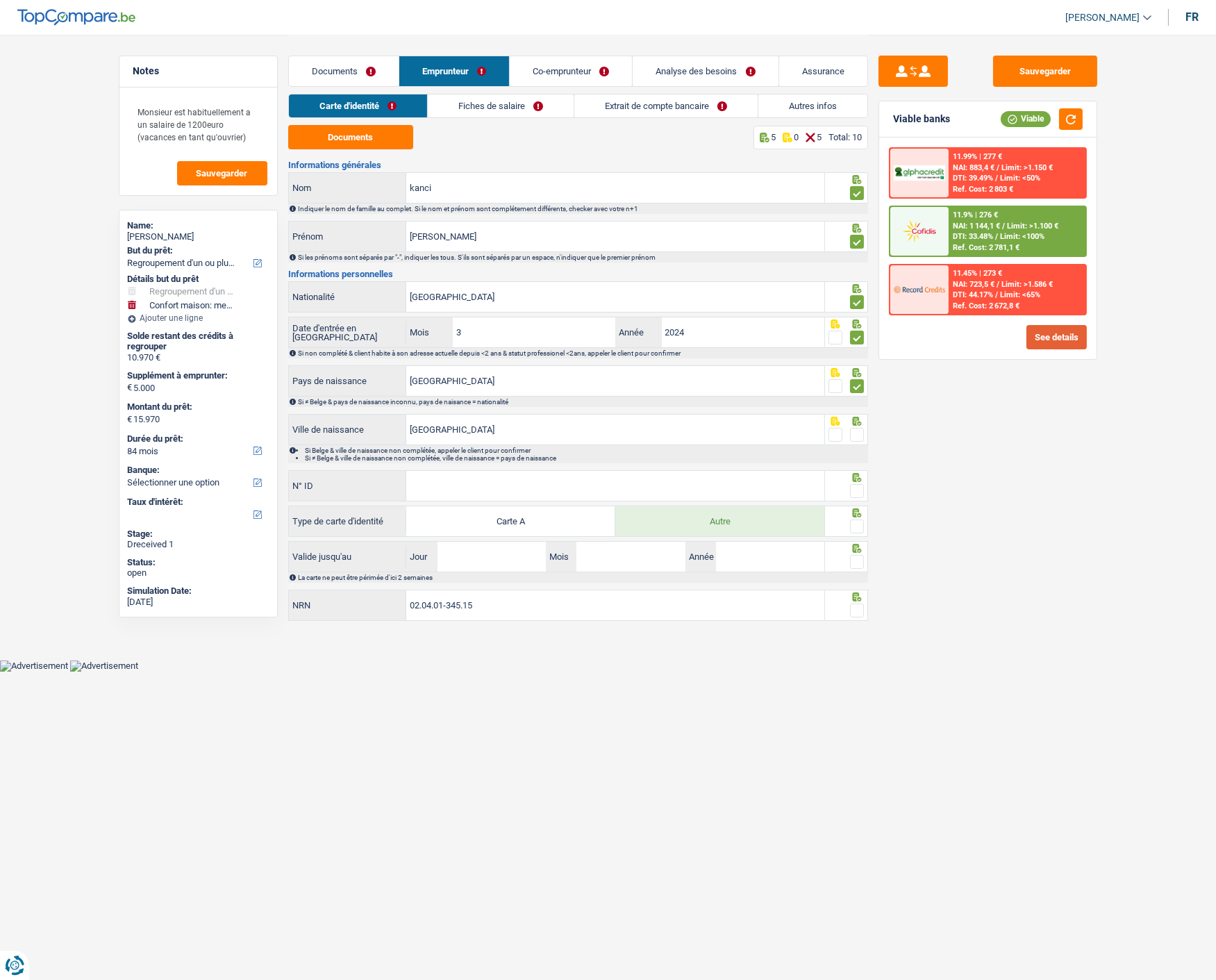
click at [1053, 333] on button "See details" at bounding box center [1056, 337] width 61 height 24
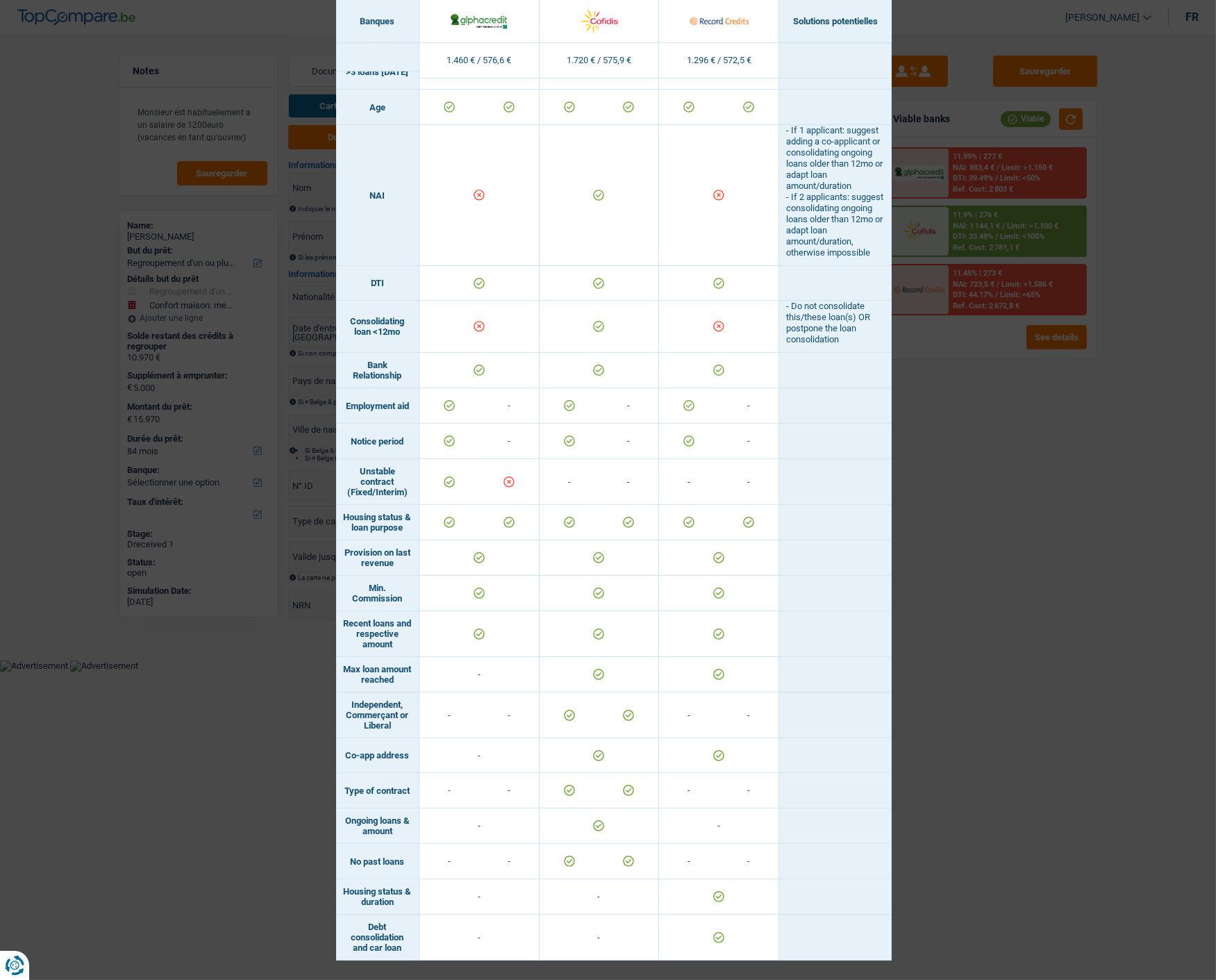
click at [997, 463] on div "Banks conditions × Banques Solutions potentielles Revenus / Charges 1.460 € / 5…" at bounding box center [608, 490] width 1216 height 980
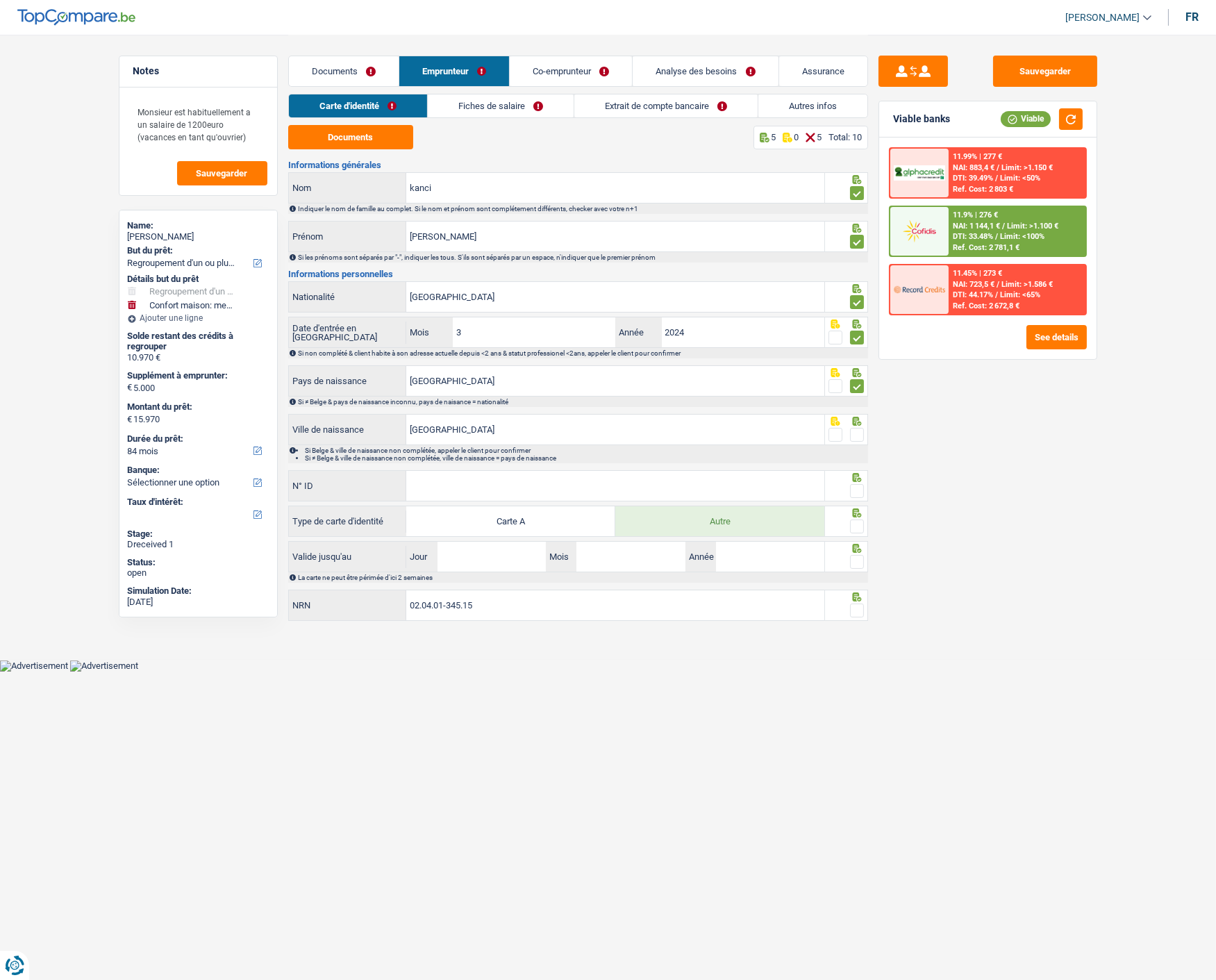
click at [850, 431] on span at bounding box center [857, 435] width 14 height 14
click at [0, 0] on input "radio" at bounding box center [0, 0] width 0 height 0
click at [594, 482] on input "N° ID" at bounding box center [615, 485] width 418 height 30
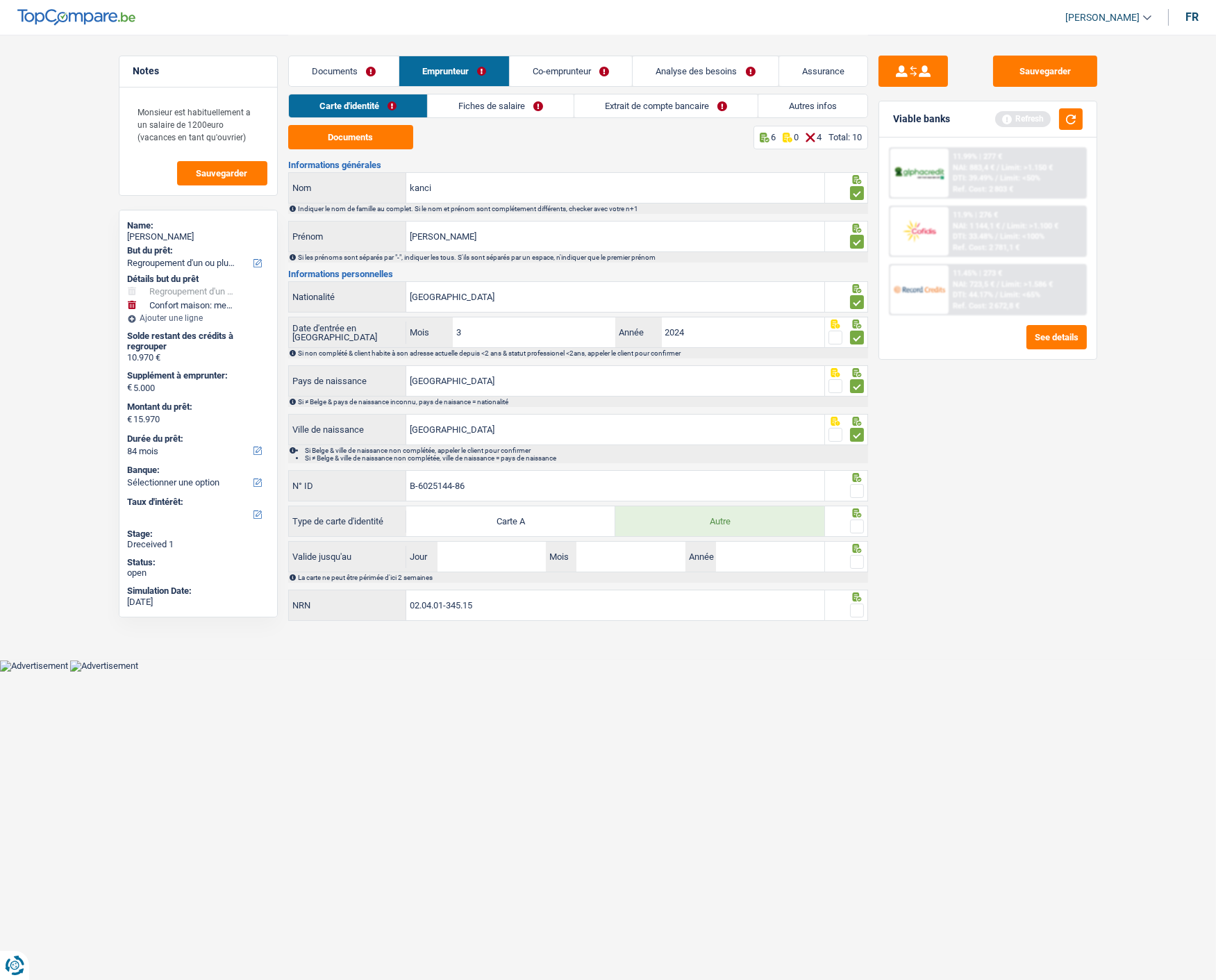
type input "B-6025144-86"
drag, startPoint x: 857, startPoint y: 487, endPoint x: 857, endPoint y: 501, distance: 14.0
click at [857, 487] on span at bounding box center [857, 490] width 14 height 14
click at [0, 0] on input "radio" at bounding box center [0, 0] width 0 height 0
drag, startPoint x: 856, startPoint y: 518, endPoint x: 850, endPoint y: 546, distance: 28.6
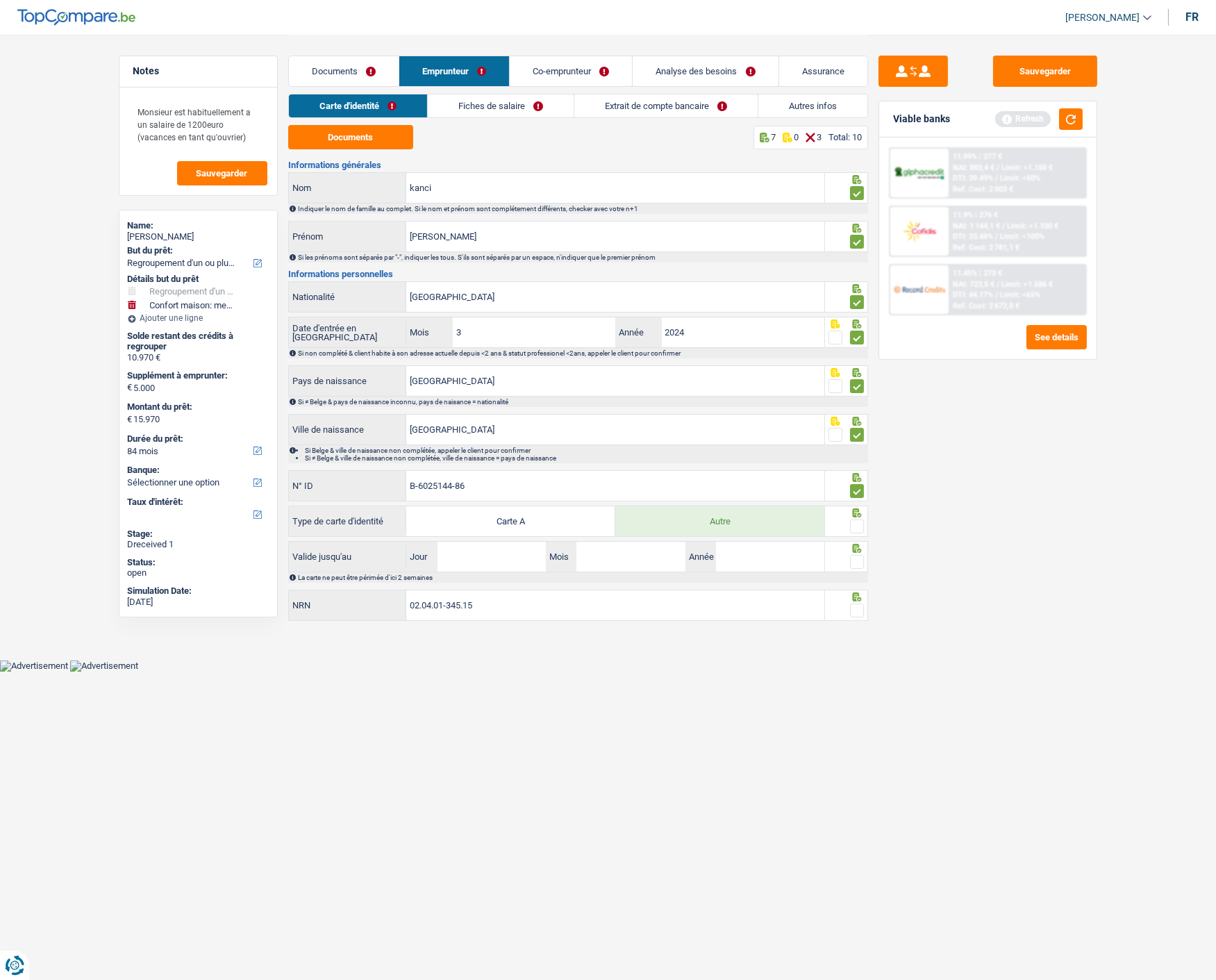
click at [856, 519] on span at bounding box center [857, 526] width 14 height 14
click at [0, 0] on input "radio" at bounding box center [0, 0] width 0 height 0
click at [515, 546] on input "Jour" at bounding box center [491, 556] width 108 height 30
type input "04"
type input "06"
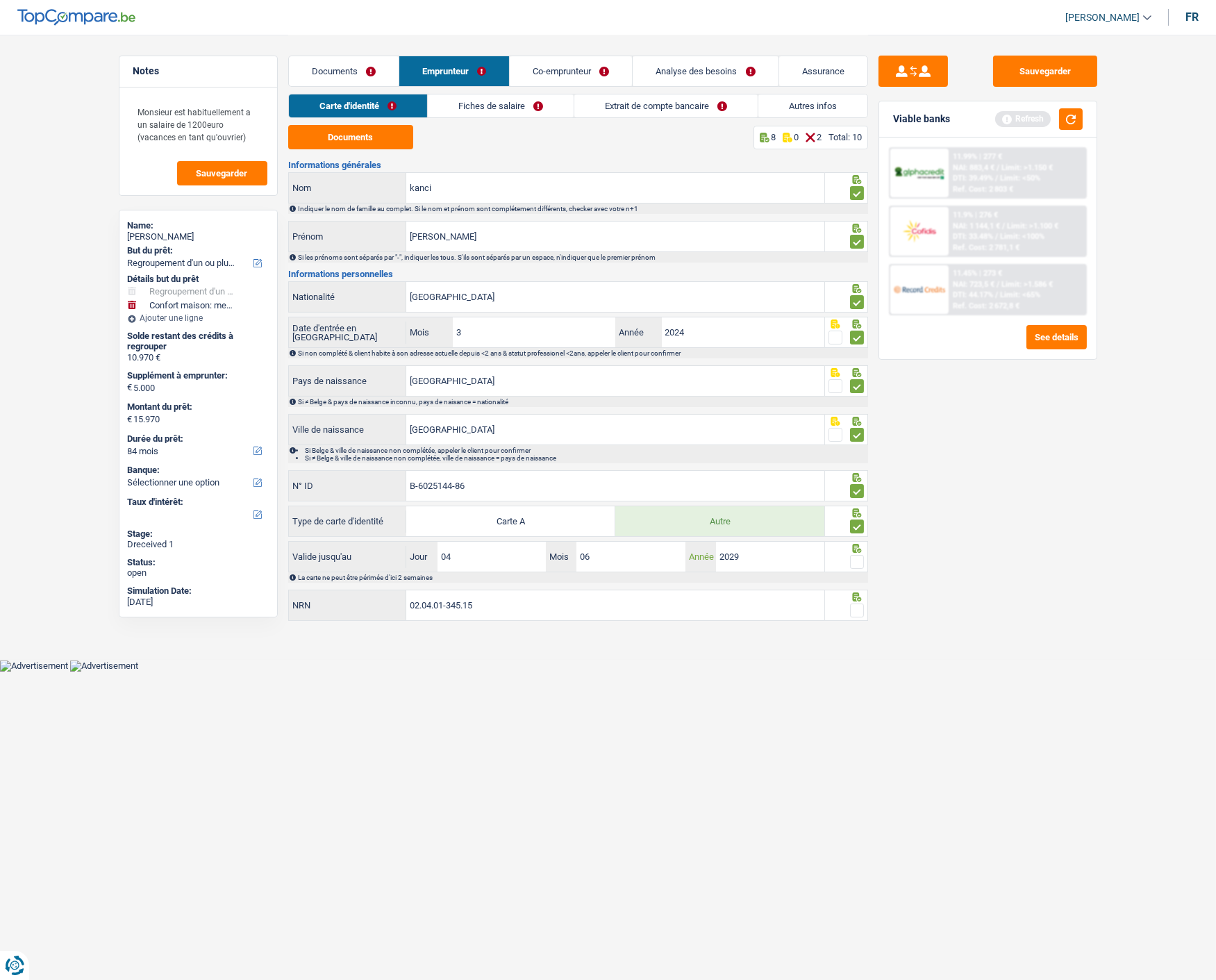
type input "2029"
click at [857, 556] on span at bounding box center [857, 562] width 14 height 14
click at [0, 0] on input "radio" at bounding box center [0, 0] width 0 height 0
click at [858, 605] on span at bounding box center [857, 610] width 14 height 14
click at [0, 0] on input "radio" at bounding box center [0, 0] width 0 height 0
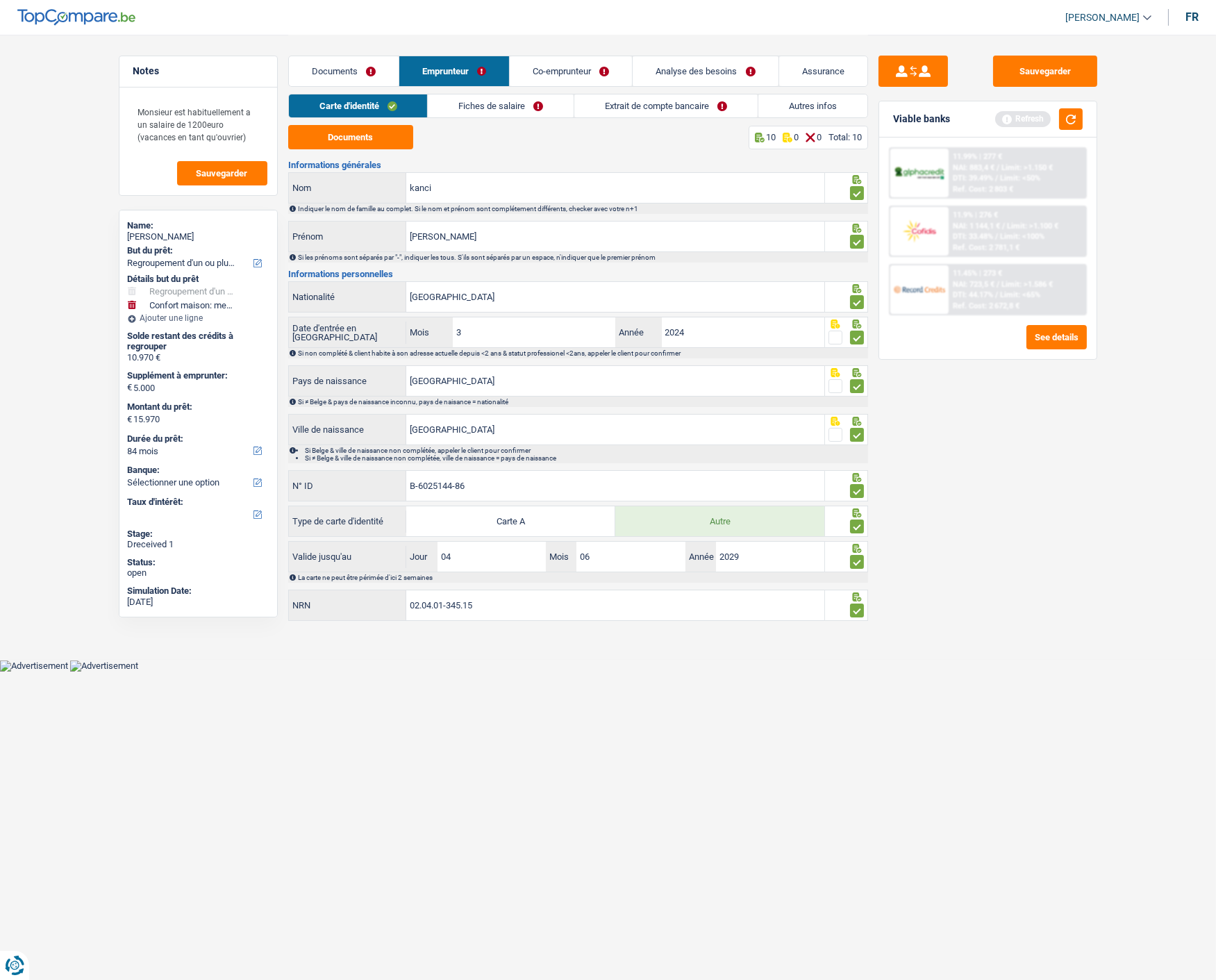
click at [539, 112] on link "Fiches de salaire" at bounding box center [501, 106] width 146 height 23
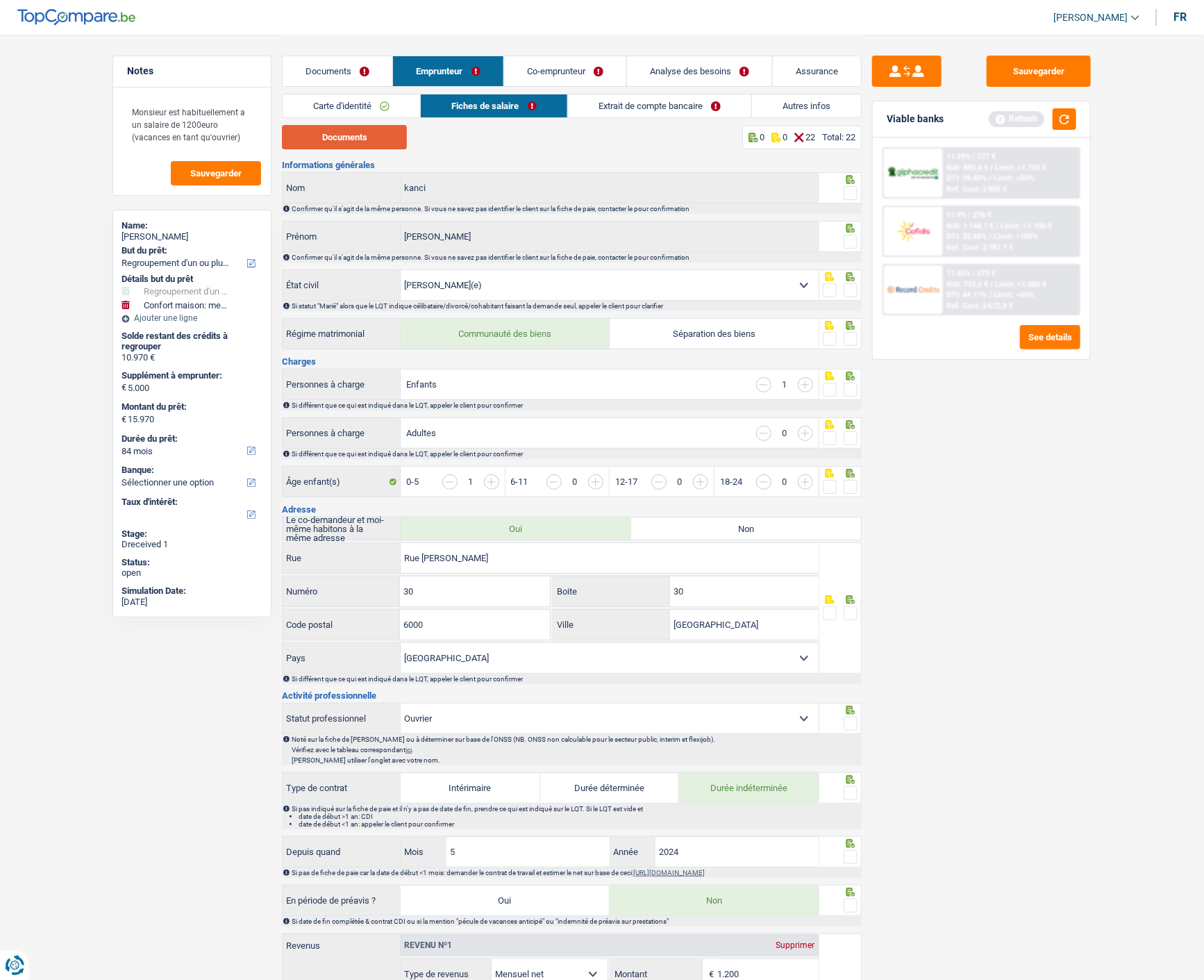
click at [376, 132] on button "Documents" at bounding box center [345, 137] width 125 height 24
click at [1185, 210] on main "Notes Monsieur est habituellement a un salaire de 1200euro (vacances en tant qu…" at bounding box center [602, 870] width 1204 height 1740
drag, startPoint x: 845, startPoint y: 189, endPoint x: 851, endPoint y: 243, distance: 54.3
click at [845, 193] on span at bounding box center [851, 193] width 14 height 14
click at [0, 0] on input "radio" at bounding box center [0, 0] width 0 height 0
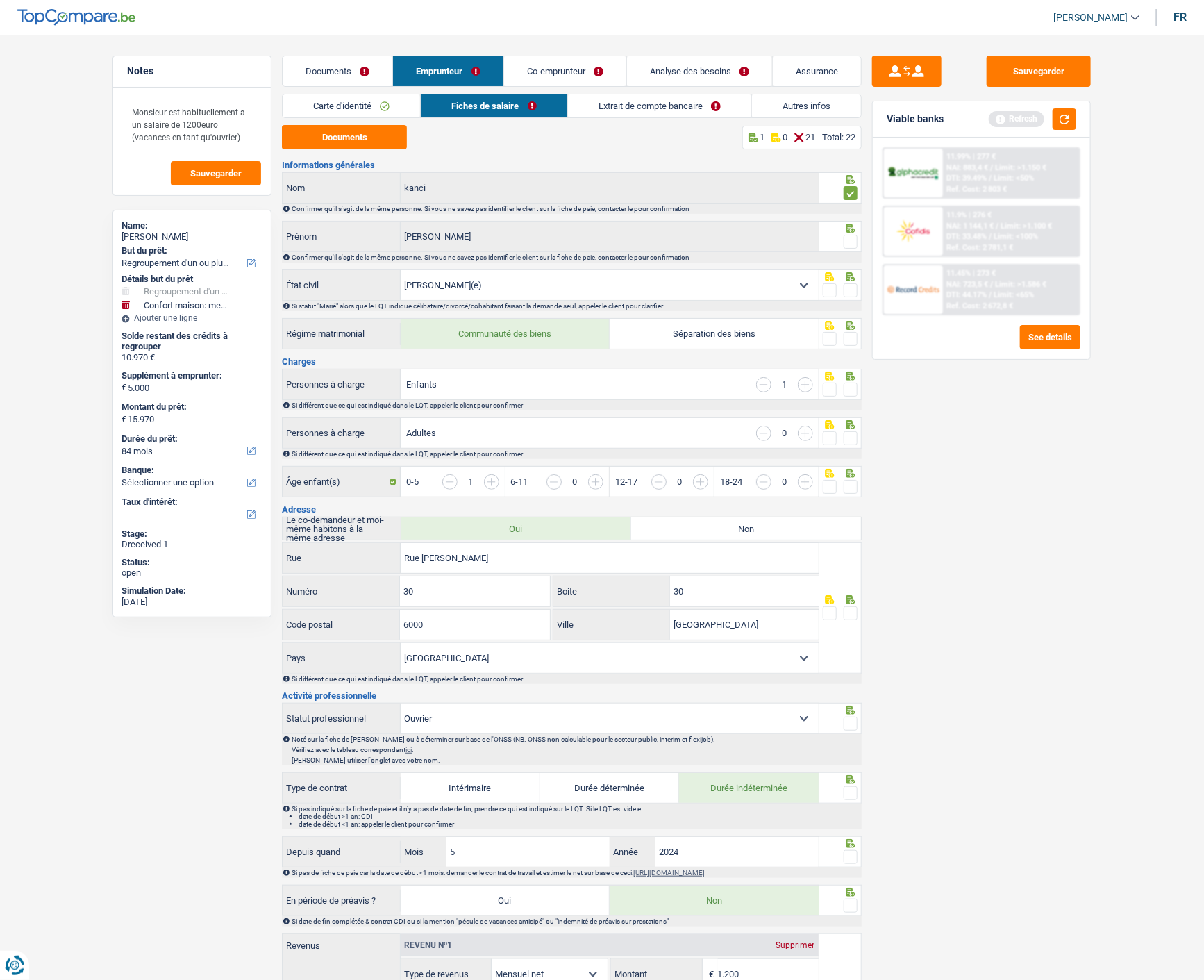
click at [855, 243] on span at bounding box center [851, 241] width 14 height 14
click at [0, 0] on input "radio" at bounding box center [0, 0] width 0 height 0
click at [854, 286] on span at bounding box center [851, 290] width 14 height 14
click at [0, 0] on input "radio" at bounding box center [0, 0] width 0 height 0
click at [847, 335] on span at bounding box center [851, 339] width 14 height 14
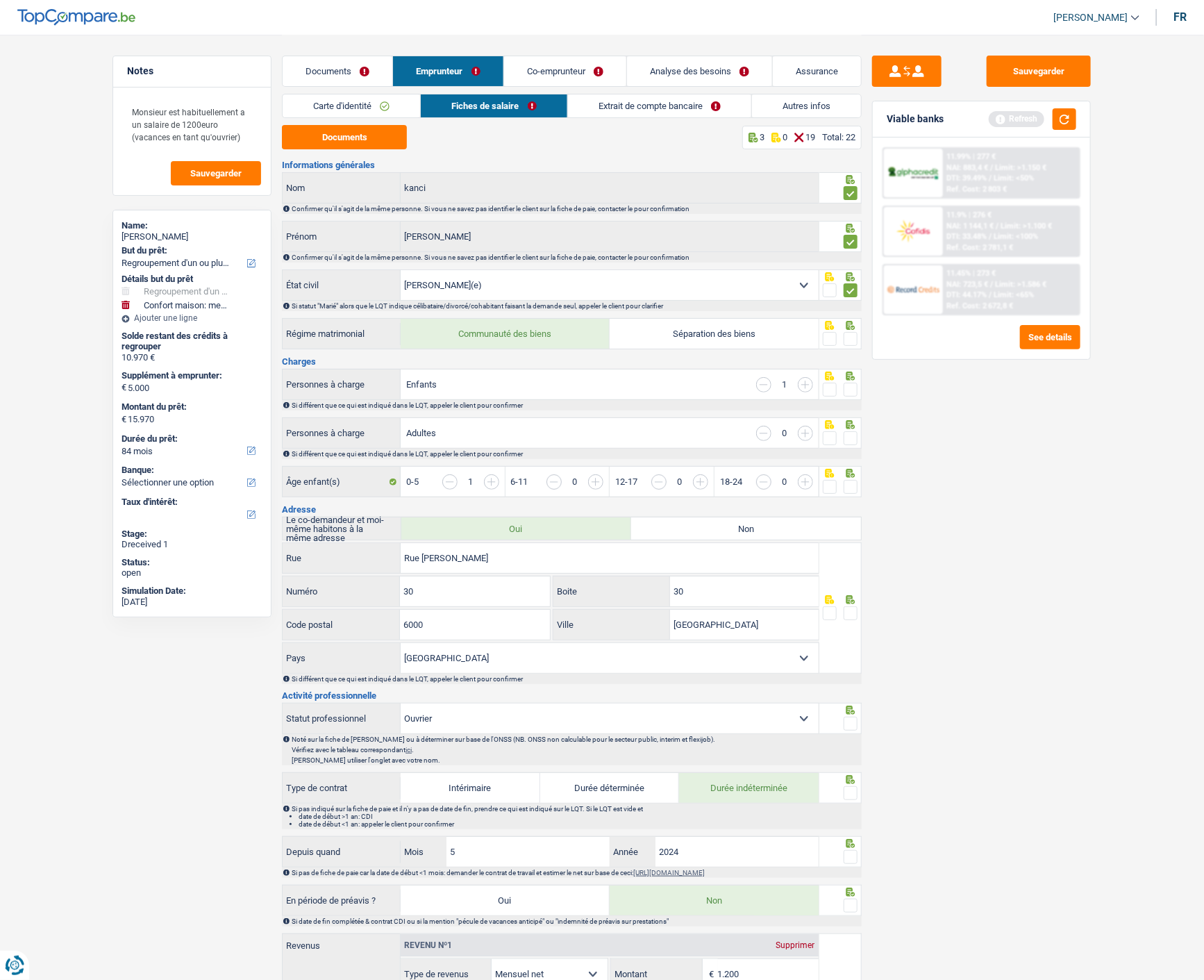
click at [0, 0] on input "radio" at bounding box center [0, 0] width 0 height 0
click at [848, 383] on span at bounding box center [851, 390] width 14 height 14
click at [0, 0] on input "radio" at bounding box center [0, 0] width 0 height 0
click at [851, 431] on span at bounding box center [851, 438] width 14 height 14
click at [0, 0] on input "radio" at bounding box center [0, 0] width 0 height 0
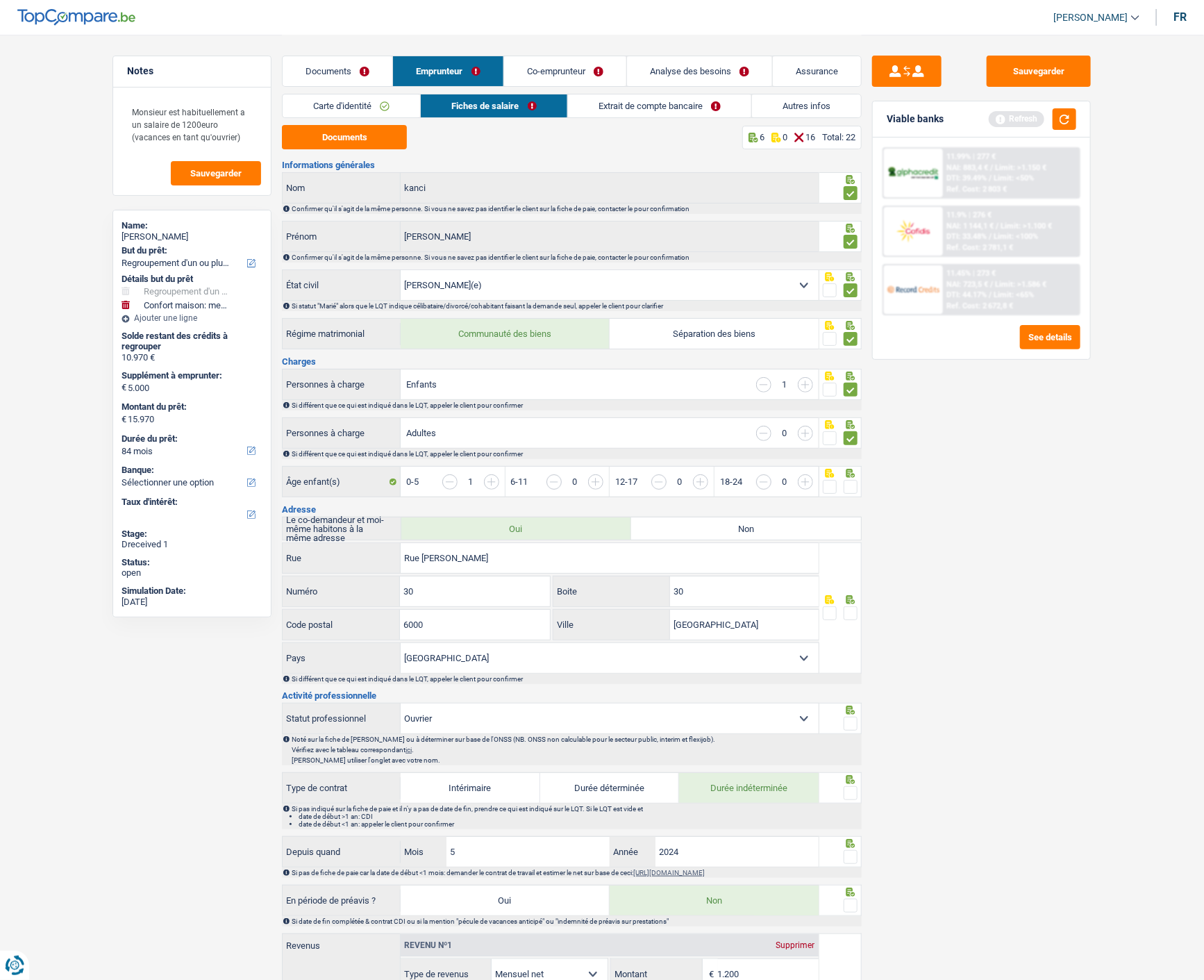
click at [851, 480] on span at bounding box center [851, 487] width 14 height 14
click at [0, 0] on input "radio" at bounding box center [0, 0] width 0 height 0
drag, startPoint x: 558, startPoint y: 556, endPoint x: 281, endPoint y: 584, distance: 278.4
click at [282, 584] on div "Rue Edouard Falony Rue 30 Numéro 30 Boite 6000 Code postal Charleroi Ville Belg…" at bounding box center [550, 608] width 537 height 131
type input "Boulevard Jaques Bertrand"
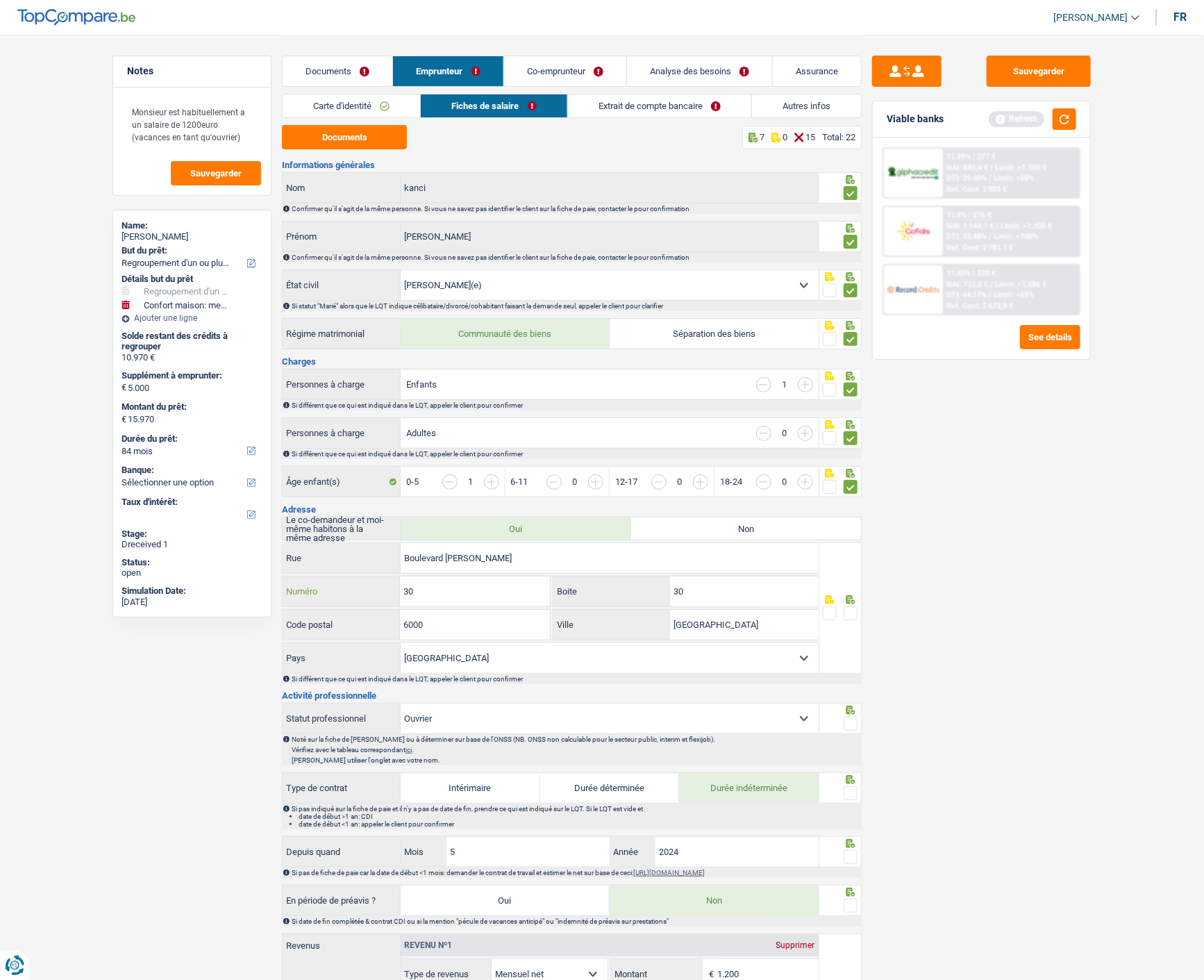
click at [495, 592] on input "30" at bounding box center [475, 591] width 149 height 30
type input "31"
click at [720, 588] on input "30" at bounding box center [744, 591] width 148 height 30
type input "3"
type input "011"
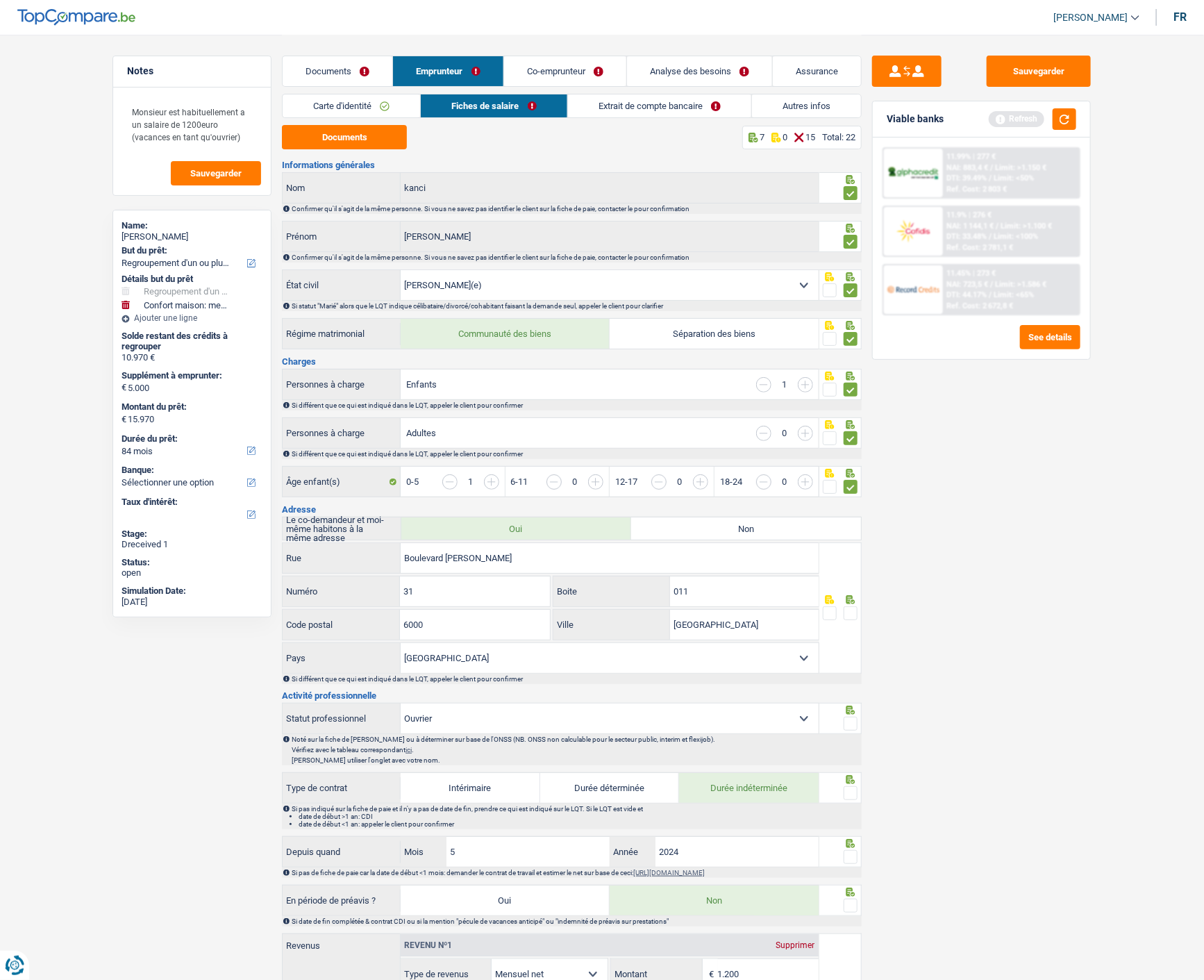
click at [848, 612] on span at bounding box center [851, 613] width 14 height 14
click at [0, 0] on input "radio" at bounding box center [0, 0] width 0 height 0
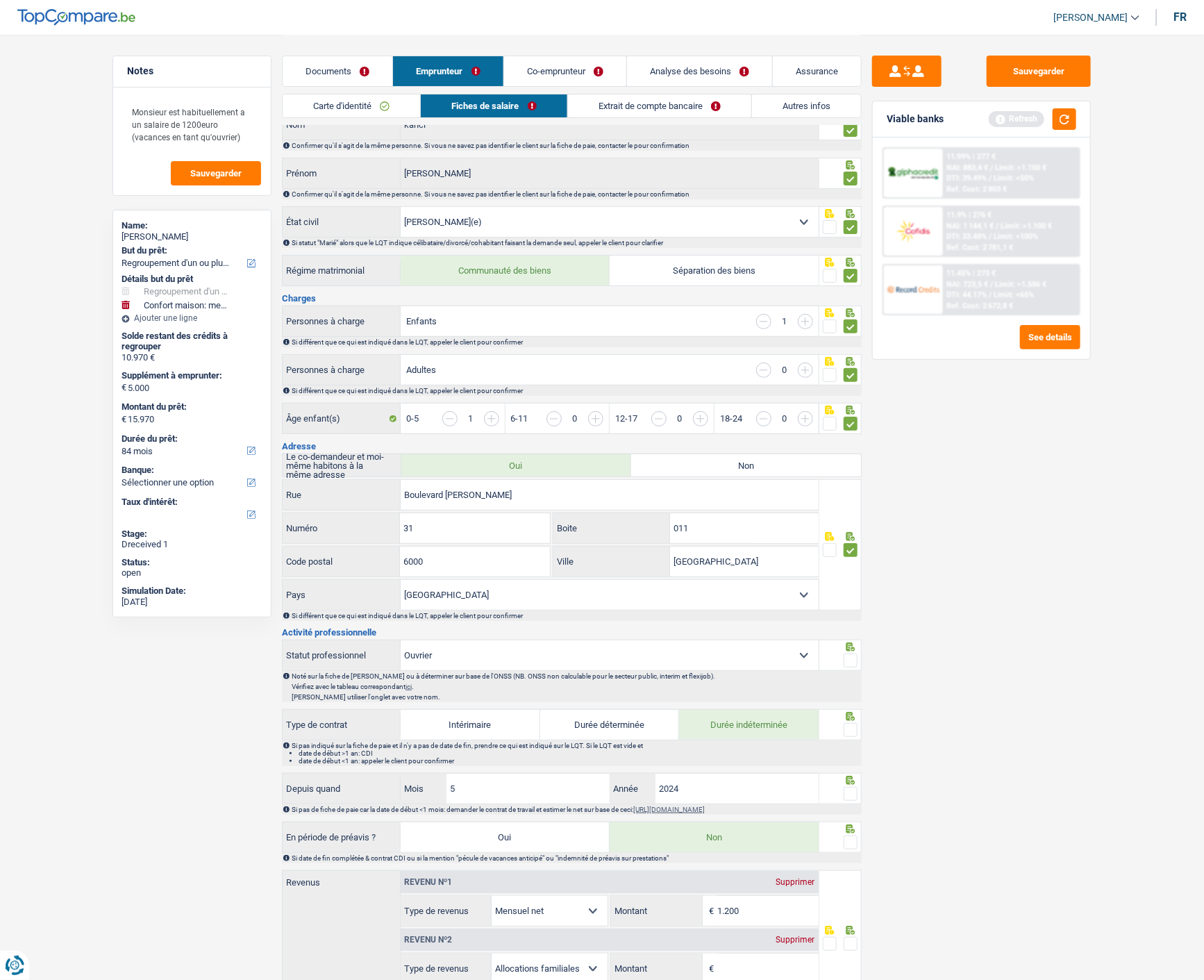
scroll to position [231, 0]
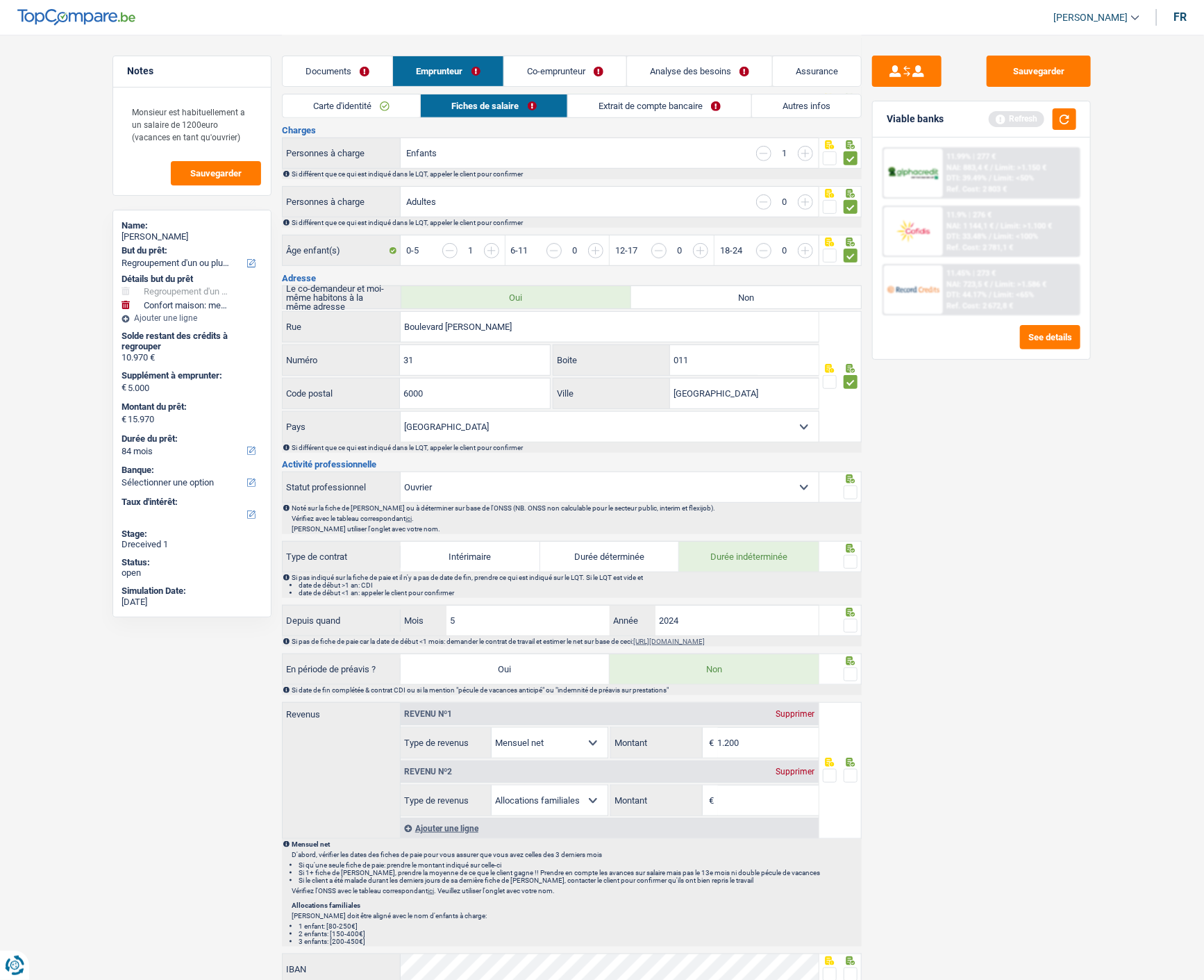
click at [854, 487] on span at bounding box center [851, 492] width 14 height 14
click at [0, 0] on input "radio" at bounding box center [0, 0] width 0 height 0
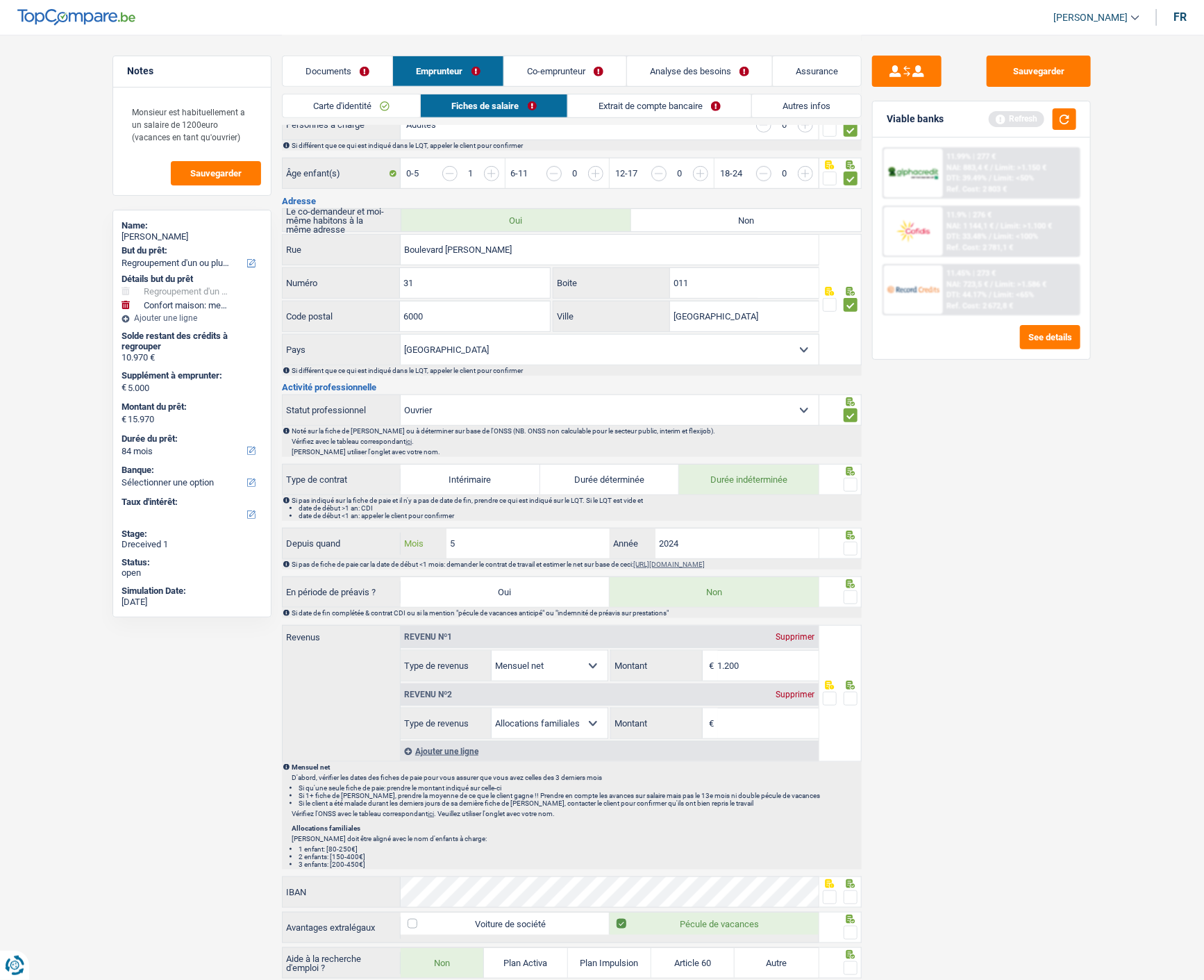
click at [518, 536] on input "5" at bounding box center [528, 543] width 163 height 30
type input "11"
drag, startPoint x: 852, startPoint y: 546, endPoint x: 857, endPoint y: 529, distance: 17.7
click at [852, 545] on span at bounding box center [851, 549] width 14 height 14
click at [0, 0] on input "radio" at bounding box center [0, 0] width 0 height 0
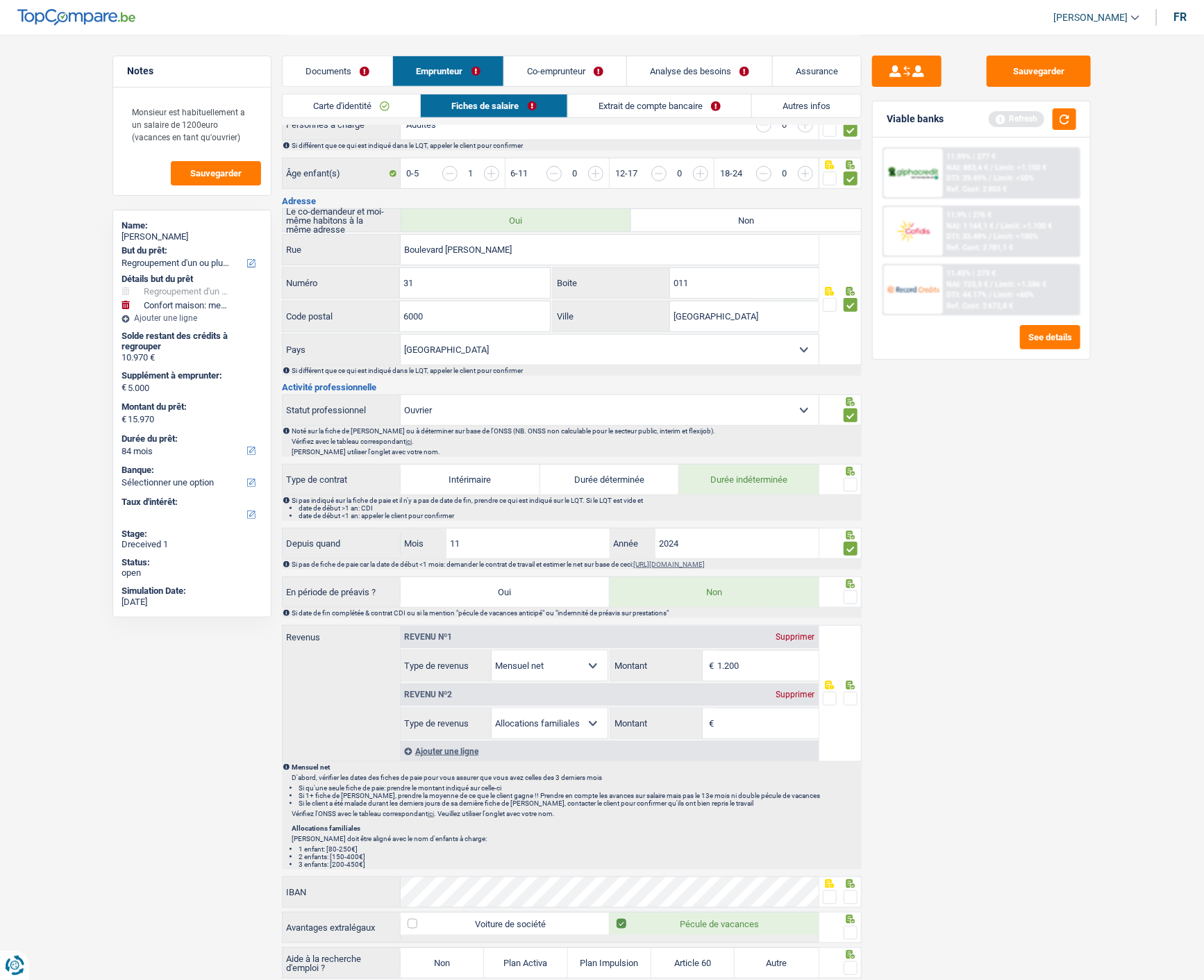
click at [855, 477] on span at bounding box center [851, 484] width 14 height 14
click at [0, 0] on input "radio" at bounding box center [0, 0] width 0 height 0
click at [845, 583] on icon at bounding box center [851, 583] width 14 height 9
click at [741, 661] on input "1.200" at bounding box center [768, 665] width 101 height 30
type input "1.237"
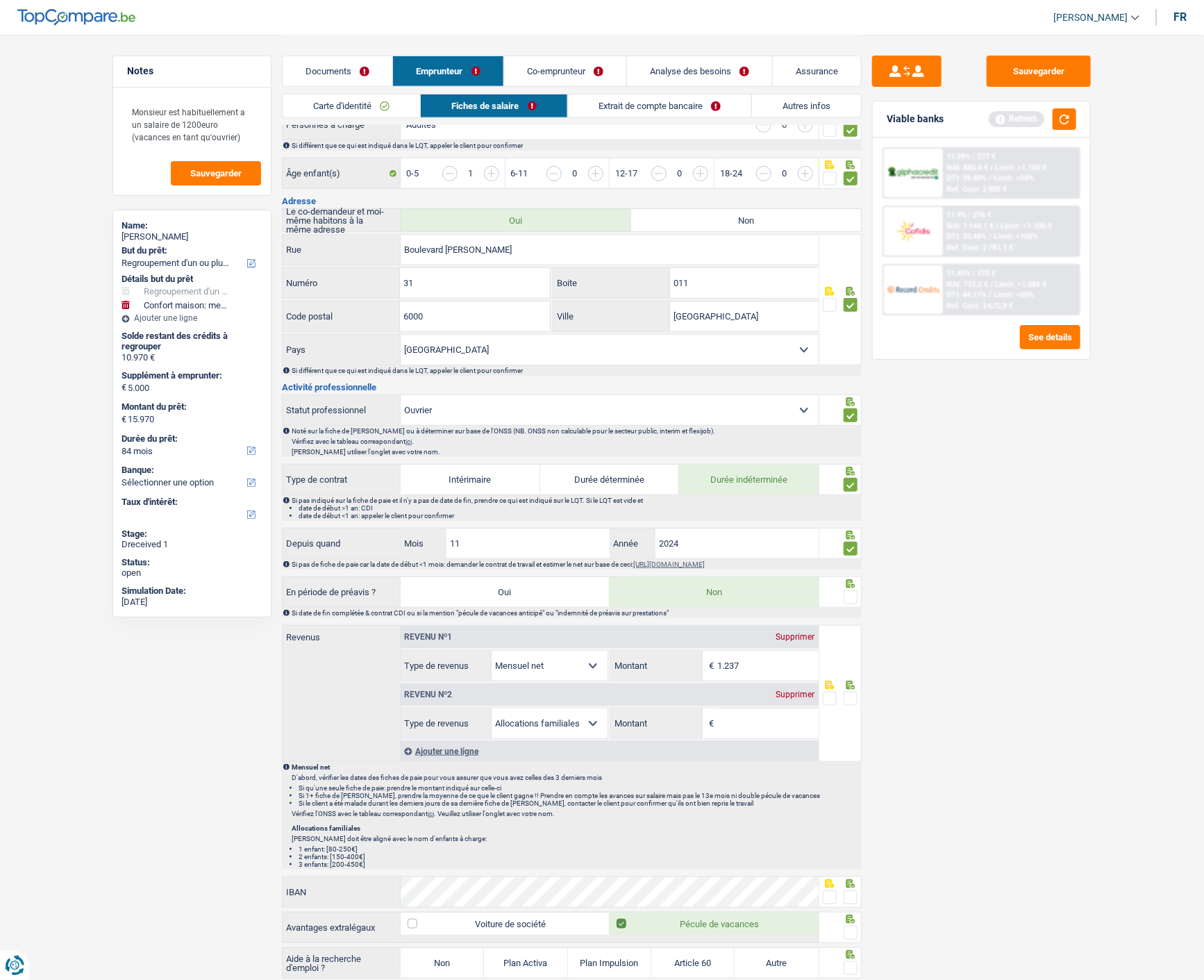
drag, startPoint x: 852, startPoint y: 589, endPoint x: 848, endPoint y: 598, distance: 9.8
click at [852, 591] on span at bounding box center [851, 597] width 14 height 14
click at [0, 0] on input "radio" at bounding box center [0, 0] width 0 height 0
click at [661, 107] on link "Extrait de compte bancaire" at bounding box center [659, 106] width 183 height 23
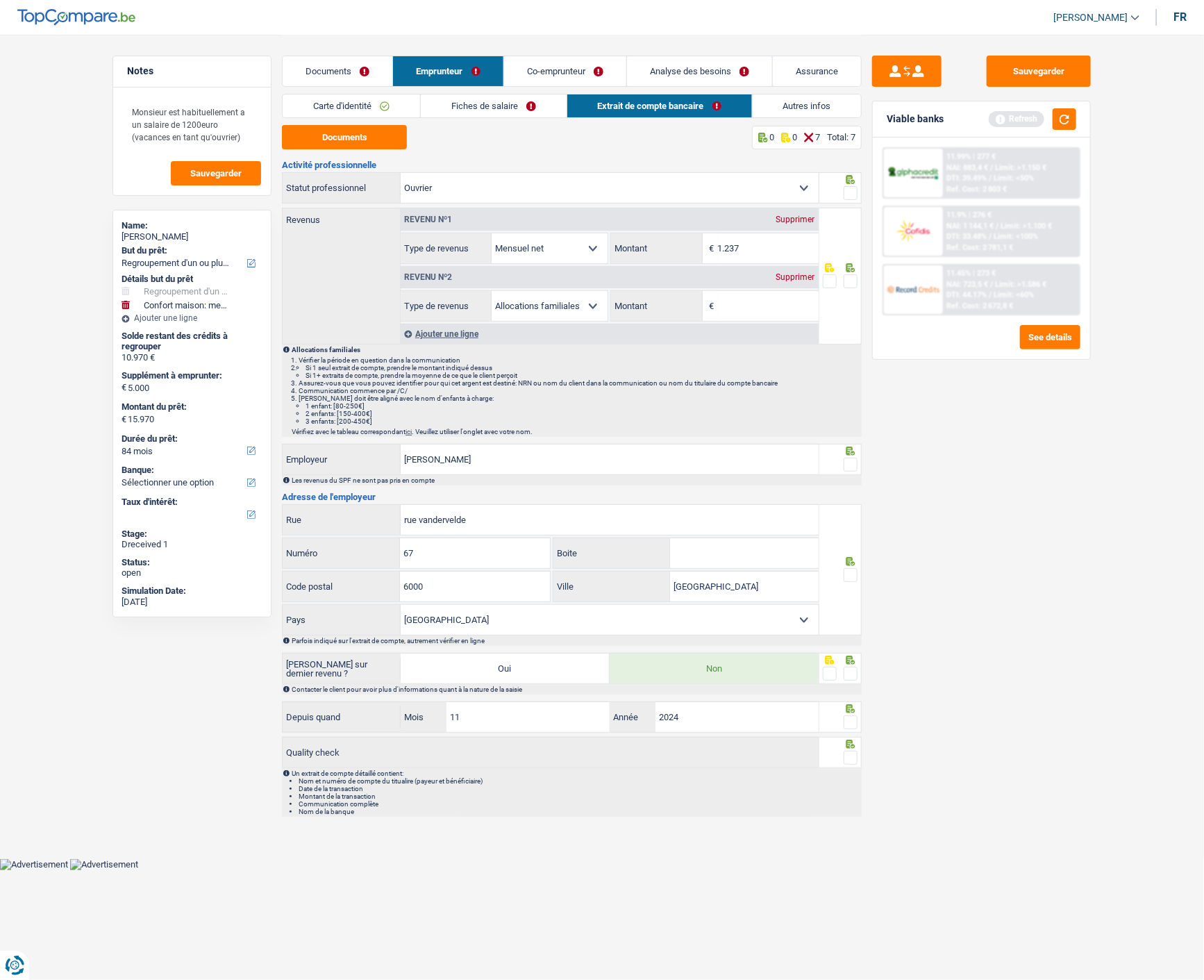
scroll to position [0, 0]
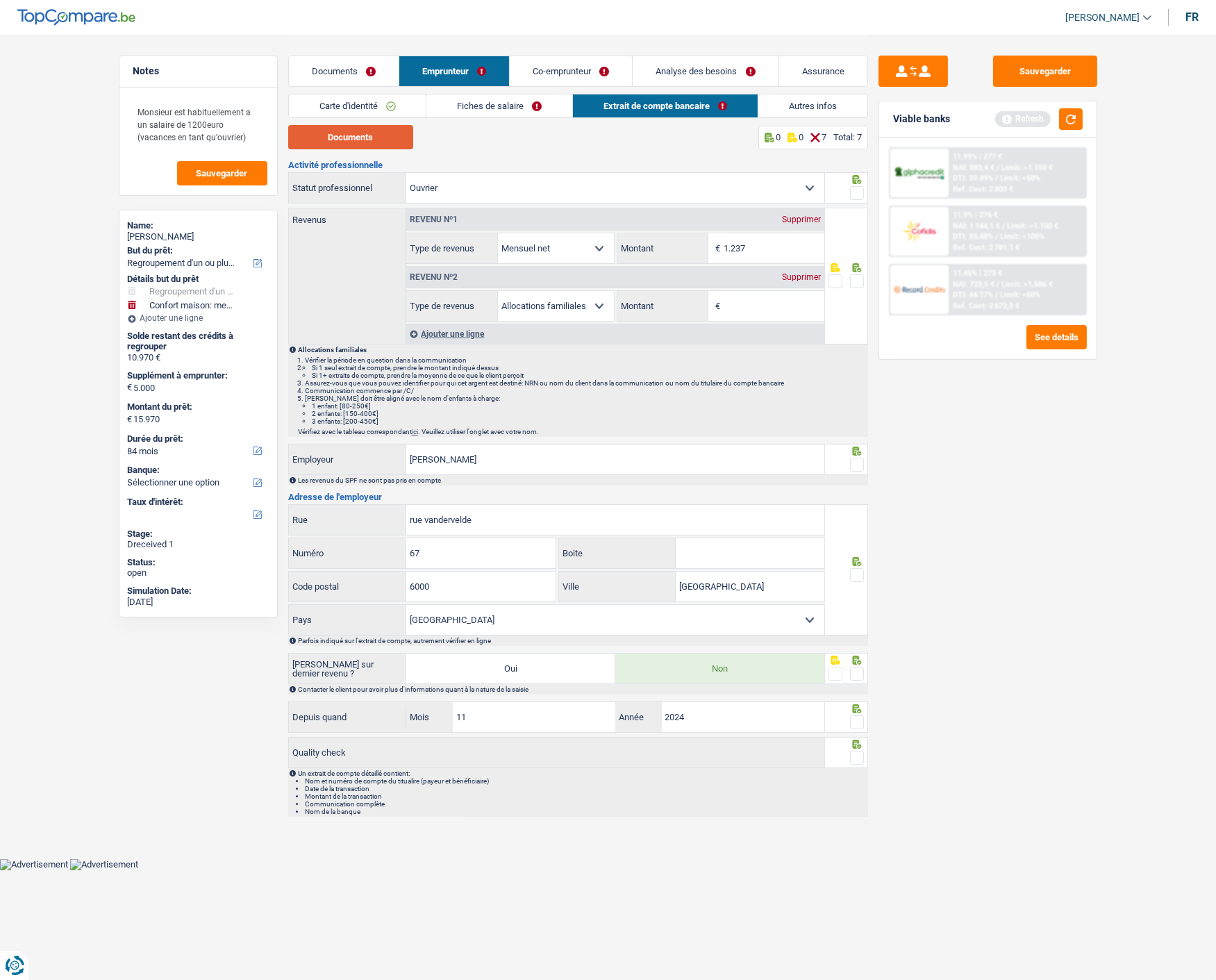
click at [363, 140] on button "Documents" at bounding box center [351, 137] width 125 height 24
click at [803, 273] on div "Supprimer" at bounding box center [801, 277] width 46 height 9
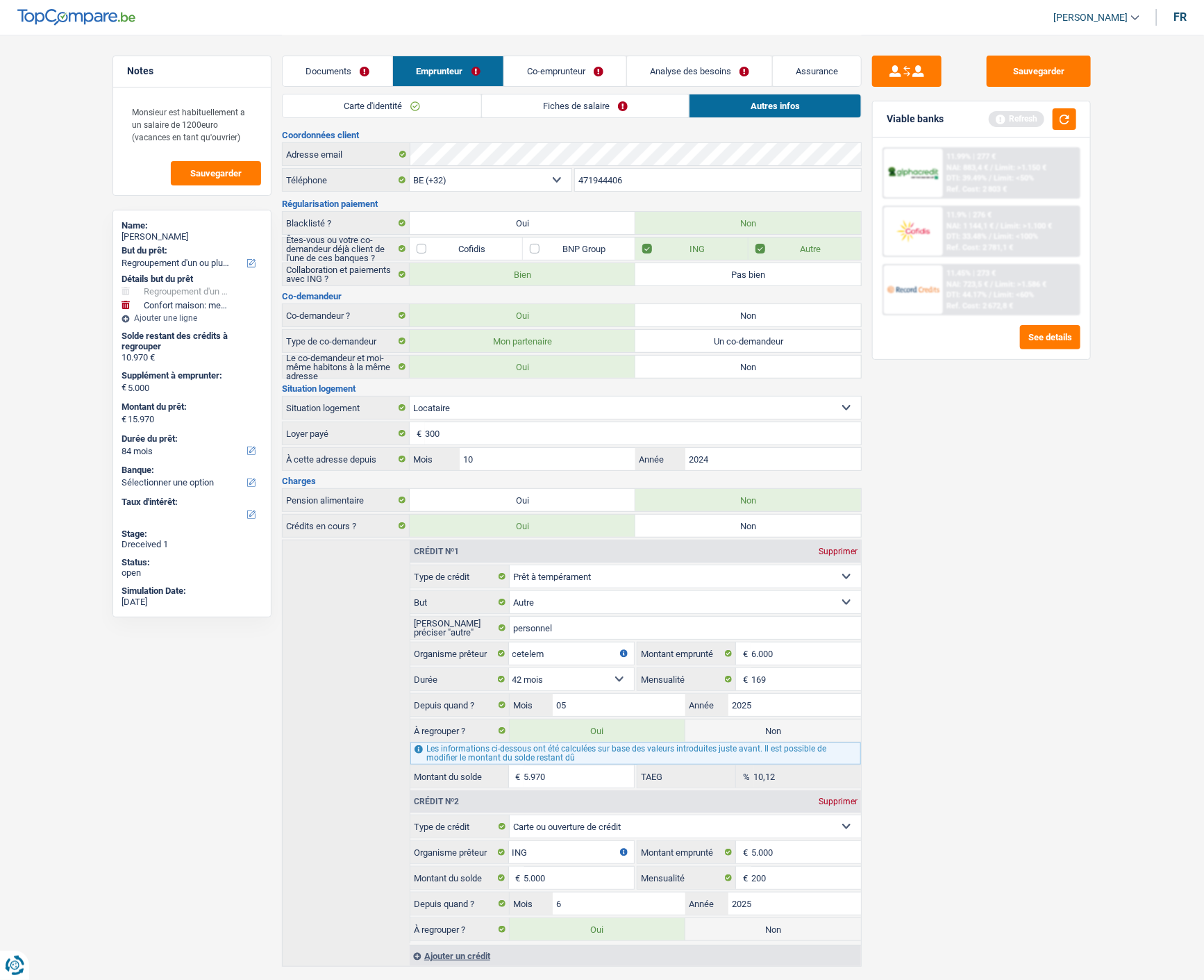
click at [632, 99] on link "Fiches de salaire" at bounding box center [585, 106] width 207 height 23
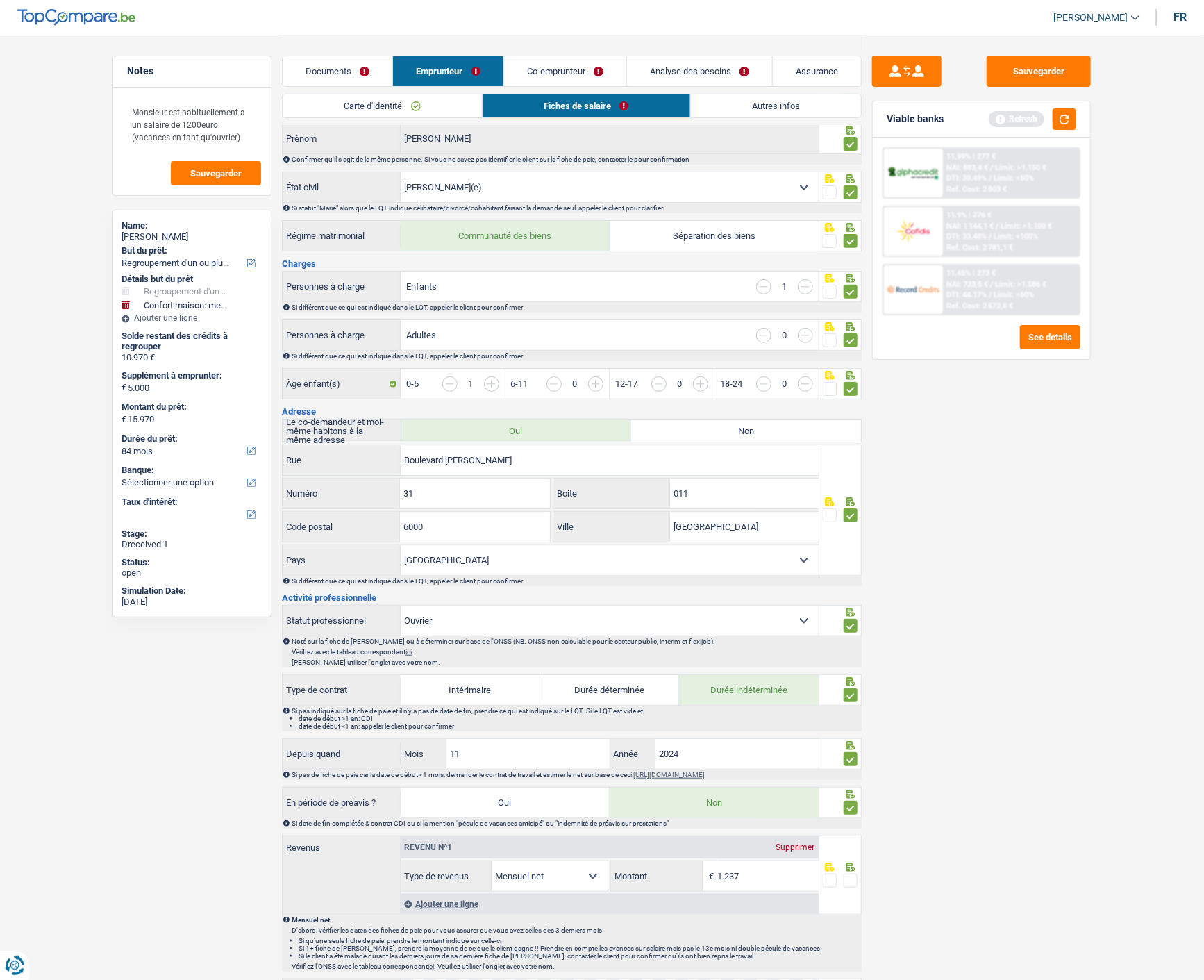
scroll to position [616, 0]
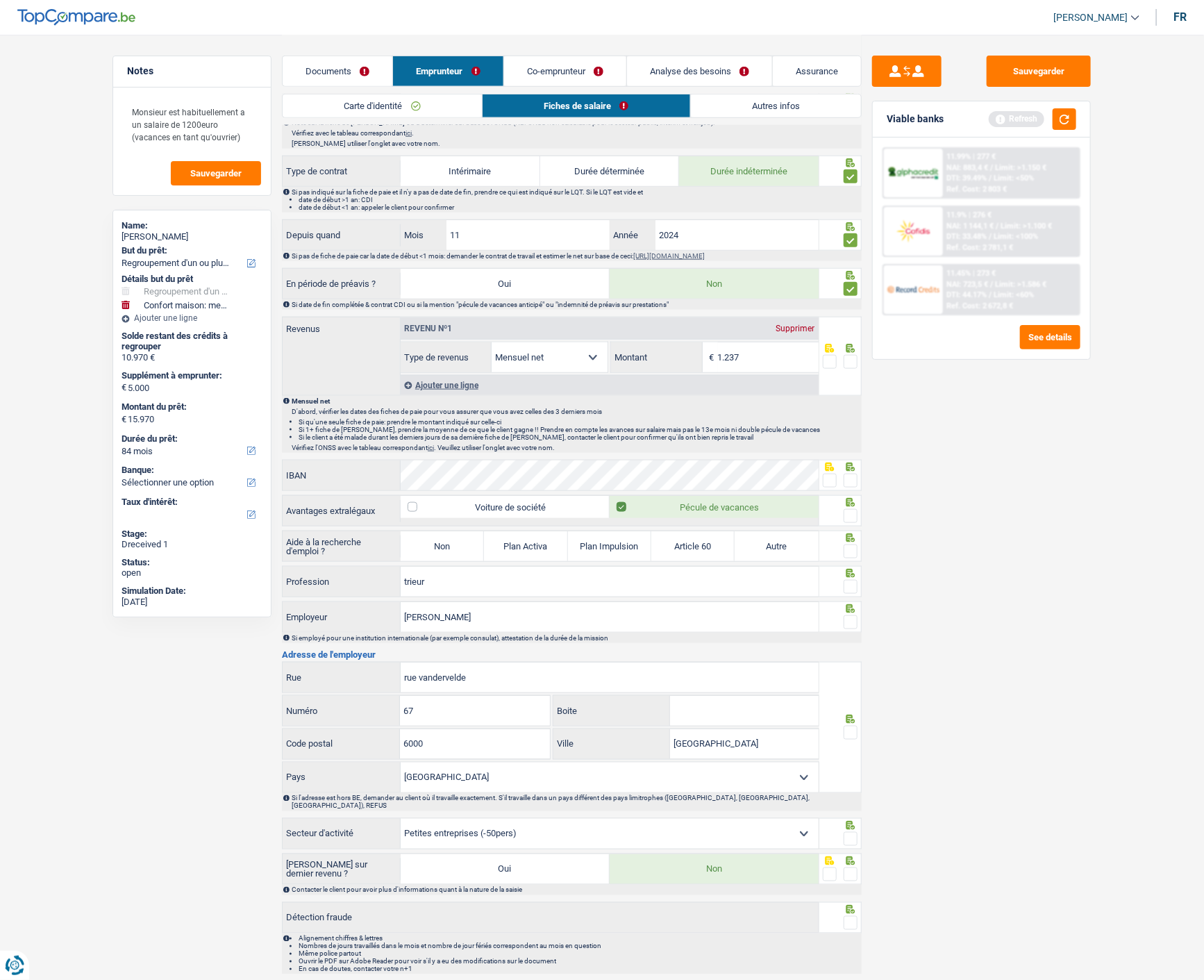
click at [849, 356] on span at bounding box center [851, 362] width 14 height 14
click at [0, 0] on input "radio" at bounding box center [0, 0] width 0 height 0
drag, startPoint x: 830, startPoint y: 477, endPoint x: 833, endPoint y: 490, distance: 13.3
click at [830, 477] on span at bounding box center [830, 480] width 14 height 14
click at [0, 0] on input "radio" at bounding box center [0, 0] width 0 height 0
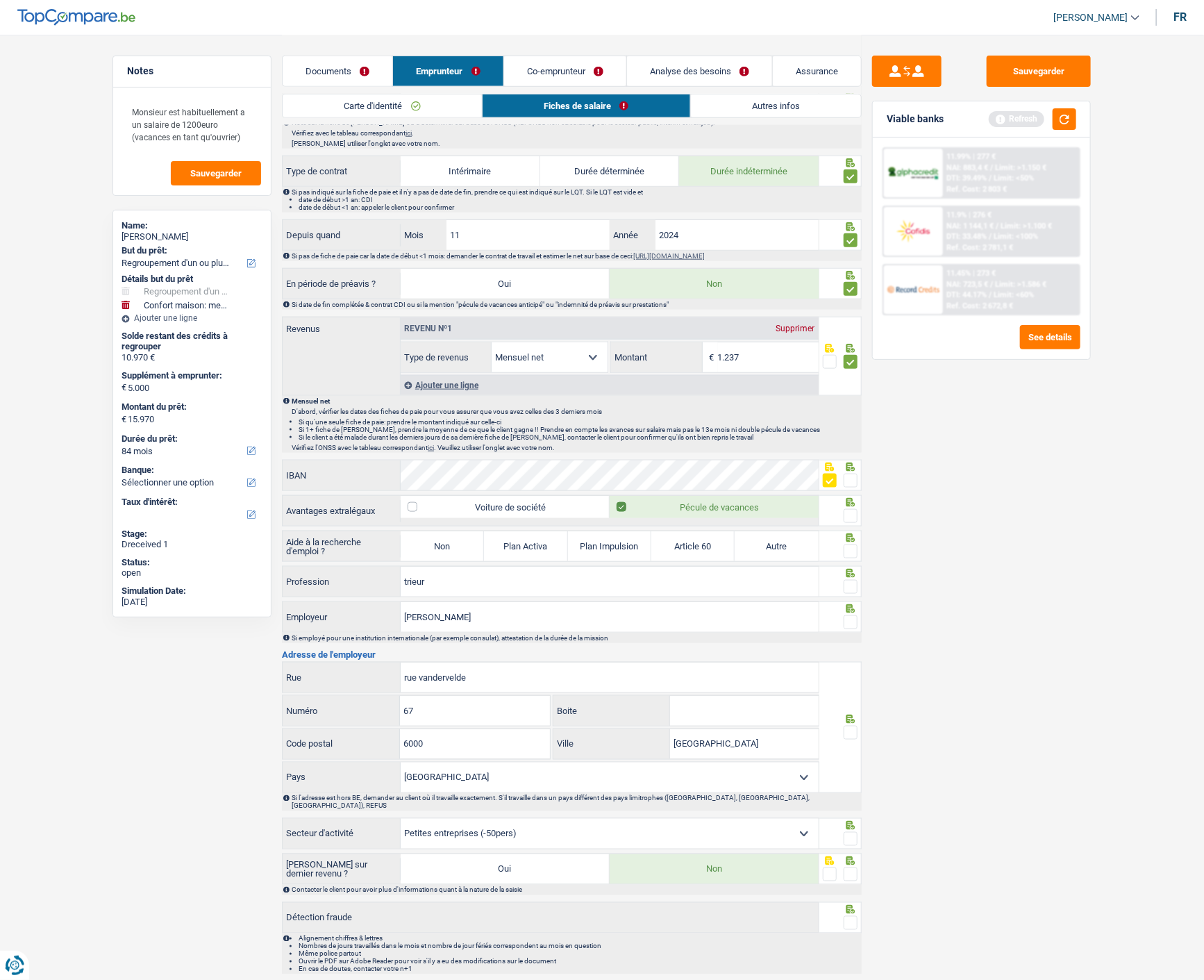
drag, startPoint x: 851, startPoint y: 503, endPoint x: 848, endPoint y: 525, distance: 22.2
click at [849, 508] on div at bounding box center [851, 516] width 14 height 17
click at [849, 511] on span at bounding box center [851, 516] width 14 height 14
click at [0, 0] on input "radio" at bounding box center [0, 0] width 0 height 0
click at [435, 543] on label "Non" at bounding box center [443, 546] width 83 height 30
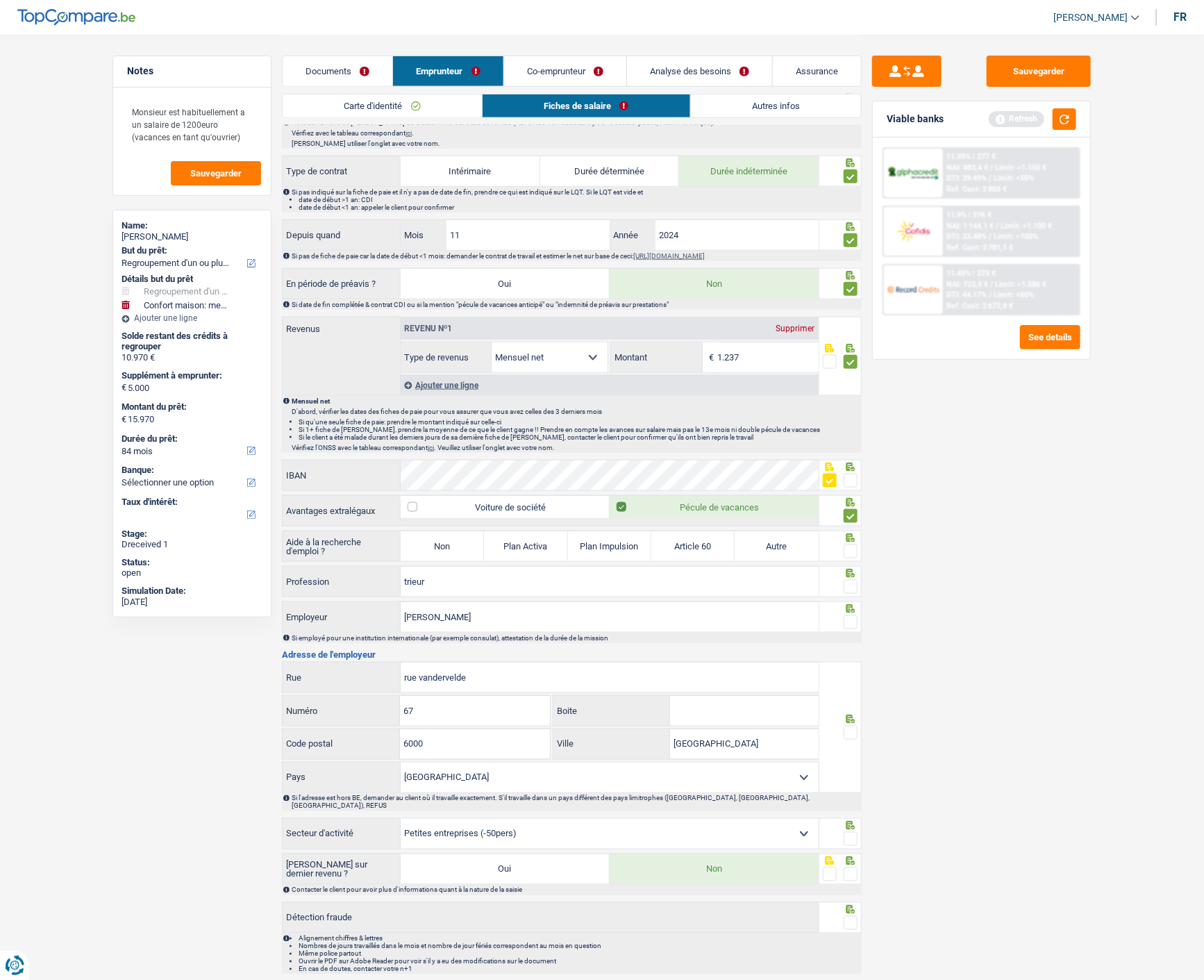
click at [435, 543] on input "Non" at bounding box center [443, 546] width 83 height 30
radio input "true"
select select "familyAllowances"
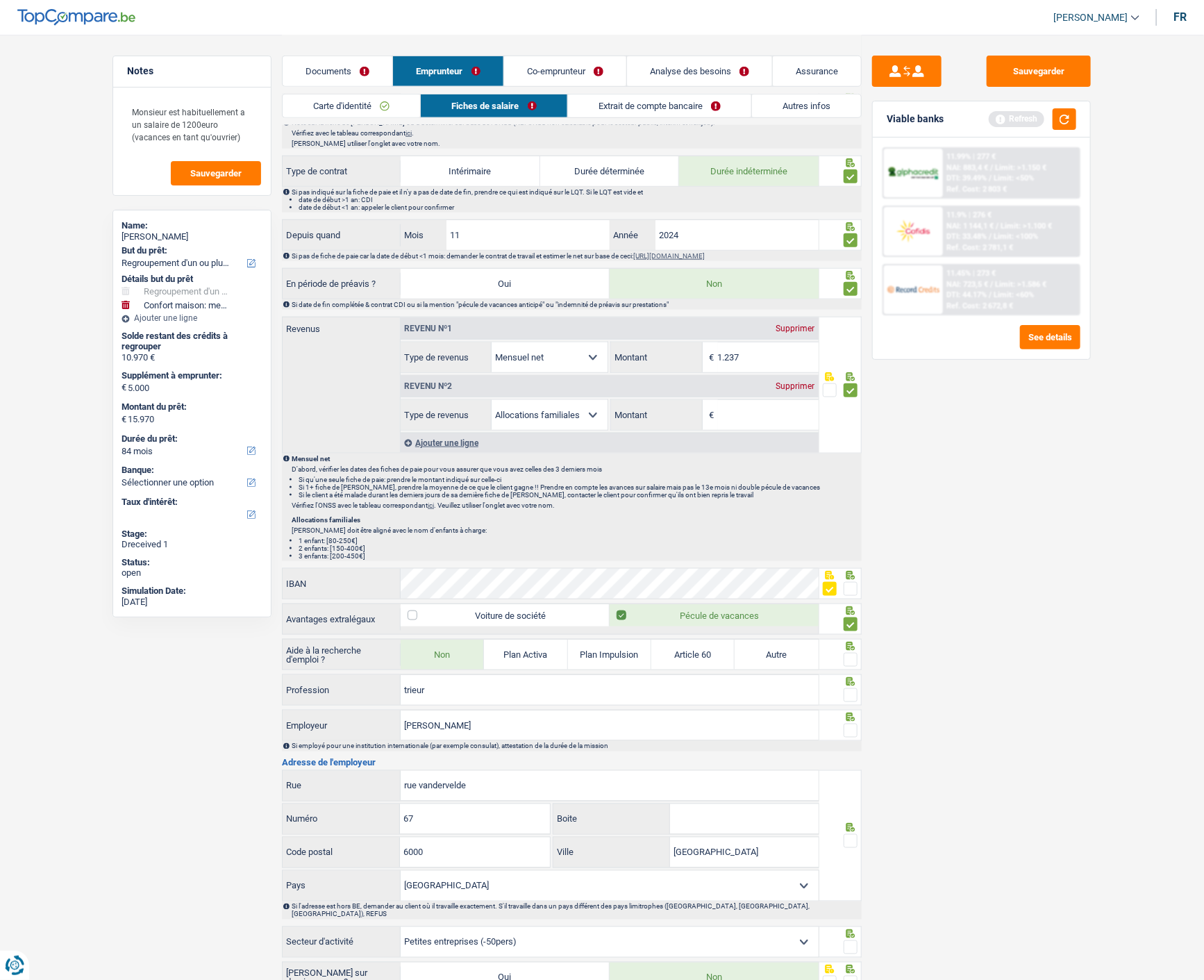
click at [856, 657] on span at bounding box center [851, 660] width 14 height 14
click at [0, 0] on input "radio" at bounding box center [0, 0] width 0 height 0
click at [851, 689] on span at bounding box center [851, 695] width 14 height 14
click at [0, 0] on input "radio" at bounding box center [0, 0] width 0 height 0
click at [850, 723] on span at bounding box center [851, 730] width 14 height 14
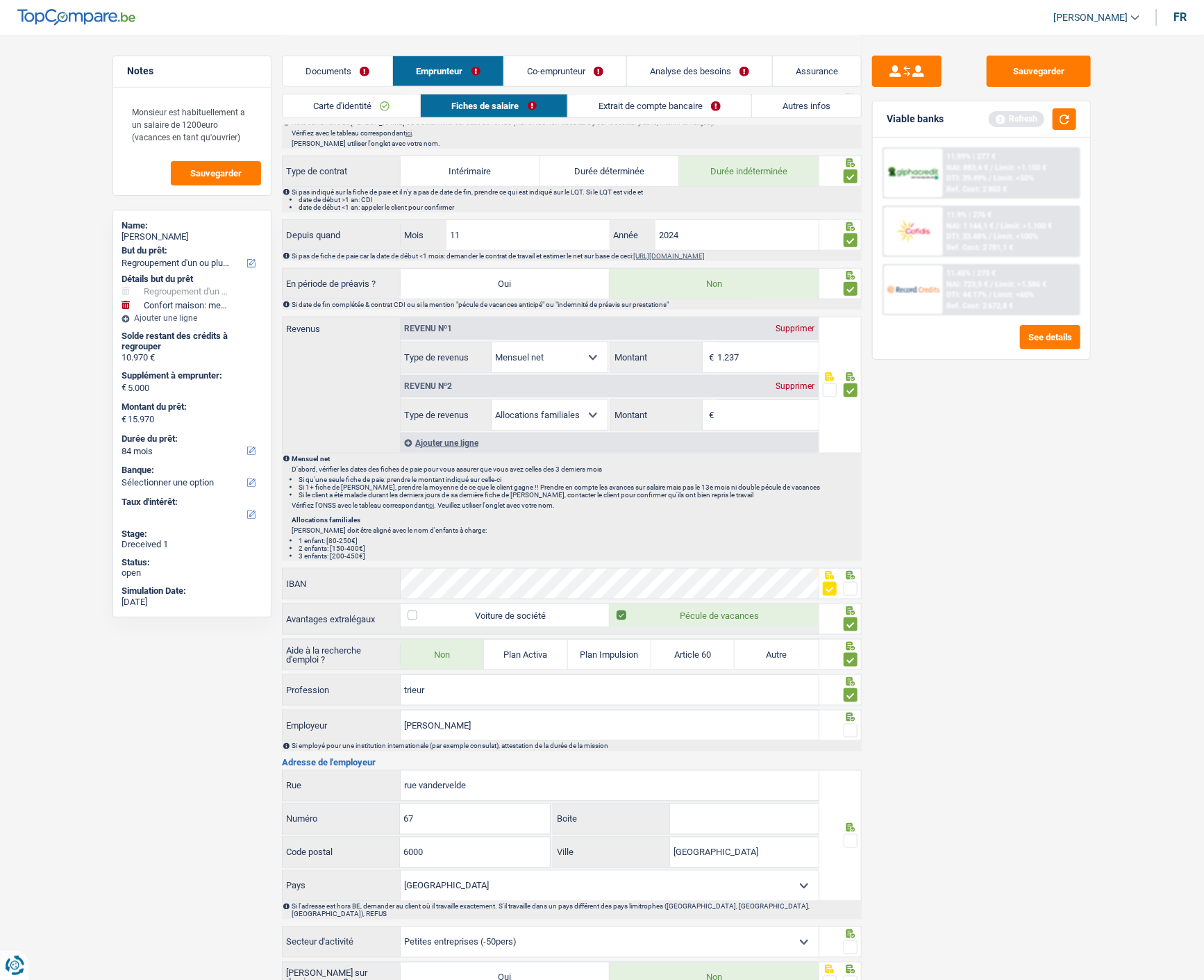
click at [0, 0] on input "radio" at bounding box center [0, 0] width 0 height 0
drag, startPoint x: 476, startPoint y: 727, endPoint x: 333, endPoint y: 722, distance: 143.1
click at [333, 722] on div "mesut yuksel Employeur" at bounding box center [550, 725] width 536 height 30
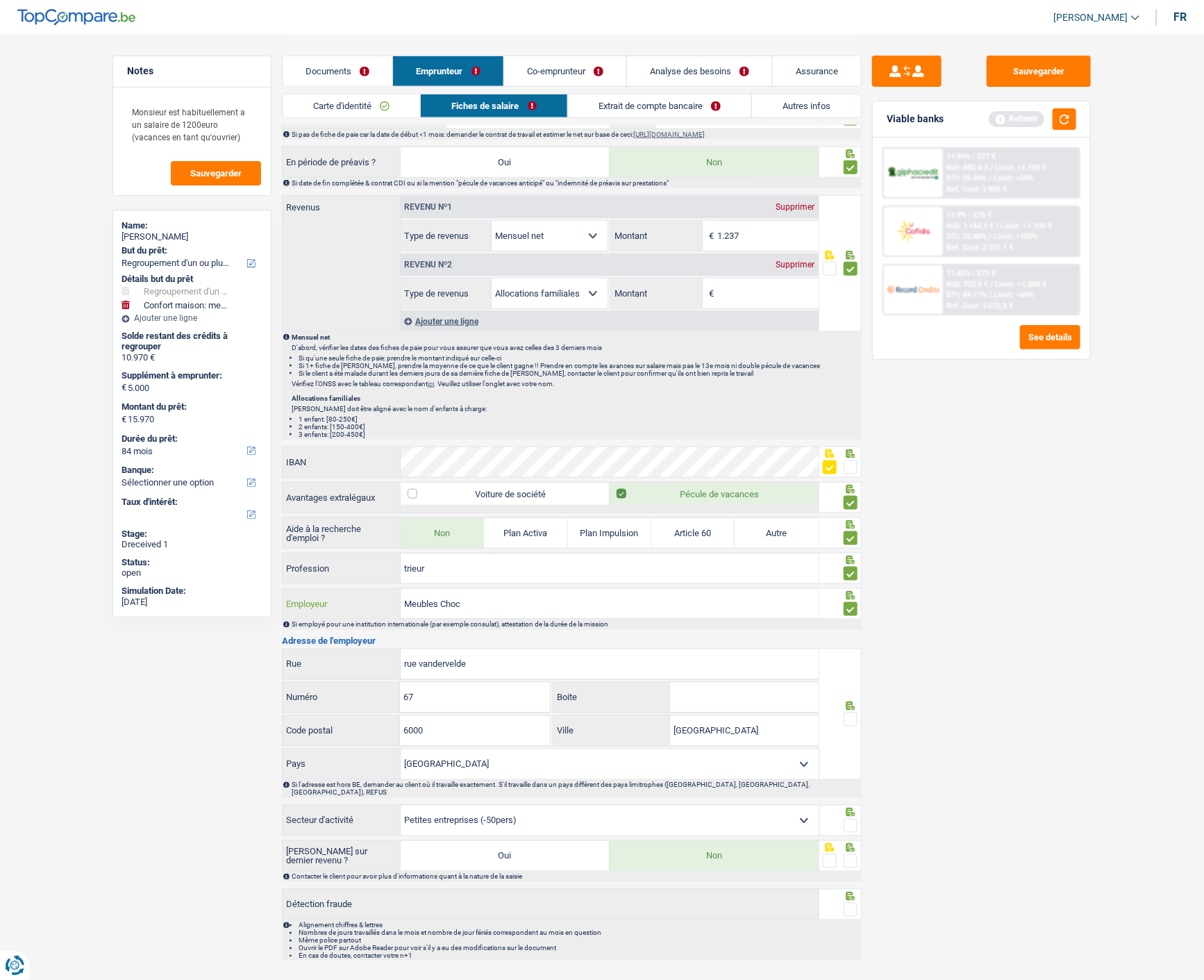
scroll to position [762, 0]
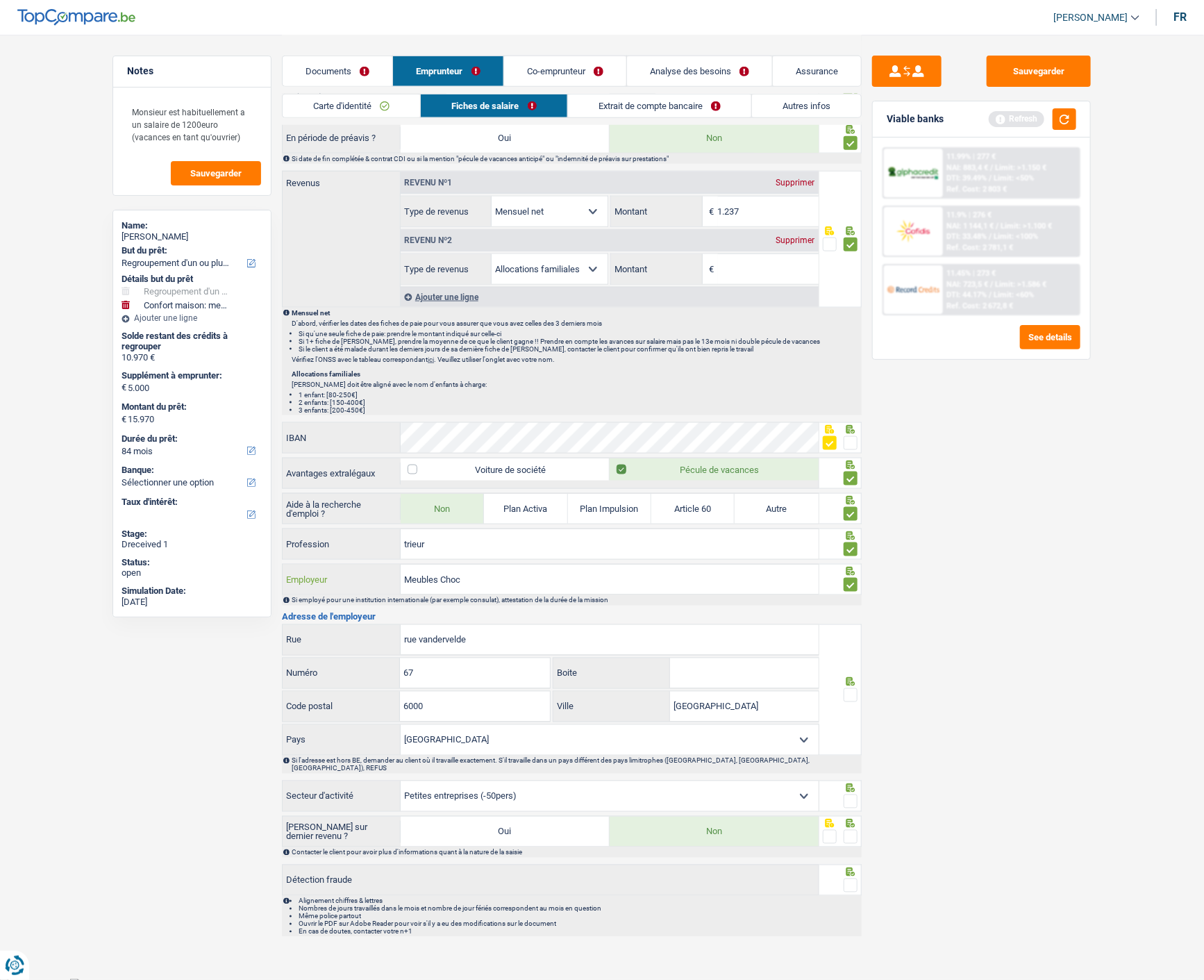
type input "Meubles Choc"
click at [852, 691] on span at bounding box center [851, 695] width 14 height 14
click at [0, 0] on input "radio" at bounding box center [0, 0] width 0 height 0
click at [849, 797] on span at bounding box center [851, 801] width 14 height 14
click at [0, 0] on input "radio" at bounding box center [0, 0] width 0 height 0
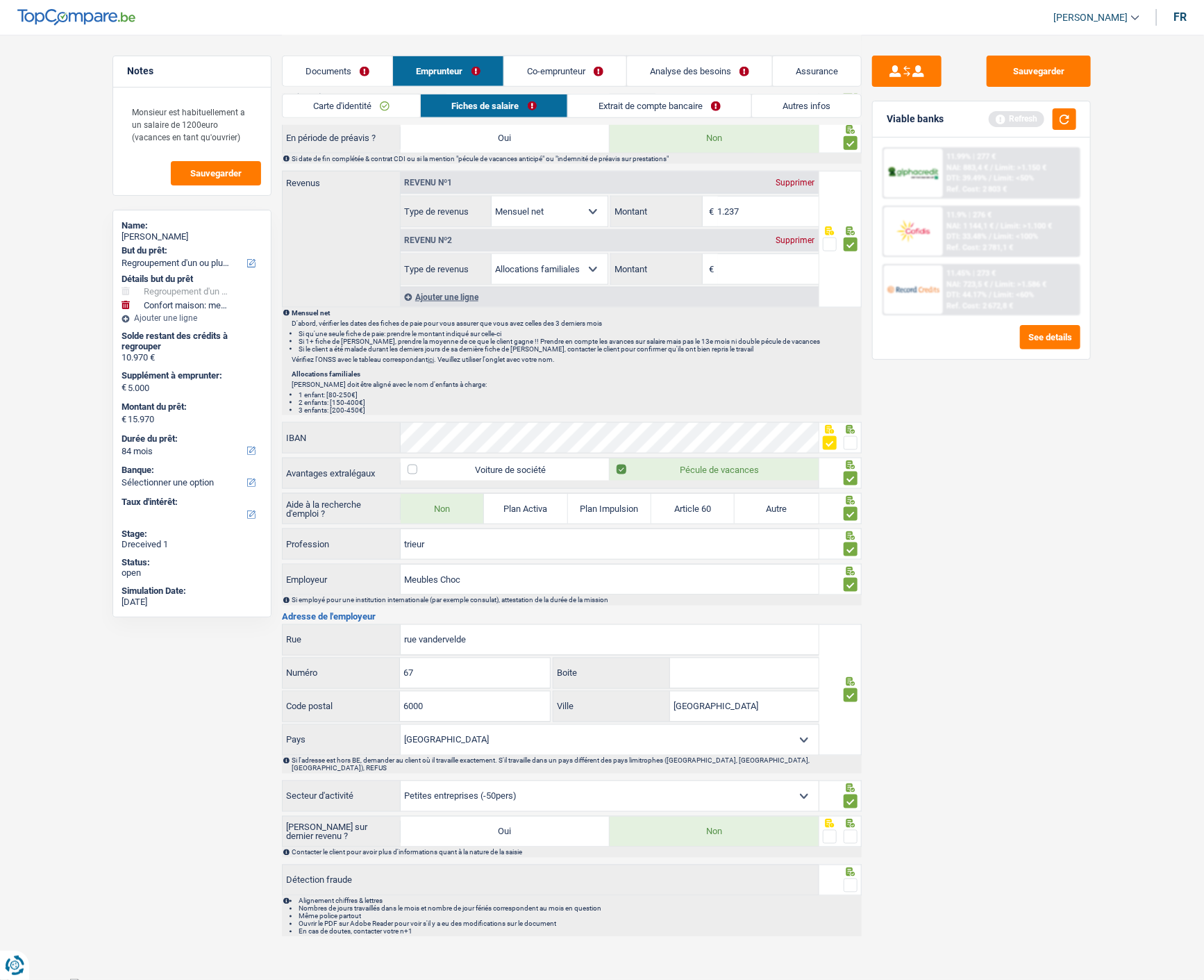
click at [850, 830] on span at bounding box center [851, 837] width 14 height 14
click at [0, 0] on input "radio" at bounding box center [0, 0] width 0 height 0
click at [852, 878] on span at bounding box center [851, 885] width 14 height 14
click at [0, 0] on input "radio" at bounding box center [0, 0] width 0 height 0
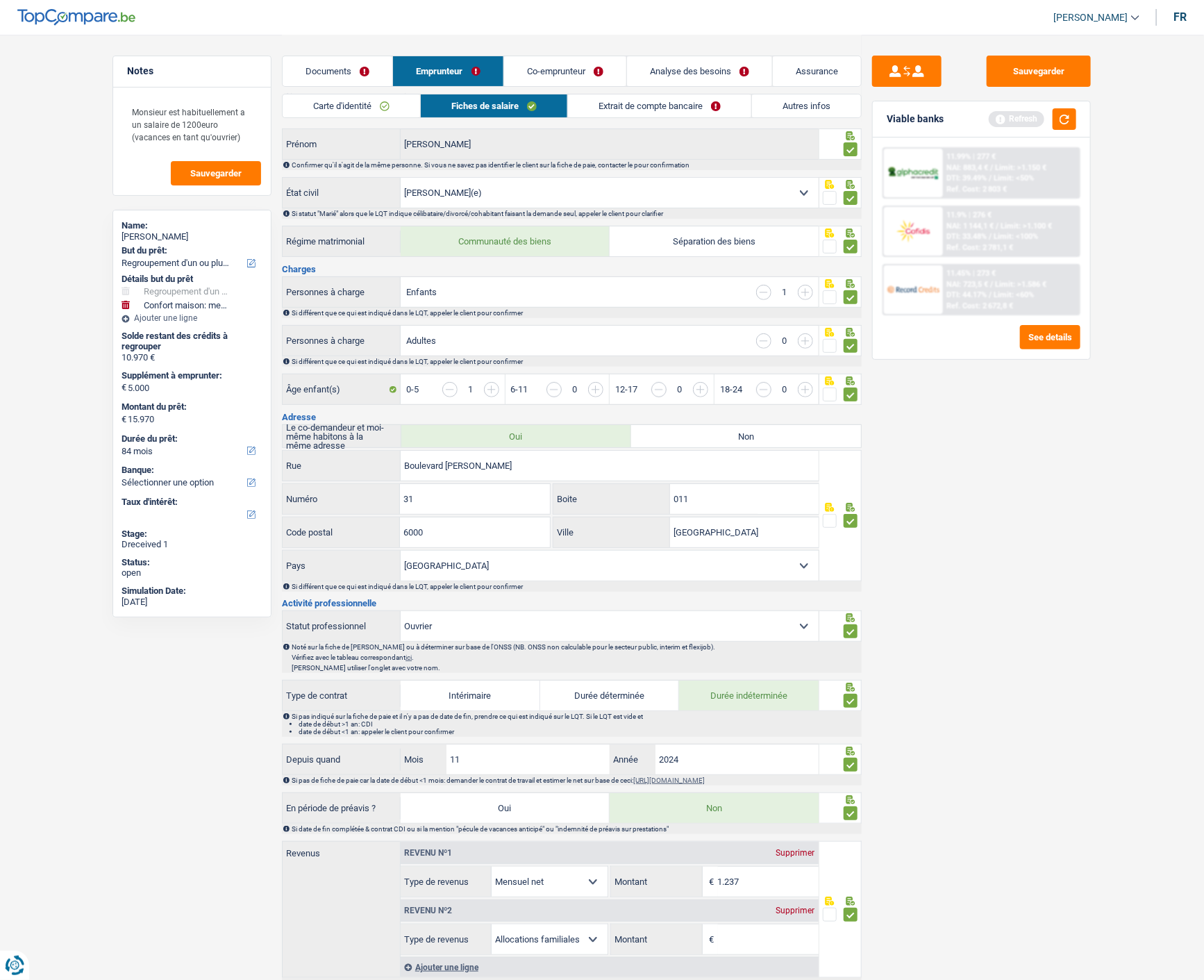
scroll to position [68, 0]
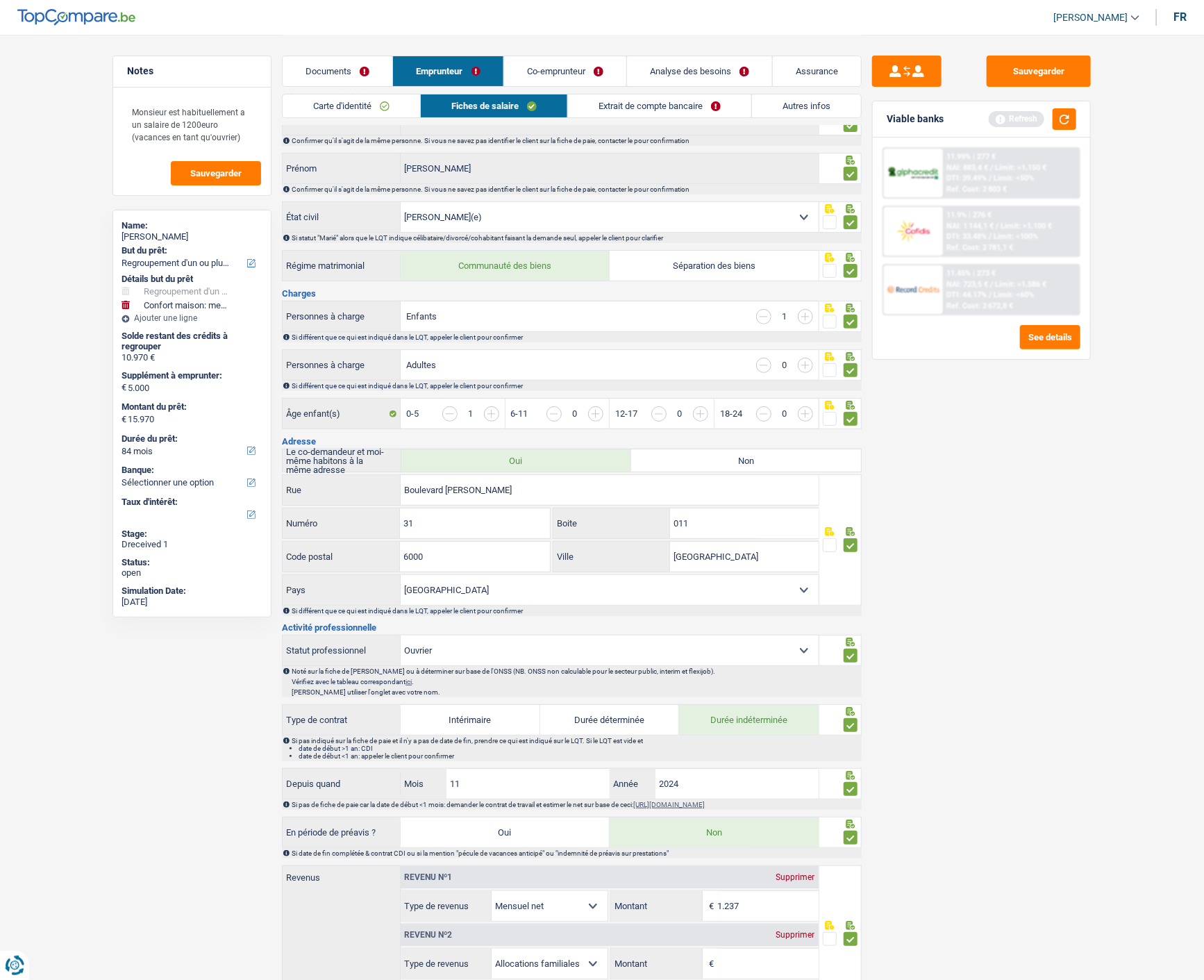
click at [661, 106] on link "Extrait de compte bancaire" at bounding box center [659, 106] width 183 height 23
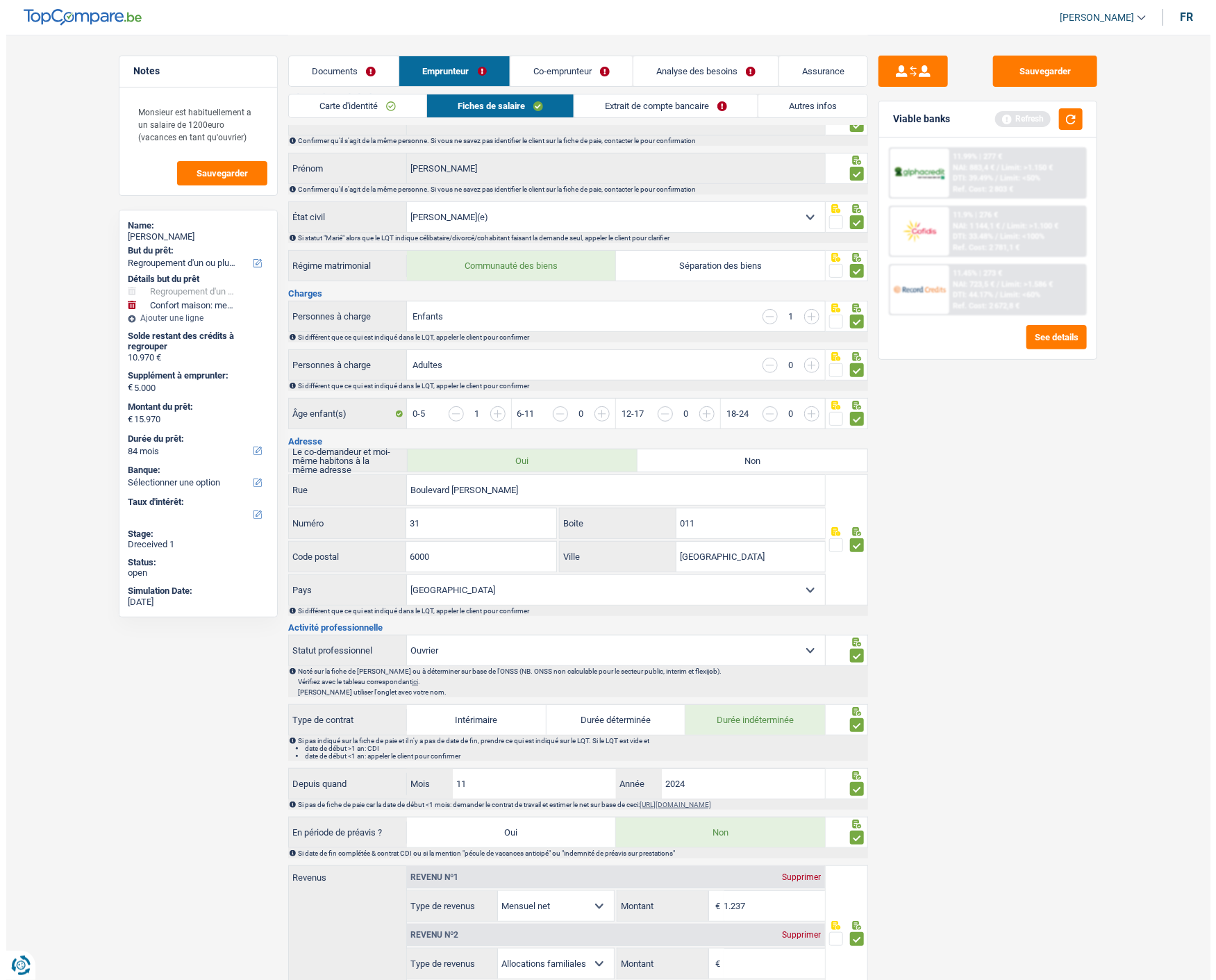
scroll to position [0, 0]
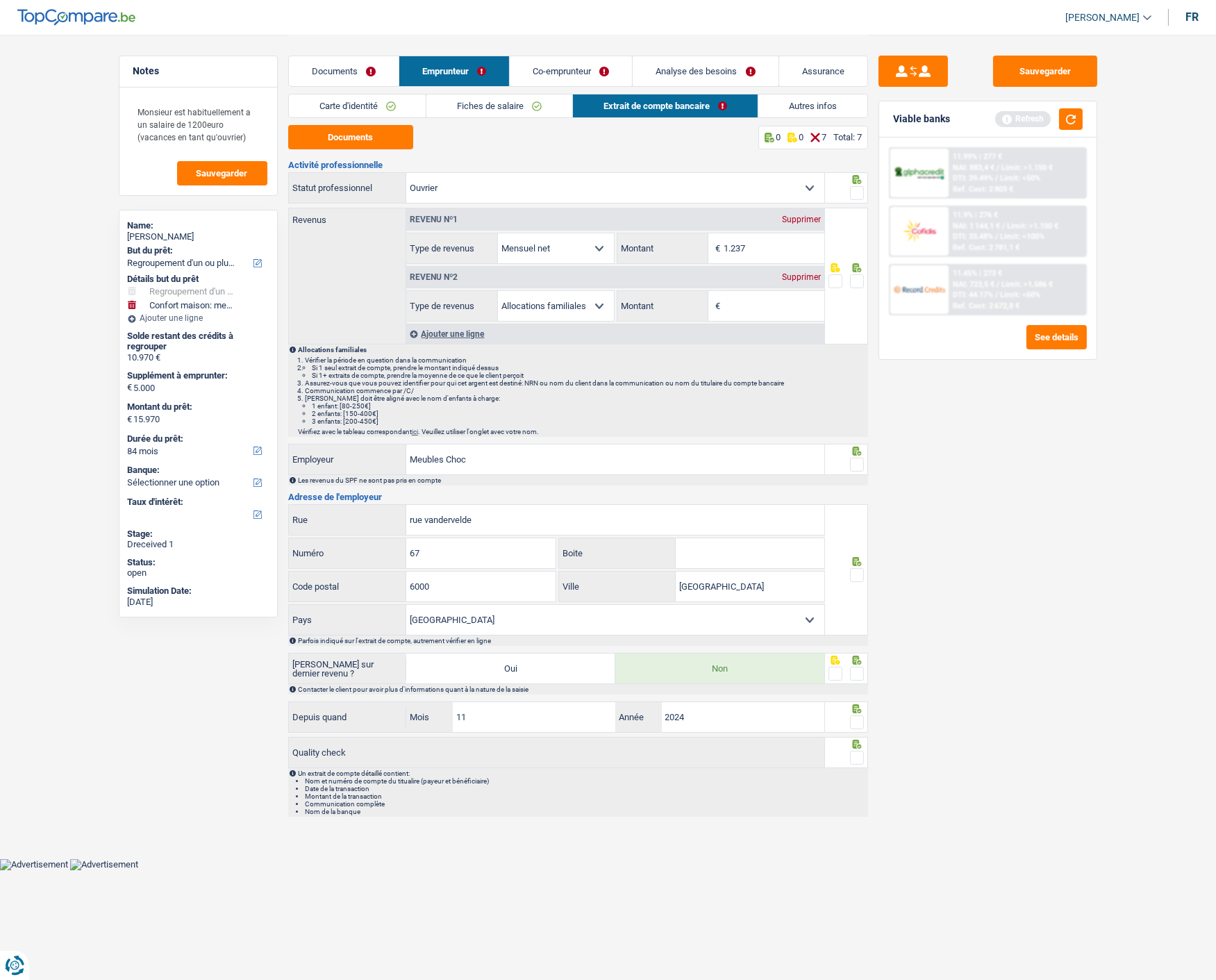
click at [807, 267] on div "Revenu nº2 Supprimer" at bounding box center [615, 277] width 418 height 23
click at [802, 273] on div "Supprimer" at bounding box center [801, 277] width 46 height 9
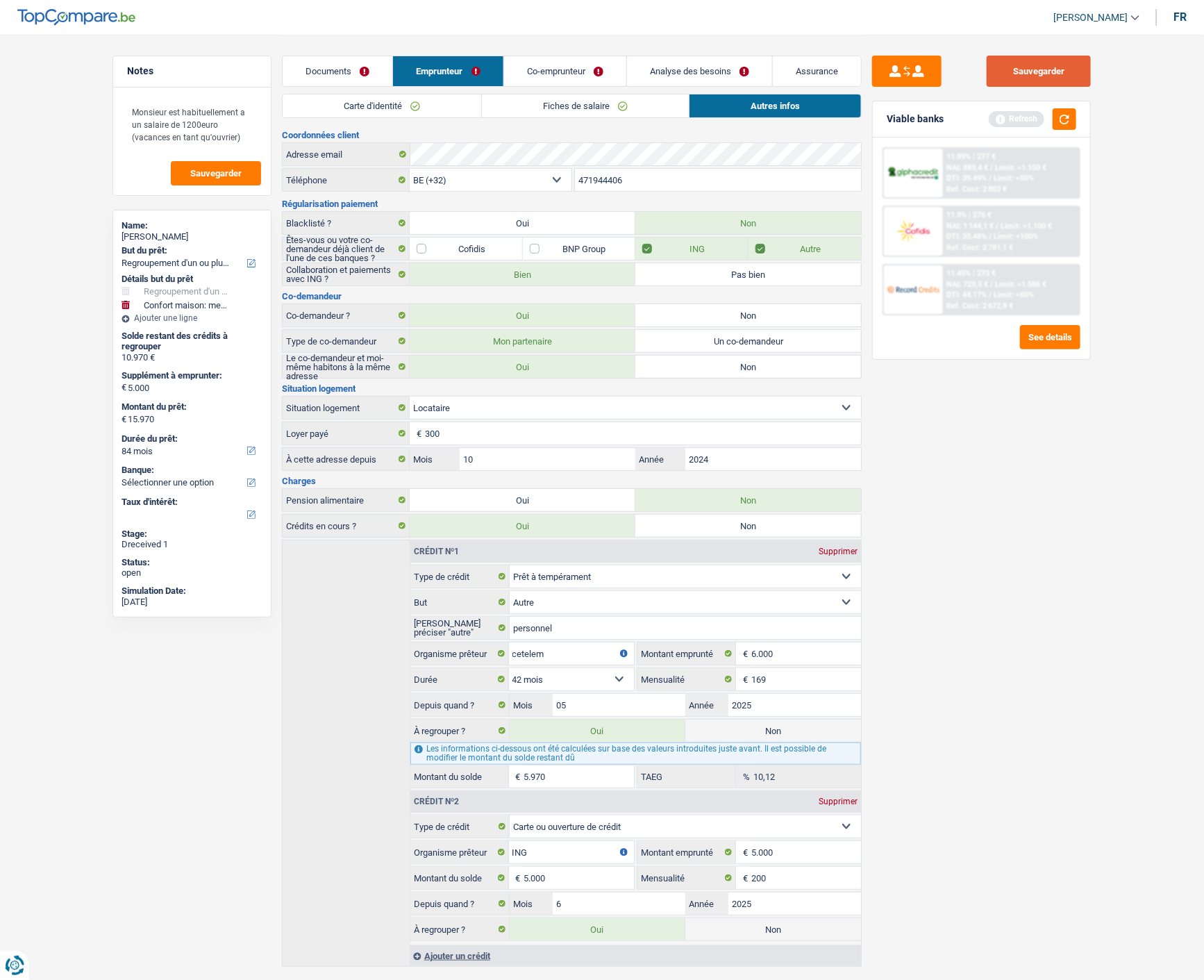
click at [1063, 64] on button "Sauvegarder" at bounding box center [1039, 71] width 104 height 31
click at [623, 105] on link "Fiches de salaire" at bounding box center [585, 106] width 207 height 23
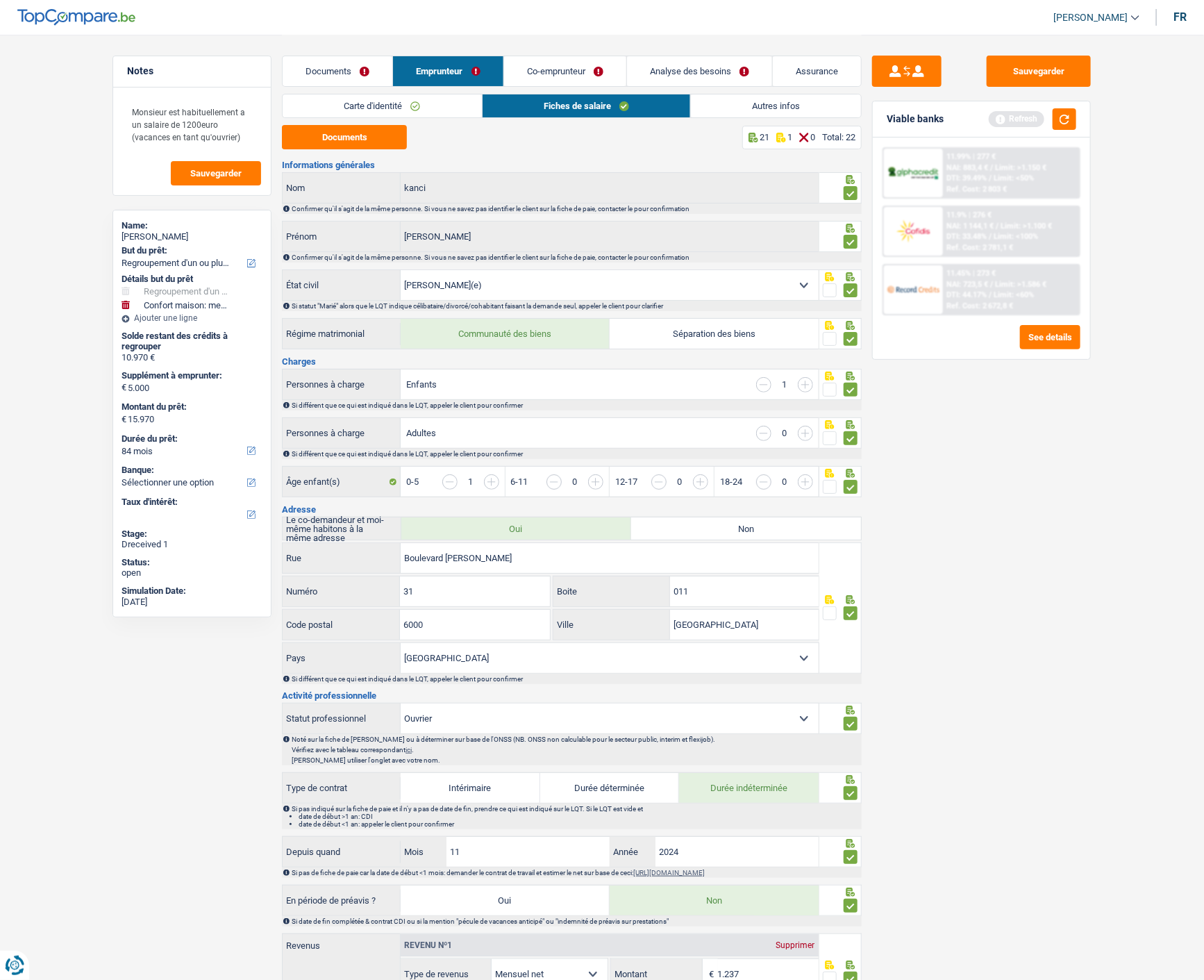
click at [588, 60] on link "Co-emprunteur" at bounding box center [565, 71] width 122 height 30
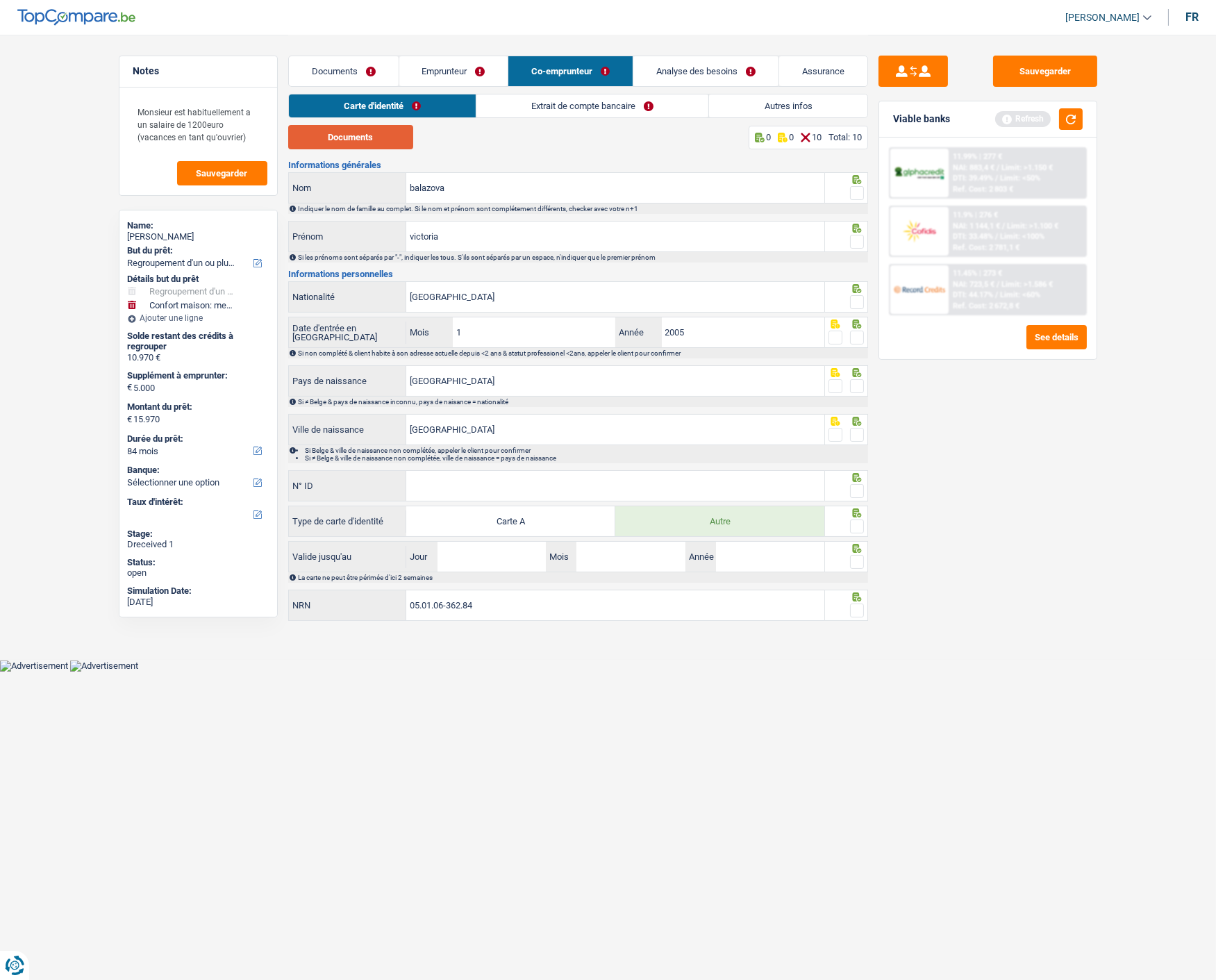
click at [358, 130] on button "Documents" at bounding box center [351, 137] width 125 height 24
drag, startPoint x: 850, startPoint y: 190, endPoint x: 851, endPoint y: 197, distance: 7.1
click at [850, 190] on span at bounding box center [857, 193] width 14 height 14
click at [0, 0] on input "radio" at bounding box center [0, 0] width 0 height 0
click at [855, 238] on span at bounding box center [857, 241] width 14 height 14
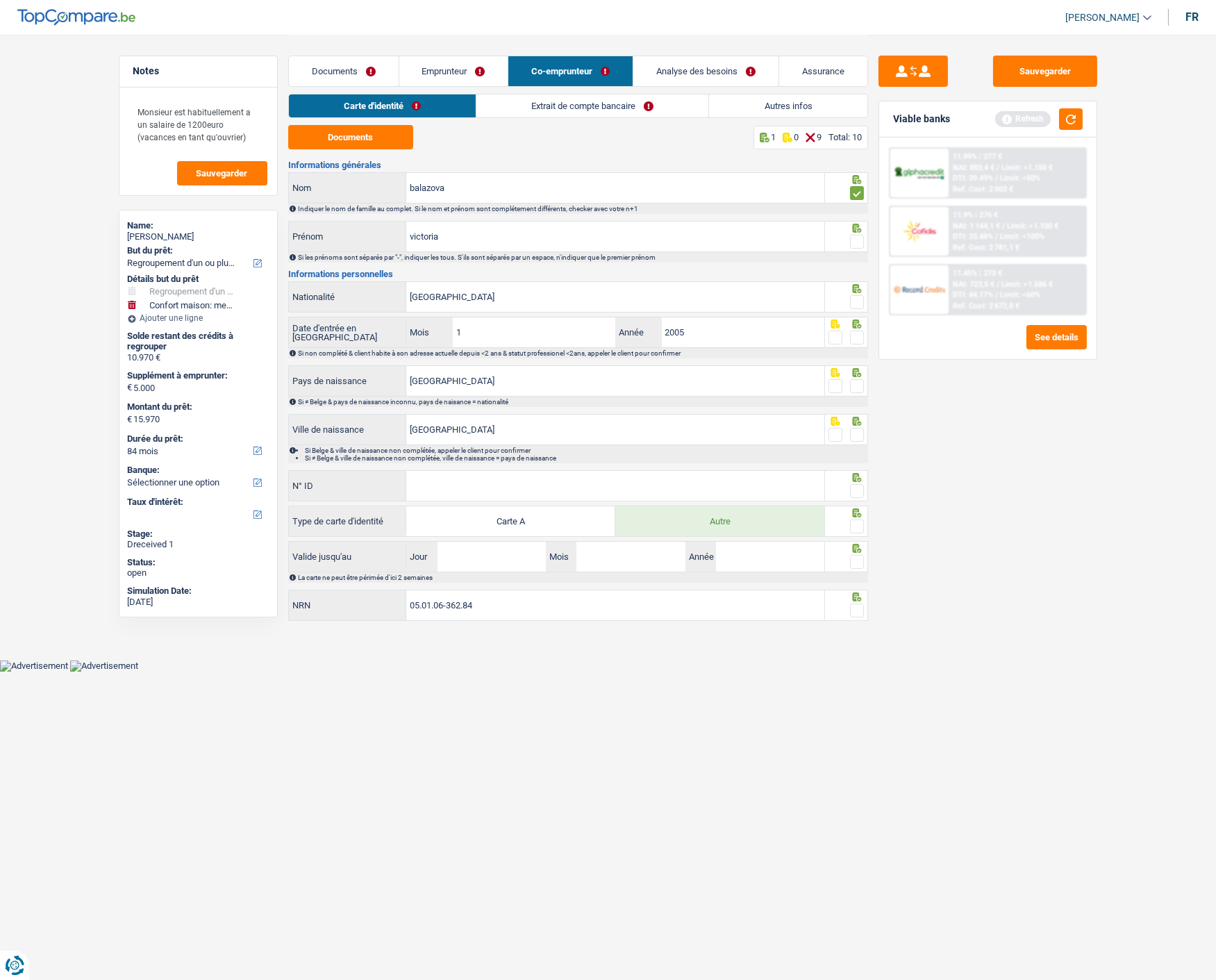
click at [0, 0] on input "radio" at bounding box center [0, 0] width 0 height 0
click at [858, 295] on span at bounding box center [857, 302] width 14 height 14
click at [0, 0] on input "radio" at bounding box center [0, 0] width 0 height 0
click at [858, 334] on span at bounding box center [857, 338] width 14 height 14
click at [0, 0] on input "radio" at bounding box center [0, 0] width 0 height 0
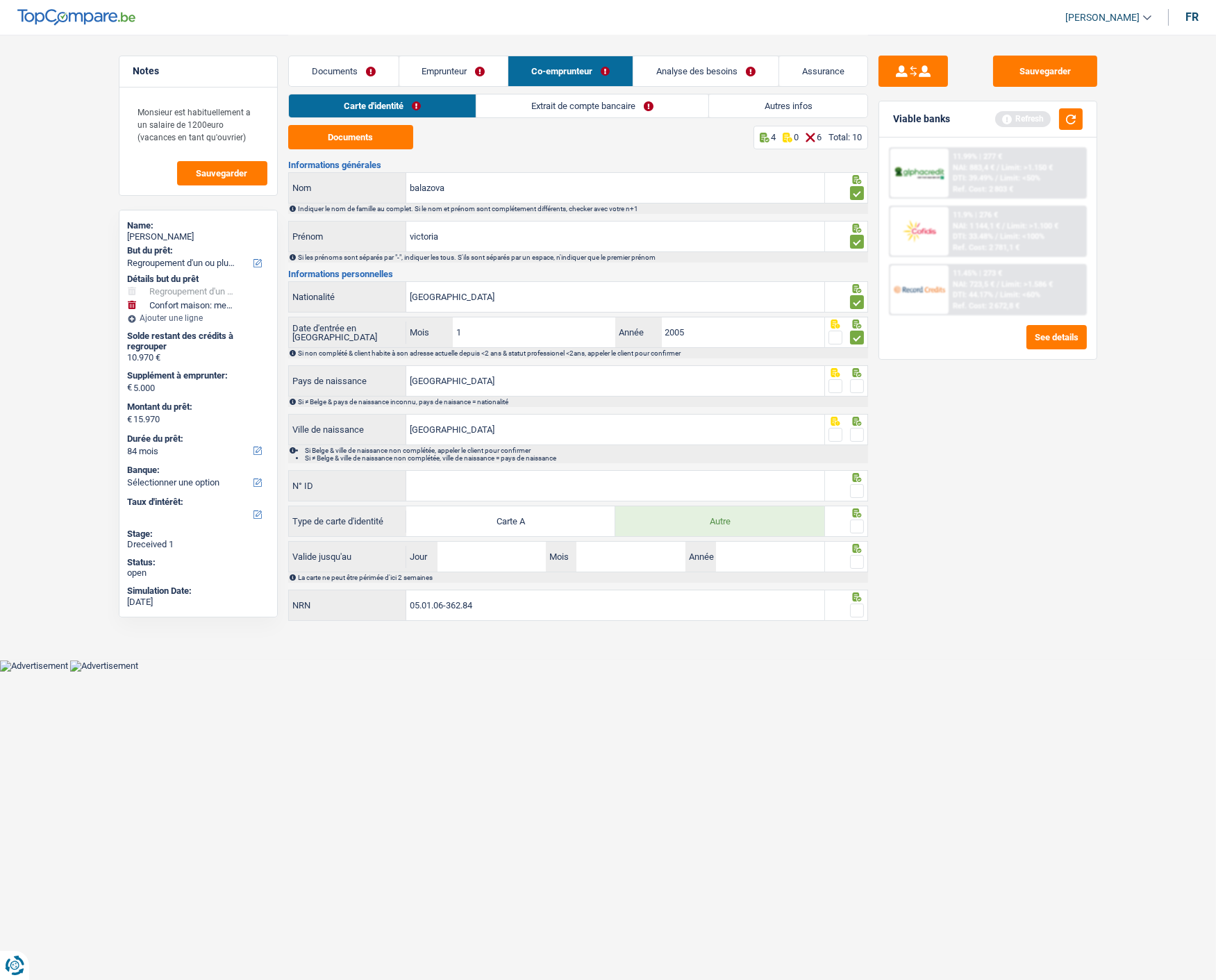
click at [852, 385] on span at bounding box center [857, 386] width 14 height 14
click at [0, 0] on input "radio" at bounding box center [0, 0] width 0 height 0
drag, startPoint x: 854, startPoint y: 438, endPoint x: 821, endPoint y: 456, distance: 37.6
click at [838, 444] on div "charleroi Ville de naissance Si Belge & ville de naissance non complétée, appel…" at bounding box center [578, 438] width 580 height 49
click at [855, 435] on span at bounding box center [857, 435] width 14 height 14
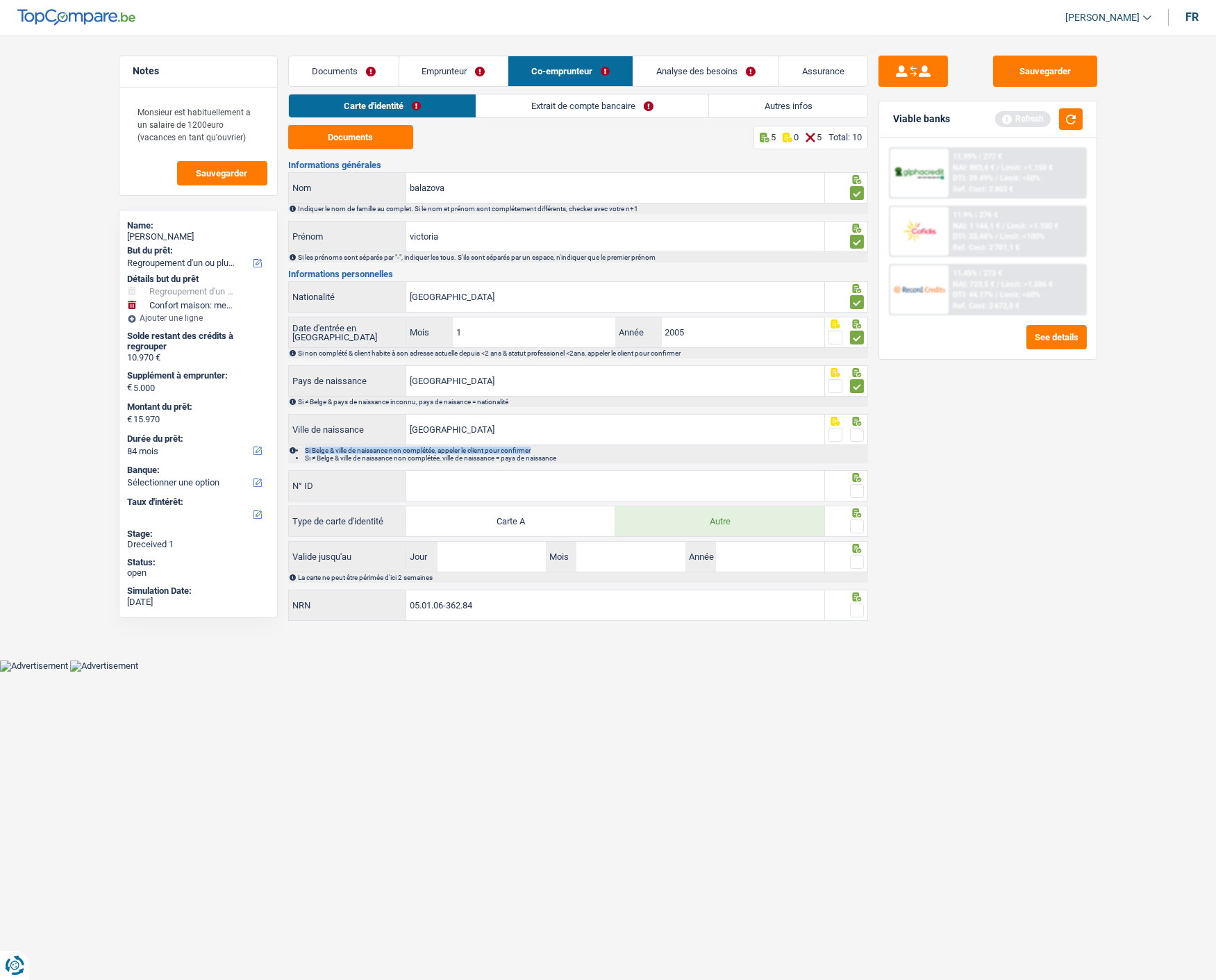
click at [0, 0] on input "radio" at bounding box center [0, 0] width 0 height 0
click at [595, 482] on input "N° ID" at bounding box center [615, 485] width 418 height 30
type input "B-5697184-83"
drag, startPoint x: 855, startPoint y: 490, endPoint x: 858, endPoint y: 511, distance: 21.2
click at [855, 494] on span at bounding box center [857, 490] width 14 height 14
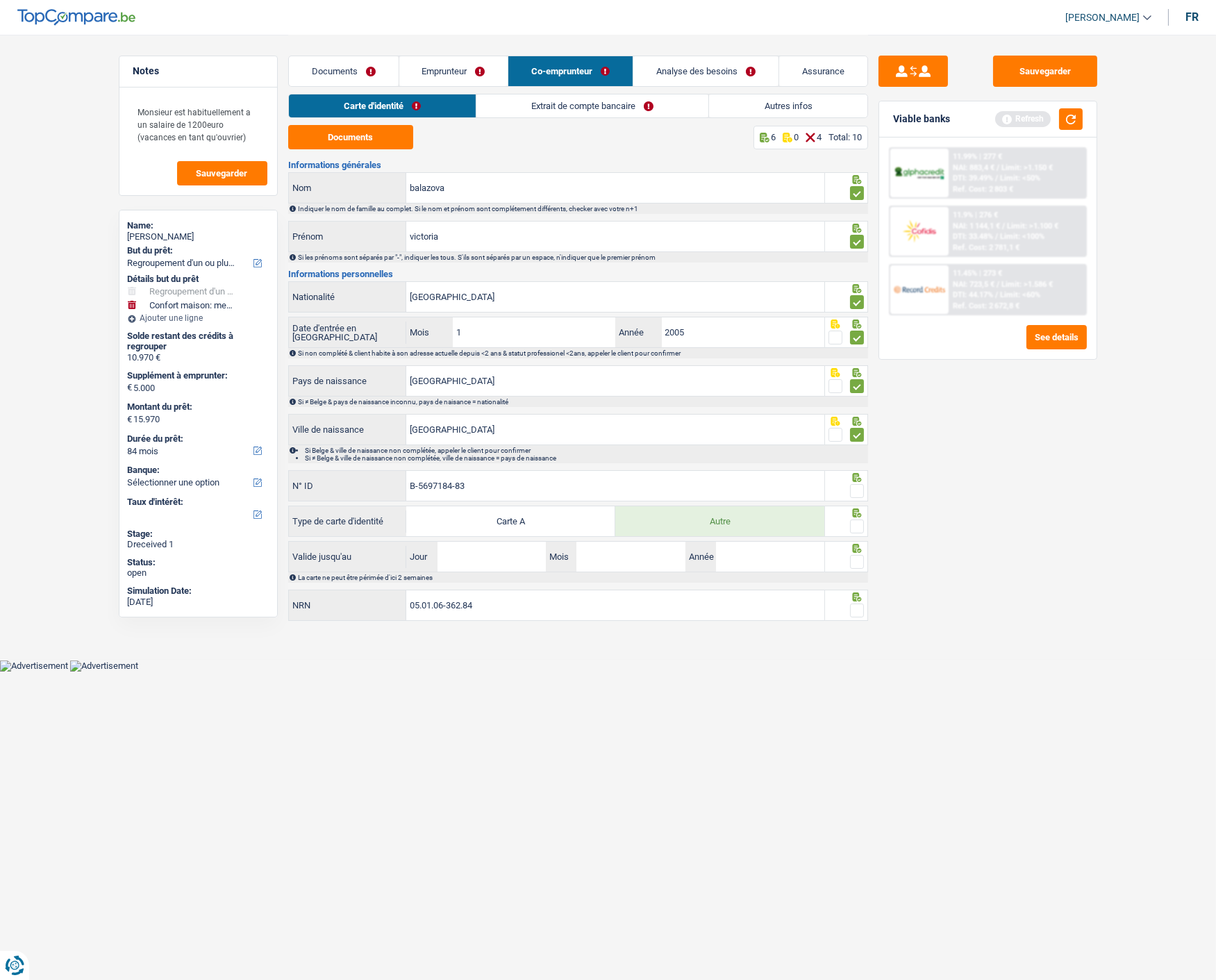
click at [0, 0] on input "radio" at bounding box center [0, 0] width 0 height 0
click at [858, 523] on span at bounding box center [857, 526] width 14 height 14
click at [0, 0] on input "radio" at bounding box center [0, 0] width 0 height 0
click at [504, 560] on input "Jour" at bounding box center [491, 556] width 108 height 30
type input "12"
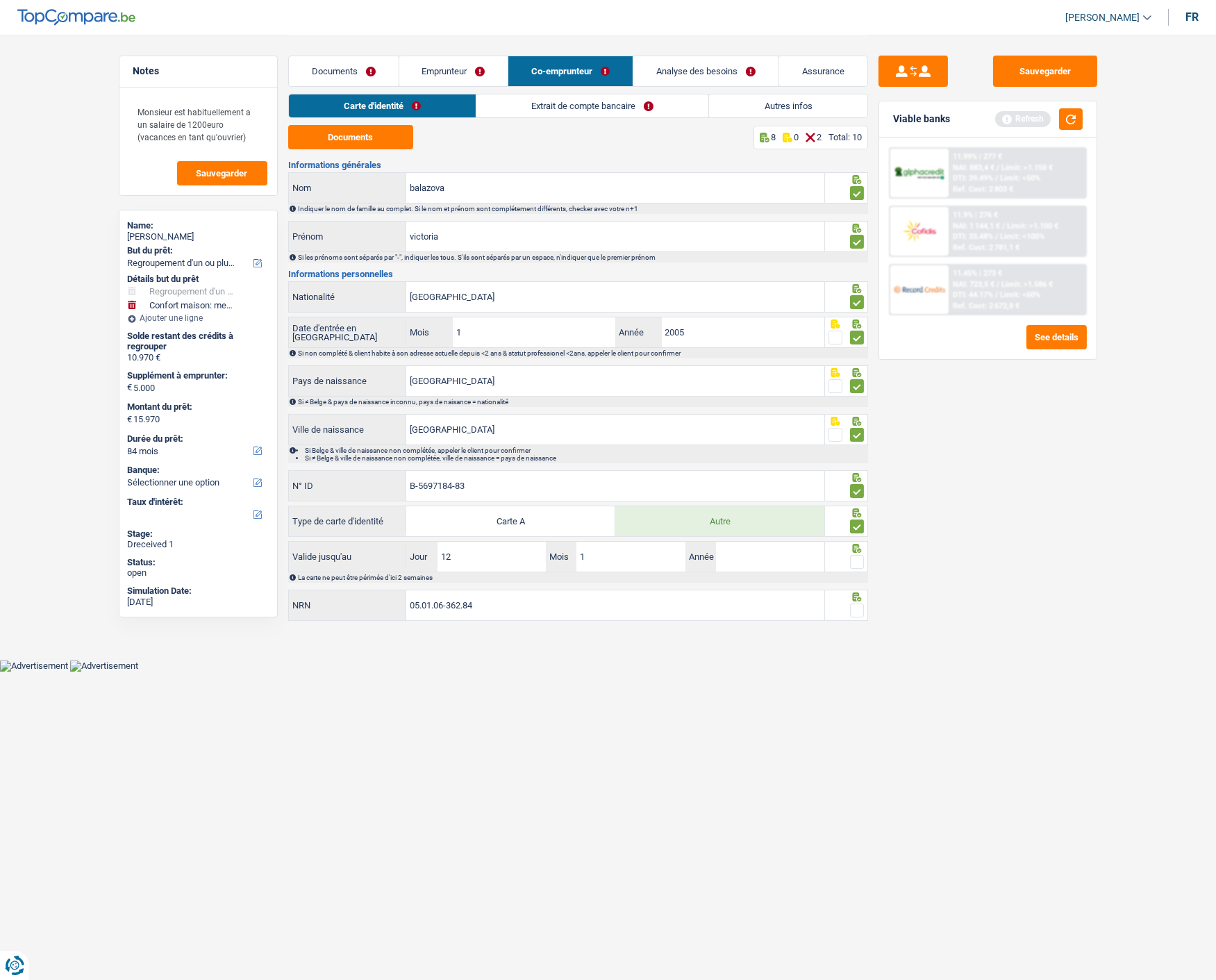
type input "12"
type input "2033"
click at [862, 560] on span at bounding box center [857, 562] width 14 height 14
click at [0, 0] on input "radio" at bounding box center [0, 0] width 0 height 0
click at [858, 604] on span at bounding box center [857, 610] width 14 height 14
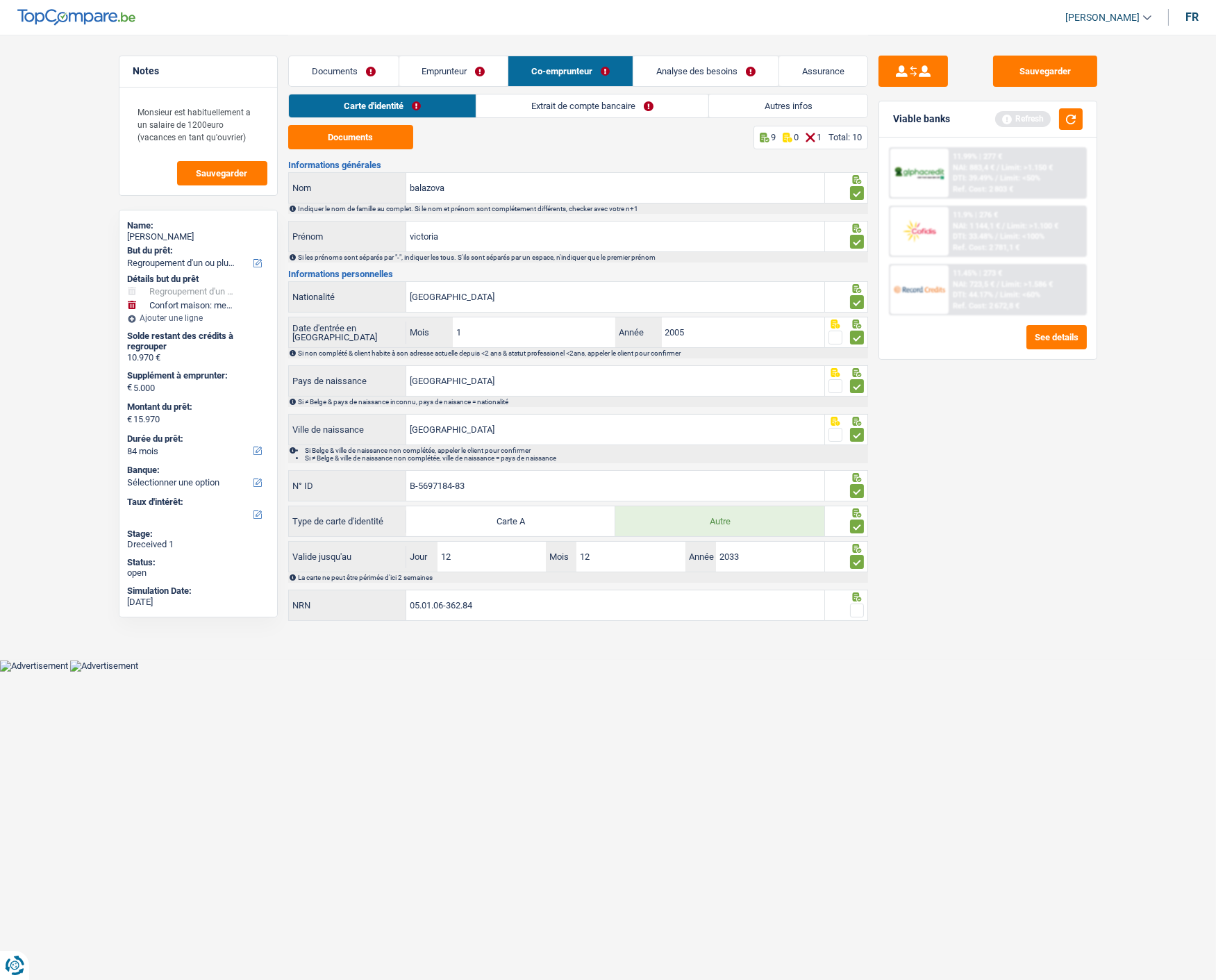
click at [0, 0] on input "radio" at bounding box center [0, 0] width 0 height 0
click at [560, 107] on link "Extrait de compte bancaire" at bounding box center [592, 106] width 232 height 23
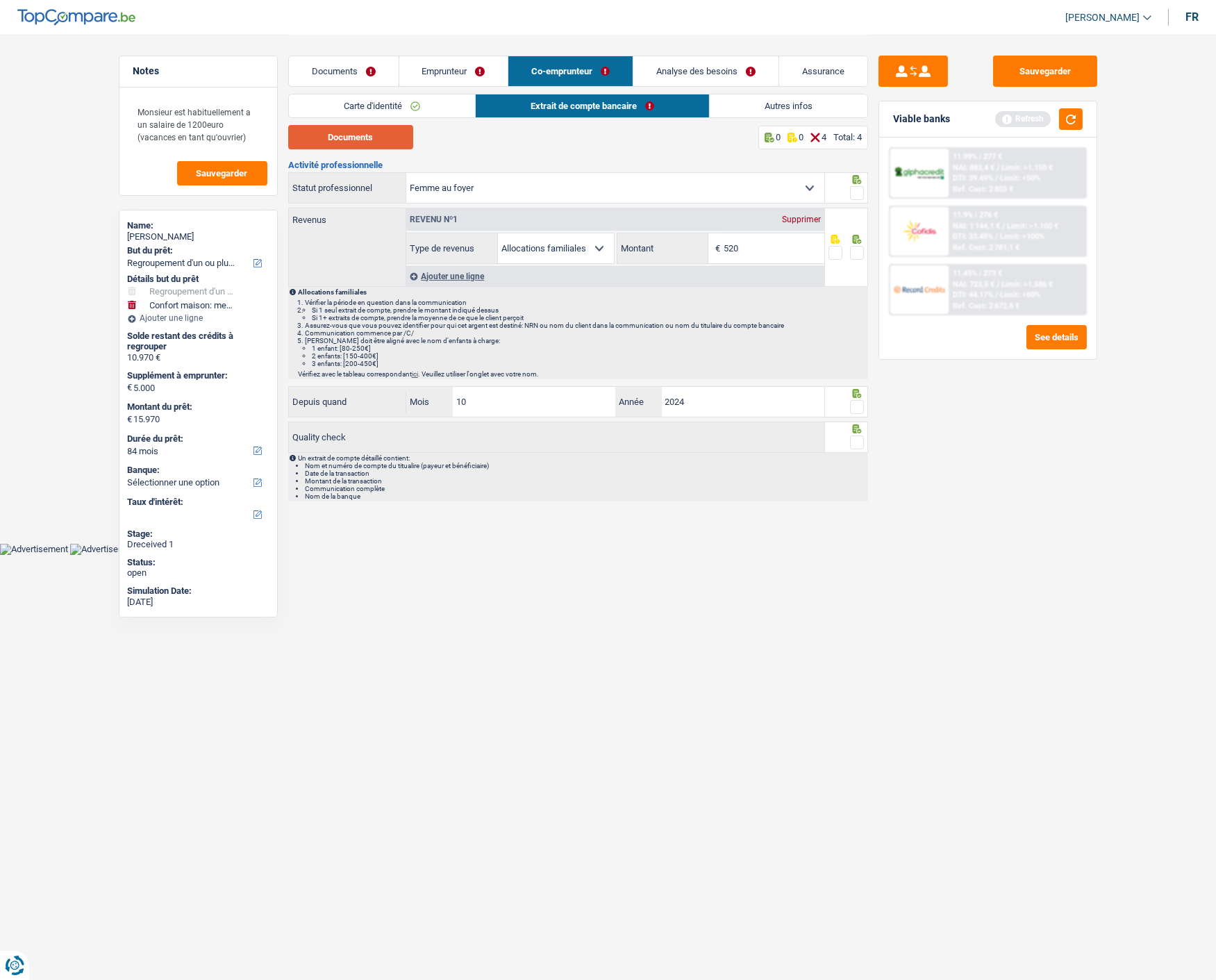
click at [385, 134] on button "Documents" at bounding box center [351, 137] width 125 height 24
click at [761, 239] on input "520" at bounding box center [773, 248] width 101 height 30
type input "521"
drag, startPoint x: 859, startPoint y: 247, endPoint x: 869, endPoint y: 231, distance: 18.9
click at [864, 241] on div at bounding box center [846, 247] width 43 height 79
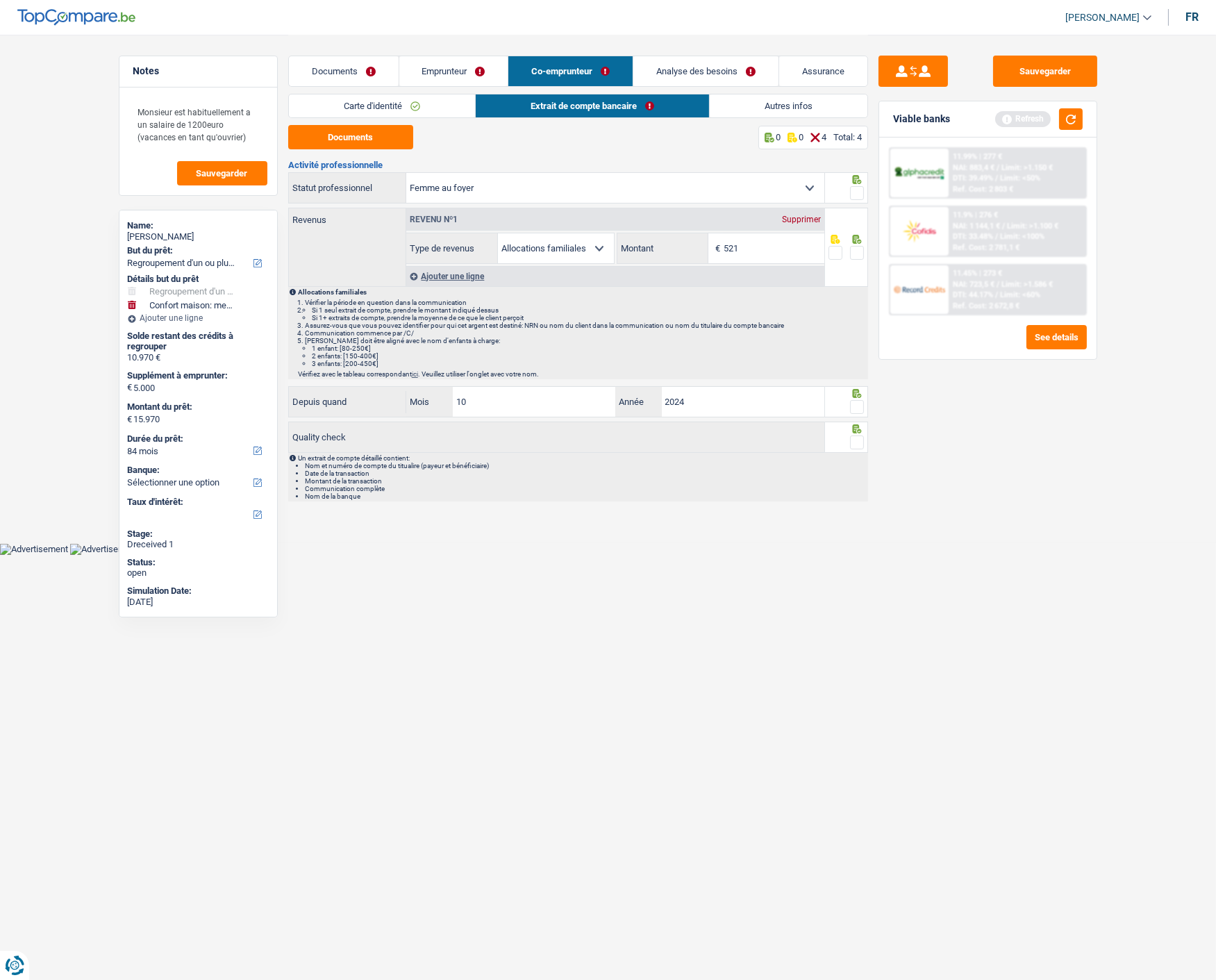
click at [852, 189] on span at bounding box center [857, 193] width 14 height 14
click at [0, 0] on input "radio" at bounding box center [0, 0] width 0 height 0
click at [848, 251] on fieldset at bounding box center [845, 253] width 36 height 17
click at [855, 251] on span at bounding box center [857, 253] width 14 height 14
click at [0, 0] on input "radio" at bounding box center [0, 0] width 0 height 0
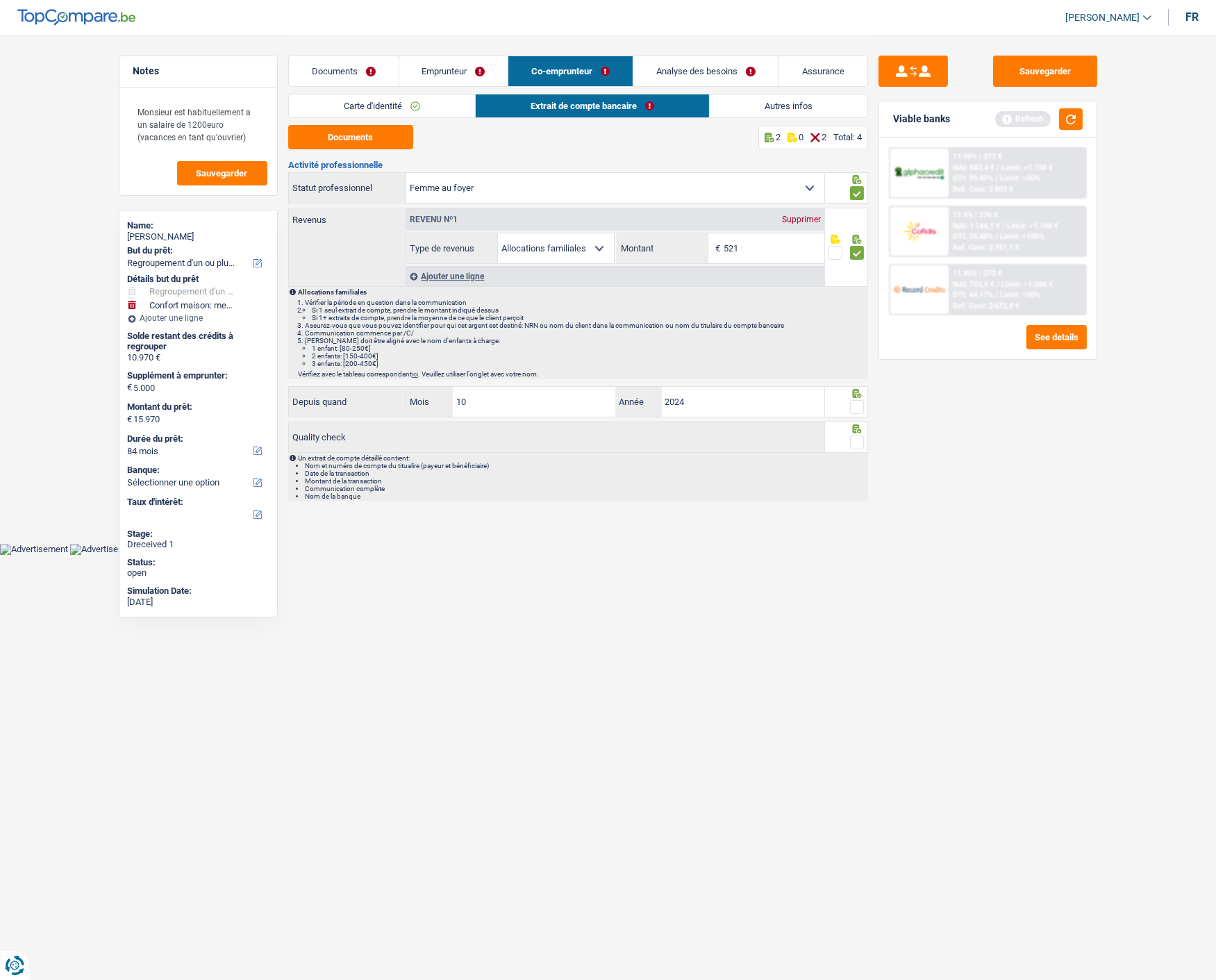
drag, startPoint x: 851, startPoint y: 407, endPoint x: 858, endPoint y: 433, distance: 26.9
click at [851, 410] on span at bounding box center [857, 407] width 14 height 14
click at [0, 0] on input "radio" at bounding box center [0, 0] width 0 height 0
click at [858, 439] on span at bounding box center [857, 443] width 14 height 14
click at [0, 0] on input "radio" at bounding box center [0, 0] width 0 height 0
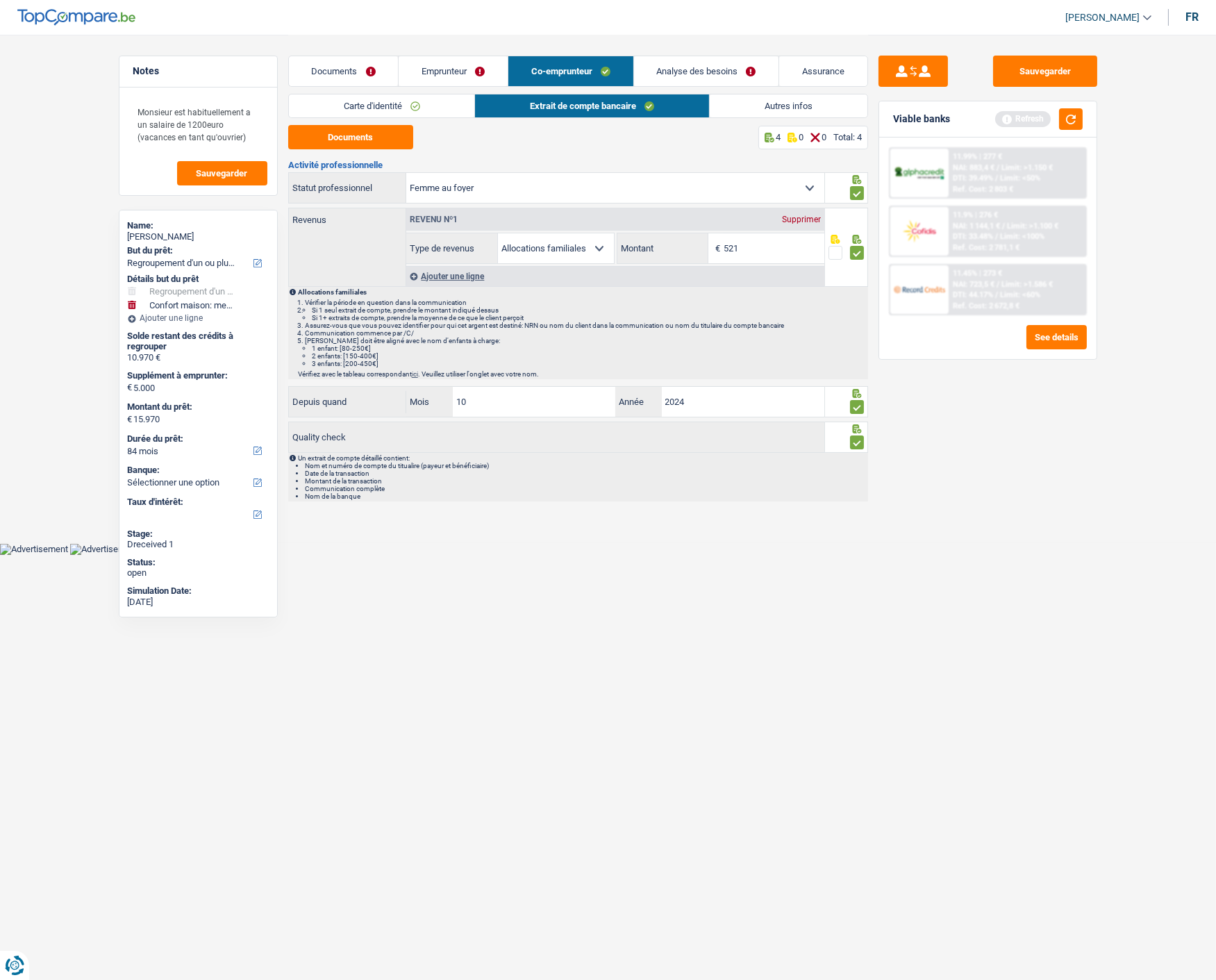
click at [762, 98] on link "Autres infos" at bounding box center [788, 106] width 158 height 23
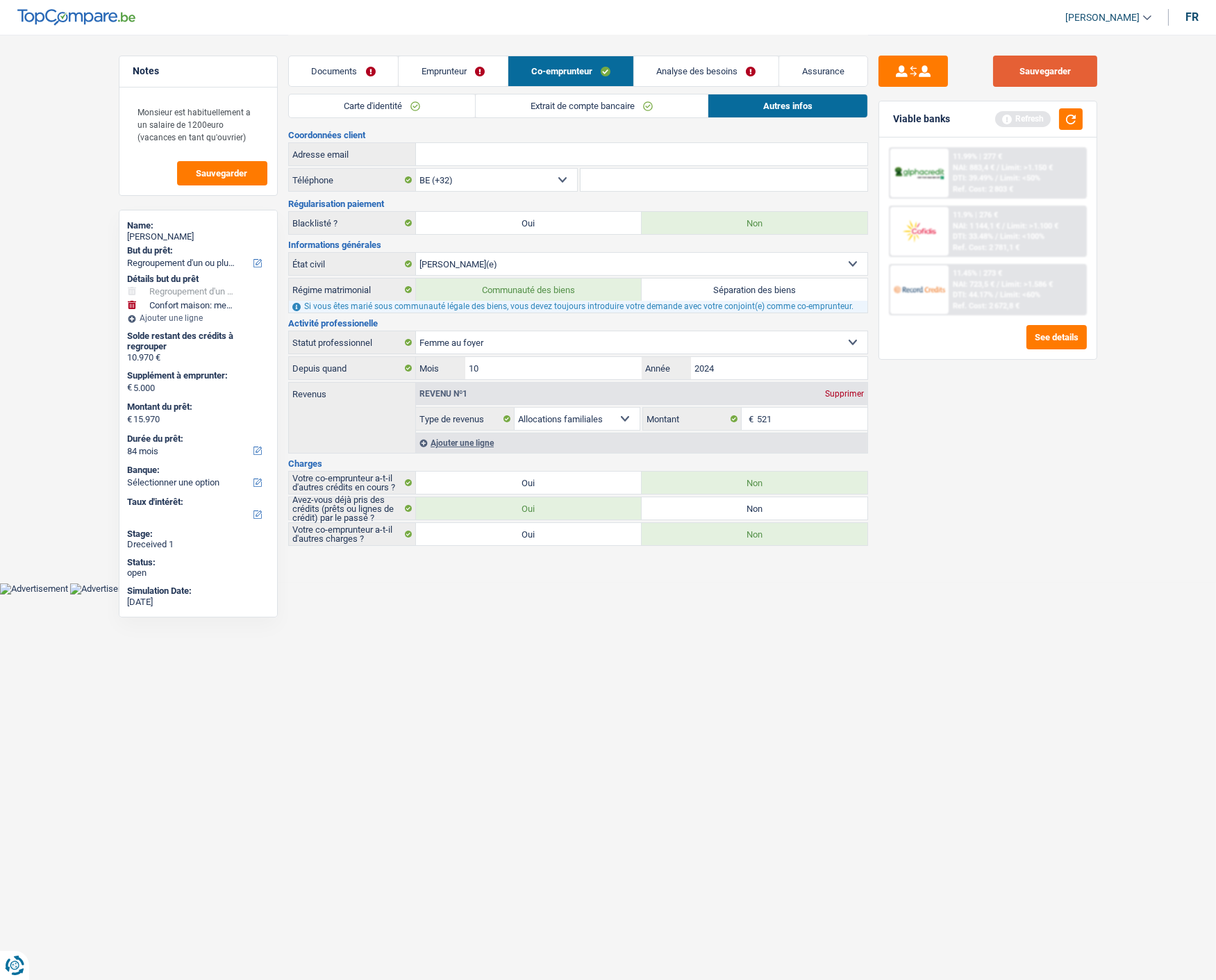
click at [1061, 64] on button "Sauvegarder" at bounding box center [1045, 71] width 104 height 31
click at [488, 72] on link "Emprunteur" at bounding box center [453, 71] width 109 height 30
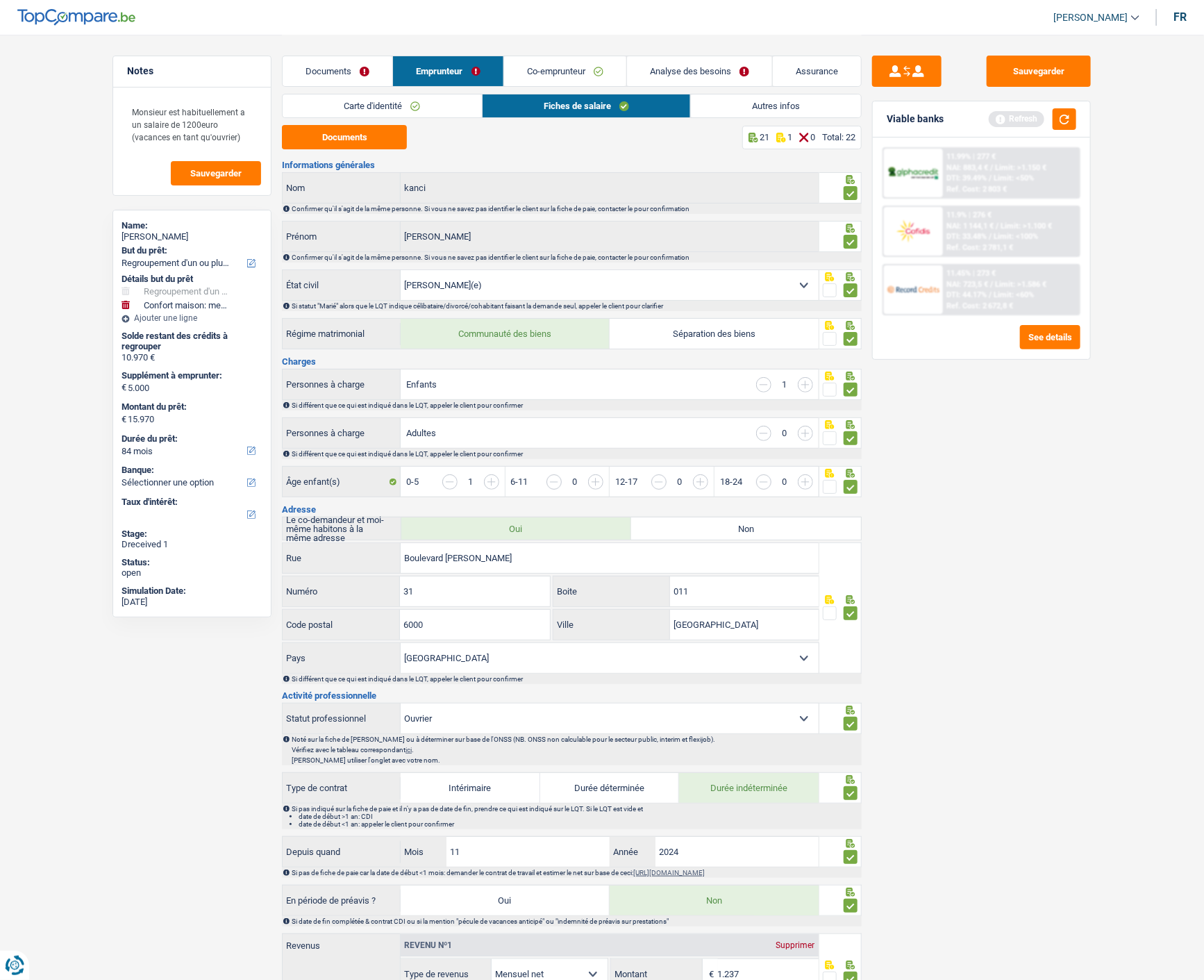
click at [764, 106] on link "Autres infos" at bounding box center [776, 106] width 170 height 23
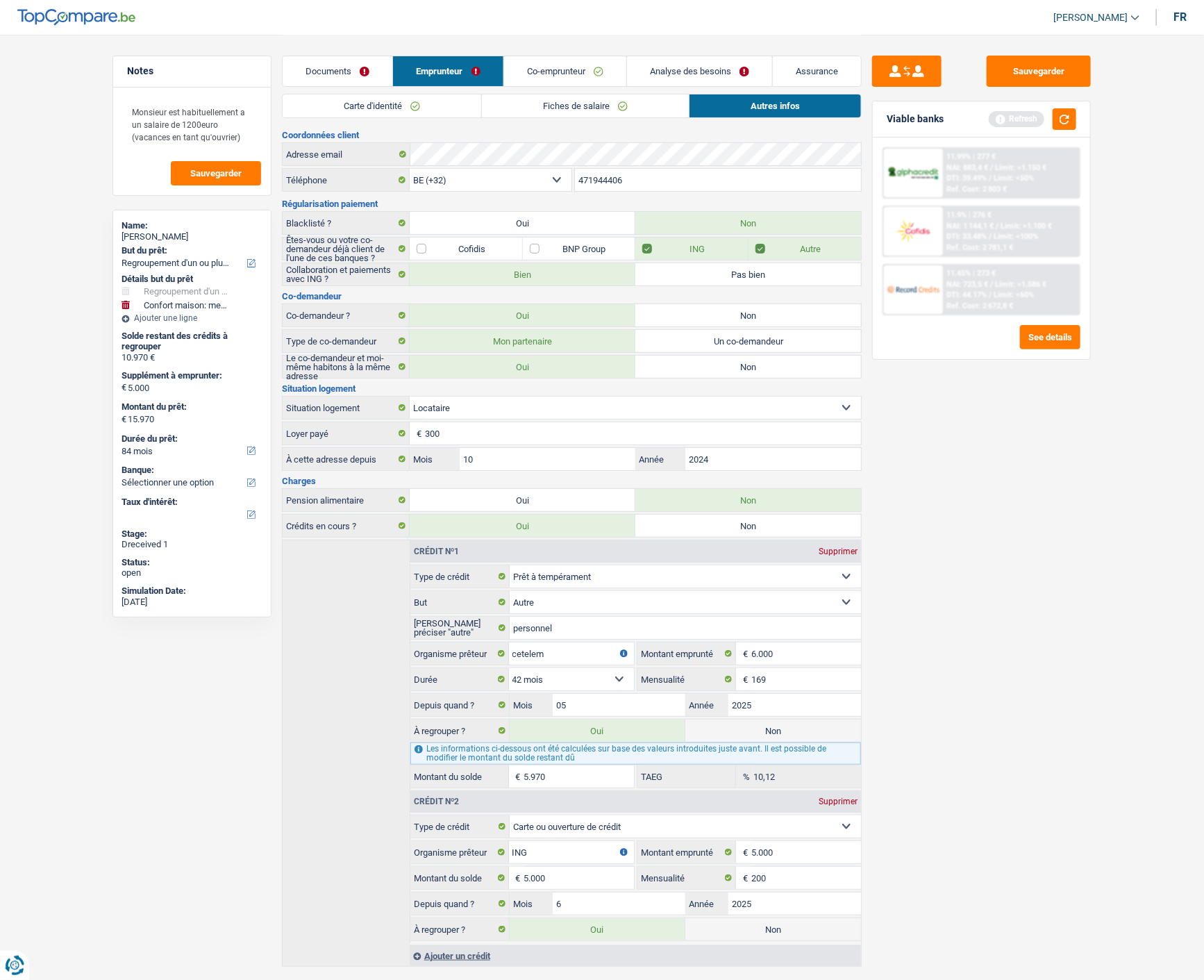
click at [584, 81] on link "Co-emprunteur" at bounding box center [565, 71] width 122 height 30
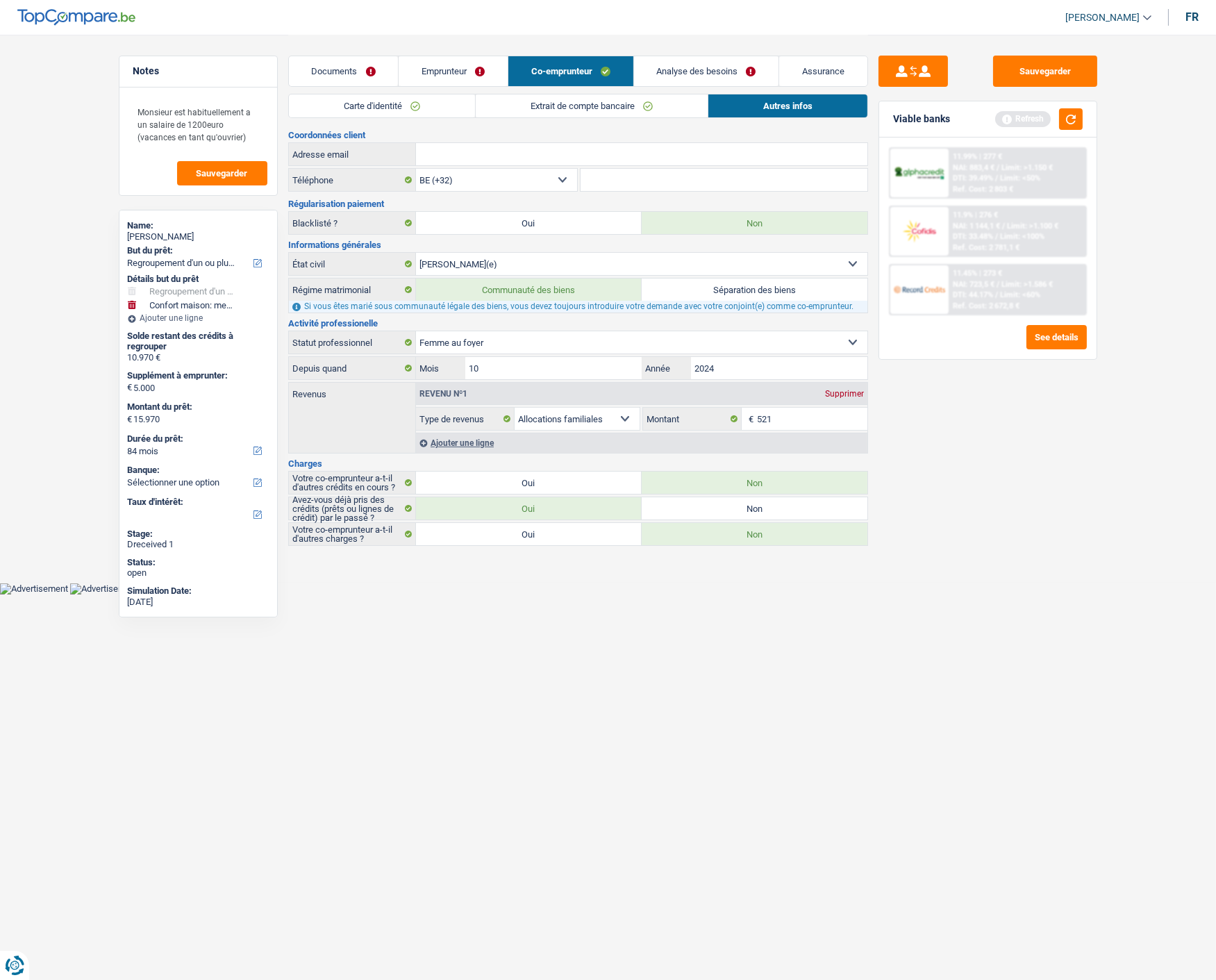
click at [598, 157] on input "Adresse email" at bounding box center [641, 155] width 451 height 23
paste input "[EMAIL_ADDRESS][DOMAIN_NAME]"
type input "[EMAIL_ADDRESS][DOMAIN_NAME]"
click at [1072, 115] on button "button" at bounding box center [1070, 119] width 23 height 22
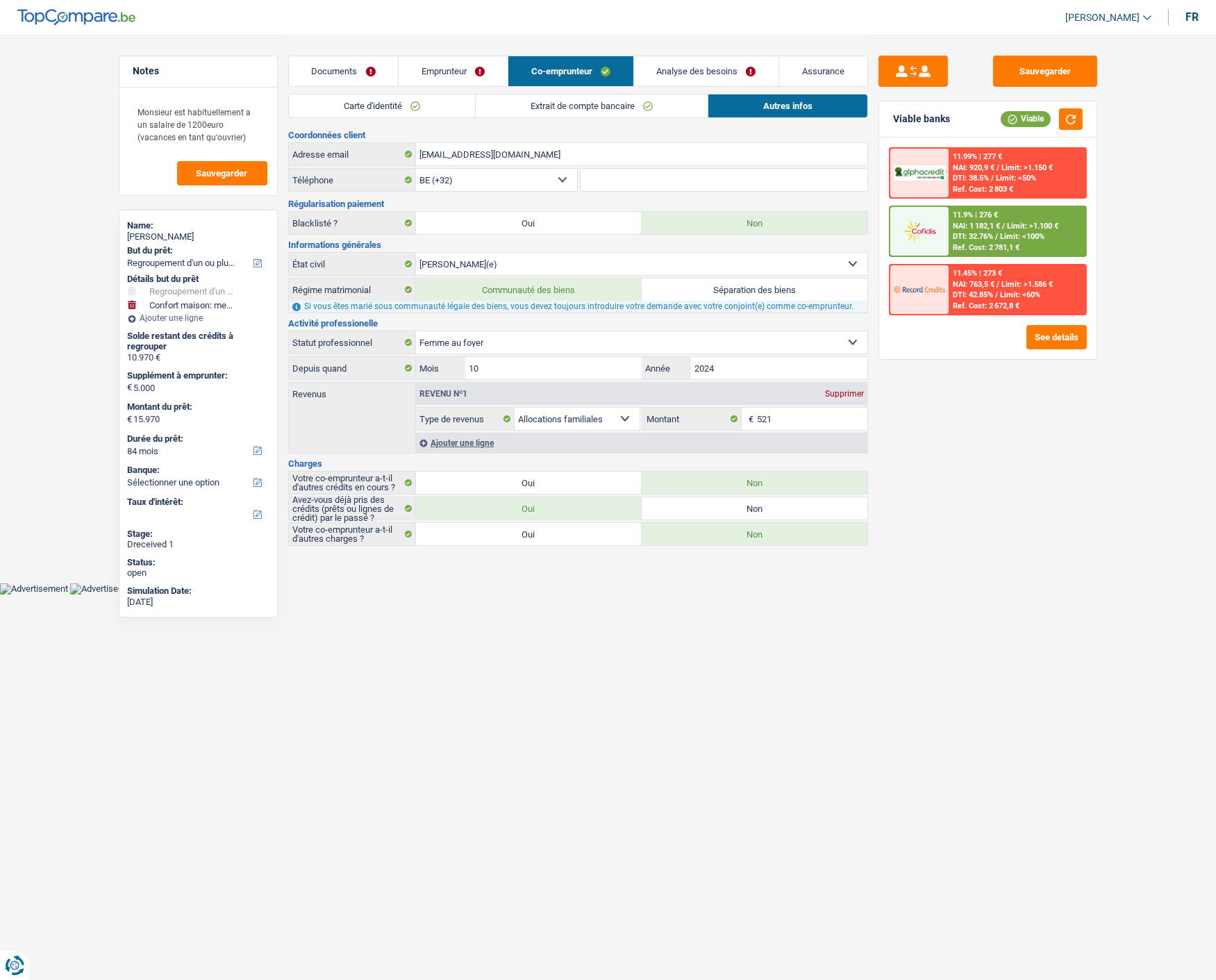
click at [356, 72] on link "Documents" at bounding box center [344, 71] width 109 height 30
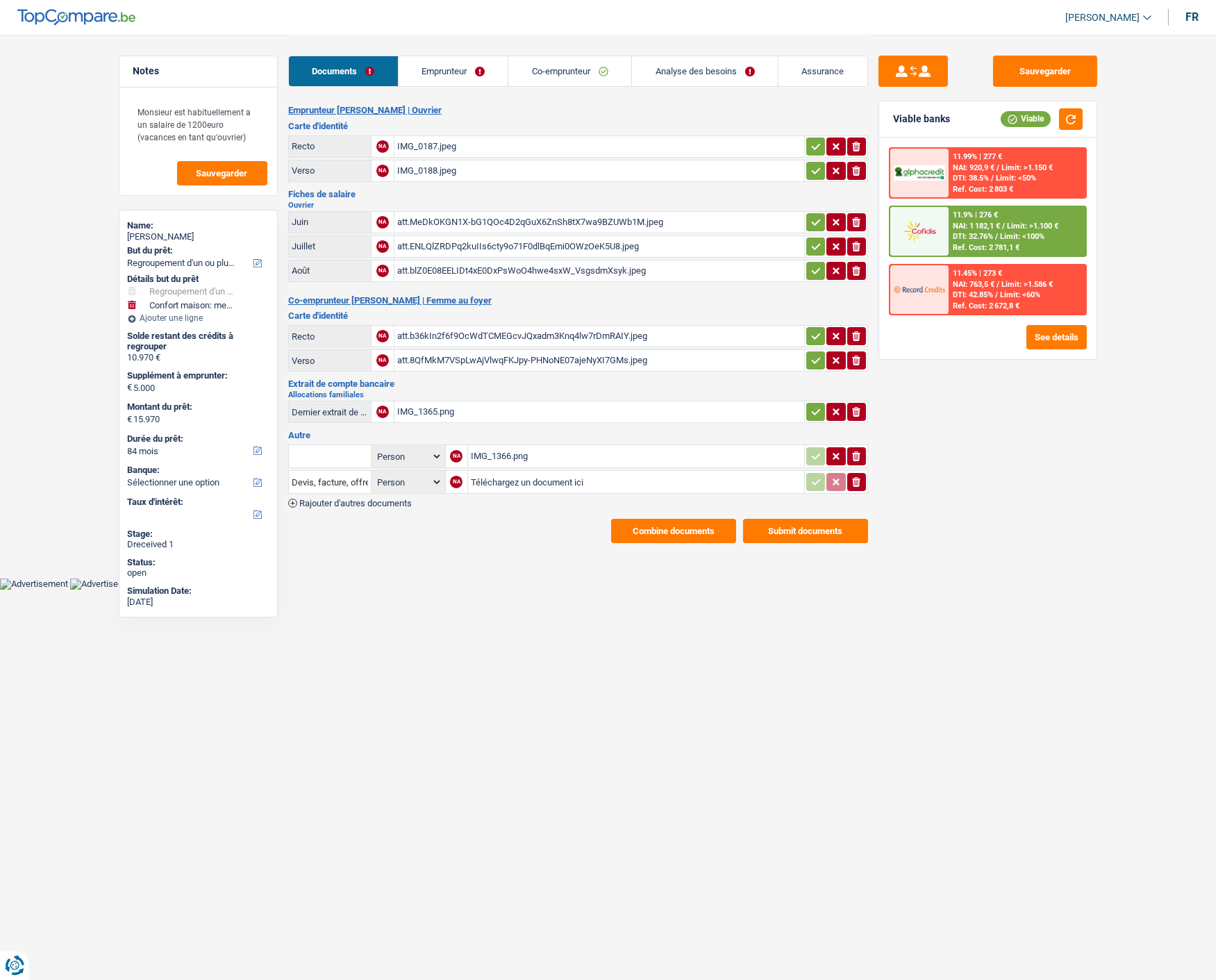
click at [453, 62] on link "Emprunteur" at bounding box center [453, 71] width 109 height 30
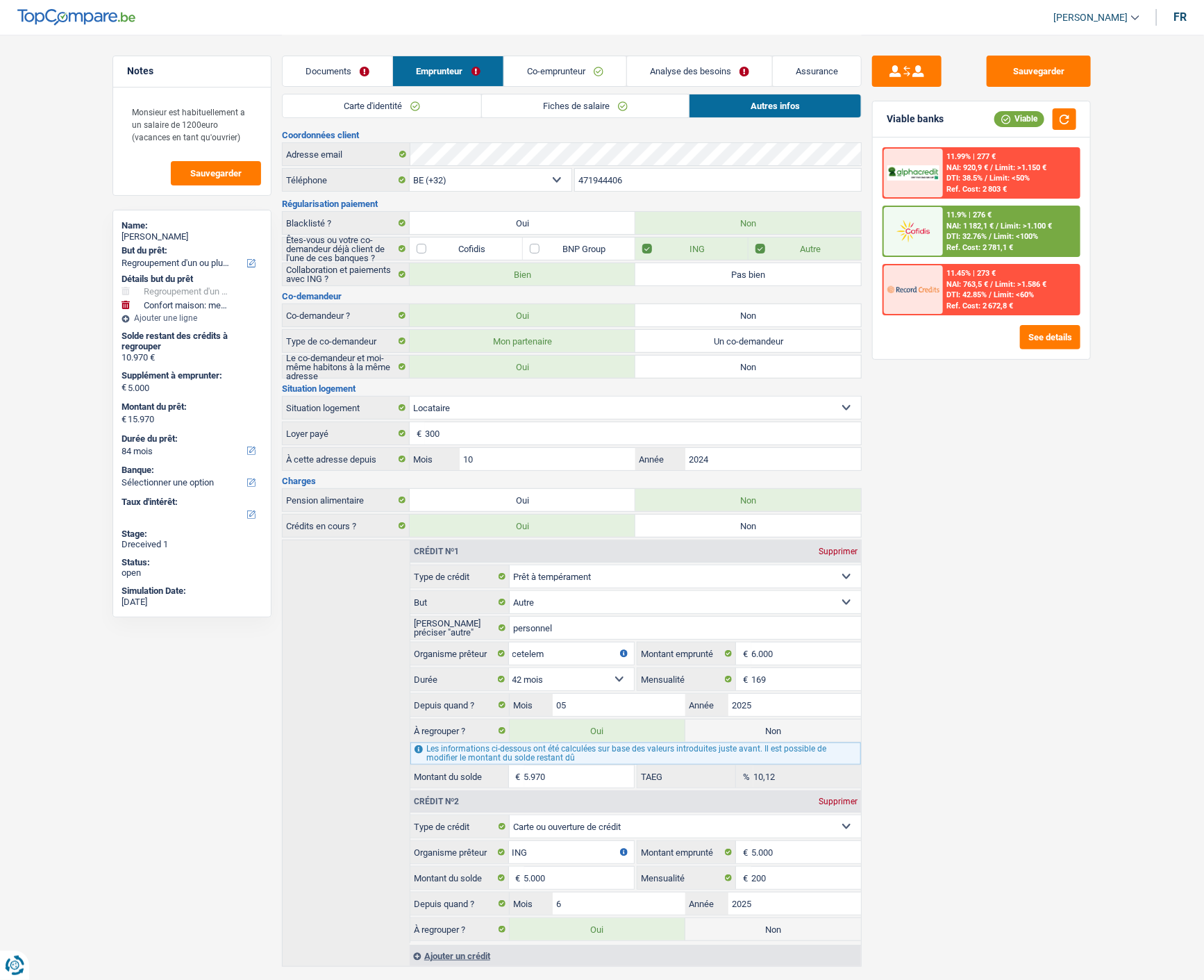
click at [970, 223] on span "NAI: 1 182,1 €" at bounding box center [970, 226] width 47 height 9
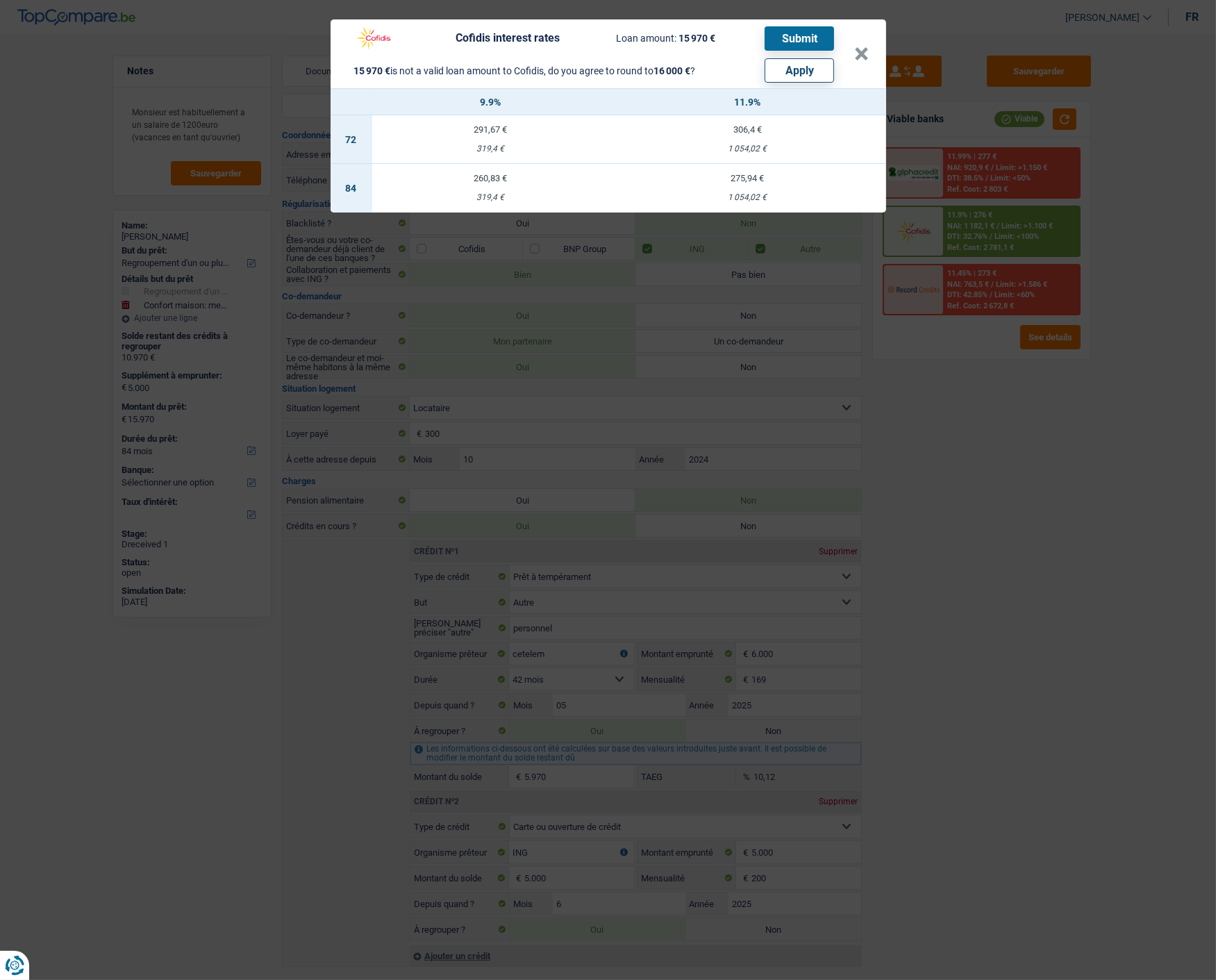
click at [802, 68] on button "Apply" at bounding box center [799, 70] width 69 height 24
type input "5.030"
type input "16.000"
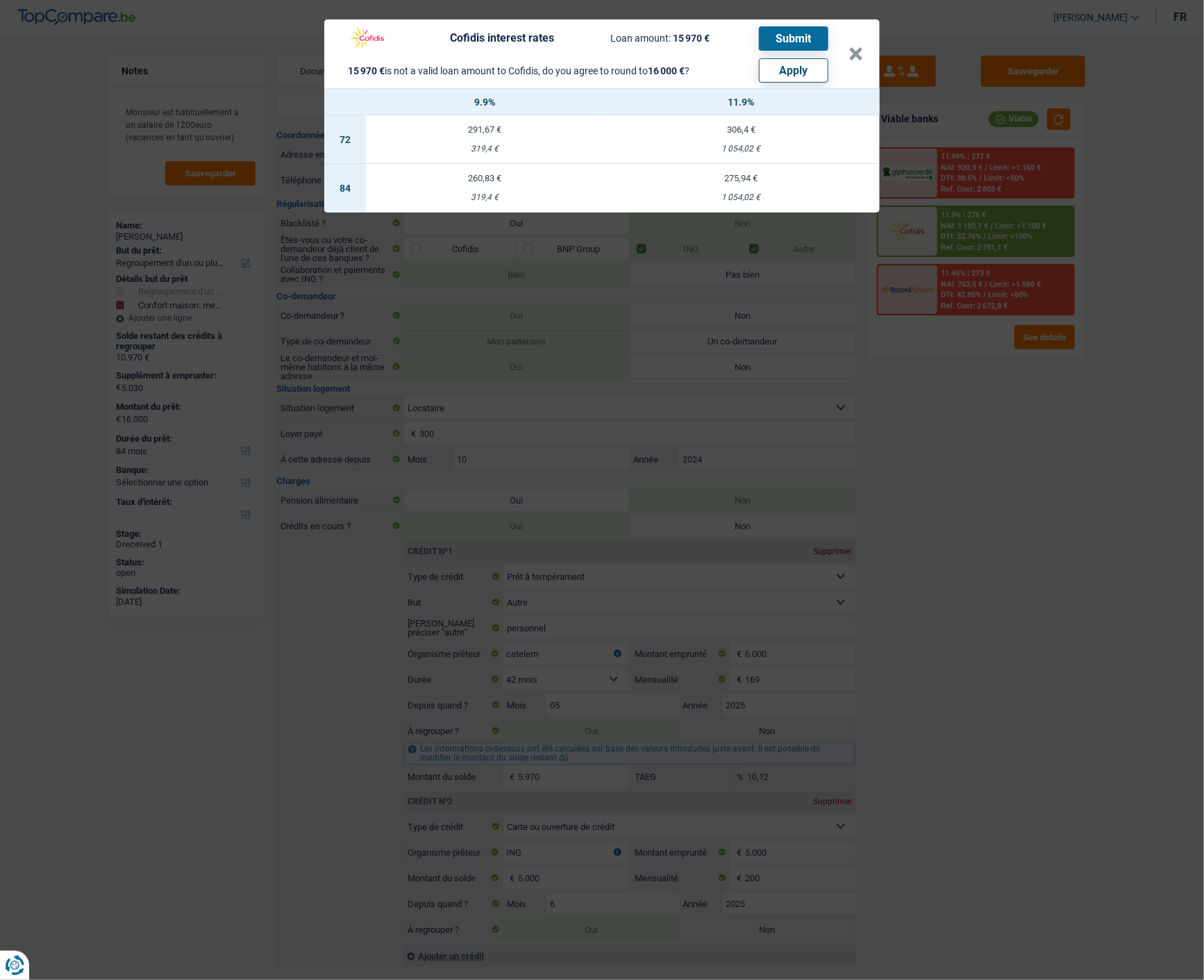
select select "other"
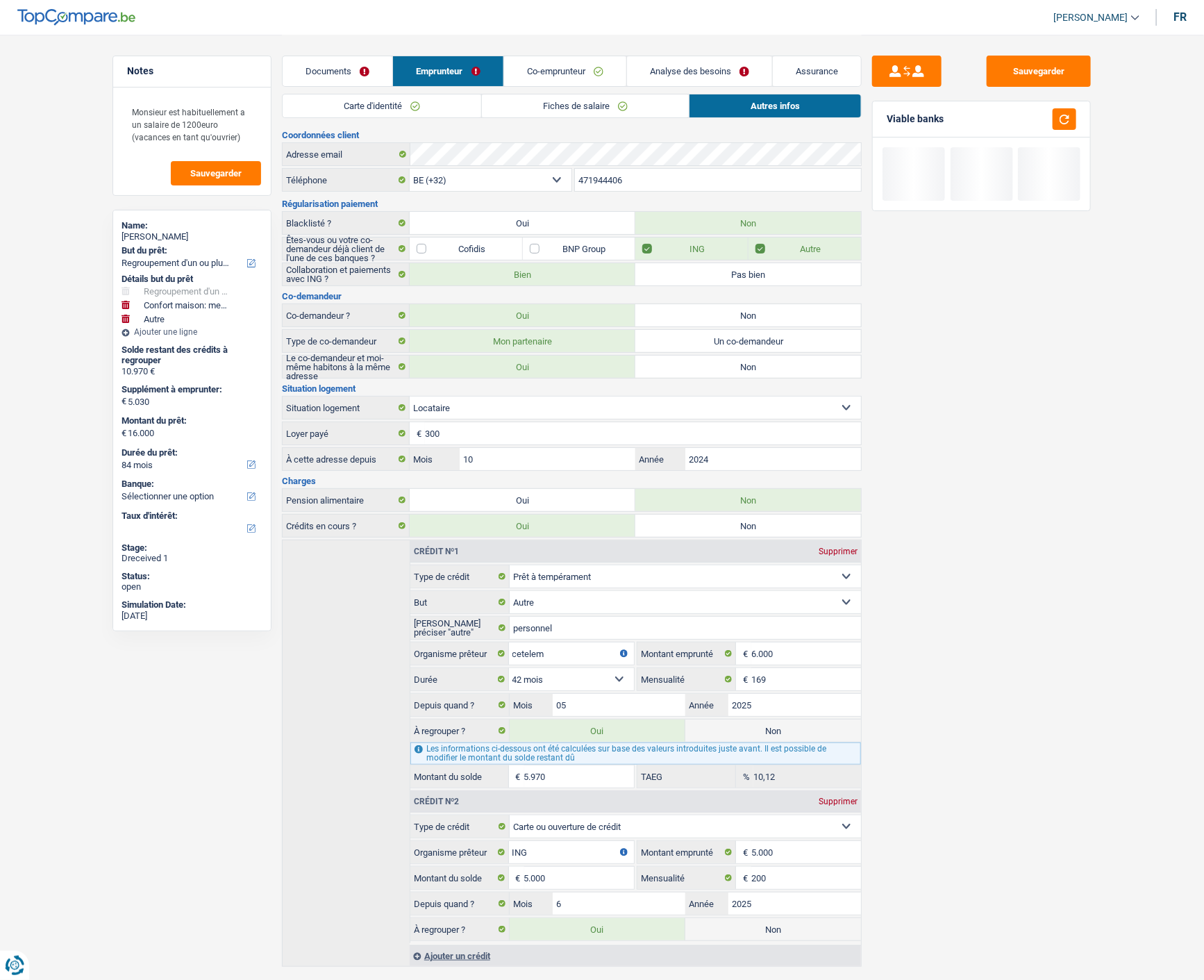
click at [713, 65] on link "Analyse des besoins" at bounding box center [699, 71] width 145 height 30
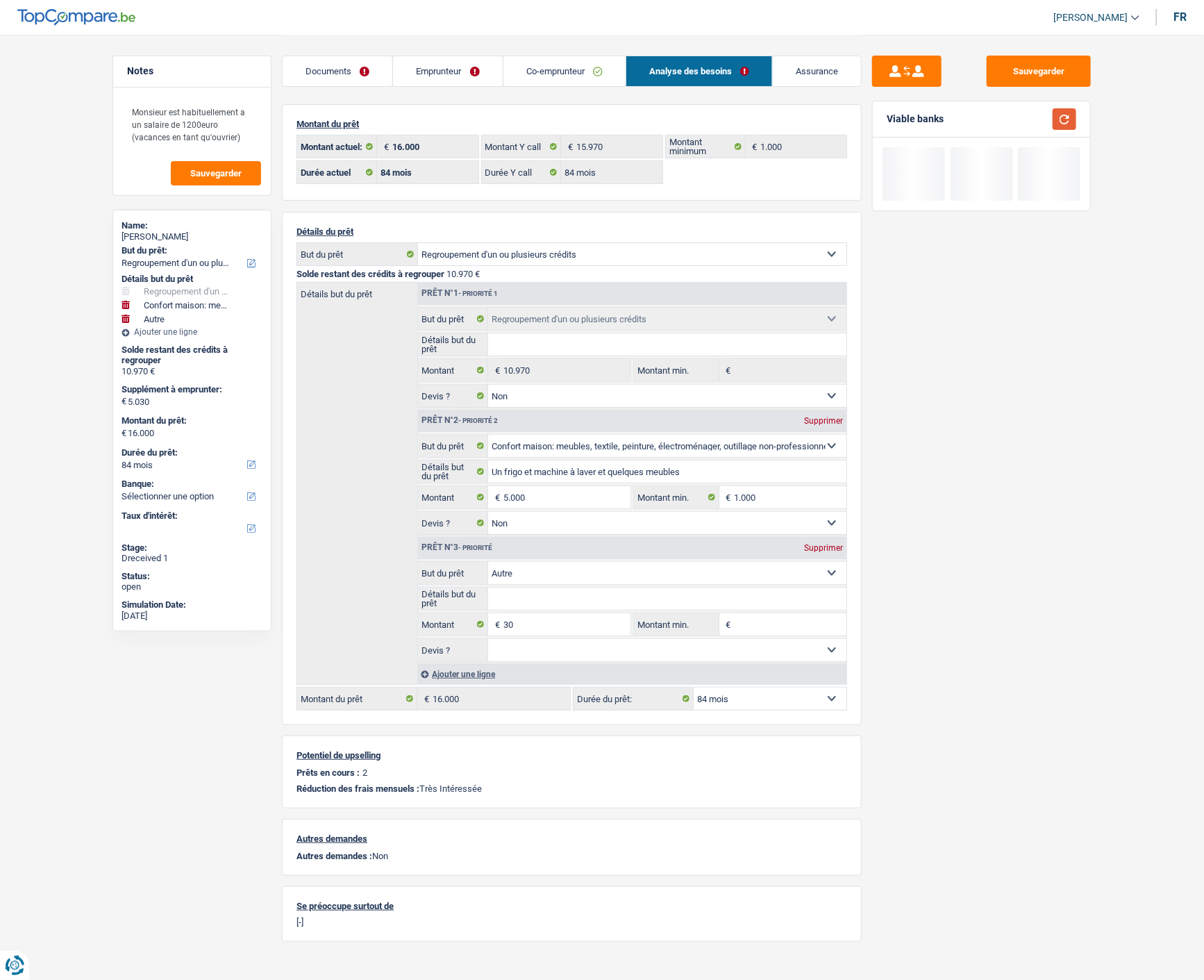
click at [1060, 115] on button "button" at bounding box center [1064, 119] width 23 height 22
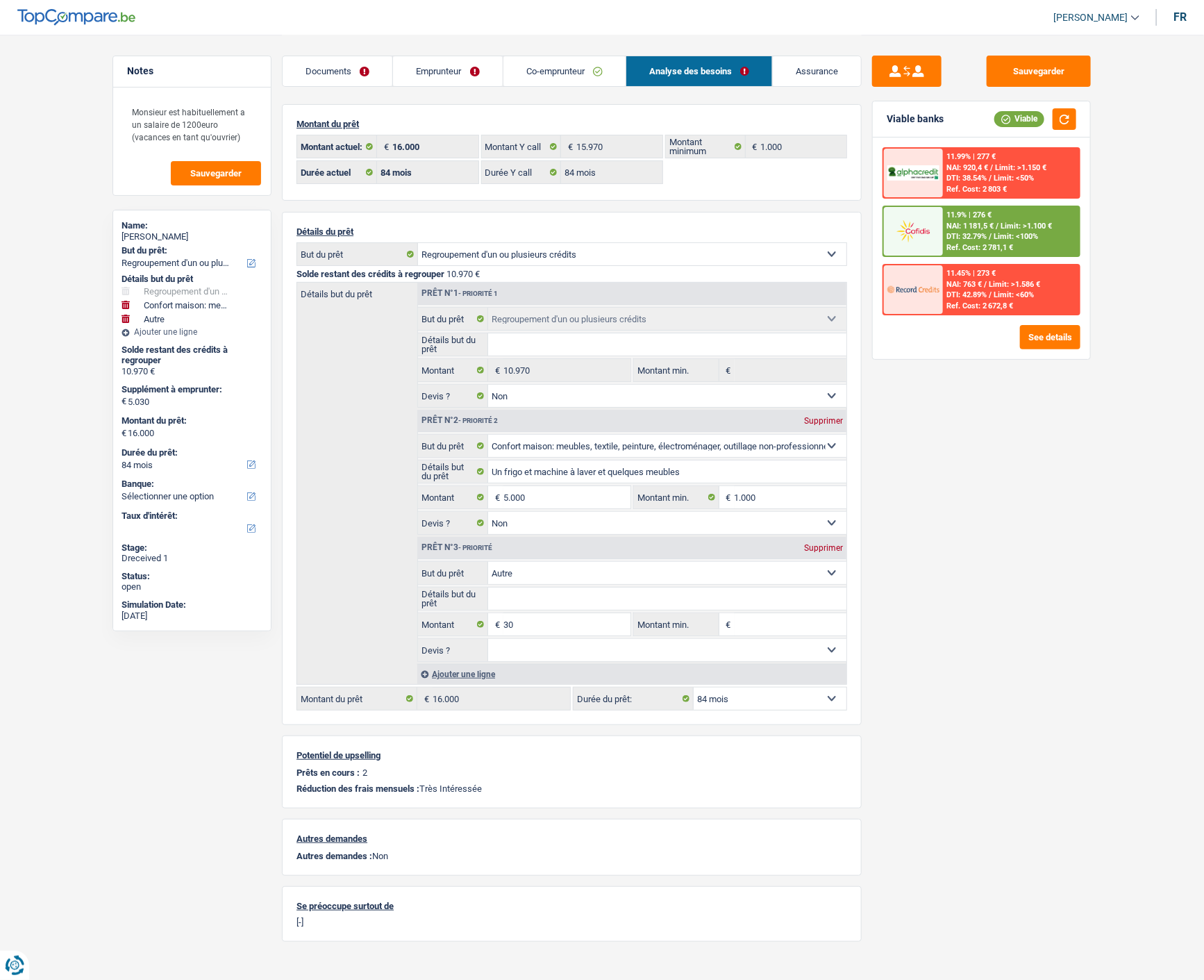
click at [1004, 234] on span "Limit: <100%" at bounding box center [1016, 236] width 44 height 9
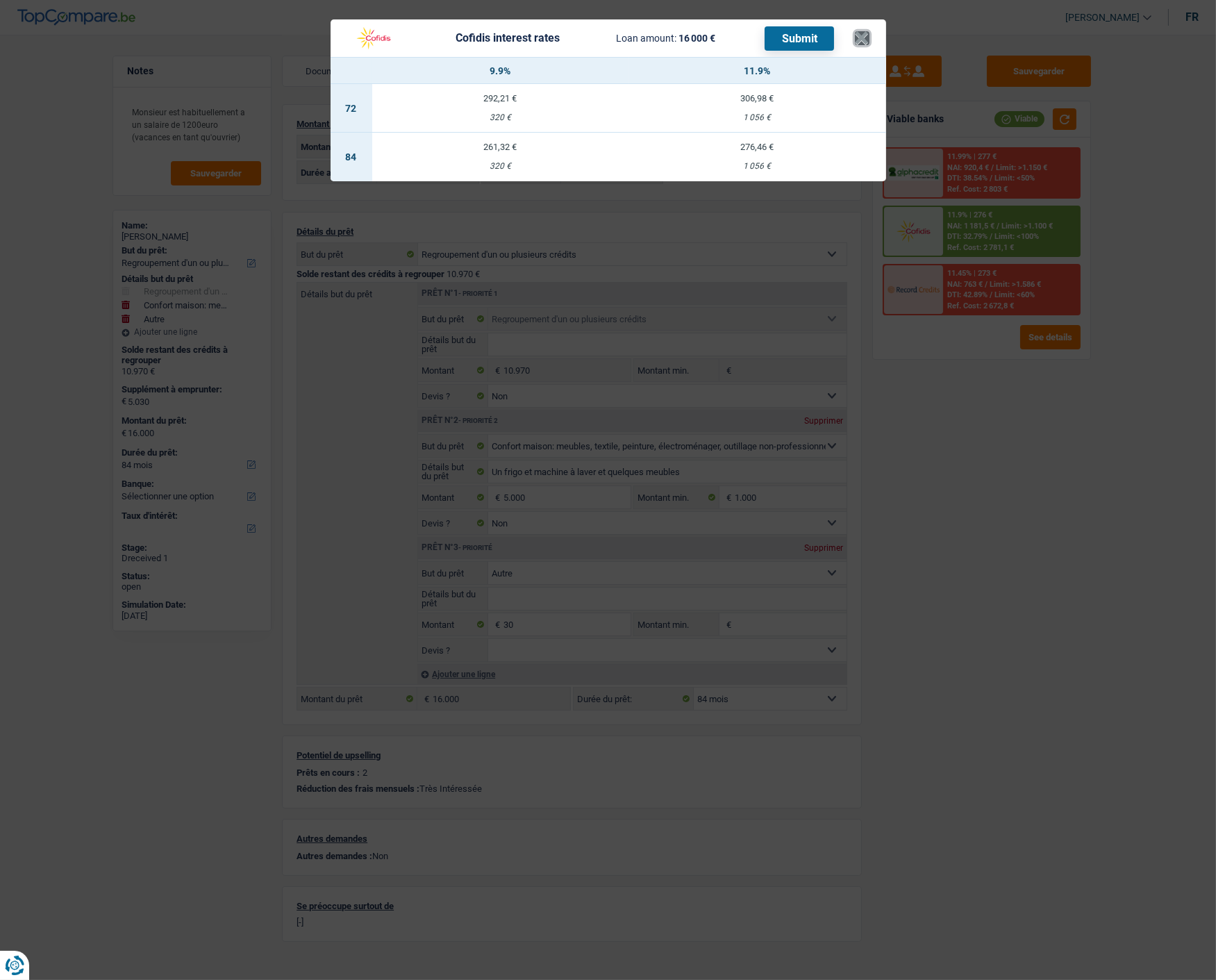
click at [865, 31] on button "×" at bounding box center [862, 38] width 15 height 14
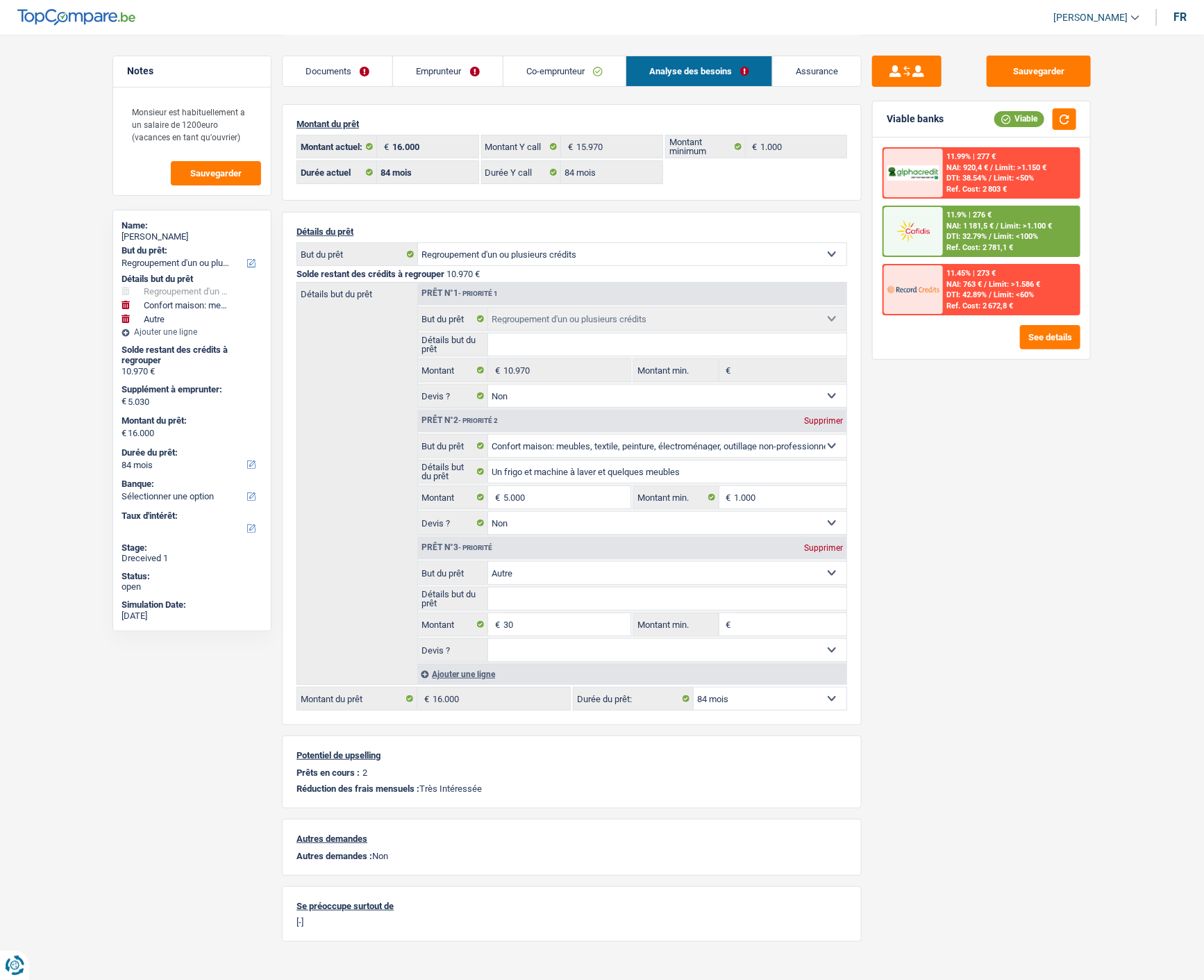
drag, startPoint x: 454, startPoint y: 74, endPoint x: 468, endPoint y: 75, distance: 14.0
click at [454, 74] on link "Emprunteur" at bounding box center [448, 71] width 109 height 30
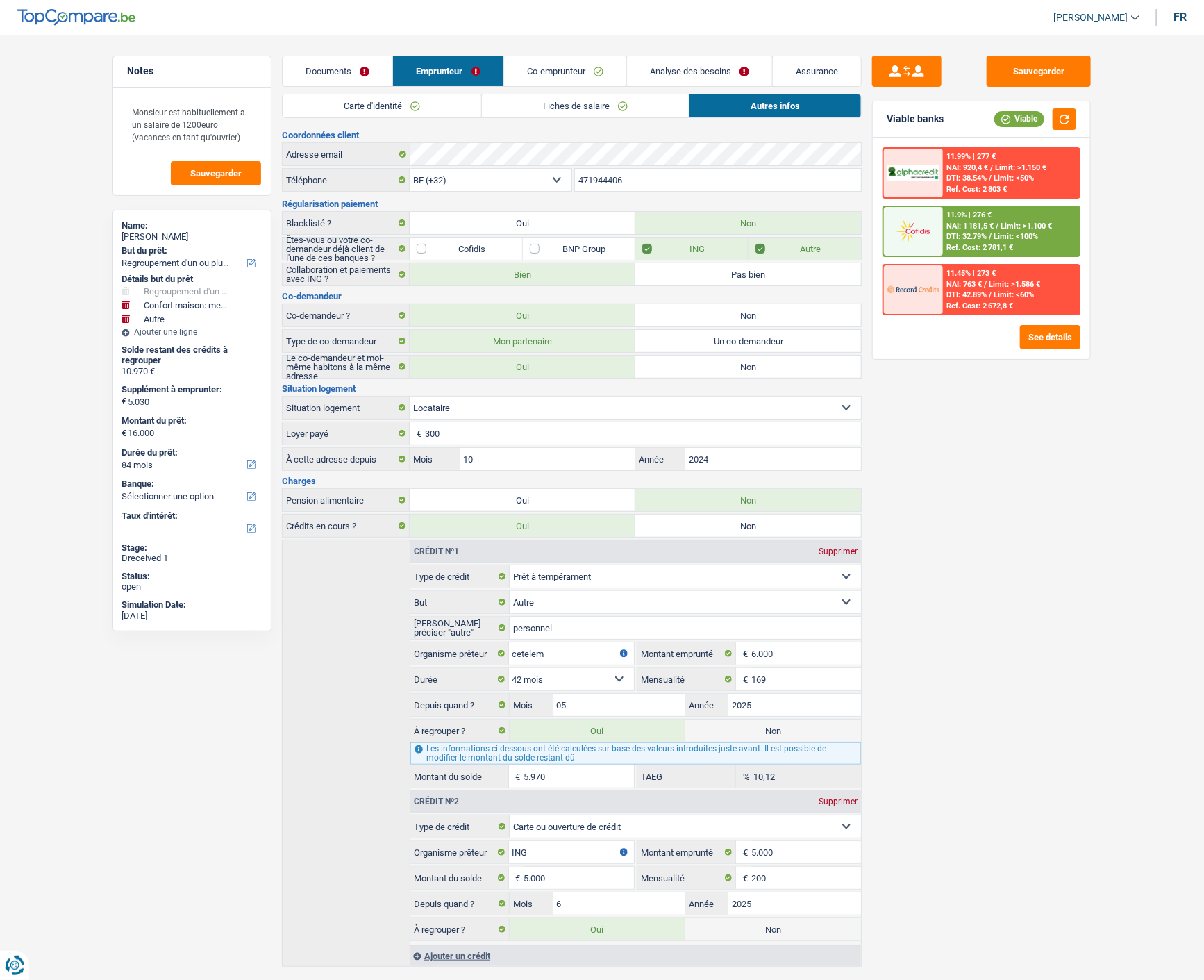
click at [328, 63] on link "Documents" at bounding box center [338, 71] width 109 height 30
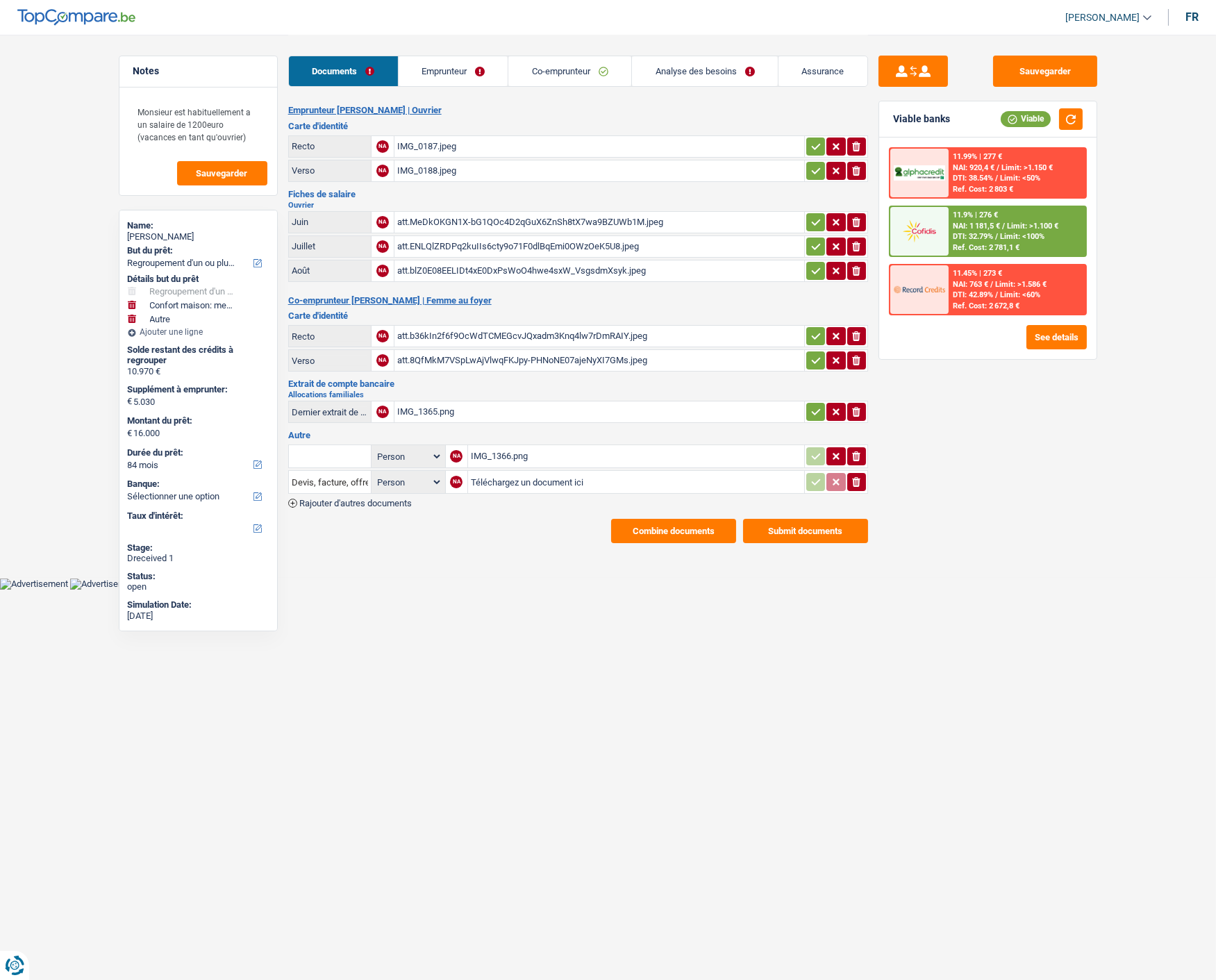
click at [975, 233] on span "DTI: 32.79%" at bounding box center [972, 236] width 40 height 9
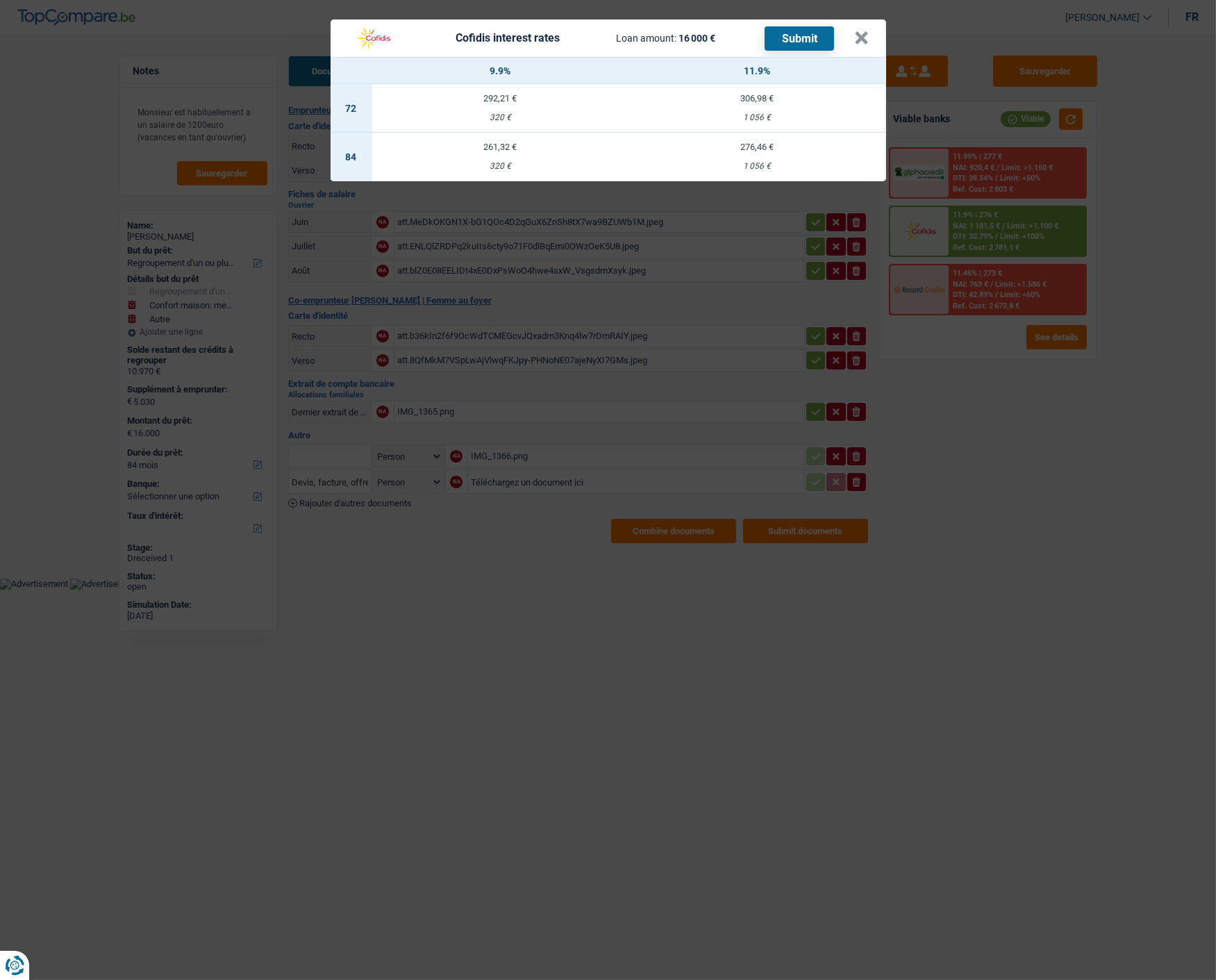
click at [493, 147] on td "261,32 € 320 €" at bounding box center [501, 157] width 257 height 49
select select "cofidis"
type input "9,90"
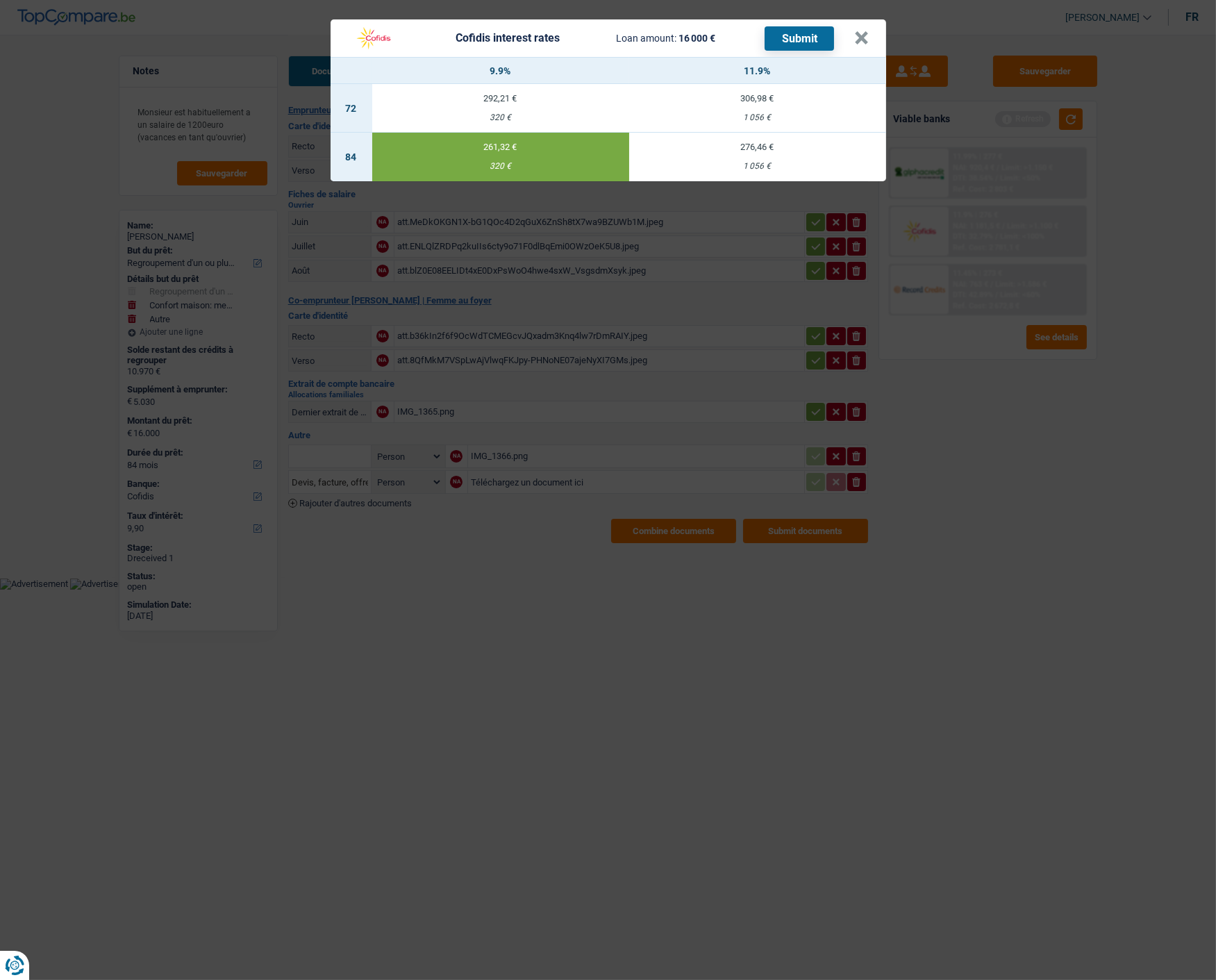
click at [808, 26] on button "Submit" at bounding box center [799, 38] width 69 height 24
click at [869, 31] on button "×" at bounding box center [862, 38] width 15 height 14
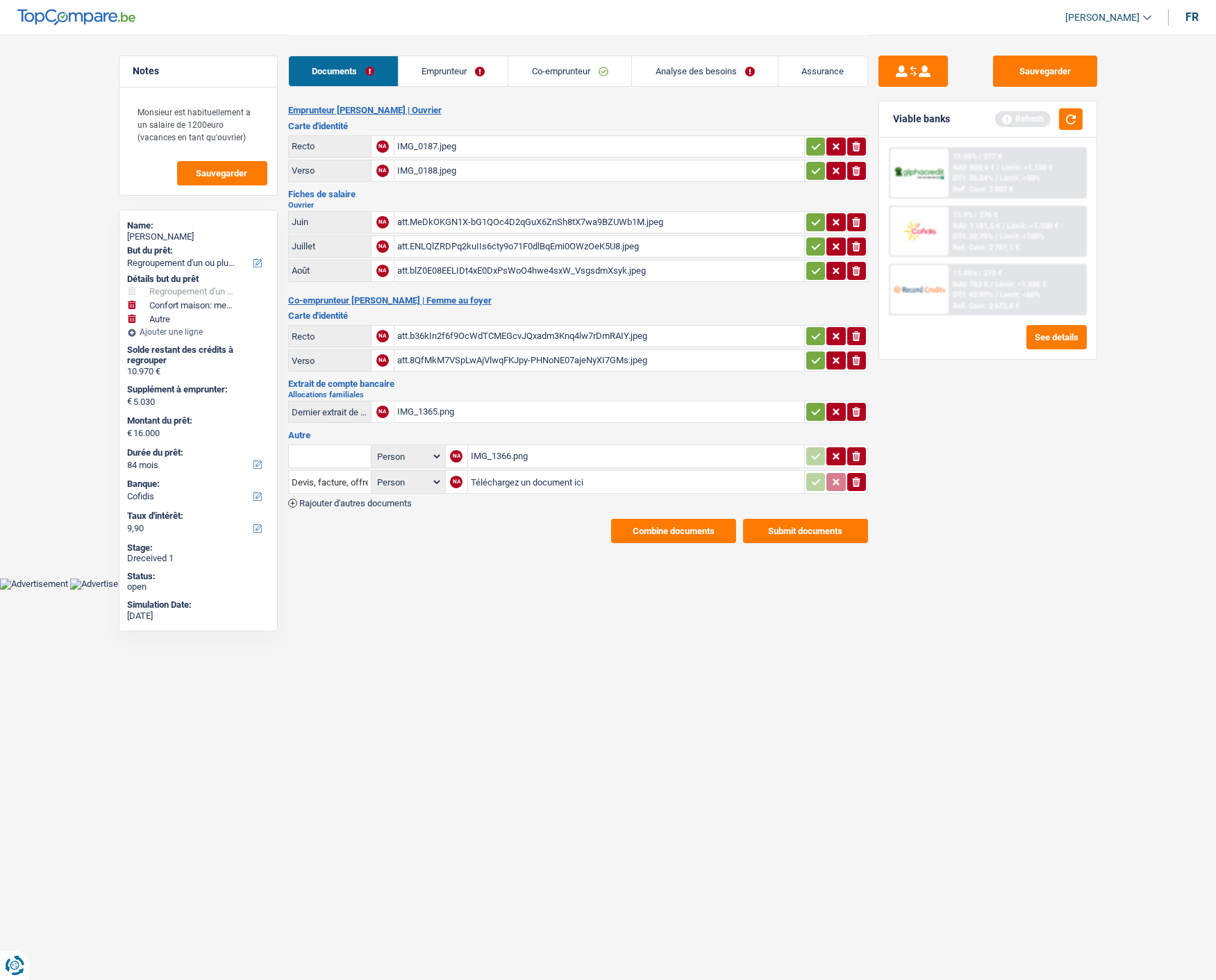
click at [779, 518] on button "Submit documents" at bounding box center [805, 530] width 125 height 24
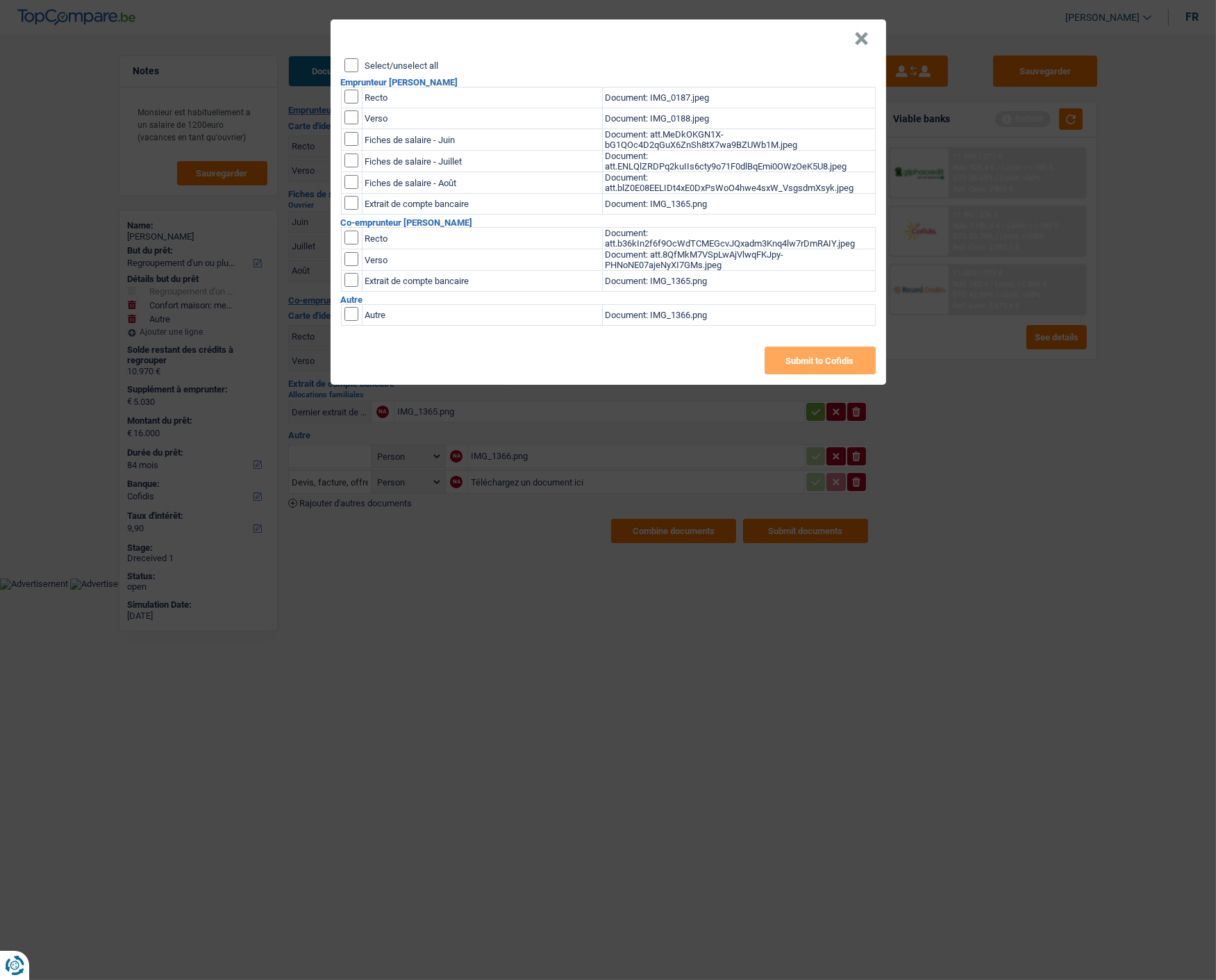
drag, startPoint x: 347, startPoint y: 60, endPoint x: 366, endPoint y: 75, distance: 24.2
click at [352, 62] on input "Select/unselect all" at bounding box center [352, 65] width 14 height 14
checkbox input "true"
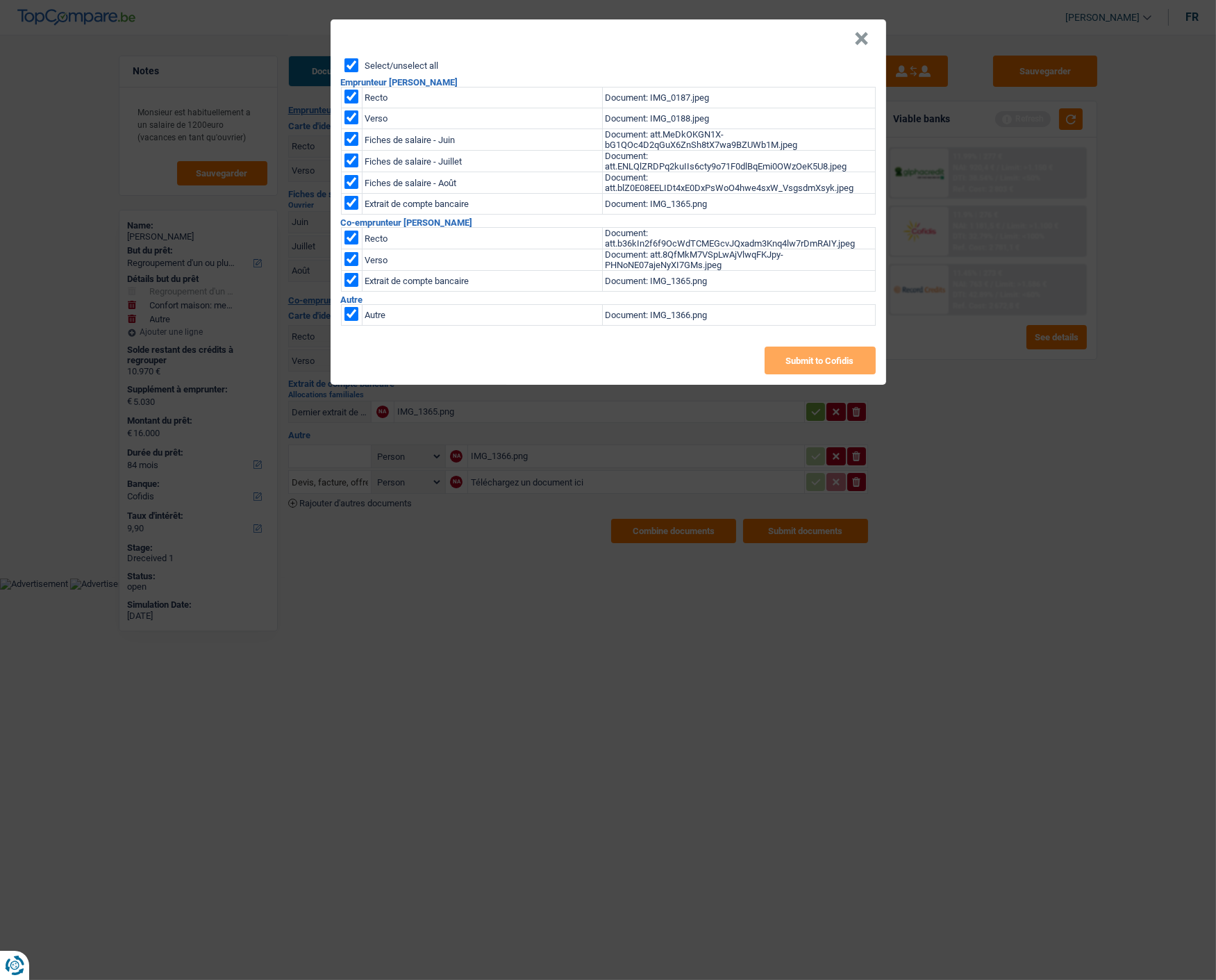
checkbox input "true"
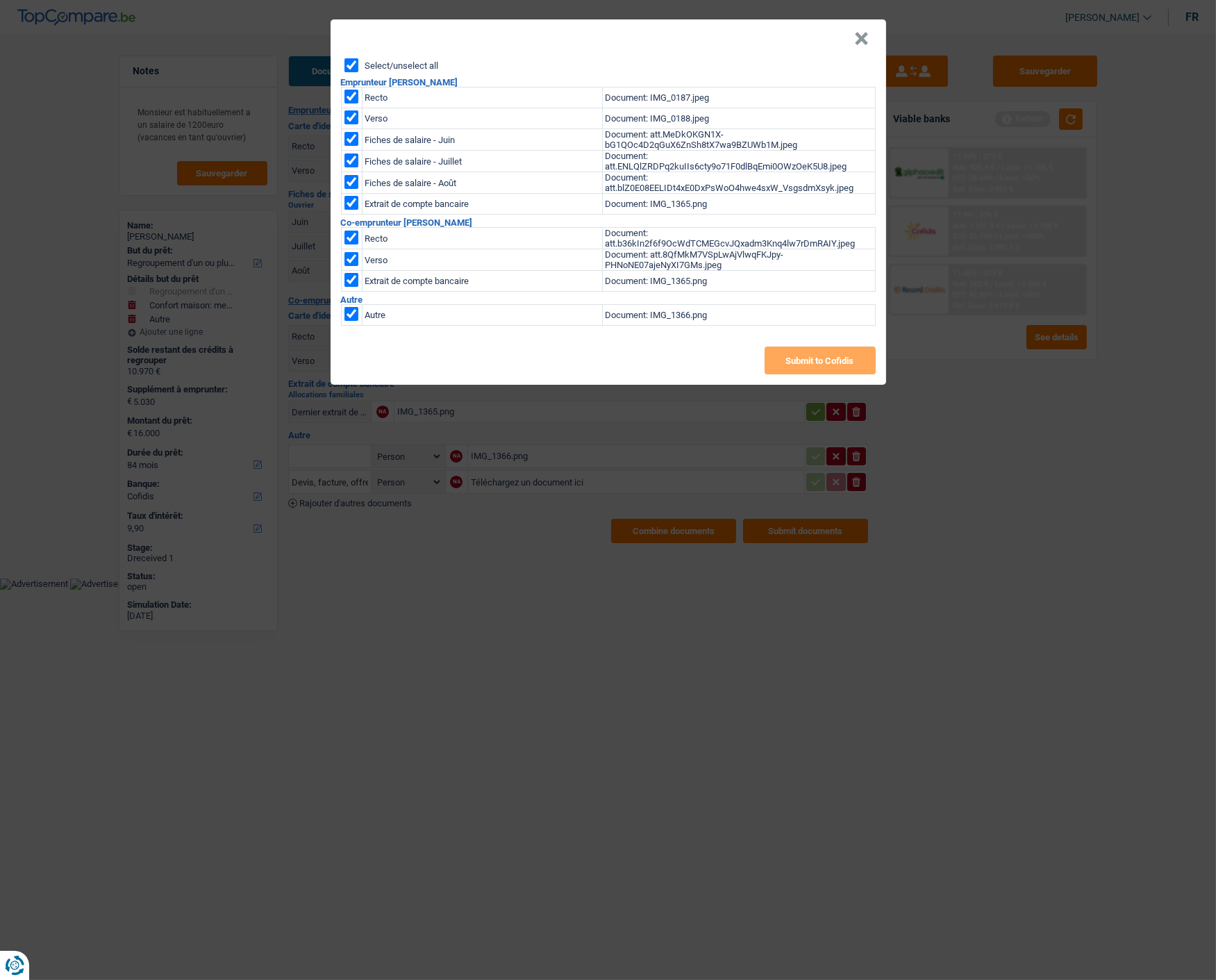
checkbox input "true"
click at [797, 359] on button "Submit to Cofidis" at bounding box center [820, 360] width 111 height 28
click at [865, 32] on button "×" at bounding box center [862, 39] width 15 height 14
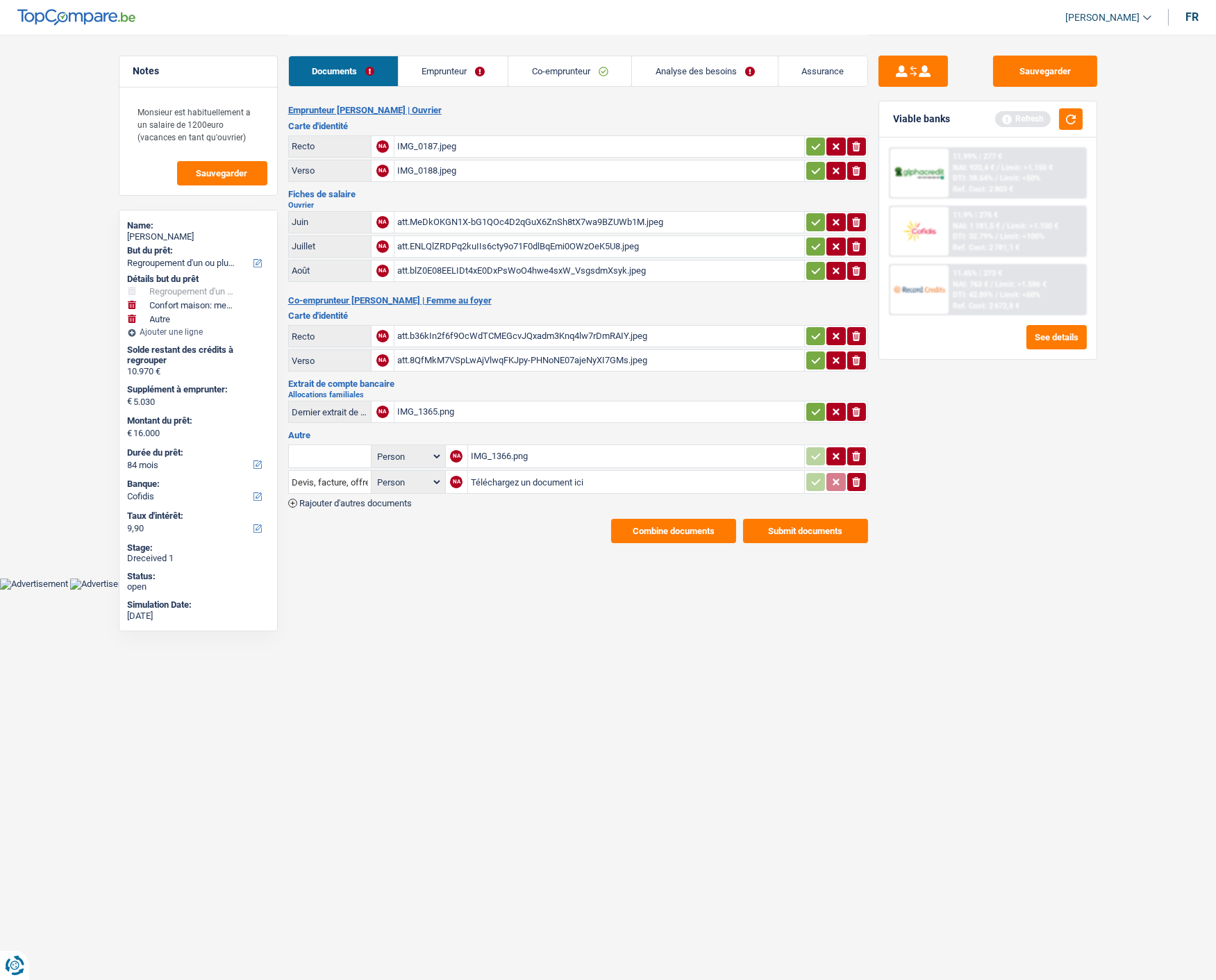
click at [688, 528] on main "Notes Monsieur est habituellement a un salaire de 1200euro (vacances en tant qu…" at bounding box center [608, 288] width 1216 height 577
click at [684, 518] on button "Combine documents" at bounding box center [674, 530] width 125 height 24
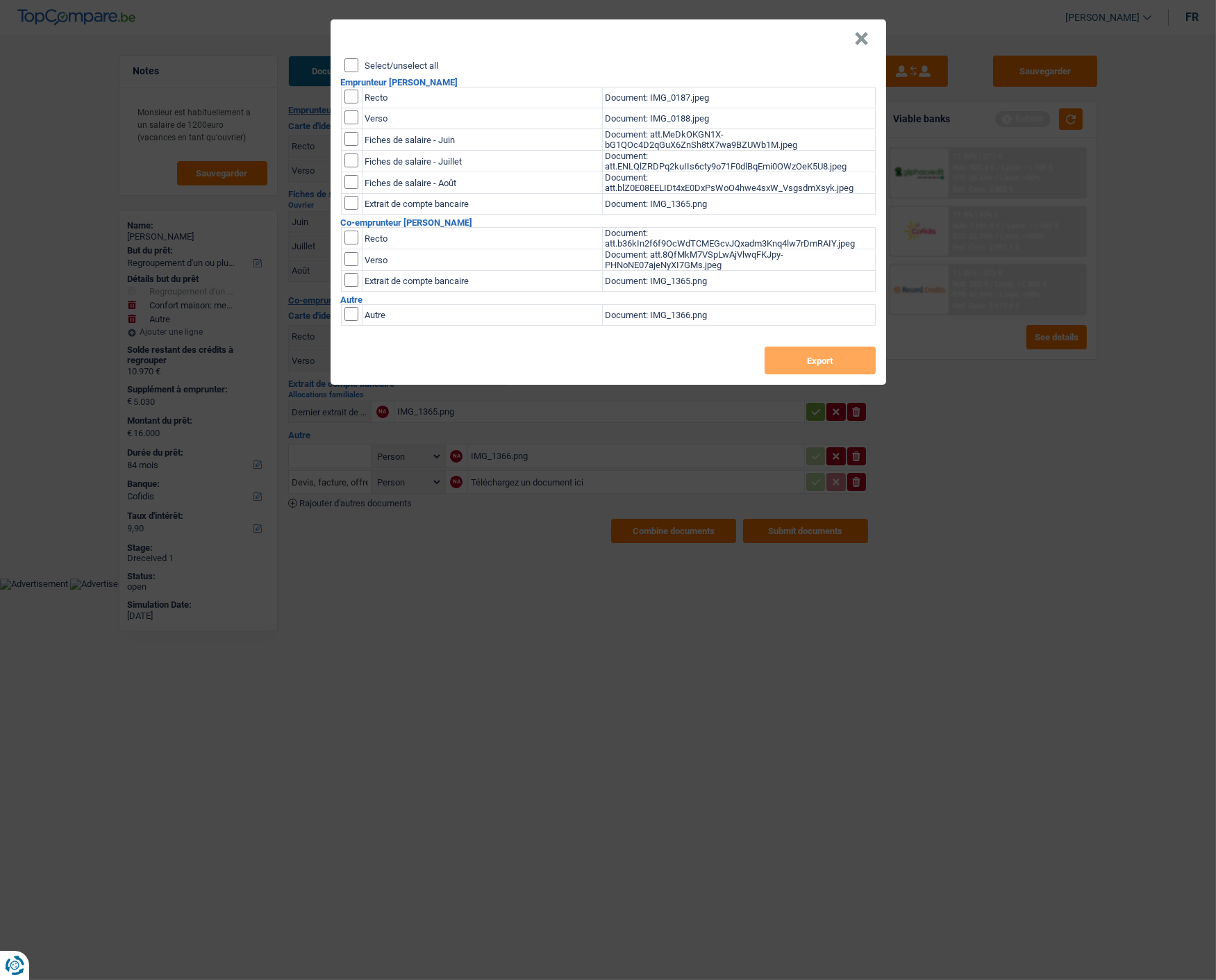
drag, startPoint x: 351, startPoint y: 54, endPoint x: 362, endPoint y: 64, distance: 14.9
click at [349, 58] on input "Select/unselect all" at bounding box center [352, 65] width 14 height 14
checkbox input "true"
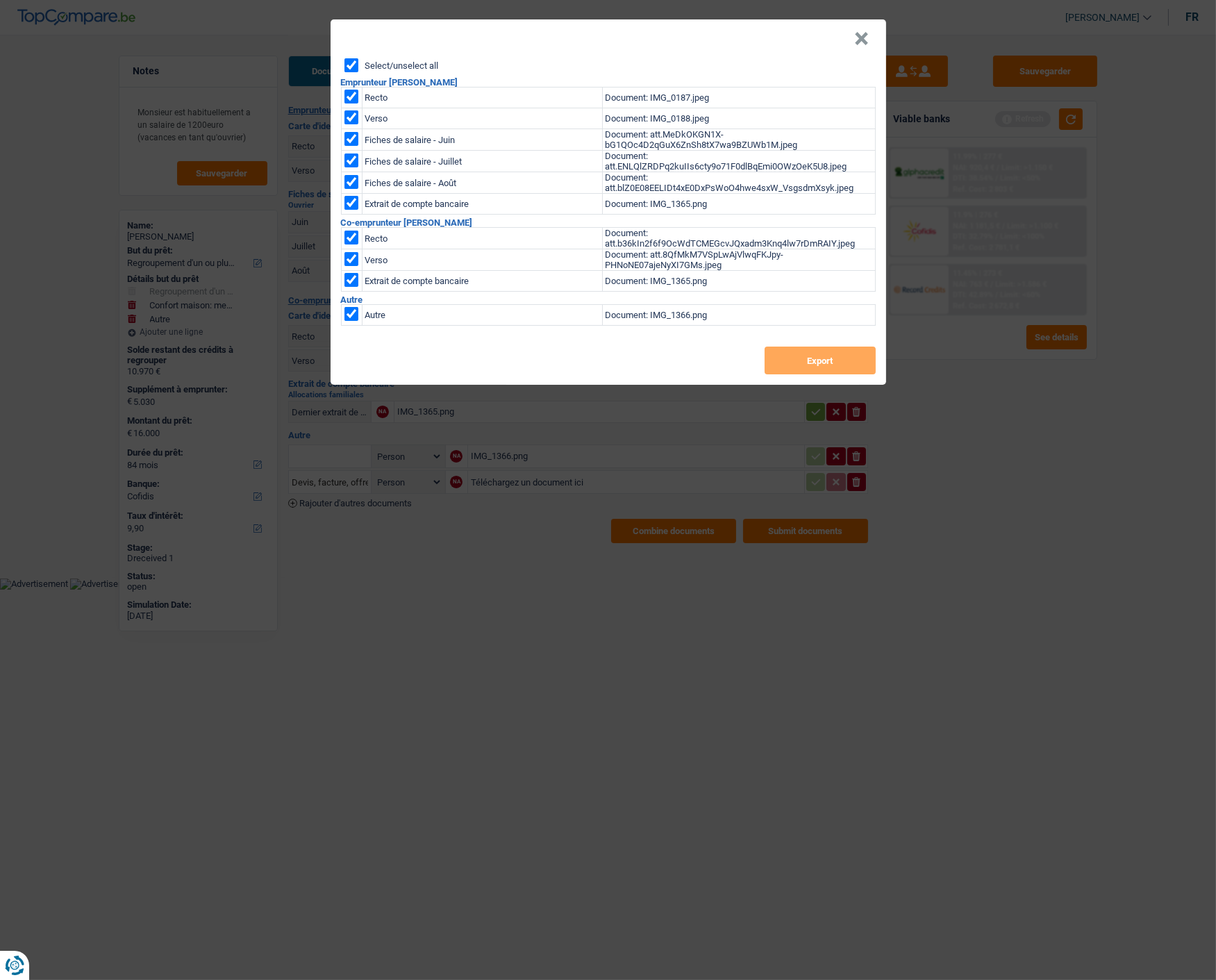
checkbox input "true"
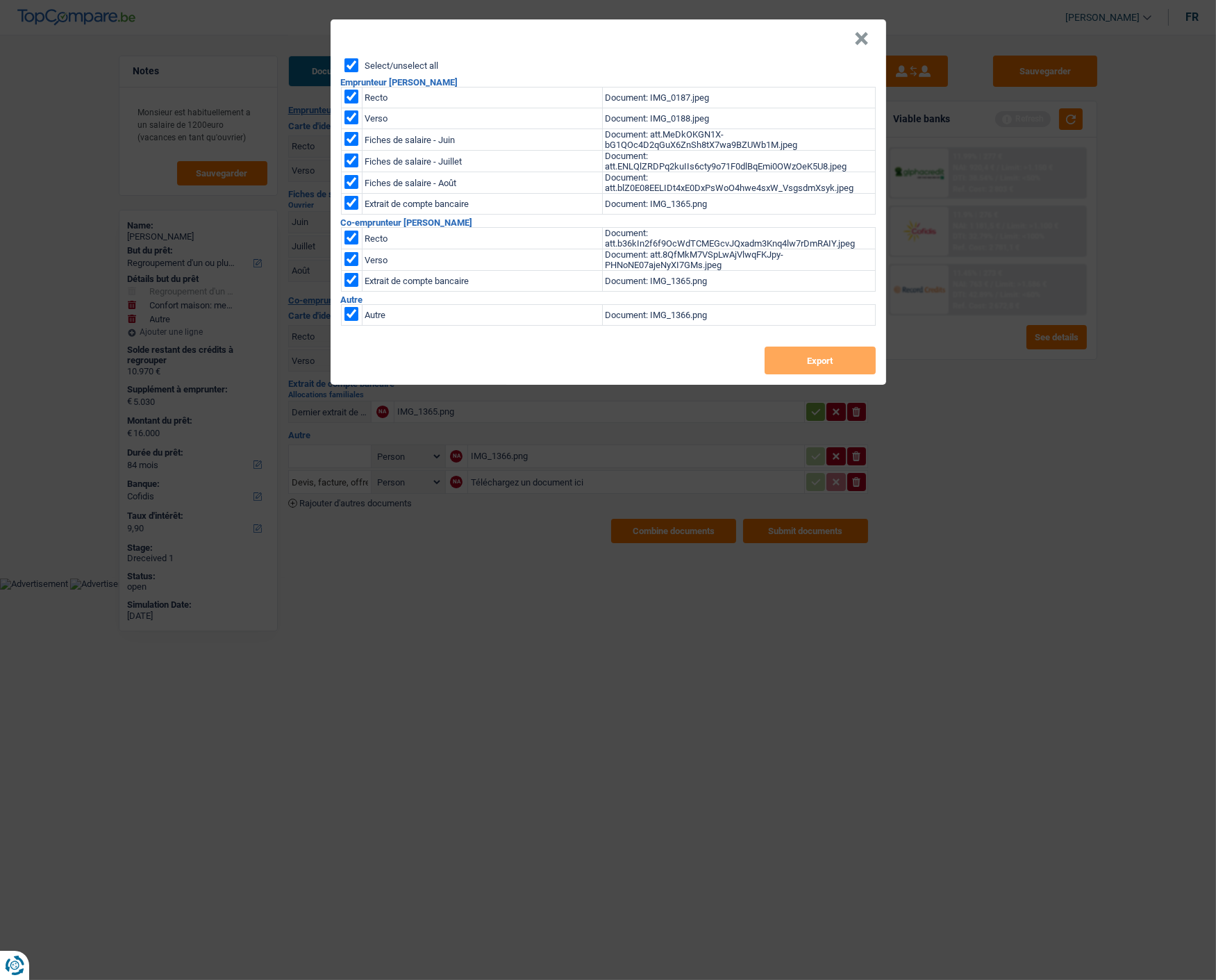
checkbox input "true"
click at [818, 365] on button "Export" at bounding box center [820, 360] width 111 height 28
click at [864, 32] on button "×" at bounding box center [862, 39] width 15 height 14
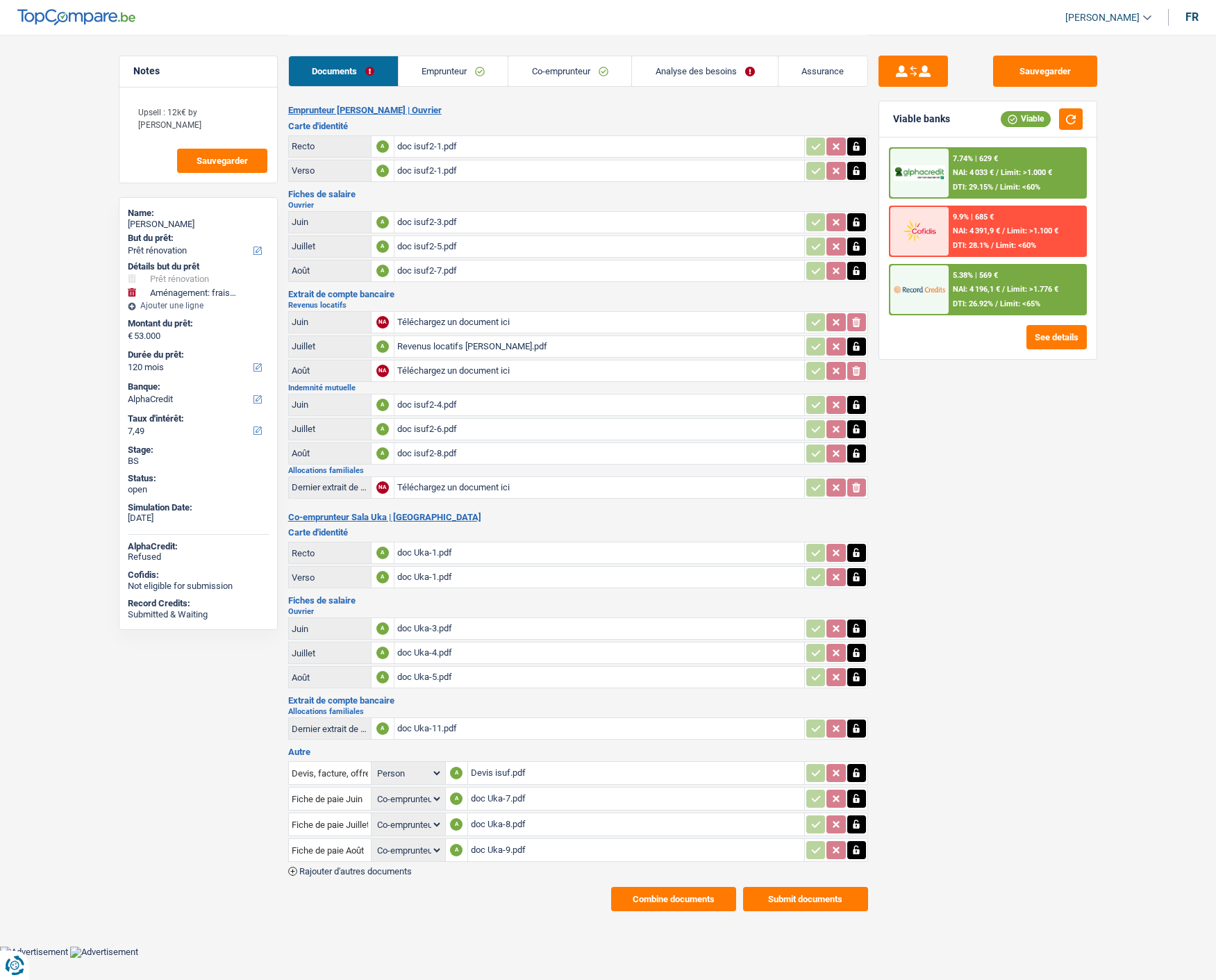
select select "renovation"
select select "movingOrInstallation"
select select "120"
select select "alphacredit"
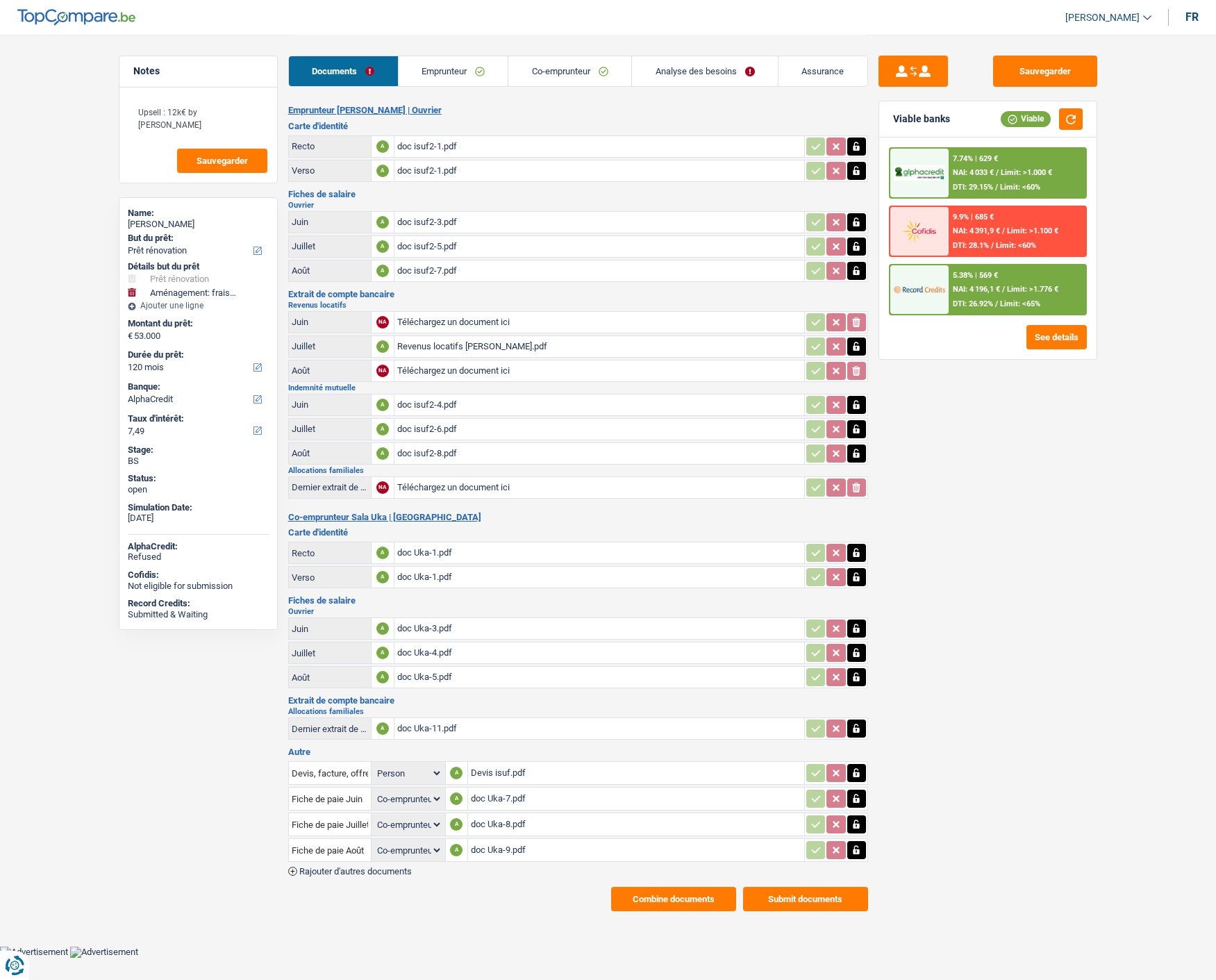
select select "coApplicant"
select select "120"
select select "144"
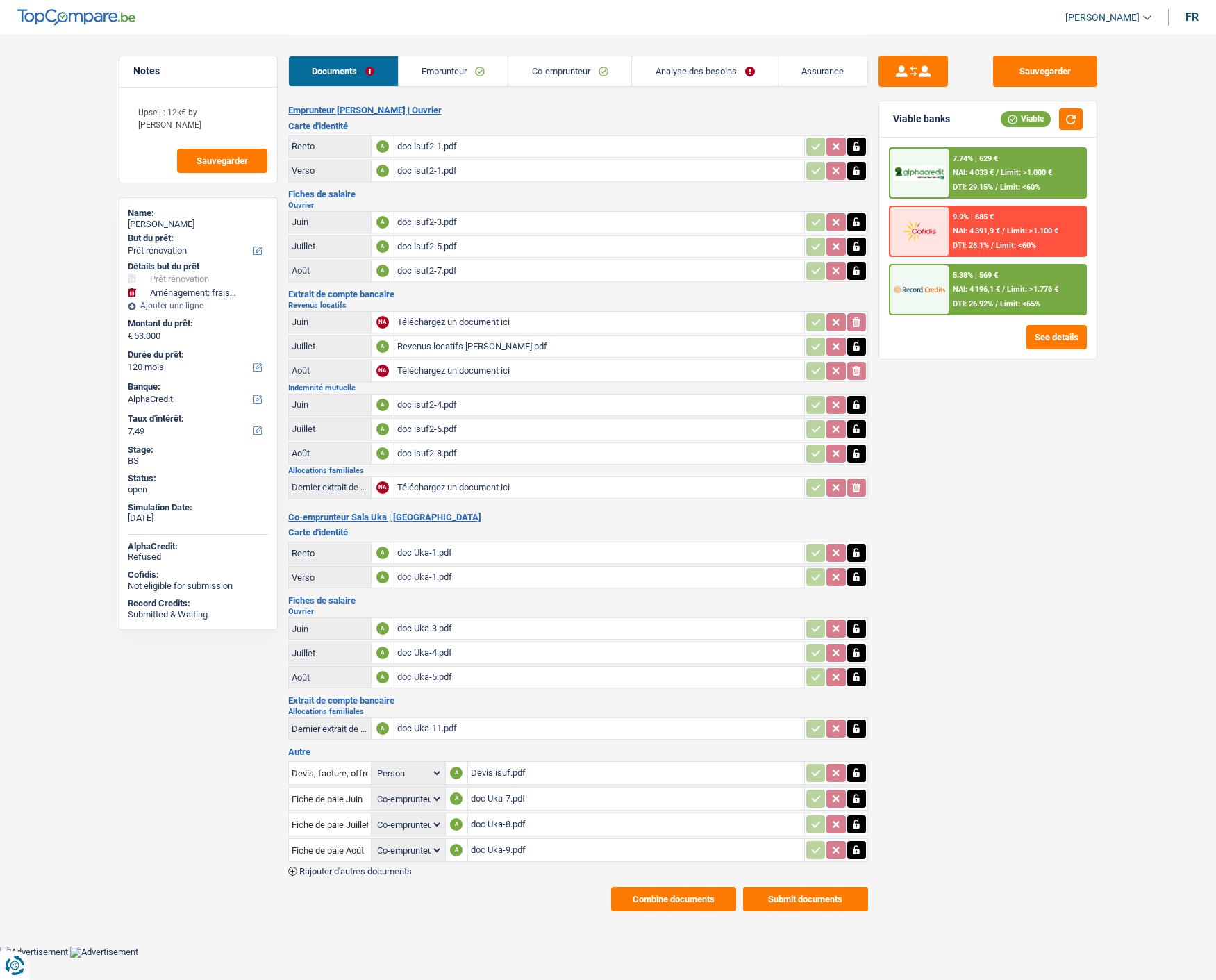
select select "renovation"
select select "yes"
select select "movingOrInstallation"
select select "120"
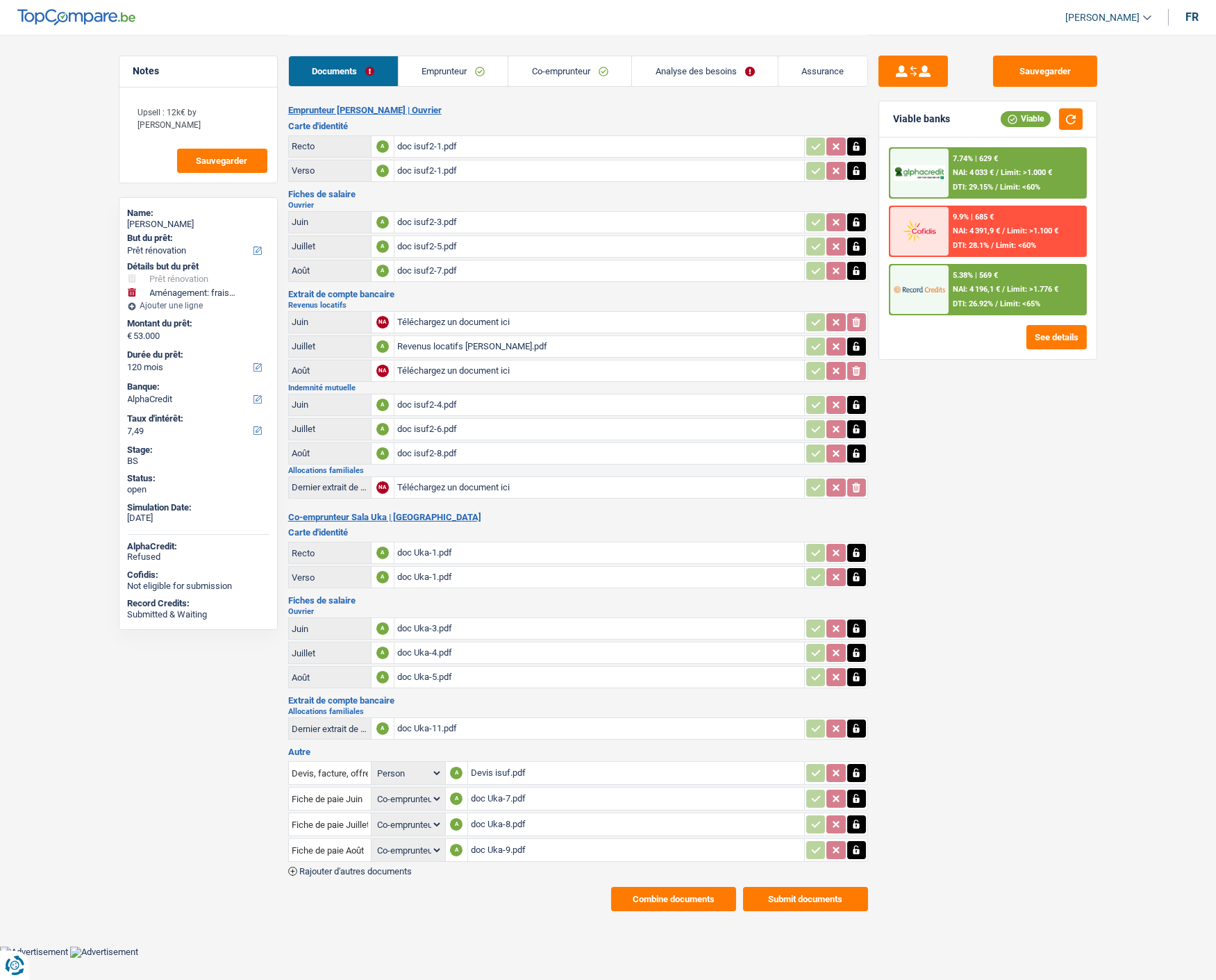
click at [983, 274] on div "5.38% | 569 €" at bounding box center [975, 275] width 45 height 9
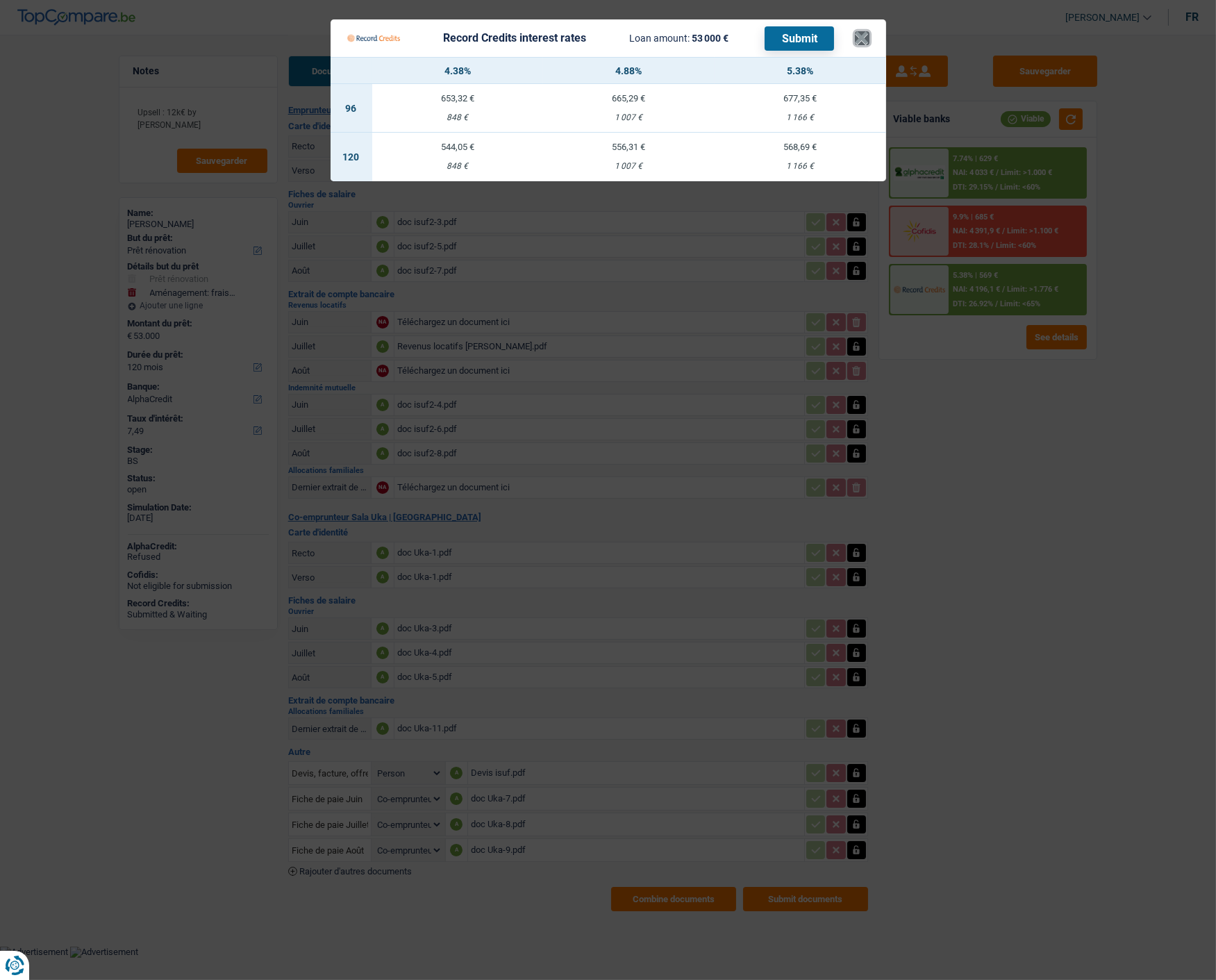
drag, startPoint x: 868, startPoint y: 23, endPoint x: 863, endPoint y: 30, distance: 8.6
click at [866, 31] on button "×" at bounding box center [862, 38] width 15 height 14
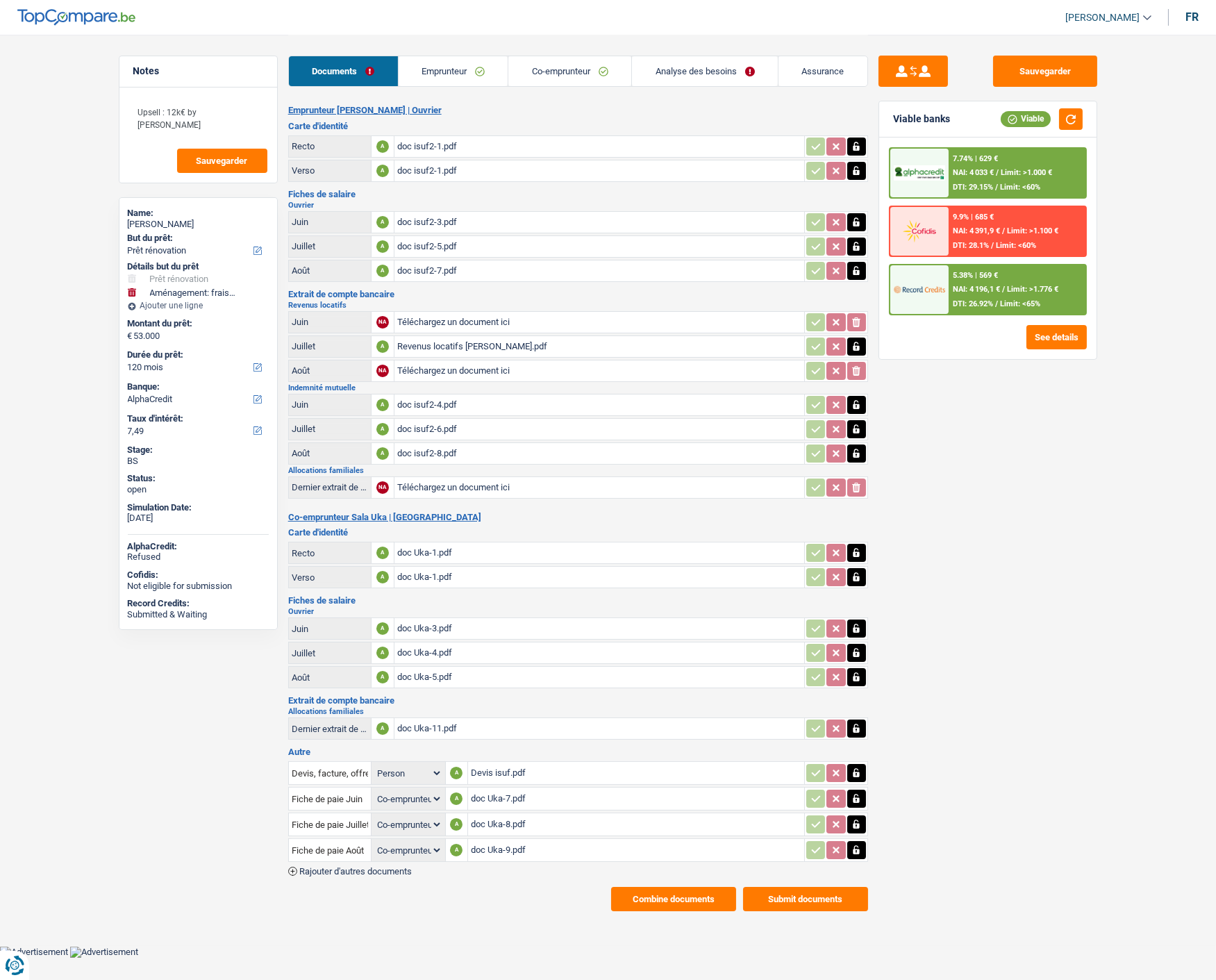
click at [688, 72] on link "Analyse des besoins" at bounding box center [705, 71] width 146 height 30
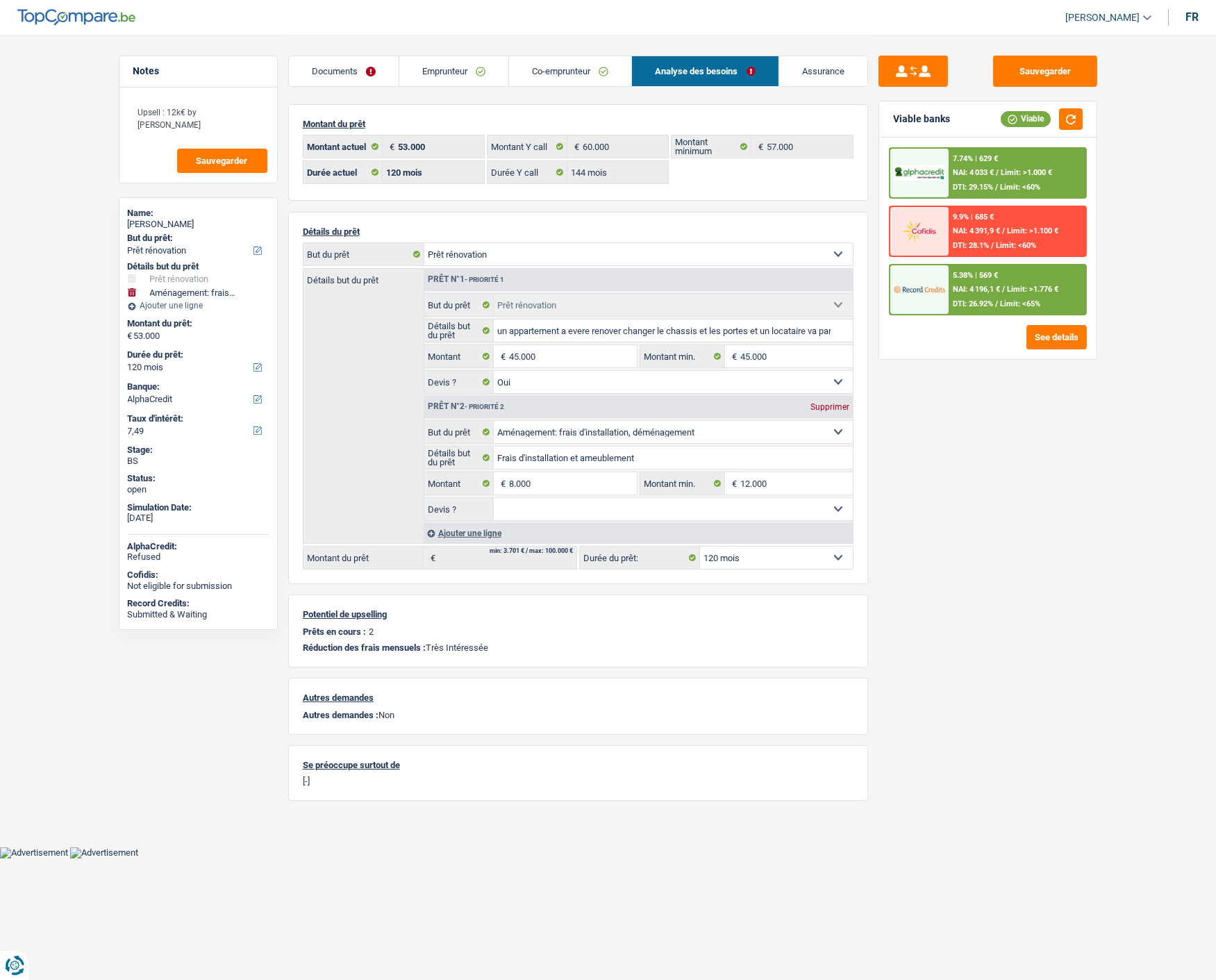
click at [817, 403] on div "Supprimer" at bounding box center [829, 407] width 46 height 9
type input "45.000"
select select "144"
type input "45.000"
select select "144"
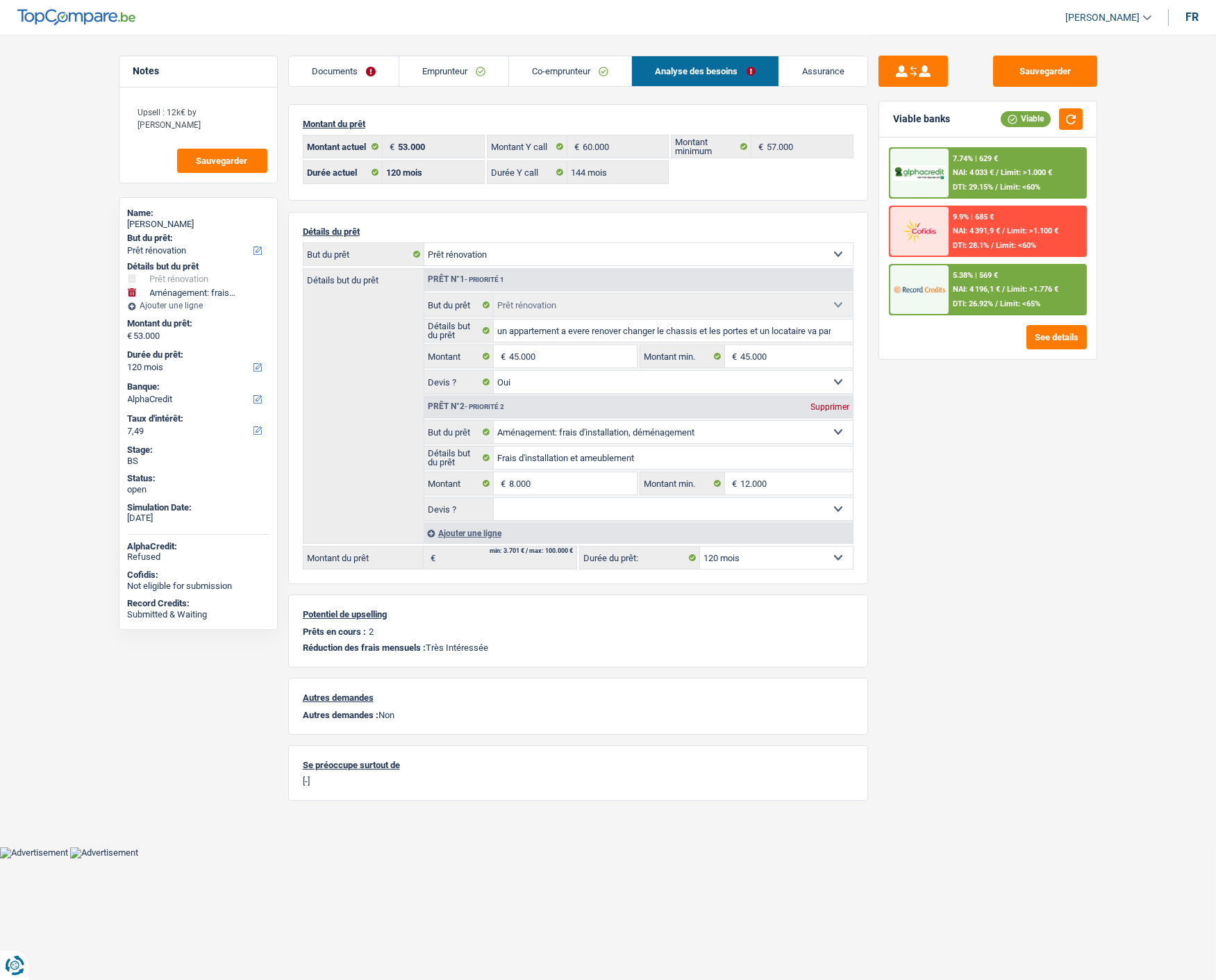
type input "45.000"
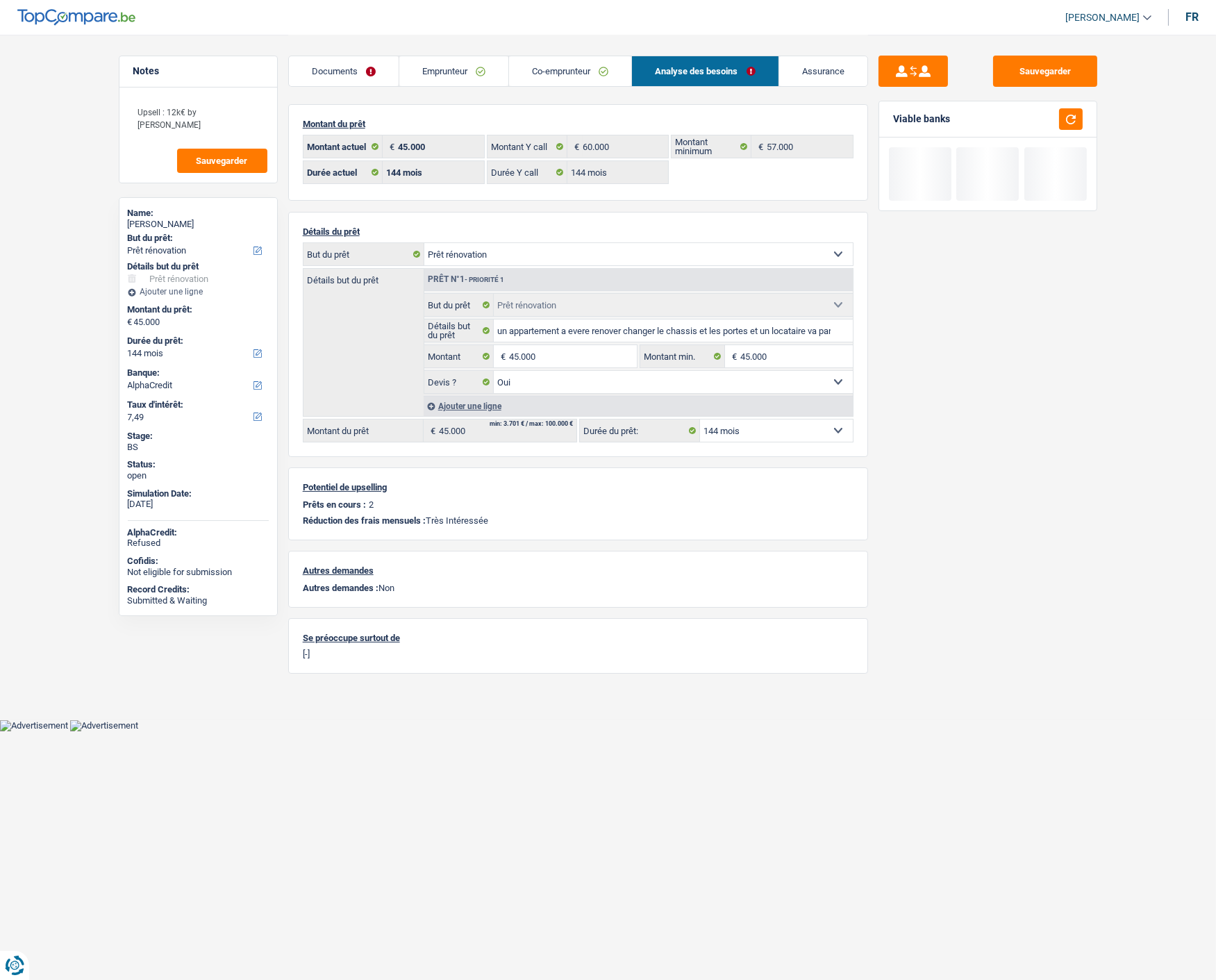
click at [781, 424] on select "12 mois 18 mois 24 mois 30 mois 36 mois 42 mois 48 mois 60 mois 72 mois 84 mois…" at bounding box center [776, 431] width 153 height 23
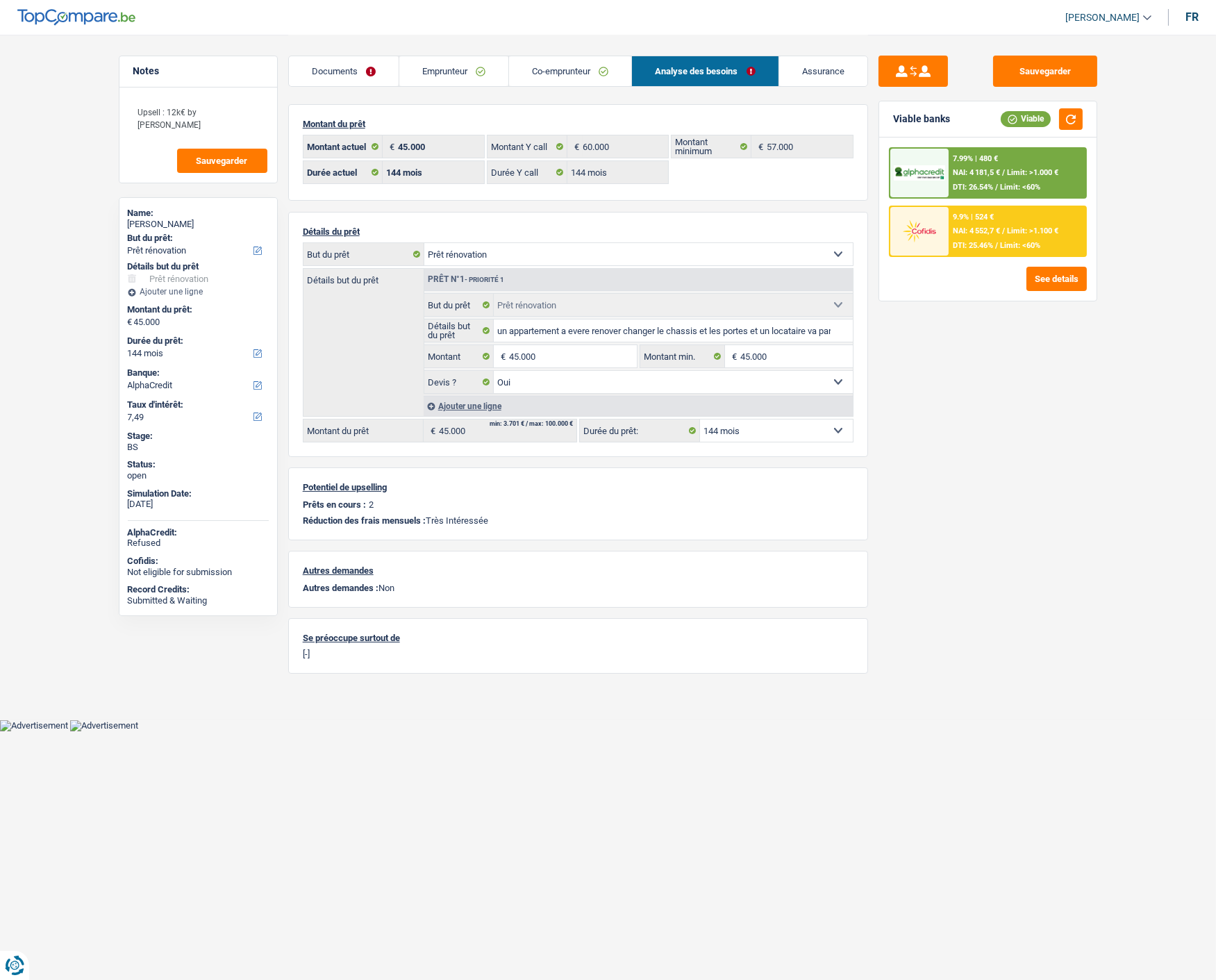
select select "120"
click at [700, 419] on select "12 mois 18 mois 24 mois 30 mois 36 mois 42 mois 48 mois 60 mois 72 mois 84 mois…" at bounding box center [776, 431] width 153 height 23
select select "120"
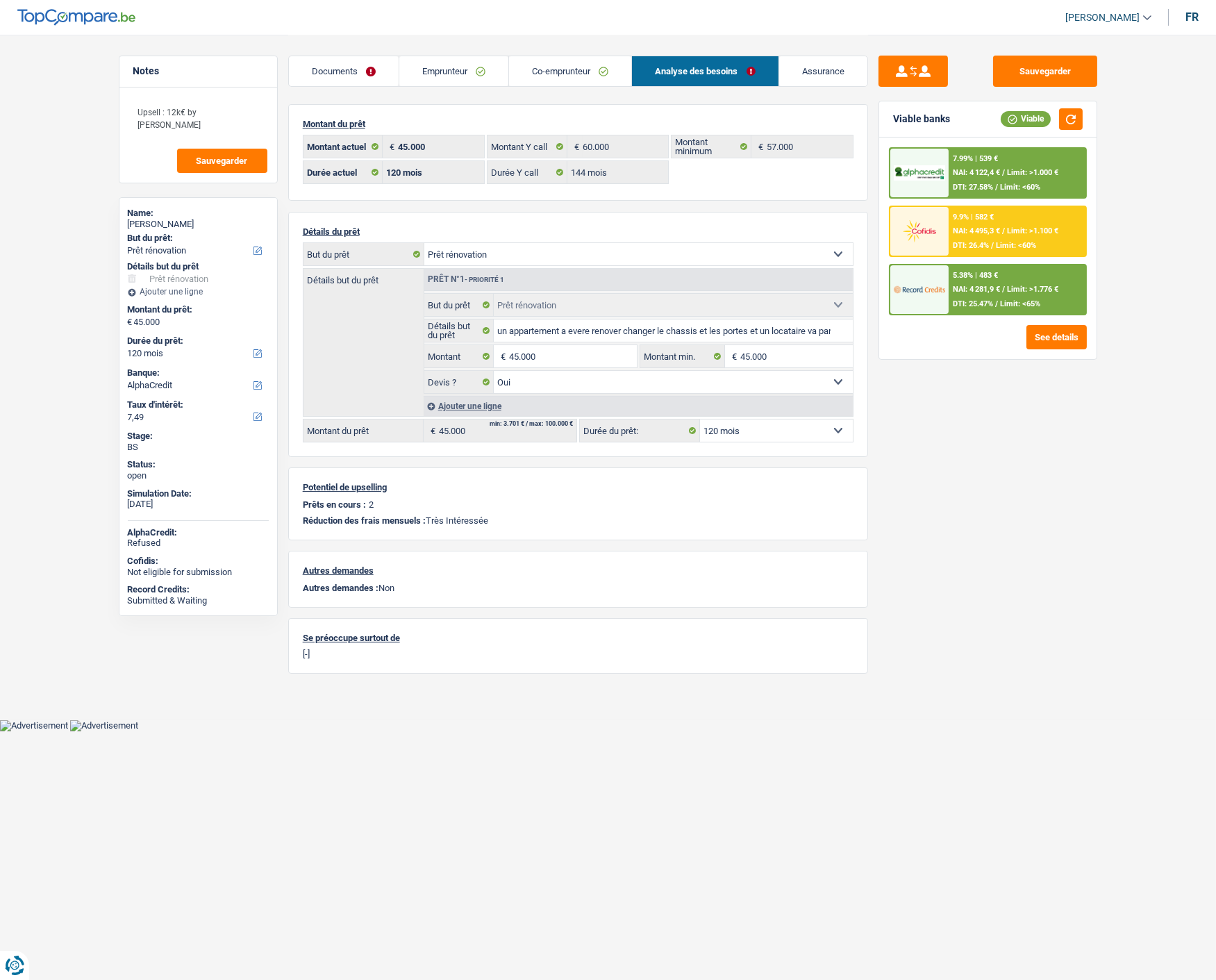
click at [987, 220] on div "9.9% | 582 € NAI: 4 495,3 € / Limit: >1.100 € DTI: 26.4% / Limit: <60%" at bounding box center [1017, 231] width 137 height 49
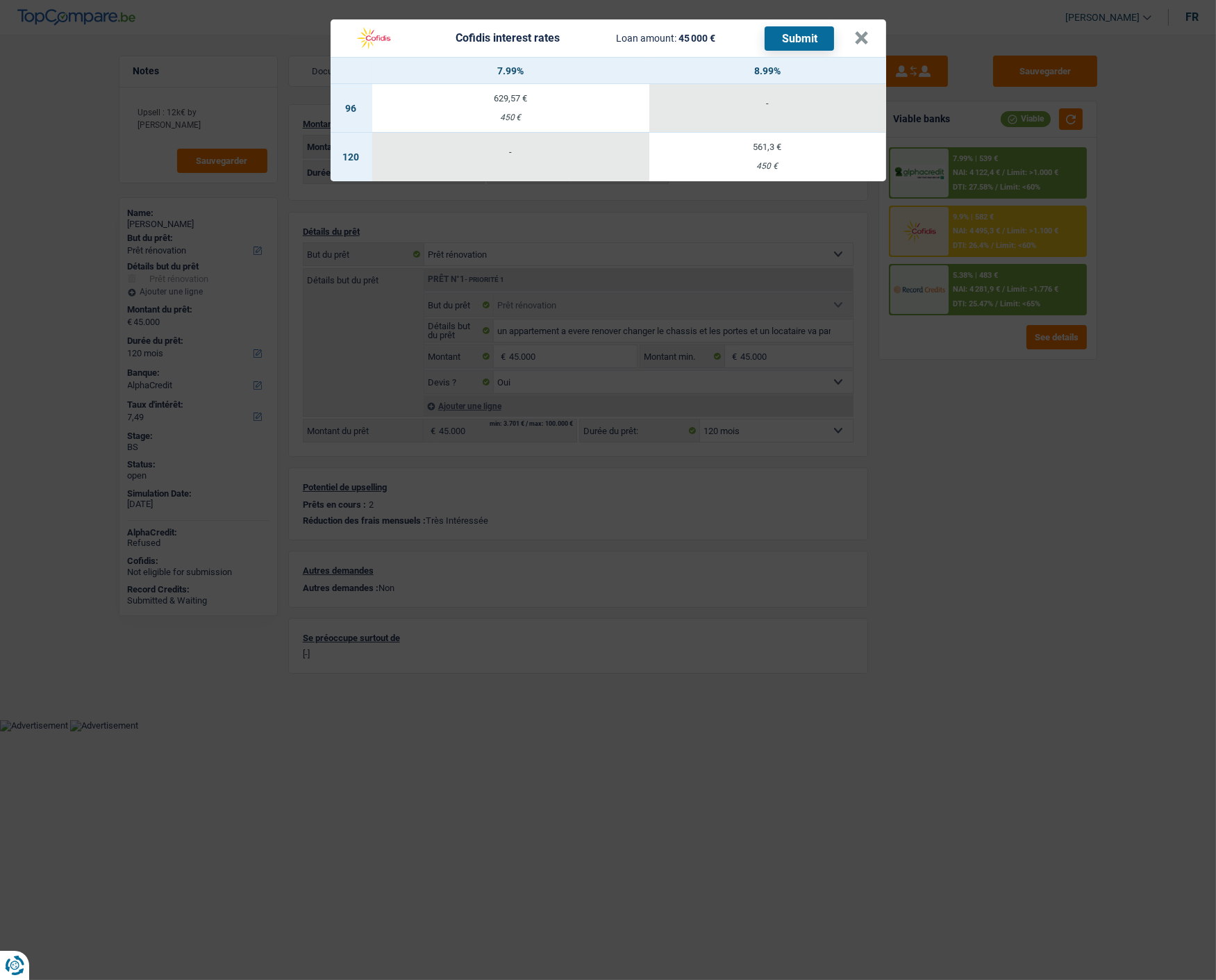
click at [737, 144] on td "561,3 € 450 €" at bounding box center [767, 157] width 237 height 49
select select "cofidis"
type input "8,99"
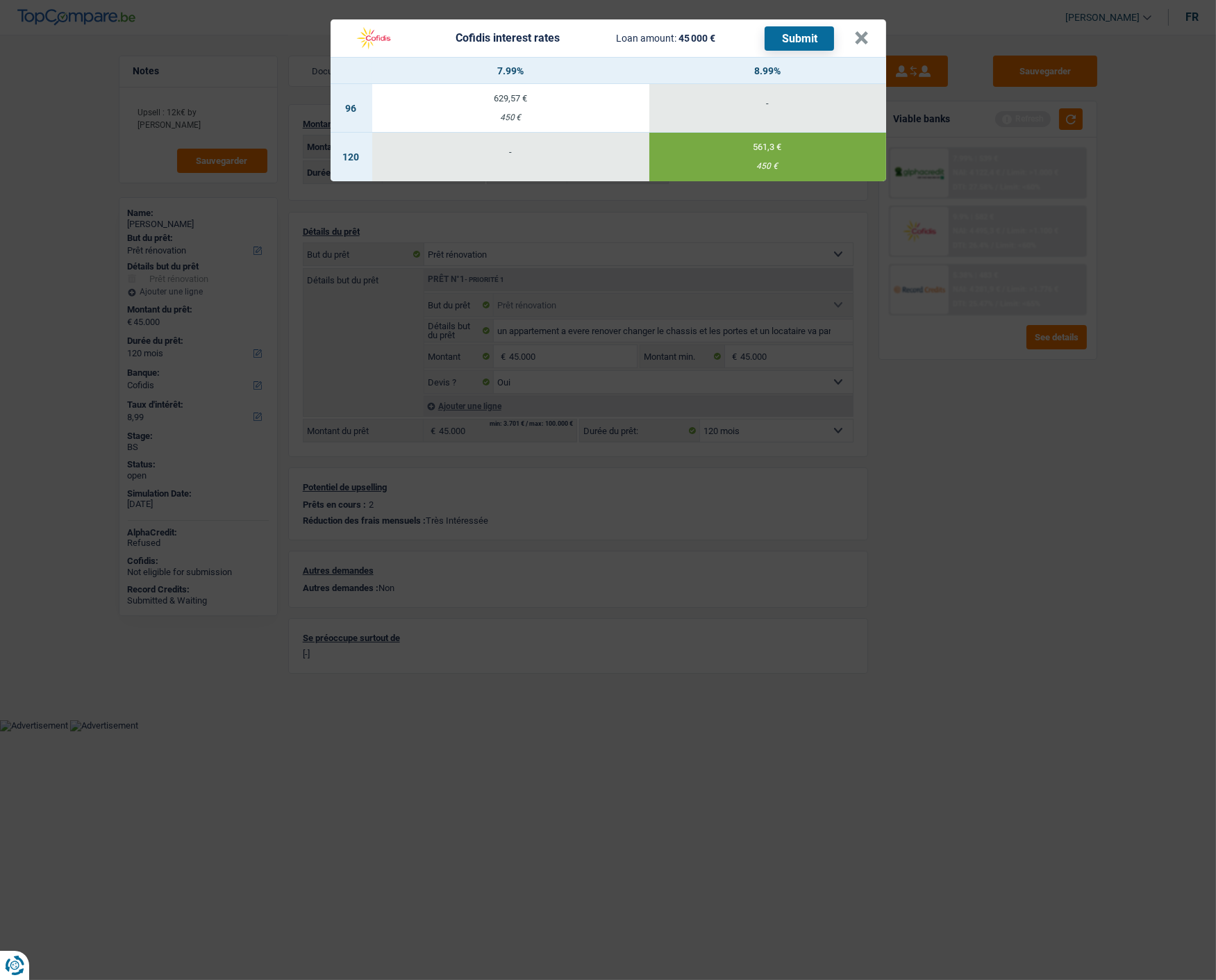
click at [806, 26] on button "Submit" at bounding box center [799, 38] width 69 height 24
click at [865, 36] on button "×" at bounding box center [862, 38] width 15 height 14
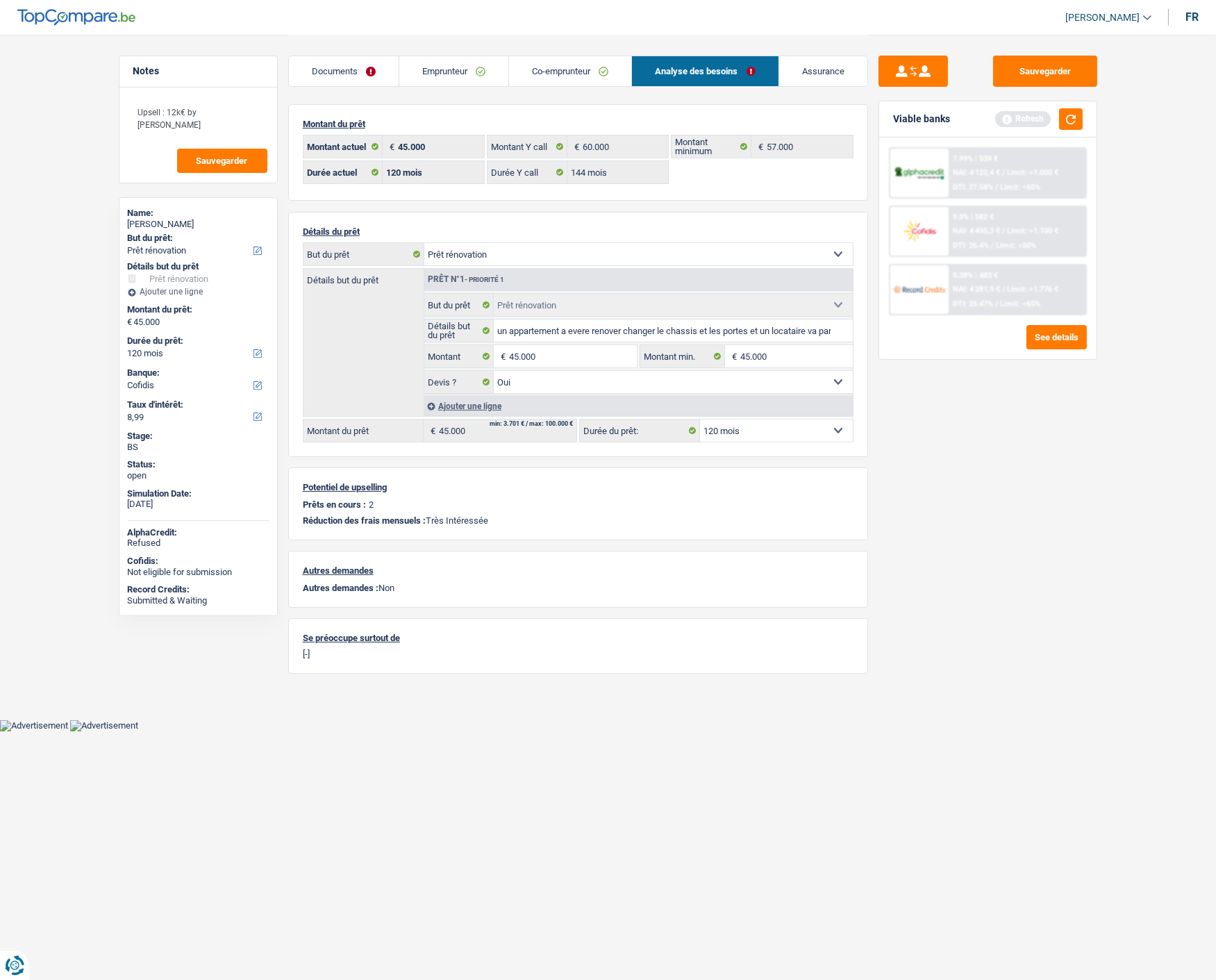
click at [972, 293] on div "5.38% | 483 € NAI: 4 281,9 € / Limit: >1.776 € DTI: 25.47% / Limit: <65%" at bounding box center [1017, 290] width 137 height 49
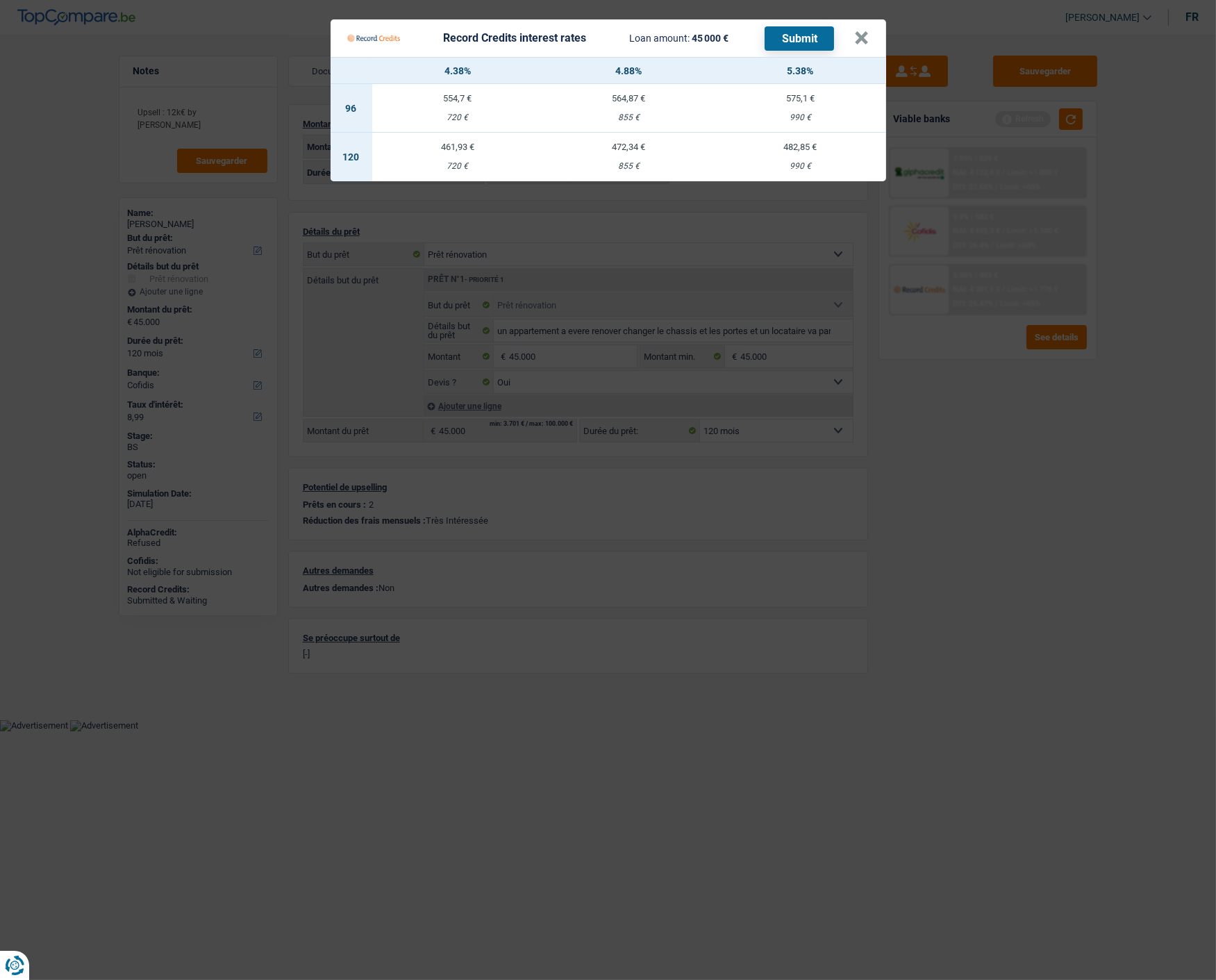
click at [1198, 112] on Credits "Record Credits interest rates Loan amount: 45 000 € Submit × 4.38% 4.88% 5.38% …" at bounding box center [608, 490] width 1216 height 980
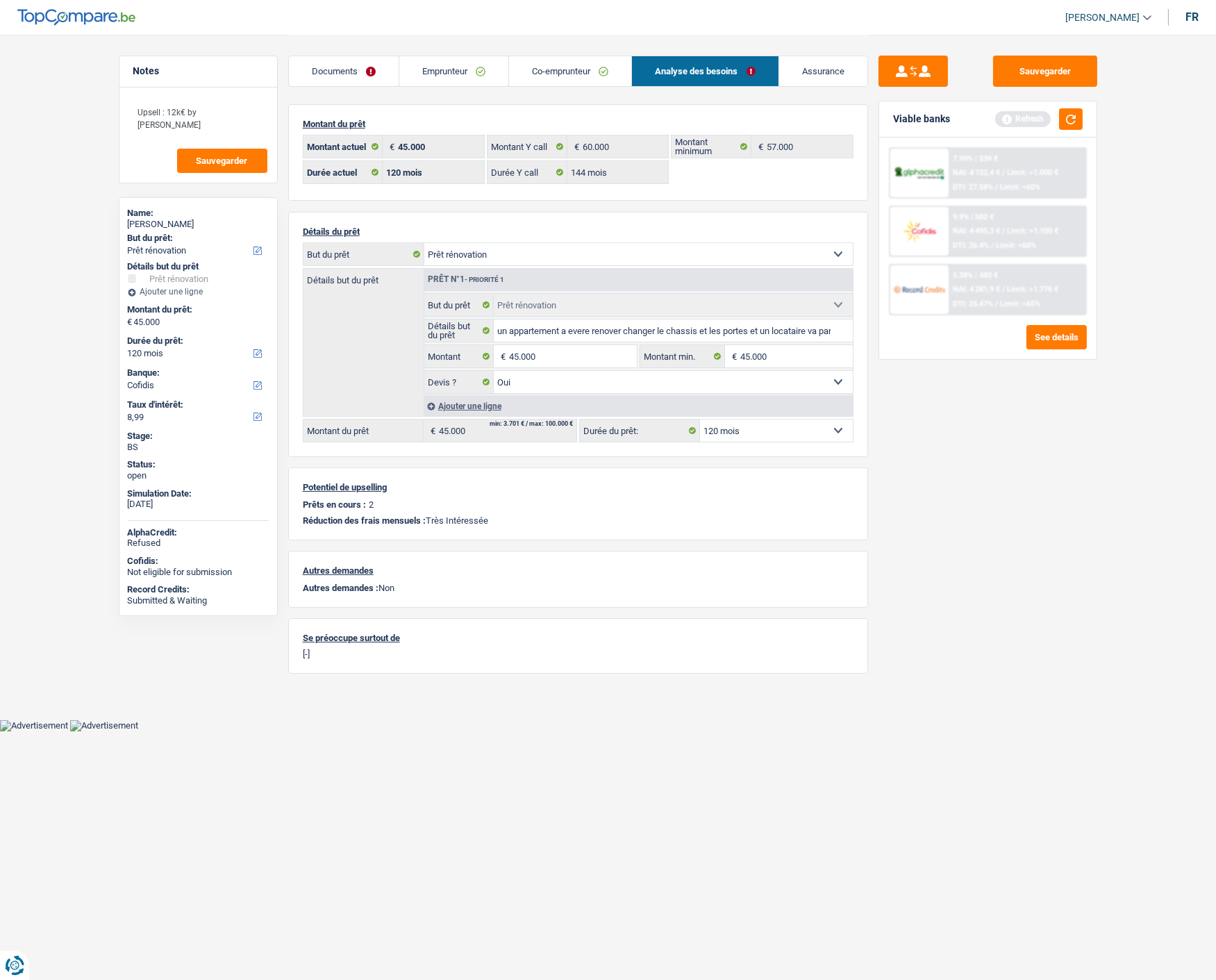
click at [345, 76] on link "Documents" at bounding box center [344, 71] width 109 height 30
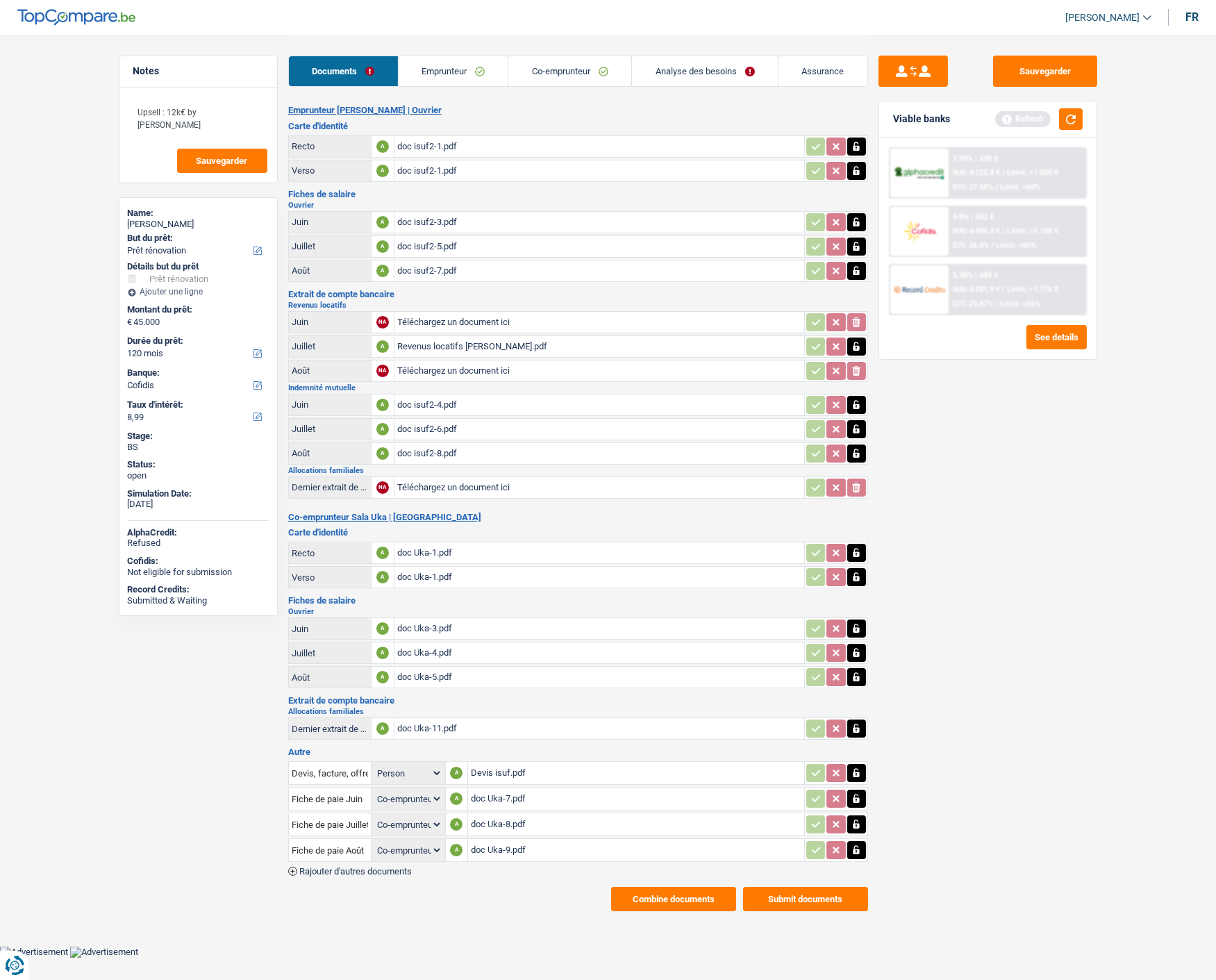
click at [792, 886] on button "Submit documents" at bounding box center [805, 898] width 125 height 24
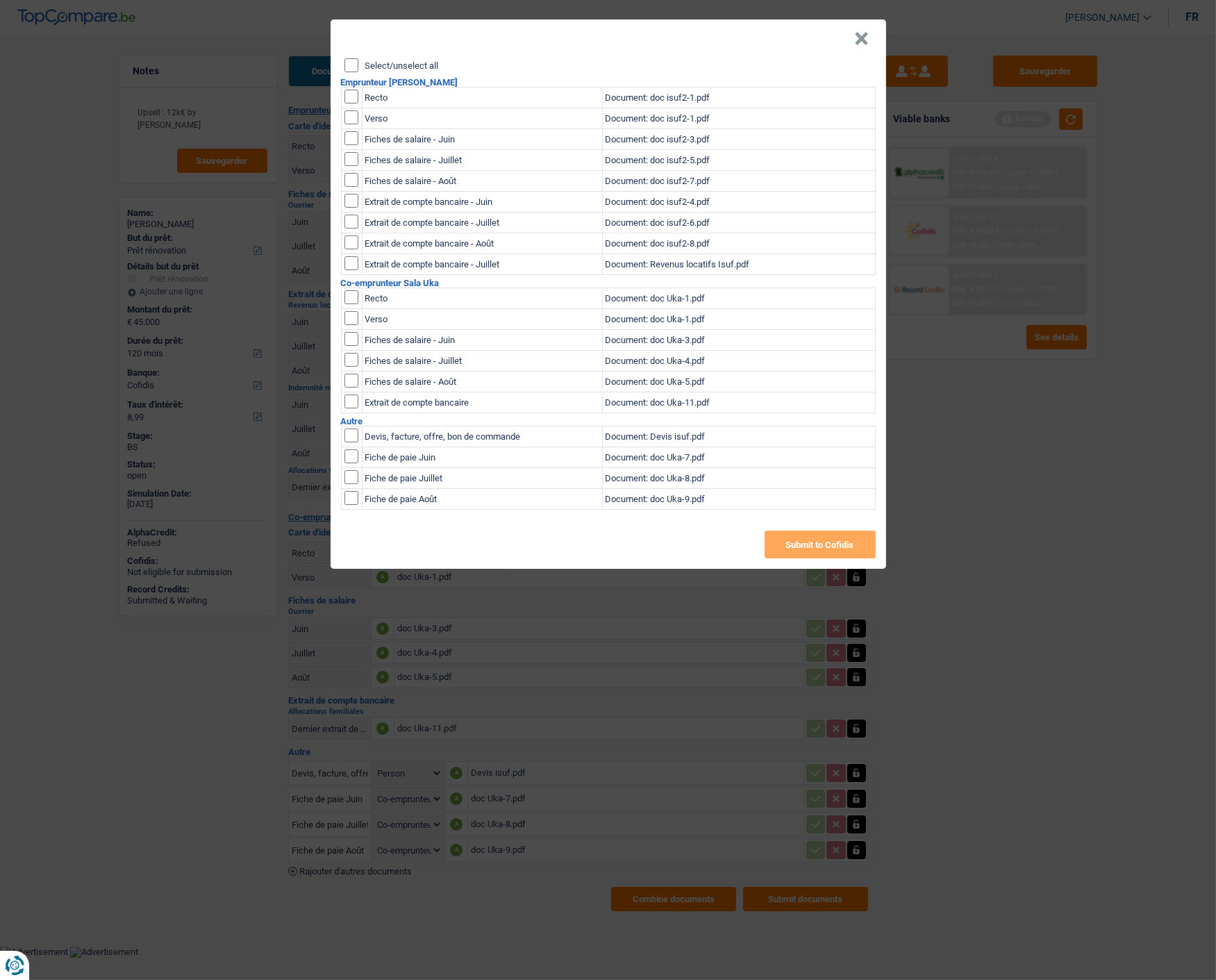
drag, startPoint x: 350, startPoint y: 56, endPoint x: 384, endPoint y: 102, distance: 57.2
click at [350, 60] on input "Select/unselect all" at bounding box center [352, 65] width 14 height 14
checkbox input "true"
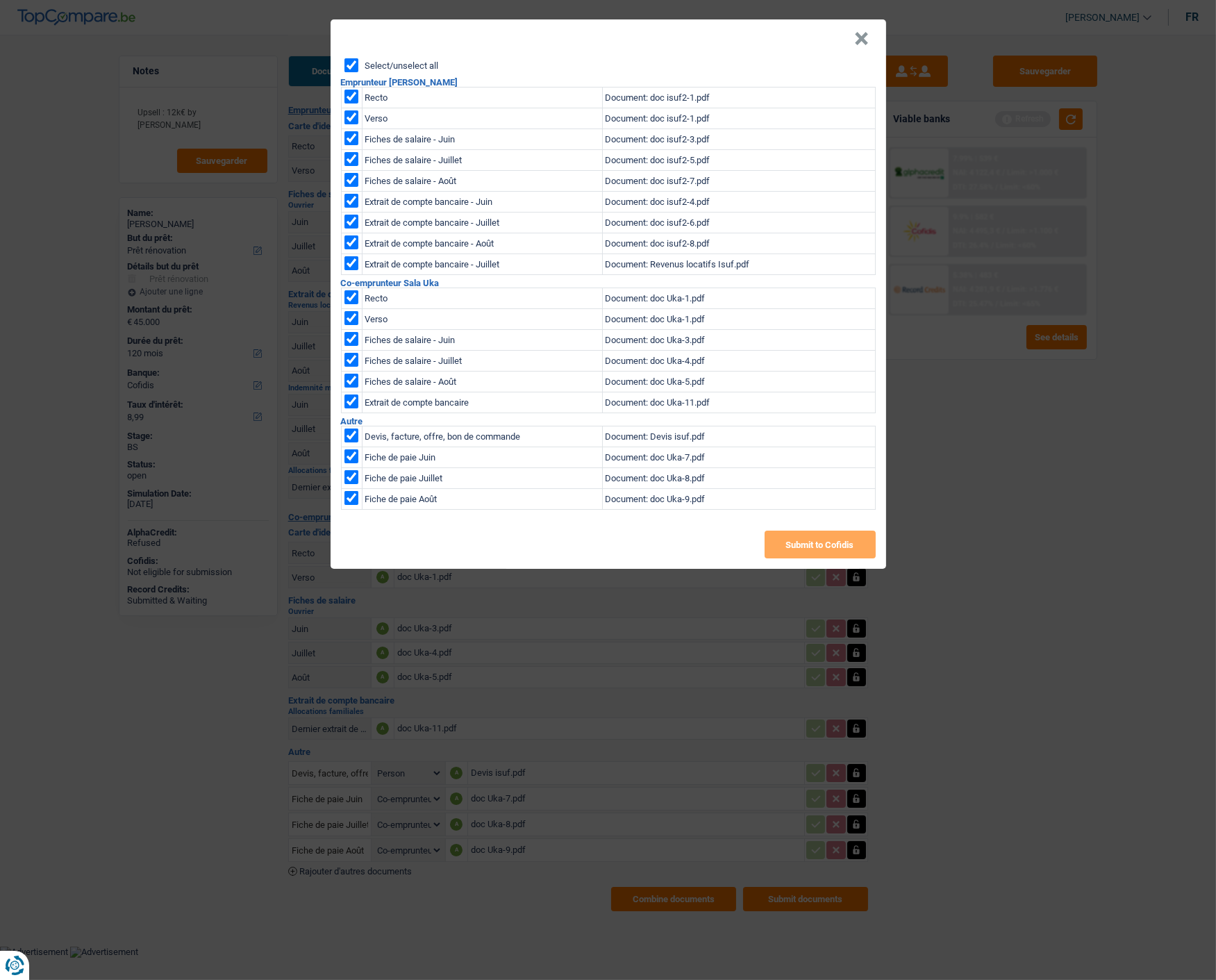
checkbox input "true"
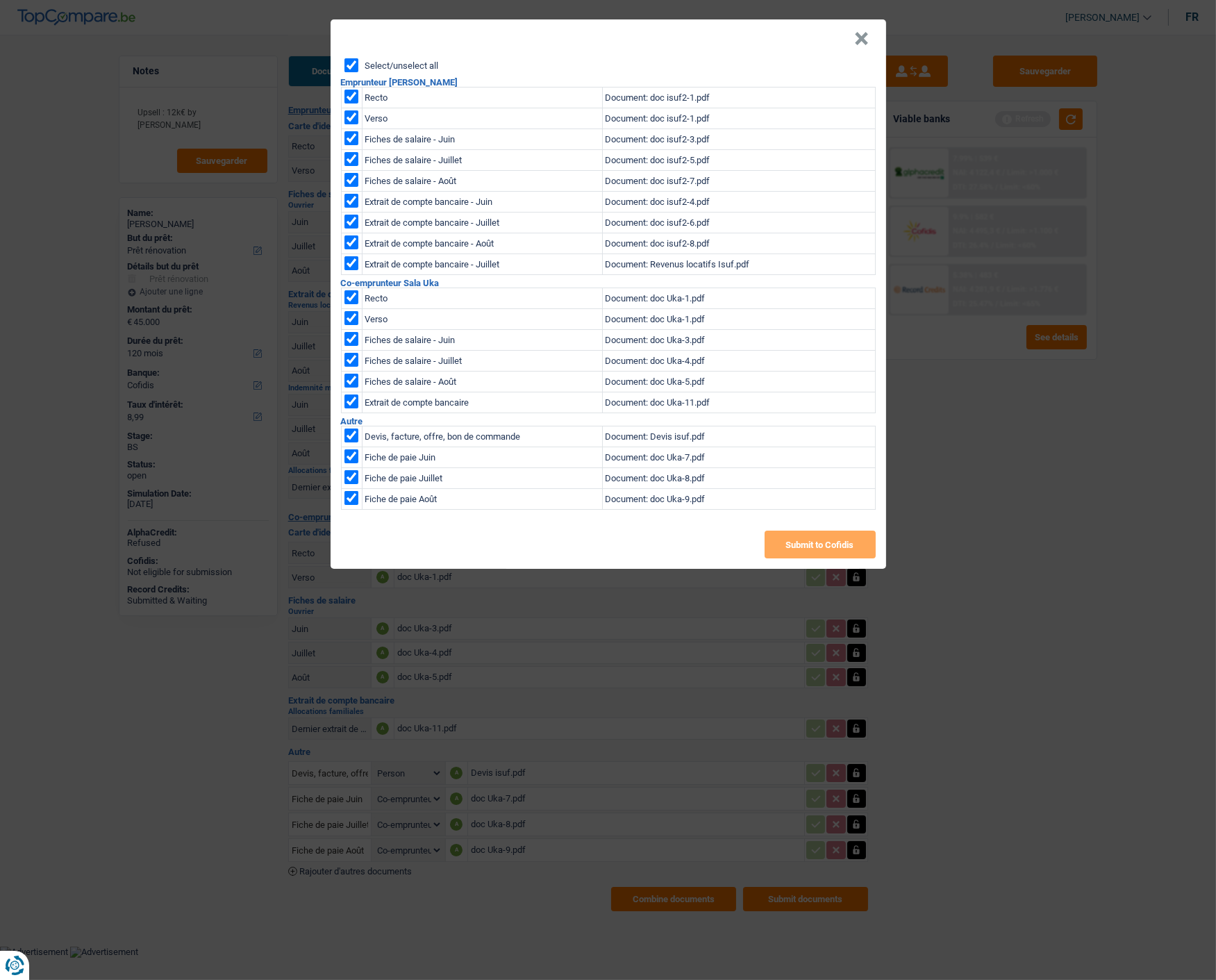
checkbox input "true"
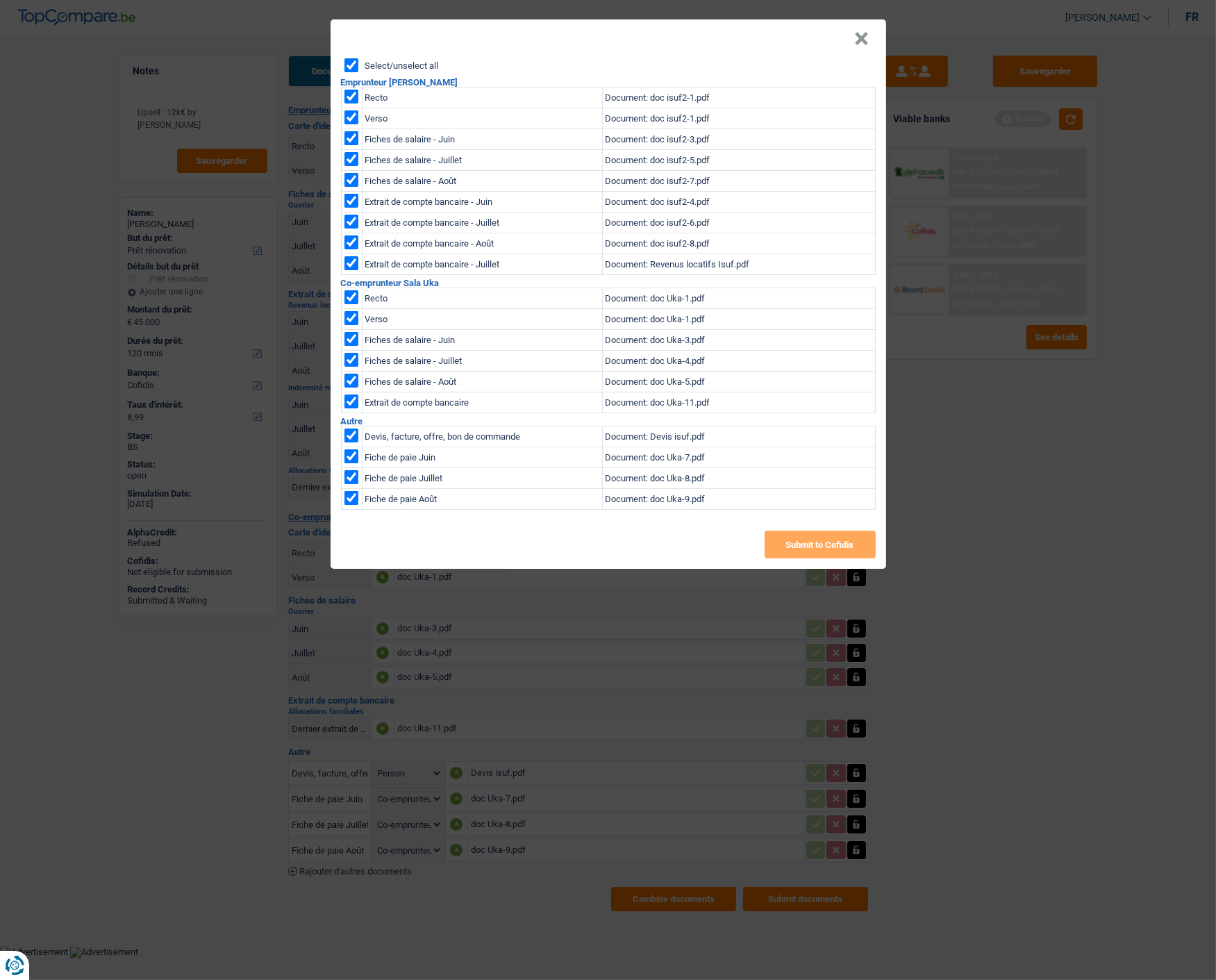
checkbox input "true"
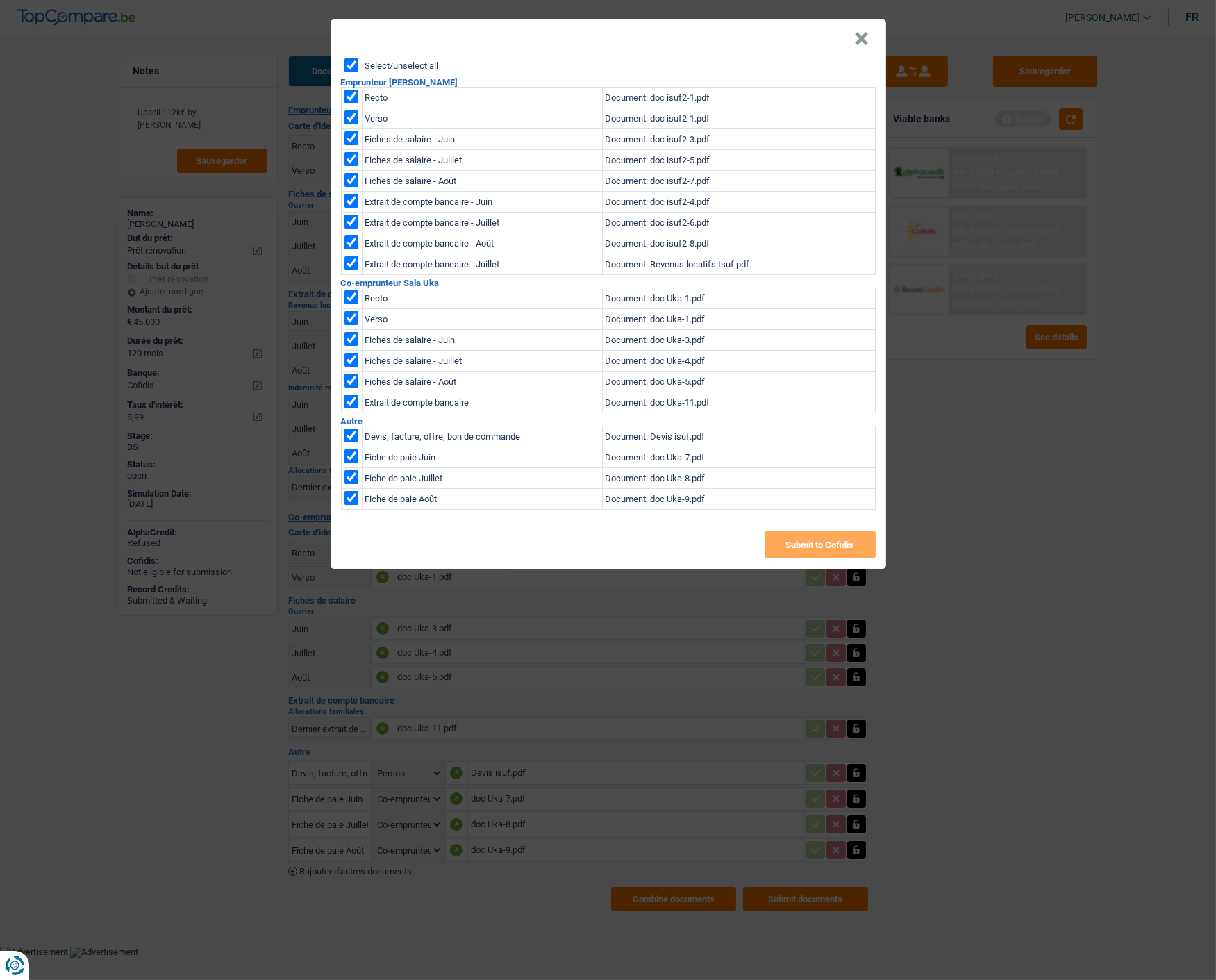
checkbox input "true"
click at [826, 543] on button "Submit to Cofidis" at bounding box center [820, 544] width 111 height 28
click at [865, 32] on button "×" at bounding box center [862, 39] width 15 height 14
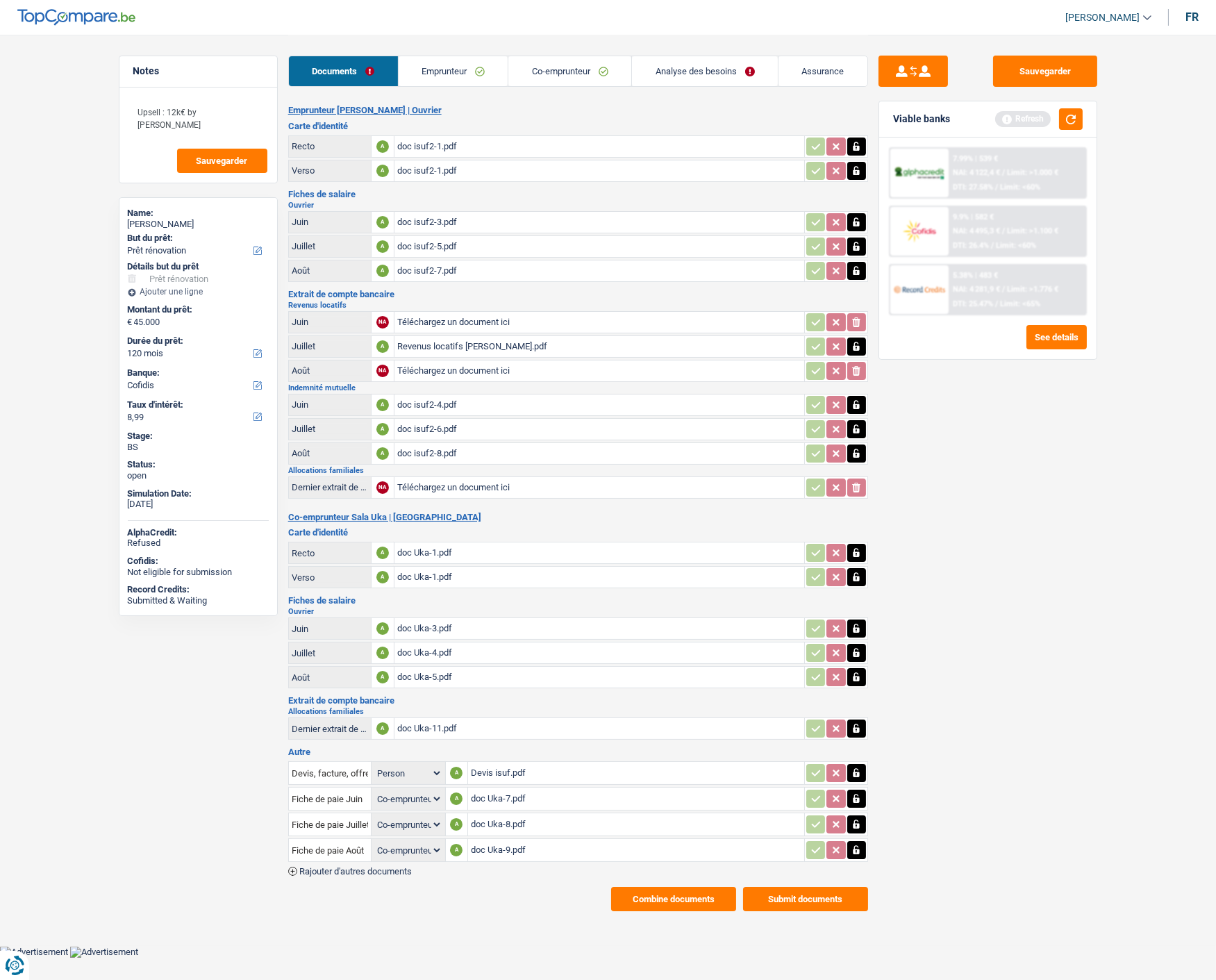
click at [676, 886] on button "Combine documents" at bounding box center [674, 898] width 125 height 24
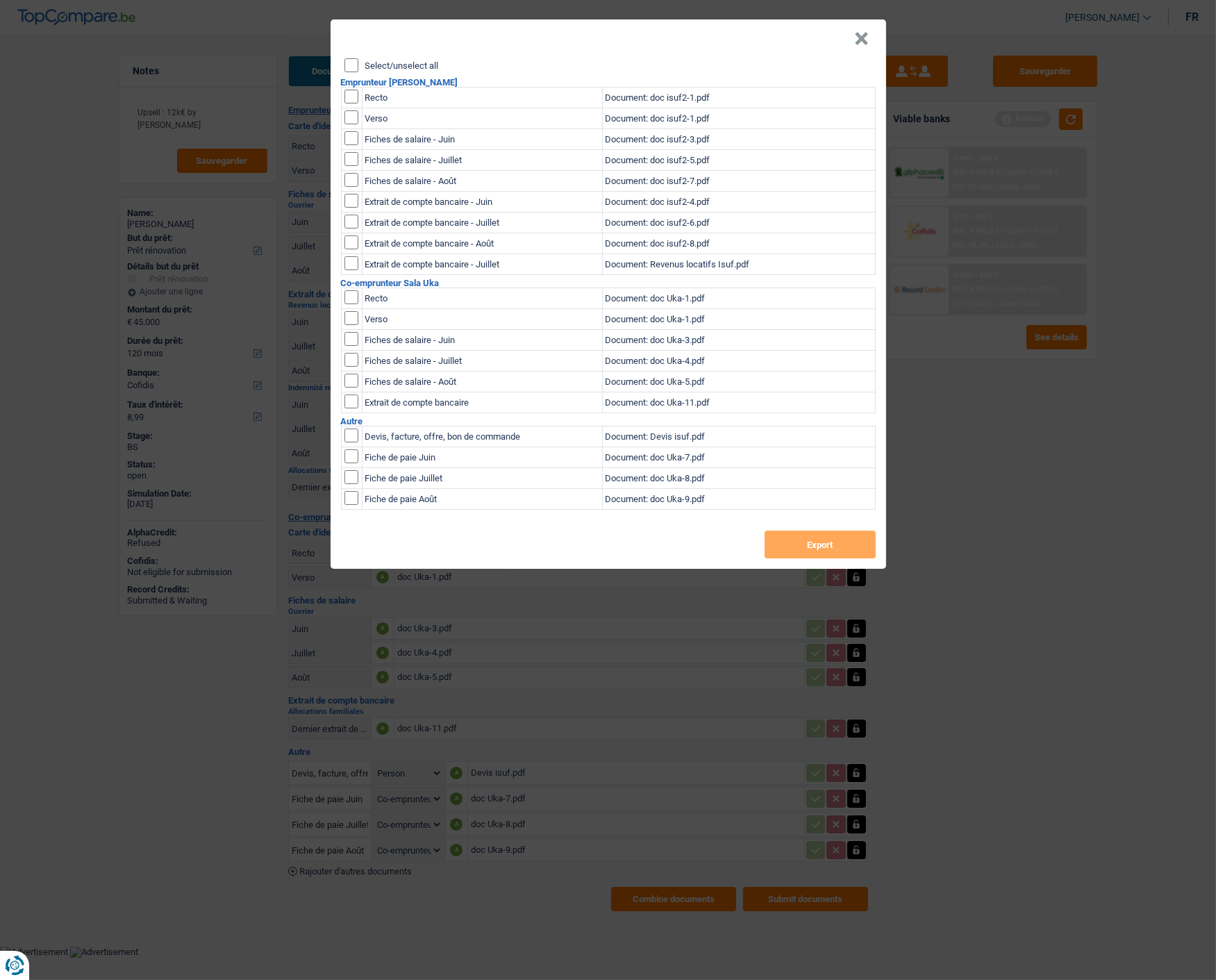
click at [352, 58] on input "Select/unselect all" at bounding box center [352, 65] width 14 height 14
checkbox input "true"
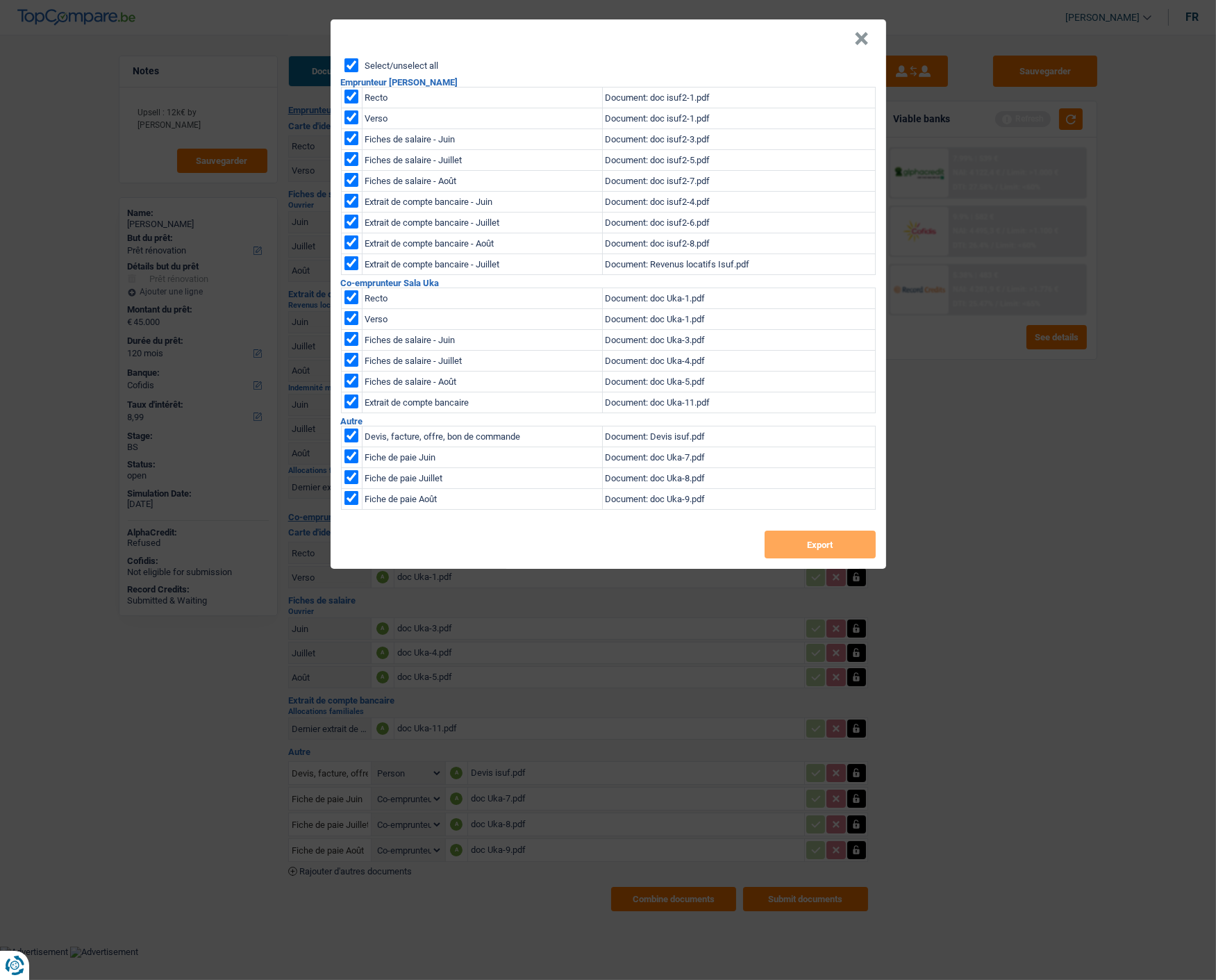
checkbox input "true"
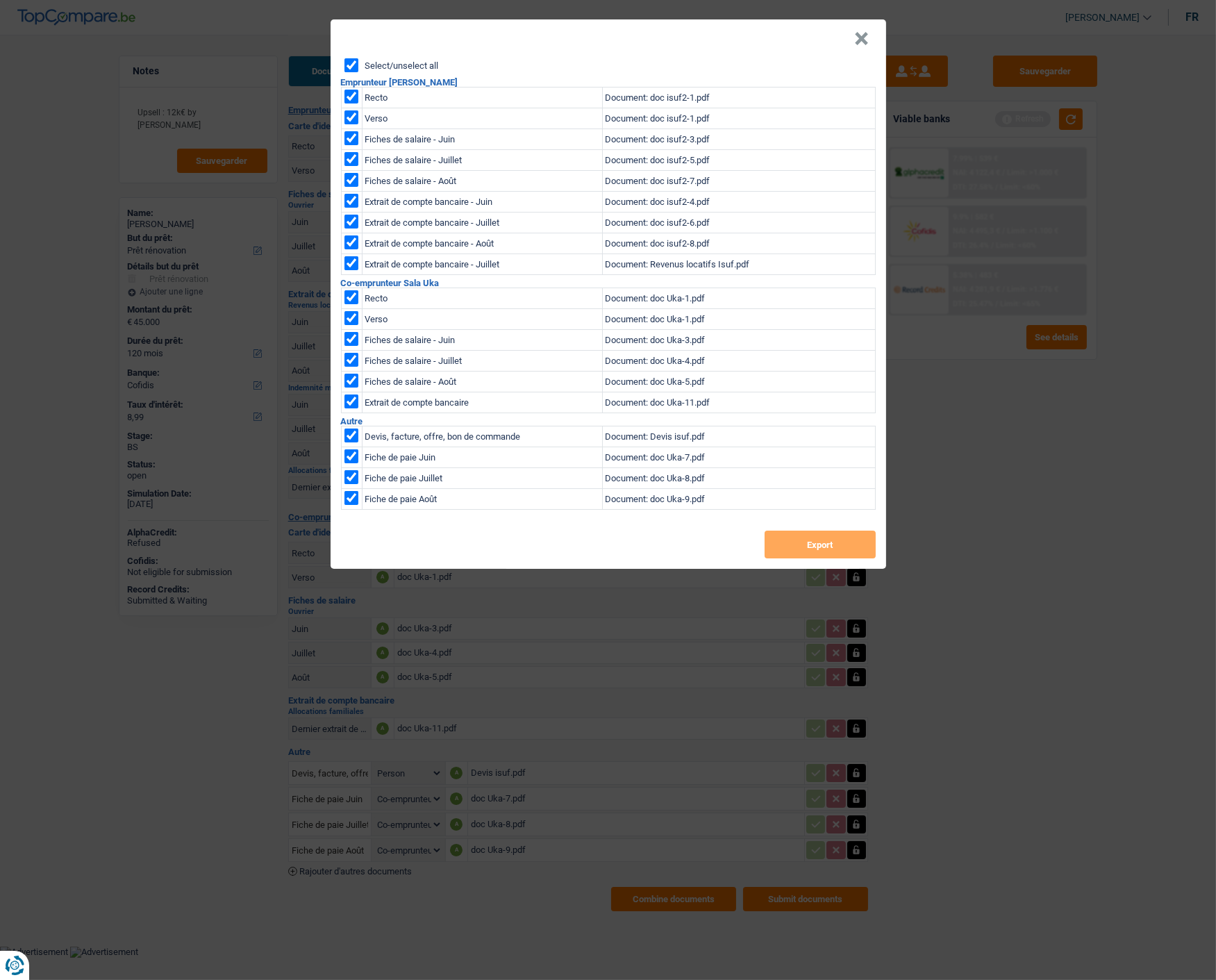
checkbox input "true"
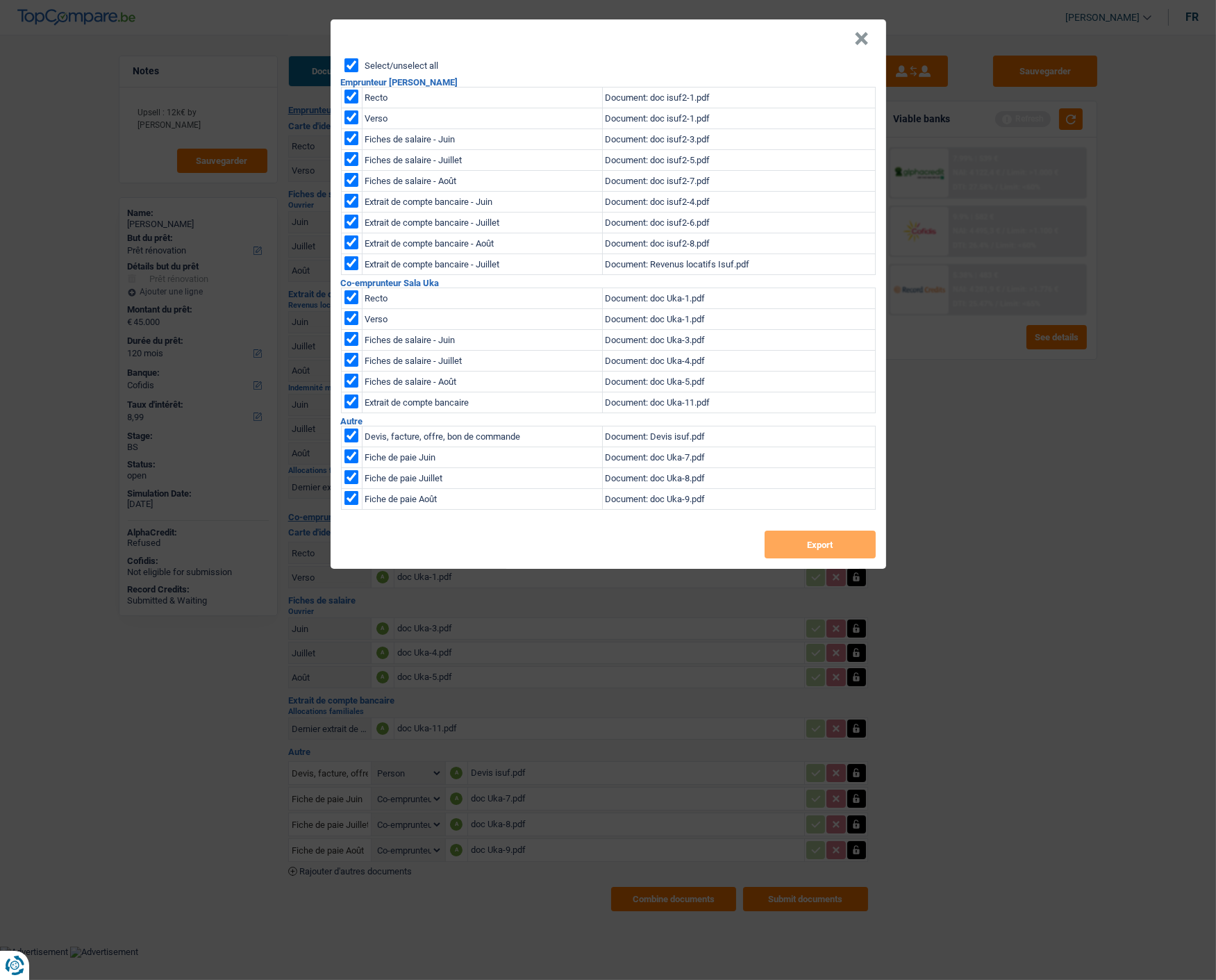
checkbox input "true"
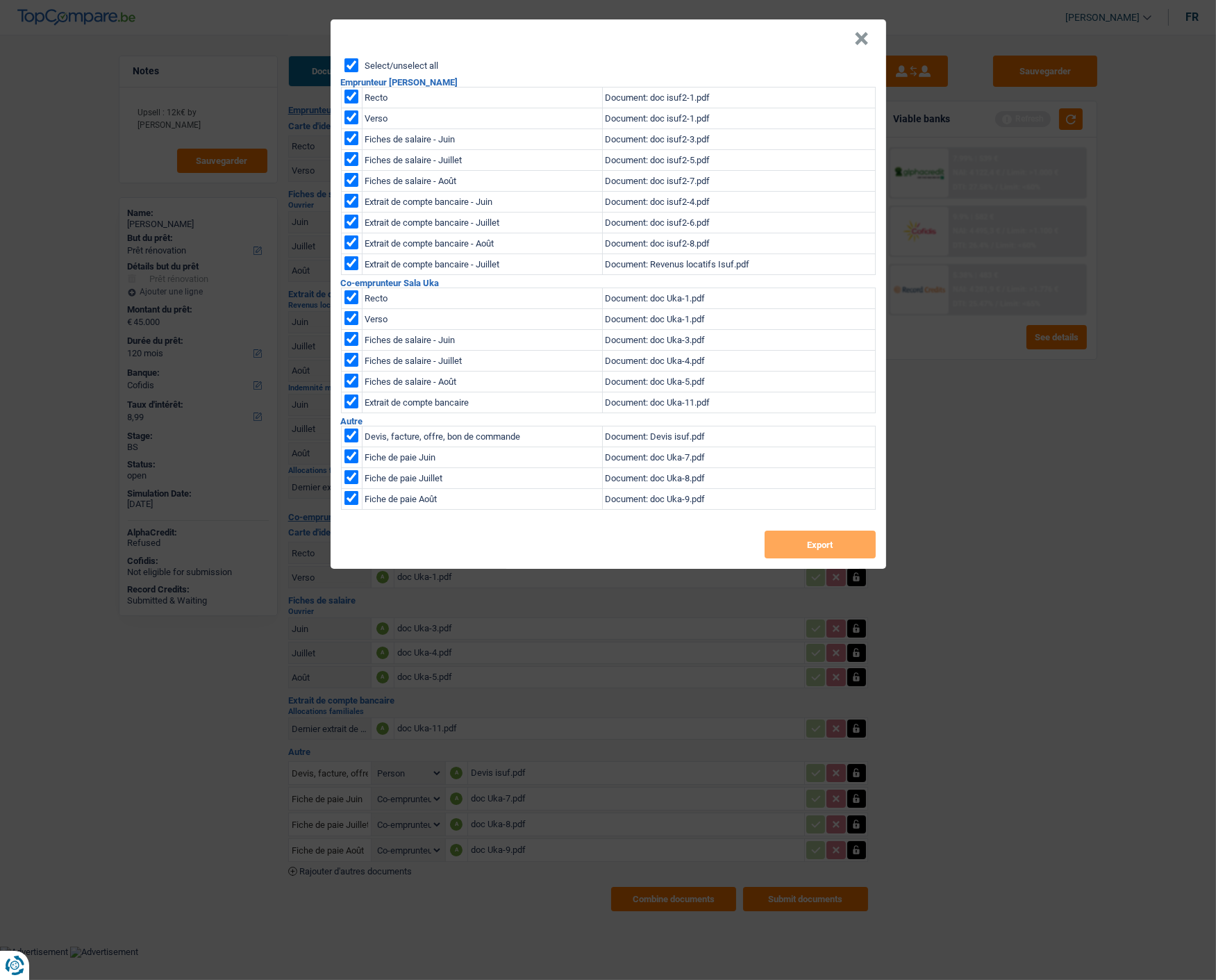
checkbox input "true"
click at [802, 542] on button "Export" at bounding box center [820, 544] width 111 height 28
click at [866, 32] on button "×" at bounding box center [862, 39] width 15 height 14
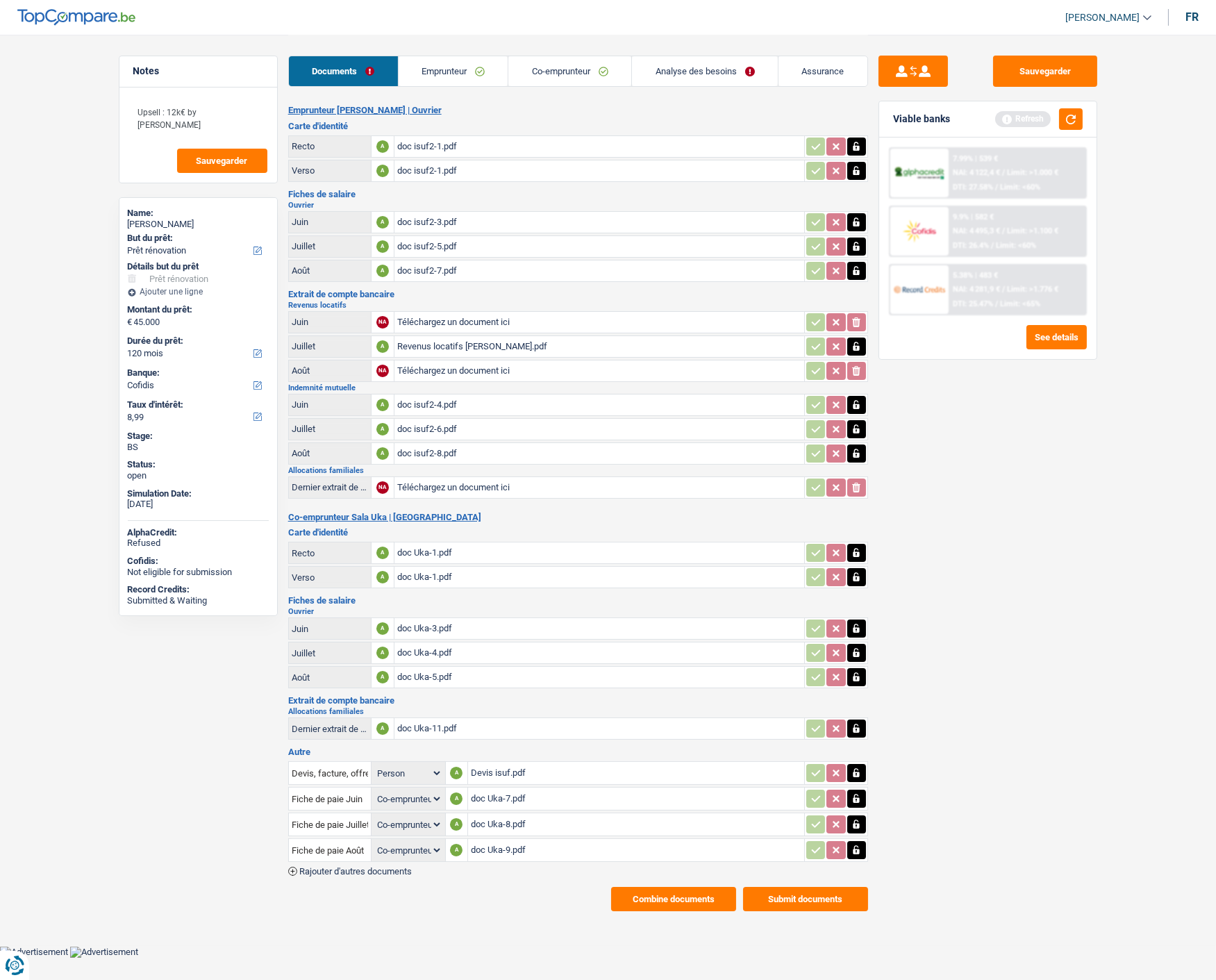
click at [439, 65] on link "Emprunteur" at bounding box center [453, 71] width 109 height 30
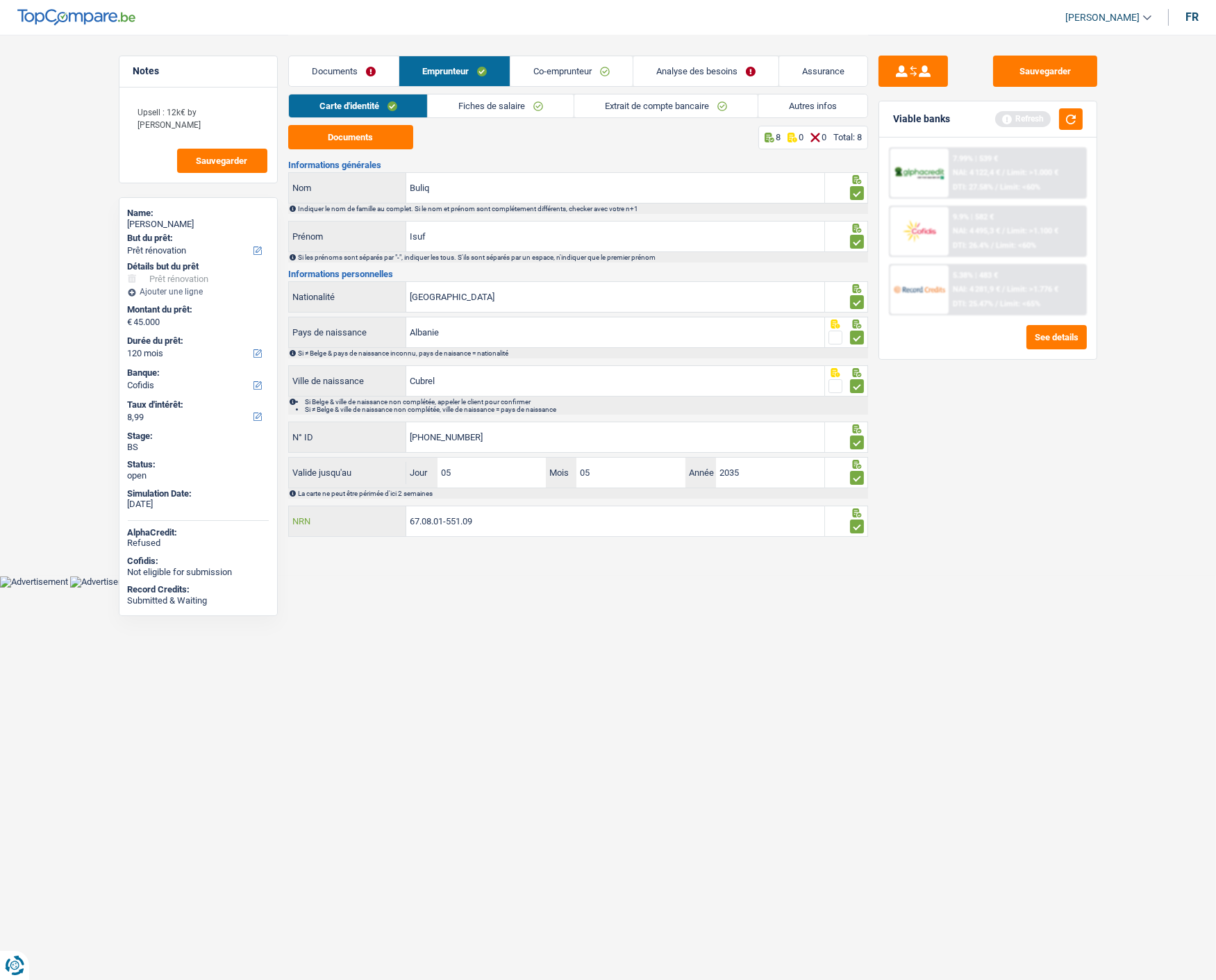
click at [523, 522] on input "67.08.01-551.09" at bounding box center [615, 521] width 418 height 30
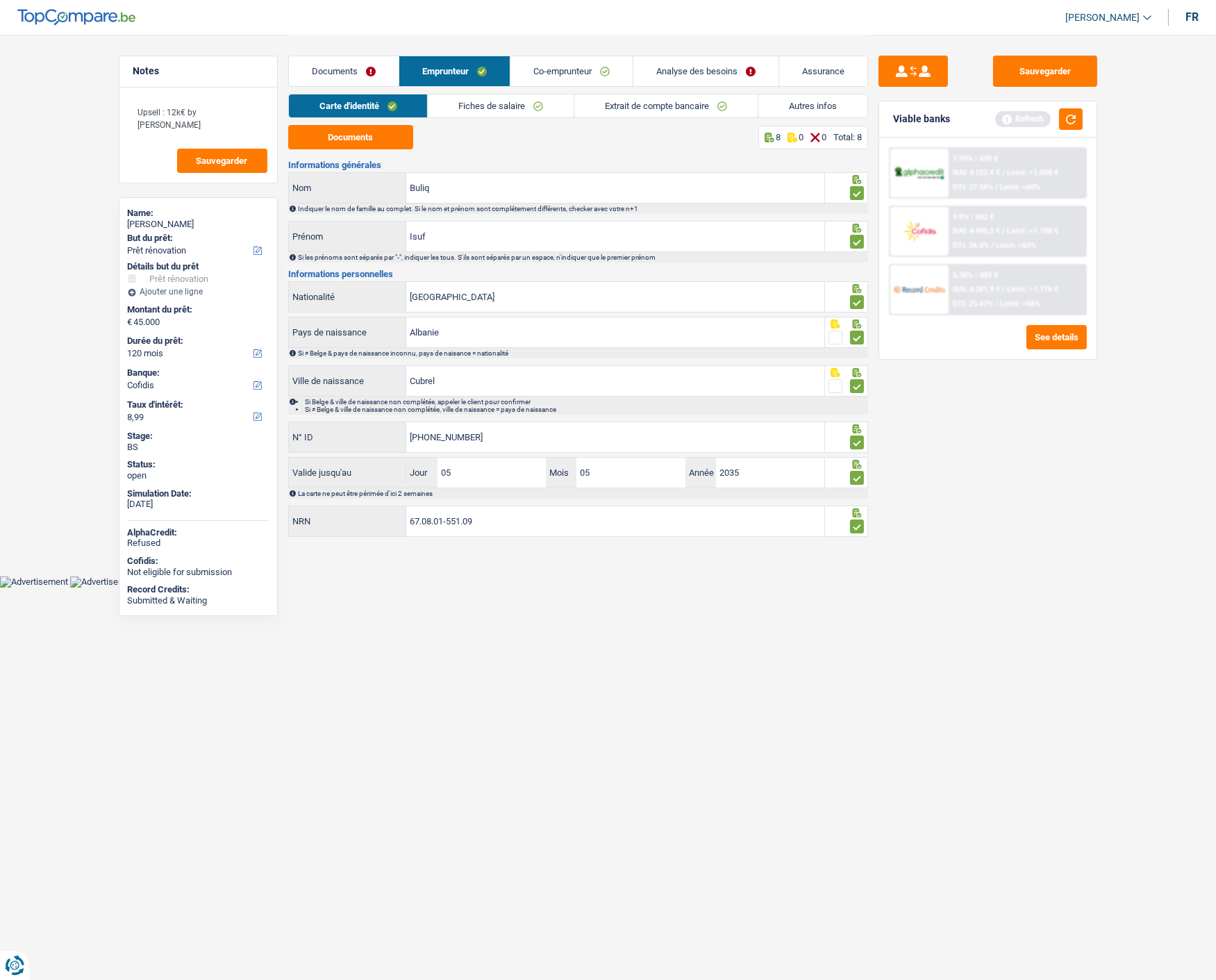
click at [719, 64] on link "Analyse des besoins" at bounding box center [705, 71] width 145 height 30
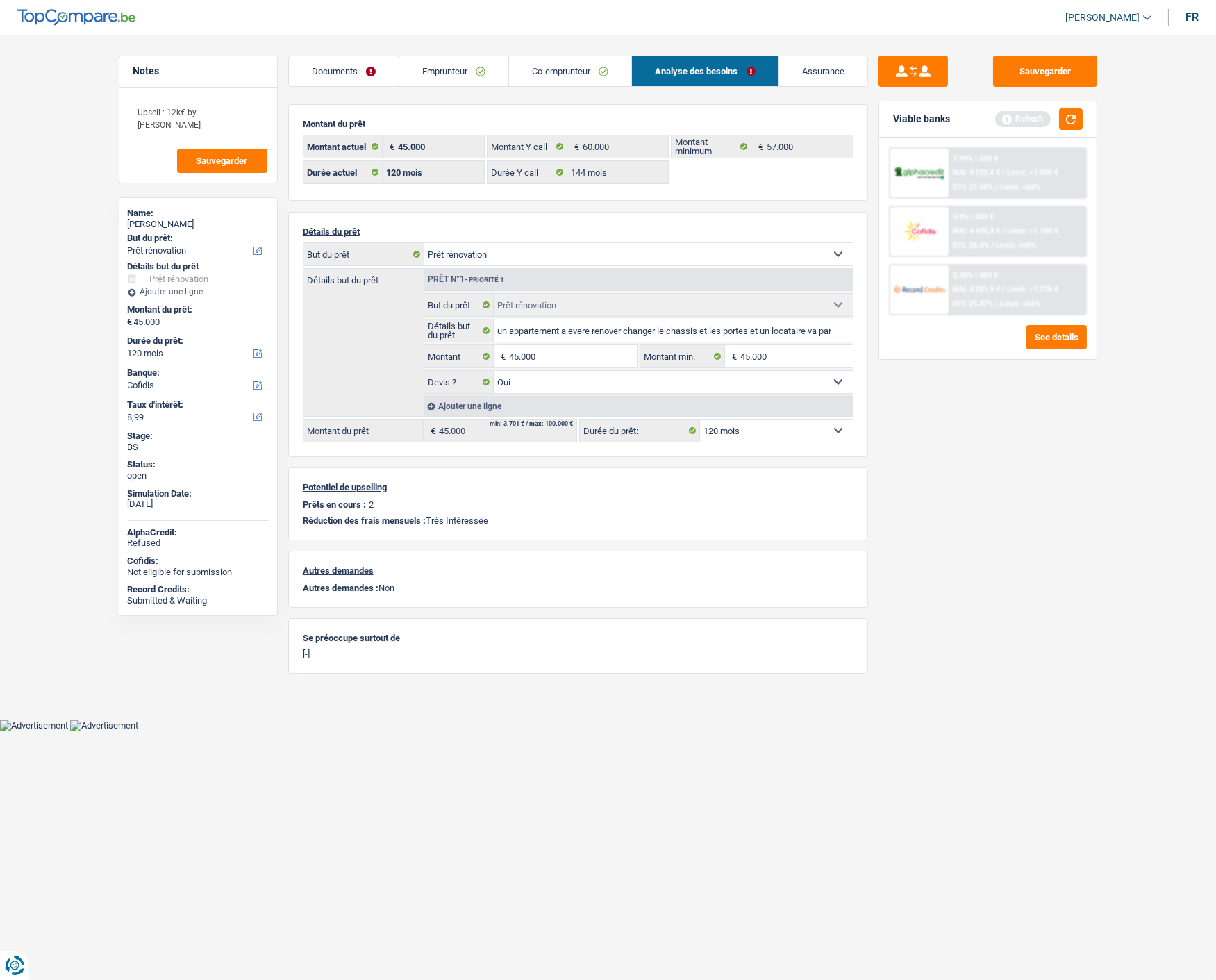
click at [355, 66] on link "Documents" at bounding box center [344, 71] width 109 height 30
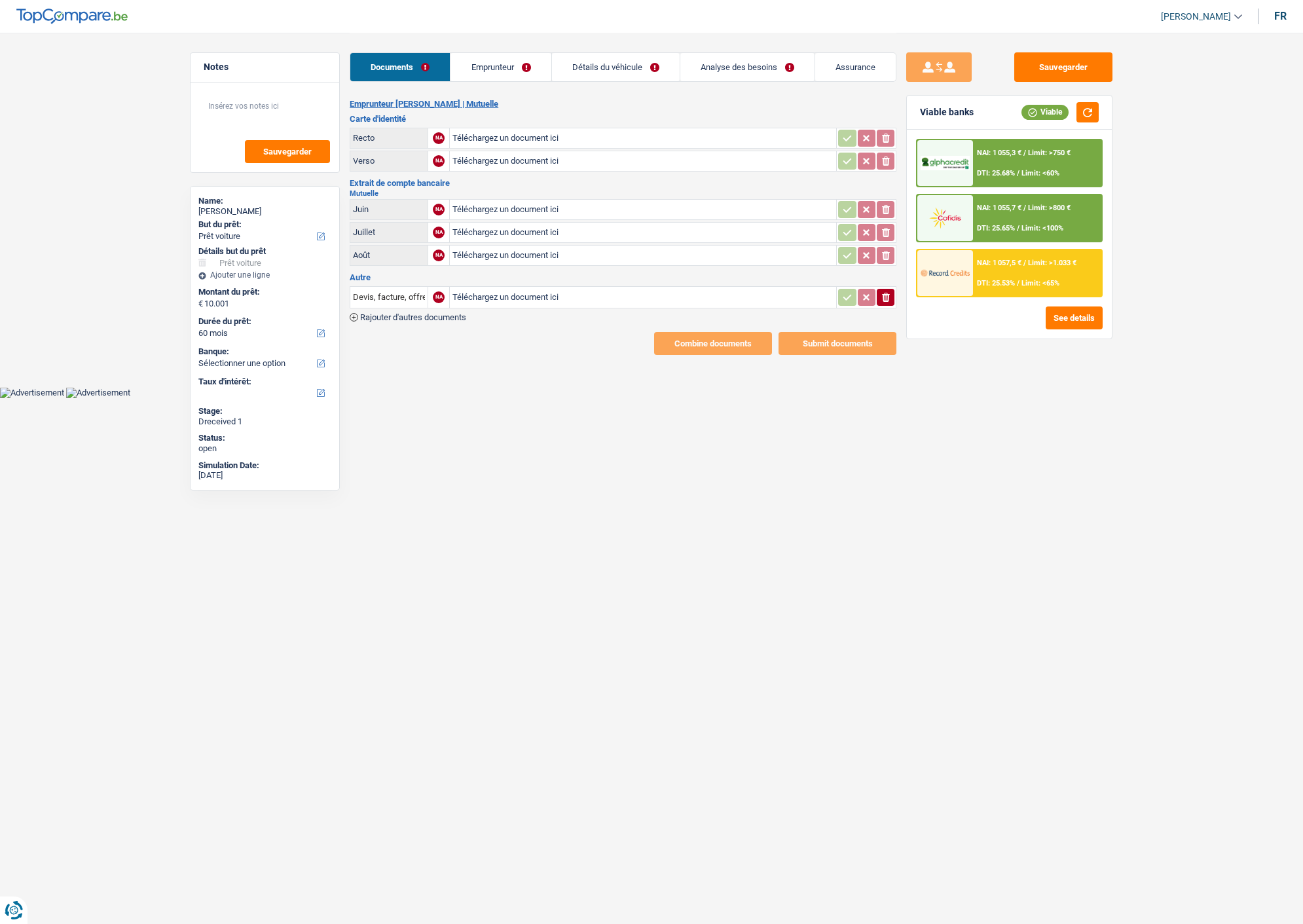
select select "car"
select select "60"
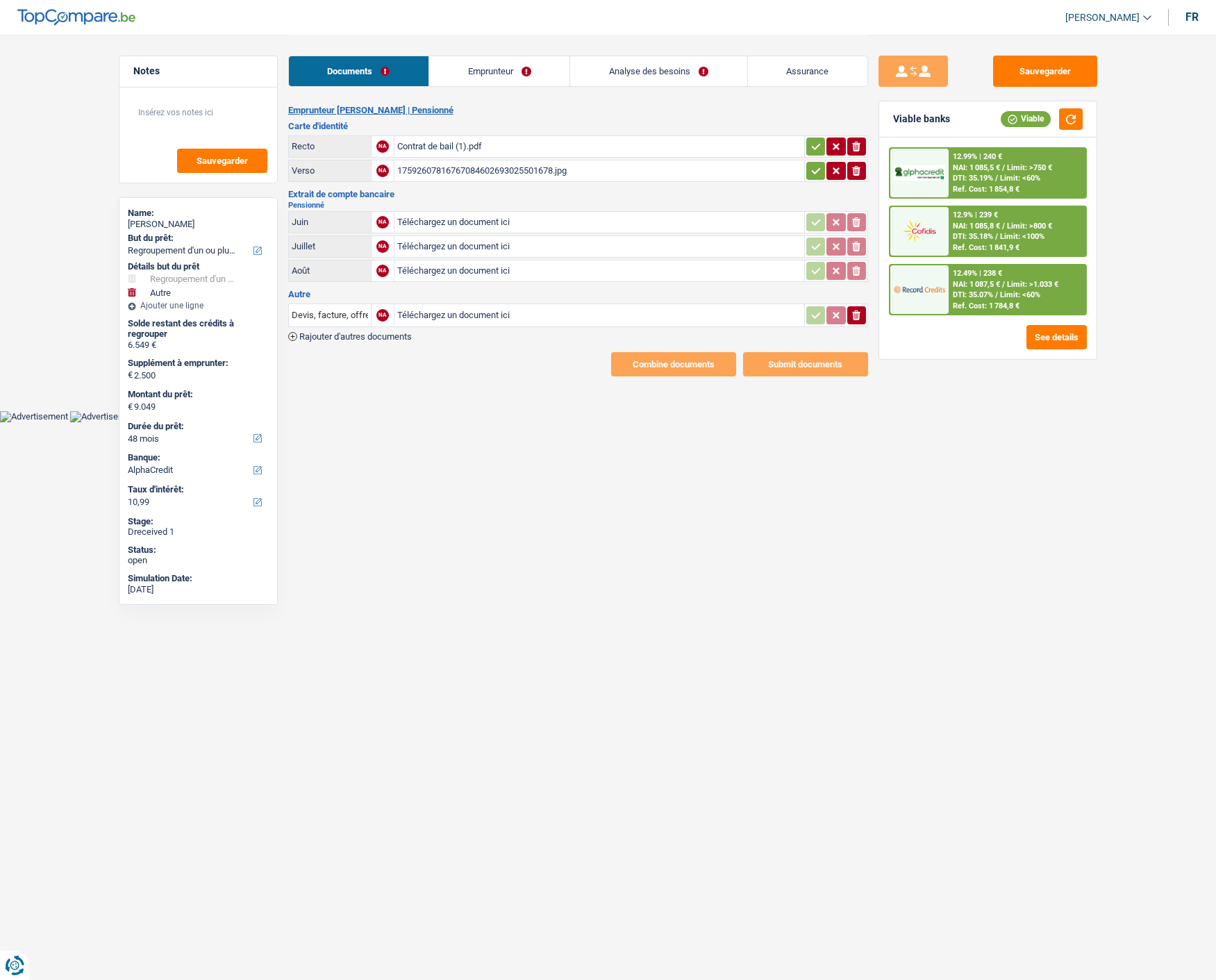
select select "refinancing"
select select "other"
select select "48"
select select "alphacredit"
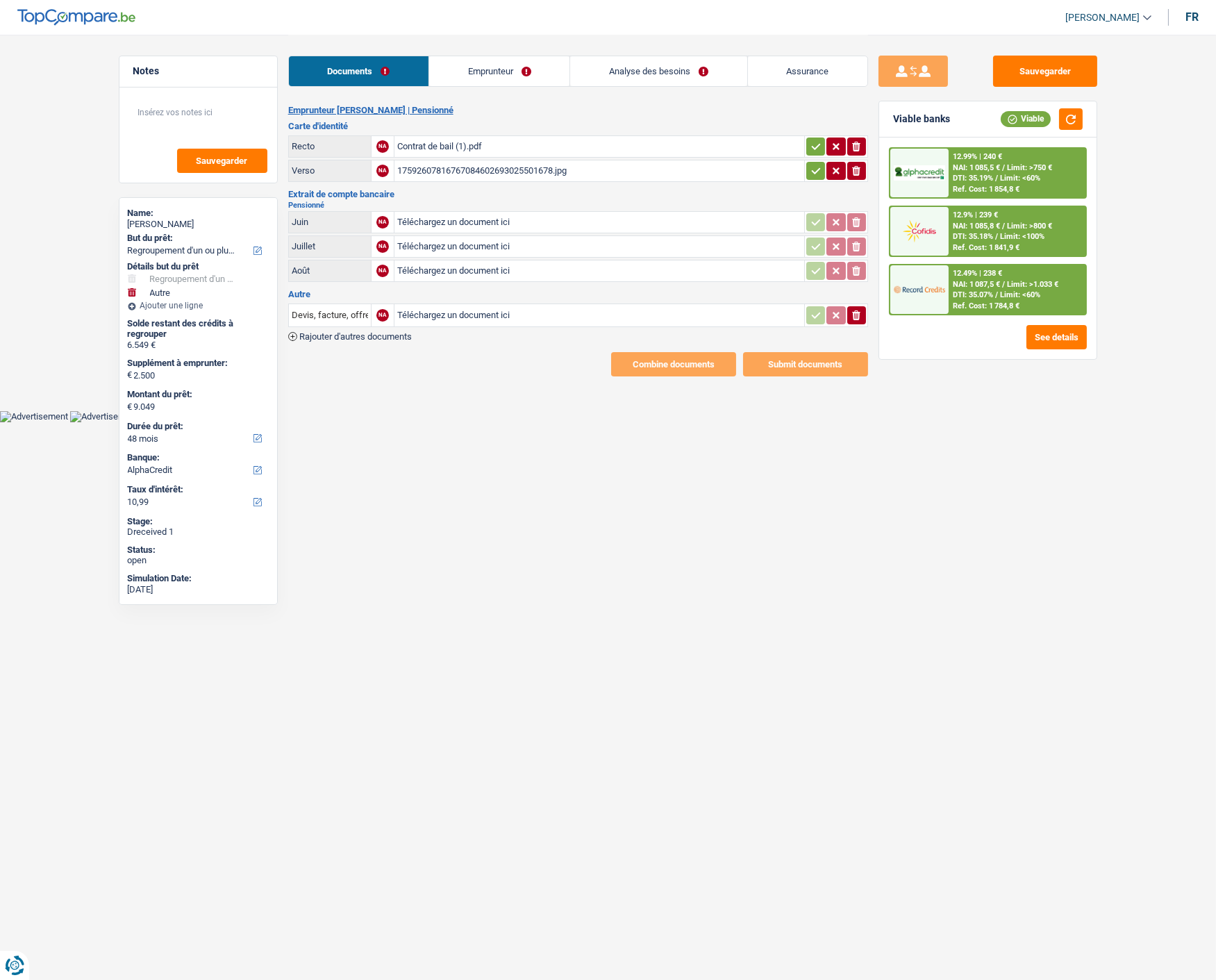
click at [483, 142] on div "Contrat de bail (1).pdf" at bounding box center [600, 147] width 404 height 21
drag, startPoint x: 862, startPoint y: 139, endPoint x: 851, endPoint y: 143, distance: 11.7
click at [858, 140] on button "ionicons-v5-e" at bounding box center [857, 146] width 19 height 18
click at [547, 165] on div "17592607816767084602693025501678.jpg" at bounding box center [600, 171] width 404 height 21
click at [854, 166] on icon "button" at bounding box center [856, 170] width 9 height 10
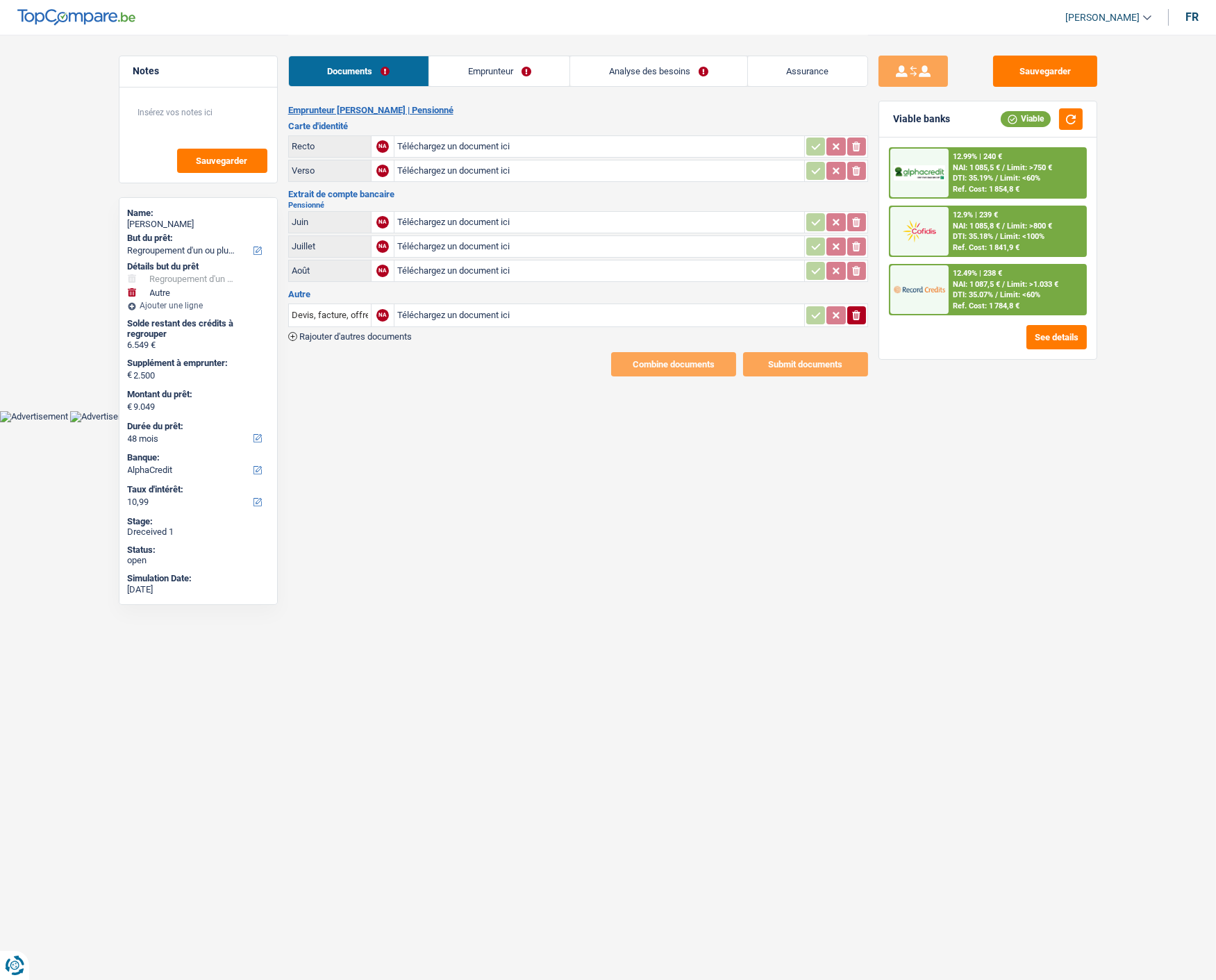
type input "C:\fakepath\gmail_images20251001_113008.png"
type input "C:\fakepath\gmail_images20251001_113027.png"
type input "C:\fakepath\DOC-20250919-WA0000..pdf"
type input "C:\fakepath\DOC-20250919-WA0001..pdf"
type input "C:\fakepath\DOC-20250919-WA0002..pdf"
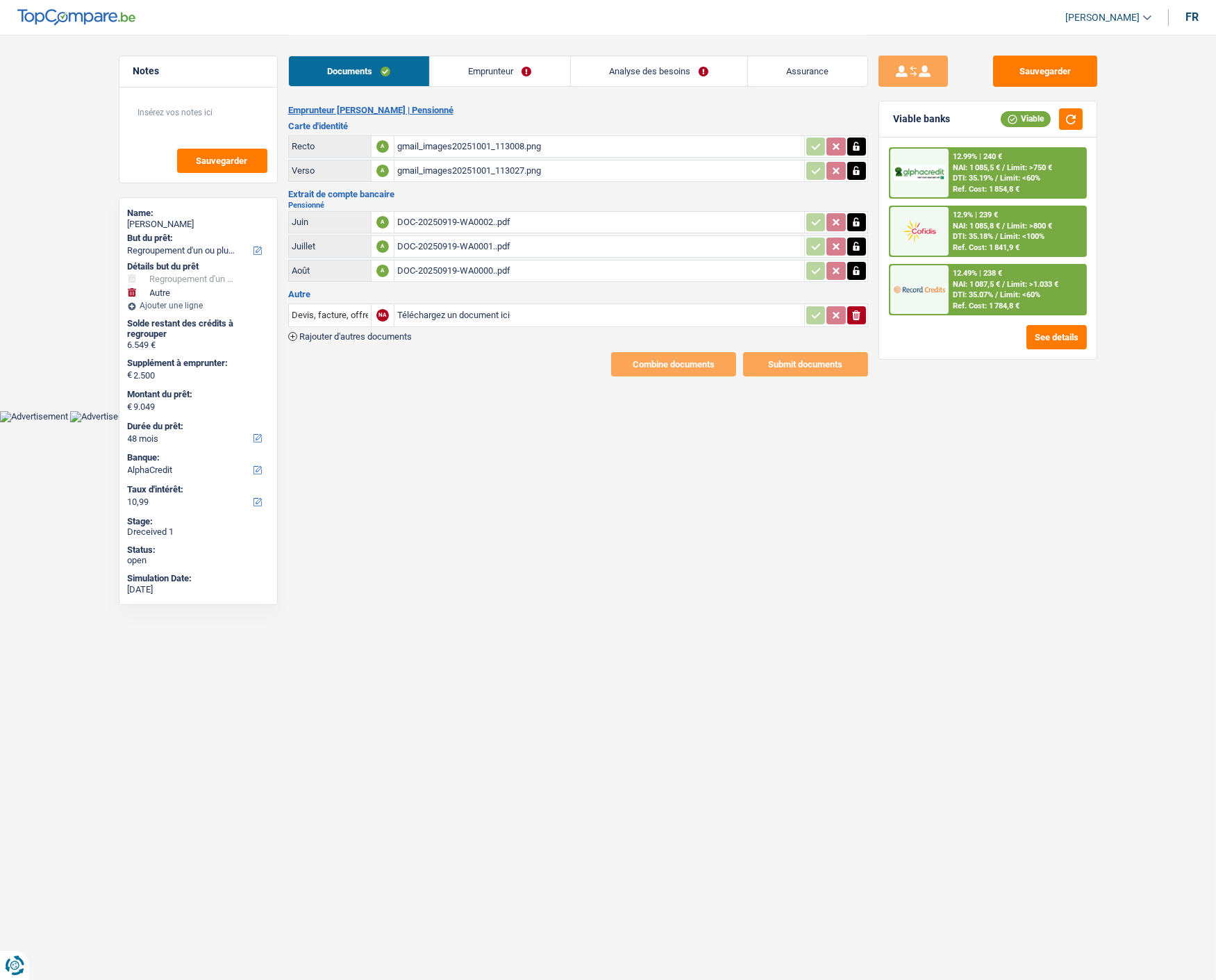
click at [318, 332] on span "Rajouter d'autres documents" at bounding box center [356, 336] width 113 height 9
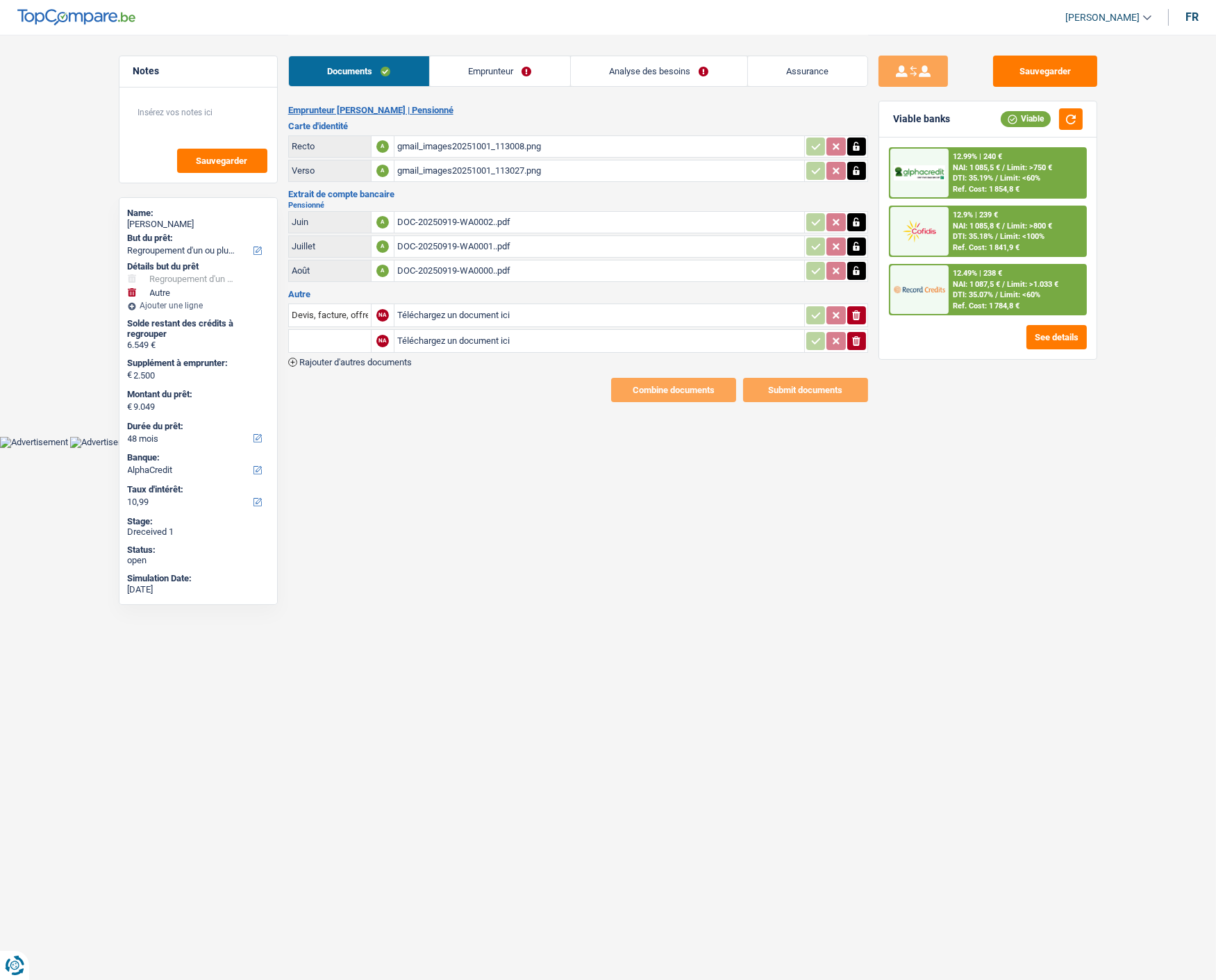
click at [521, 77] on link "Emprunteur" at bounding box center [500, 71] width 141 height 30
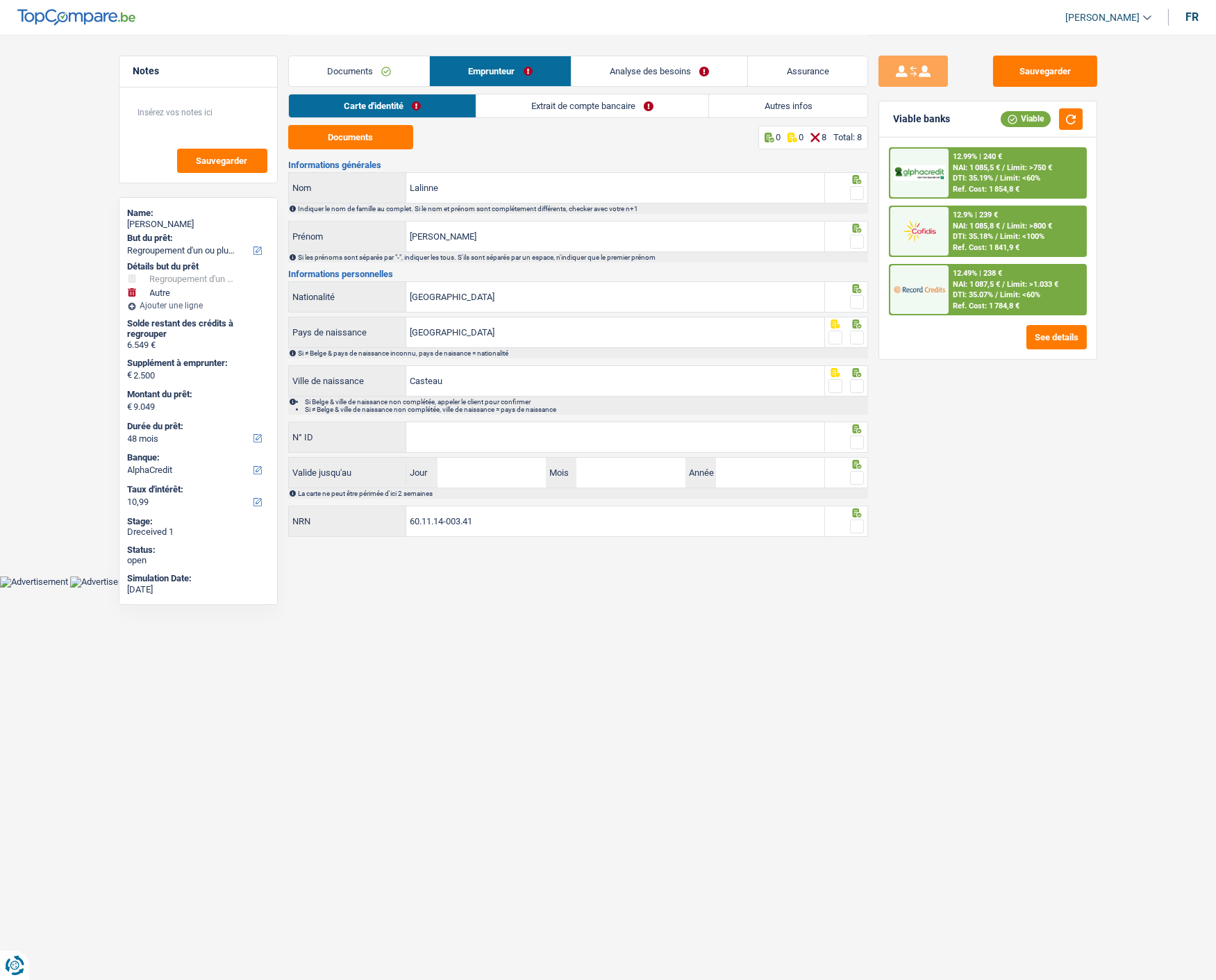
click at [619, 109] on link "Extrait de compte bancaire" at bounding box center [592, 106] width 232 height 23
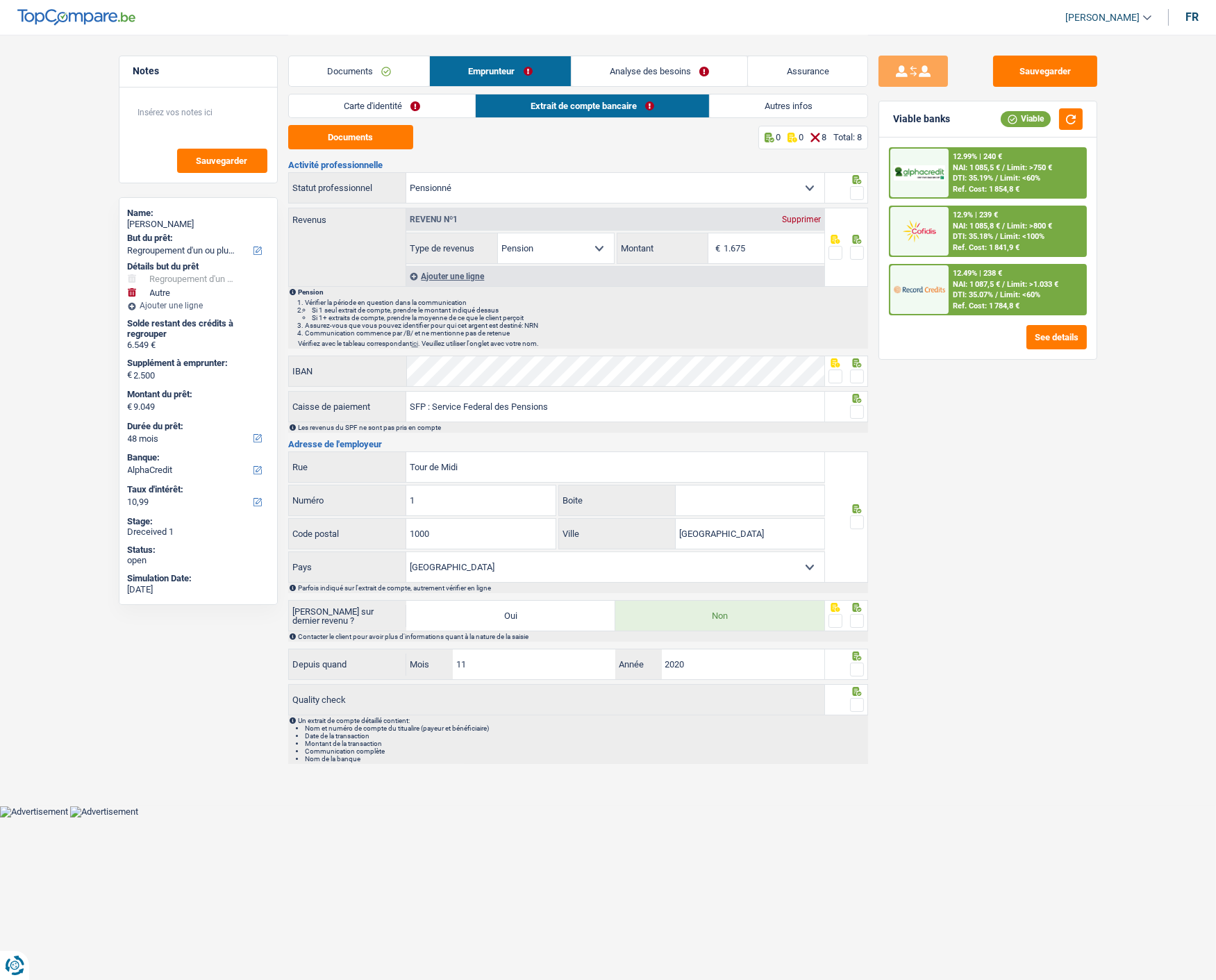
click at [387, 66] on link "Documents" at bounding box center [359, 71] width 141 height 30
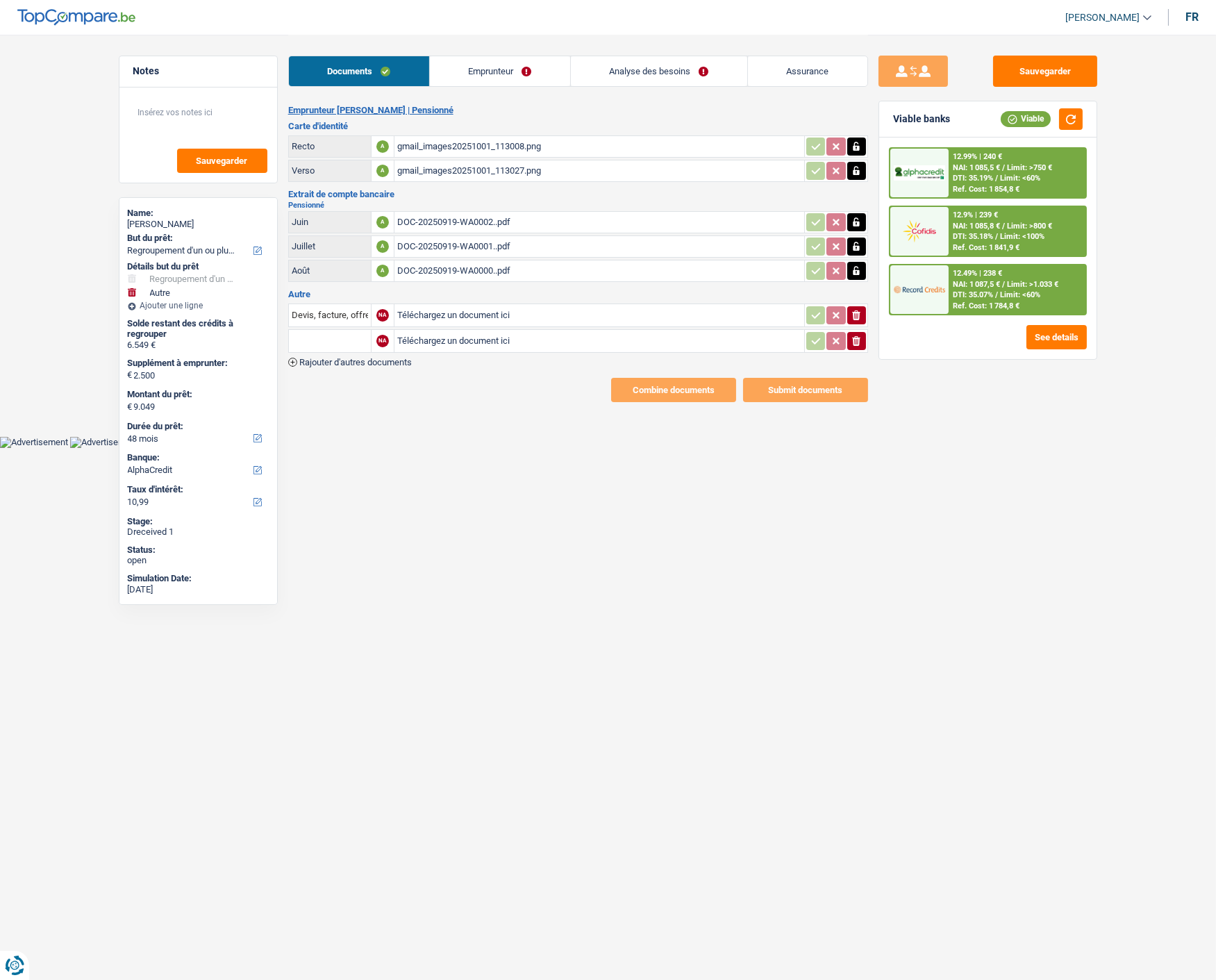
click at [861, 334] on icon "ionicons-v5-e" at bounding box center [856, 341] width 11 height 14
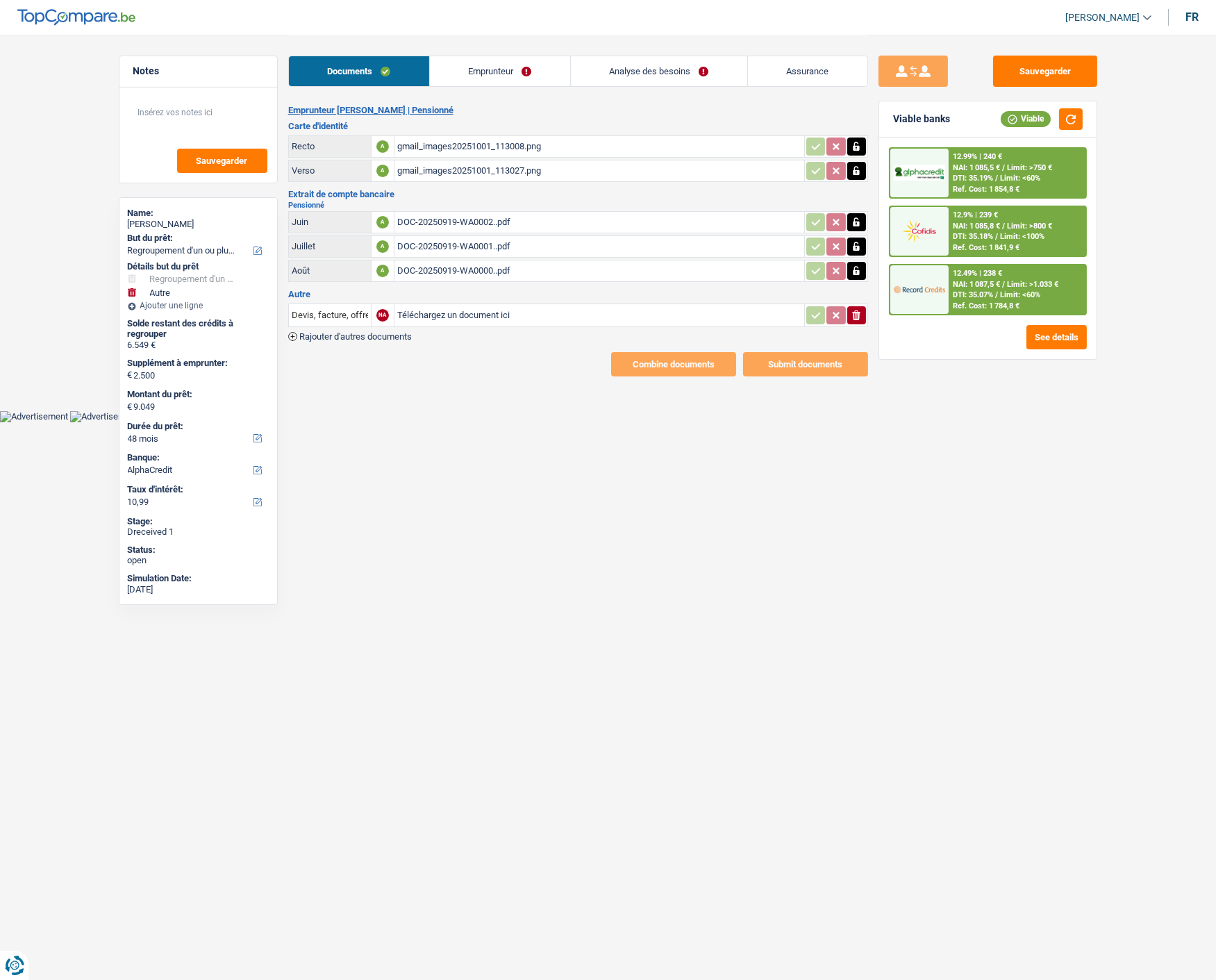
click at [856, 311] on icon "button" at bounding box center [856, 315] width 9 height 10
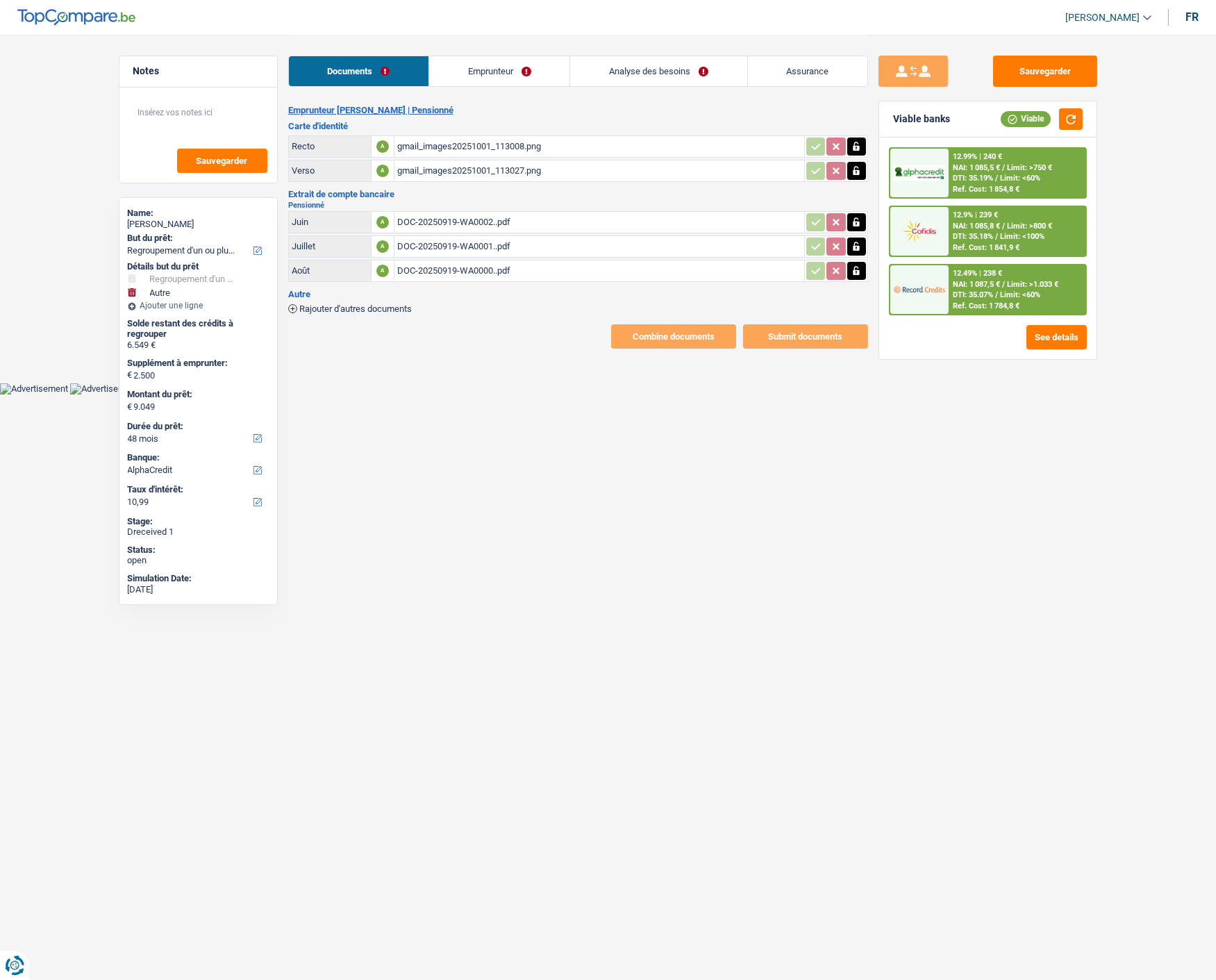
click at [488, 68] on link "Emprunteur" at bounding box center [499, 71] width 141 height 30
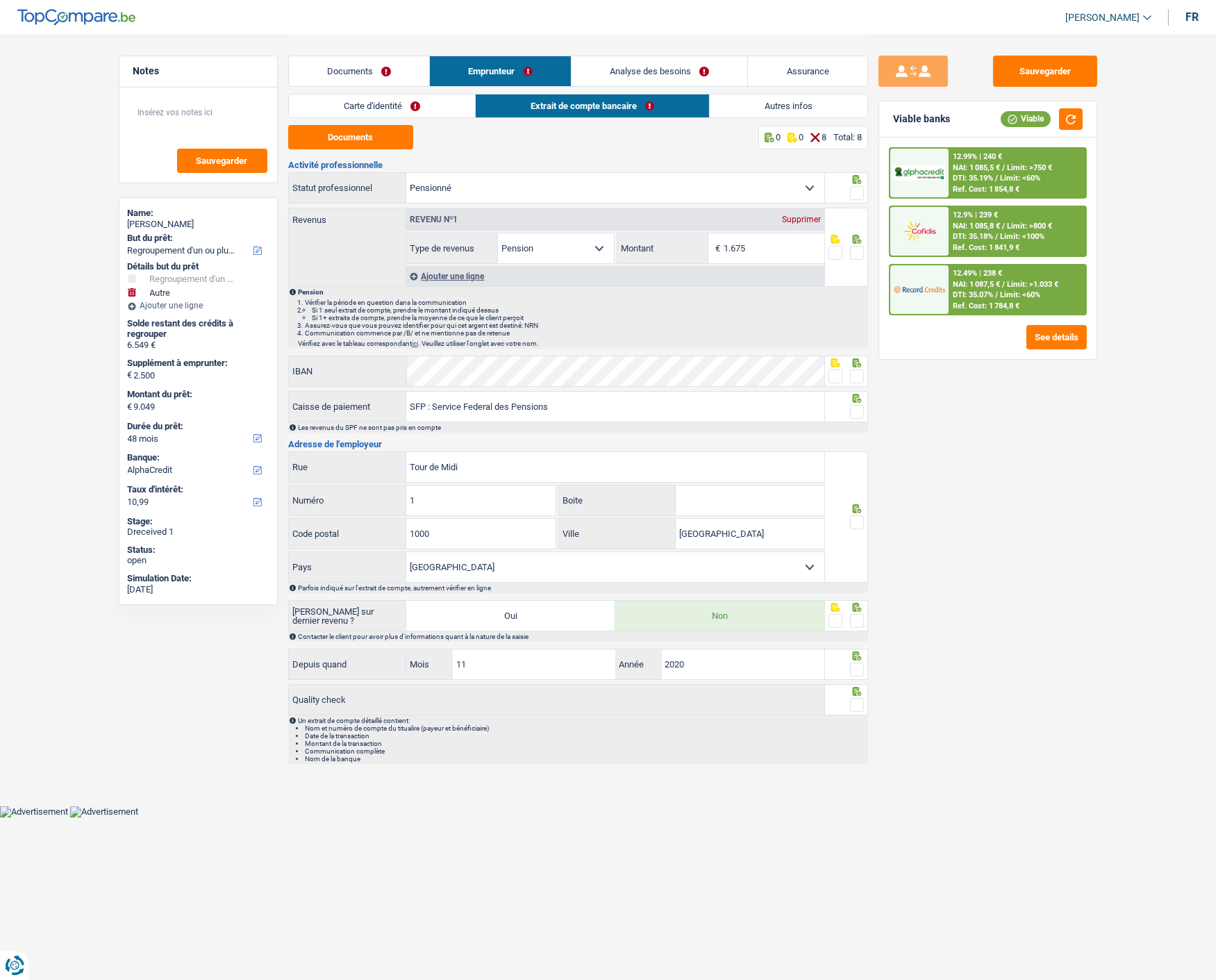
click at [361, 105] on link "Carte d'identité" at bounding box center [382, 106] width 186 height 23
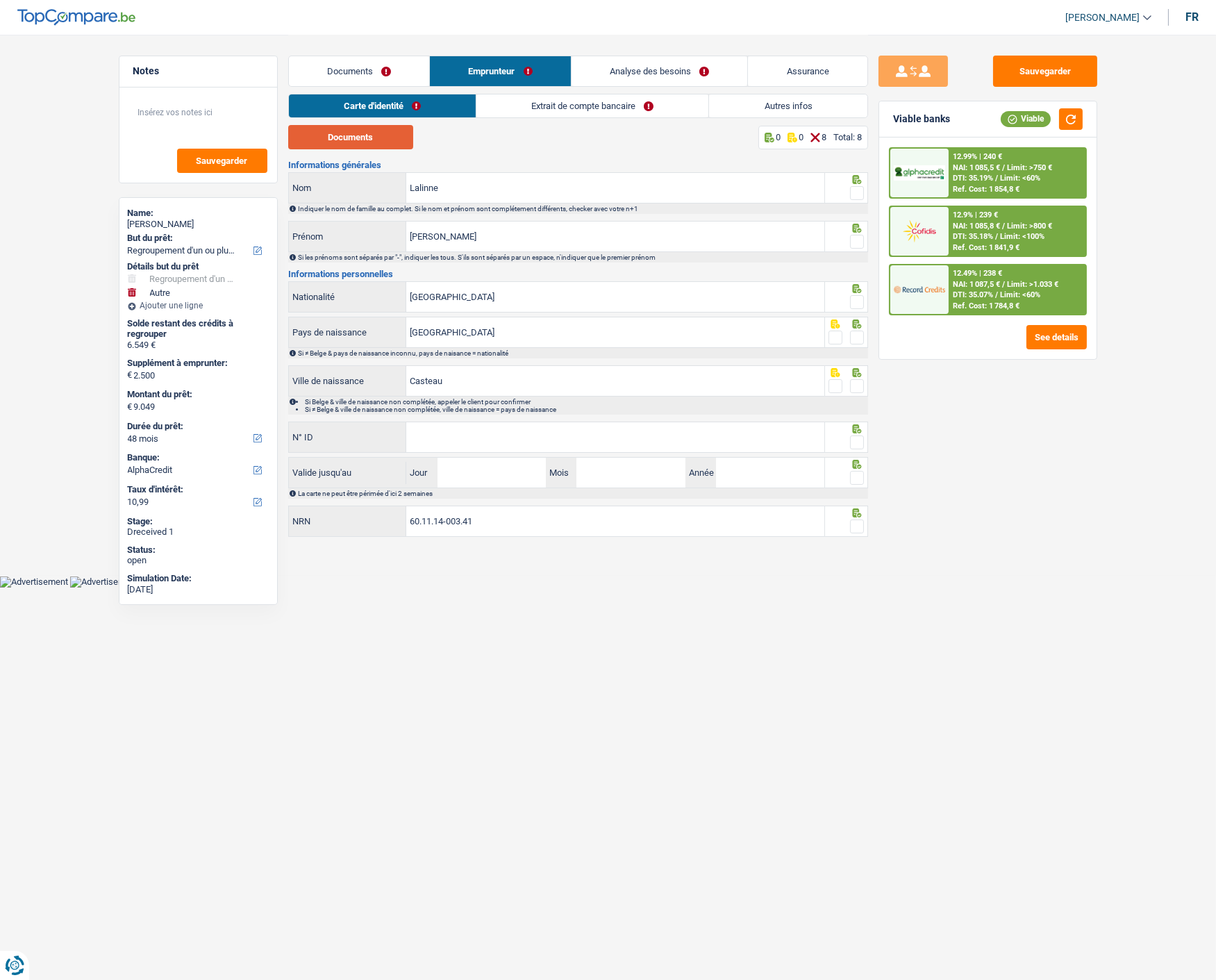
click at [362, 127] on button "Documents" at bounding box center [351, 137] width 125 height 24
click at [862, 189] on span at bounding box center [857, 193] width 14 height 14
click at [0, 0] on input "radio" at bounding box center [0, 0] width 0 height 0
drag, startPoint x: 855, startPoint y: 236, endPoint x: 845, endPoint y: 281, distance: 46.1
click at [855, 237] on span at bounding box center [857, 241] width 14 height 14
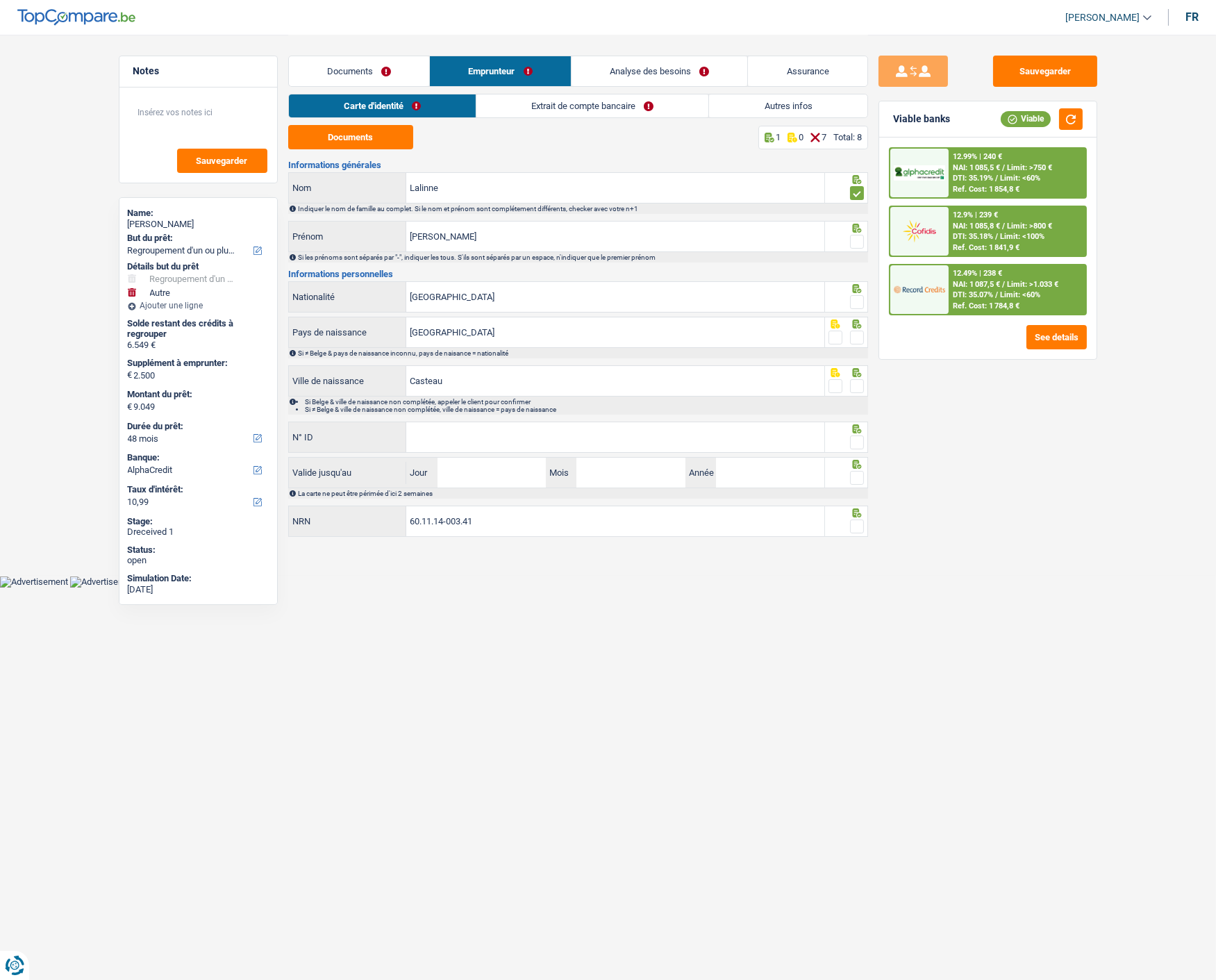
click at [0, 0] on input "radio" at bounding box center [0, 0] width 0 height 0
drag, startPoint x: 855, startPoint y: 297, endPoint x: 855, endPoint y: 325, distance: 28.0
click at [855, 303] on span at bounding box center [857, 302] width 14 height 14
click at [0, 0] on input "radio" at bounding box center [0, 0] width 0 height 0
click at [858, 333] on span at bounding box center [857, 338] width 14 height 14
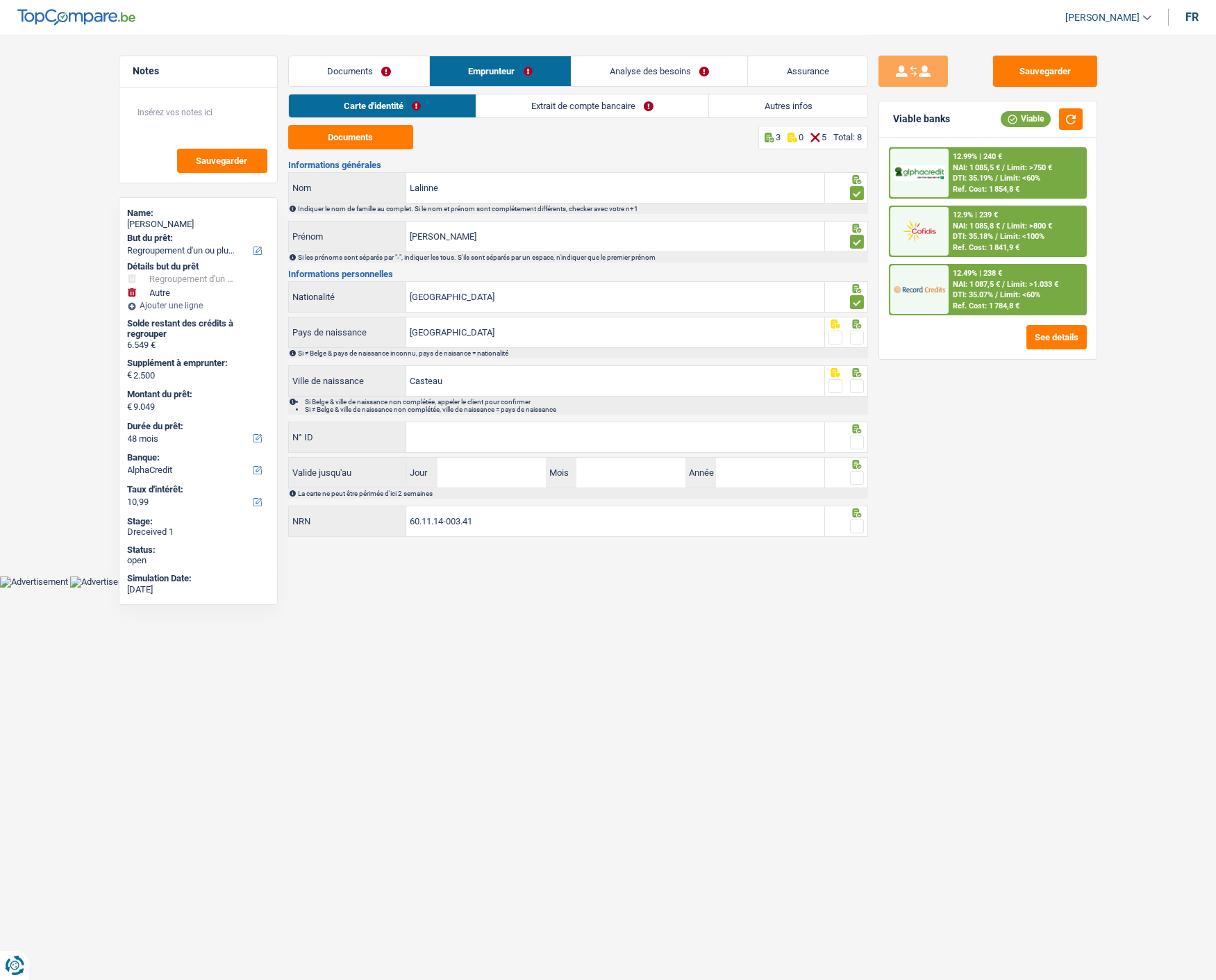
click at [0, 0] on input "radio" at bounding box center [0, 0] width 0 height 0
click at [855, 383] on span at bounding box center [857, 386] width 14 height 14
click at [0, 0] on input "radio" at bounding box center [0, 0] width 0 height 0
click at [640, 431] on input "N° ID" at bounding box center [615, 437] width 418 height 30
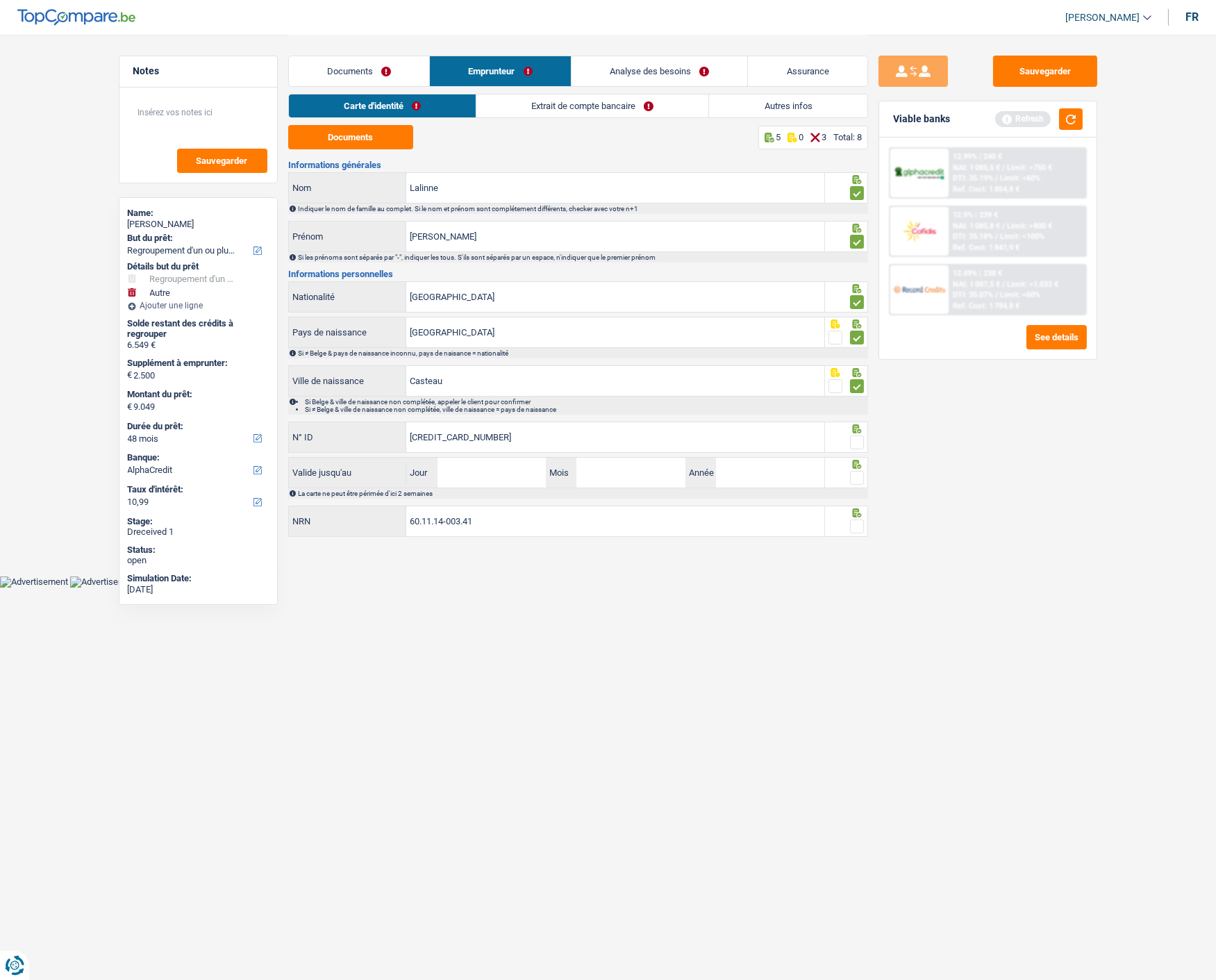
type input "595-1040411-07"
drag, startPoint x: 861, startPoint y: 440, endPoint x: 683, endPoint y: 448, distance: 178.2
click at [858, 441] on span at bounding box center [857, 443] width 14 height 14
click at [0, 0] on input "radio" at bounding box center [0, 0] width 0 height 0
click at [497, 477] on input "Jour" at bounding box center [491, 472] width 108 height 30
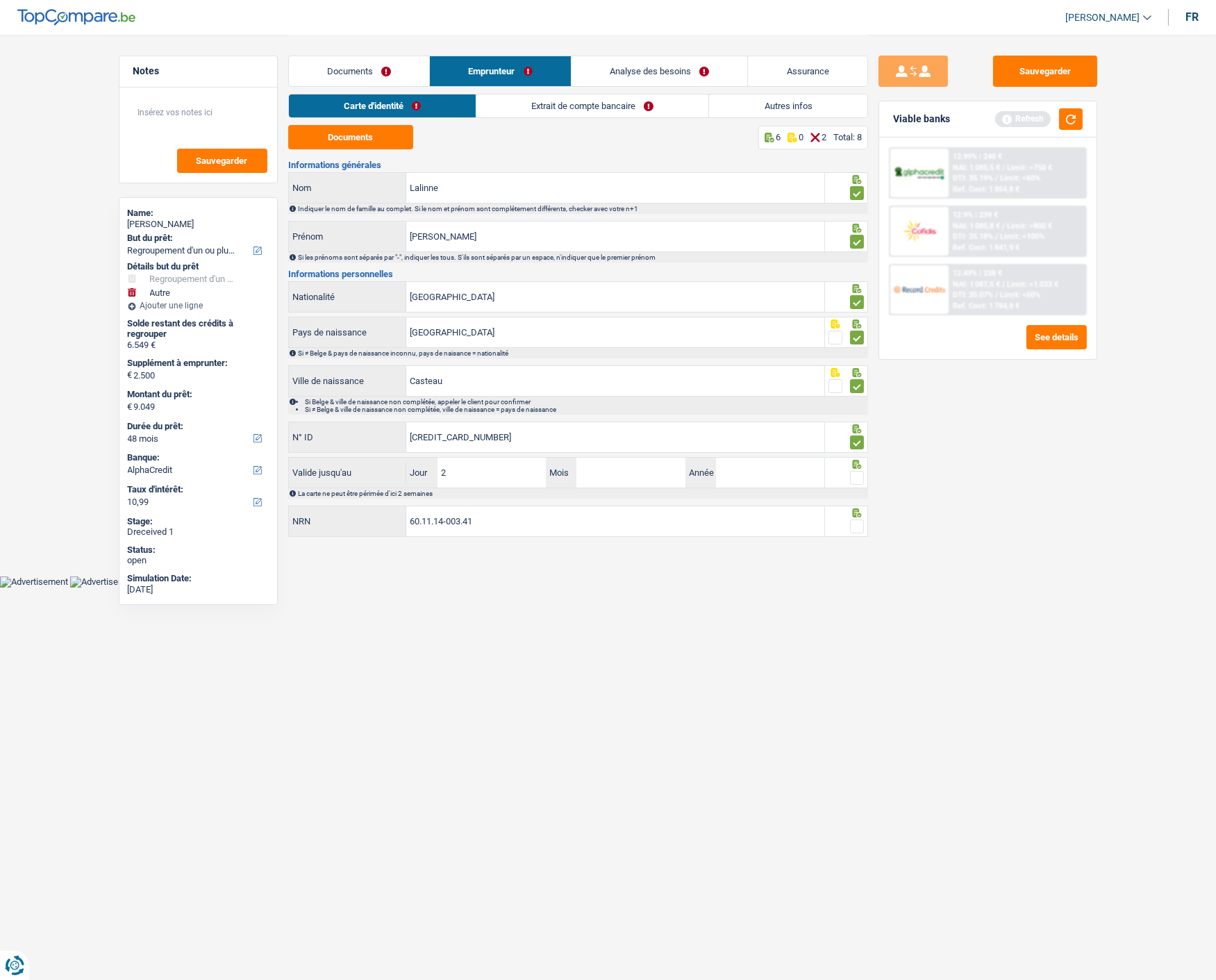
type input "25"
type input "07"
type input "2032"
click at [862, 470] on span at bounding box center [857, 477] width 14 height 14
click at [0, 0] on input "radio" at bounding box center [0, 0] width 0 height 0
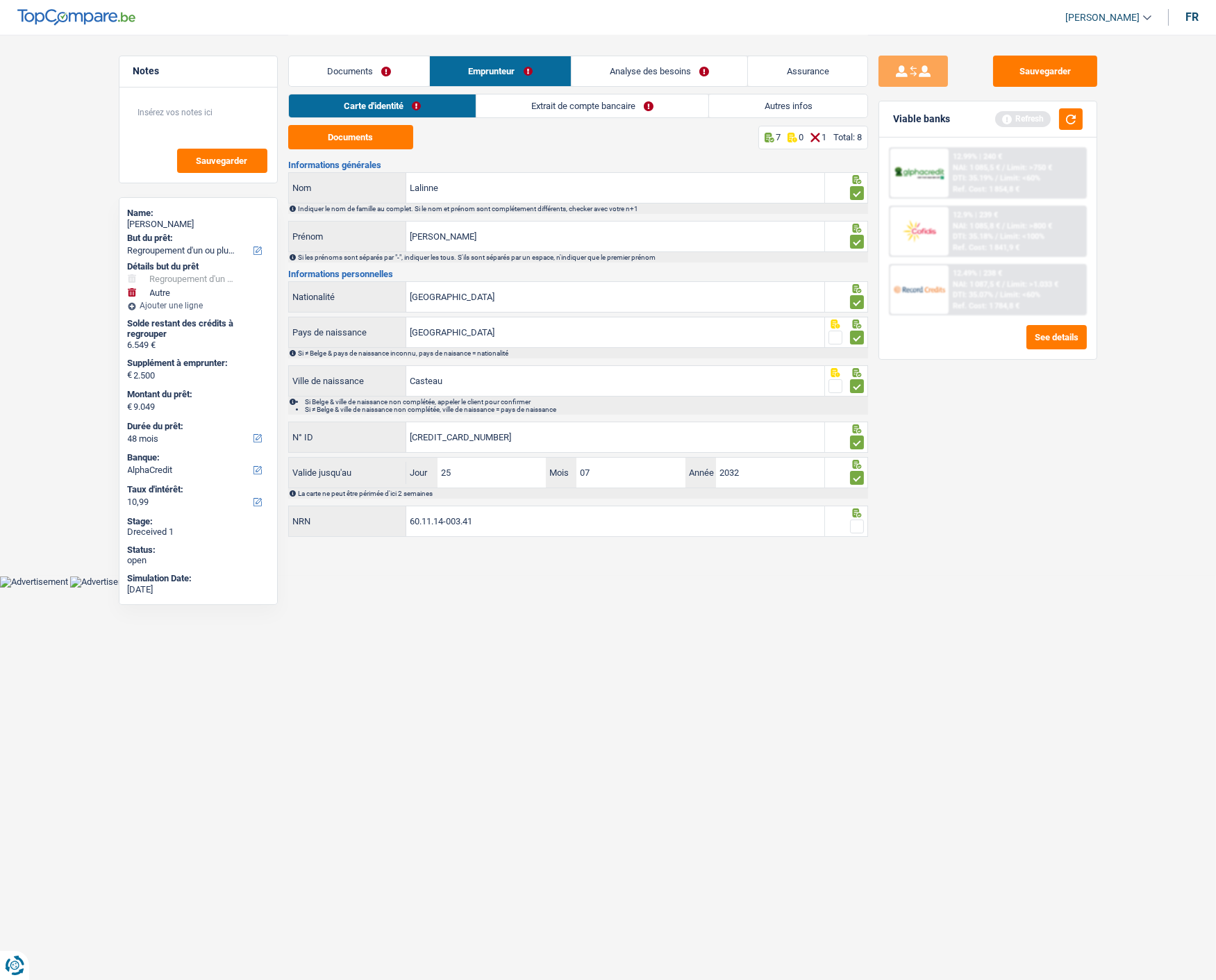
click at [858, 522] on span at bounding box center [857, 526] width 14 height 14
click at [0, 0] on input "radio" at bounding box center [0, 0] width 0 height 0
click at [1063, 64] on button "Sauvegarder" at bounding box center [1045, 71] width 104 height 31
click at [578, 107] on link "Extrait de compte bancaire" at bounding box center [592, 106] width 232 height 23
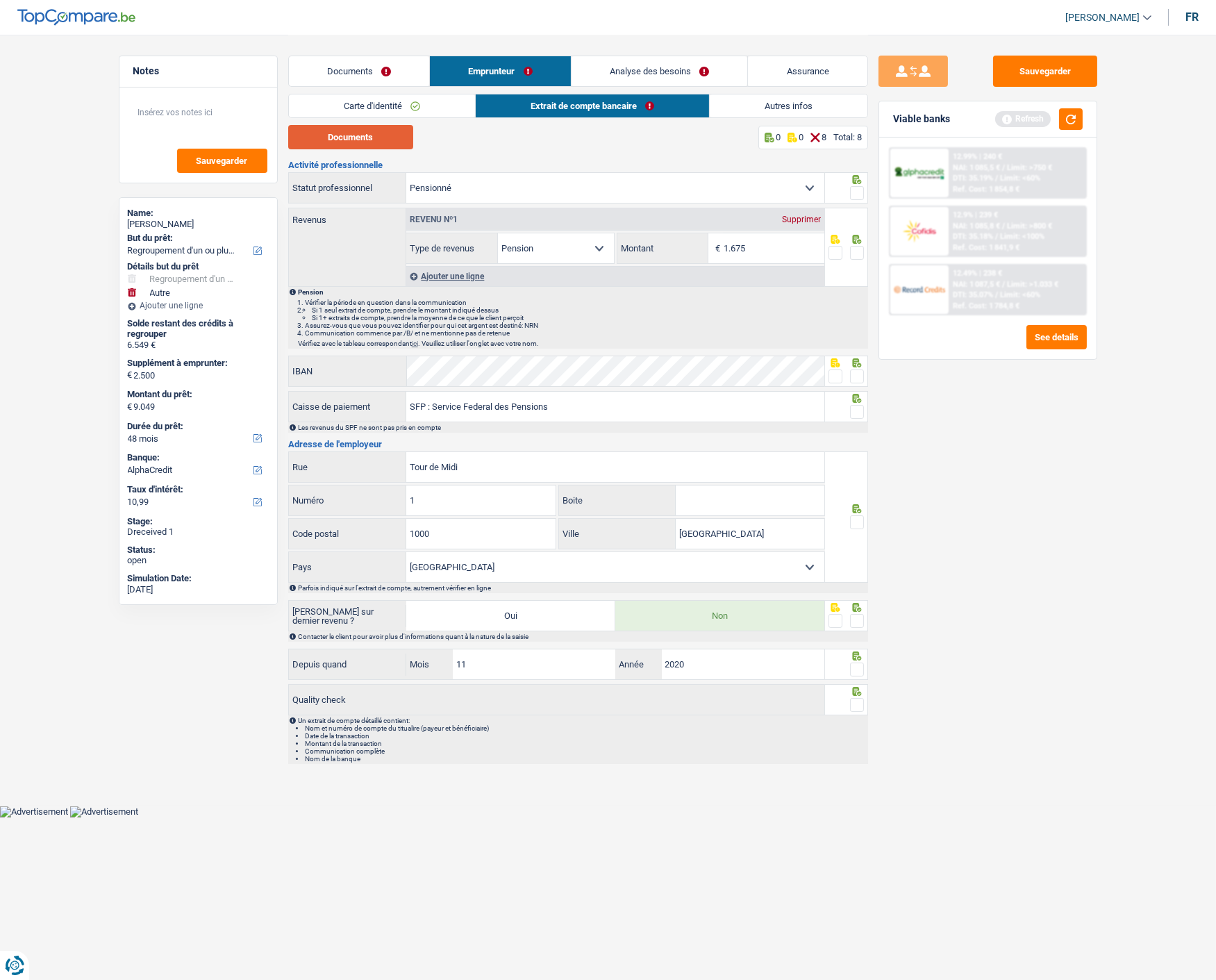
click at [389, 140] on button "Documents" at bounding box center [351, 137] width 125 height 24
click at [764, 241] on input "1.675" at bounding box center [773, 248] width 101 height 30
type input "1.685"
drag, startPoint x: 858, startPoint y: 189, endPoint x: 845, endPoint y: 246, distance: 58.5
click at [856, 192] on span at bounding box center [857, 193] width 14 height 14
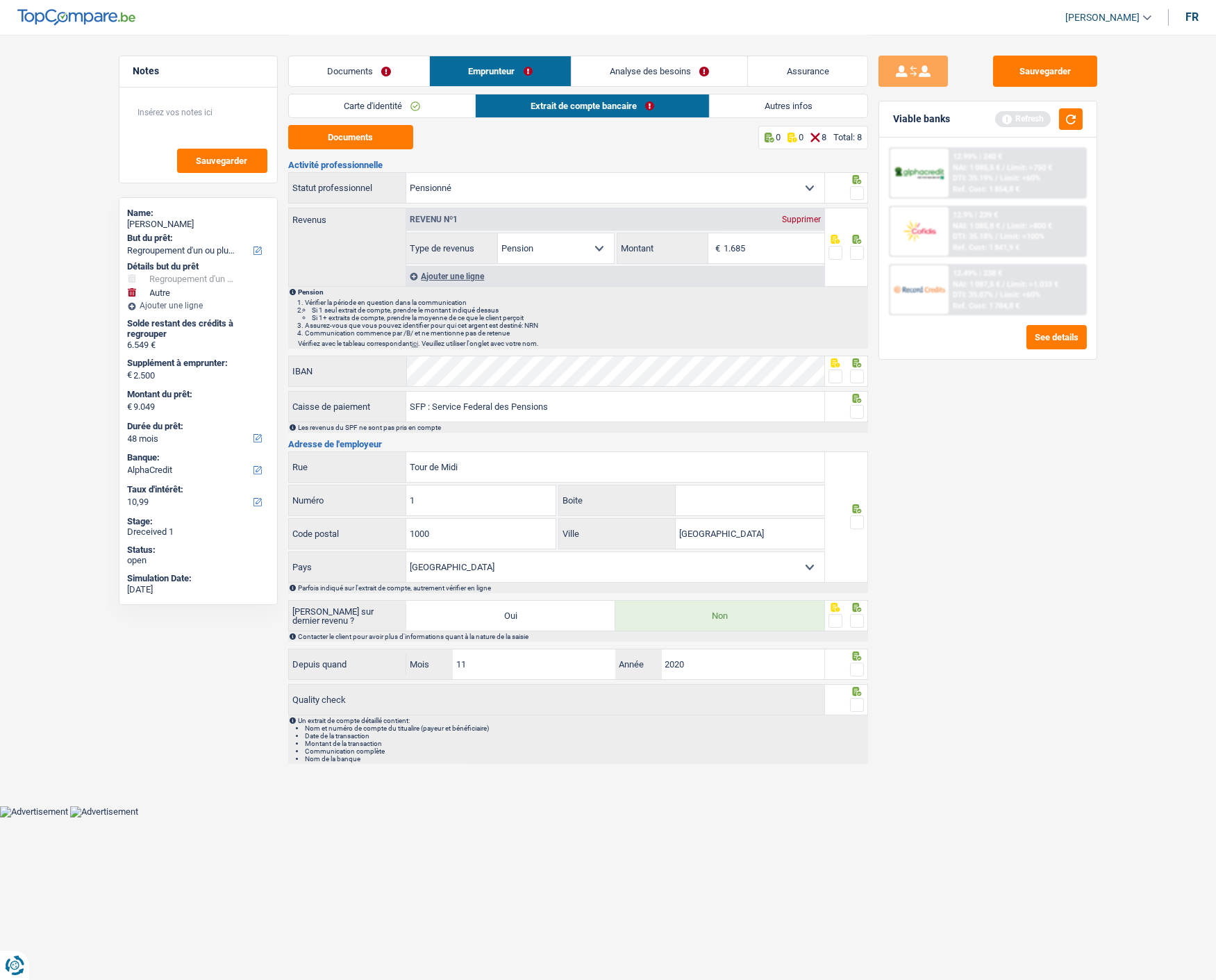
click at [0, 0] on input "radio" at bounding box center [0, 0] width 0 height 0
click at [850, 247] on span at bounding box center [857, 253] width 14 height 14
click at [0, 0] on input "radio" at bounding box center [0, 0] width 0 height 0
click at [862, 377] on span at bounding box center [857, 377] width 14 height 14
click at [0, 0] on input "radio" at bounding box center [0, 0] width 0 height 0
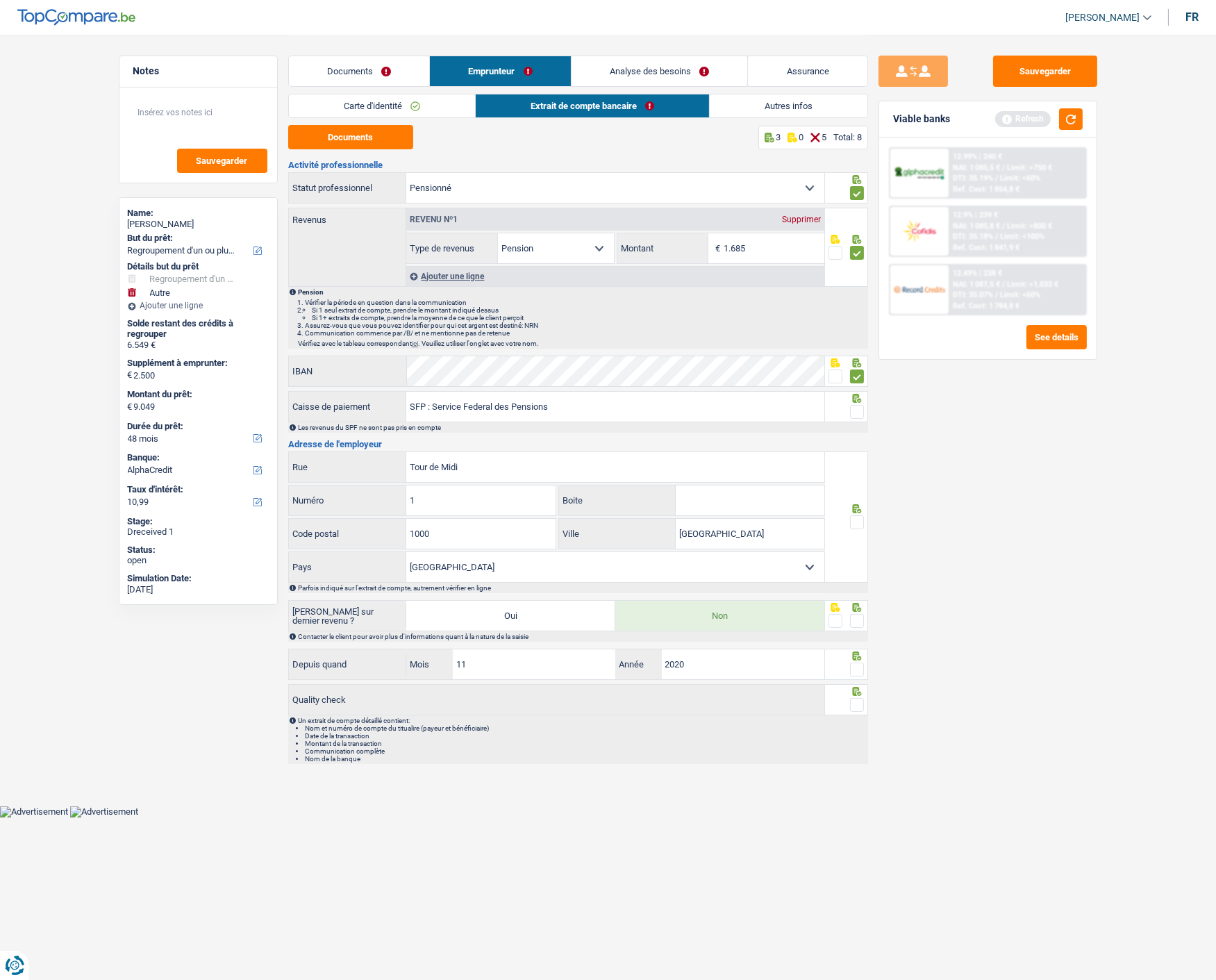
click at [856, 411] on span at bounding box center [857, 411] width 14 height 14
click at [0, 0] on input "radio" at bounding box center [0, 0] width 0 height 0
drag, startPoint x: 858, startPoint y: 516, endPoint x: 858, endPoint y: 537, distance: 21.0
click at [858, 518] on span at bounding box center [857, 522] width 14 height 14
click at [0, 0] on input "radio" at bounding box center [0, 0] width 0 height 0
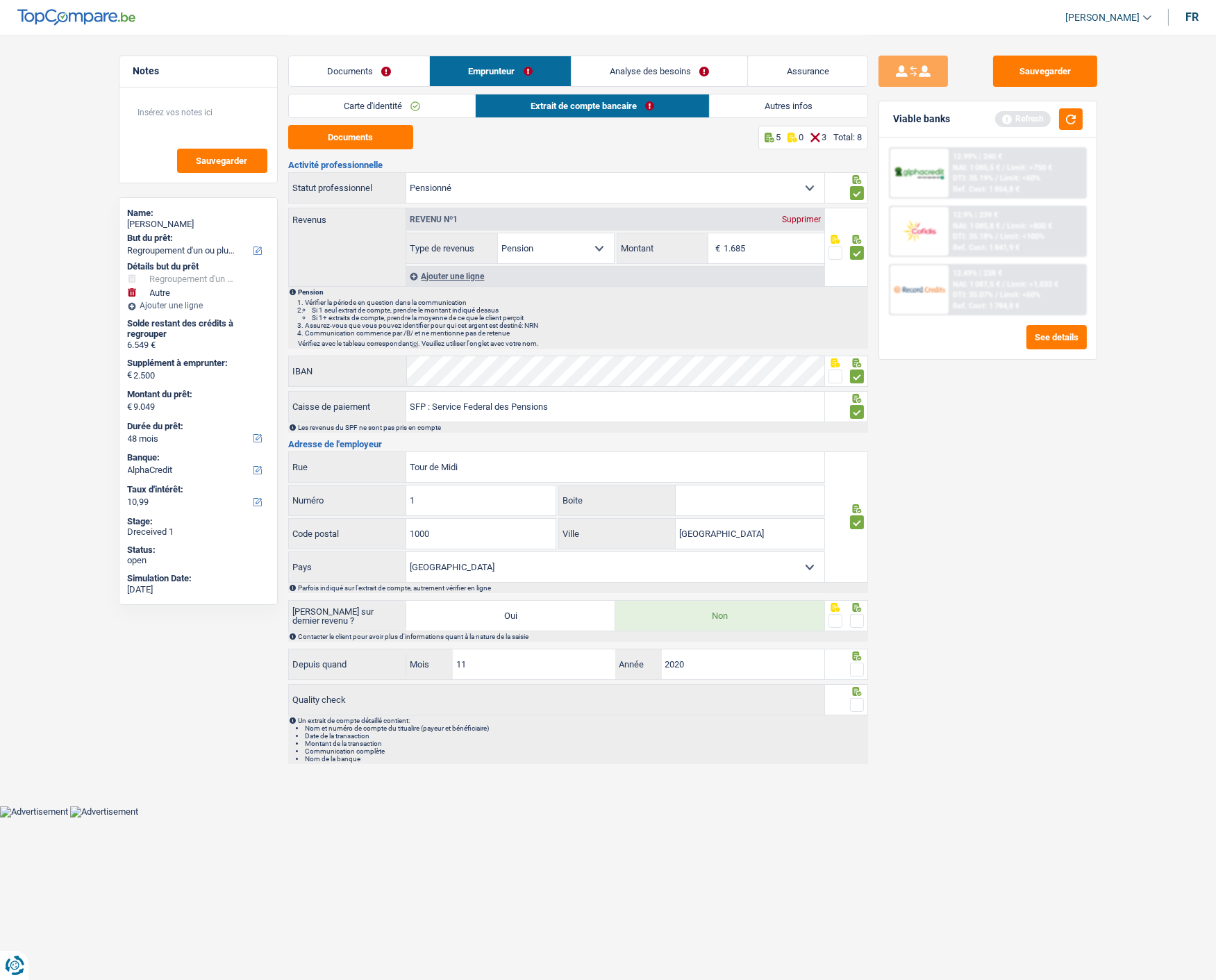
click at [854, 626] on span at bounding box center [857, 621] width 14 height 14
click at [0, 0] on input "radio" at bounding box center [0, 0] width 0 height 0
click at [858, 664] on span at bounding box center [857, 669] width 14 height 14
click at [0, 0] on input "radio" at bounding box center [0, 0] width 0 height 0
click at [856, 698] on span at bounding box center [857, 705] width 14 height 14
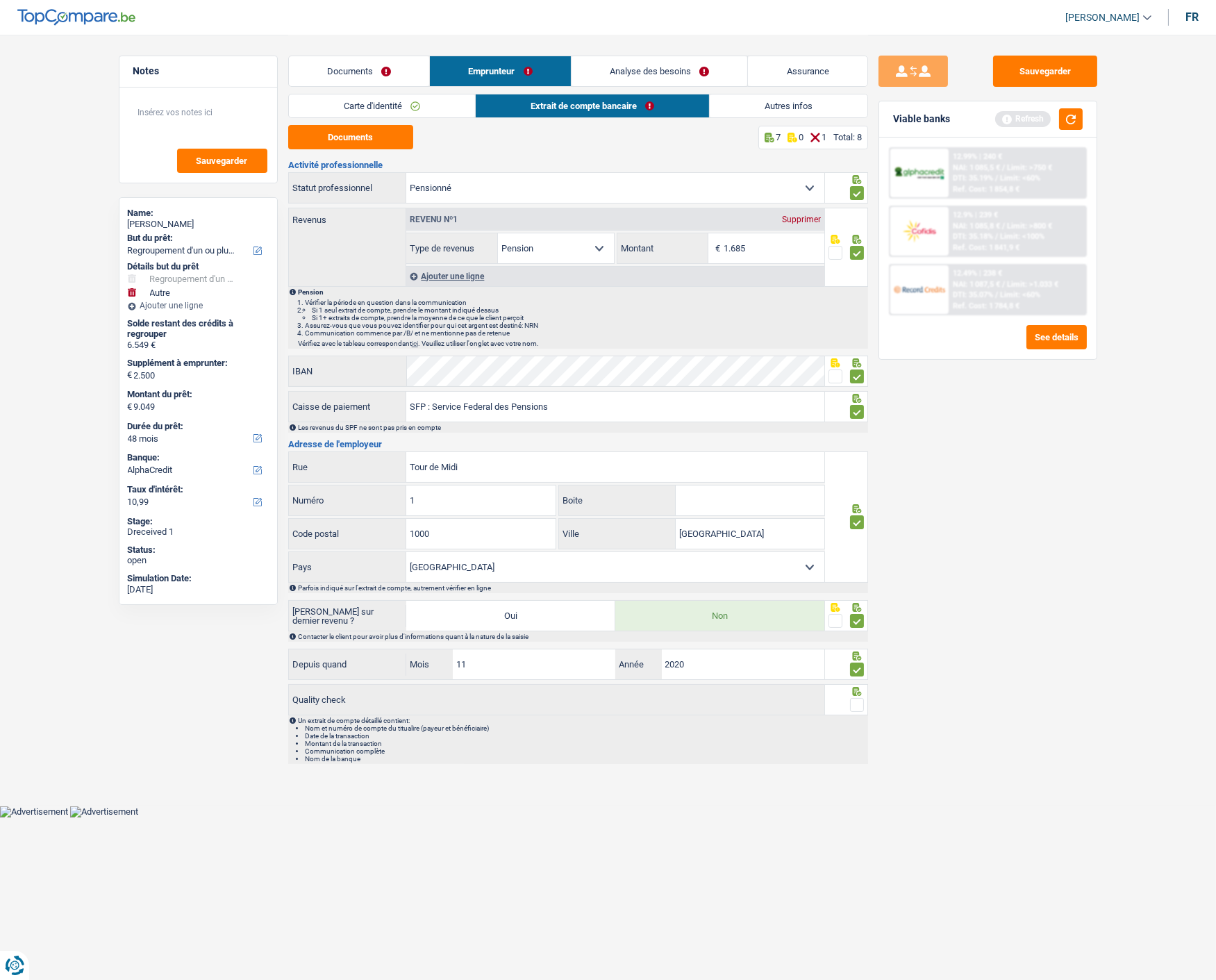
click at [0, 0] on input "radio" at bounding box center [0, 0] width 0 height 0
click at [745, 101] on link "Autres infos" at bounding box center [788, 106] width 158 height 23
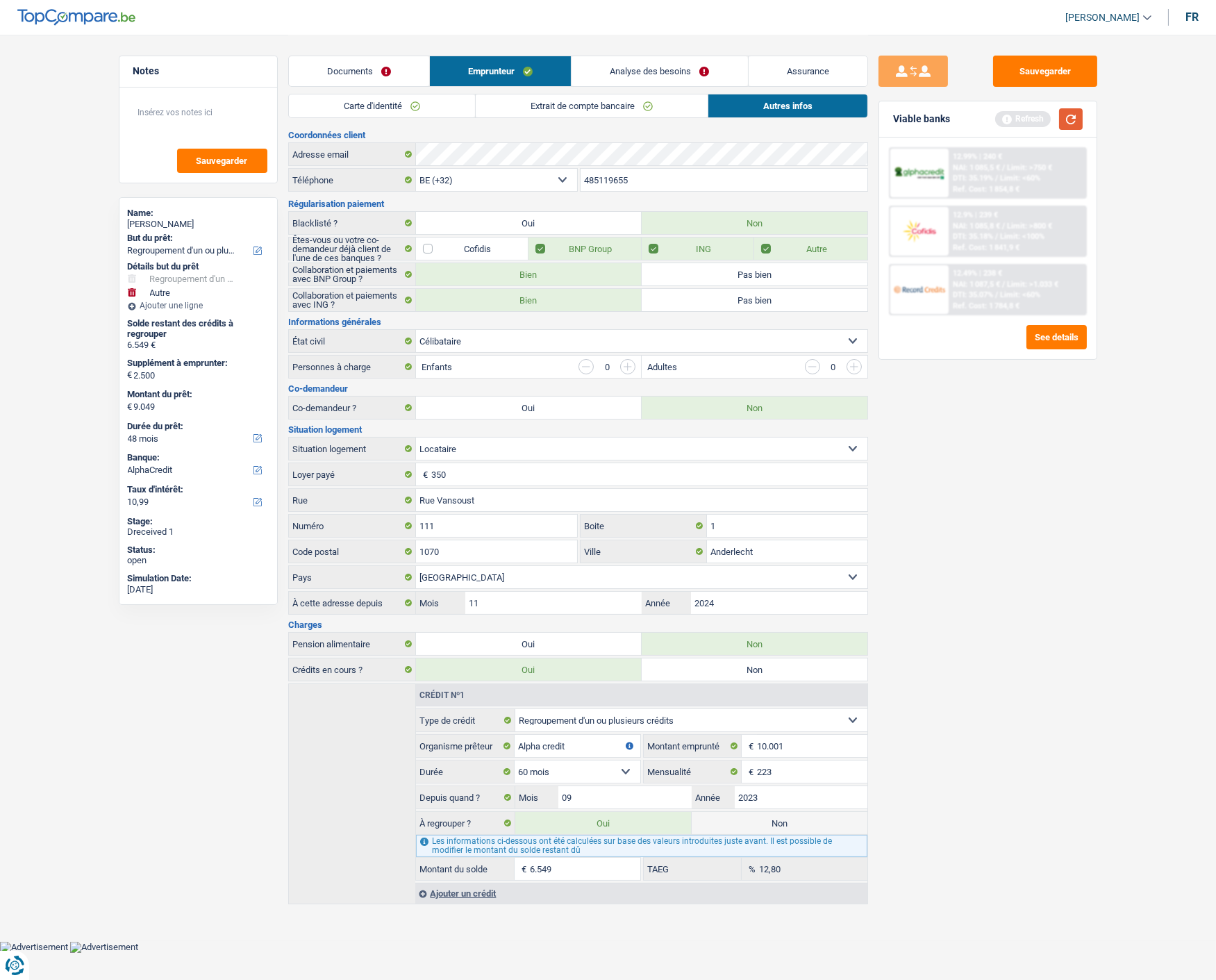
click at [1075, 121] on button "button" at bounding box center [1070, 119] width 23 height 22
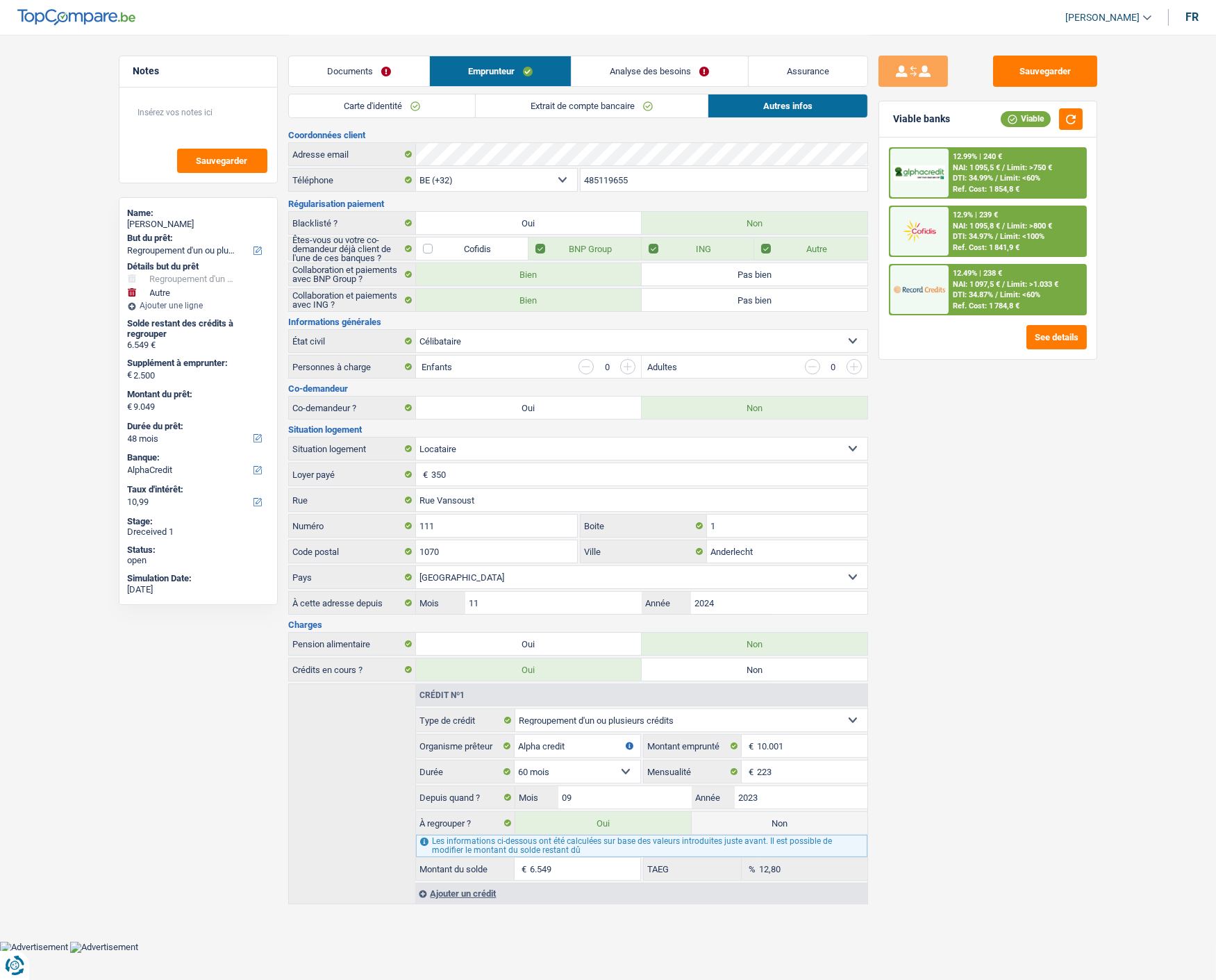
click at [1007, 280] on span "Limit: >1.033 €" at bounding box center [1032, 284] width 51 height 9
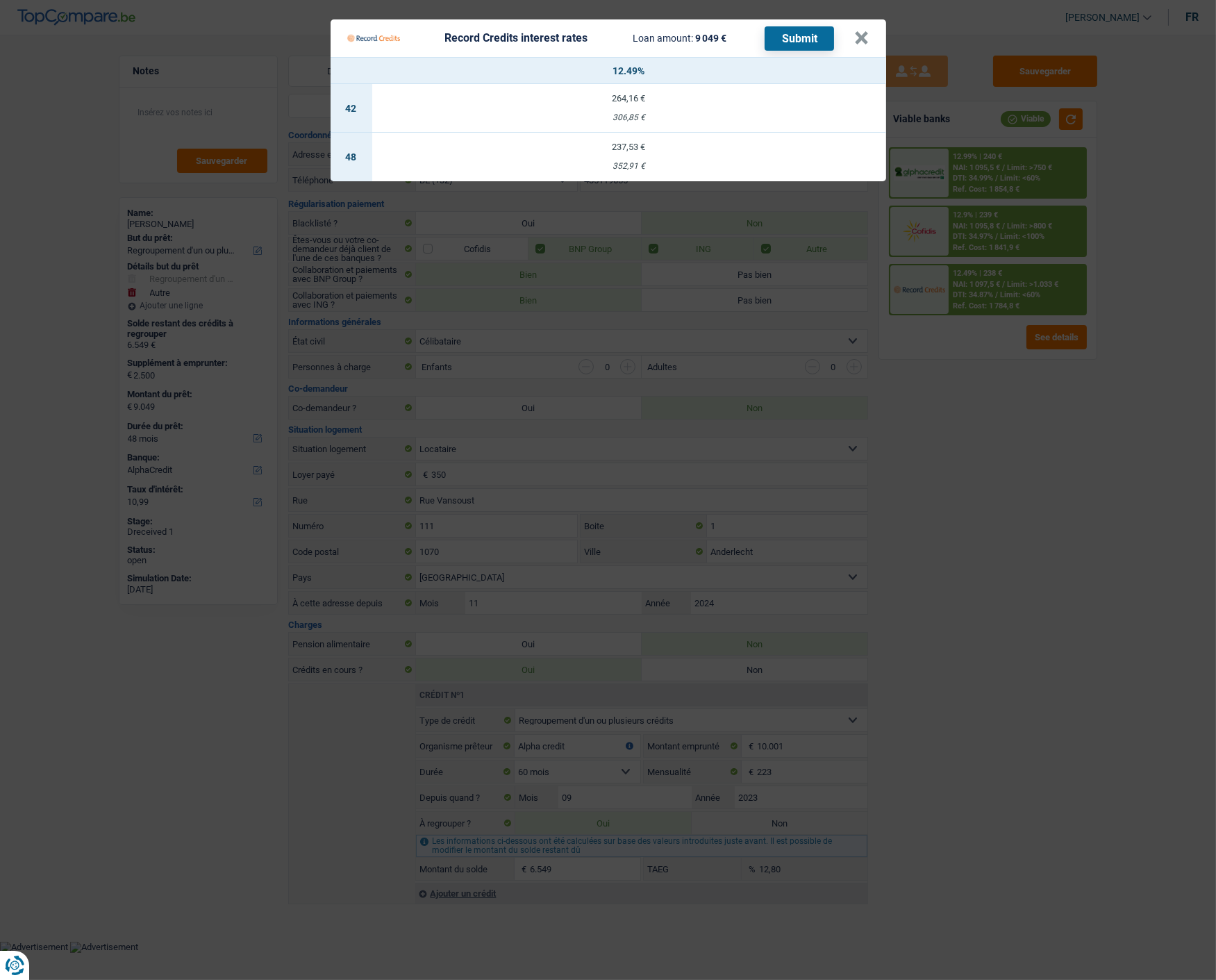
click at [642, 161] on div "352,91 €" at bounding box center [629, 166] width 514 height 9
select select "record credits"
type input "12,49"
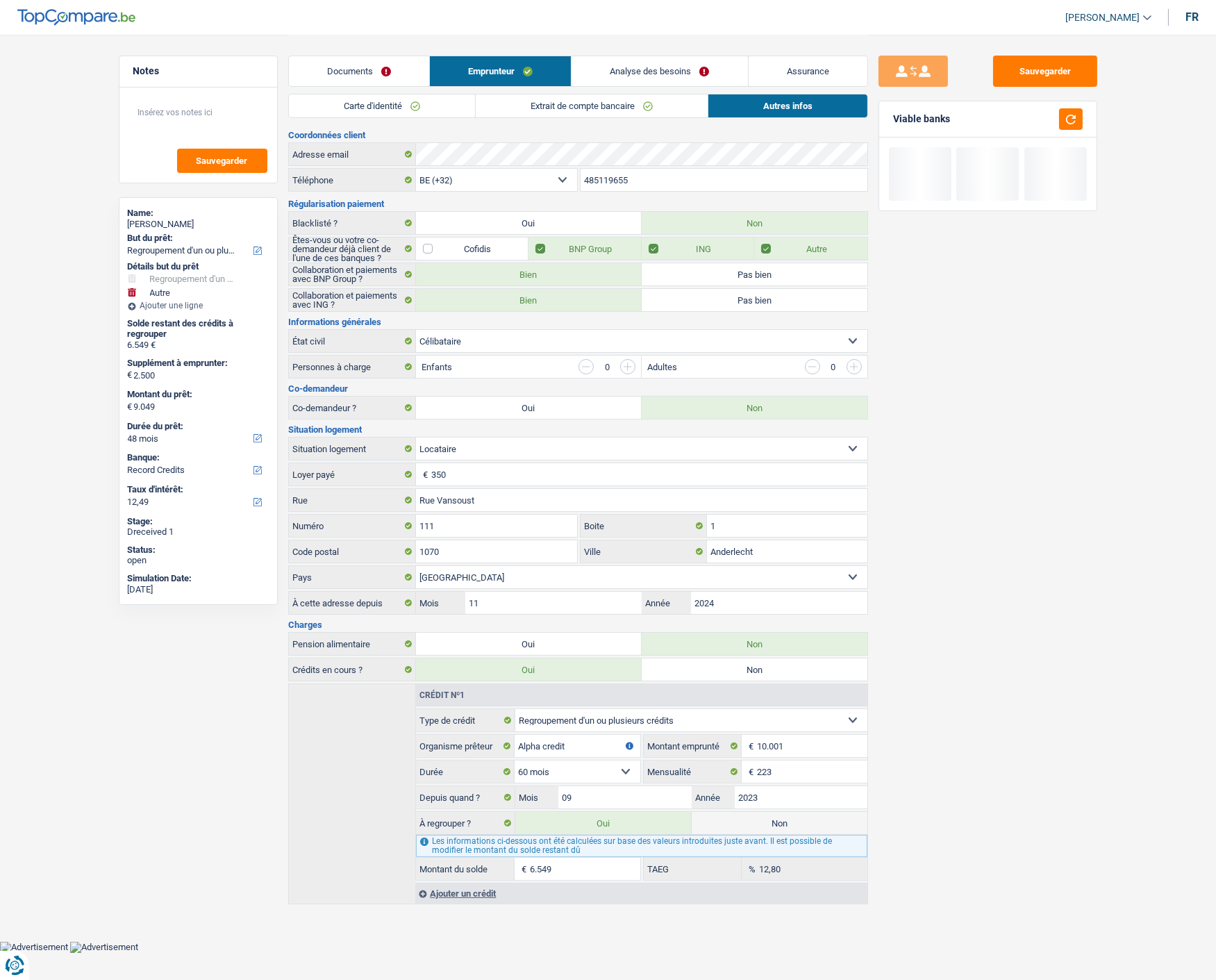
click at [712, 68] on link "Analyse des besoins" at bounding box center [659, 71] width 175 height 30
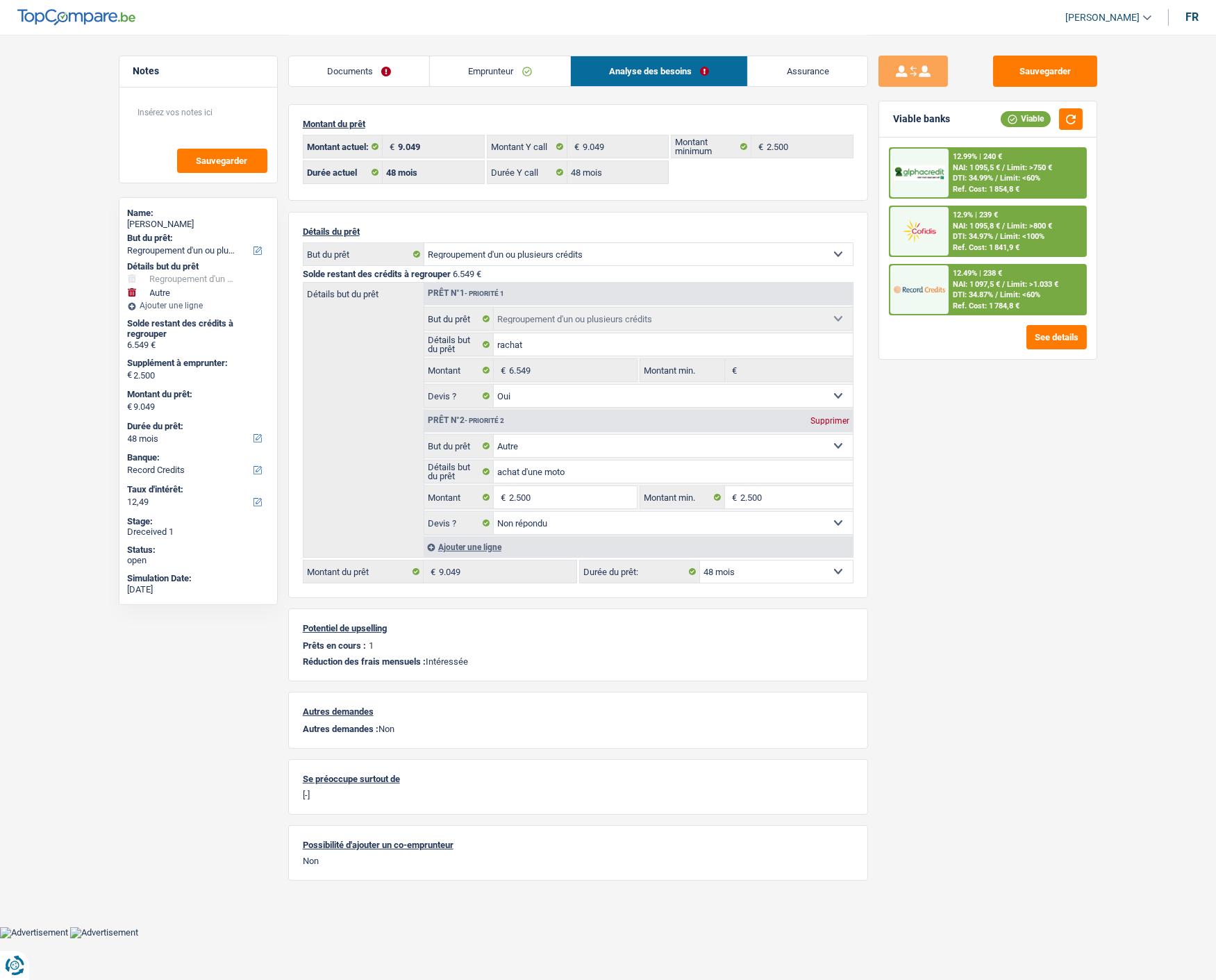
click at [1007, 290] on span "Limit: <60%" at bounding box center [1020, 294] width 40 height 9
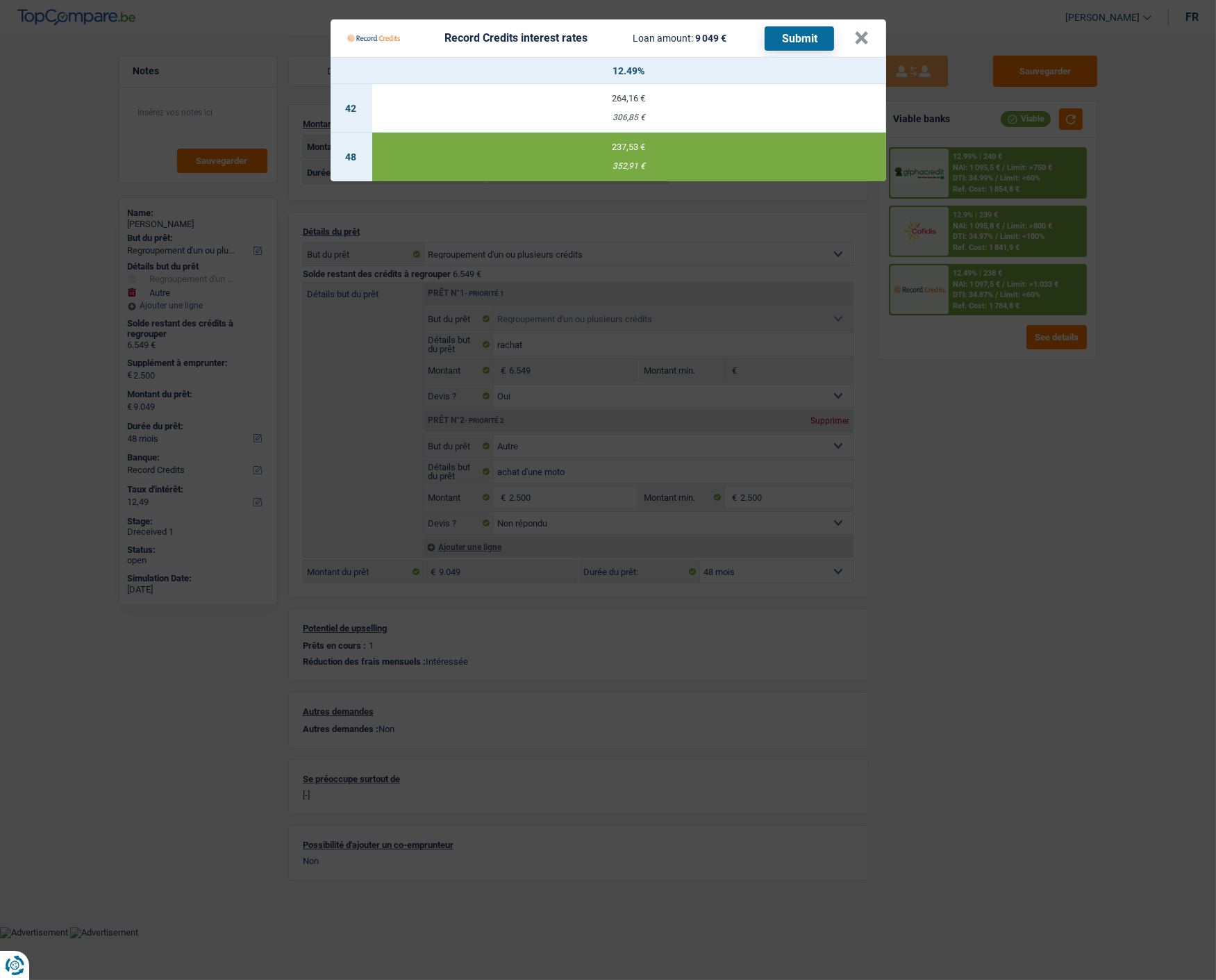
click at [794, 33] on button "Submit" at bounding box center [799, 38] width 69 height 24
click at [869, 31] on button "×" at bounding box center [862, 38] width 15 height 14
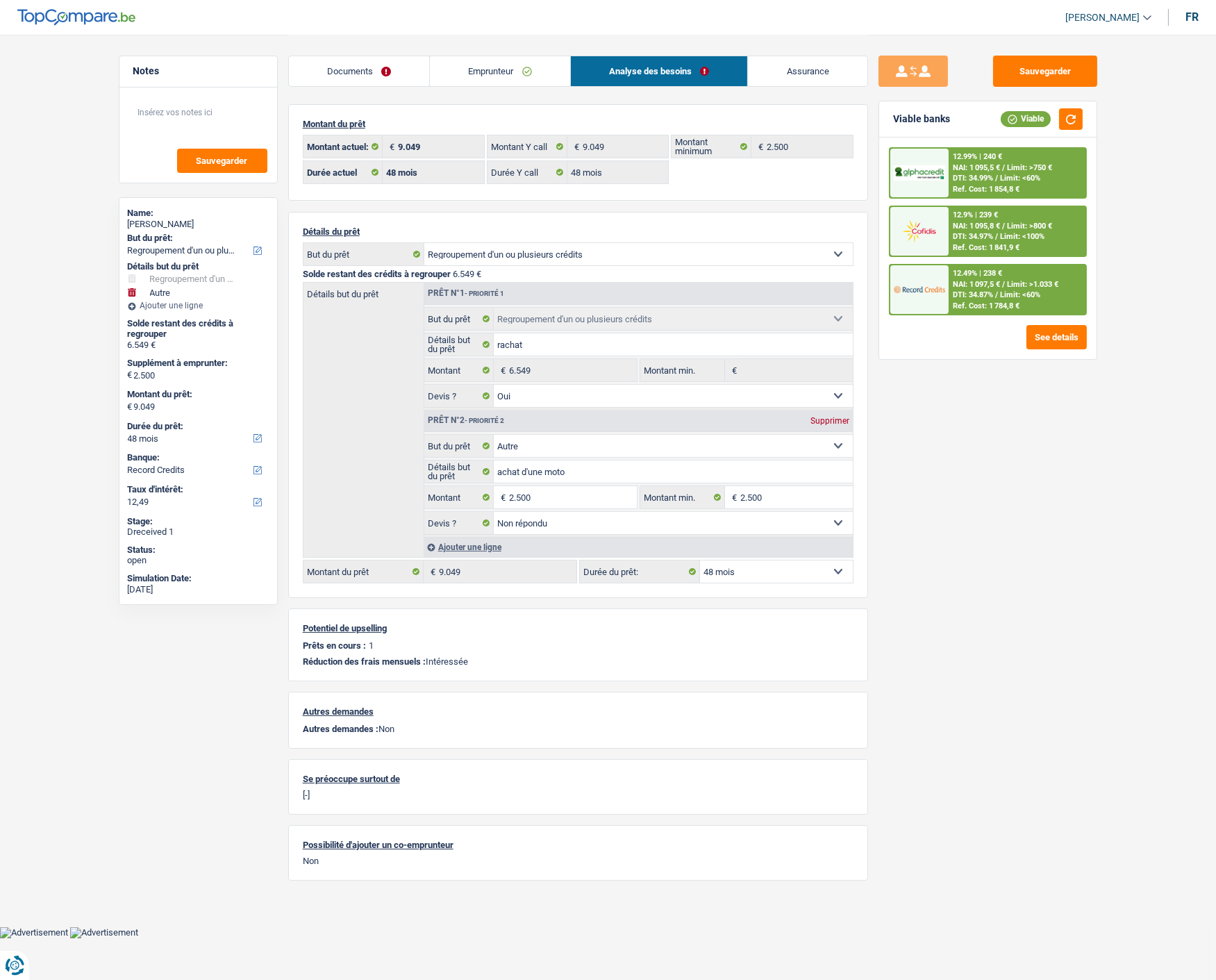
click at [959, 215] on div "12.9% | 239 €" at bounding box center [975, 214] width 45 height 9
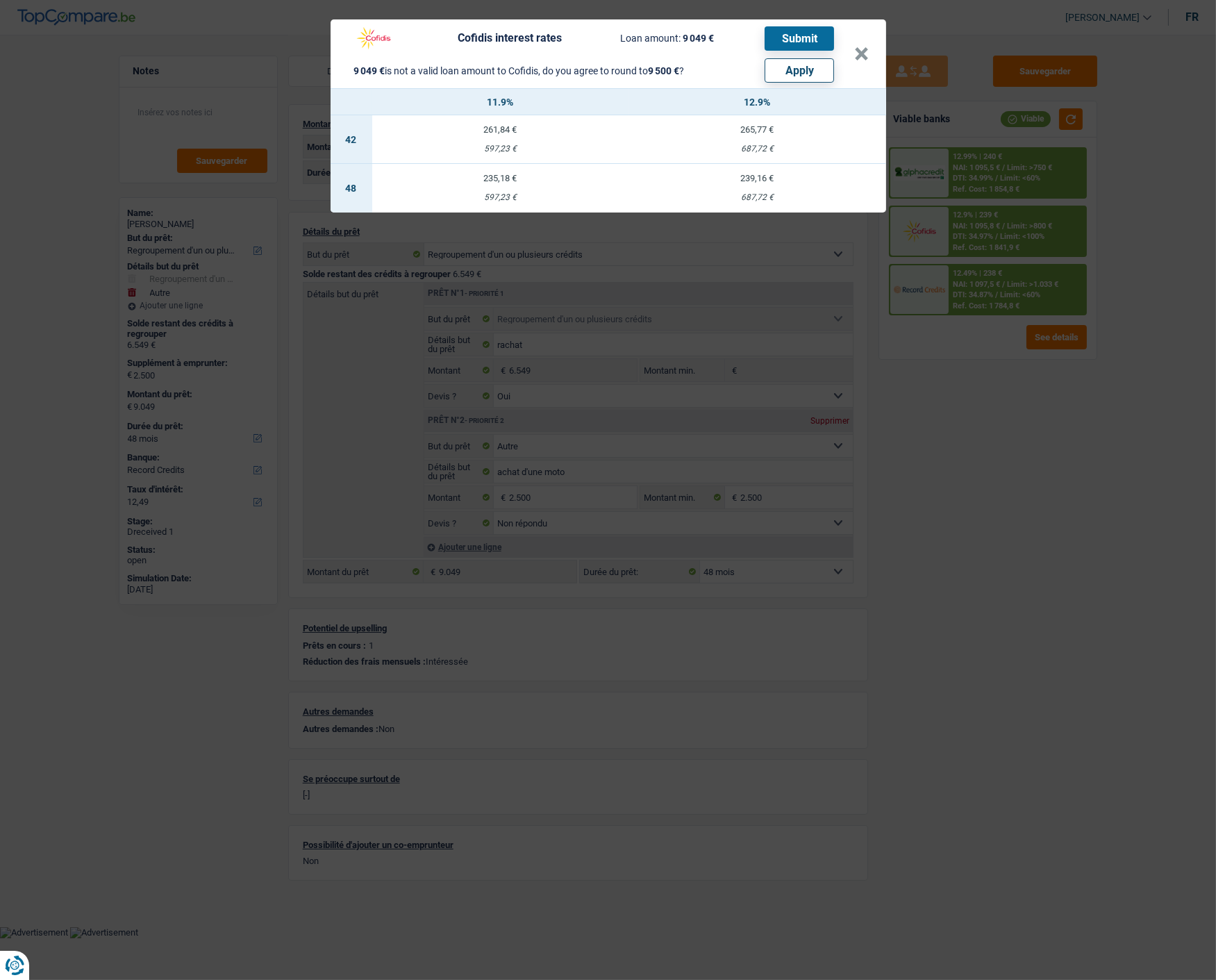
click at [792, 66] on button "Apply" at bounding box center [799, 70] width 69 height 24
type input "2.951"
type input "9.500"
type input "2.951"
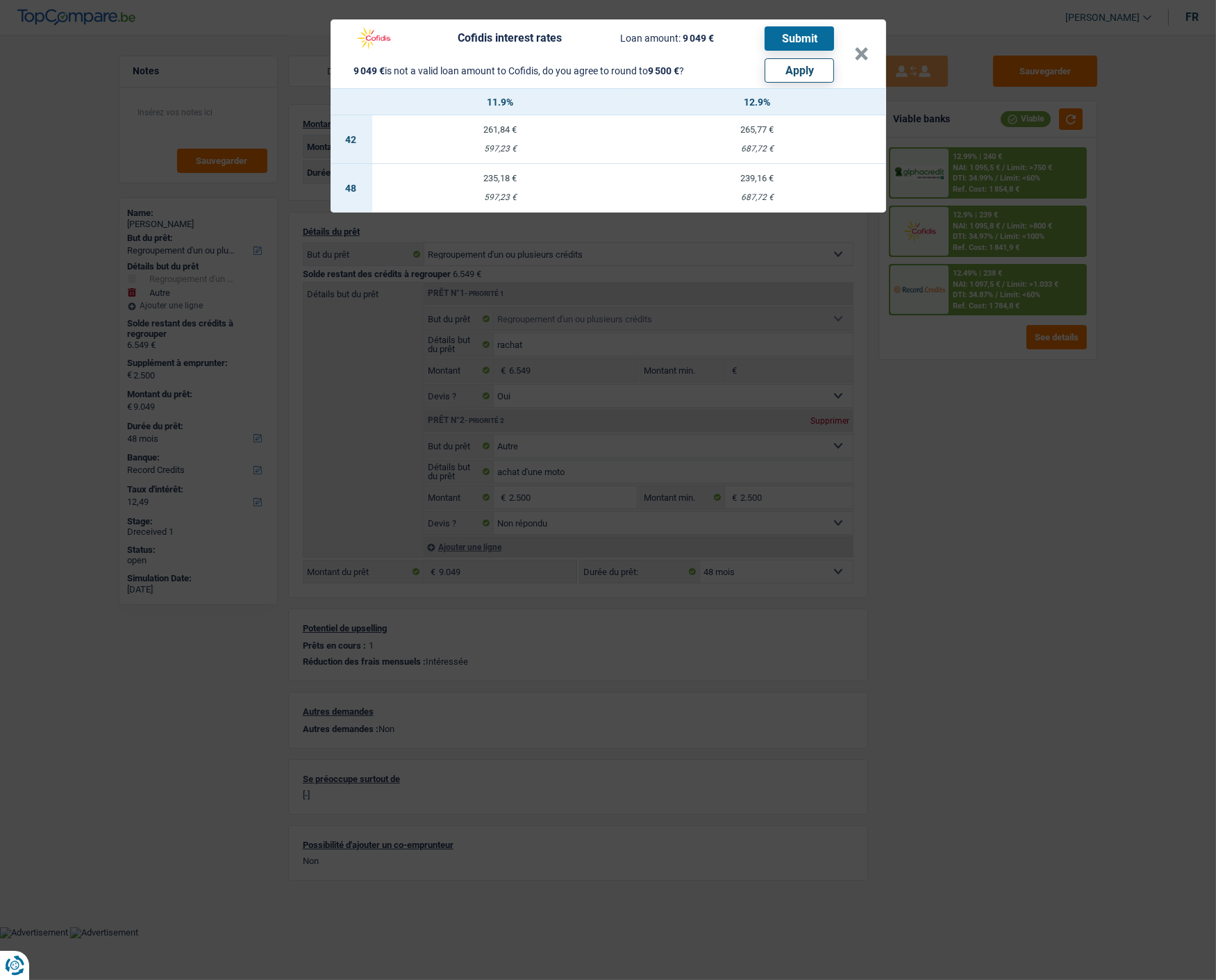
type input "9.500"
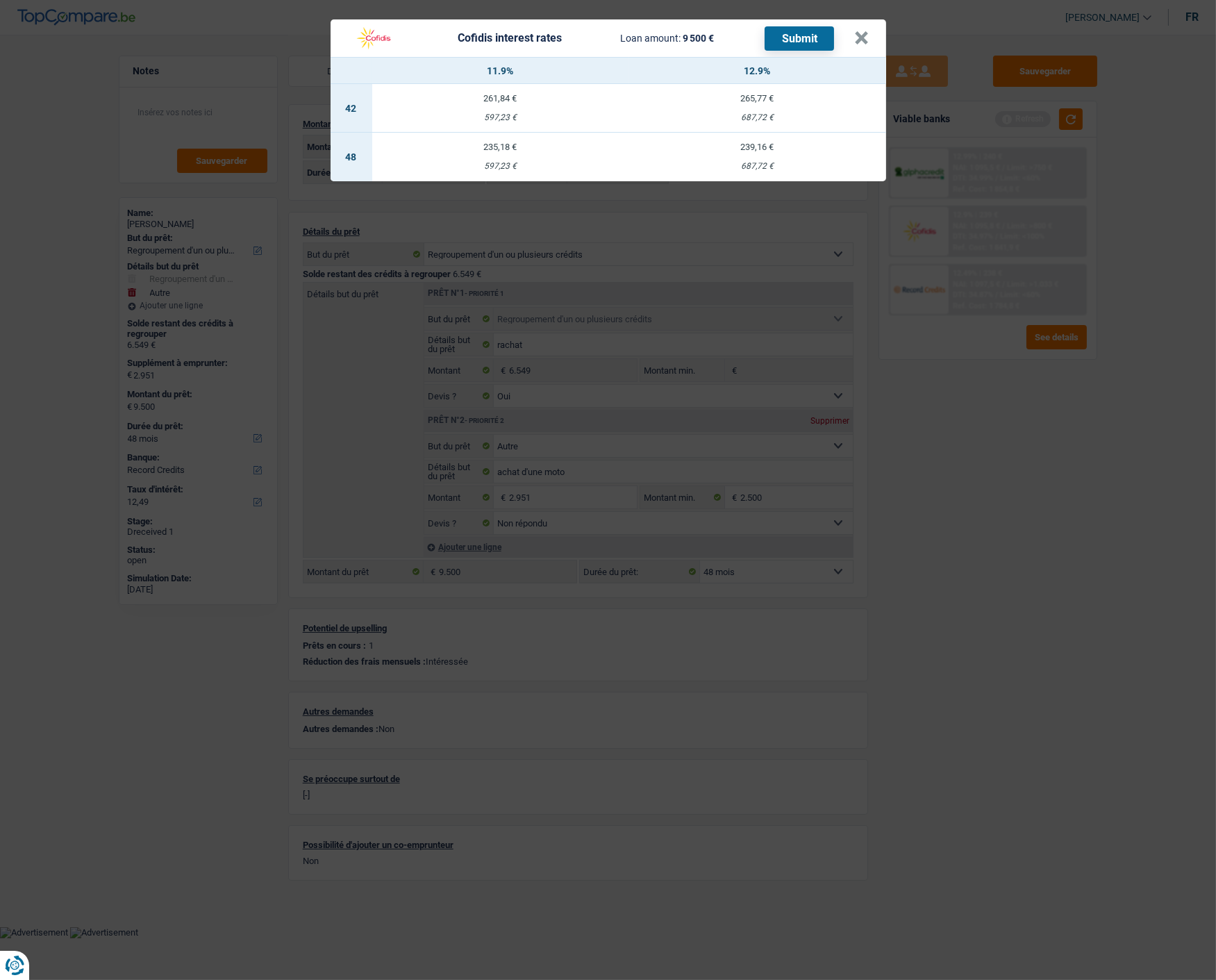
click at [508, 148] on td "235,18 € 597,23 €" at bounding box center [501, 157] width 257 height 49
select select "cofidis"
type input "11,90"
click at [813, 31] on button "Submit" at bounding box center [799, 38] width 69 height 24
click at [865, 31] on button "×" at bounding box center [862, 38] width 15 height 14
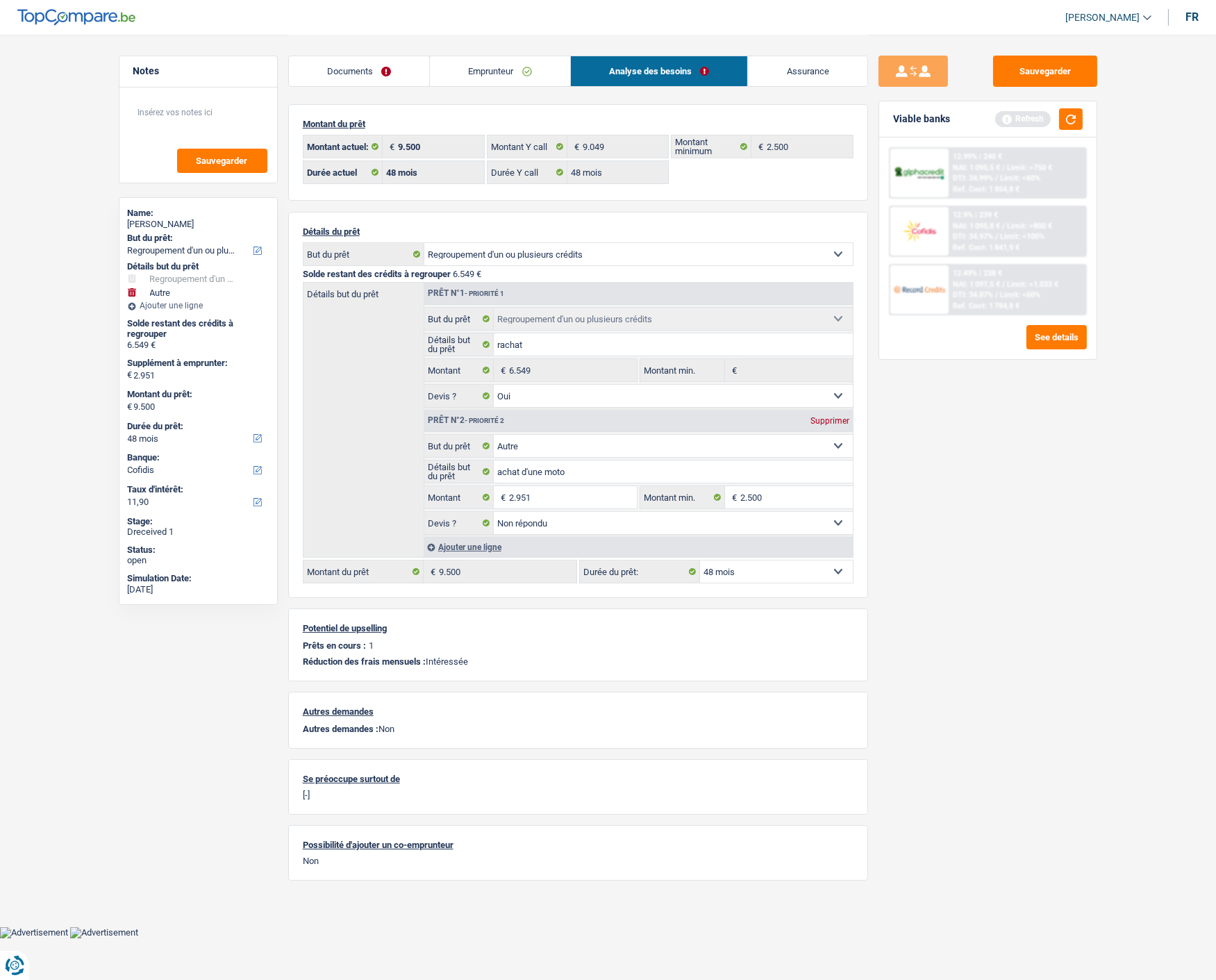
click at [370, 68] on link "Documents" at bounding box center [359, 71] width 141 height 30
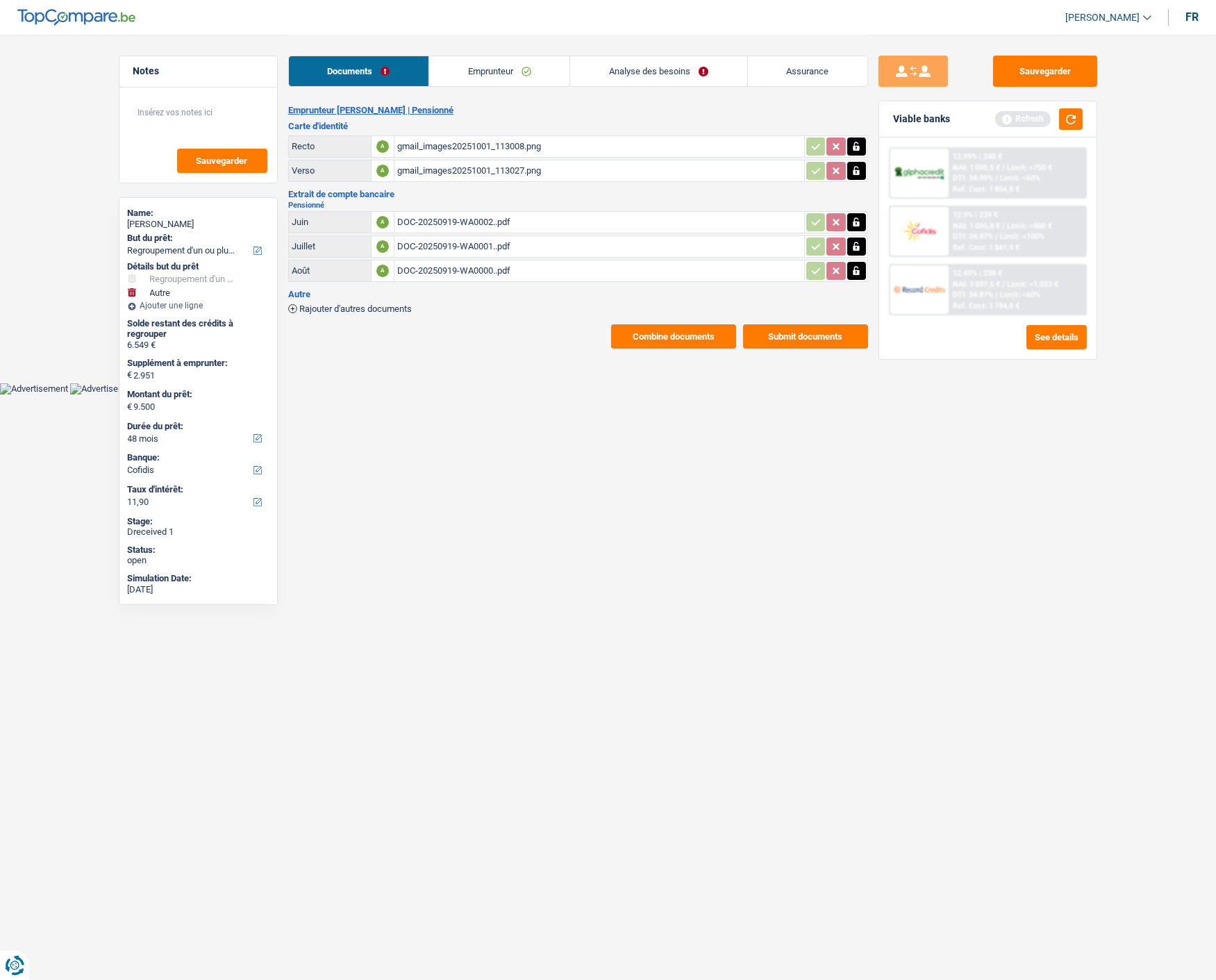
click at [800, 325] on button "Submit documents" at bounding box center [805, 337] width 125 height 24
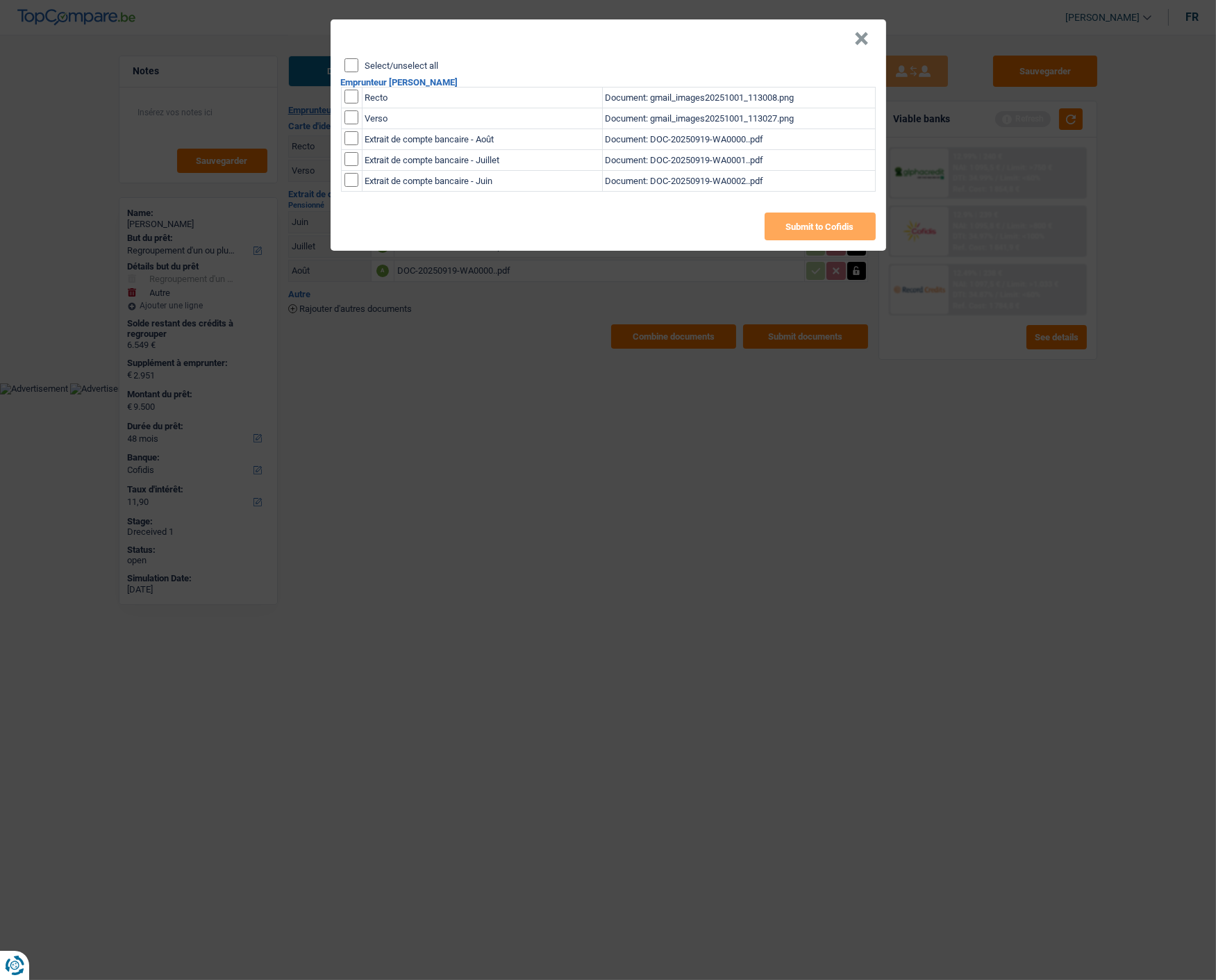
click at [350, 61] on input "Select/unselect all" at bounding box center [352, 65] width 14 height 14
checkbox input "true"
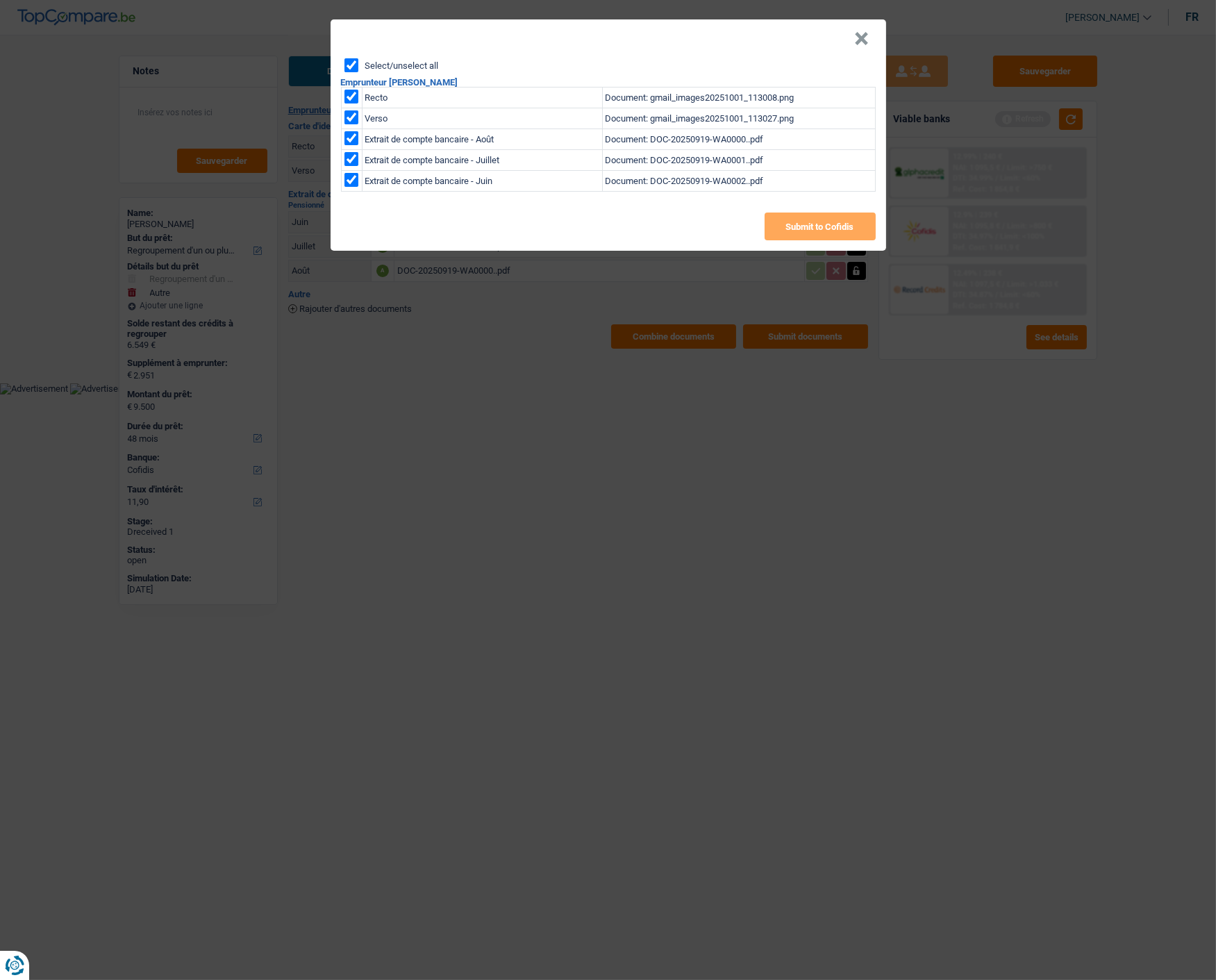
checkbox input "true"
drag, startPoint x: 836, startPoint y: 218, endPoint x: 739, endPoint y: 42, distance: 201.0
click at [834, 218] on button "Submit to Cofidis" at bounding box center [820, 227] width 111 height 28
click at [859, 36] on button "×" at bounding box center [862, 39] width 15 height 14
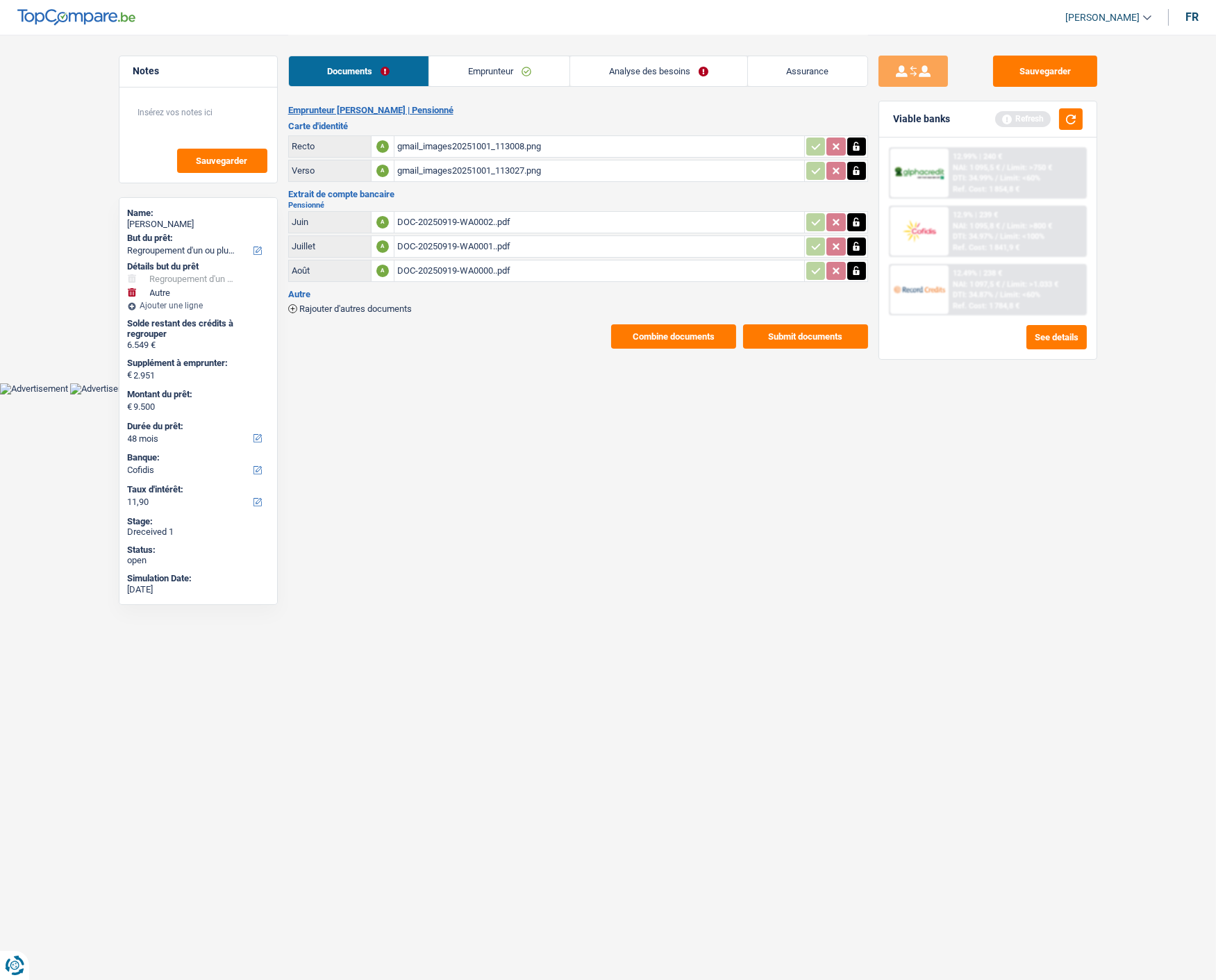
click at [692, 325] on button "Combine documents" at bounding box center [674, 337] width 125 height 24
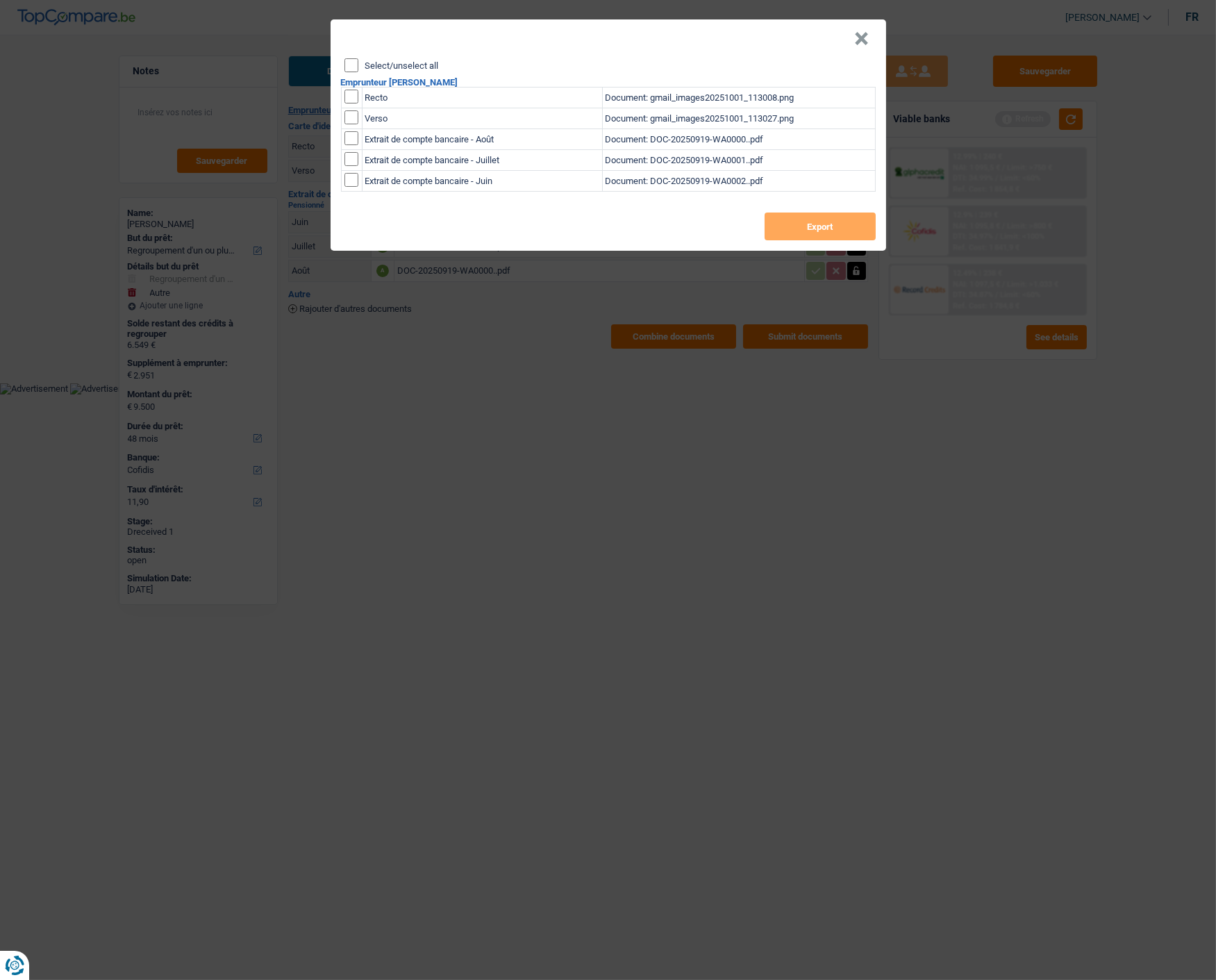
click at [351, 63] on input "Select/unselect all" at bounding box center [352, 65] width 14 height 14
checkbox input "true"
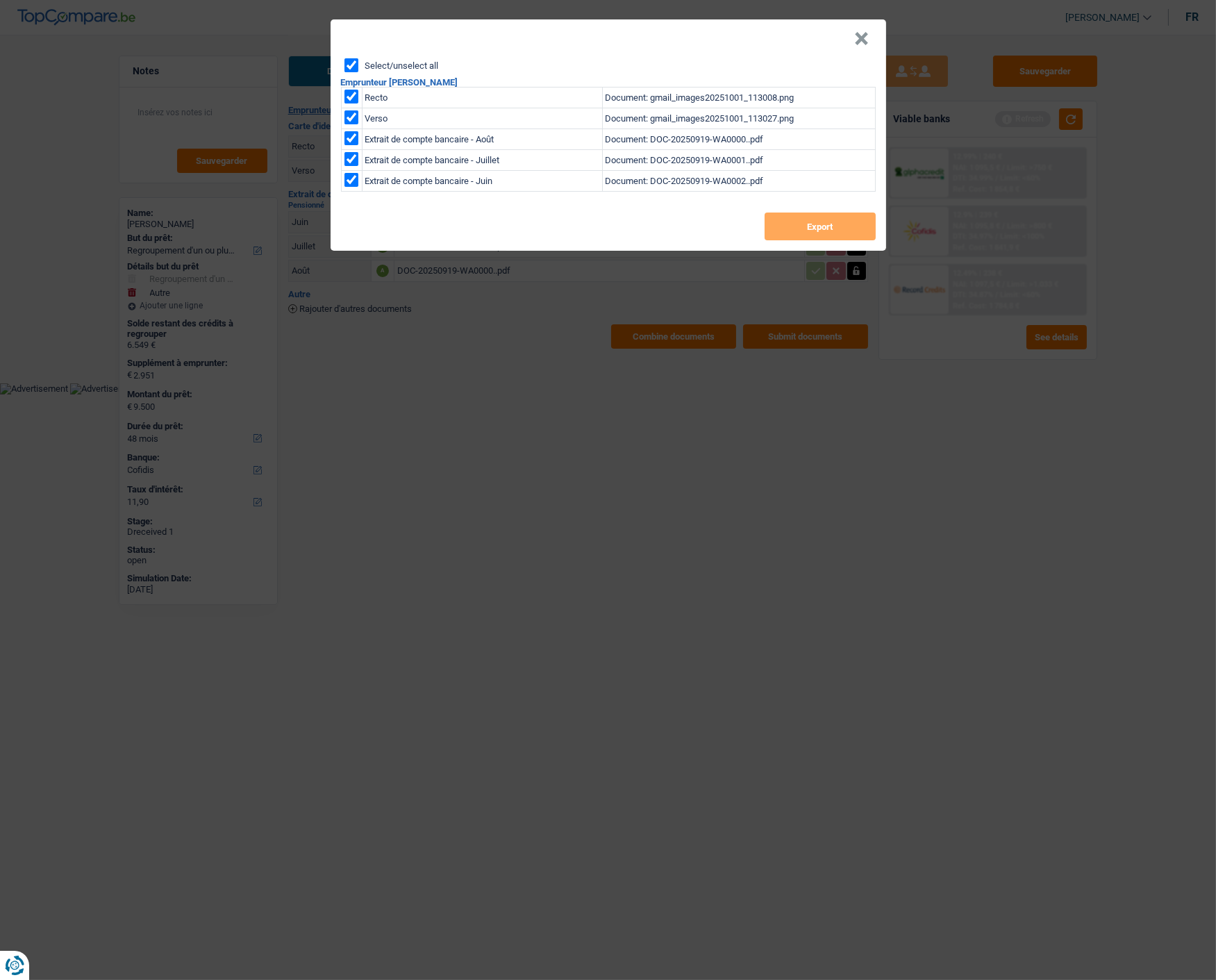
checkbox input "true"
click at [845, 220] on button "Export" at bounding box center [820, 227] width 111 height 28
click at [697, 58] on div "Select/unselect all" at bounding box center [610, 65] width 531 height 14
click at [869, 32] on button "×" at bounding box center [862, 39] width 15 height 14
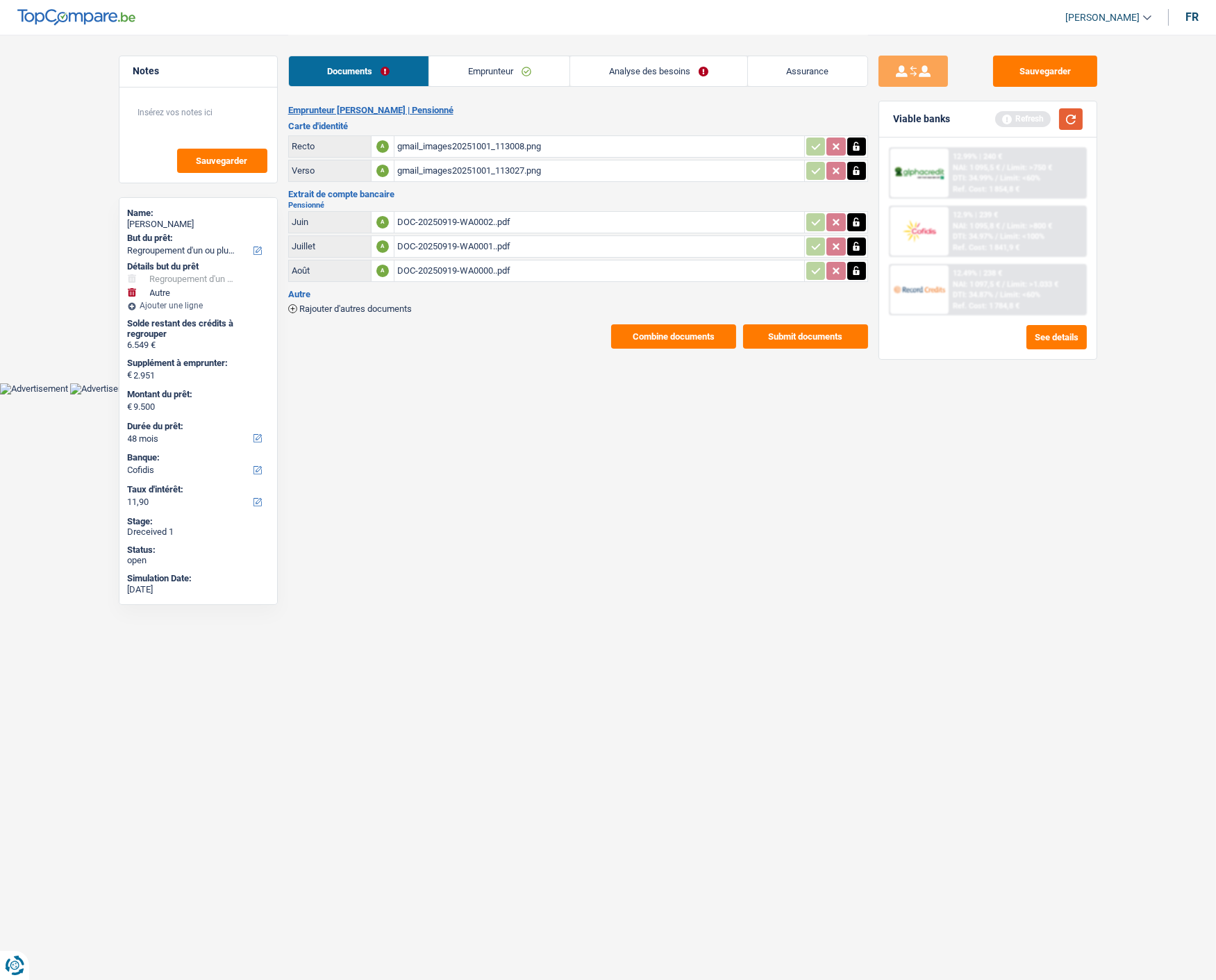
click at [1067, 113] on button "button" at bounding box center [1070, 119] width 23 height 22
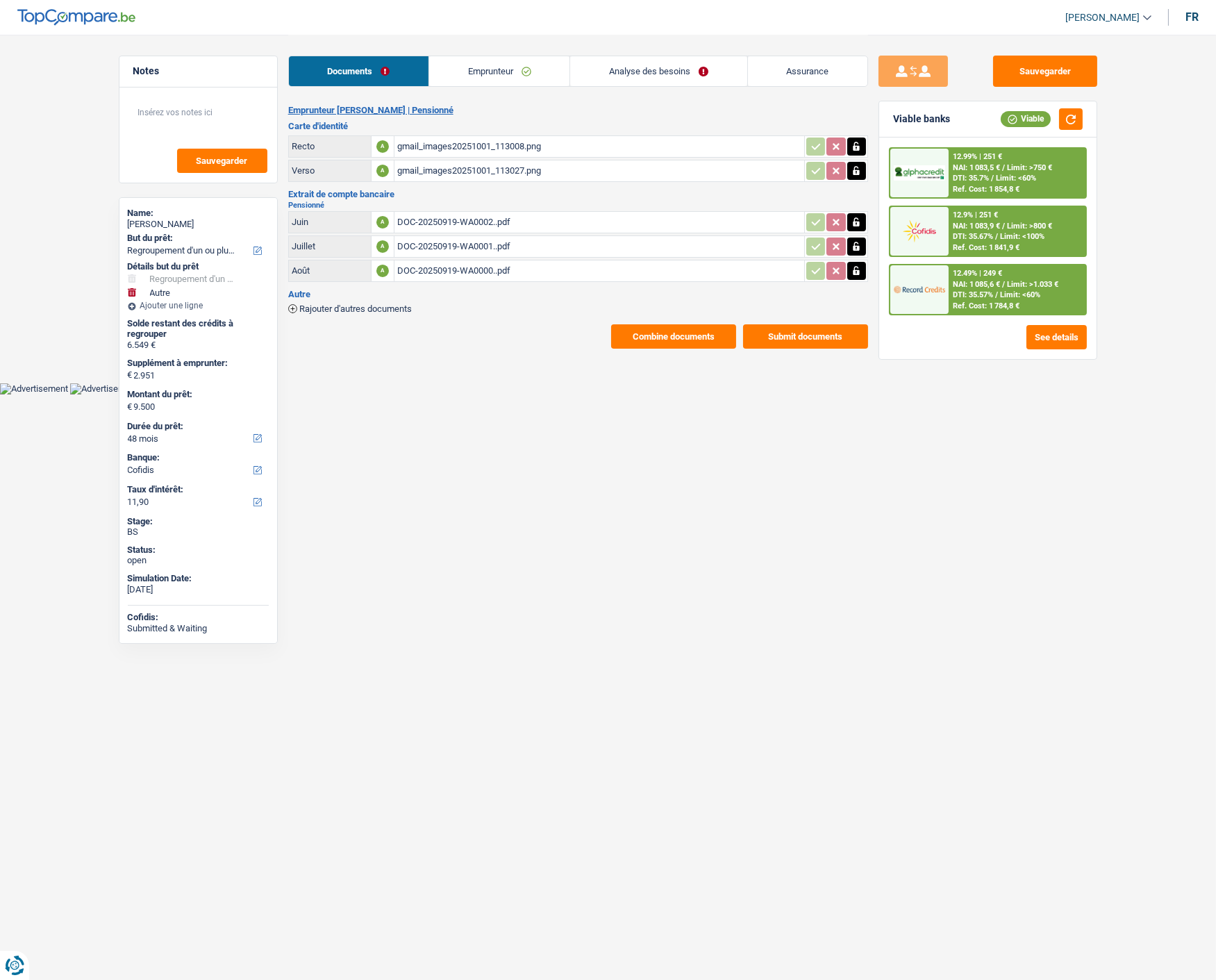
click at [996, 178] on span "Limit: <60%" at bounding box center [1016, 178] width 40 height 9
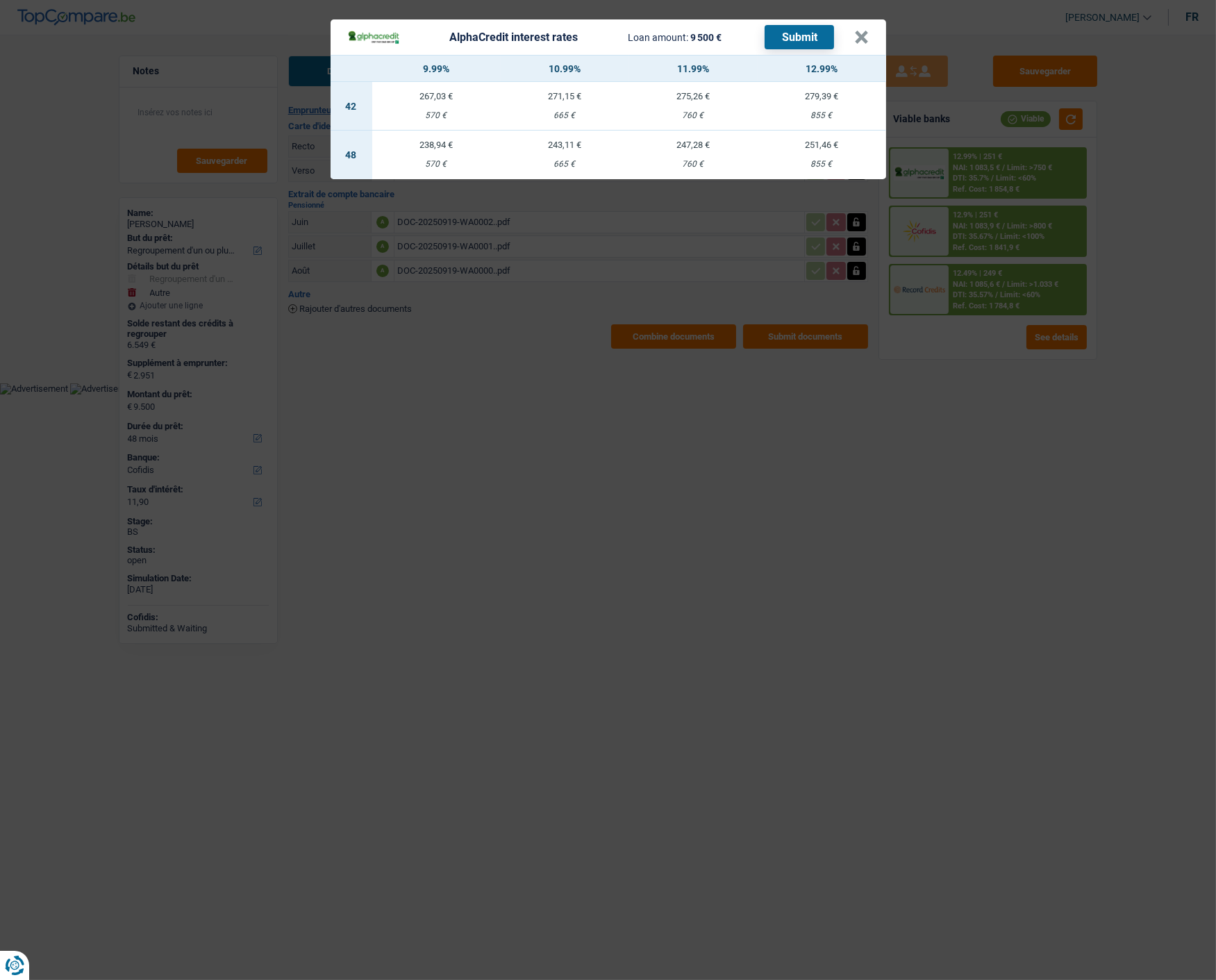
click at [552, 141] on div "243,11 €" at bounding box center [565, 145] width 128 height 9
select select "alphacredit"
type input "10,99"
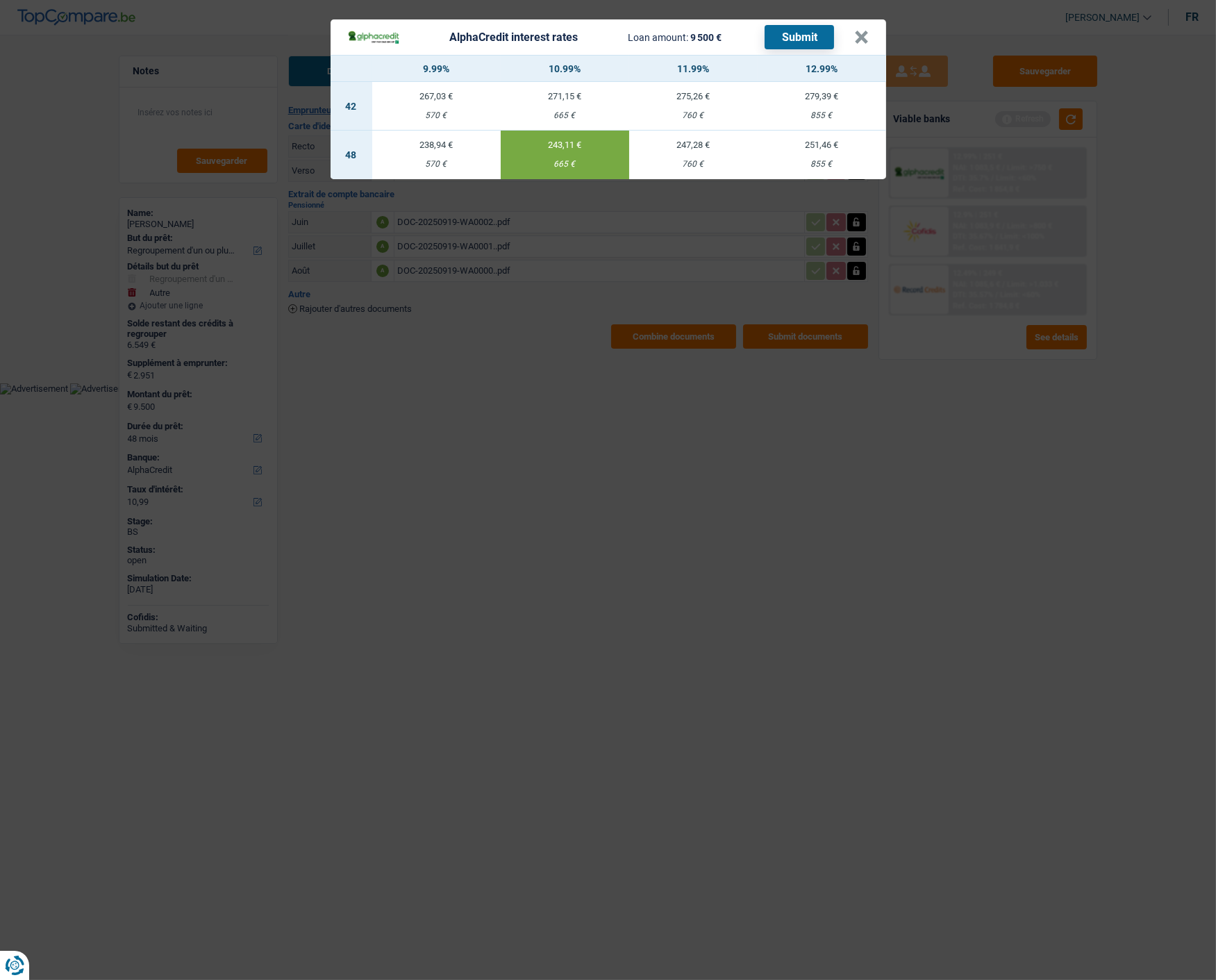
click at [813, 25] on button "Submit" at bounding box center [799, 37] width 69 height 24
click at [864, 32] on button "×" at bounding box center [862, 37] width 15 height 14
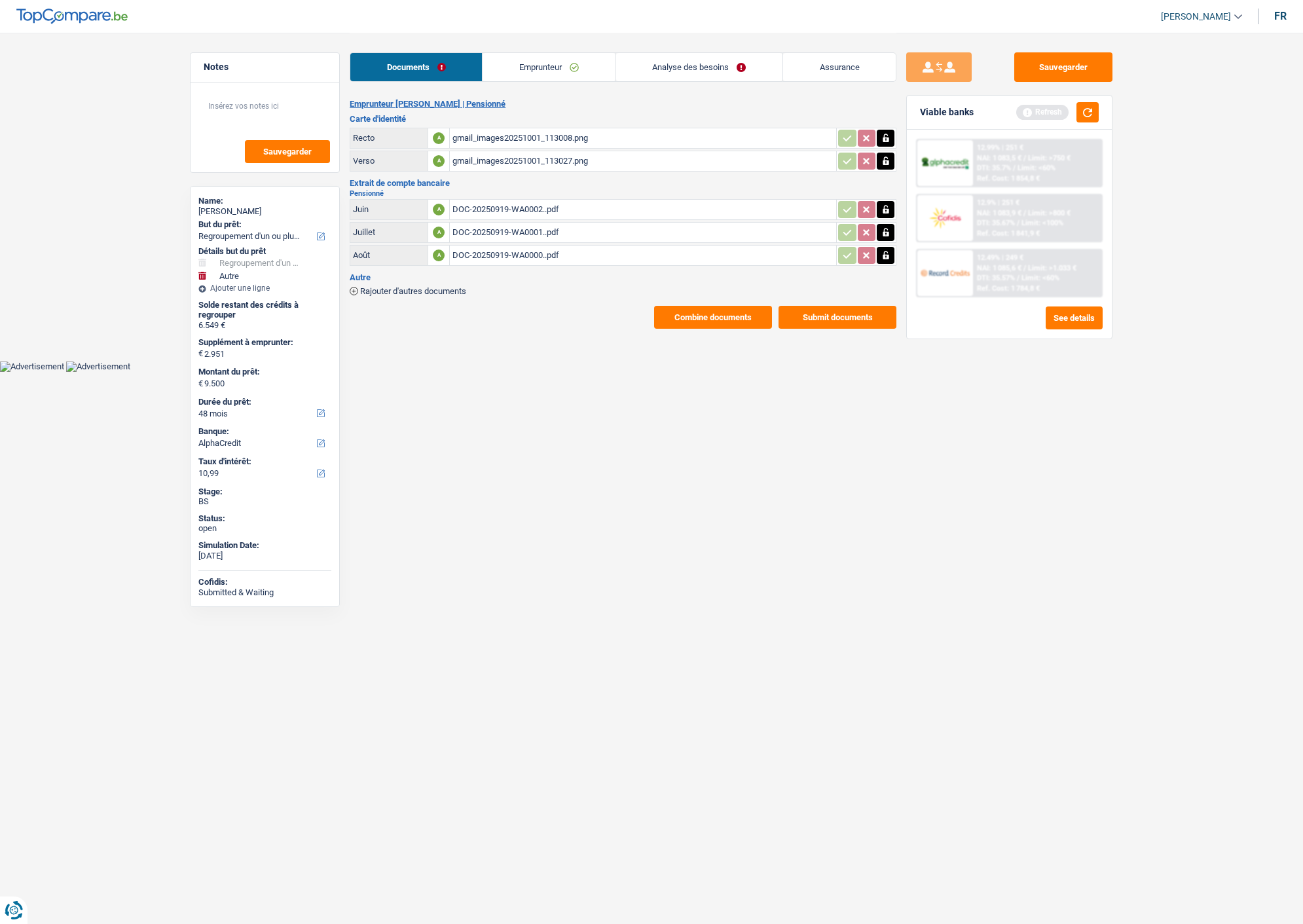
click at [574, 74] on link "Emprunteur" at bounding box center [548, 67] width 133 height 28
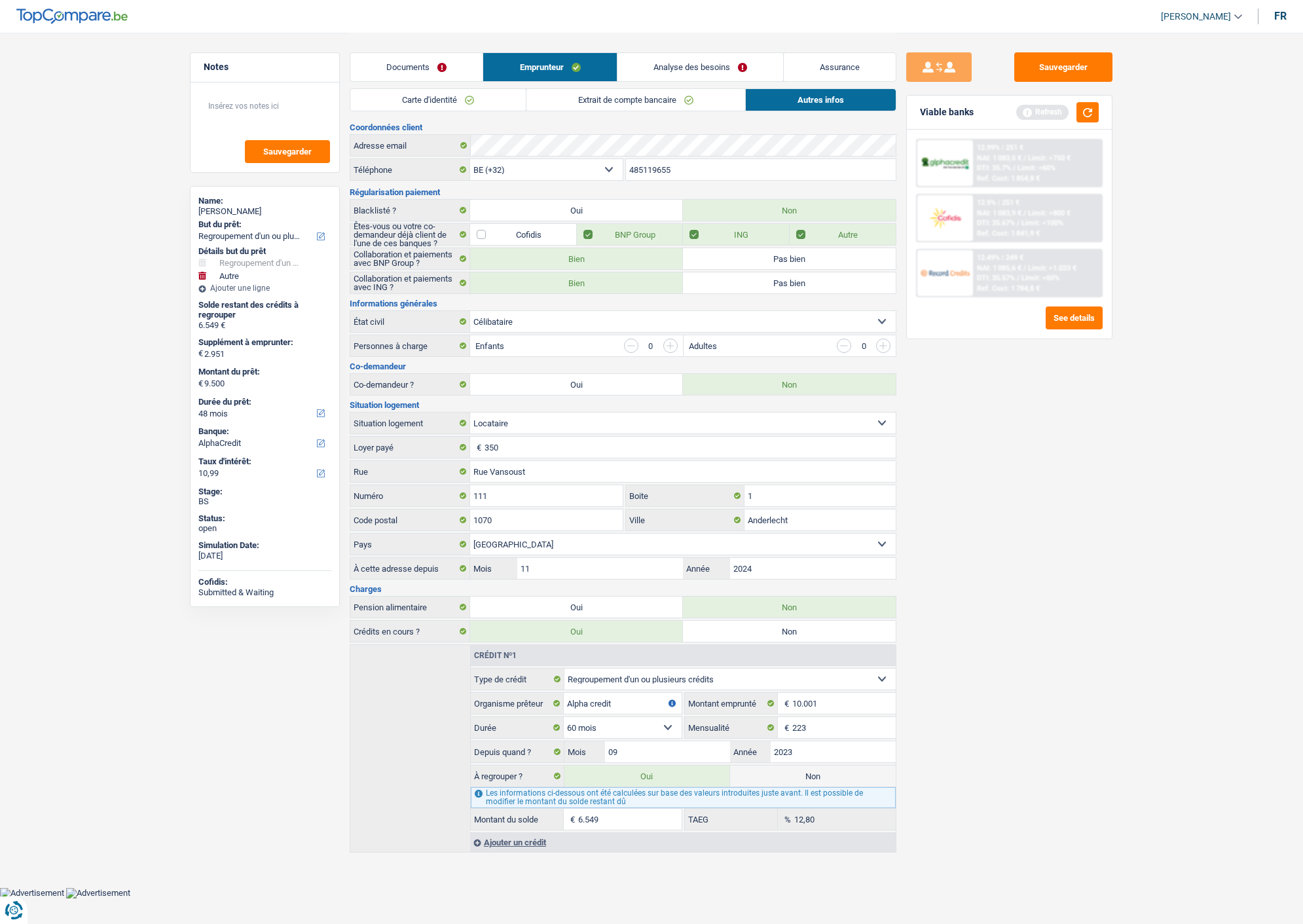
click at [462, 100] on link "Carte d'identité" at bounding box center [438, 100] width 175 height 21
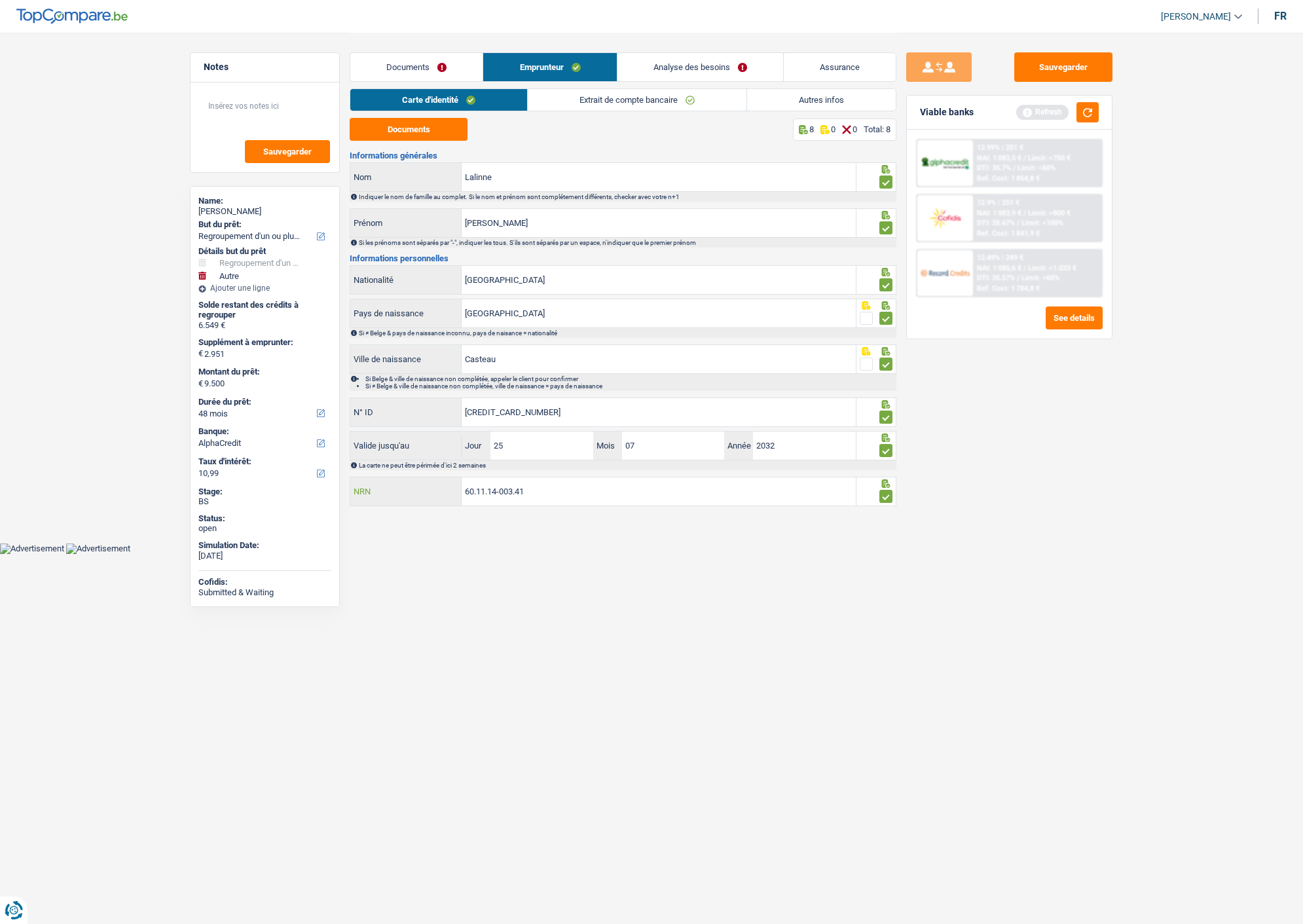
click at [558, 496] on input "60.11.14-003.41" at bounding box center [659, 491] width 395 height 28
click at [558, 495] on input "60.11.14-003.41" at bounding box center [659, 491] width 395 height 28
click at [558, 493] on input "60.11.14-003.41" at bounding box center [659, 491] width 395 height 28
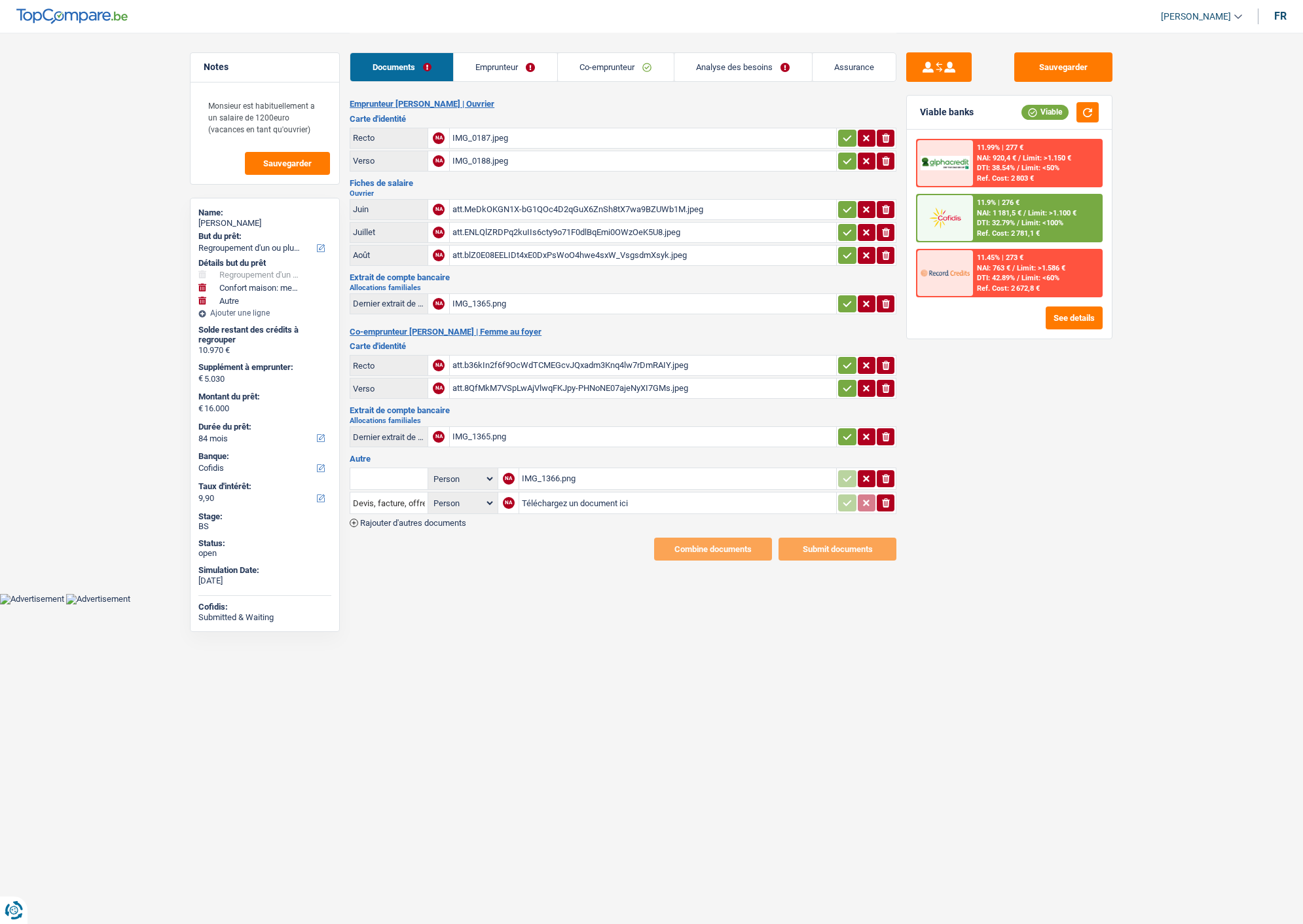
select select "refinancing"
select select "household"
select select "other"
select select "84"
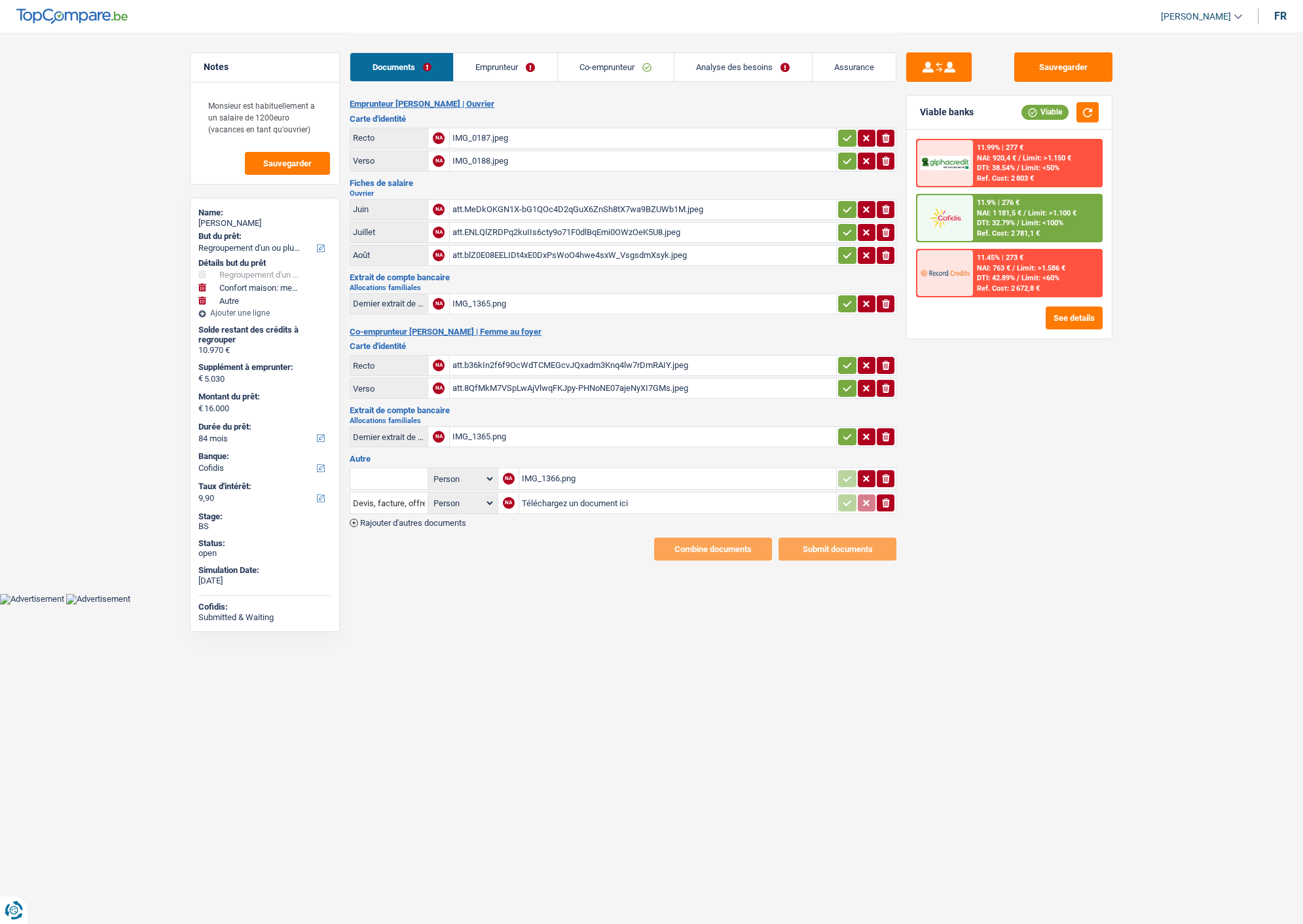
select select "cofidis"
